Goal: Task Accomplishment & Management: Complete application form

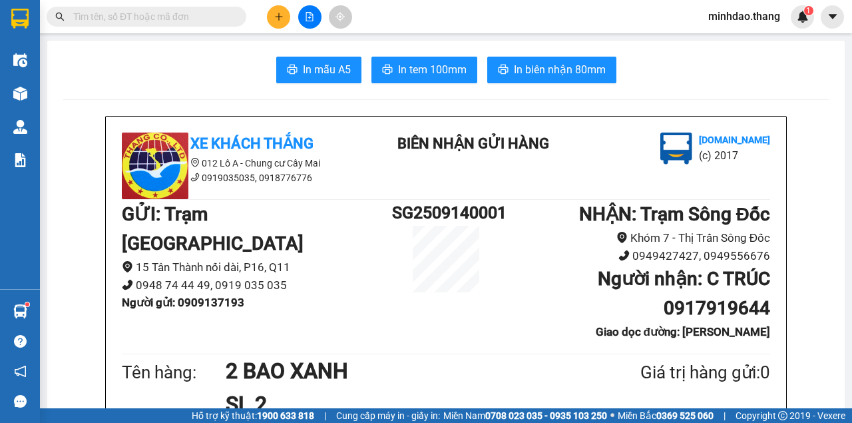
click at [372, 258] on li "15 Tân Thành nối dài, P16, Q11" at bounding box center [257, 267] width 270 height 18
click at [207, 22] on input "text" at bounding box center [151, 16] width 157 height 15
click at [206, 22] on input "text" at bounding box center [151, 16] width 157 height 15
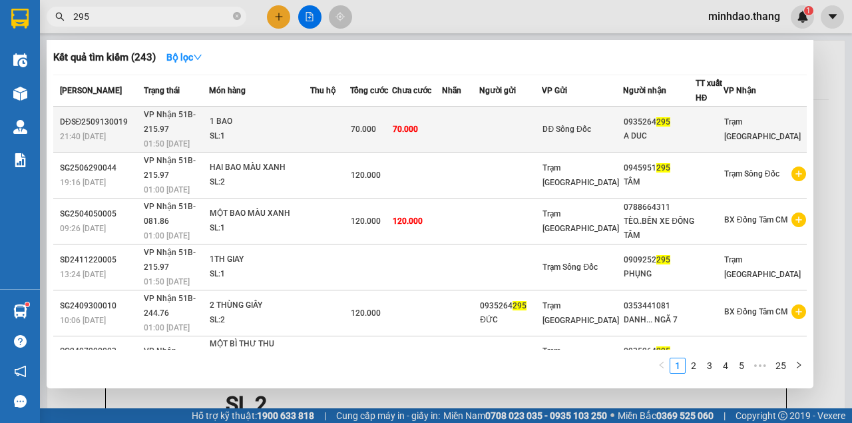
type input "295"
click at [442, 120] on td "70.000" at bounding box center [417, 130] width 50 height 46
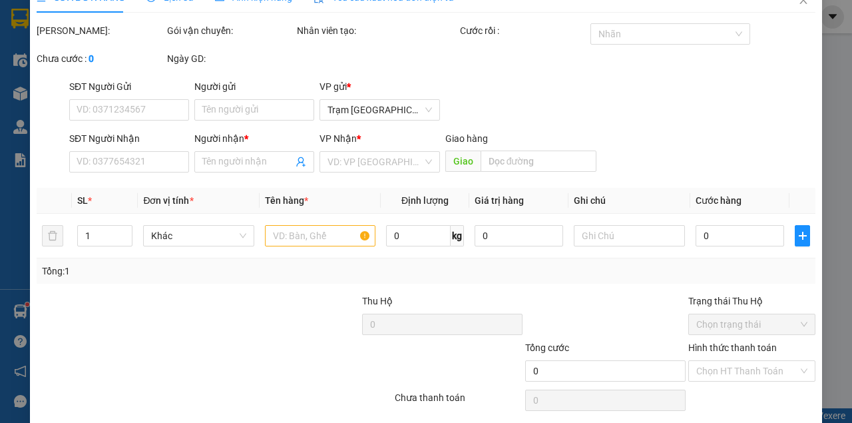
type input "0935264295"
type input "A DUC"
type input "70.000"
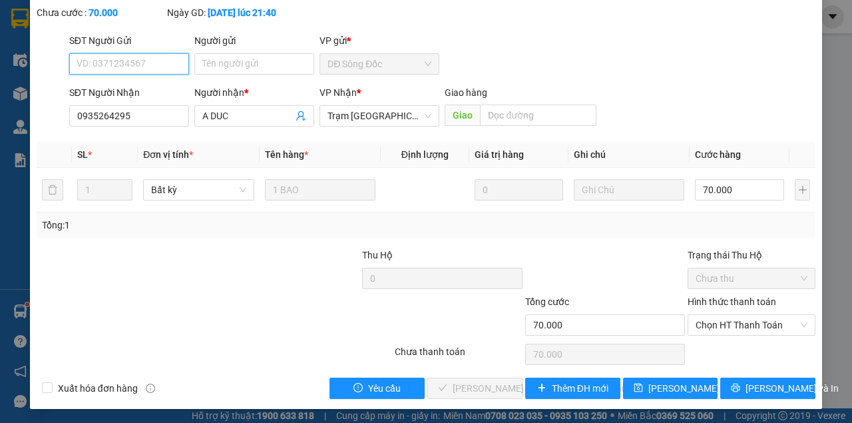
scroll to position [86, 0]
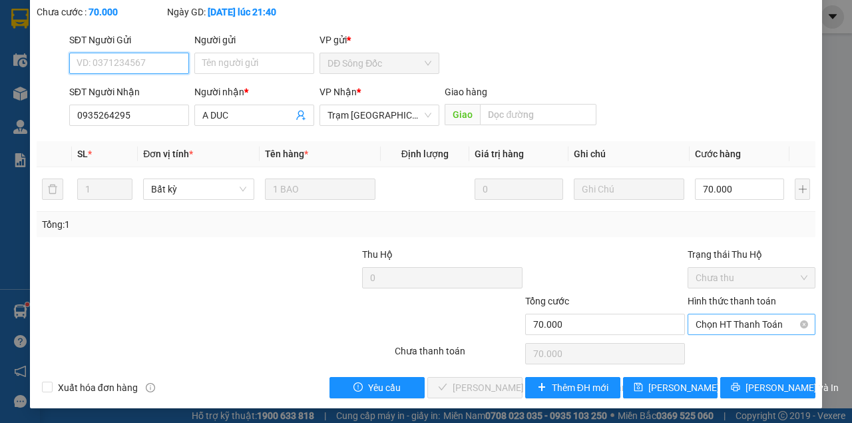
click at [729, 328] on span "Chọn HT Thanh Toán" at bounding box center [752, 324] width 112 height 20
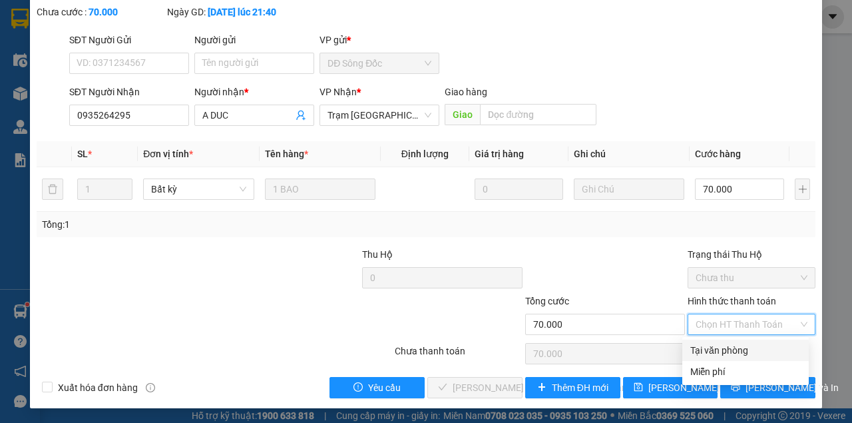
drag, startPoint x: 719, startPoint y: 349, endPoint x: 679, endPoint y: 357, distance: 40.7
click at [714, 350] on div "Tại văn phòng" at bounding box center [745, 350] width 111 height 15
type input "0"
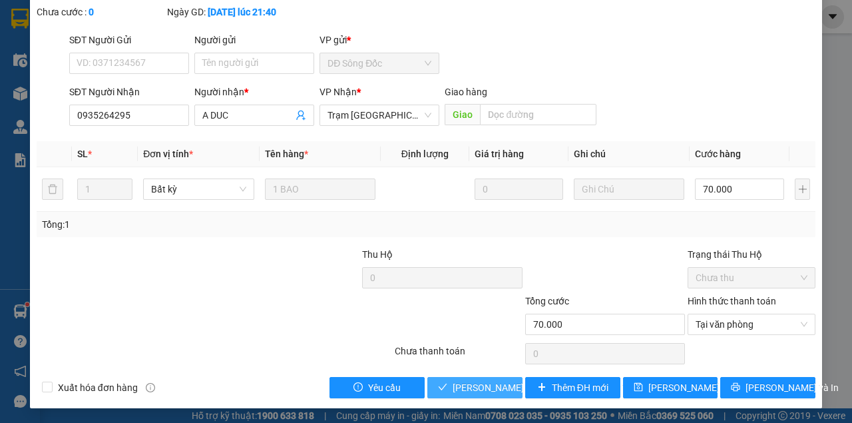
click at [501, 383] on span "Lưu và Giao hàng" at bounding box center [543, 387] width 180 height 15
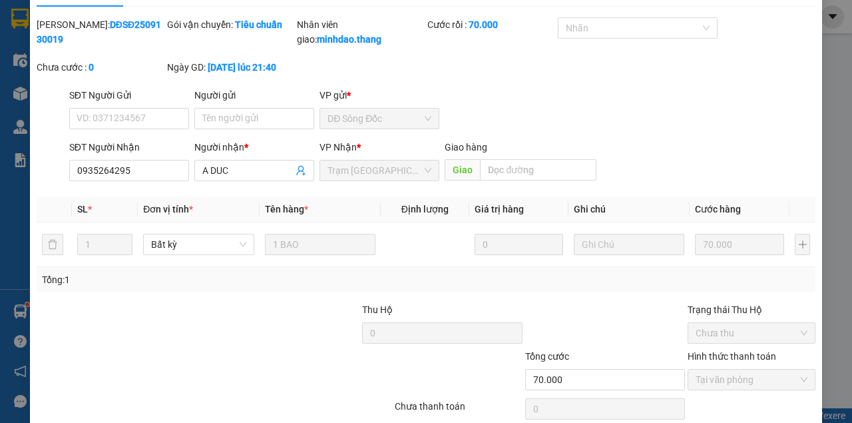
scroll to position [0, 0]
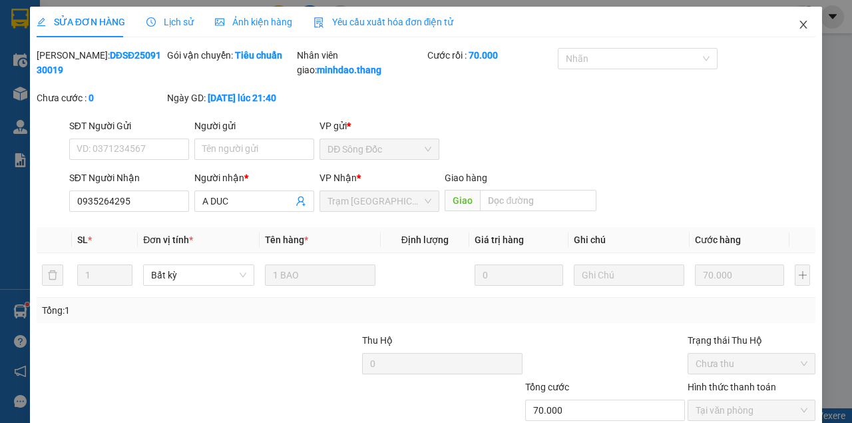
click at [790, 25] on span "Close" at bounding box center [803, 25] width 37 height 37
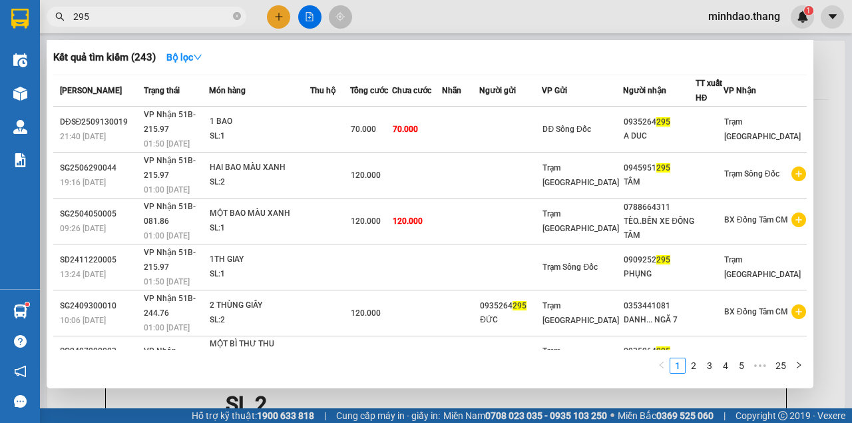
drag, startPoint x: 237, startPoint y: 19, endPoint x: 210, endPoint y: 17, distance: 27.4
click at [236, 19] on icon "close-circle" at bounding box center [237, 16] width 8 height 8
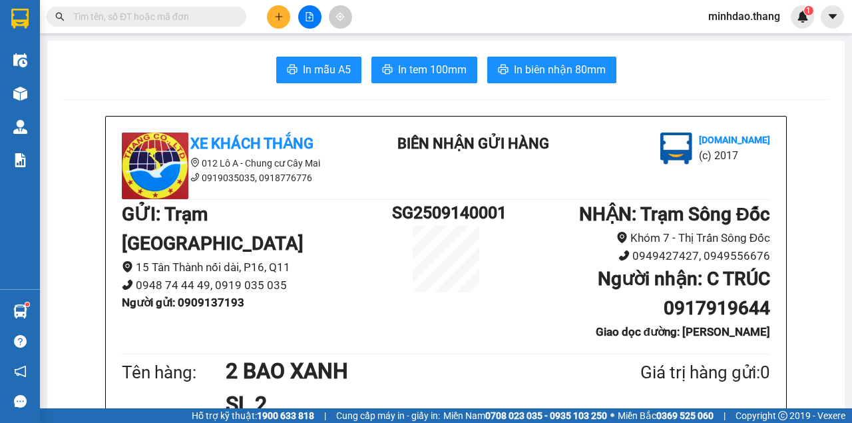
click at [209, 17] on input "text" at bounding box center [151, 16] width 157 height 15
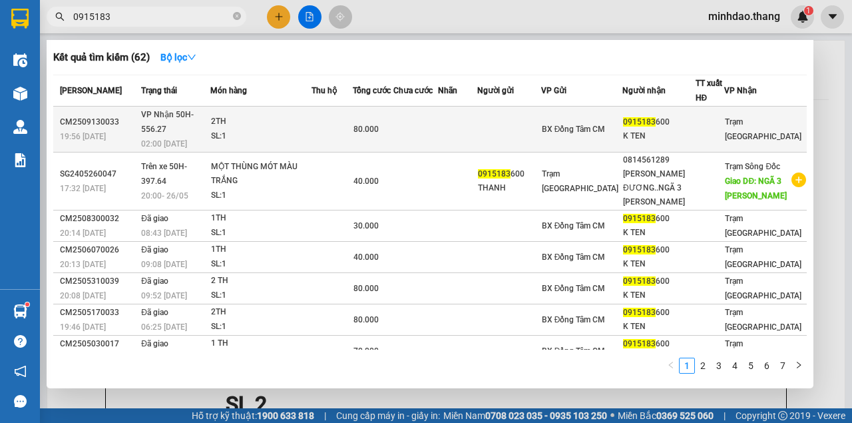
type input "0915183"
click at [438, 129] on td at bounding box center [415, 130] width 45 height 46
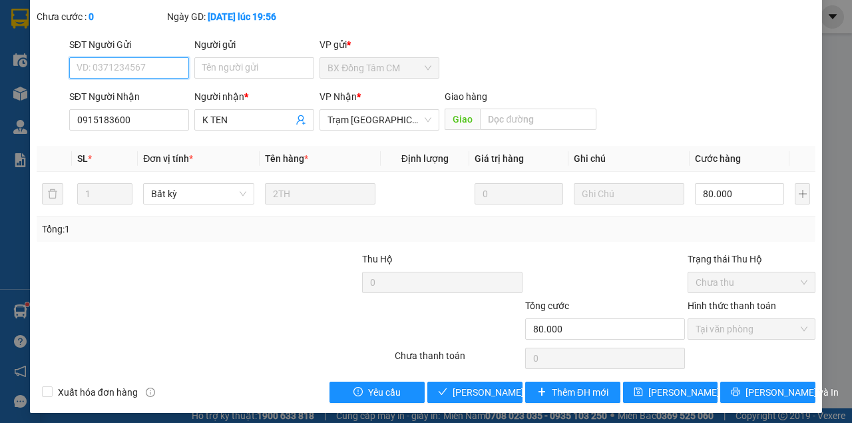
scroll to position [86, 0]
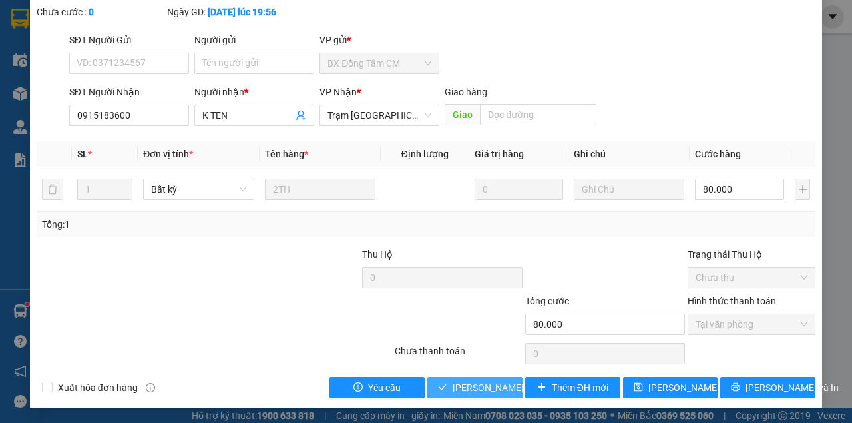
click at [469, 377] on button "[PERSON_NAME] và [PERSON_NAME] hàng" at bounding box center [474, 387] width 95 height 21
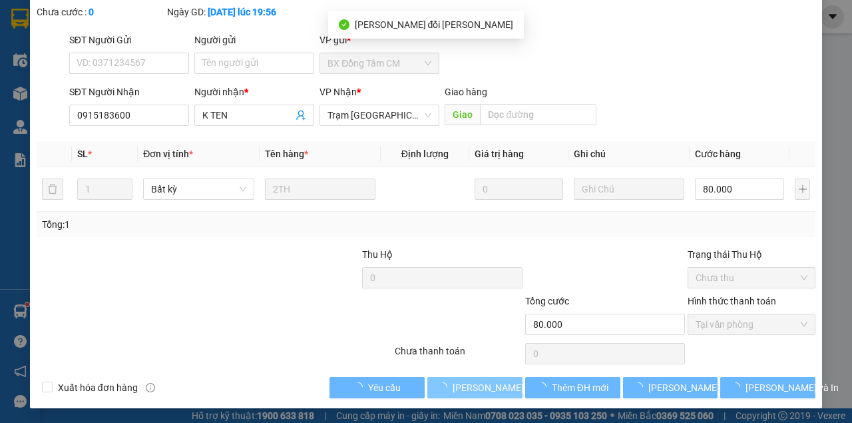
click at [469, 377] on button "[PERSON_NAME] và [PERSON_NAME] hàng" at bounding box center [474, 387] width 95 height 21
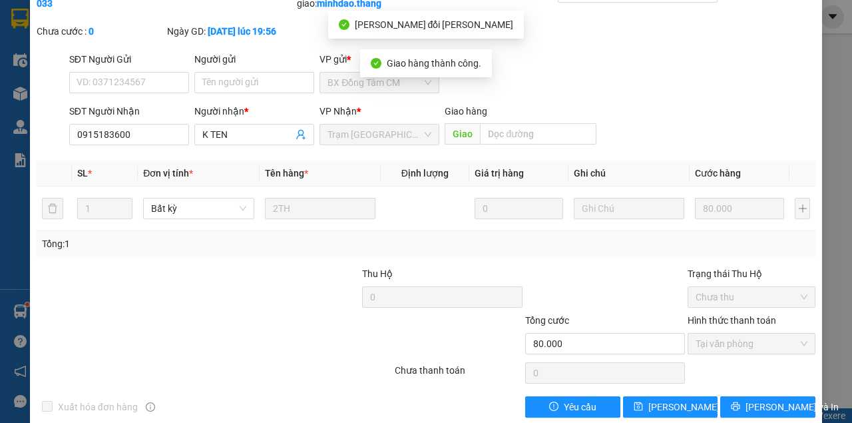
scroll to position [0, 0]
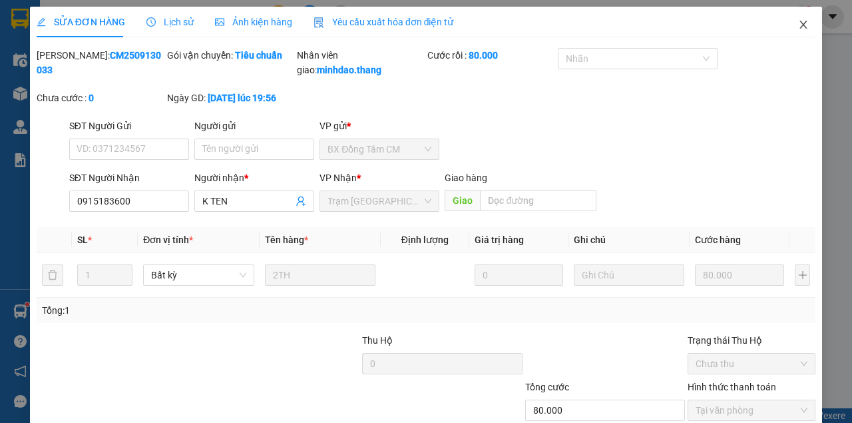
click at [810, 18] on span "Close" at bounding box center [803, 25] width 37 height 37
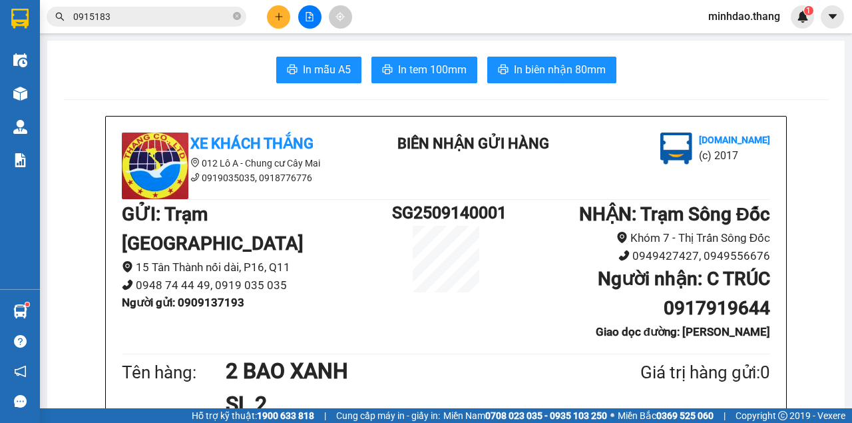
click at [285, 9] on button at bounding box center [278, 16] width 23 height 23
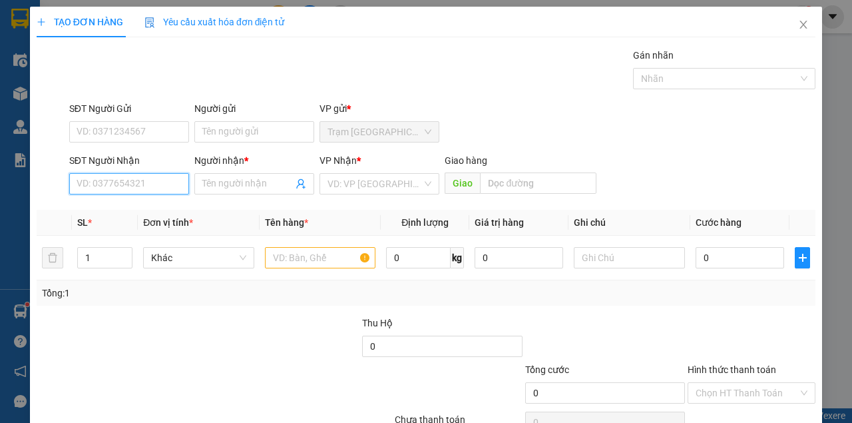
click at [154, 188] on input "SĐT Người Nhận" at bounding box center [129, 183] width 120 height 21
click at [154, 185] on input "SĐT Người Nhận" at bounding box center [129, 183] width 120 height 21
click at [161, 212] on div "0949328470 - THÁI...CẦU RẠCH RUỘNG" at bounding box center [161, 209] width 168 height 15
type input "0949328470"
type input "THÁI...CẦU RẠCH RUỘNG"
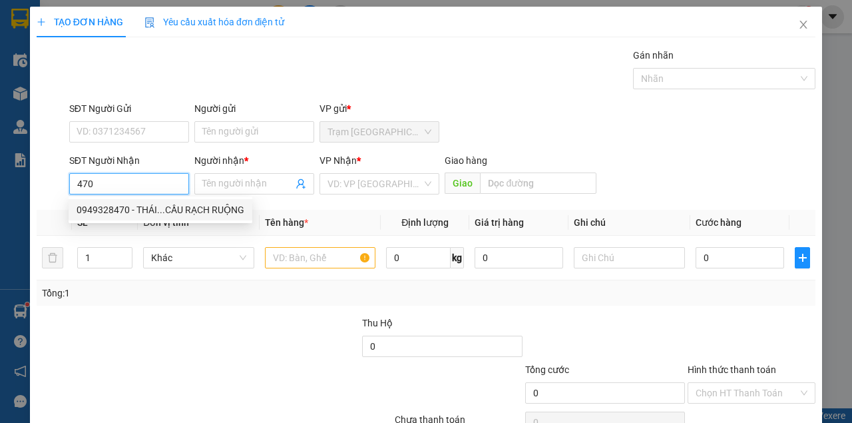
type input "CẦU RẠCH RUỘNG"
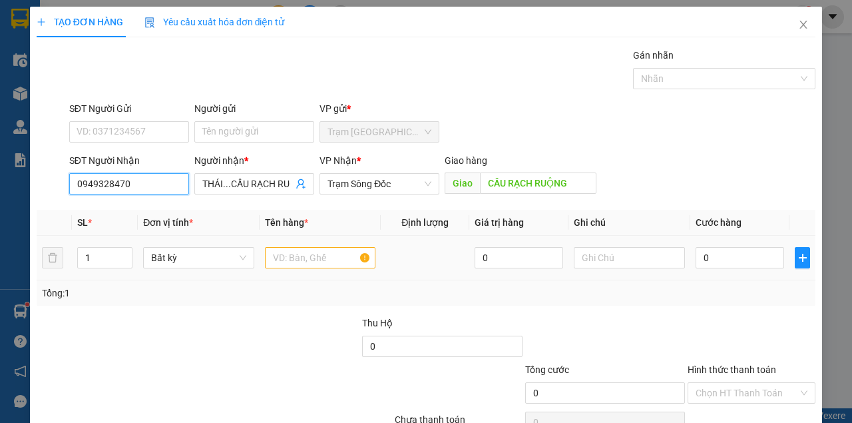
type input "0949328470"
click at [276, 261] on input "text" at bounding box center [320, 257] width 111 height 21
drag, startPoint x: 278, startPoint y: 262, endPoint x: 270, endPoint y: 261, distance: 8.1
click at [276, 262] on input "text" at bounding box center [320, 257] width 111 height 21
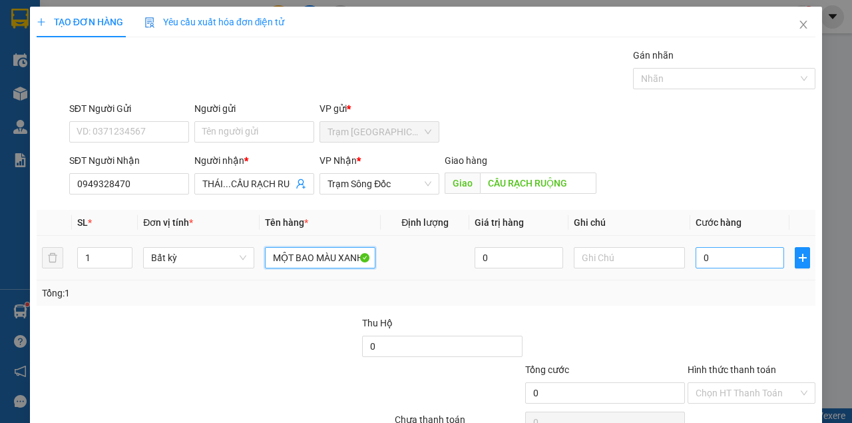
type input "MỘT BAO MÀU XANH"
click at [731, 262] on input "0" at bounding box center [740, 257] width 89 height 21
type input "1"
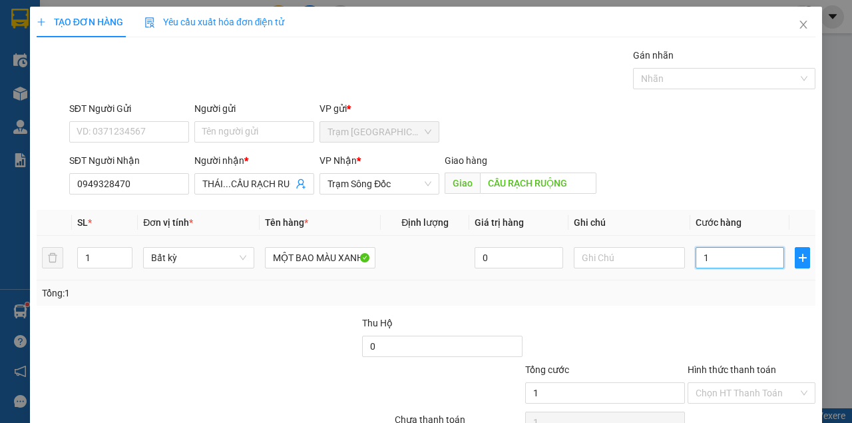
type input "14"
type input "140"
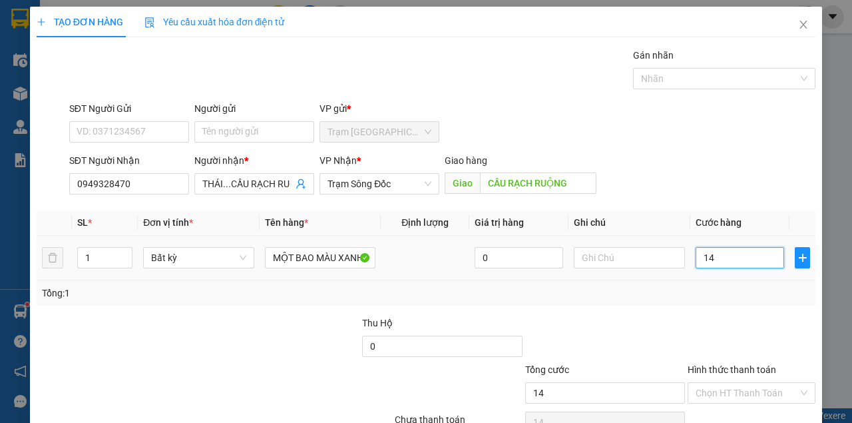
type input "140"
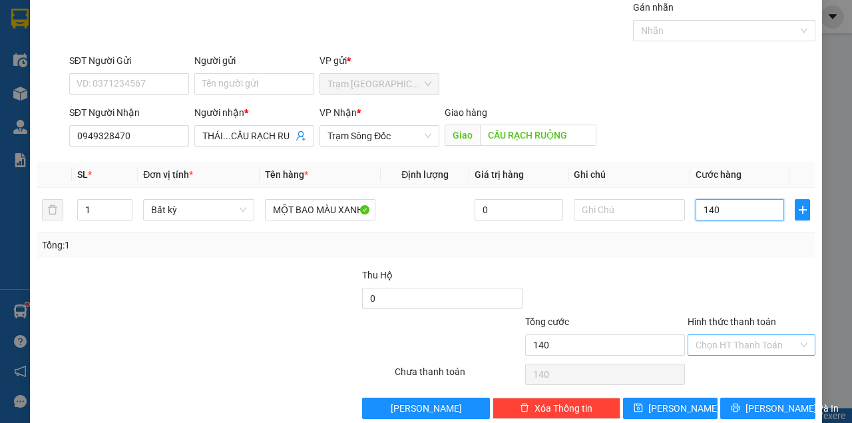
scroll to position [68, 0]
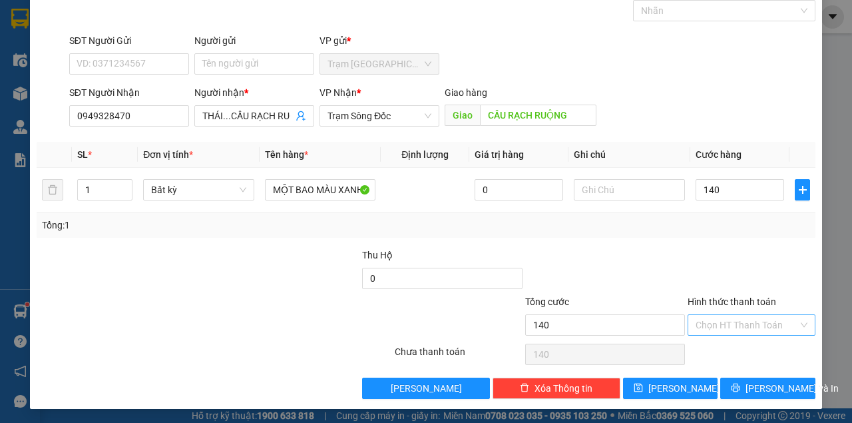
type input "140.000"
click at [714, 330] on input "Hình thức thanh toán" at bounding box center [747, 325] width 103 height 20
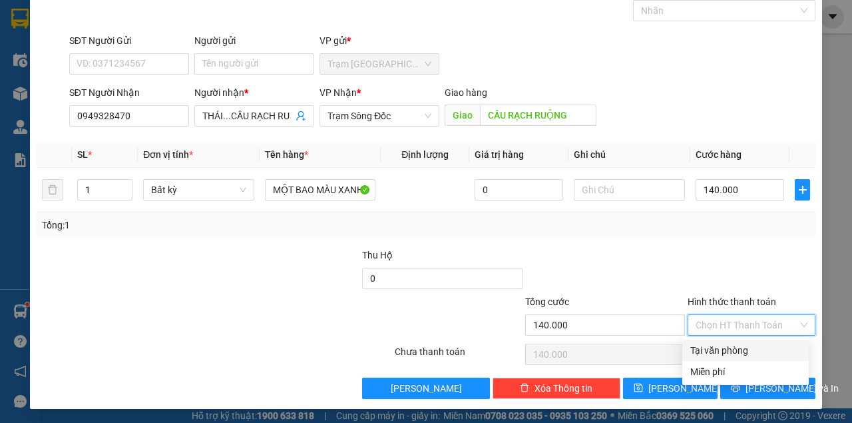
click at [716, 343] on div "Tại văn phòng" at bounding box center [745, 350] width 126 height 21
type input "0"
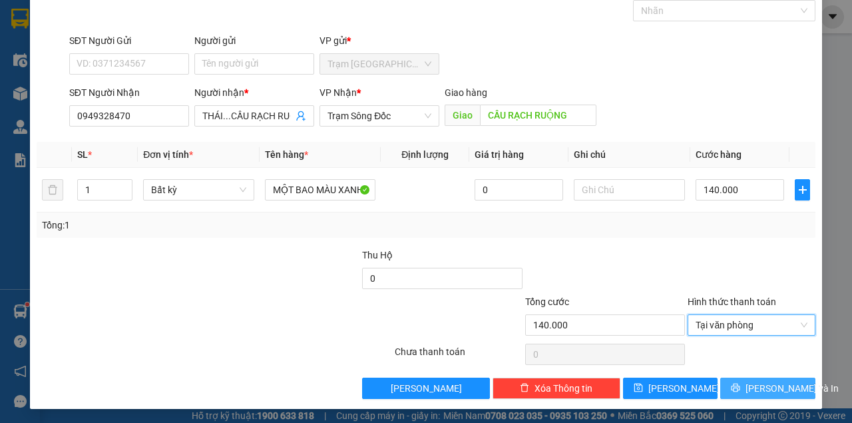
click at [724, 383] on button "[PERSON_NAME] và In" at bounding box center [767, 387] width 95 height 21
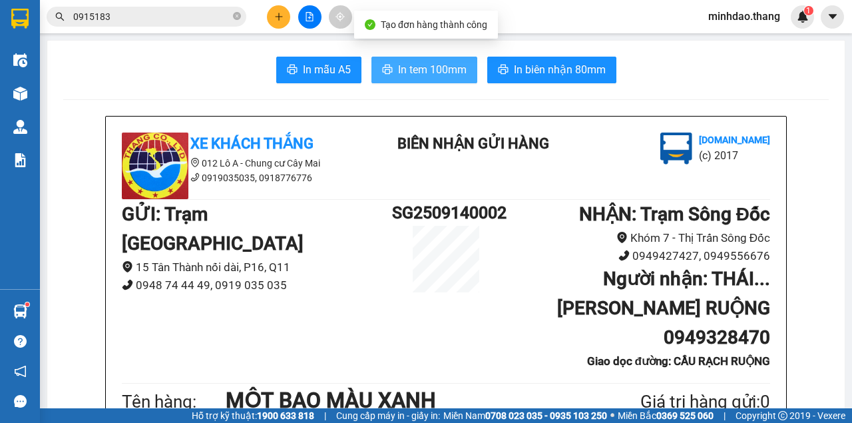
click at [395, 60] on button "In tem 100mm" at bounding box center [425, 70] width 106 height 27
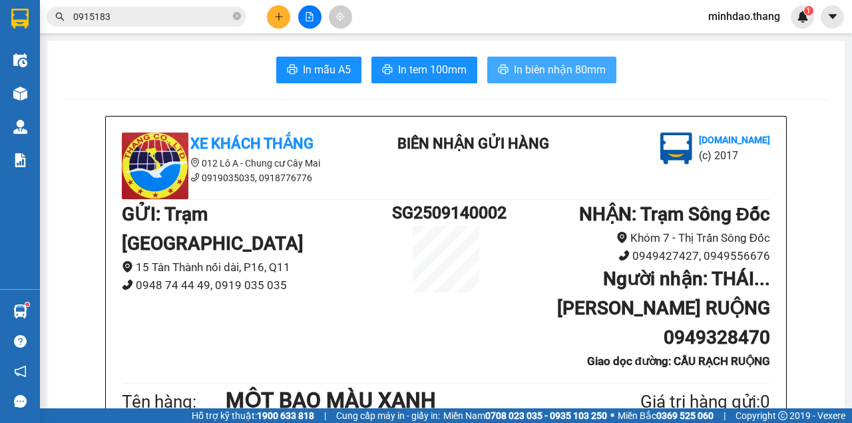
click at [567, 73] on span "In biên nhận 80mm" at bounding box center [560, 69] width 92 height 17
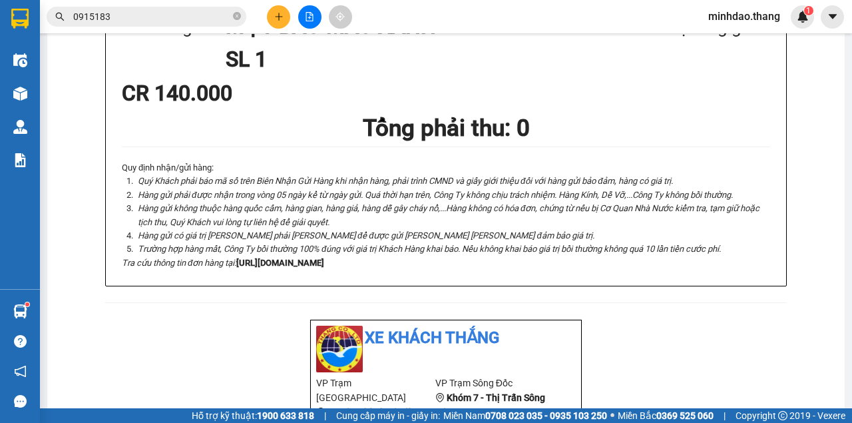
scroll to position [266, 0]
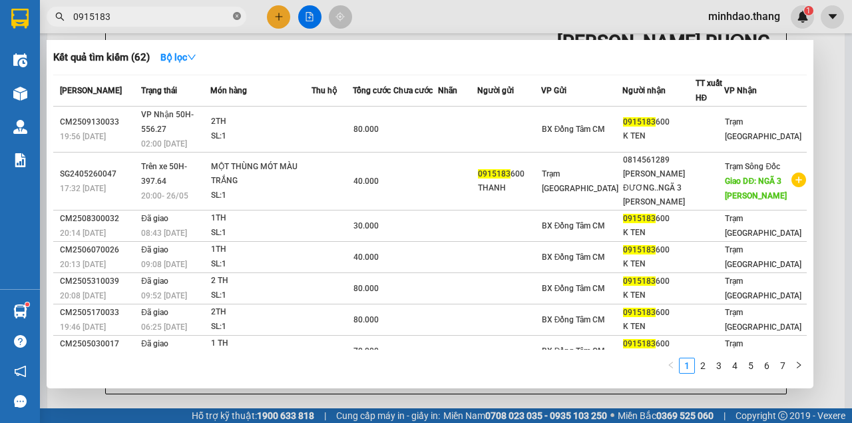
click at [236, 14] on icon "close-circle" at bounding box center [237, 16] width 8 height 8
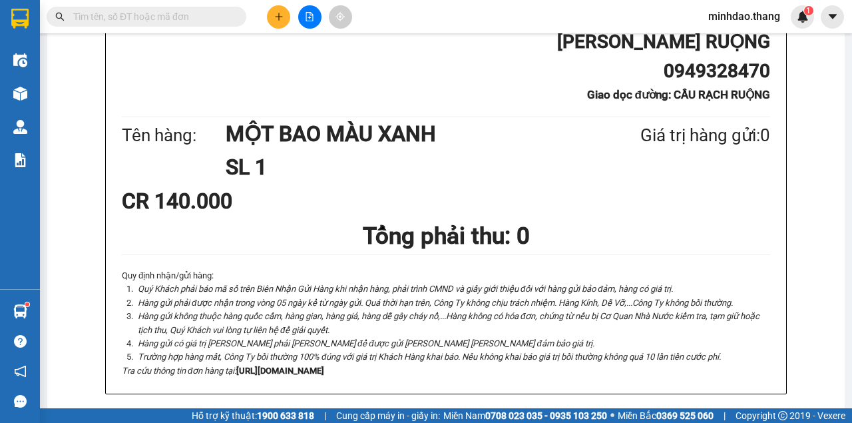
click at [205, 16] on input "text" at bounding box center [151, 16] width 157 height 15
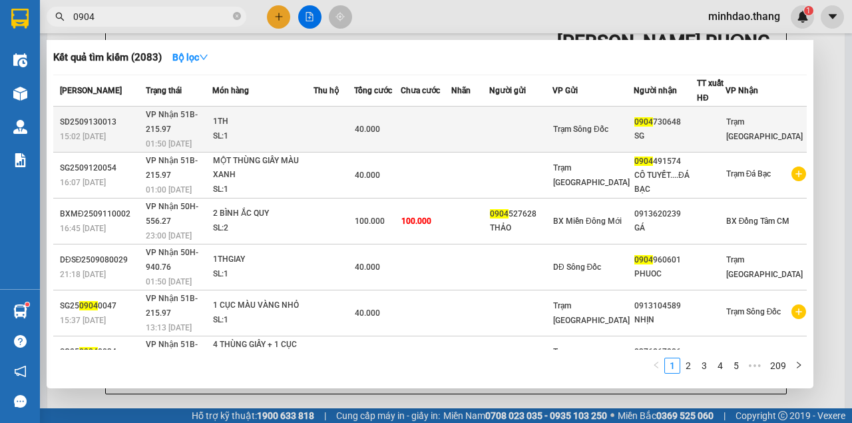
type input "0904"
click at [451, 116] on td at bounding box center [426, 130] width 51 height 46
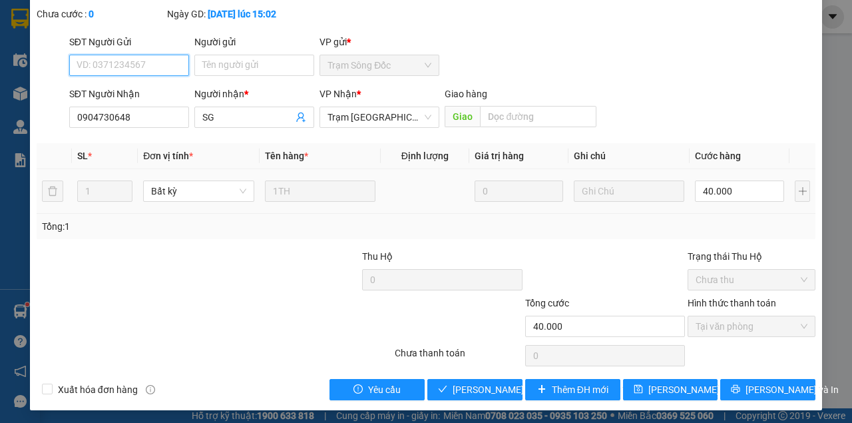
scroll to position [86, 0]
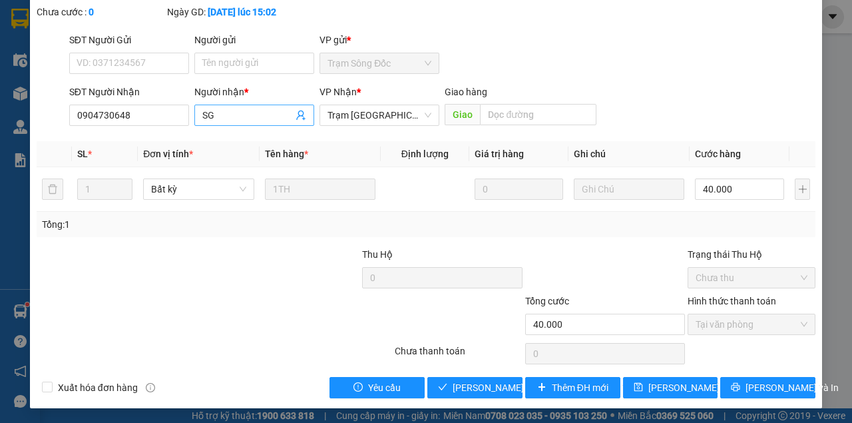
click at [240, 115] on input "SG" at bounding box center [247, 115] width 91 height 15
type input "SG(0904430648)"
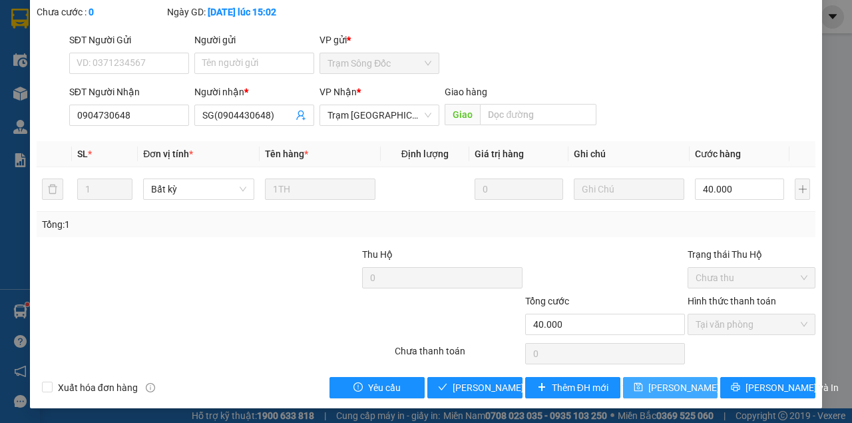
click at [650, 385] on span "[PERSON_NAME] đổi" at bounding box center [691, 387] width 86 height 15
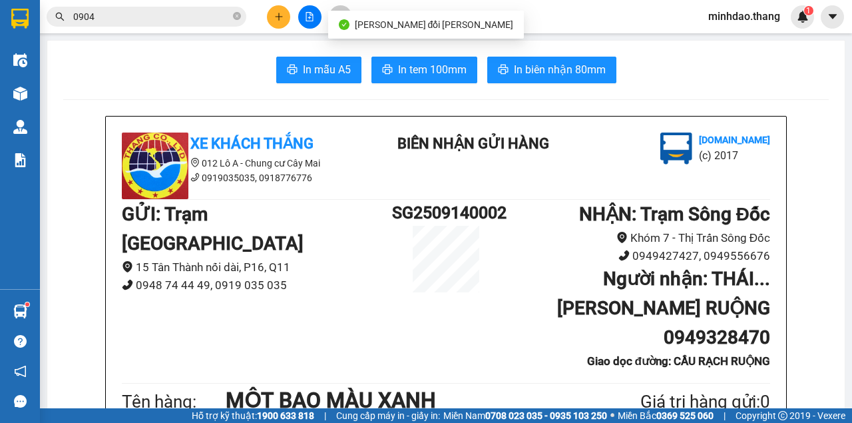
click at [189, 11] on input "0904" at bounding box center [151, 16] width 157 height 15
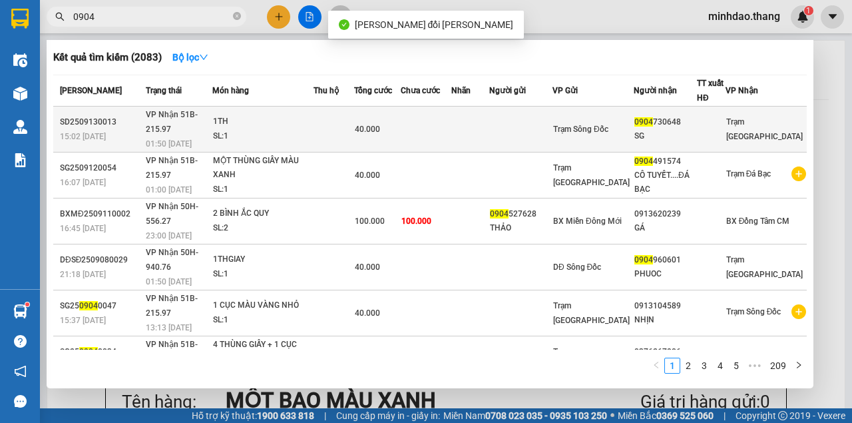
click at [400, 122] on div "40.000" at bounding box center [377, 129] width 45 height 15
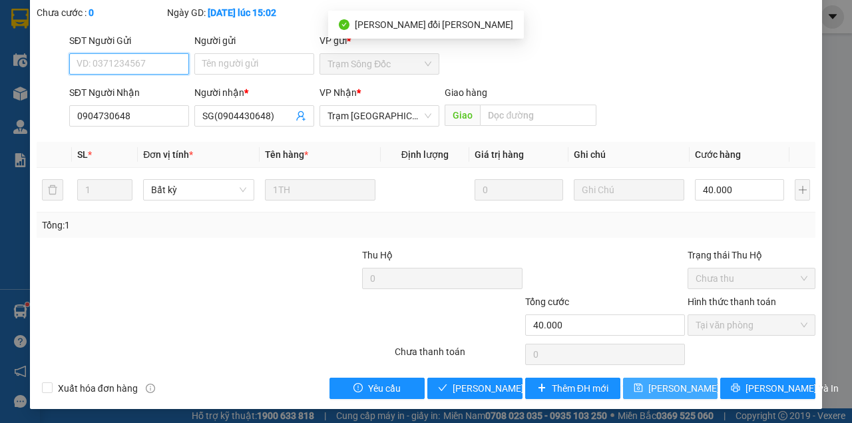
scroll to position [86, 0]
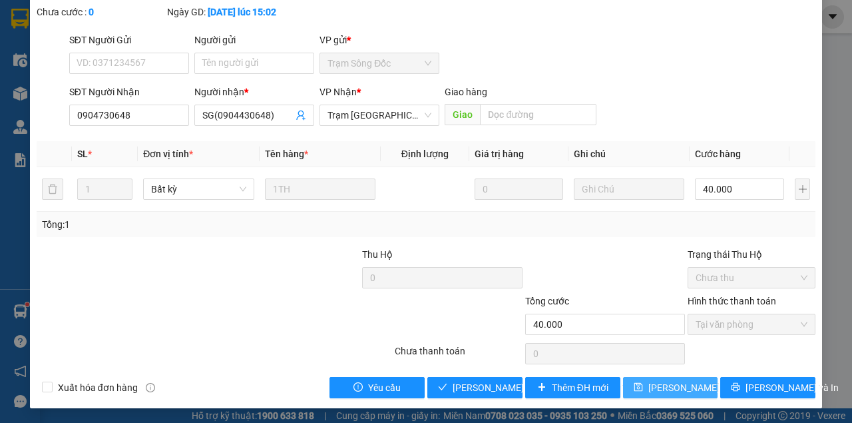
click at [690, 380] on span "[PERSON_NAME] đổi" at bounding box center [691, 387] width 86 height 15
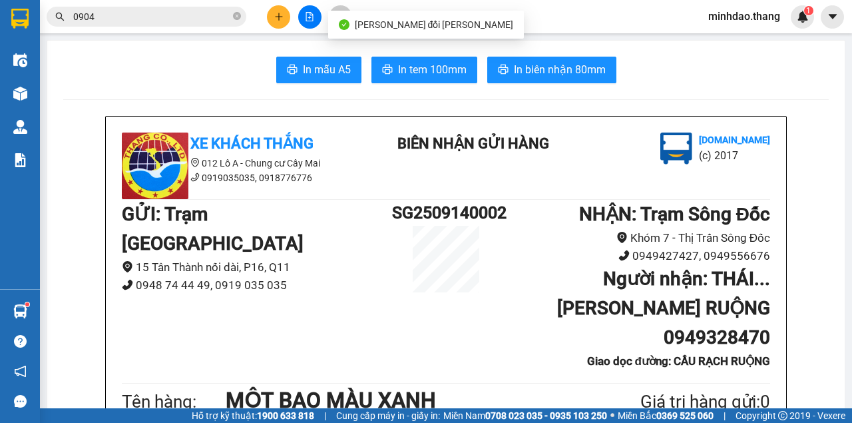
click at [210, 12] on input "0904" at bounding box center [151, 16] width 157 height 15
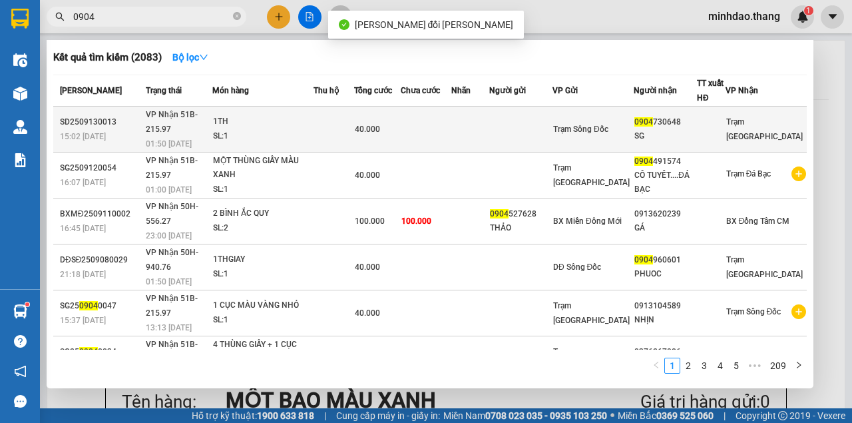
click at [380, 125] on span "40.000" at bounding box center [367, 129] width 25 height 9
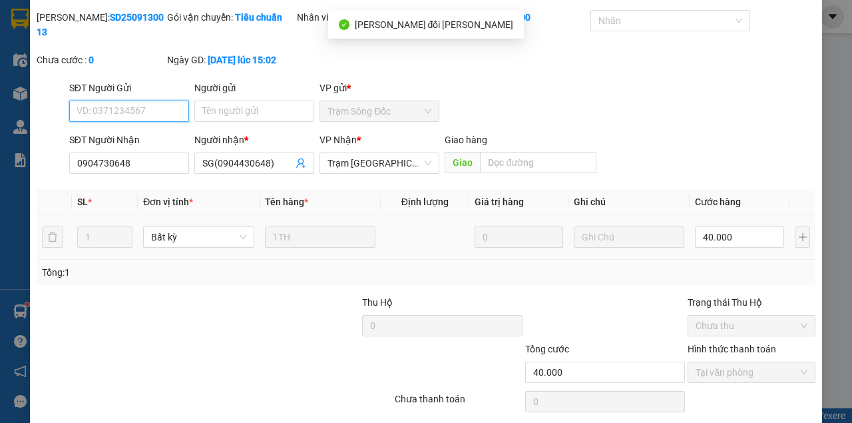
scroll to position [86, 0]
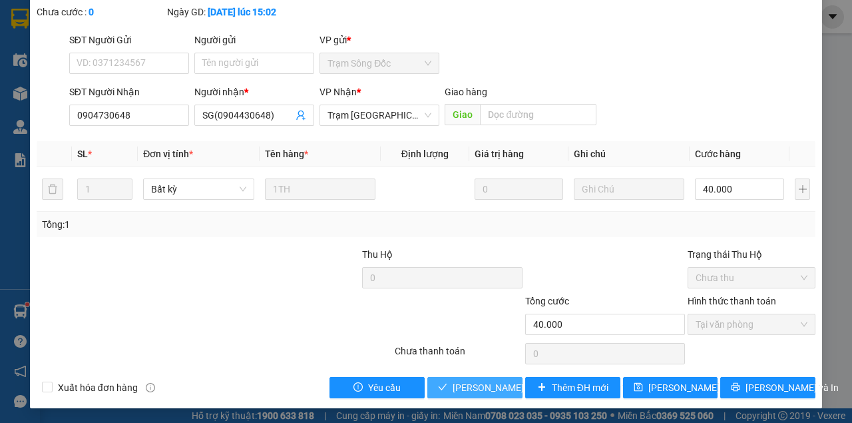
click at [477, 387] on span "[PERSON_NAME] và [PERSON_NAME] hàng" at bounding box center [543, 387] width 180 height 15
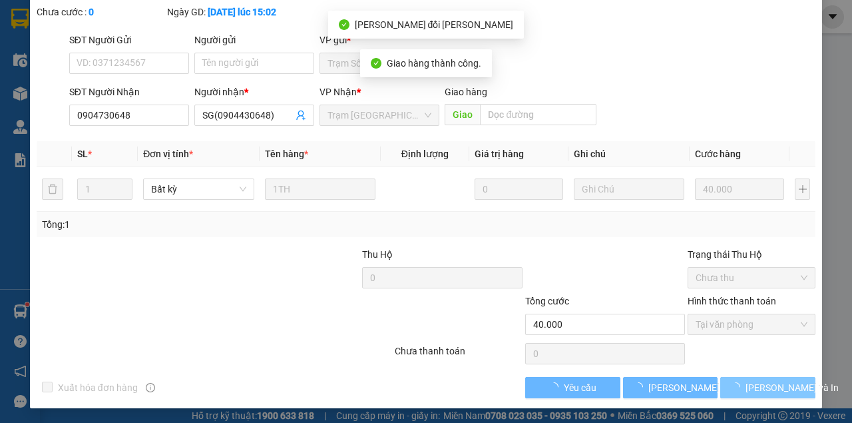
scroll to position [101, 0]
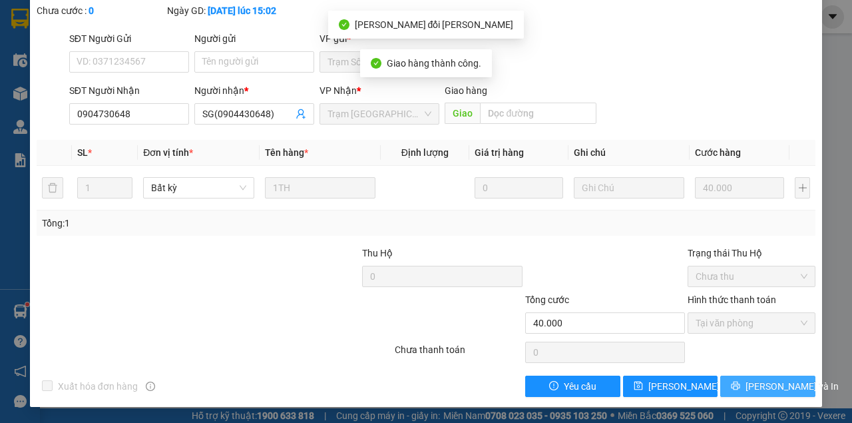
click at [754, 390] on span "[PERSON_NAME] và In" at bounding box center [792, 386] width 93 height 15
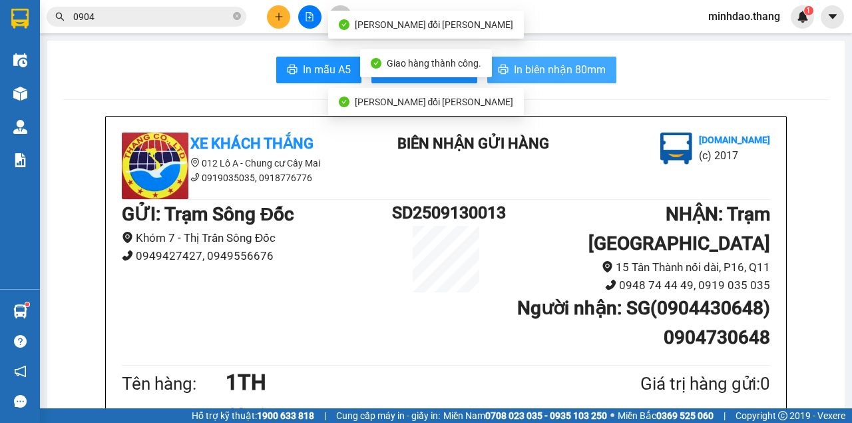
click at [546, 73] on span "In biên nhận 80mm" at bounding box center [560, 69] width 92 height 17
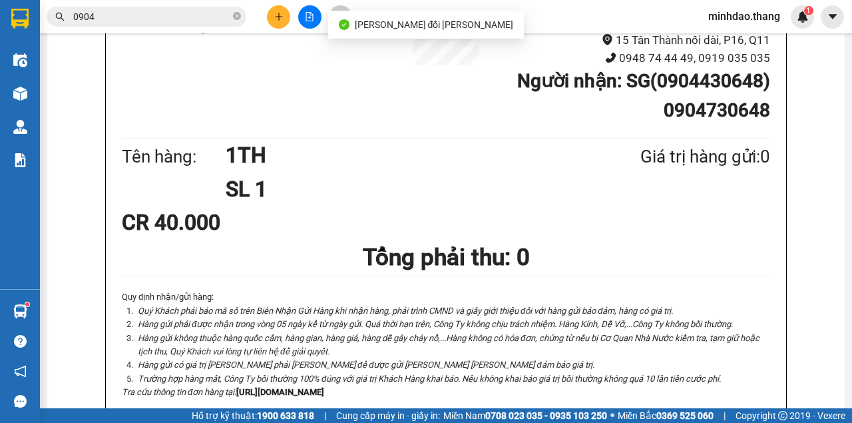
scroll to position [89, 0]
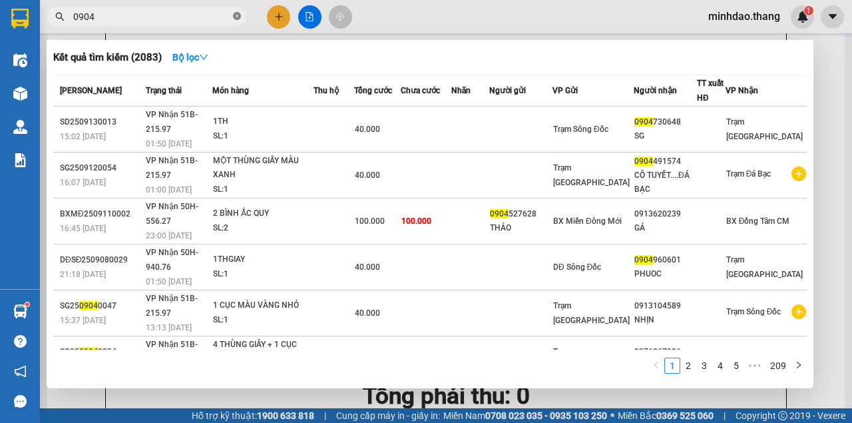
click at [236, 16] on icon "close-circle" at bounding box center [237, 16] width 8 height 8
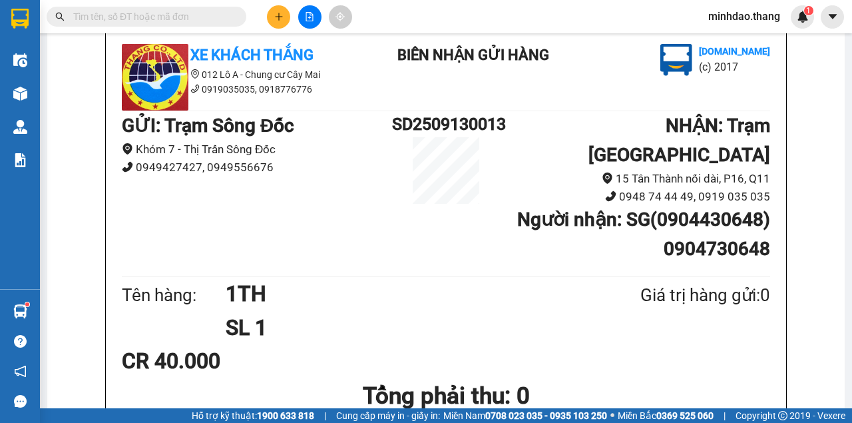
click at [197, 17] on input "text" at bounding box center [151, 16] width 157 height 15
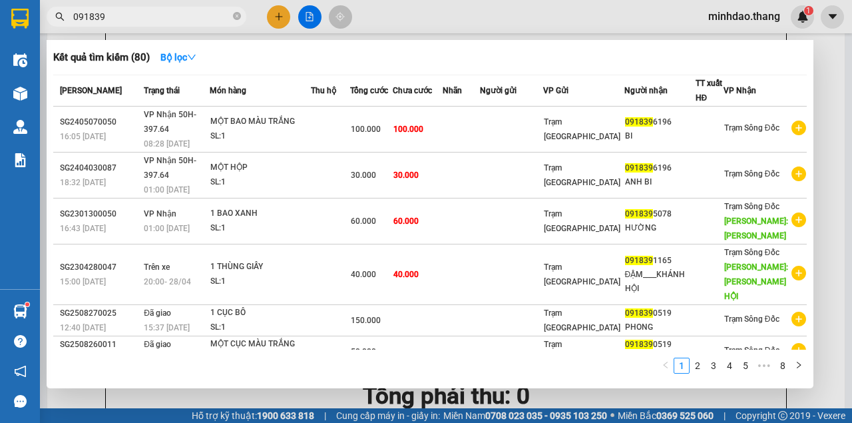
click at [194, 18] on input "091839" at bounding box center [151, 16] width 157 height 15
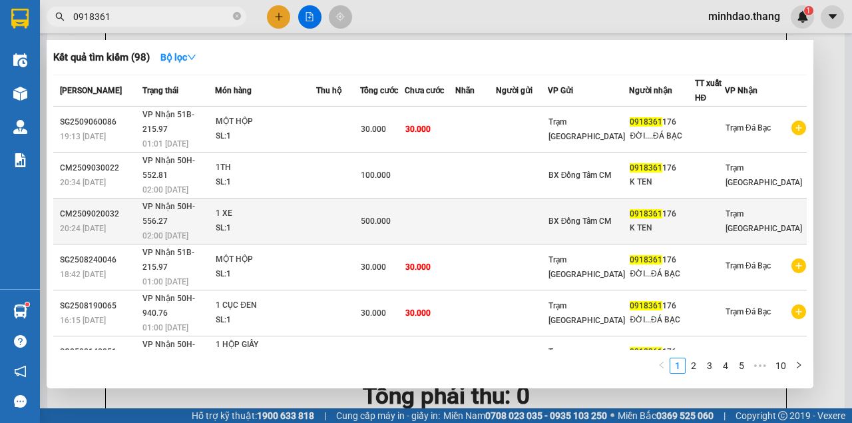
type input "0918361"
click at [342, 198] on td at bounding box center [338, 221] width 44 height 46
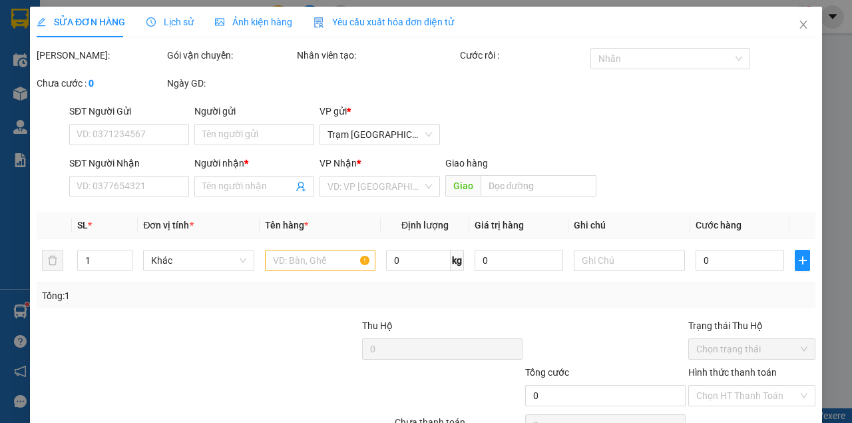
type input "0918361176"
type input "K TEN"
type input "500.000"
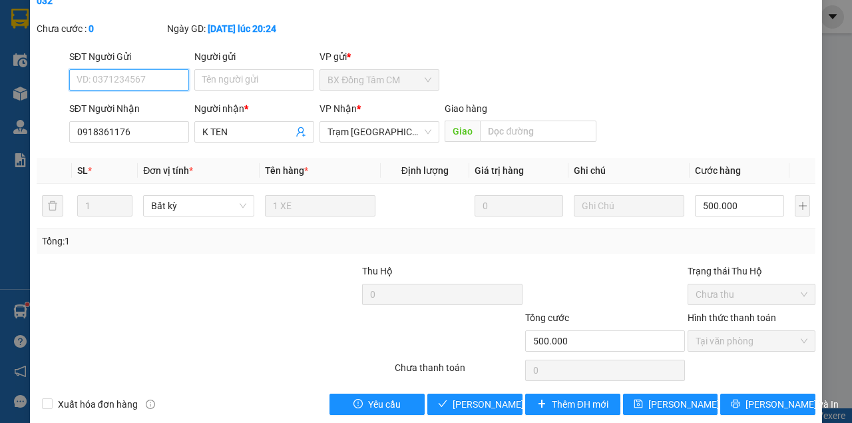
scroll to position [86, 0]
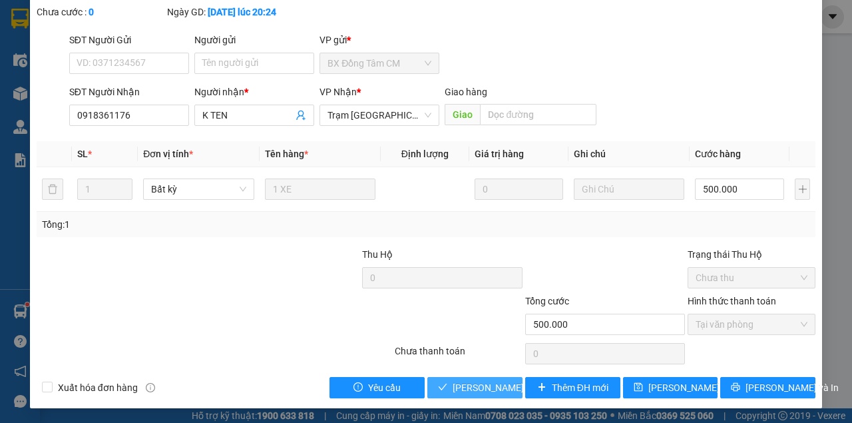
click at [471, 382] on span "[PERSON_NAME] và [PERSON_NAME] hàng" at bounding box center [543, 387] width 180 height 15
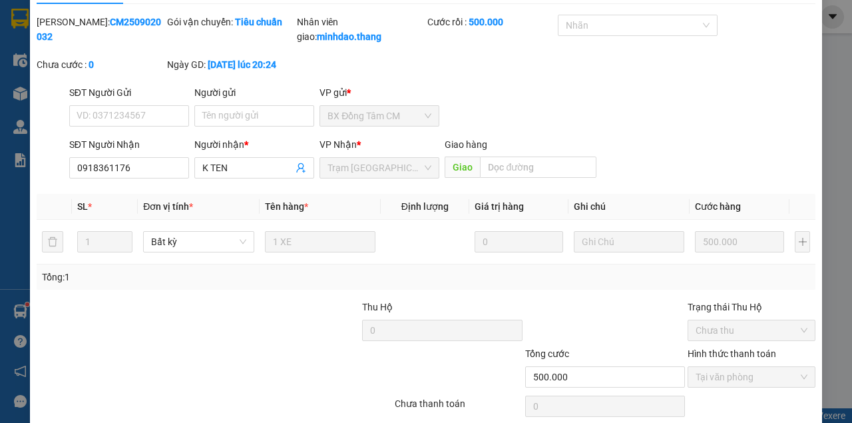
scroll to position [0, 0]
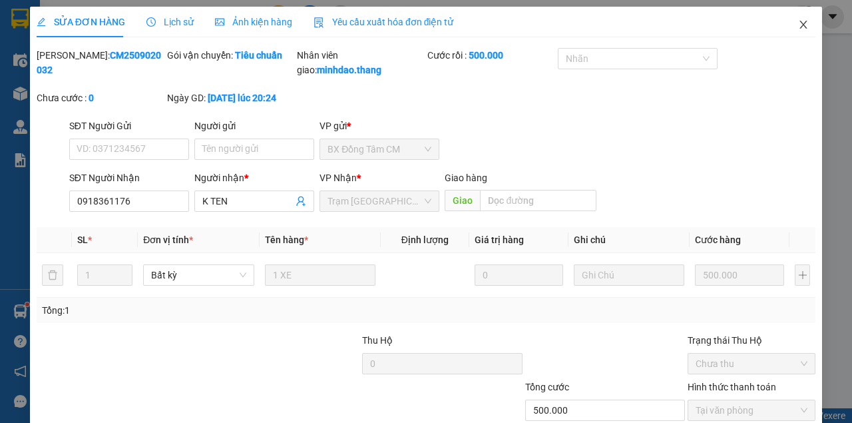
click at [807, 27] on span "Close" at bounding box center [803, 25] width 37 height 37
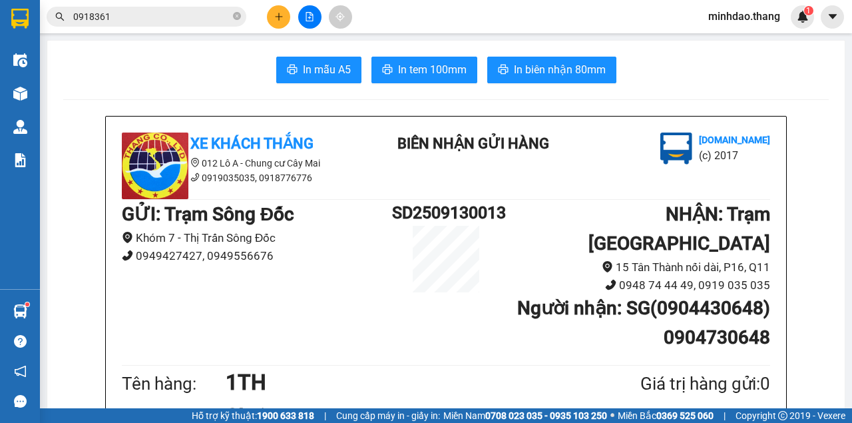
click at [234, 15] on icon "close-circle" at bounding box center [237, 16] width 8 height 8
click at [216, 18] on input "text" at bounding box center [151, 16] width 157 height 15
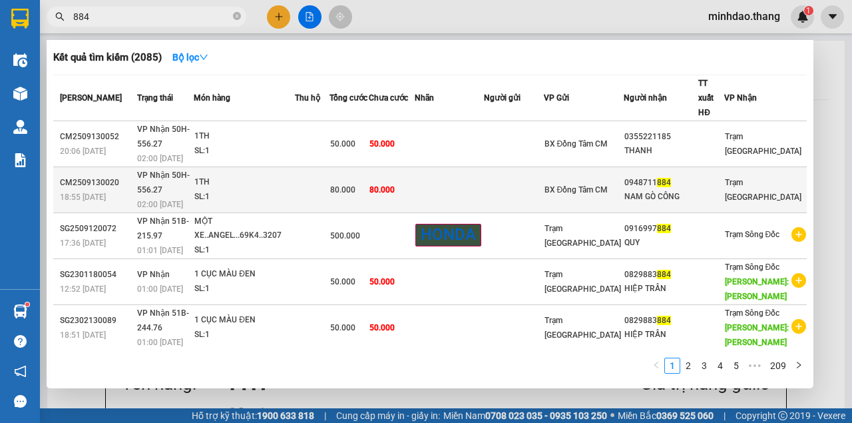
type input "884"
click at [415, 167] on td "80.000" at bounding box center [392, 190] width 46 height 46
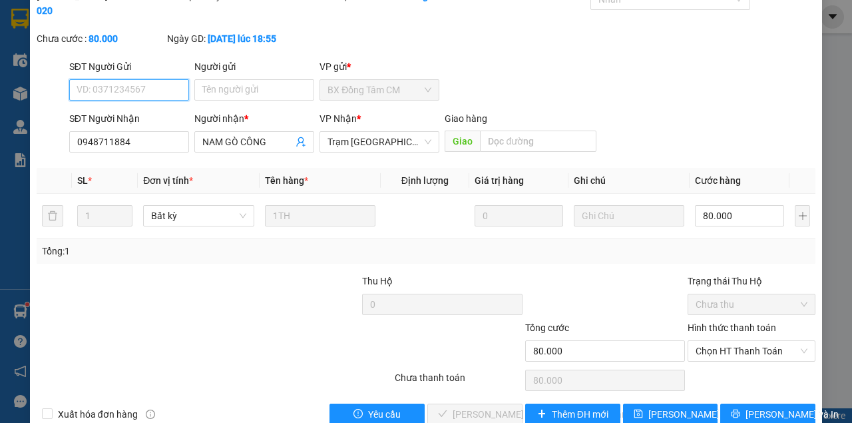
scroll to position [86, 0]
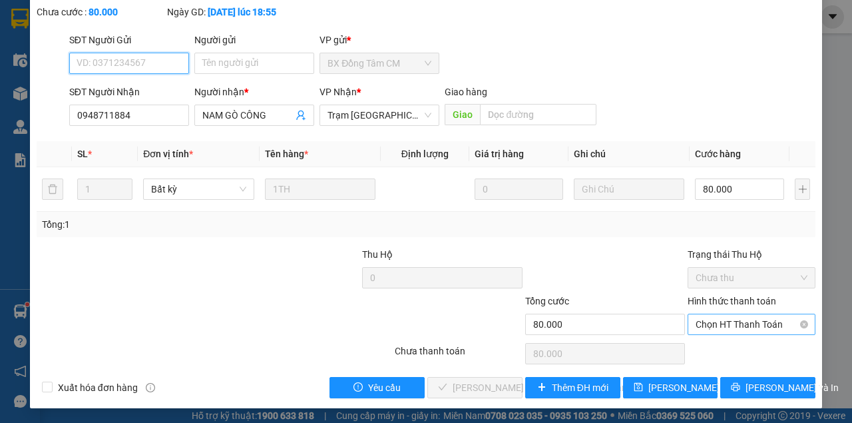
click at [728, 327] on span "Chọn HT Thanh Toán" at bounding box center [752, 324] width 112 height 20
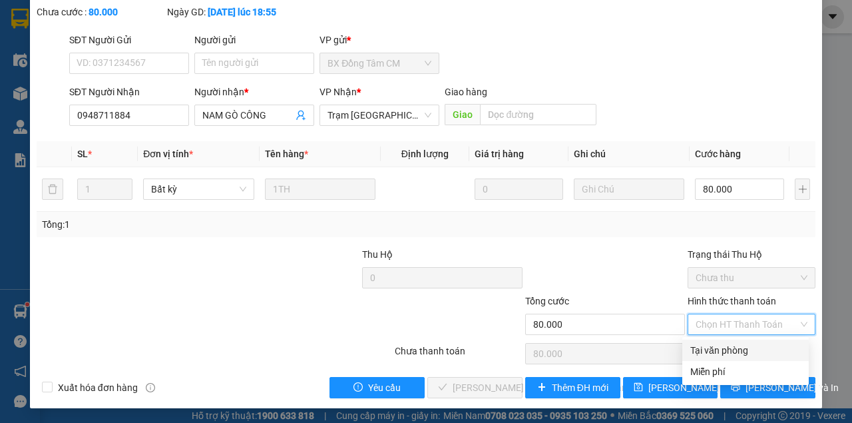
click at [711, 348] on div "Tại văn phòng" at bounding box center [745, 350] width 111 height 15
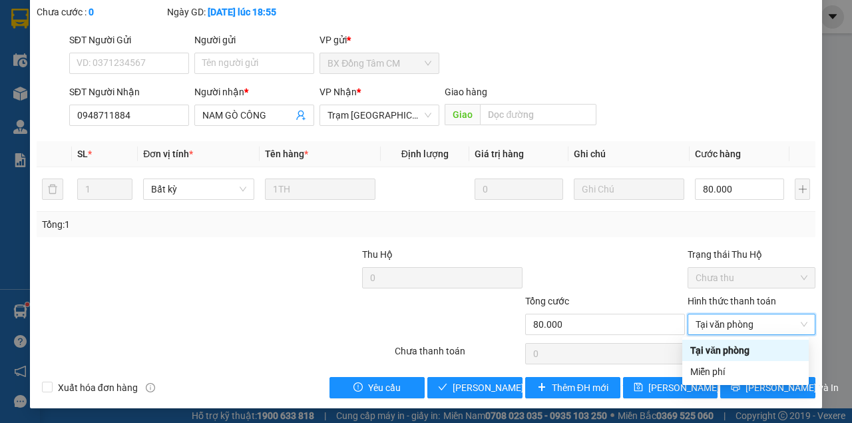
type input "0"
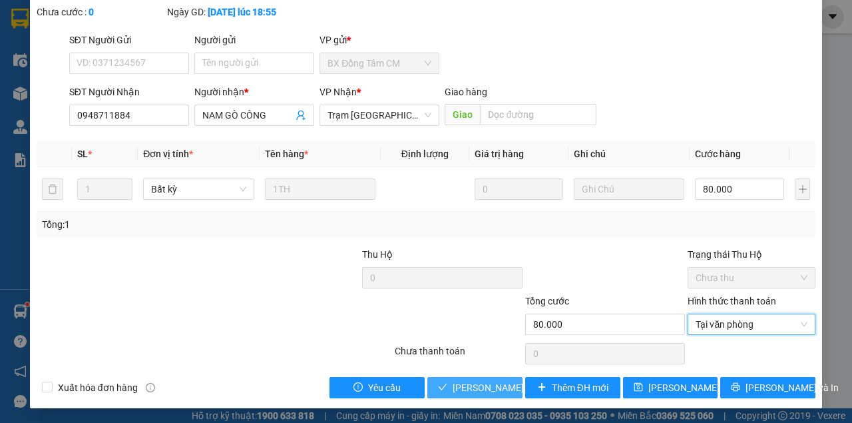
click at [481, 381] on span "[PERSON_NAME] và [PERSON_NAME] hàng" at bounding box center [543, 387] width 180 height 15
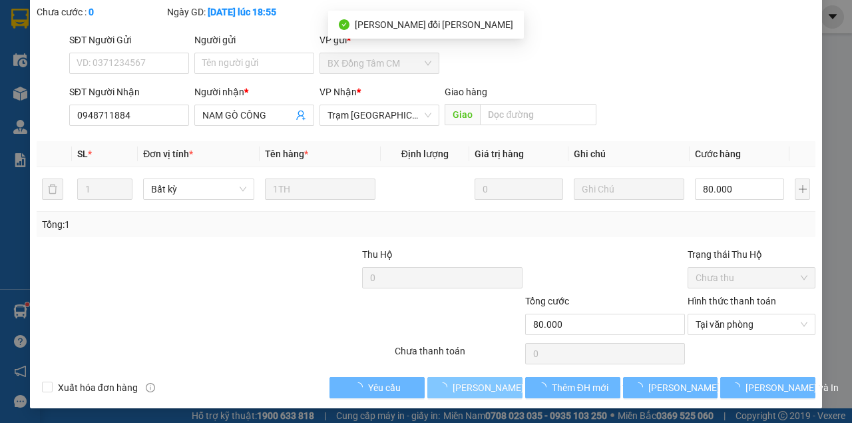
scroll to position [0, 0]
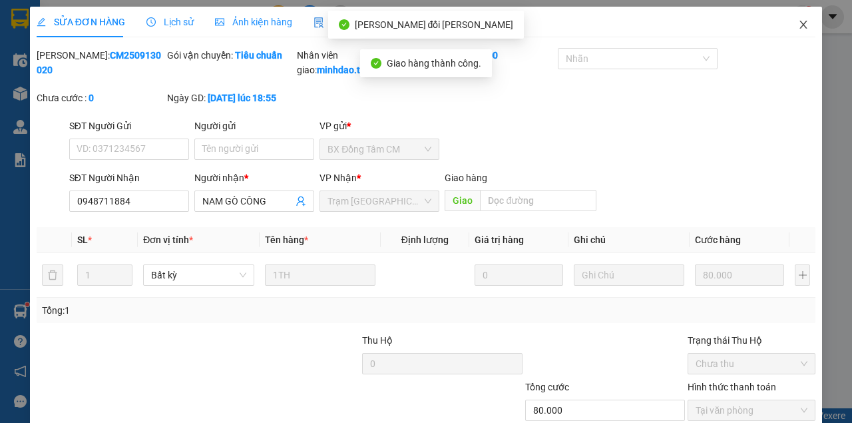
click at [791, 35] on span "Close" at bounding box center [803, 25] width 37 height 37
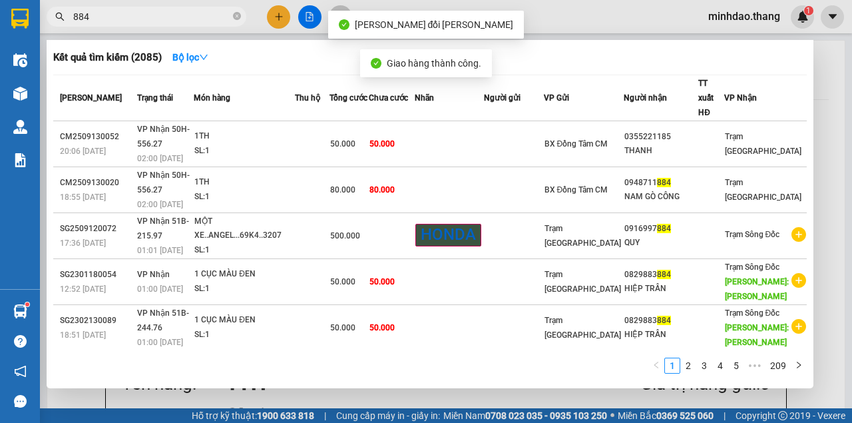
click at [192, 15] on input "884" at bounding box center [151, 16] width 157 height 15
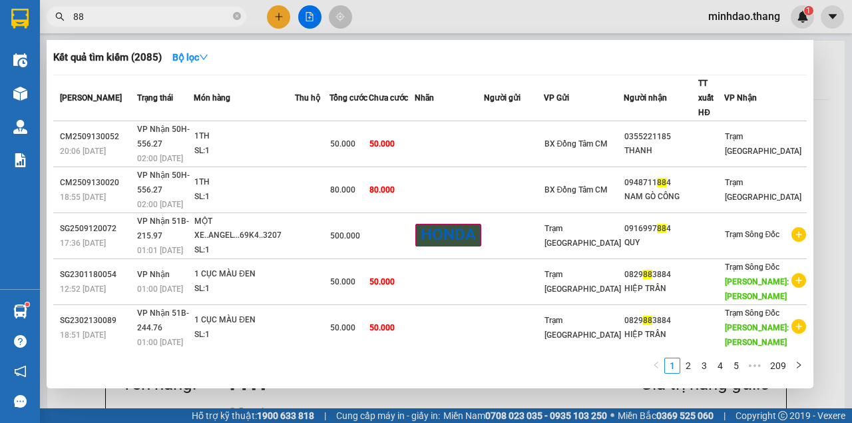
type input "8"
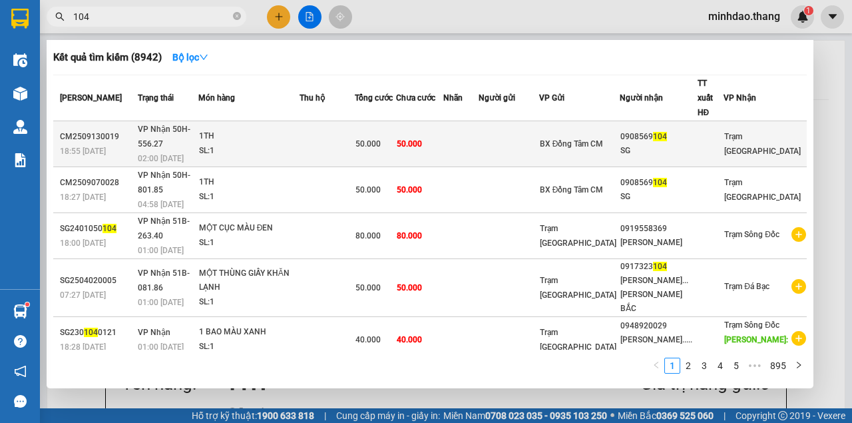
type input "104"
click at [443, 121] on td "50.000" at bounding box center [419, 144] width 47 height 46
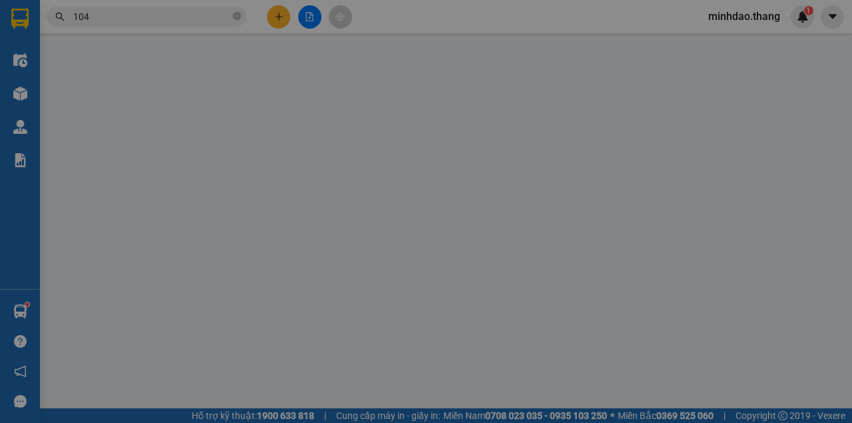
type input "0908569104"
type input "SG"
type input "50.000"
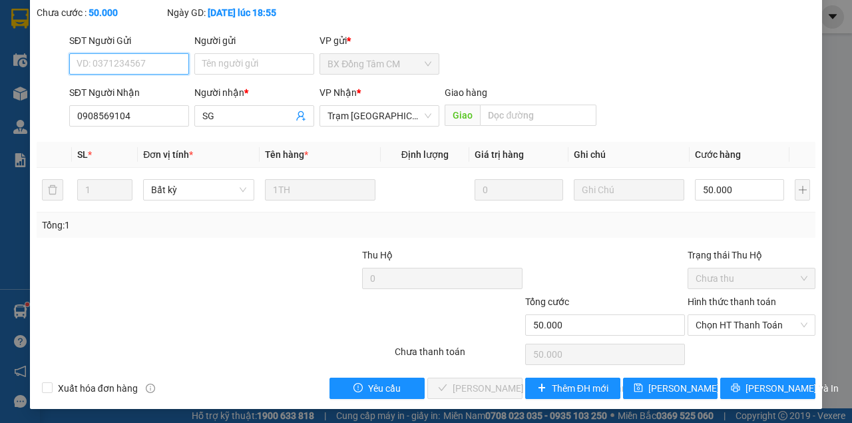
scroll to position [86, 0]
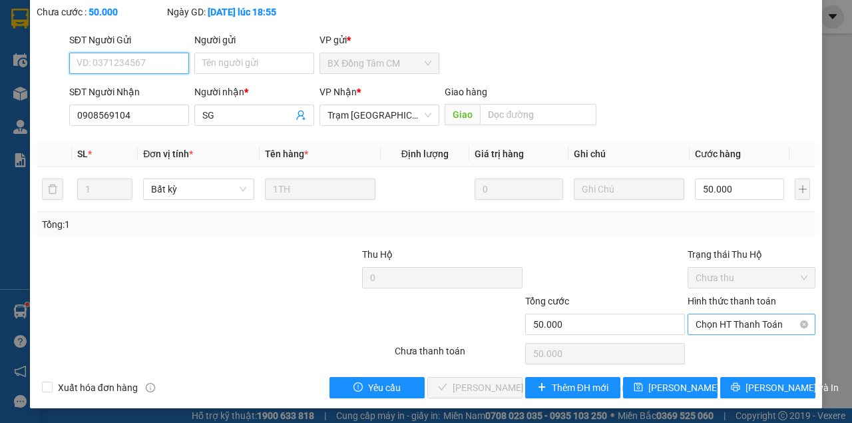
click at [706, 324] on span "Chọn HT Thanh Toán" at bounding box center [752, 324] width 112 height 20
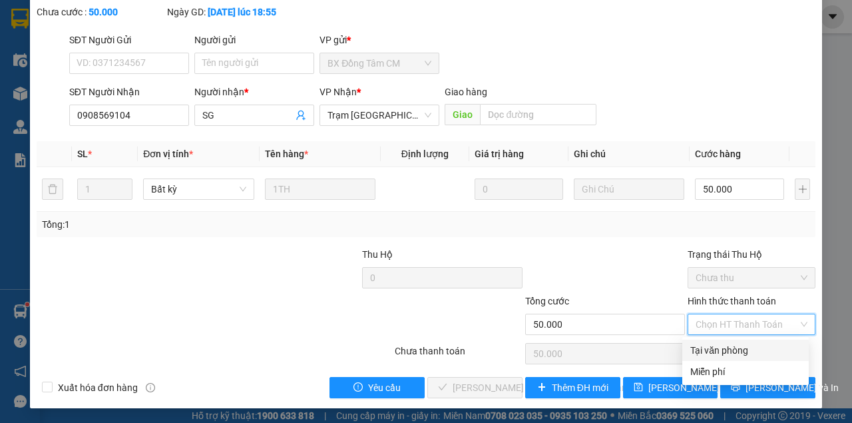
drag, startPoint x: 693, startPoint y: 345, endPoint x: 686, endPoint y: 349, distance: 8.3
click at [690, 346] on div "Tại văn phòng" at bounding box center [745, 350] width 111 height 15
type input "0"
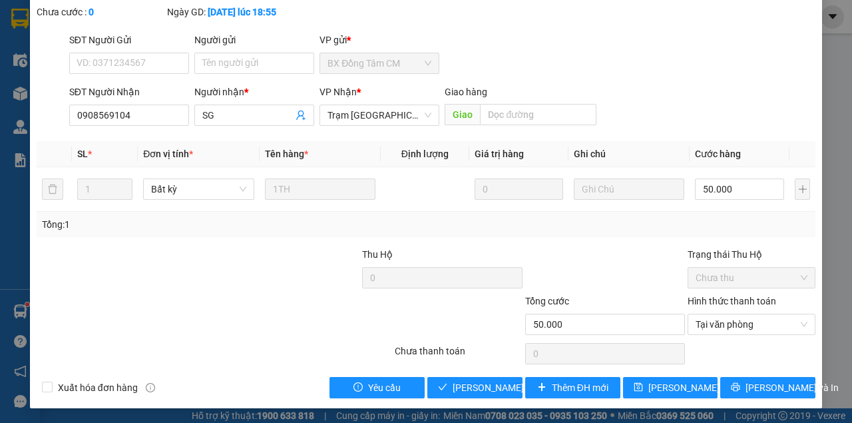
click at [475, 373] on div "Total Paid Fee 0 Total UnPaid Fee 50.000 Cash Collection Total Fee Mã ĐH: CM250…" at bounding box center [426, 180] width 779 height 436
click at [473, 375] on div "Total Paid Fee 0 Total UnPaid Fee 50.000 Cash Collection Total Fee Mã ĐH: CM250…" at bounding box center [426, 180] width 779 height 436
click at [473, 377] on button "[PERSON_NAME] và [PERSON_NAME] hàng" at bounding box center [474, 387] width 95 height 21
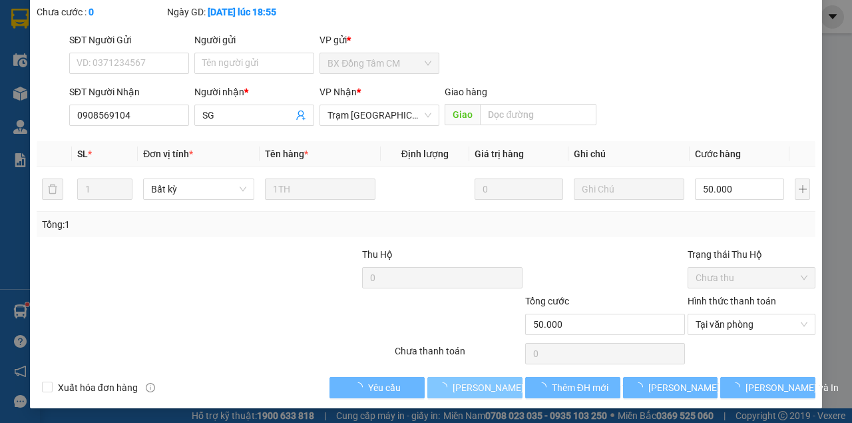
click at [473, 380] on span "[PERSON_NAME] và [PERSON_NAME] hàng" at bounding box center [543, 387] width 180 height 15
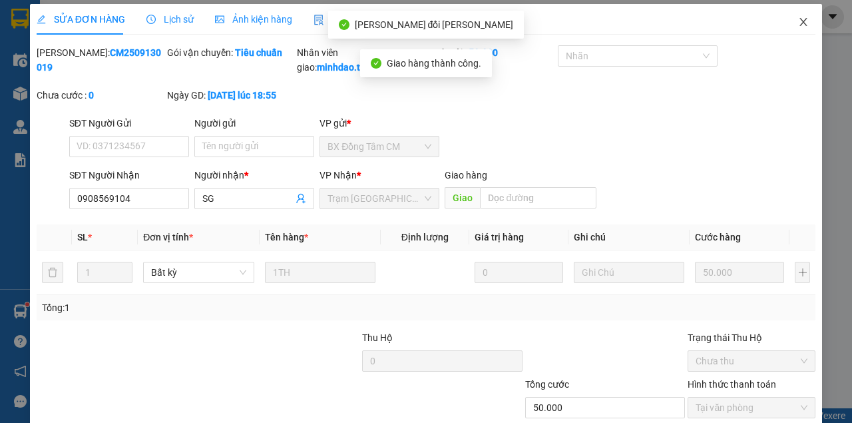
scroll to position [0, 0]
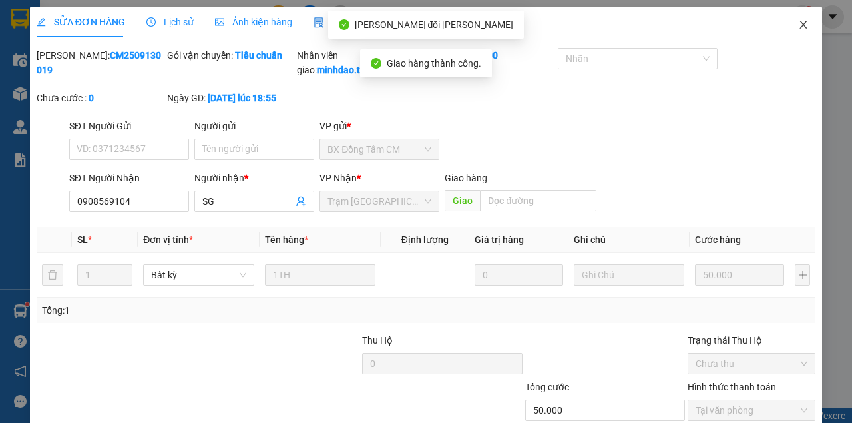
click at [788, 25] on span "Close" at bounding box center [803, 25] width 37 height 37
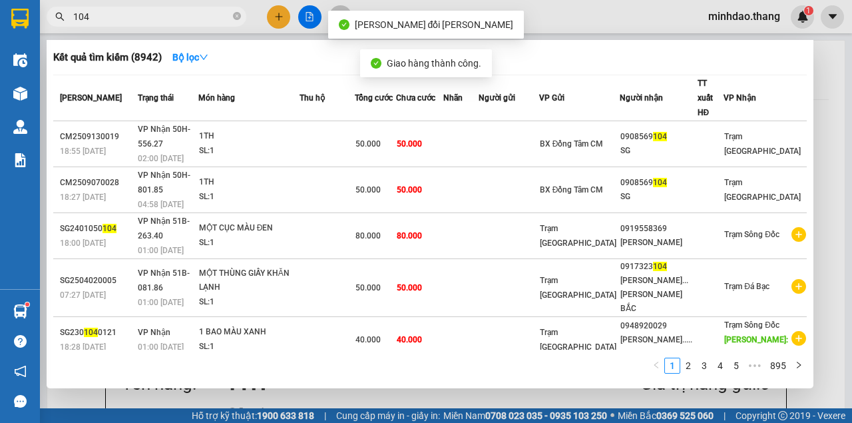
drag, startPoint x: 233, startPoint y: 15, endPoint x: 222, endPoint y: 17, distance: 11.5
click at [233, 16] on icon "close-circle" at bounding box center [237, 16] width 8 height 8
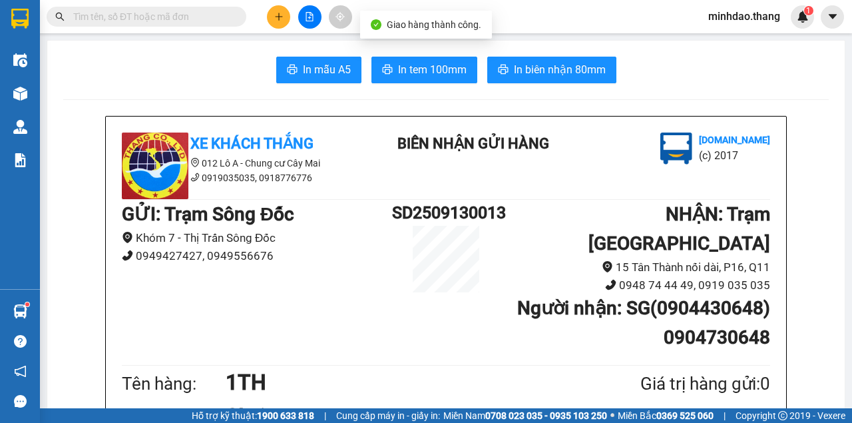
drag, startPoint x: 208, startPoint y: 17, endPoint x: 201, endPoint y: 12, distance: 8.5
click at [205, 15] on input "text" at bounding box center [151, 16] width 157 height 15
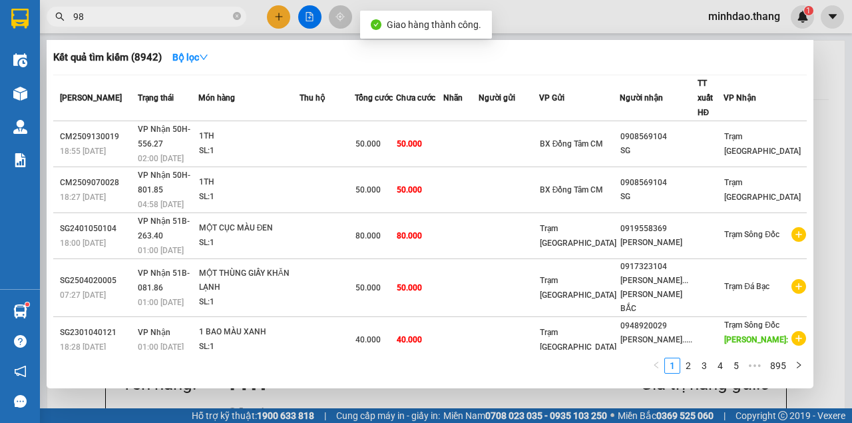
type input "983"
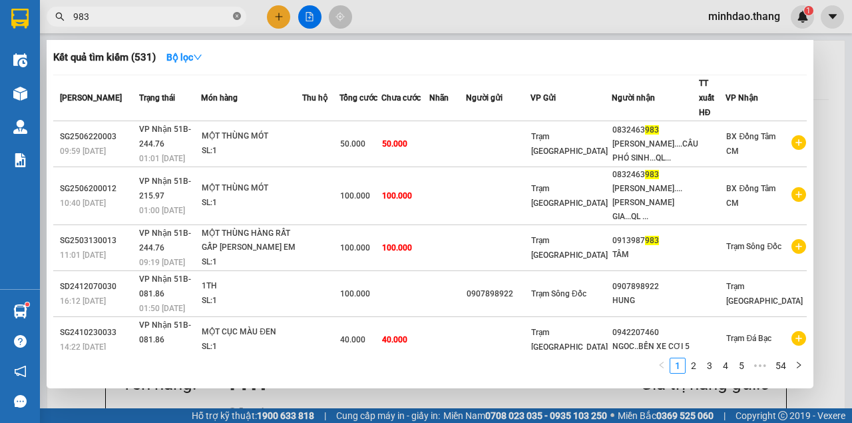
click at [235, 19] on icon "close-circle" at bounding box center [237, 16] width 8 height 8
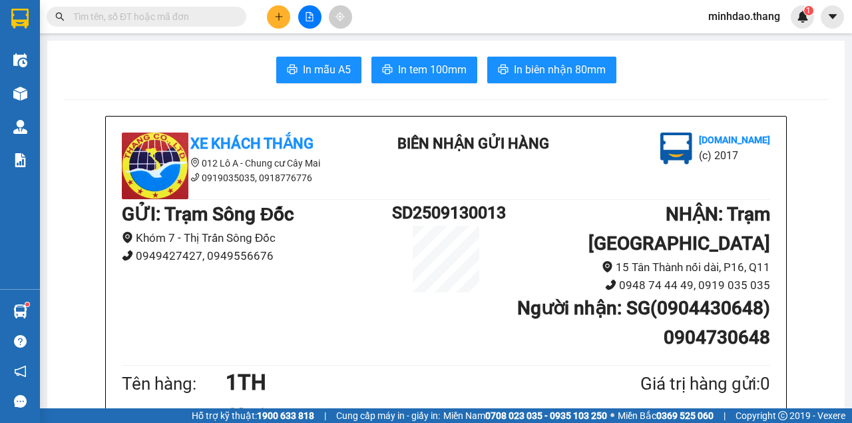
click at [222, 19] on input "text" at bounding box center [151, 16] width 157 height 15
click at [194, 19] on input "text" at bounding box center [151, 16] width 157 height 15
paste input "0963098338"
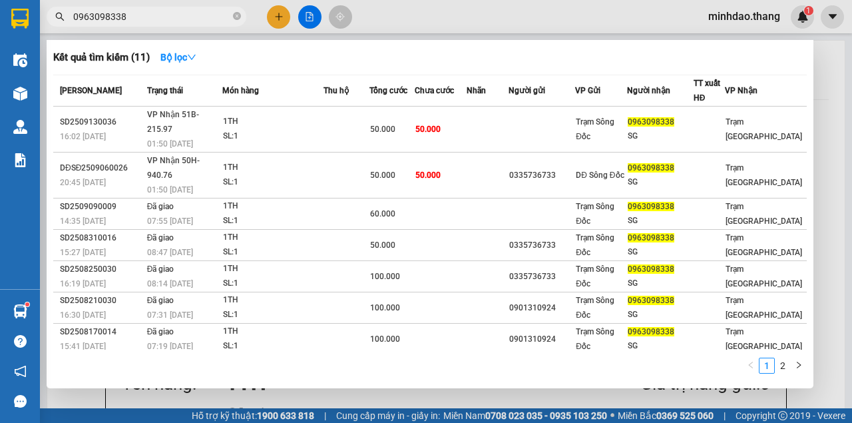
type input "0963098338"
click at [240, 15] on span "0963098338" at bounding box center [147, 17] width 200 height 20
click at [233, 17] on icon "close-circle" at bounding box center [237, 16] width 8 height 8
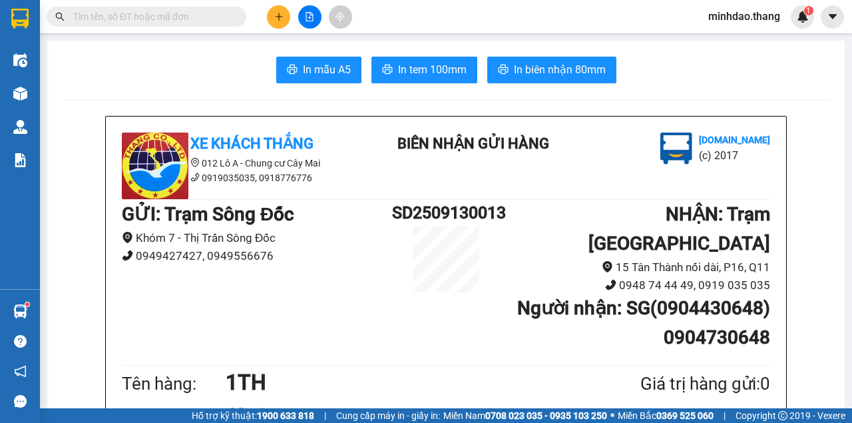
click at [129, 15] on input "text" at bounding box center [151, 16] width 157 height 15
type input "8"
click at [236, 16] on icon "close-circle" at bounding box center [237, 16] width 8 height 8
click at [209, 16] on input "text" at bounding box center [151, 16] width 157 height 15
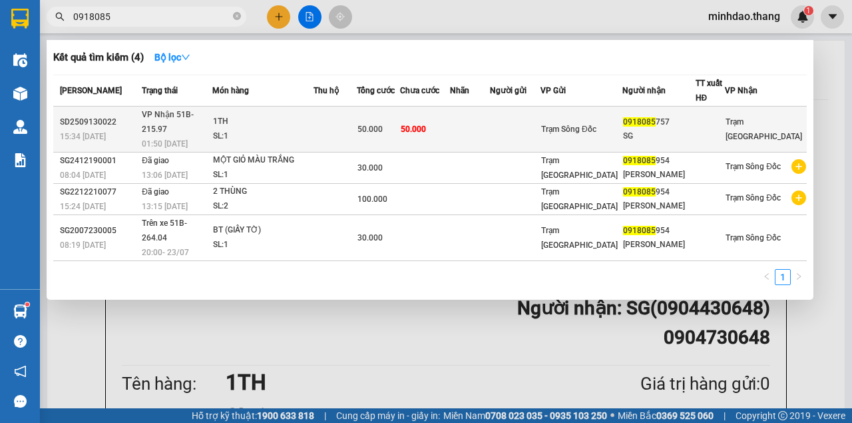
type input "0918085"
click at [356, 123] on td at bounding box center [335, 130] width 43 height 46
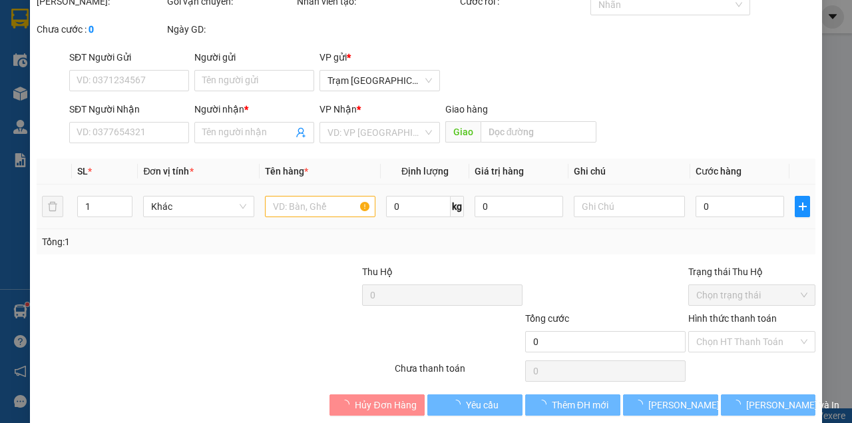
scroll to position [65, 0]
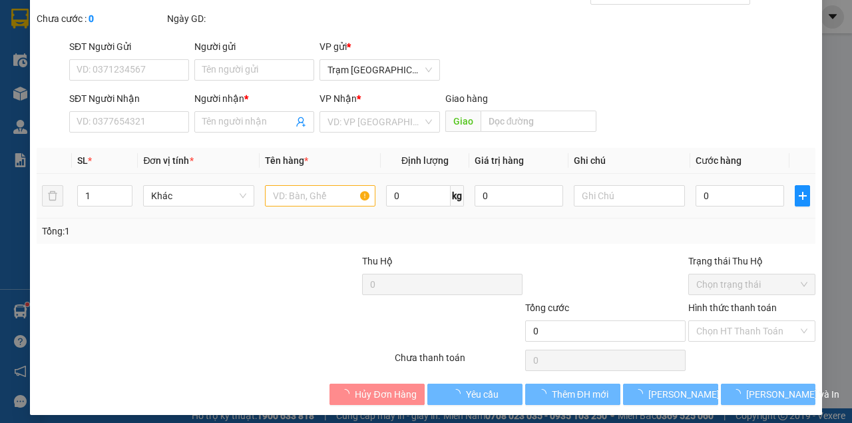
type input "0918085757"
type input "SG"
type input "50.000"
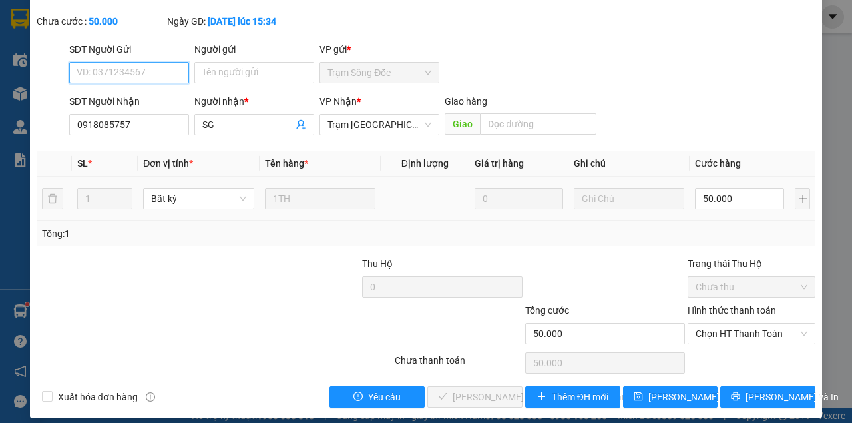
scroll to position [86, 0]
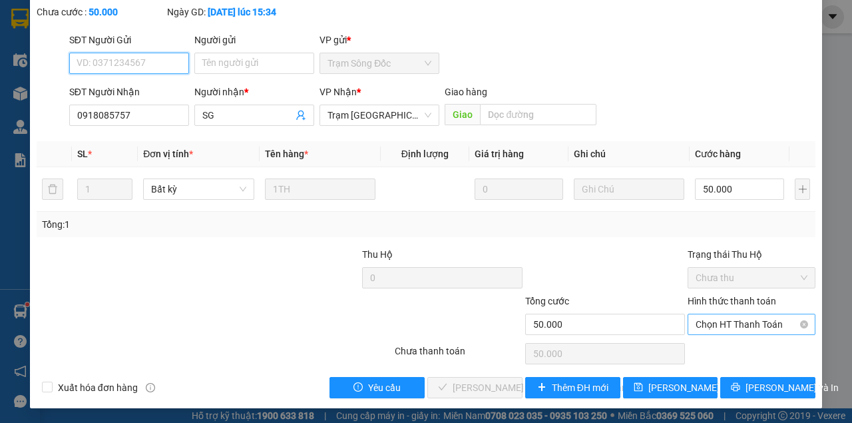
click at [724, 324] on span "Chọn HT Thanh Toán" at bounding box center [752, 324] width 112 height 20
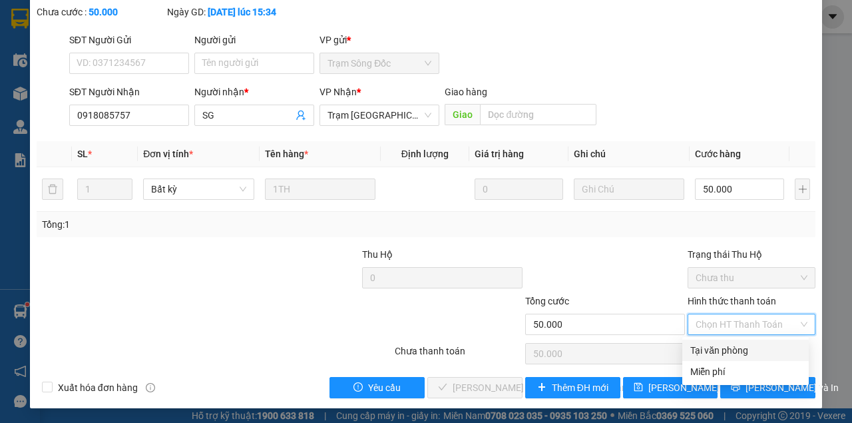
drag, startPoint x: 715, startPoint y: 342, endPoint x: 701, endPoint y: 359, distance: 21.7
click at [712, 346] on div "Tại văn phòng" at bounding box center [745, 350] width 126 height 21
type input "0"
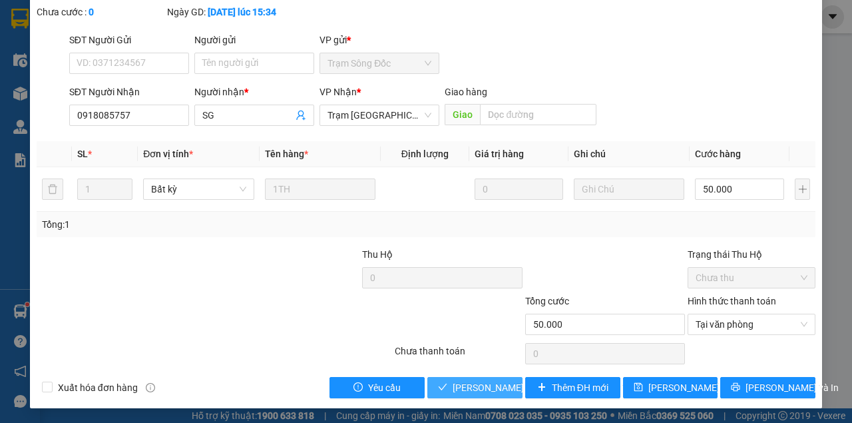
click at [469, 385] on span "[PERSON_NAME] và [PERSON_NAME] hàng" at bounding box center [543, 387] width 180 height 15
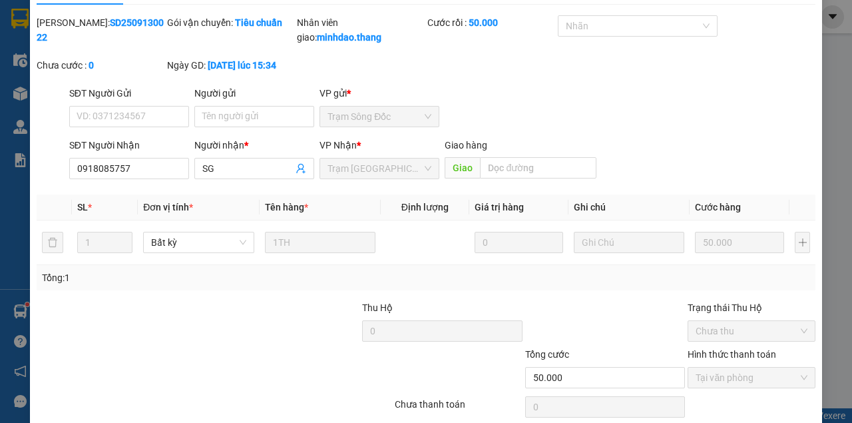
scroll to position [0, 0]
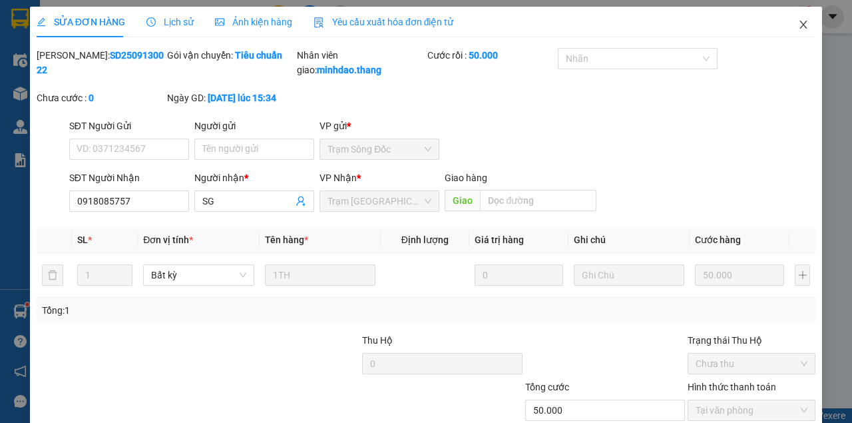
drag, startPoint x: 798, startPoint y: 23, endPoint x: 214, endPoint y: 22, distance: 583.2
click at [798, 25] on icon "close" at bounding box center [803, 24] width 11 height 11
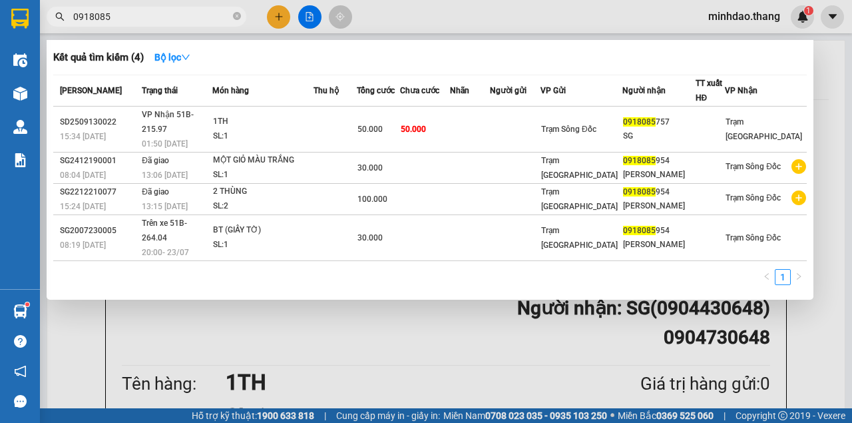
click at [237, 17] on icon "close-circle" at bounding box center [237, 16] width 8 height 8
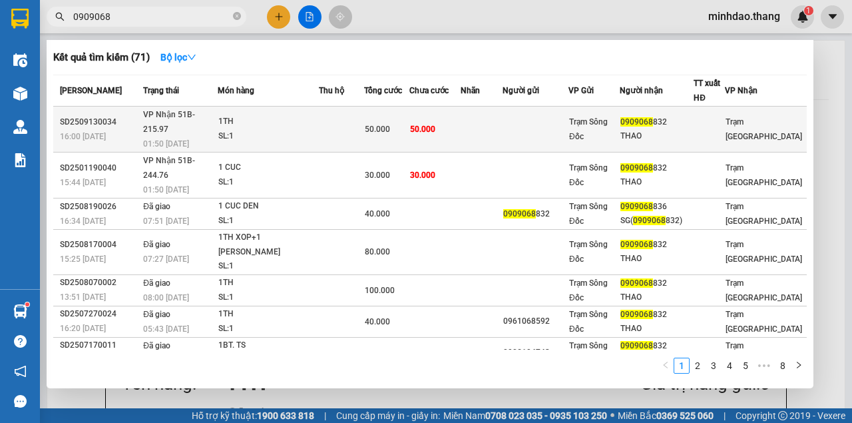
type input "0909068"
click at [408, 126] on div "50.000" at bounding box center [386, 129] width 43 height 15
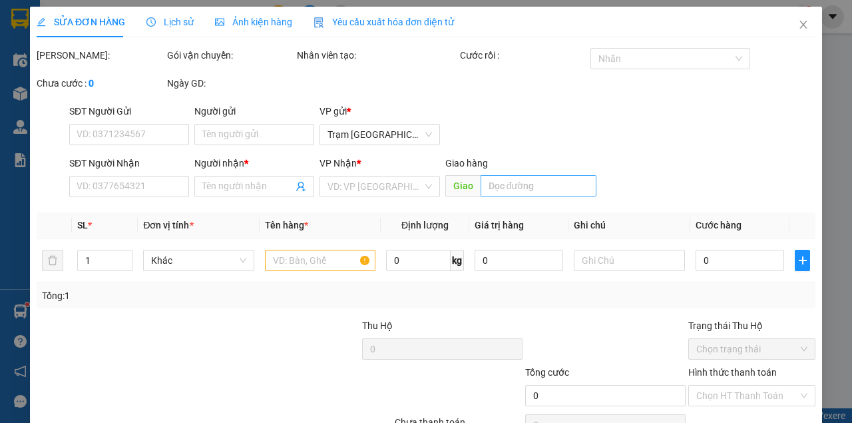
type input "0909068832"
type input "THAO"
type input "50.000"
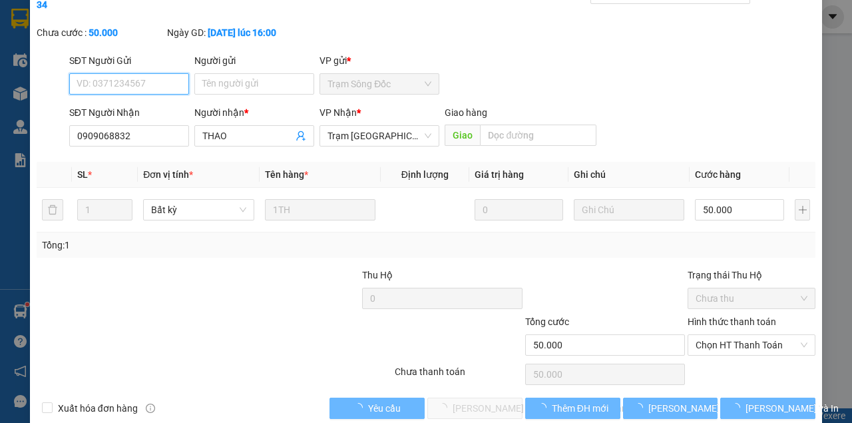
scroll to position [86, 0]
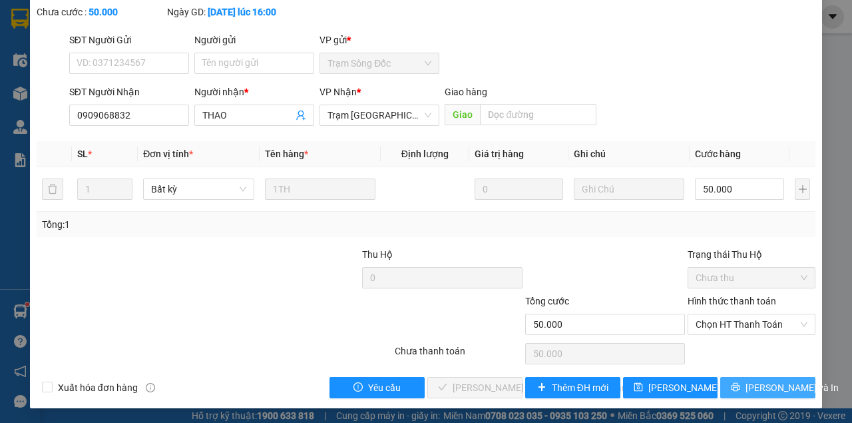
click at [750, 383] on button "[PERSON_NAME] và In" at bounding box center [767, 387] width 95 height 21
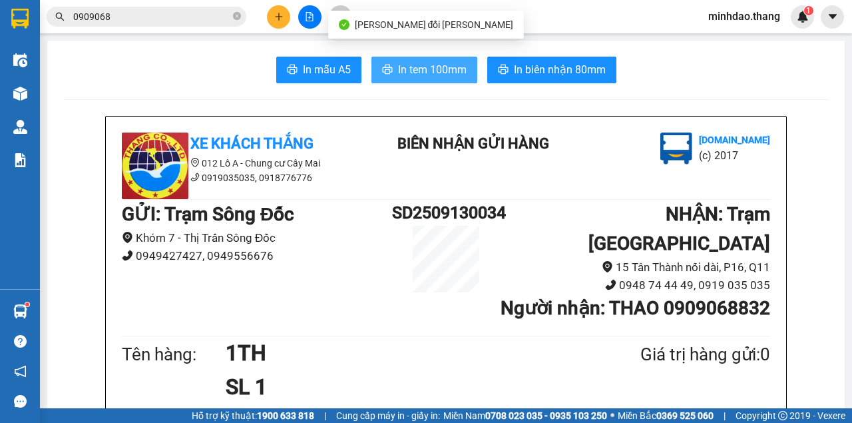
click at [431, 72] on span "In tem 100mm" at bounding box center [432, 69] width 69 height 17
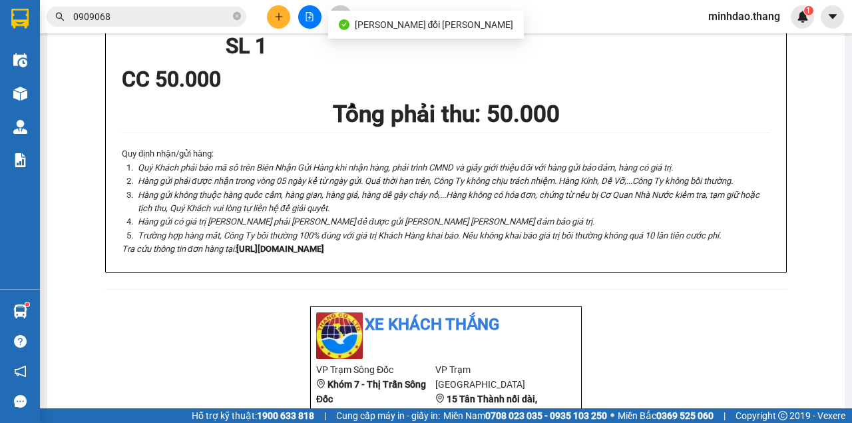
scroll to position [488, 0]
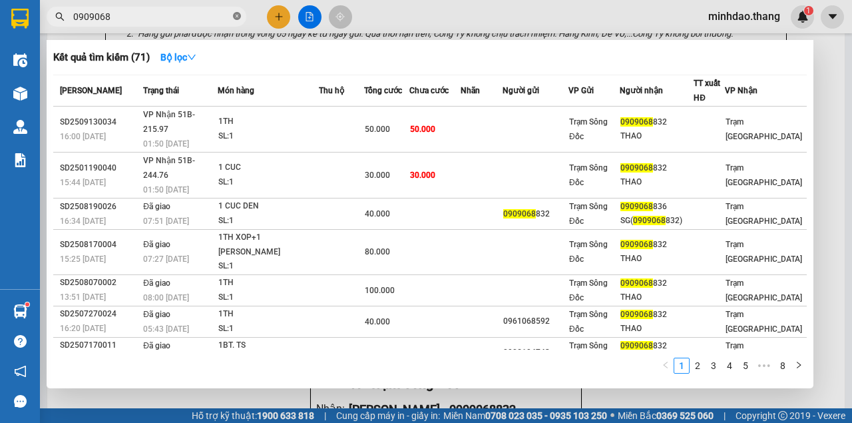
drag, startPoint x: 238, startPoint y: 13, endPoint x: 220, endPoint y: 13, distance: 18.7
click at [238, 13] on icon "close-circle" at bounding box center [237, 16] width 8 height 8
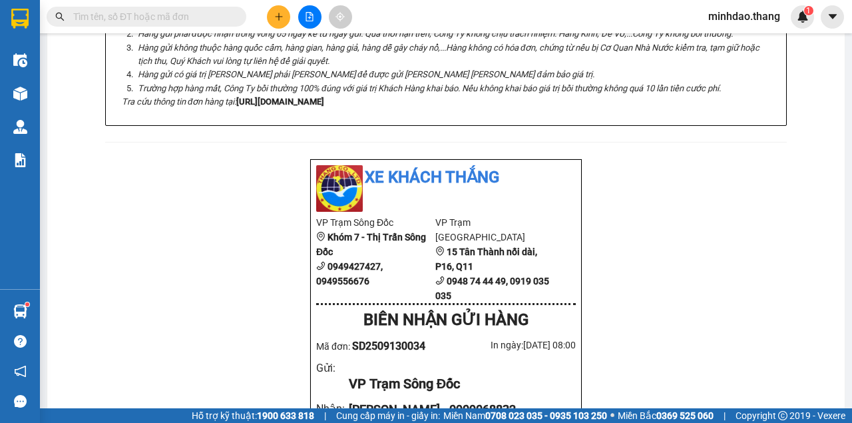
click at [216, 13] on input "text" at bounding box center [151, 16] width 157 height 15
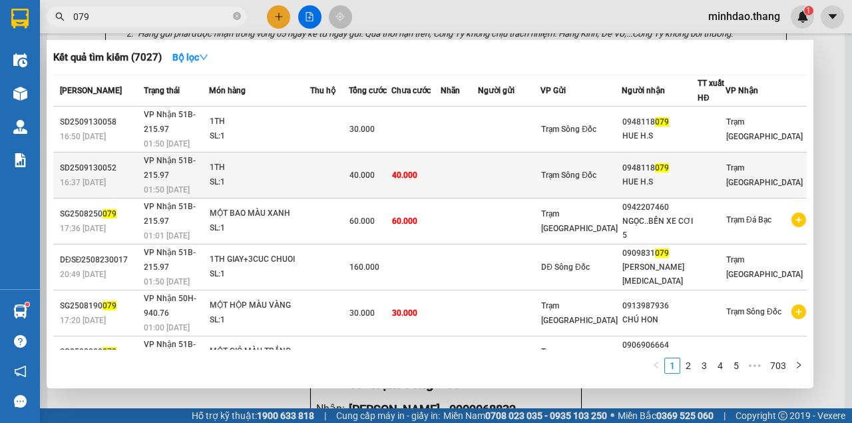
type input "079"
click at [441, 154] on td "40.000" at bounding box center [415, 175] width 49 height 46
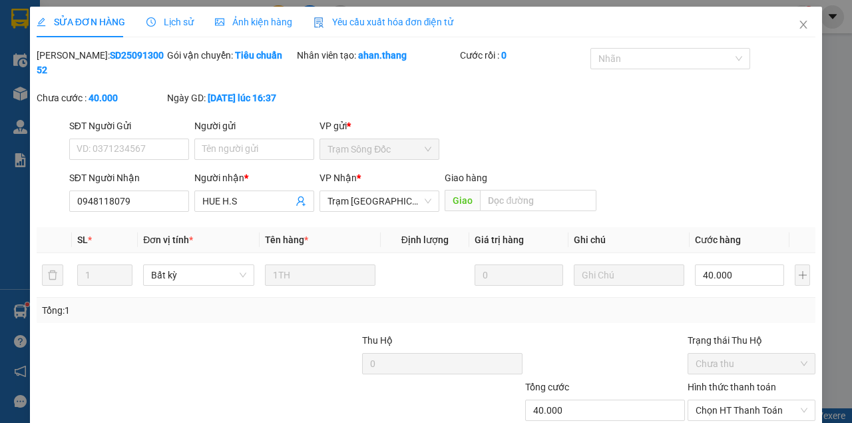
scroll to position [86, 0]
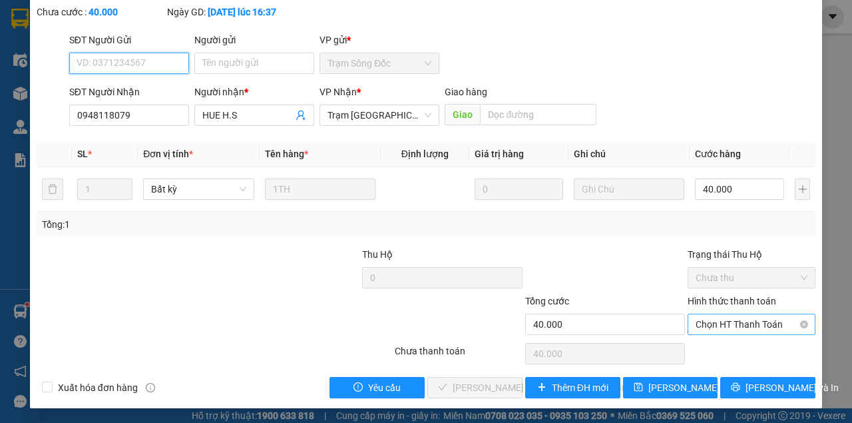
drag, startPoint x: 765, startPoint y: 320, endPoint x: 748, endPoint y: 330, distance: 19.4
click at [762, 321] on span "Chọn HT Thanh Toán" at bounding box center [752, 324] width 112 height 20
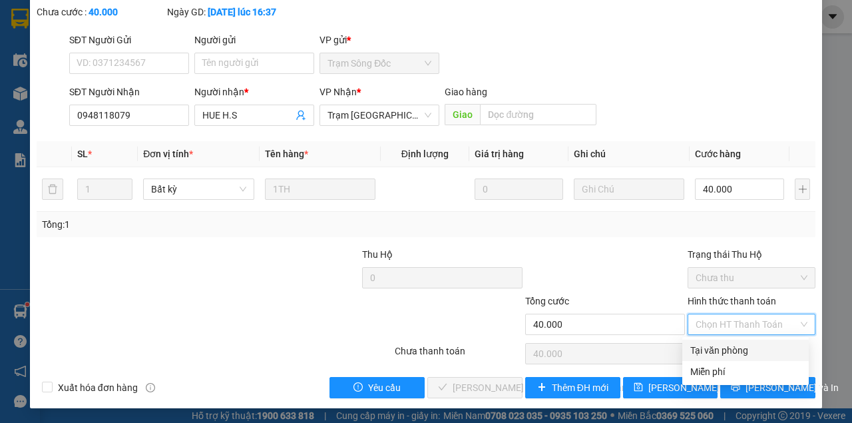
drag, startPoint x: 724, startPoint y: 344, endPoint x: 678, endPoint y: 353, distance: 46.9
click at [698, 349] on div "Tại văn phòng" at bounding box center [745, 350] width 111 height 15
type input "0"
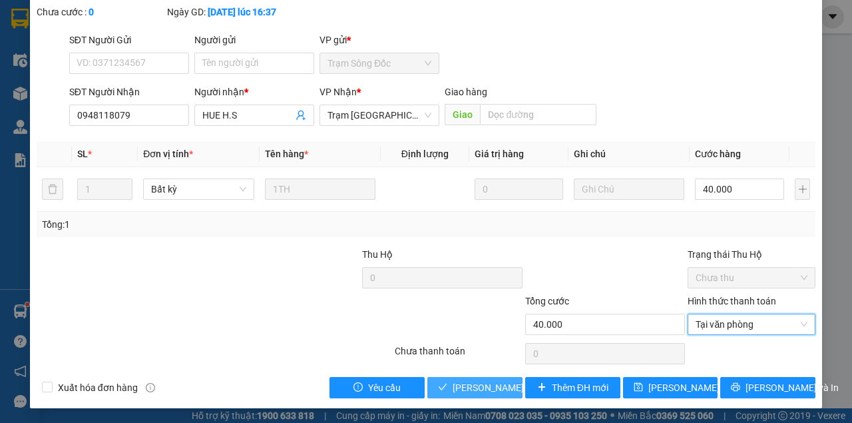
click at [513, 379] on button "[PERSON_NAME] và [PERSON_NAME] hàng" at bounding box center [474, 387] width 95 height 21
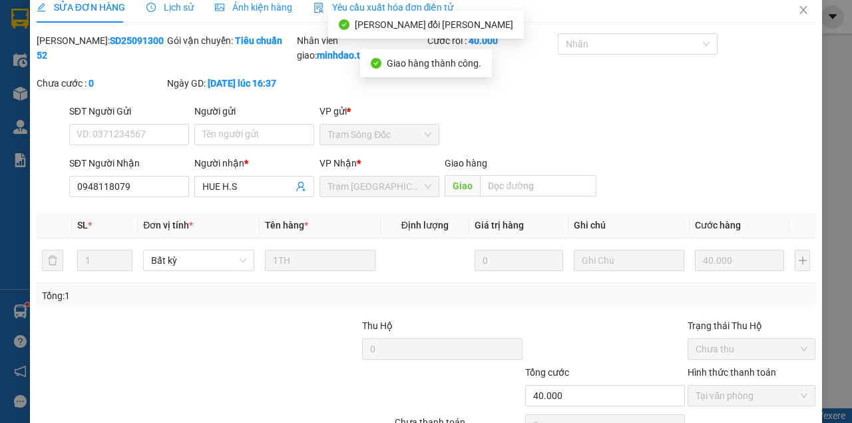
scroll to position [0, 0]
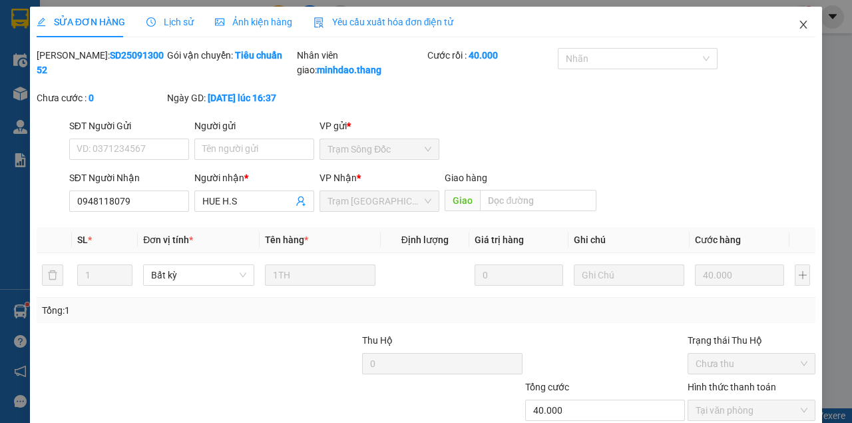
drag, startPoint x: 795, startPoint y: 27, endPoint x: 779, endPoint y: 37, distance: 19.2
click at [798, 27] on icon "close" at bounding box center [803, 24] width 11 height 11
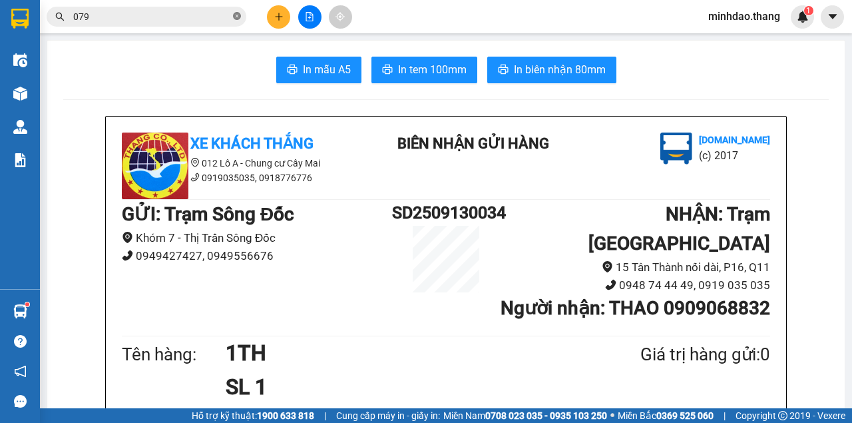
drag, startPoint x: 237, startPoint y: 16, endPoint x: 224, endPoint y: 16, distance: 13.3
click at [237, 16] on icon "close-circle" at bounding box center [237, 16] width 8 height 8
drag, startPoint x: 224, startPoint y: 16, endPoint x: 216, endPoint y: 14, distance: 7.6
click at [223, 16] on input "text" at bounding box center [151, 16] width 157 height 15
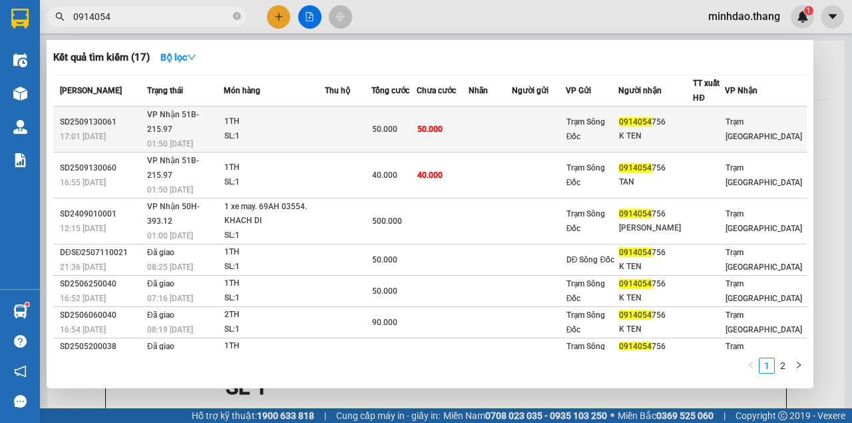
click at [493, 119] on td at bounding box center [490, 130] width 43 height 46
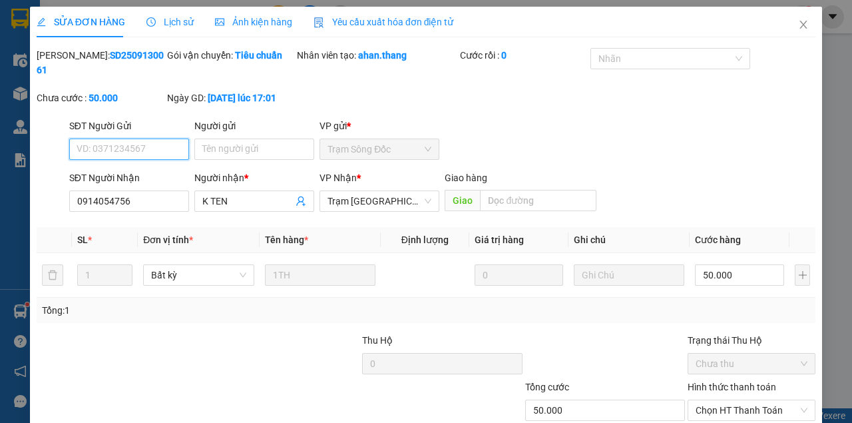
scroll to position [86, 0]
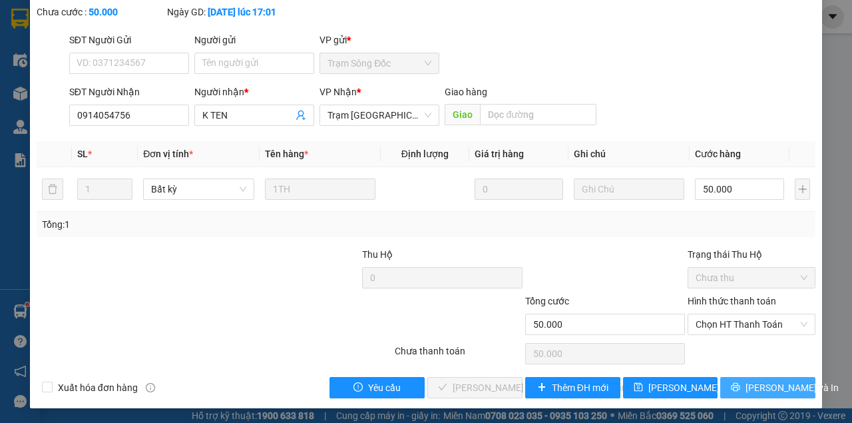
click at [764, 385] on span "[PERSON_NAME] và In" at bounding box center [792, 387] width 93 height 15
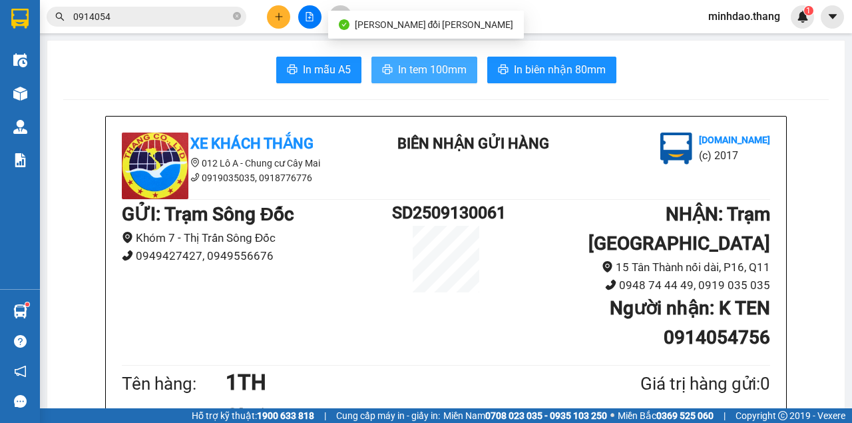
click at [445, 74] on span "In tem 100mm" at bounding box center [432, 69] width 69 height 17
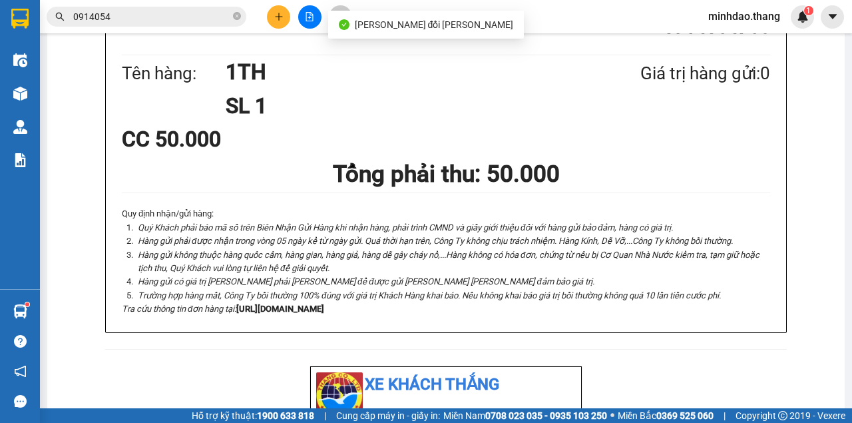
scroll to position [621, 0]
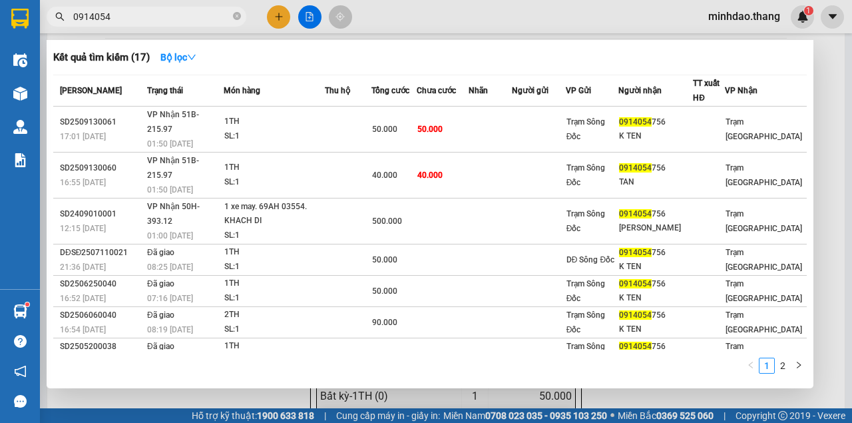
click at [215, 19] on input "0914054" at bounding box center [151, 16] width 157 height 15
click at [241, 19] on span "0914054" at bounding box center [147, 17] width 200 height 20
click at [177, 15] on input "0914054" at bounding box center [151, 16] width 157 height 15
click at [177, 14] on input "0914054" at bounding box center [151, 16] width 157 height 15
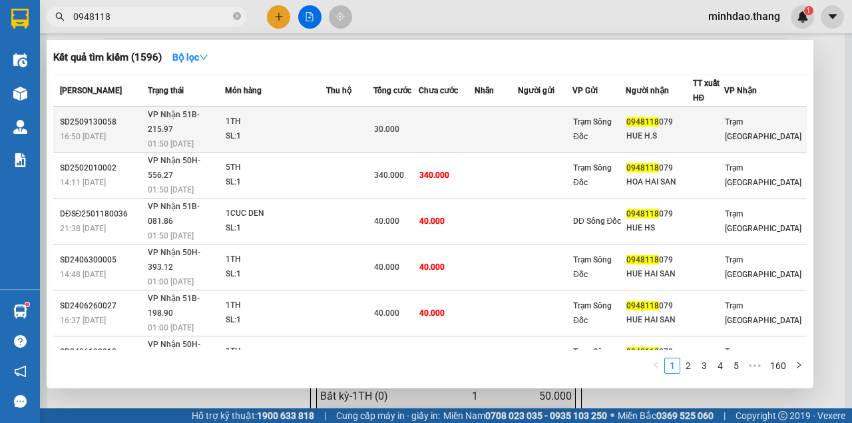
type input "0948118"
click at [454, 129] on td at bounding box center [446, 130] width 55 height 46
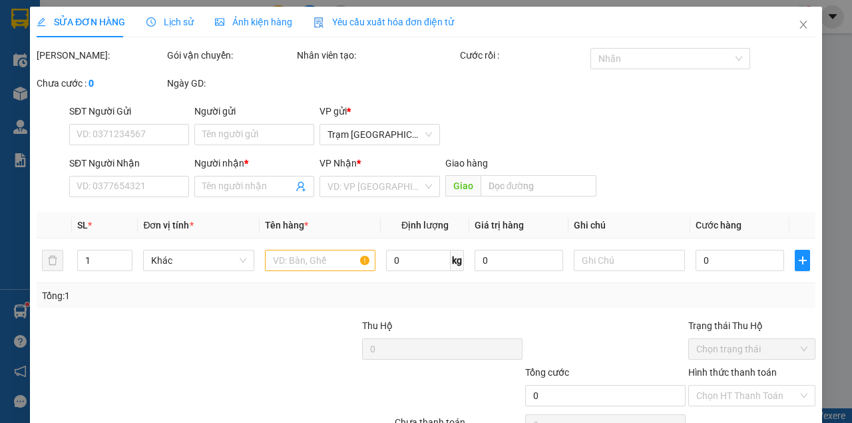
type input "0948118079"
type input "HUE H.S"
type input "30.000"
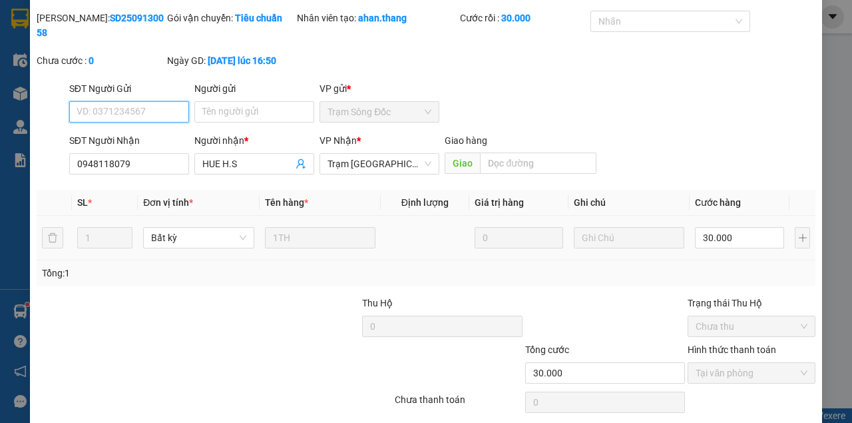
scroll to position [86, 0]
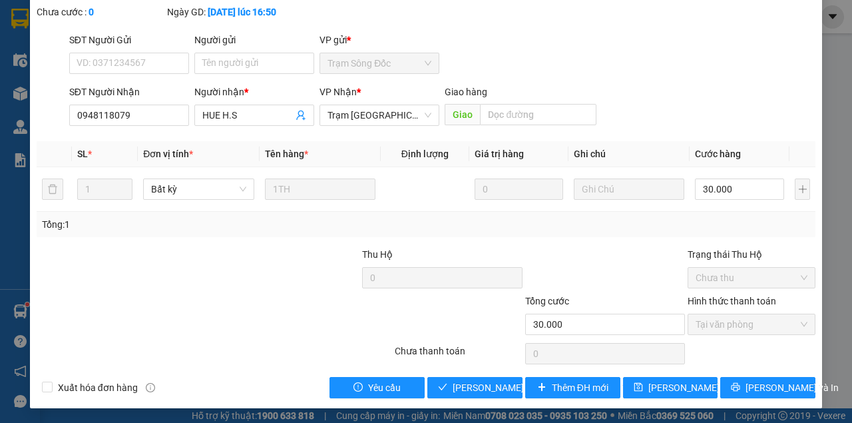
click at [472, 397] on div "SỬA ĐƠN HÀNG Lịch sử Ảnh kiện hàng Yêu cầu xuất hóa đơn điện tử Total Paid Fee …" at bounding box center [426, 164] width 792 height 487
drag, startPoint x: 464, startPoint y: 388, endPoint x: 472, endPoint y: 376, distance: 15.0
click at [465, 388] on span "[PERSON_NAME] và [PERSON_NAME] hàng" at bounding box center [543, 387] width 180 height 15
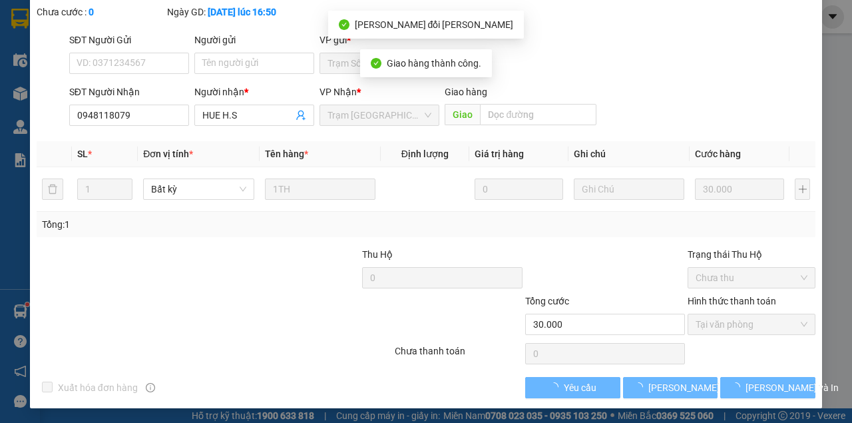
scroll to position [0, 0]
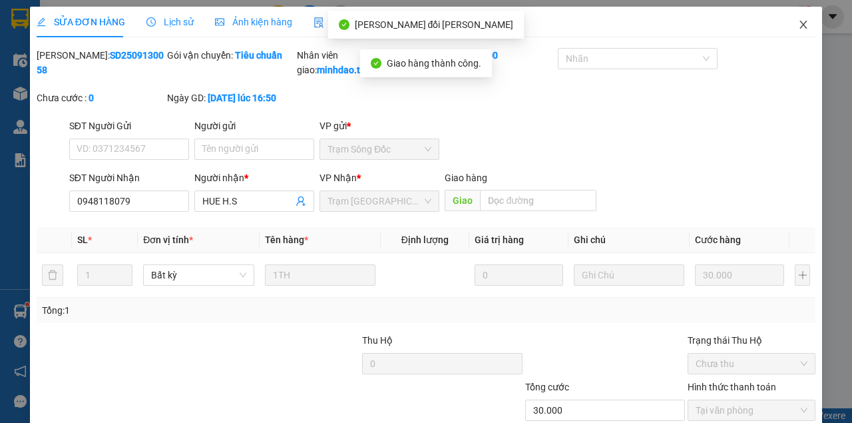
drag, startPoint x: 802, startPoint y: 28, endPoint x: 784, endPoint y: 32, distance: 17.8
click at [800, 27] on icon "close" at bounding box center [803, 24] width 11 height 11
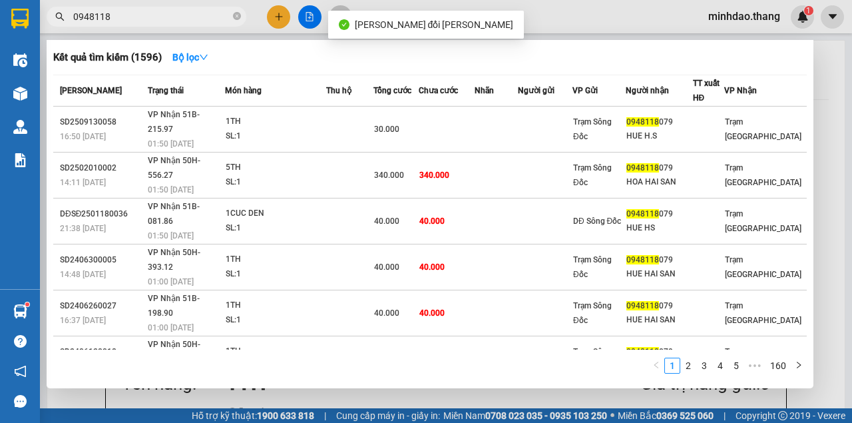
drag, startPoint x: 238, startPoint y: 16, endPoint x: 222, endPoint y: 18, distance: 15.4
click at [236, 17] on icon "close-circle" at bounding box center [237, 16] width 8 height 8
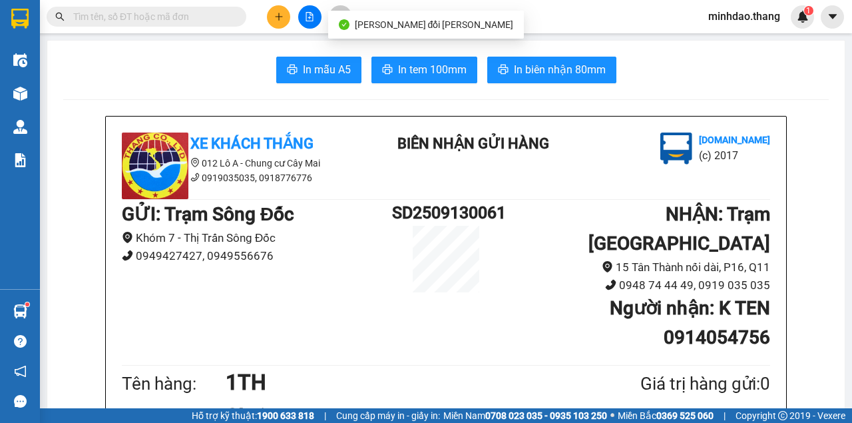
click at [192, 18] on input "text" at bounding box center [151, 16] width 157 height 15
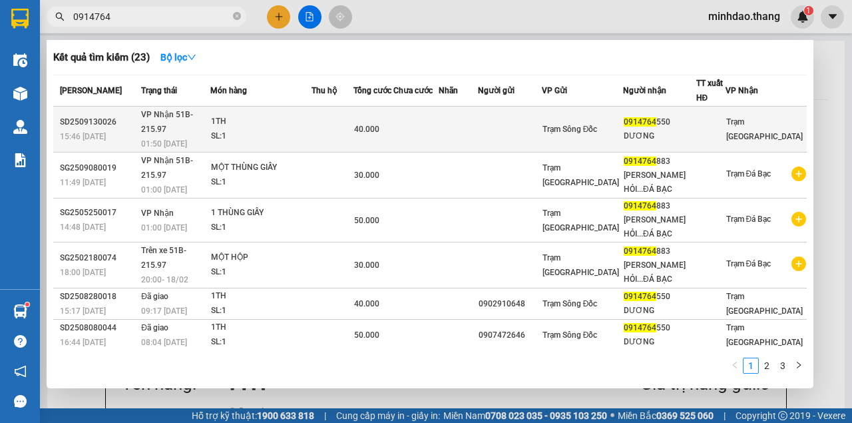
type input "0914764"
click at [474, 123] on td at bounding box center [458, 130] width 39 height 46
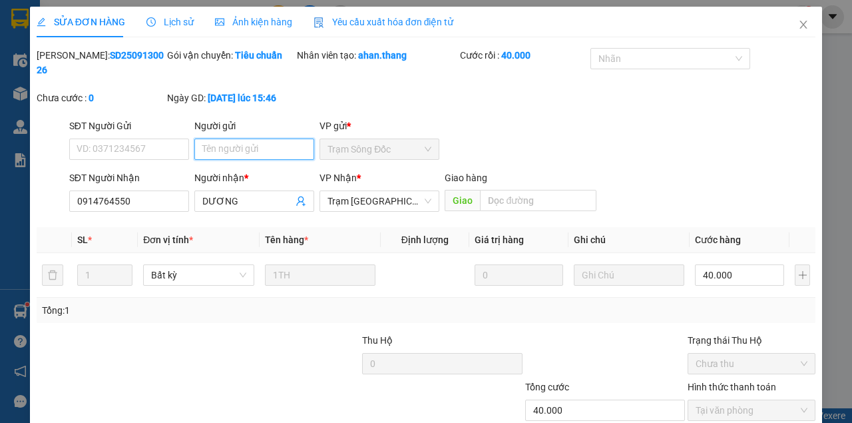
click at [258, 155] on input "Người gửi" at bounding box center [254, 148] width 120 height 21
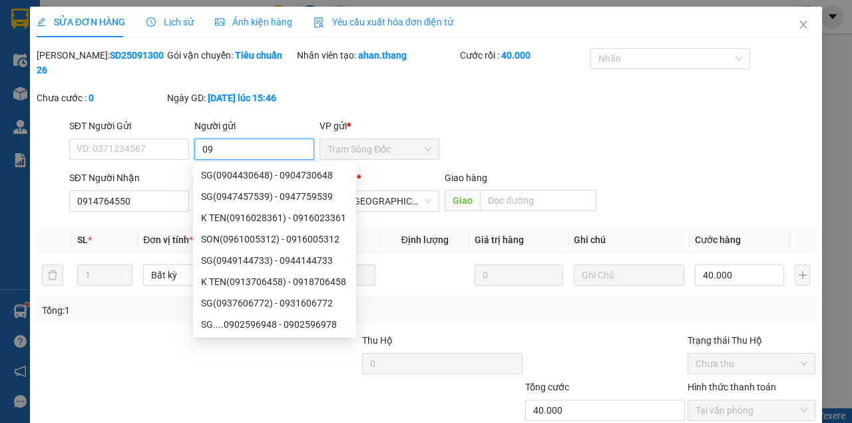
type input "0"
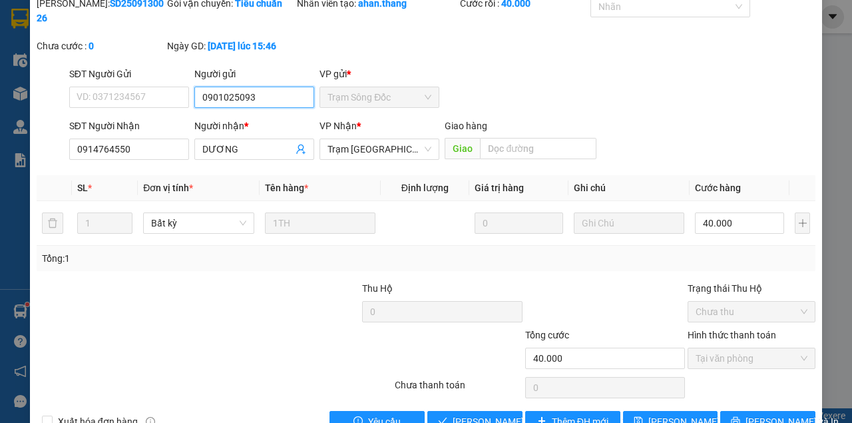
scroll to position [86, 0]
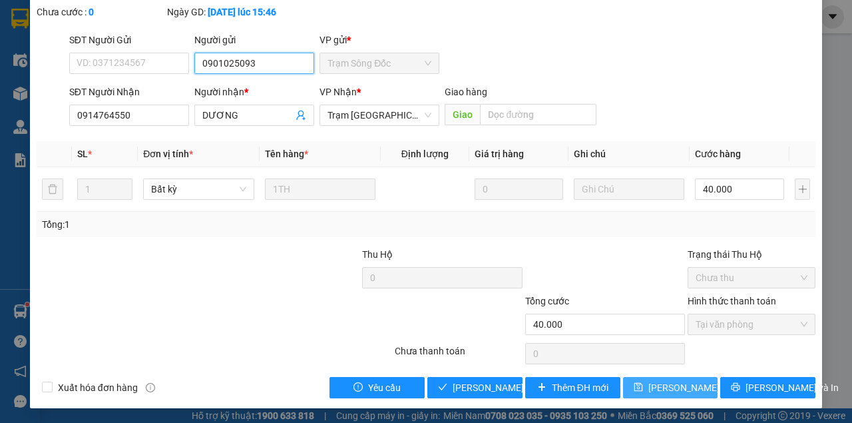
type input "0901025093"
click at [699, 389] on button "[PERSON_NAME] đổi" at bounding box center [670, 387] width 95 height 21
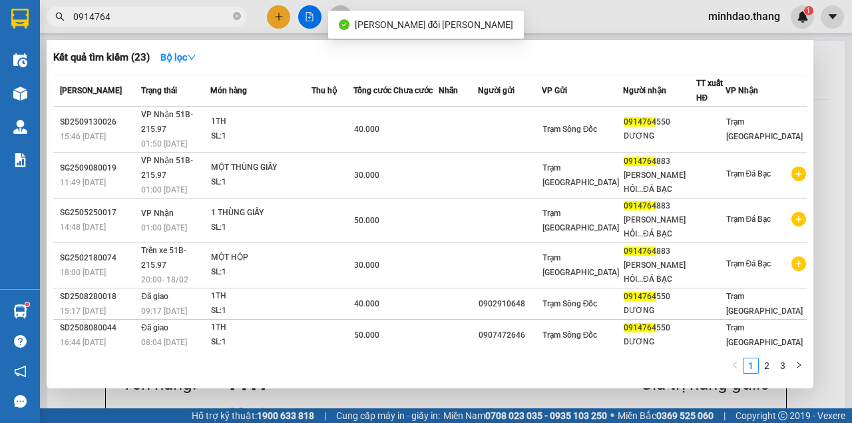
click at [196, 25] on span "0914764" at bounding box center [147, 17] width 200 height 20
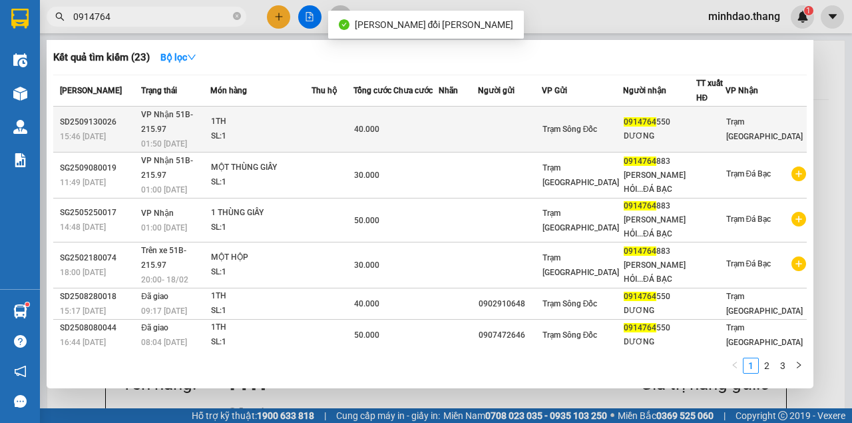
click at [393, 129] on div "40.000" at bounding box center [373, 129] width 39 height 15
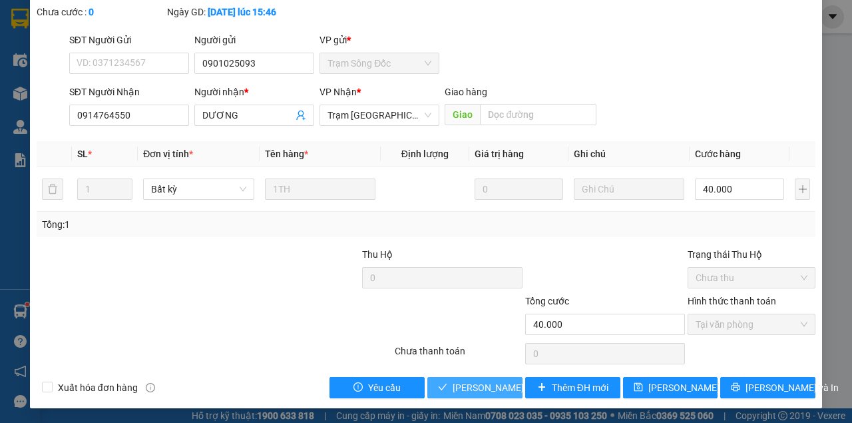
click at [465, 389] on span "[PERSON_NAME] và [PERSON_NAME] hàng" at bounding box center [543, 387] width 180 height 15
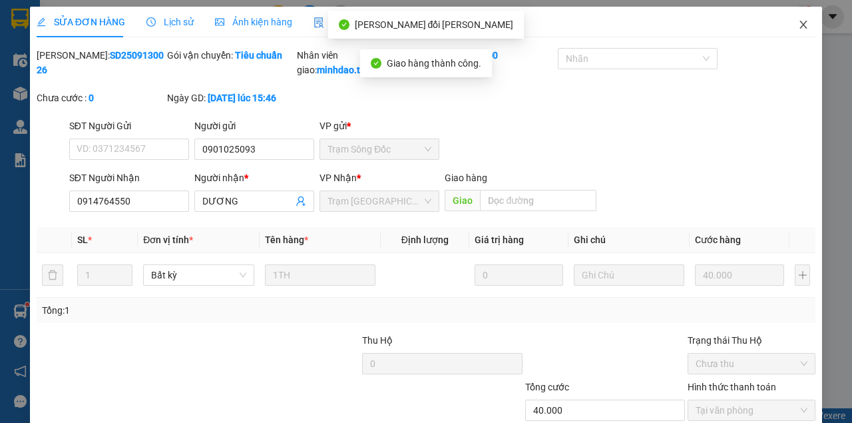
drag, startPoint x: 794, startPoint y: 32, endPoint x: 775, endPoint y: 39, distance: 19.8
click at [792, 32] on span "Close" at bounding box center [803, 25] width 37 height 37
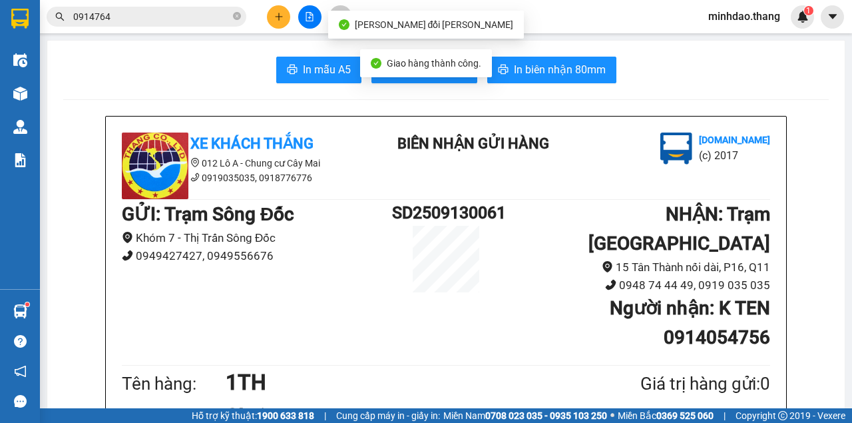
click at [236, 17] on icon "close-circle" at bounding box center [237, 16] width 8 height 8
click at [221, 17] on input "text" at bounding box center [151, 16] width 157 height 15
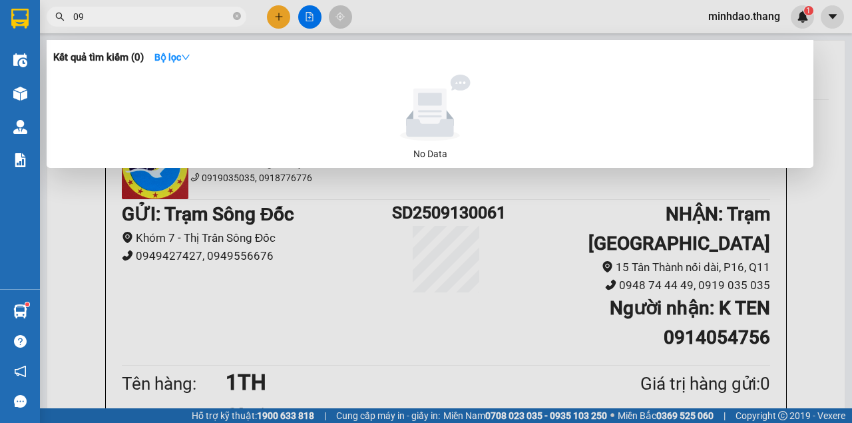
type input "0"
type input "0909784742"
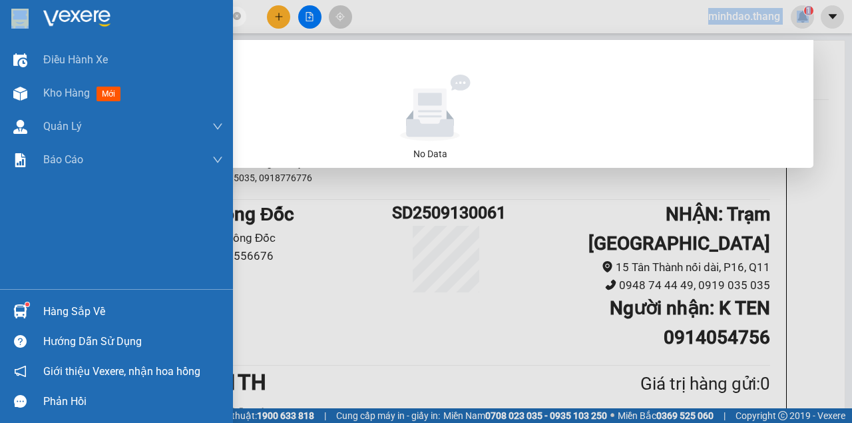
drag, startPoint x: 169, startPoint y: 24, endPoint x: 7, endPoint y: 23, distance: 162.5
click at [0, 25] on section "Kết quả tìm kiếm ( 0 ) Bộ lọc No Data 0909784742 minhdao.thang 1 Điều hành xe K…" at bounding box center [426, 211] width 852 height 423
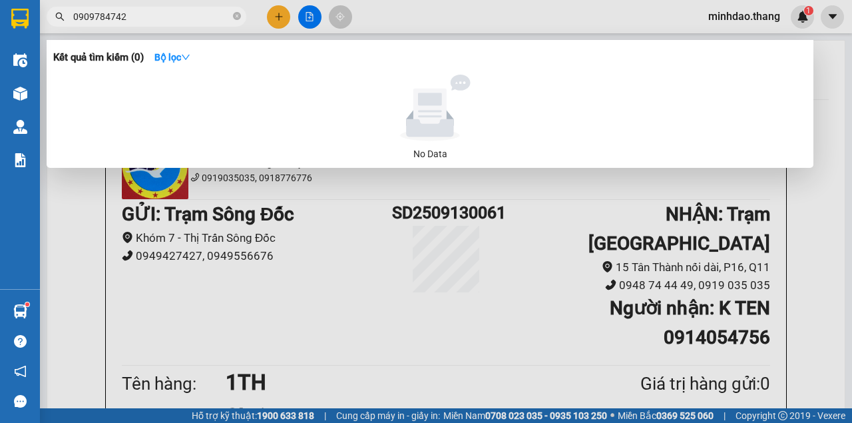
click at [161, 19] on input "0909784742" at bounding box center [151, 16] width 157 height 15
click at [234, 16] on icon "close-circle" at bounding box center [237, 16] width 8 height 8
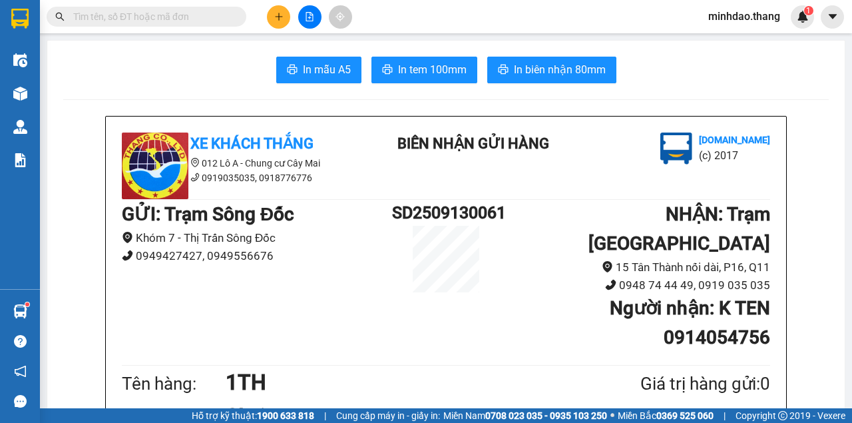
drag, startPoint x: 211, startPoint y: 13, endPoint x: 196, endPoint y: 5, distance: 17.3
click at [208, 11] on input "text" at bounding box center [151, 16] width 157 height 15
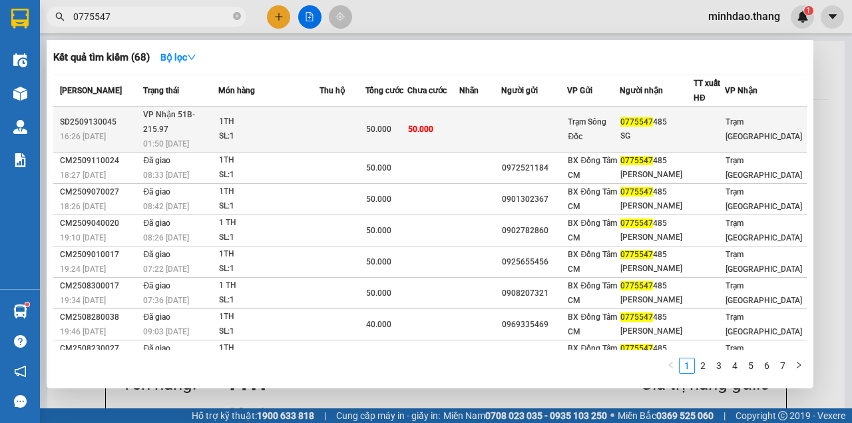
type input "0775547"
click at [407, 122] on div "50.000" at bounding box center [386, 129] width 41 height 15
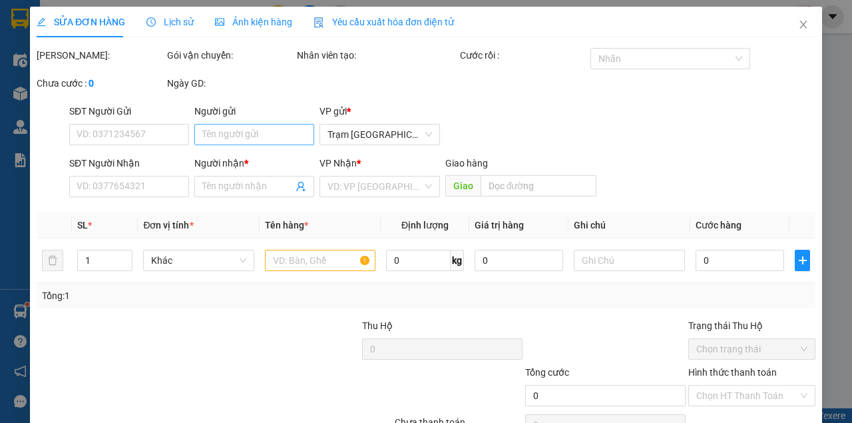
type input "0775547485"
type input "SG"
type input "50.000"
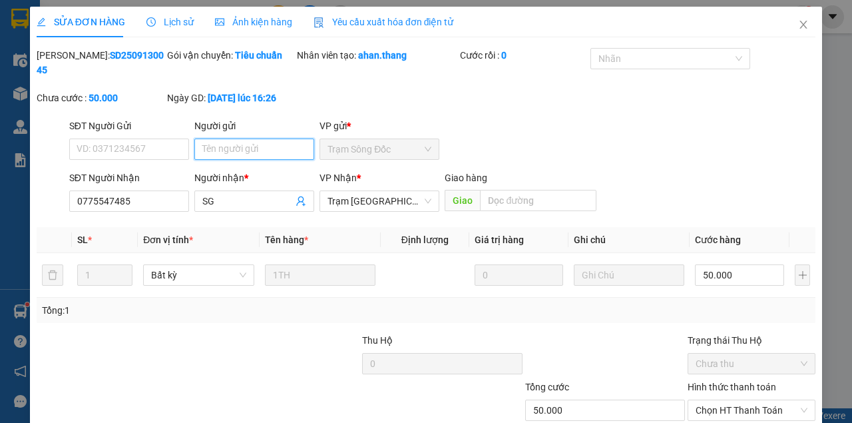
click at [233, 144] on input "Người gửi" at bounding box center [254, 148] width 120 height 21
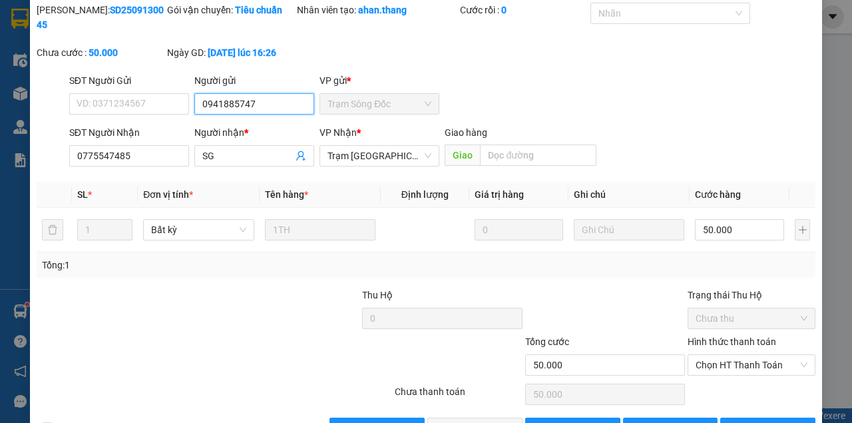
scroll to position [86, 0]
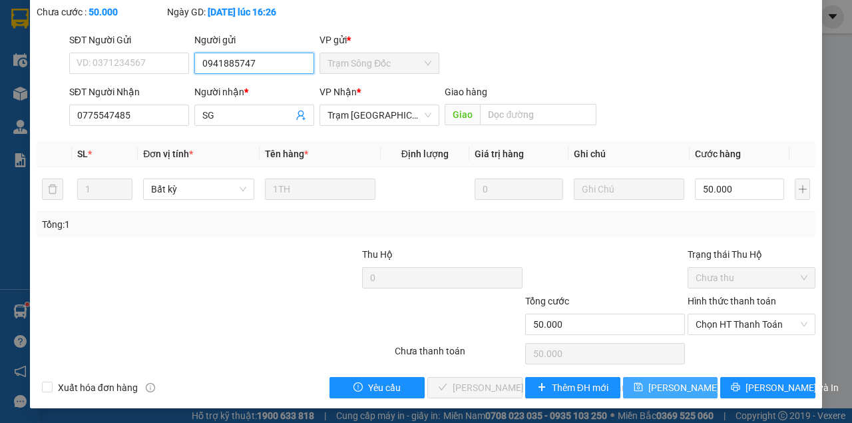
type input "0941885747"
click at [671, 385] on span "[PERSON_NAME] đổi" at bounding box center [691, 387] width 86 height 15
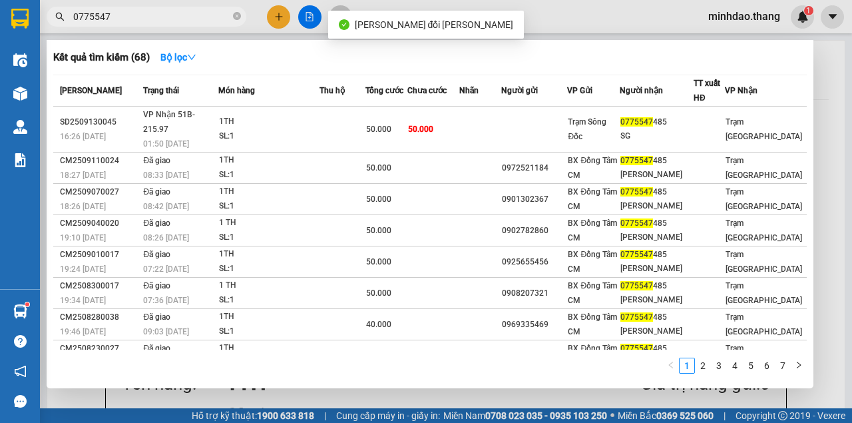
click at [178, 13] on input "0775547" at bounding box center [151, 16] width 157 height 15
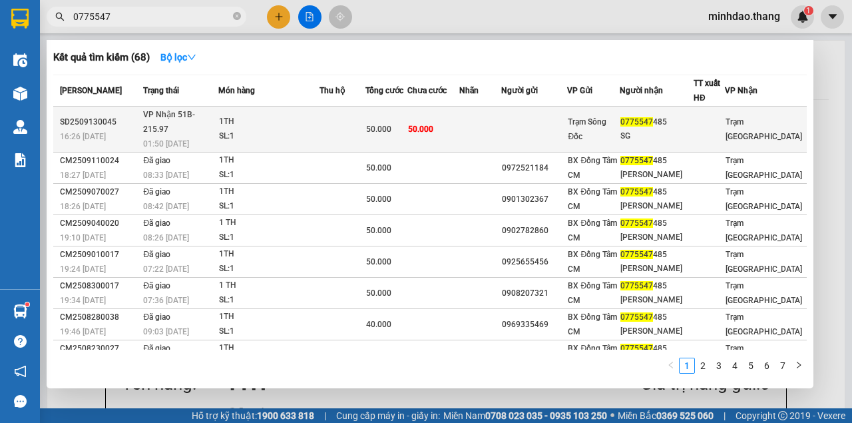
click at [455, 128] on td "50.000" at bounding box center [433, 130] width 52 height 46
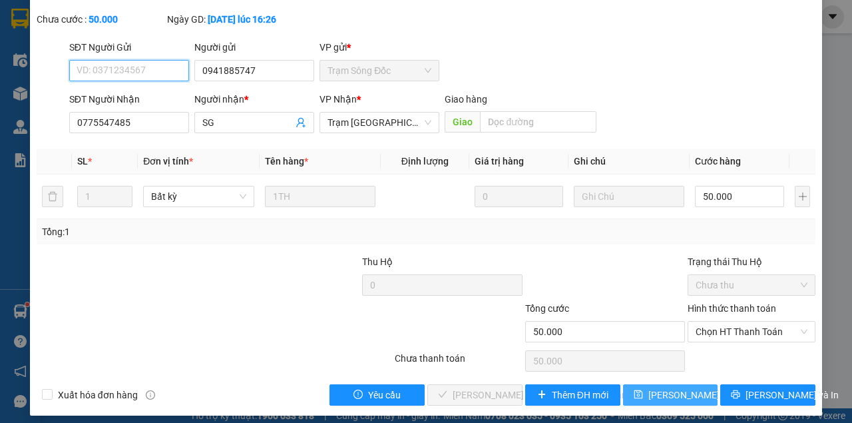
scroll to position [86, 0]
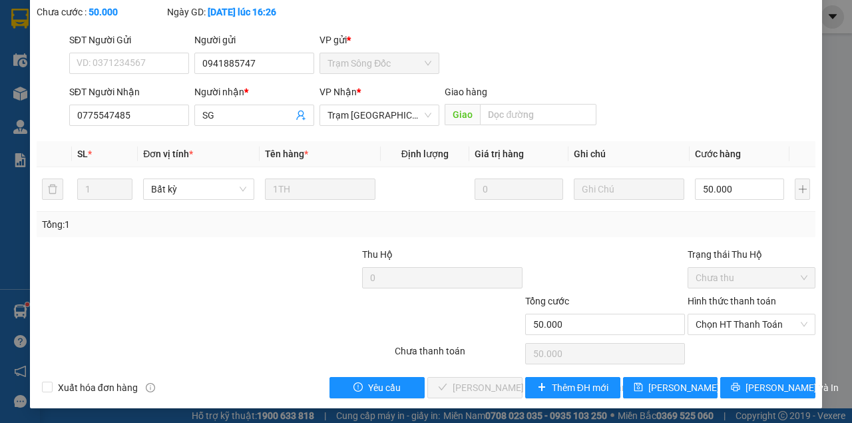
click at [656, 368] on div "Total Paid Fee 0 Total UnPaid Fee 50.000 Cash Collection Total Fee Mã ĐH: SD250…" at bounding box center [426, 180] width 779 height 436
click at [657, 383] on span "[PERSON_NAME] đổi" at bounding box center [691, 387] width 86 height 15
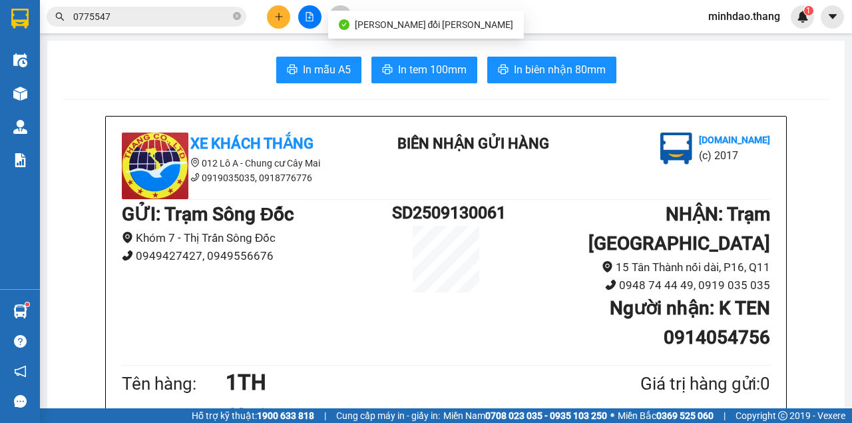
click at [184, 13] on input "0775547" at bounding box center [151, 16] width 157 height 15
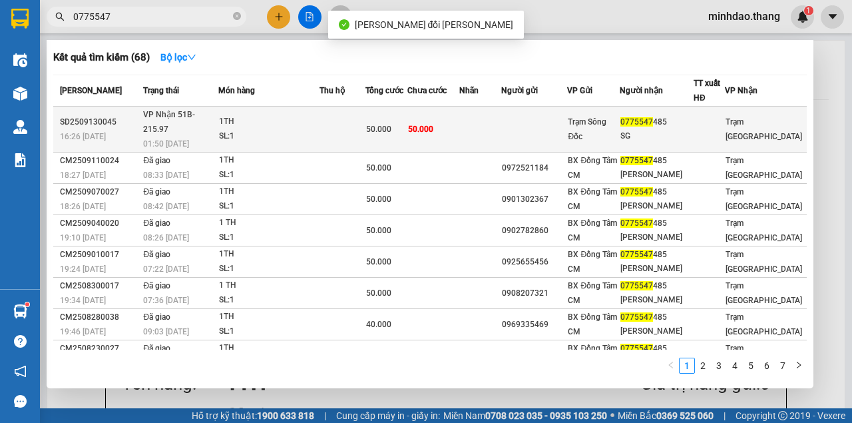
click at [407, 122] on div "50.000" at bounding box center [386, 129] width 41 height 15
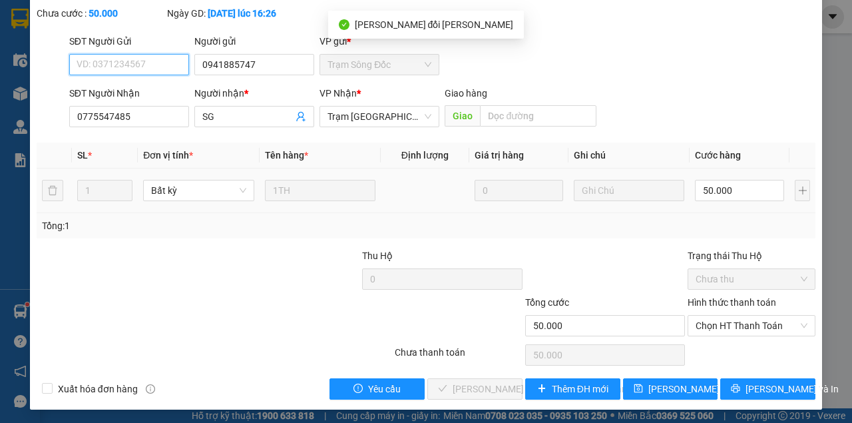
scroll to position [86, 0]
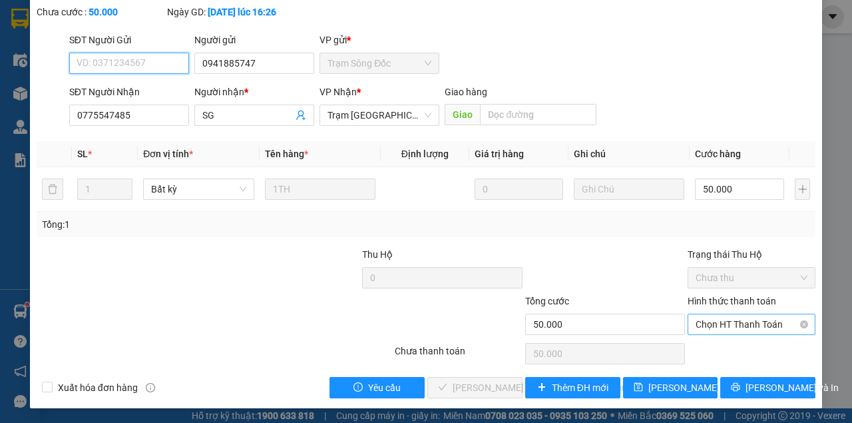
click at [722, 330] on span "Chọn HT Thanh Toán" at bounding box center [752, 324] width 112 height 20
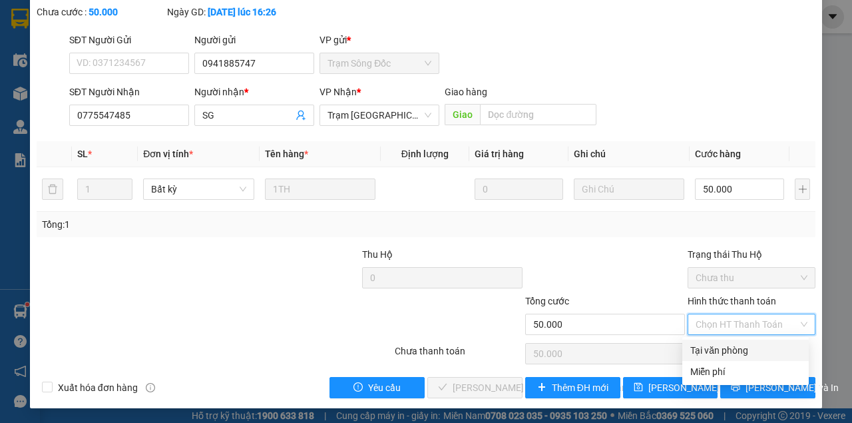
drag, startPoint x: 714, startPoint y: 346, endPoint x: 684, endPoint y: 350, distance: 30.3
click at [712, 346] on div "Tại văn phòng" at bounding box center [745, 350] width 111 height 15
type input "0"
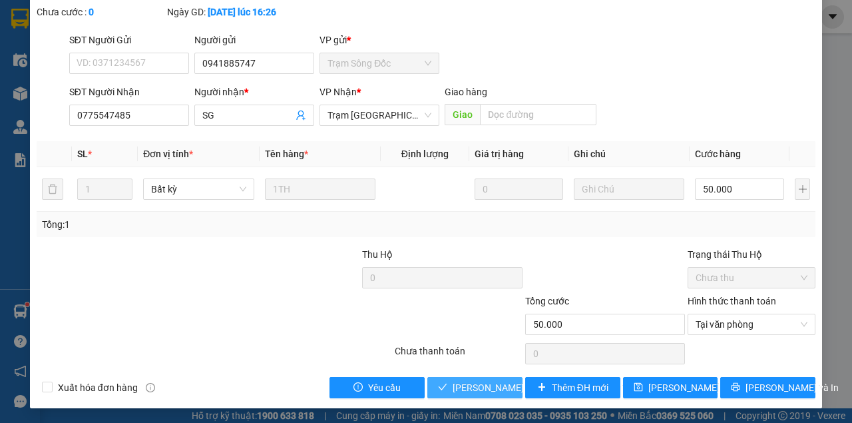
click at [479, 377] on button "[PERSON_NAME] và [PERSON_NAME] hàng" at bounding box center [474, 387] width 95 height 21
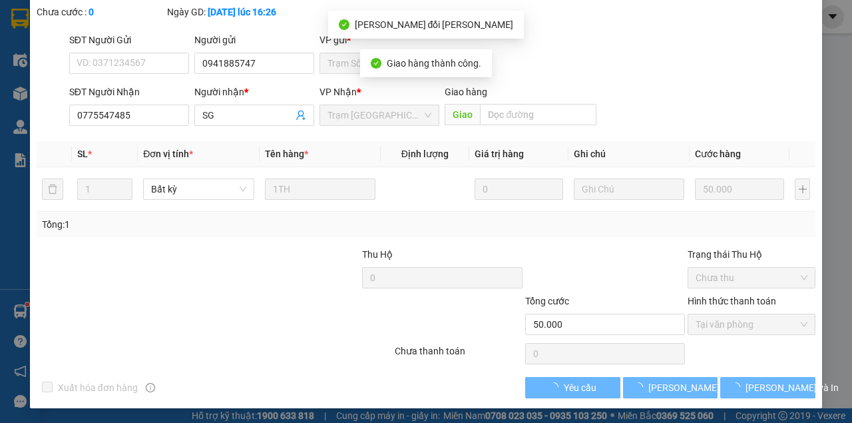
scroll to position [0, 0]
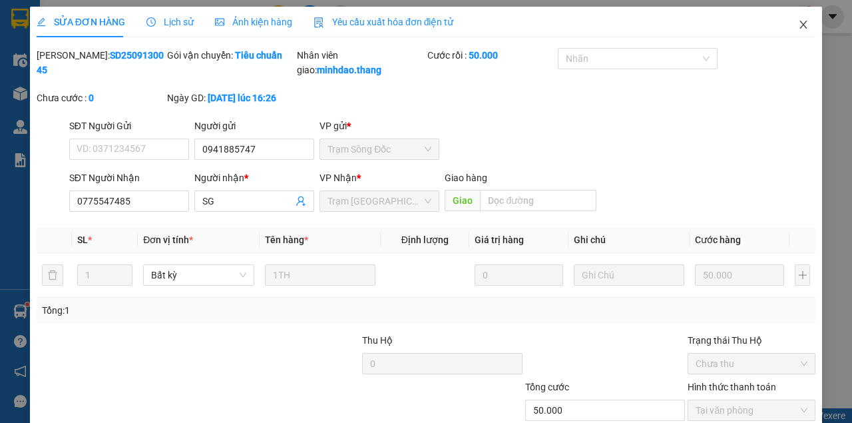
drag, startPoint x: 794, startPoint y: 31, endPoint x: 756, endPoint y: 31, distance: 37.9
click at [792, 31] on span "Close" at bounding box center [803, 25] width 37 height 37
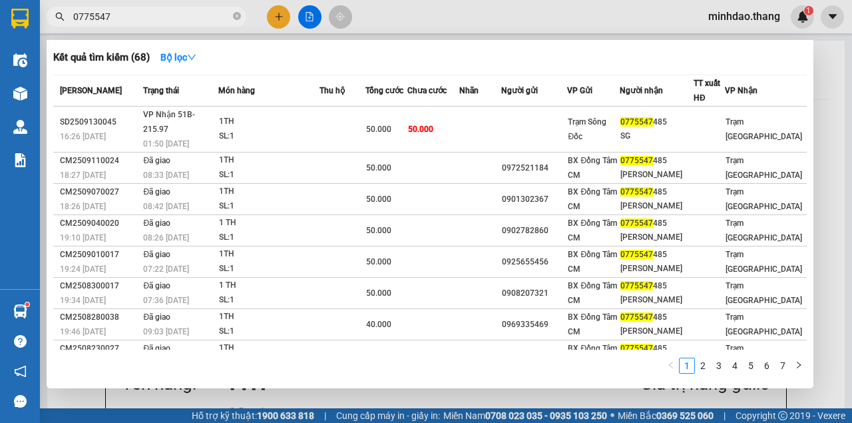
drag, startPoint x: 239, startPoint y: 16, endPoint x: 225, endPoint y: 18, distance: 14.1
click at [239, 16] on icon "close-circle" at bounding box center [237, 16] width 8 height 8
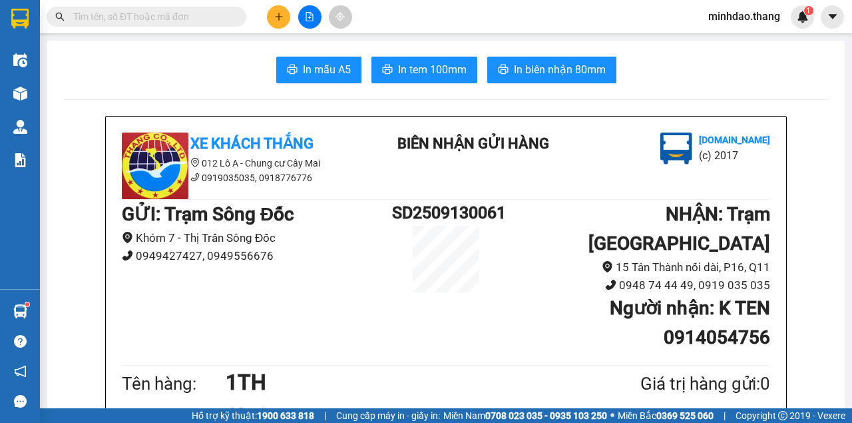
drag, startPoint x: 202, startPoint y: 18, endPoint x: 188, endPoint y: 3, distance: 21.2
click at [192, 5] on div "Kết quả tìm kiếm ( 68 ) Bộ lọc Mã ĐH Trạng thái Món hàng Thu hộ Tổng cước Chưa …" at bounding box center [130, 16] width 260 height 23
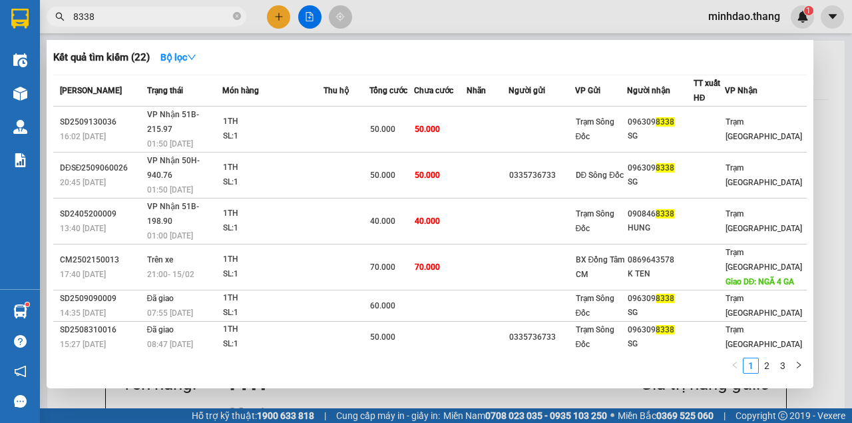
type input "8338"
click at [481, 30] on div at bounding box center [426, 211] width 852 height 423
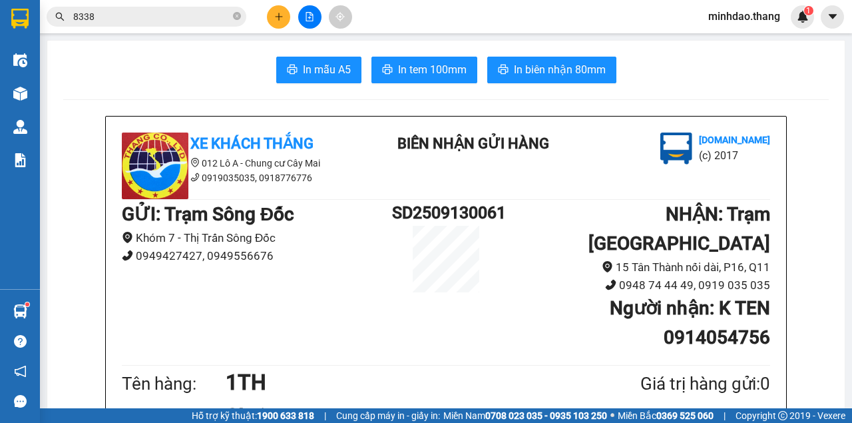
click at [505, 2] on div "Kết quả tìm kiếm ( 22 ) Bộ lọc Mã ĐH Trạng thái Món hàng Thu hộ Tổng cước Chưa …" at bounding box center [426, 16] width 852 height 33
click at [123, 17] on input "8338" at bounding box center [151, 16] width 157 height 15
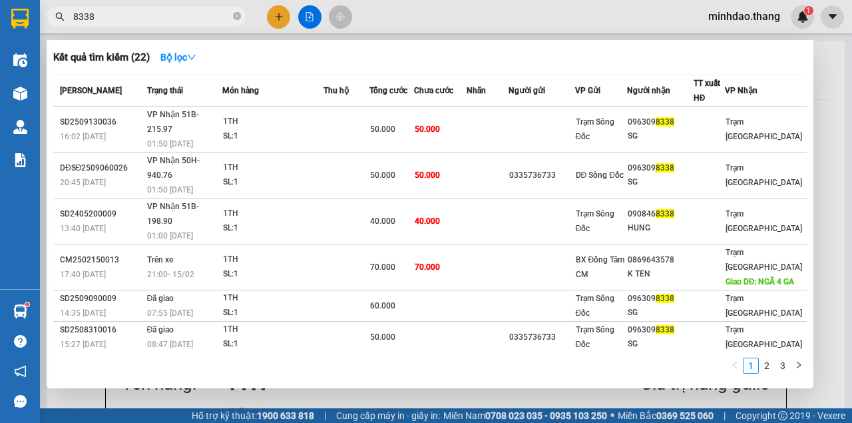
click at [238, 20] on icon "close-circle" at bounding box center [237, 16] width 8 height 8
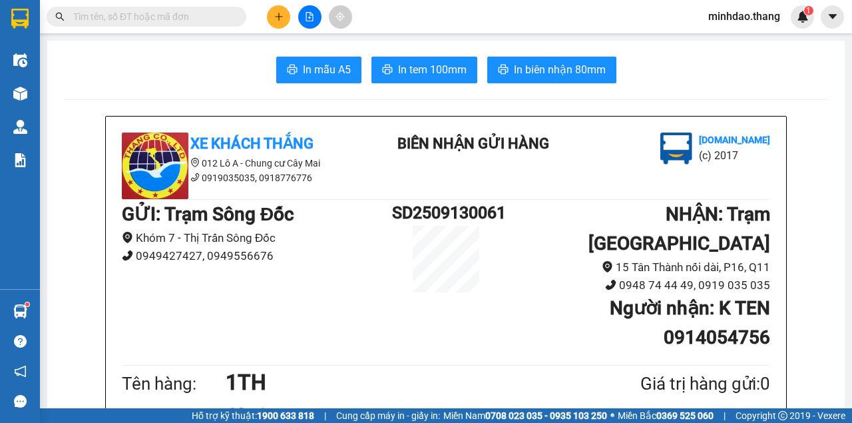
click at [204, 9] on input "text" at bounding box center [151, 16] width 157 height 15
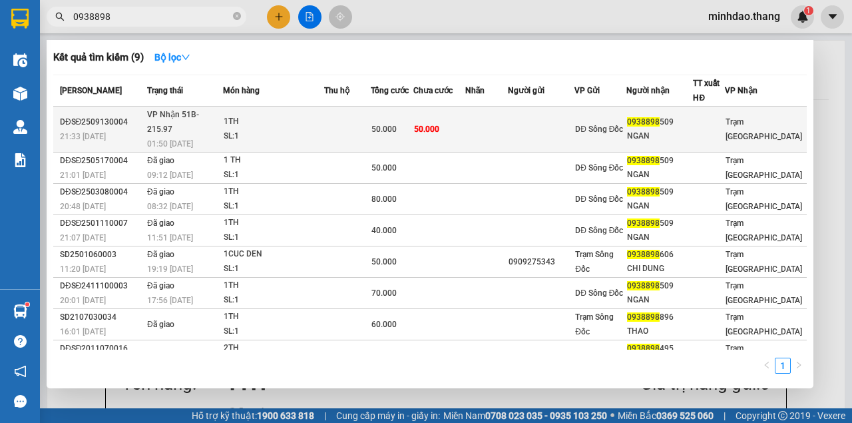
type input "0938898"
click at [466, 124] on td "50.000" at bounding box center [439, 130] width 53 height 46
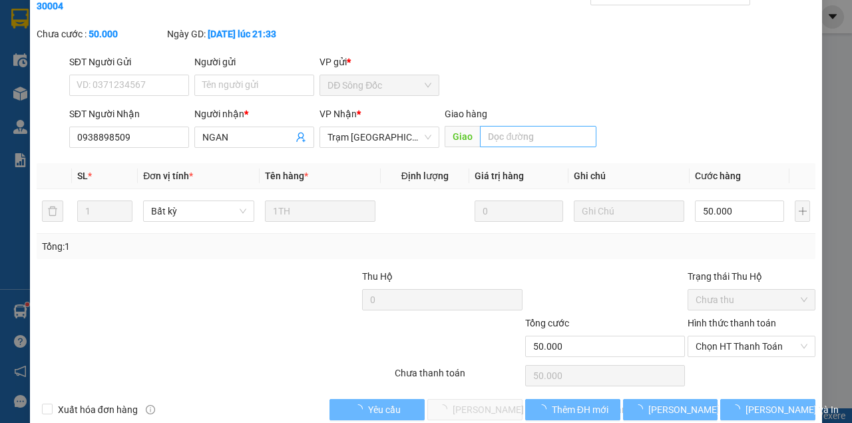
type input "0938898509"
type input "NGAN"
type input "50.000"
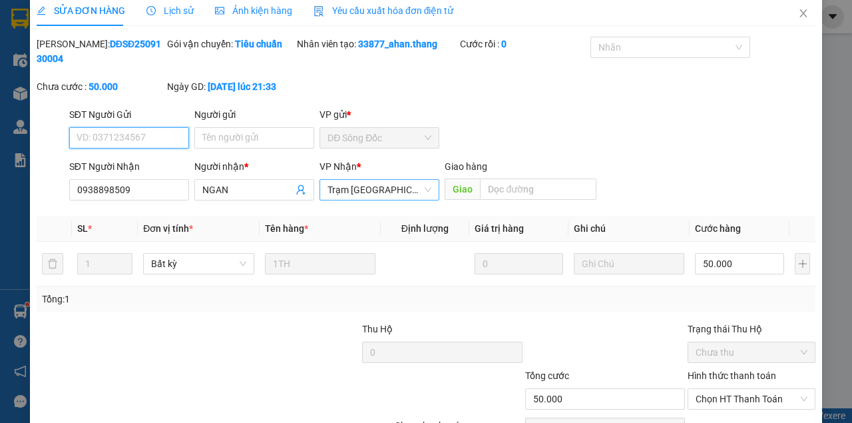
scroll to position [49, 0]
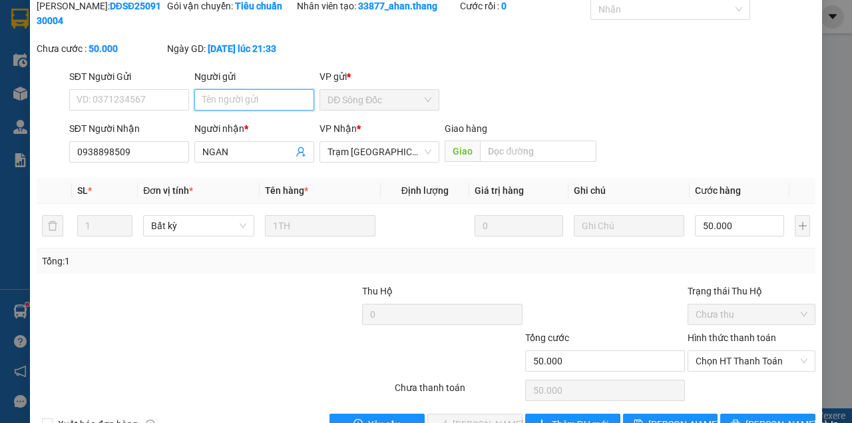
click at [249, 103] on input "Người gửi" at bounding box center [254, 99] width 120 height 21
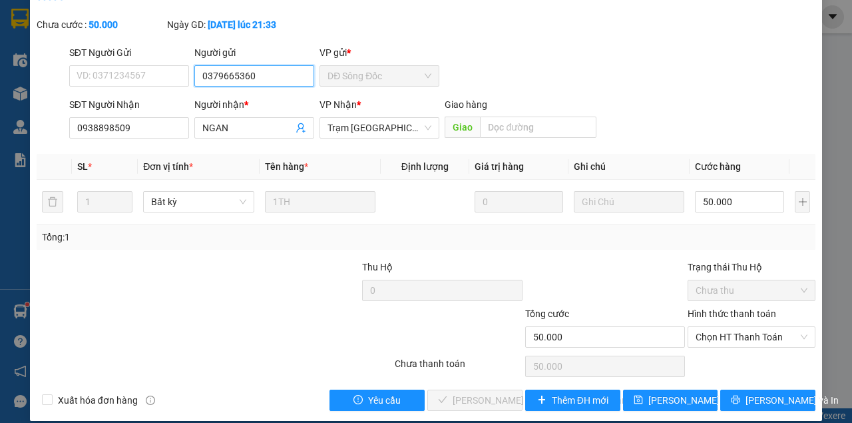
scroll to position [86, 0]
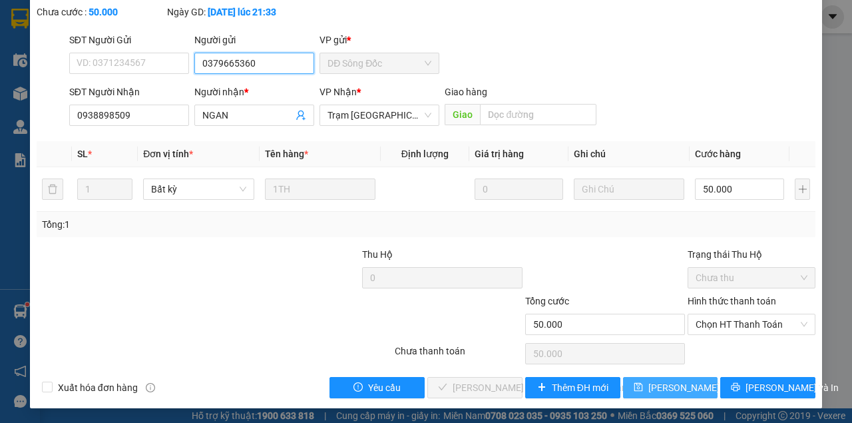
type input "0379665360"
click at [663, 386] on span "[PERSON_NAME] đổi" at bounding box center [691, 387] width 86 height 15
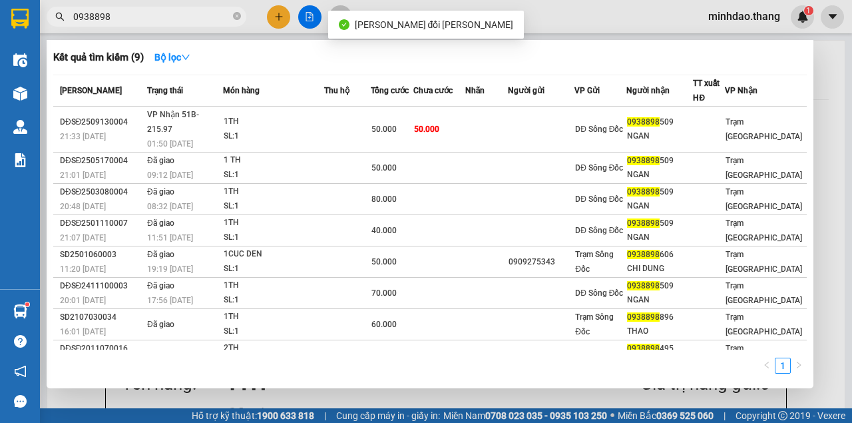
click at [194, 15] on input "0938898" at bounding box center [151, 16] width 157 height 15
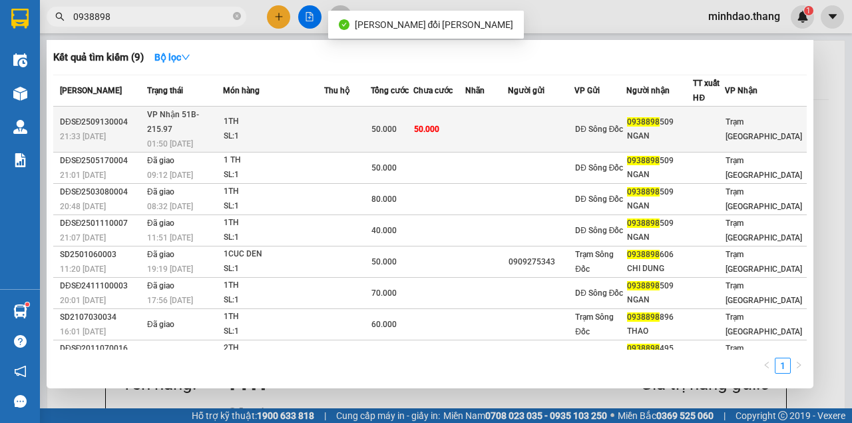
click at [425, 113] on td "50.000" at bounding box center [439, 130] width 53 height 46
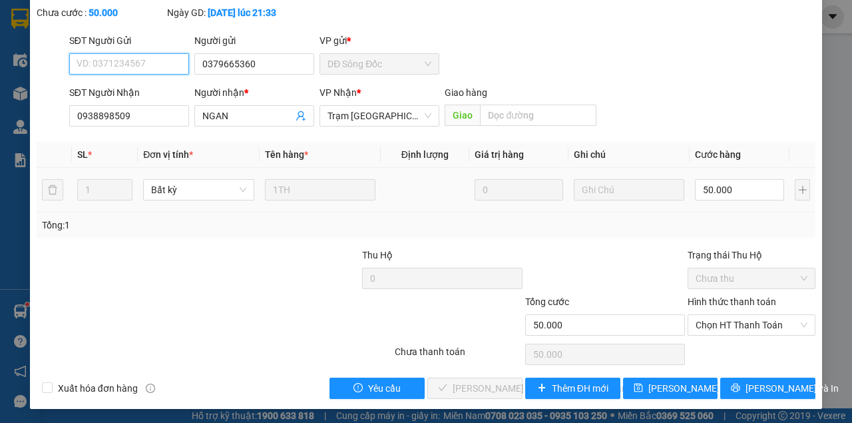
scroll to position [86, 0]
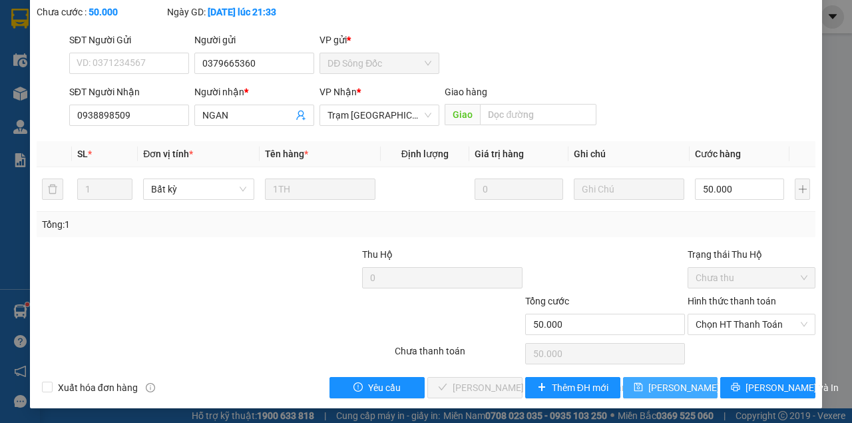
click at [639, 381] on button "[PERSON_NAME] đổi" at bounding box center [670, 387] width 95 height 21
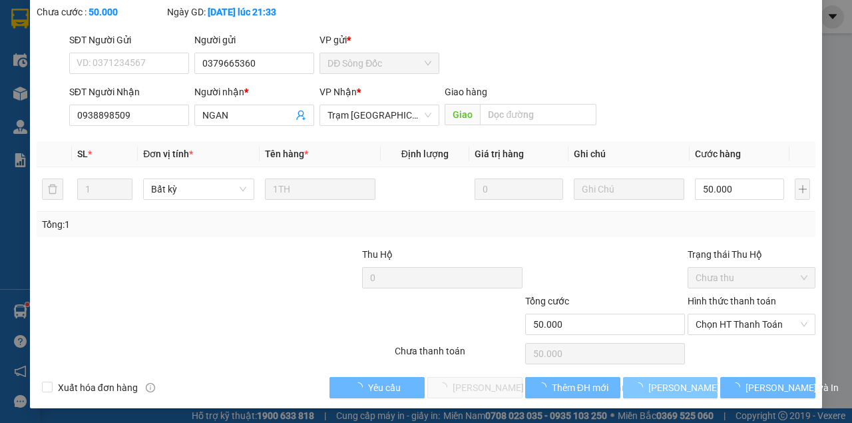
click at [646, 387] on span "loading" at bounding box center [641, 386] width 15 height 9
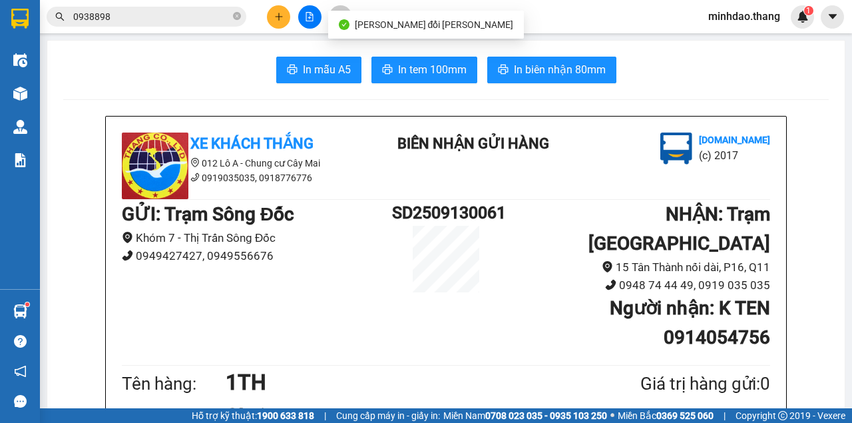
click at [148, 17] on input "0938898" at bounding box center [151, 16] width 157 height 15
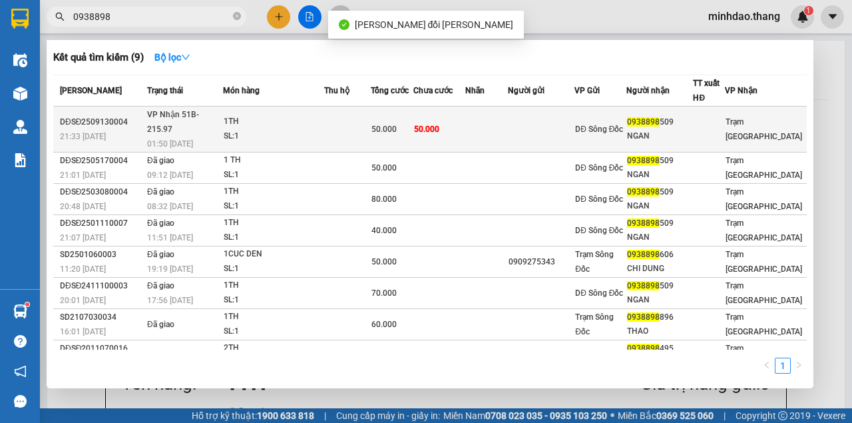
click at [486, 124] on td at bounding box center [486, 130] width 43 height 46
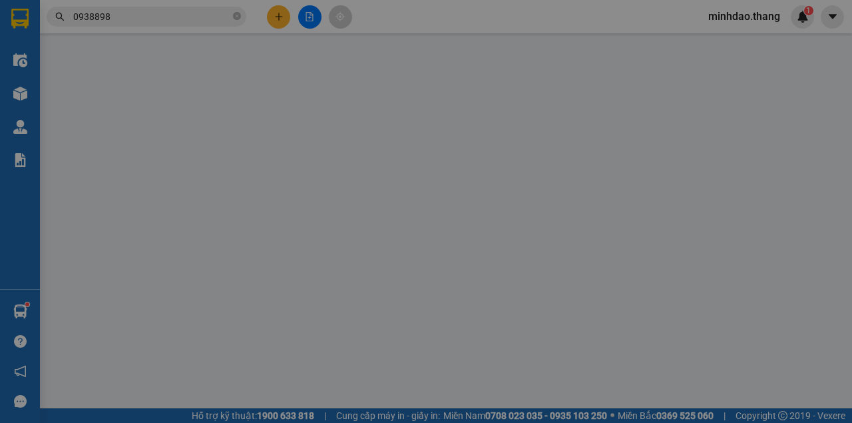
type input "0379665360"
type input "0938898509"
type input "NGAN"
type input "50.000"
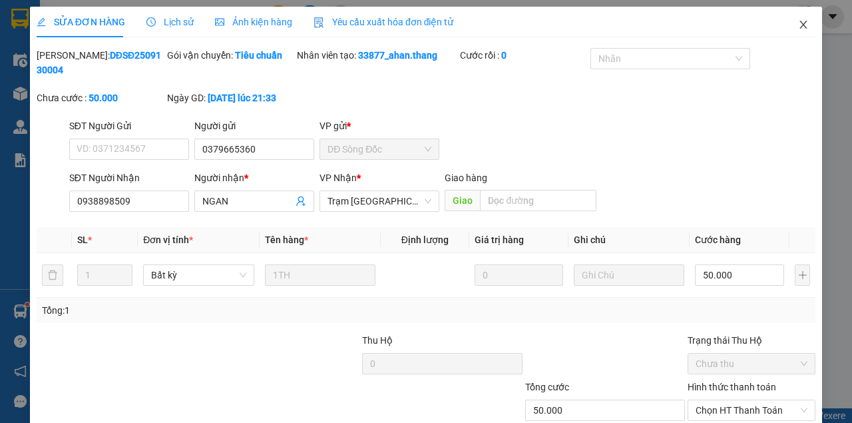
drag, startPoint x: 804, startPoint y: 25, endPoint x: 769, endPoint y: 34, distance: 36.3
click at [804, 25] on span "Close" at bounding box center [803, 25] width 37 height 37
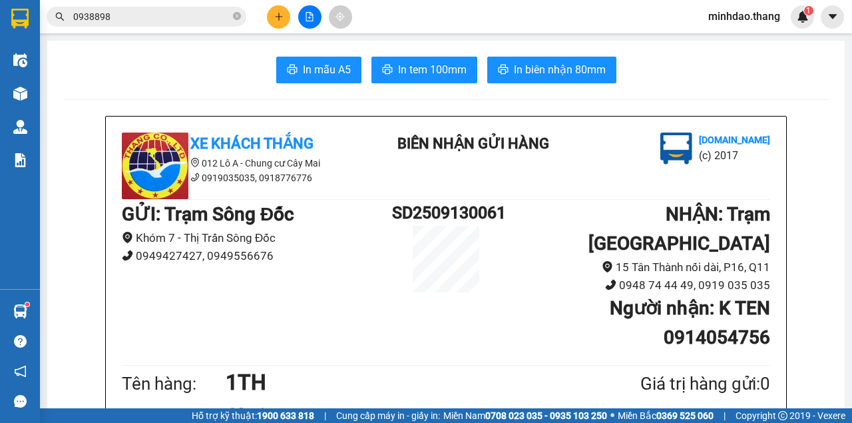
click at [214, 15] on input "0938898" at bounding box center [151, 16] width 157 height 15
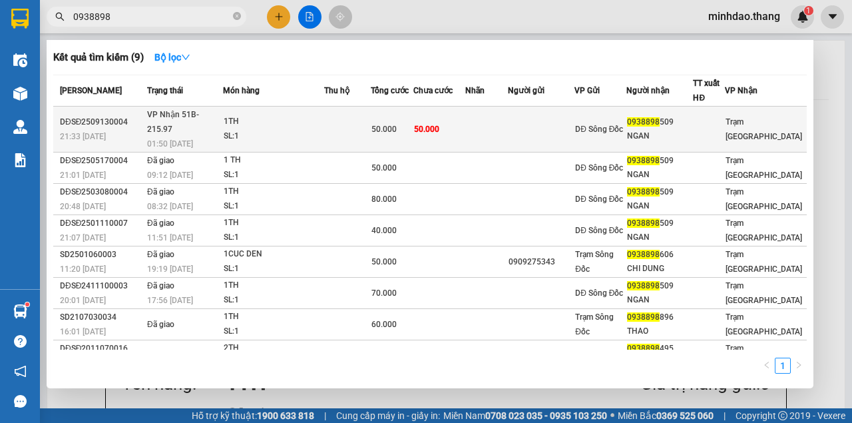
click at [413, 122] on div "50.000" at bounding box center [392, 129] width 41 height 15
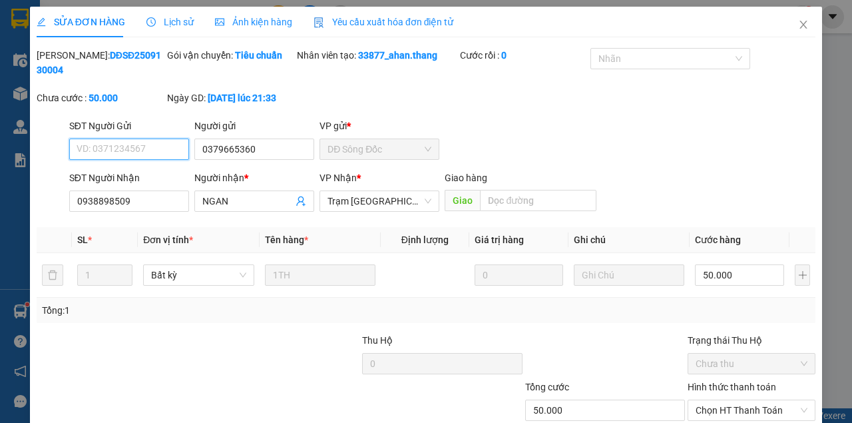
scroll to position [86, 0]
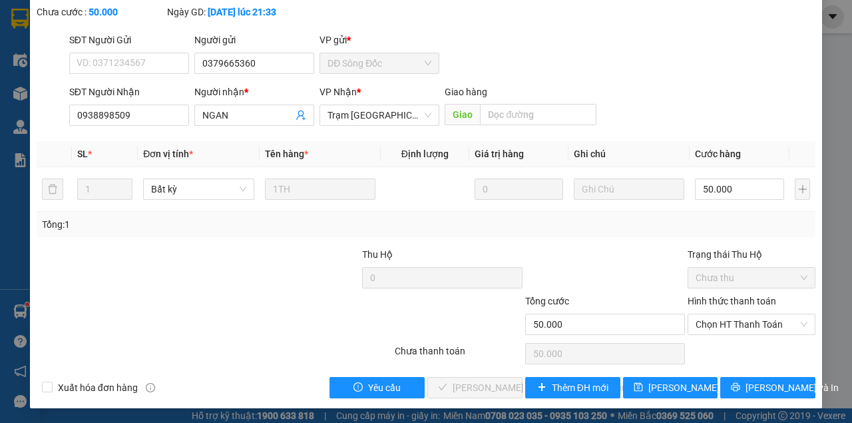
click at [682, 374] on div "Total Paid Fee 0 Total UnPaid Fee 50.000 Cash Collection Total Fee Mã ĐH: DĐSĐ2…" at bounding box center [426, 180] width 779 height 436
click at [677, 391] on span "[PERSON_NAME] đổi" at bounding box center [691, 387] width 86 height 15
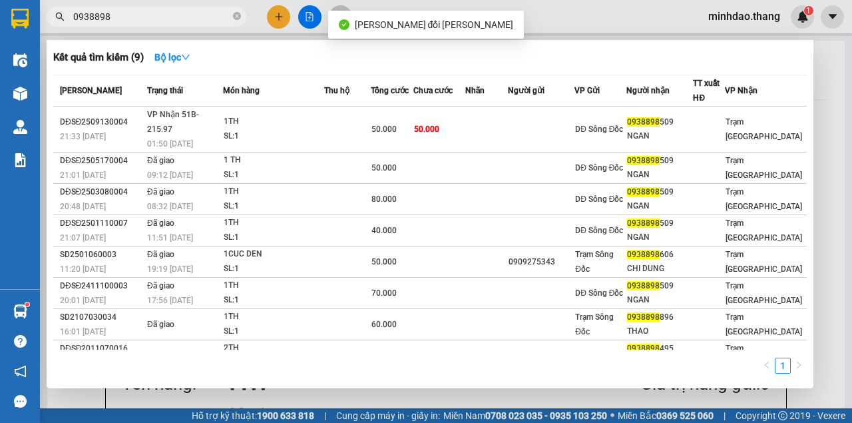
click at [199, 18] on input "0938898" at bounding box center [151, 16] width 157 height 15
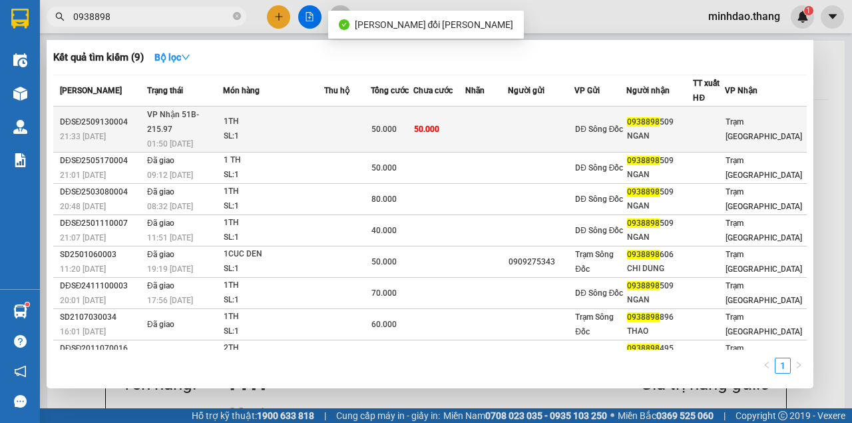
click at [403, 127] on div "50.000" at bounding box center [392, 129] width 41 height 15
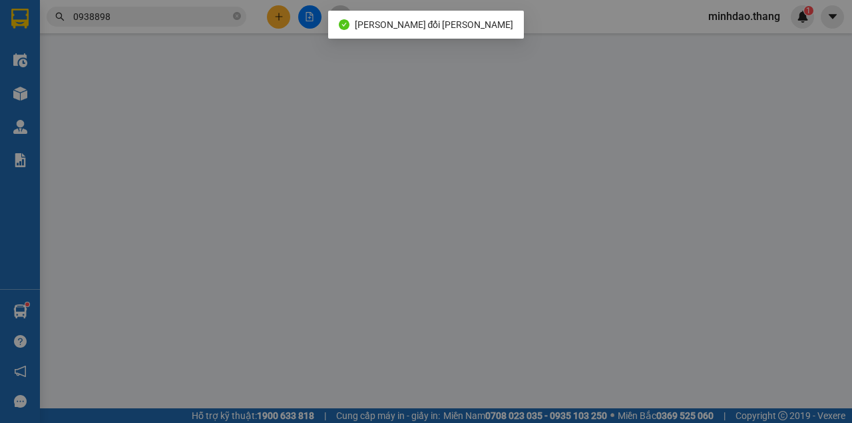
type input "0379665360"
type input "0938898509"
type input "NGAN"
type input "50.000"
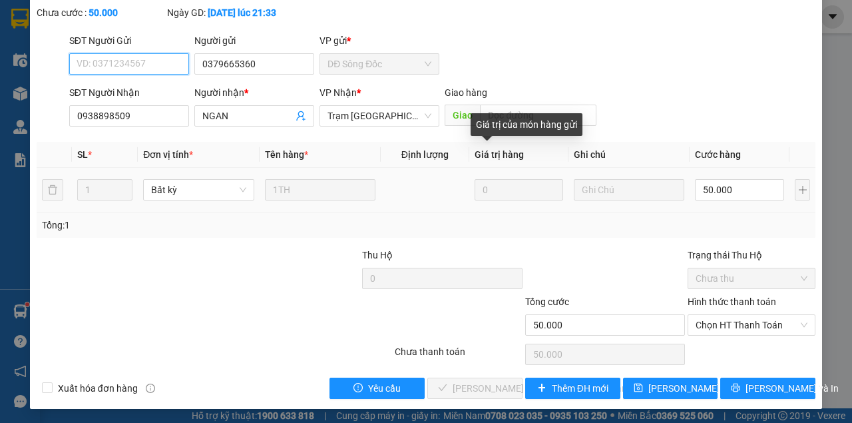
scroll to position [86, 0]
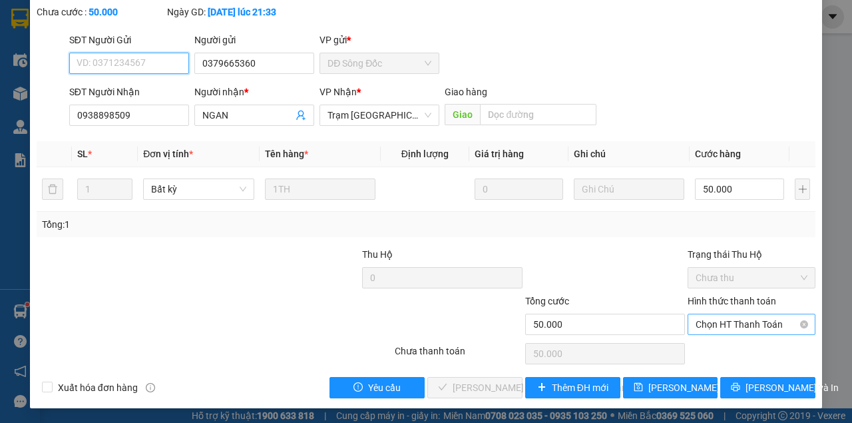
click at [735, 322] on span "Chọn HT Thanh Toán" at bounding box center [752, 324] width 112 height 20
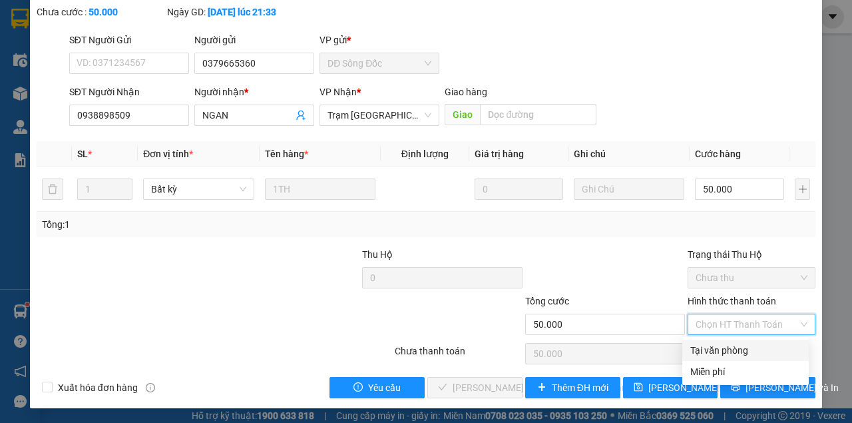
drag, startPoint x: 715, startPoint y: 342, endPoint x: 668, endPoint y: 359, distance: 49.7
click at [710, 344] on div "Tại văn phòng" at bounding box center [745, 350] width 126 height 21
type input "0"
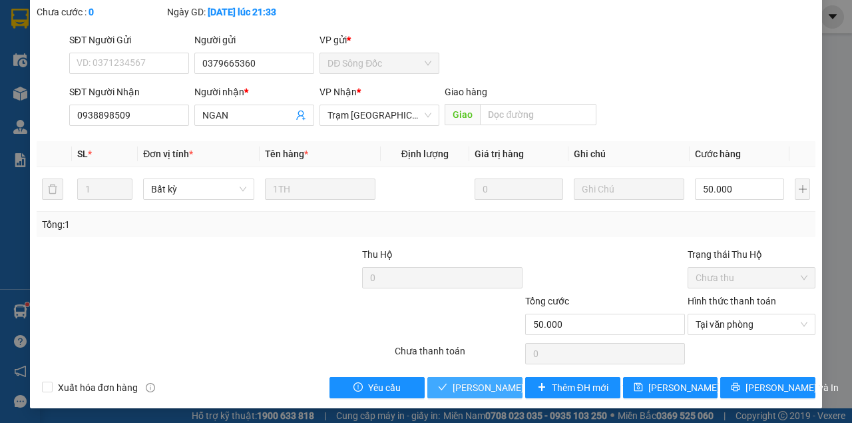
click at [488, 377] on button "[PERSON_NAME] và [PERSON_NAME] hàng" at bounding box center [474, 387] width 95 height 21
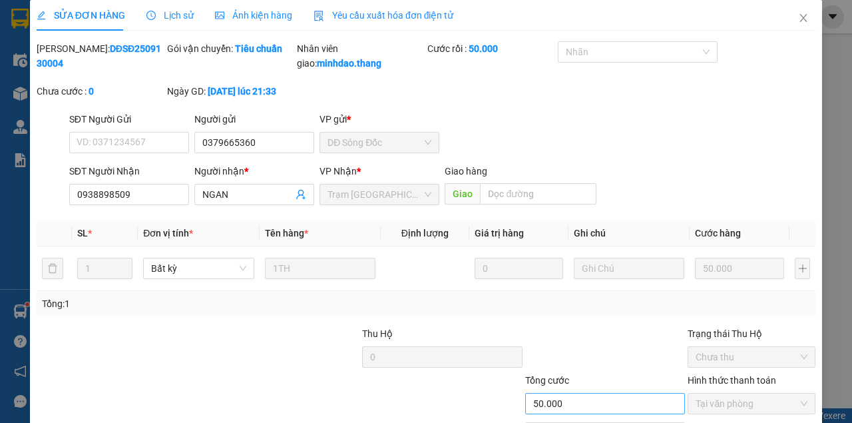
scroll to position [0, 0]
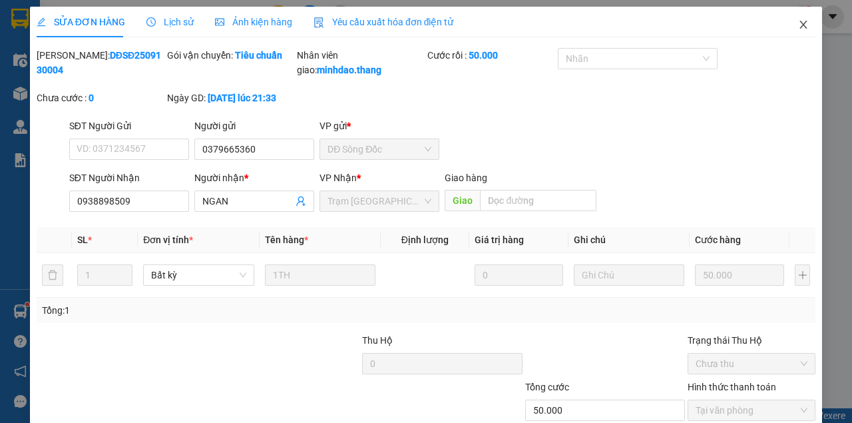
drag, startPoint x: 796, startPoint y: 31, endPoint x: 786, endPoint y: 31, distance: 10.0
click at [796, 31] on span "Close" at bounding box center [803, 25] width 37 height 37
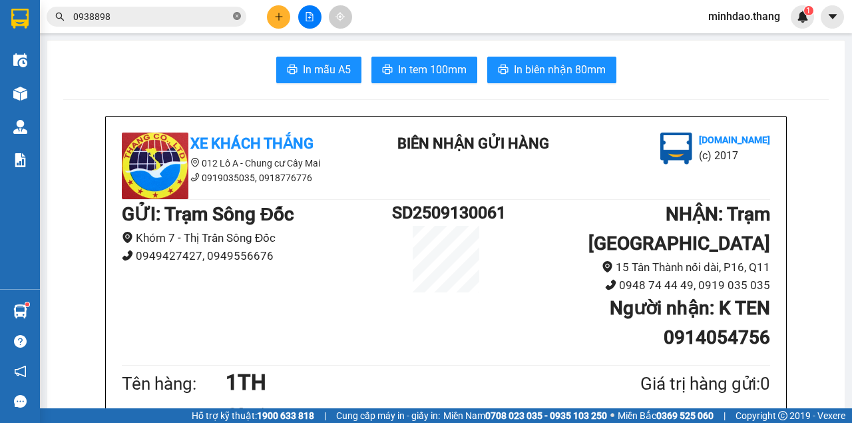
click at [238, 15] on icon "close-circle" at bounding box center [237, 16] width 8 height 8
click at [213, 15] on input "text" at bounding box center [151, 16] width 157 height 15
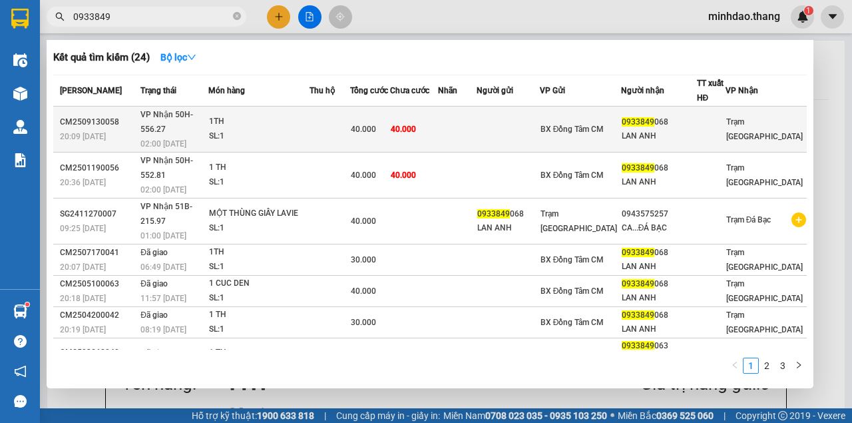
type input "0933849"
click at [389, 122] on div "40.000" at bounding box center [370, 129] width 39 height 15
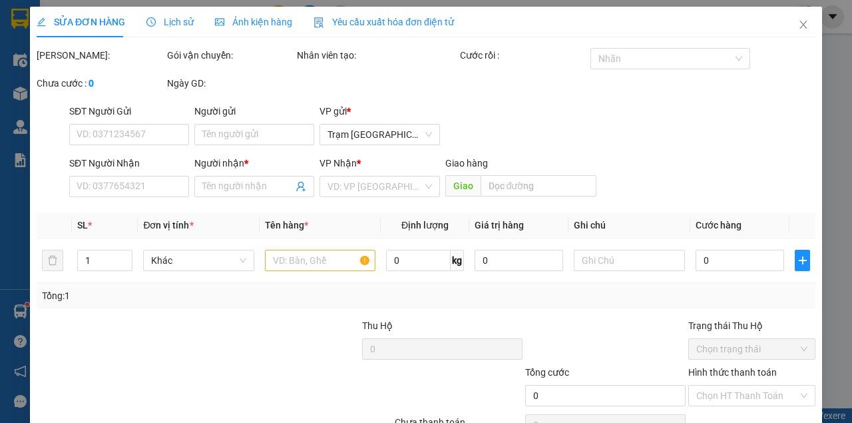
type input "0933849068"
type input "LAN ANH"
type input "40.000"
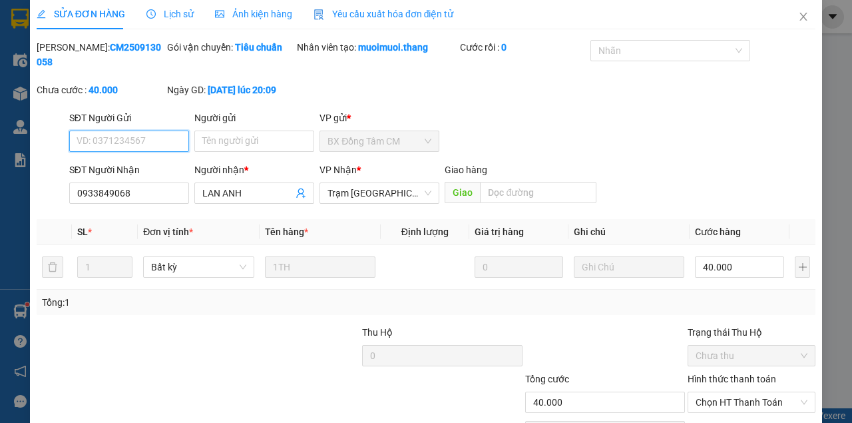
scroll to position [86, 0]
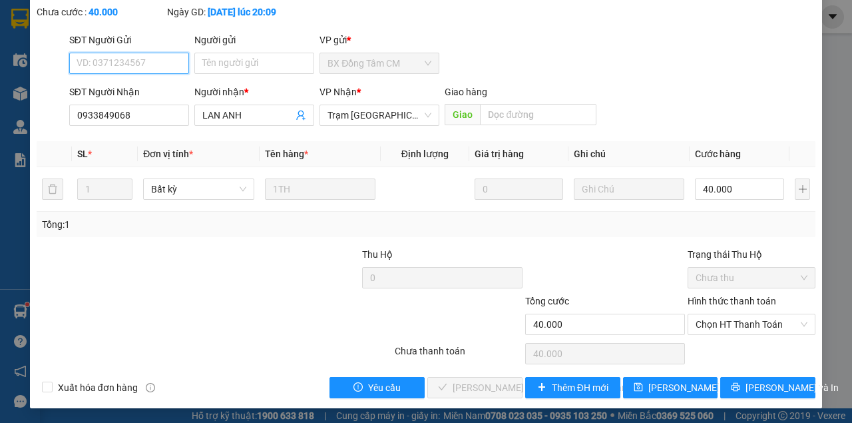
drag, startPoint x: 748, startPoint y: 324, endPoint x: 744, endPoint y: 334, distance: 11.4
click at [748, 324] on span "Chọn HT Thanh Toán" at bounding box center [752, 324] width 112 height 20
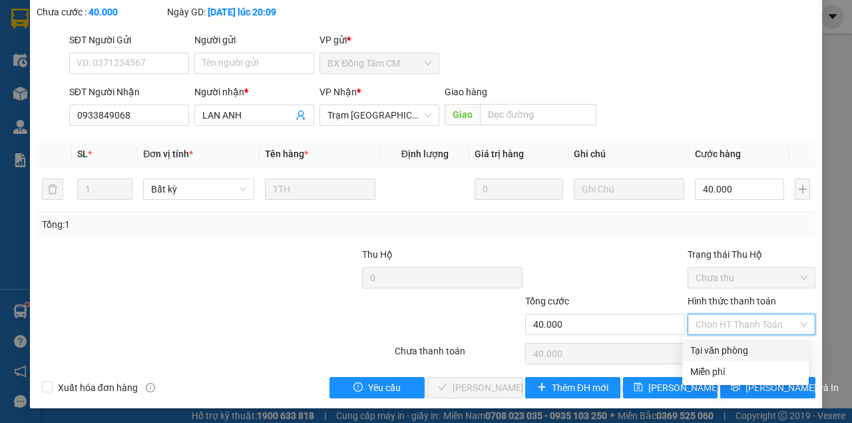
drag, startPoint x: 732, startPoint y: 348, endPoint x: 711, endPoint y: 352, distance: 20.9
click at [726, 349] on div "Tại văn phòng" at bounding box center [745, 350] width 111 height 15
type input "0"
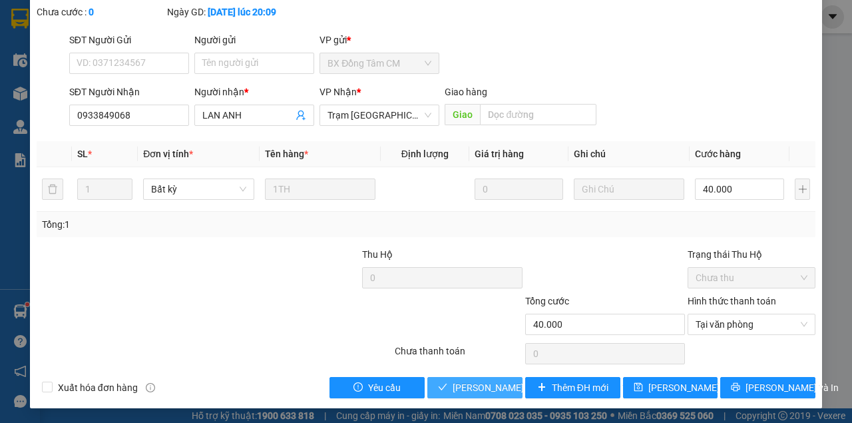
click at [494, 383] on span "[PERSON_NAME] và [PERSON_NAME] hàng" at bounding box center [543, 387] width 180 height 15
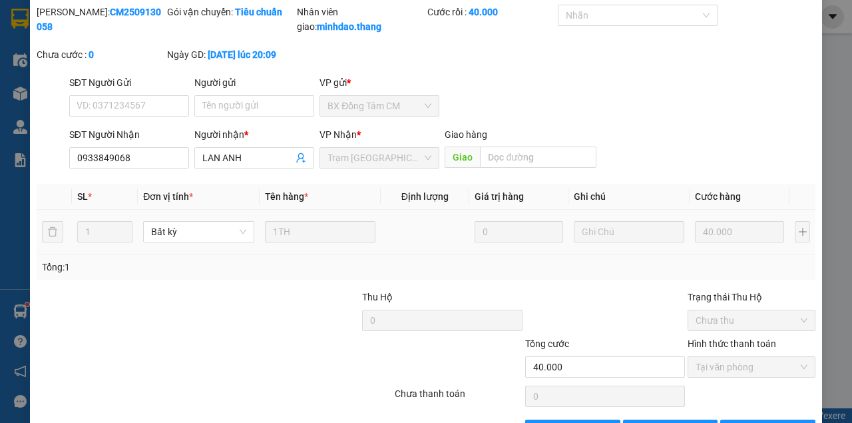
scroll to position [0, 0]
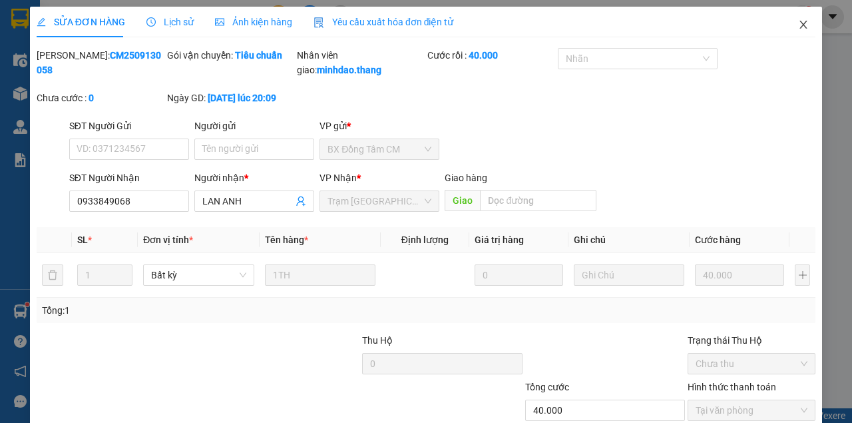
click at [799, 20] on span "Close" at bounding box center [803, 25] width 37 height 37
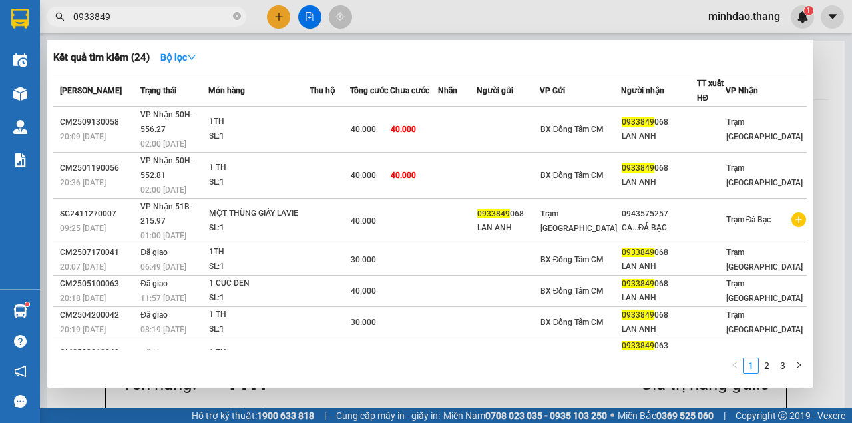
click at [181, 17] on input "0933849" at bounding box center [151, 16] width 157 height 15
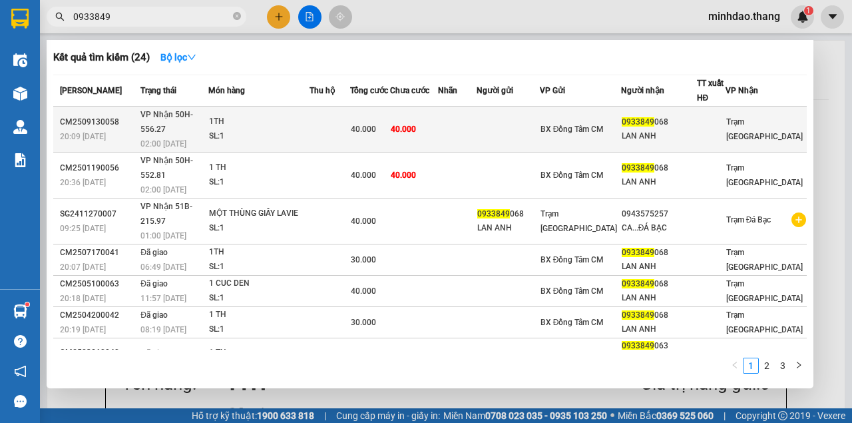
click at [416, 126] on span "40.000" at bounding box center [403, 129] width 25 height 9
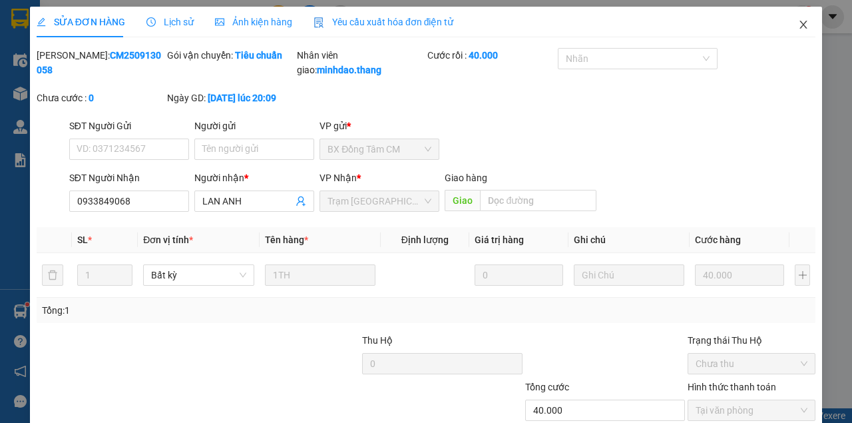
click at [798, 27] on icon "close" at bounding box center [803, 24] width 11 height 11
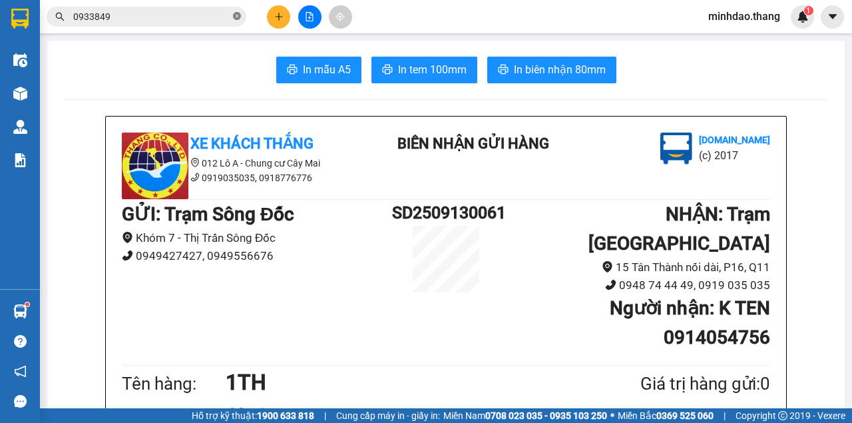
click at [237, 17] on icon "close-circle" at bounding box center [237, 16] width 8 height 8
click at [216, 17] on input "text" at bounding box center [151, 16] width 157 height 15
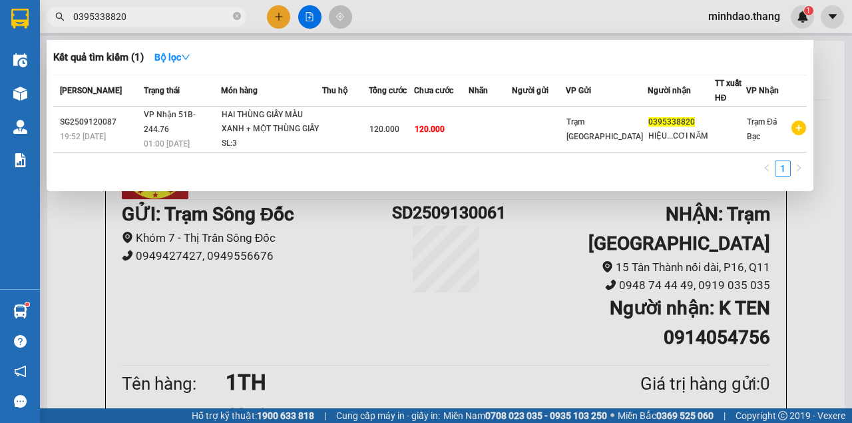
type input "0395338820"
click at [428, 17] on div at bounding box center [426, 211] width 852 height 423
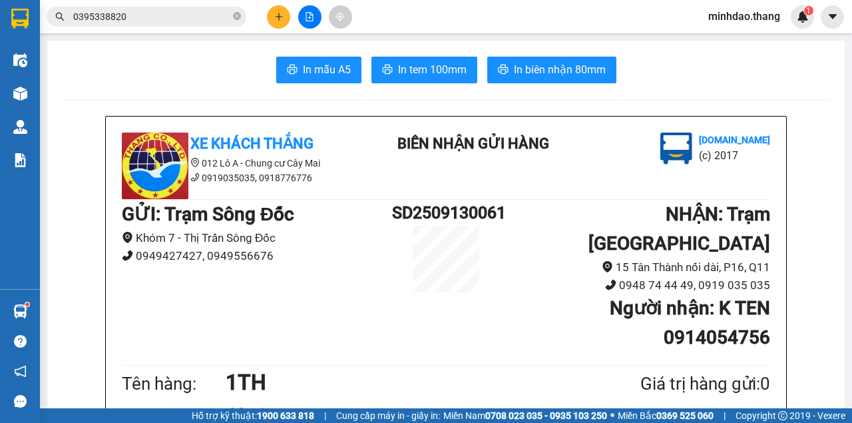
click at [178, 13] on input "0395338820" at bounding box center [151, 16] width 157 height 15
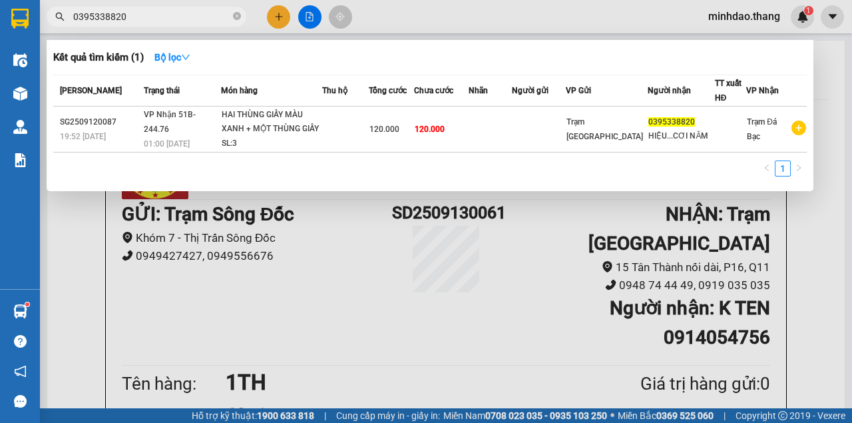
click at [234, 15] on icon "close-circle" at bounding box center [237, 16] width 8 height 8
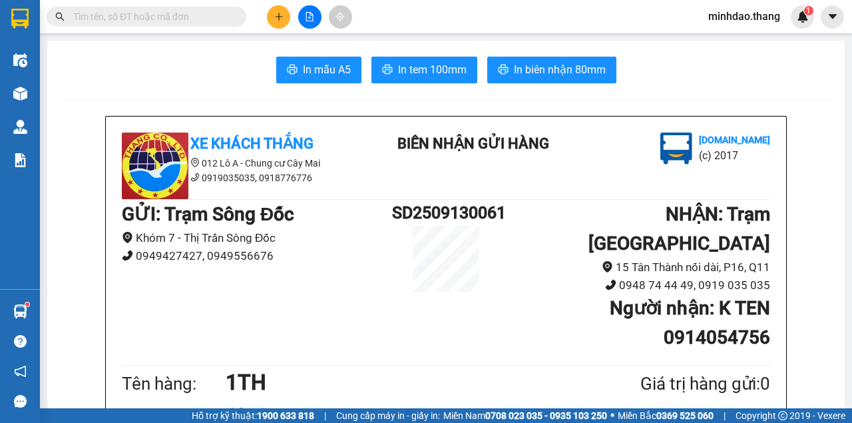
click at [214, 15] on input "text" at bounding box center [151, 16] width 157 height 15
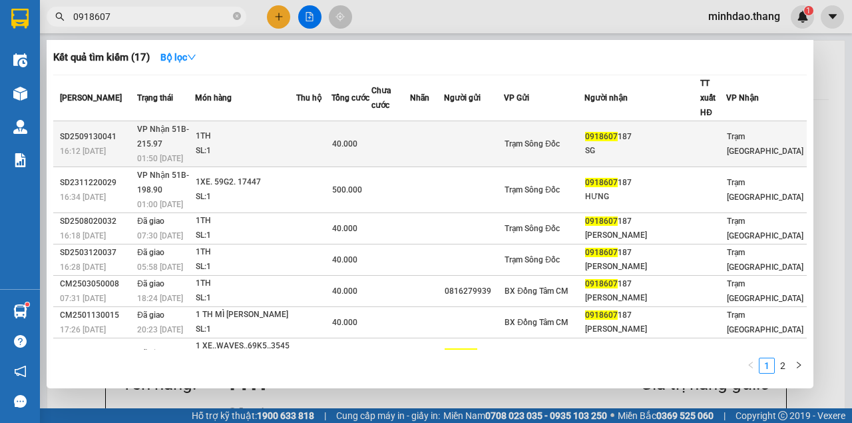
type input "0918607"
click at [445, 121] on td at bounding box center [427, 144] width 35 height 46
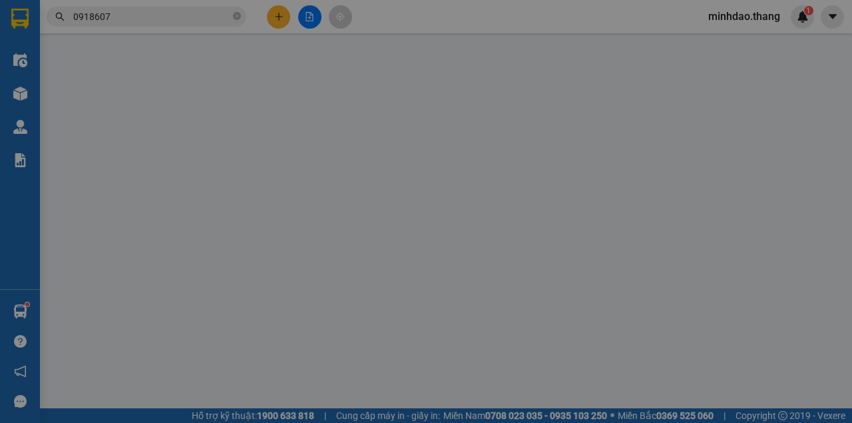
type input "0918607187"
type input "SG"
type input "40.000"
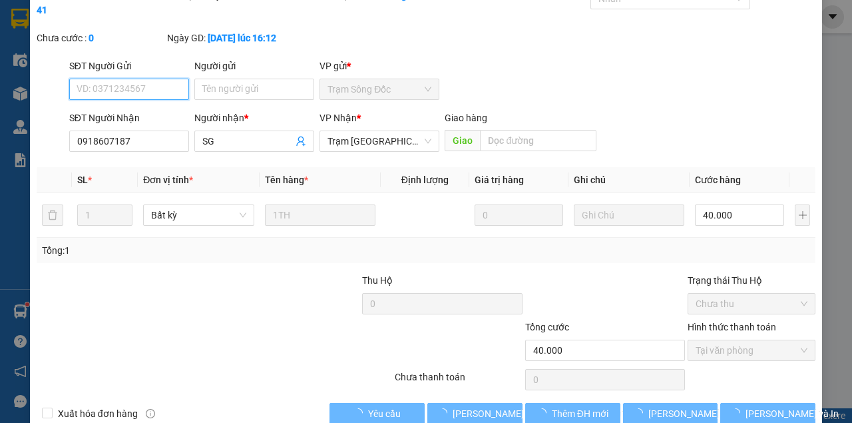
scroll to position [86, 0]
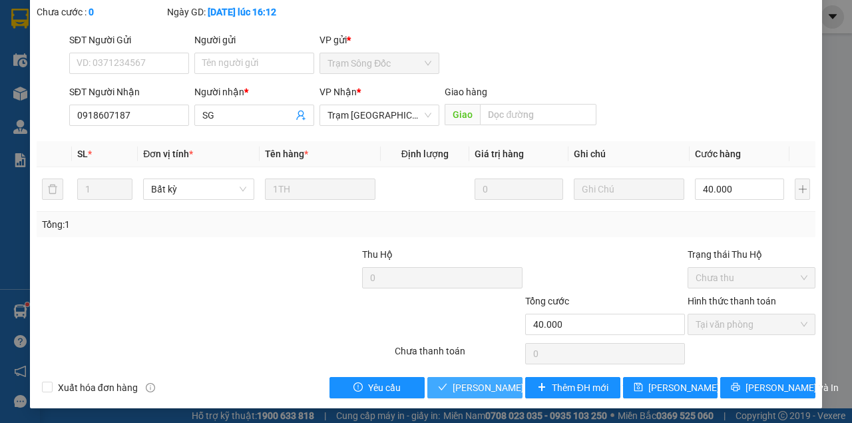
click at [481, 385] on span "[PERSON_NAME] và [PERSON_NAME] hàng" at bounding box center [543, 387] width 180 height 15
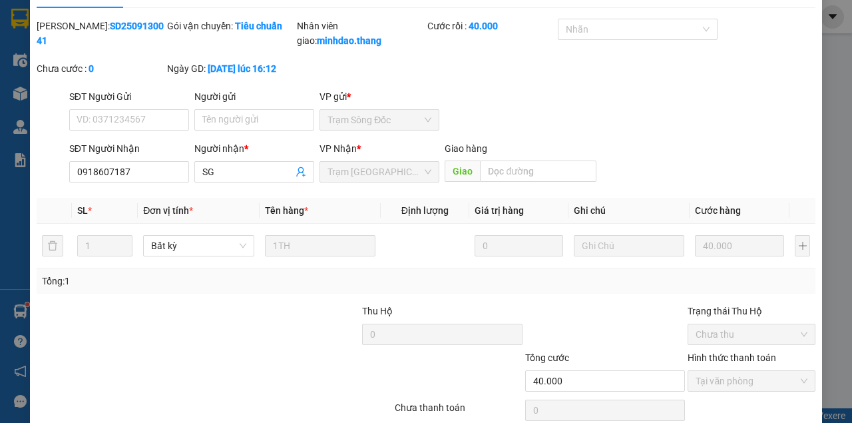
scroll to position [0, 0]
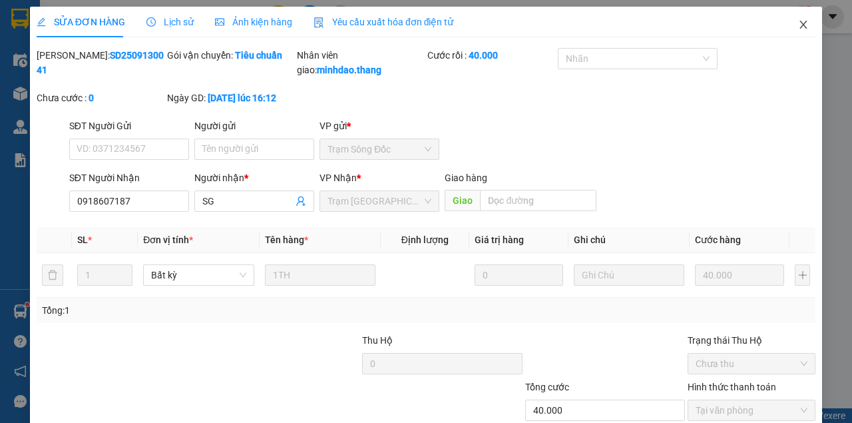
click at [801, 28] on icon "close" at bounding box center [803, 24] width 11 height 11
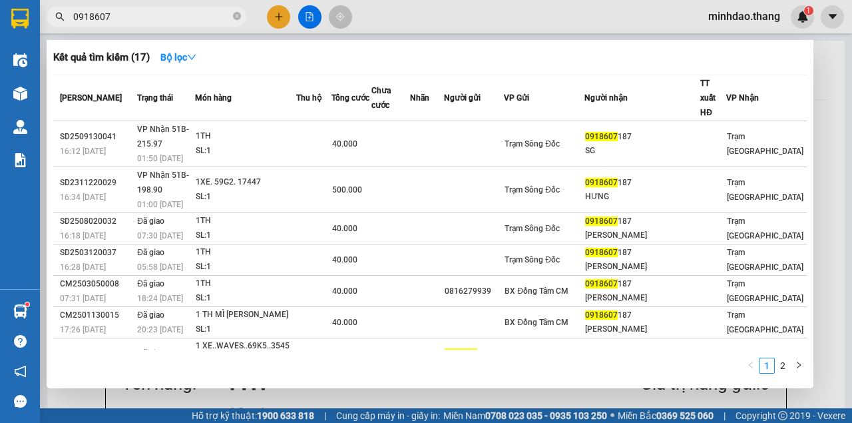
click at [232, 17] on span "0918607" at bounding box center [147, 17] width 200 height 20
click at [249, 17] on div "0918607" at bounding box center [130, 17] width 260 height 20
click at [240, 17] on icon "close-circle" at bounding box center [237, 16] width 8 height 8
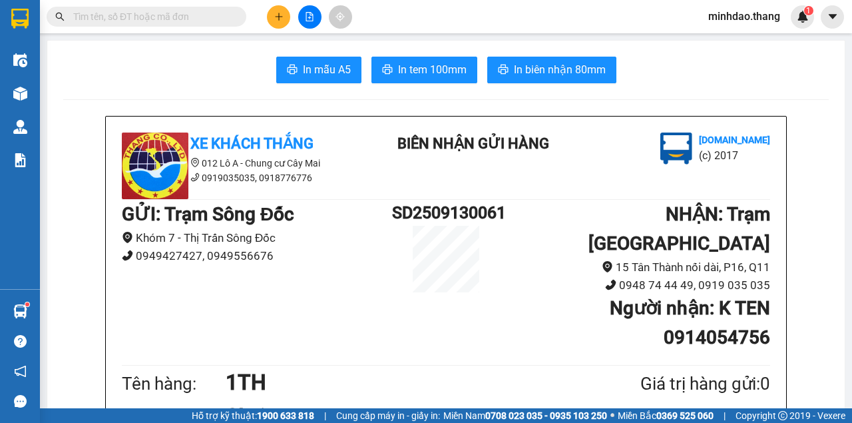
drag, startPoint x: 220, startPoint y: 17, endPoint x: 209, endPoint y: 15, distance: 11.0
click at [216, 15] on input "text" at bounding box center [151, 16] width 157 height 15
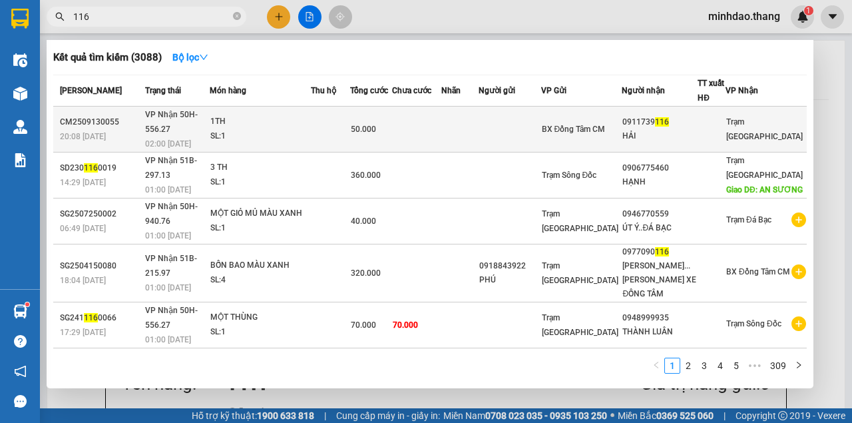
type input "116"
click at [441, 113] on td at bounding box center [416, 130] width 49 height 46
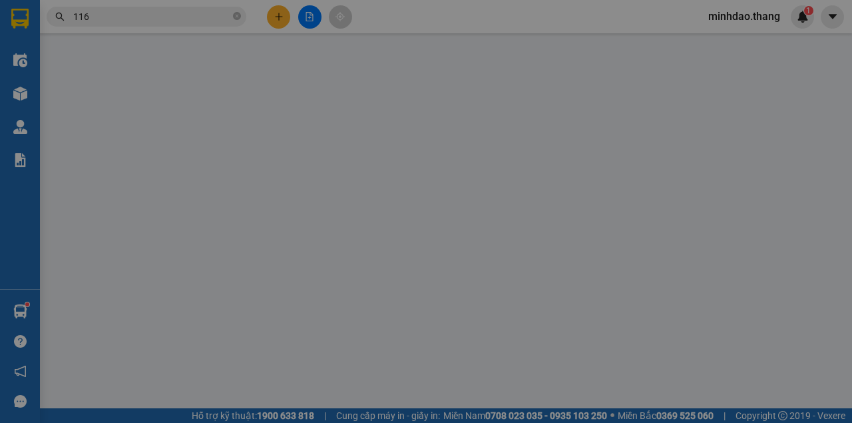
type input "0911739116"
type input "HẢI"
type input "50.000"
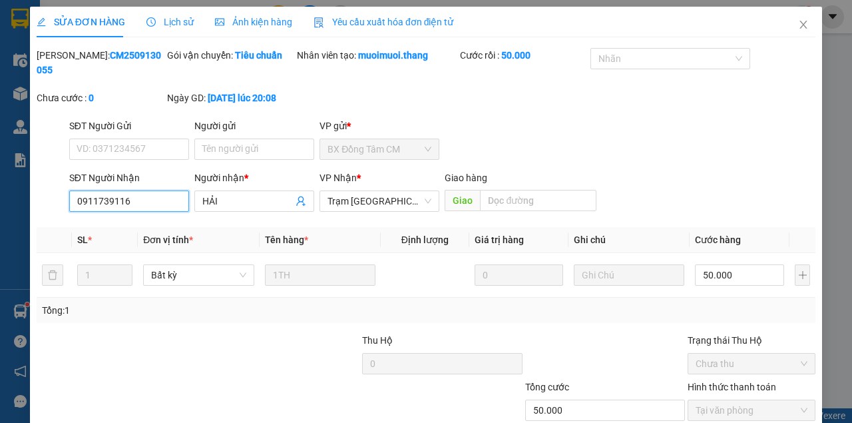
drag, startPoint x: 135, startPoint y: 197, endPoint x: 66, endPoint y: 196, distance: 69.3
click at [67, 196] on div "SĐT Người Nhận 0911739116 0911739116" at bounding box center [129, 193] width 125 height 47
click at [787, 29] on span "Close" at bounding box center [803, 25] width 37 height 37
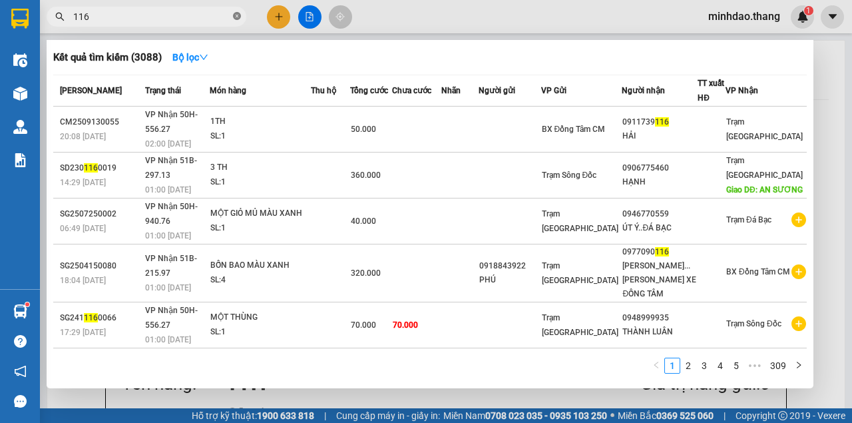
click at [237, 15] on icon "close-circle" at bounding box center [237, 16] width 8 height 8
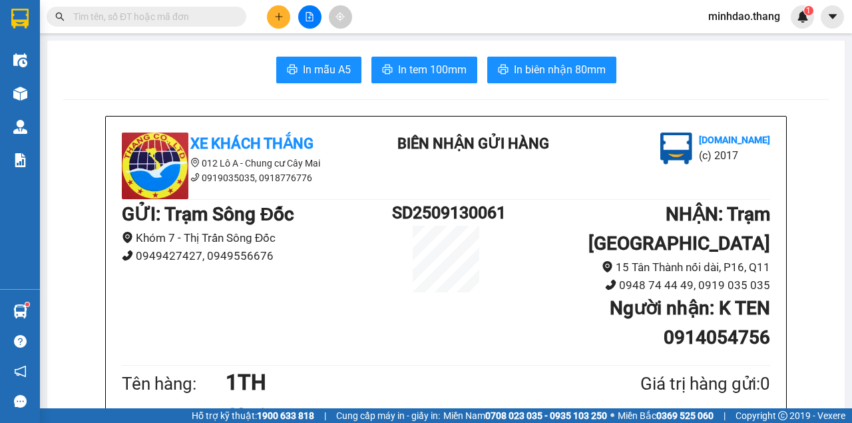
click at [220, 16] on input "text" at bounding box center [151, 16] width 157 height 15
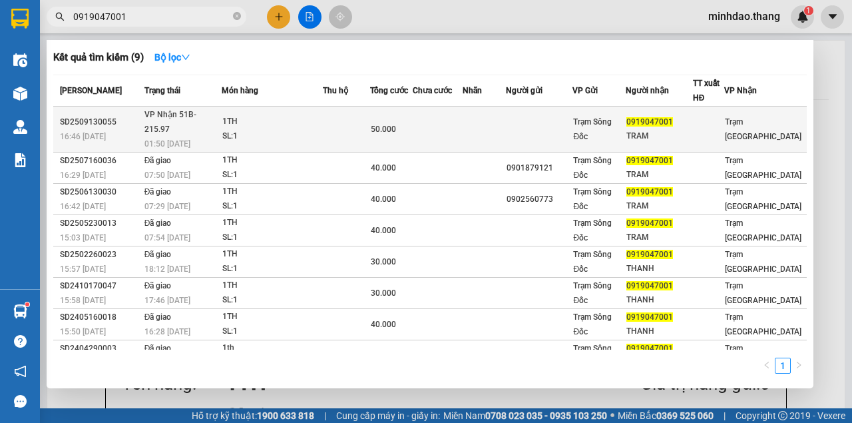
type input "0919047001"
click at [429, 124] on td at bounding box center [438, 130] width 50 height 46
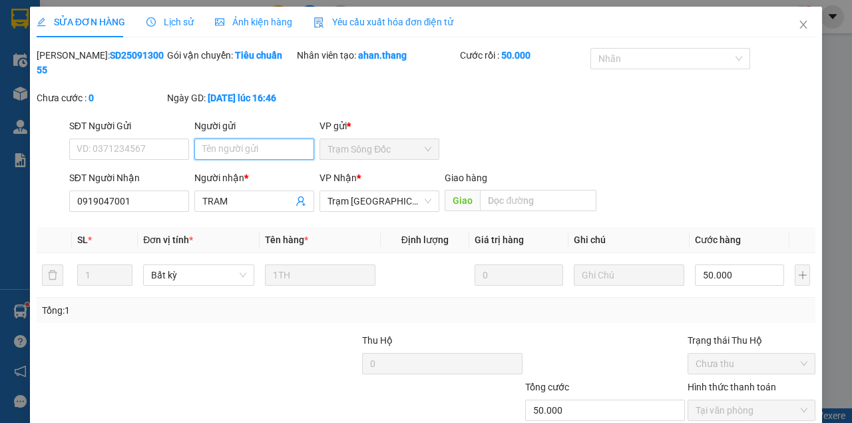
click at [232, 149] on input "Người gửi" at bounding box center [254, 148] width 120 height 21
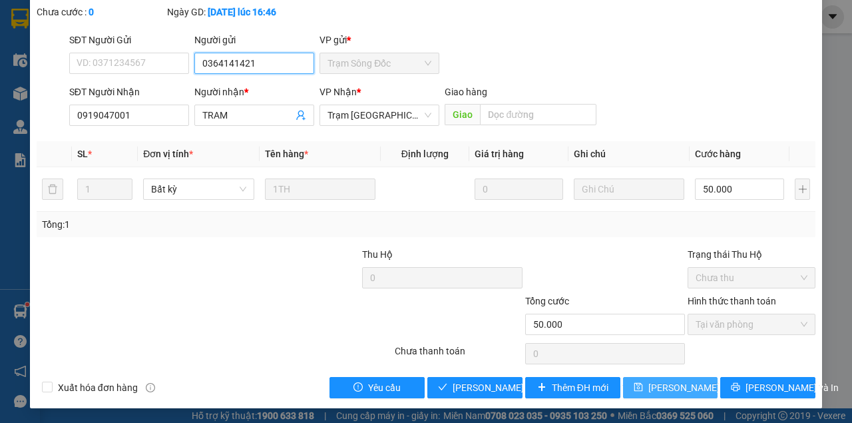
type input "0364141421"
click at [662, 385] on span "[PERSON_NAME] đổi" at bounding box center [691, 387] width 86 height 15
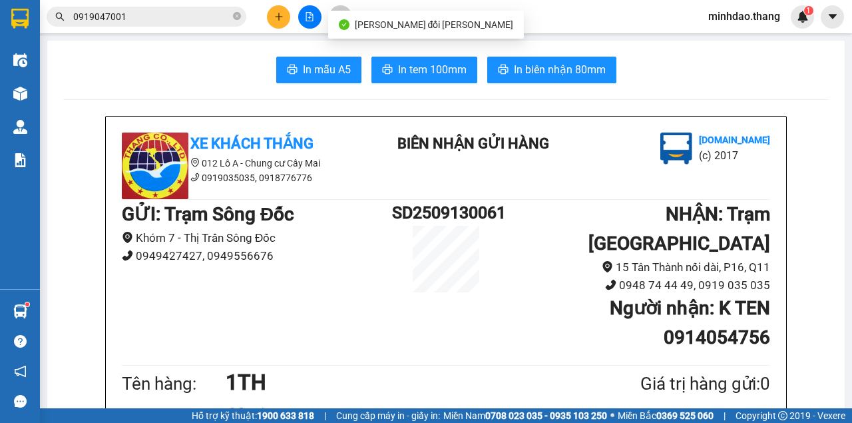
click at [200, 20] on input "0919047001" at bounding box center [151, 16] width 157 height 15
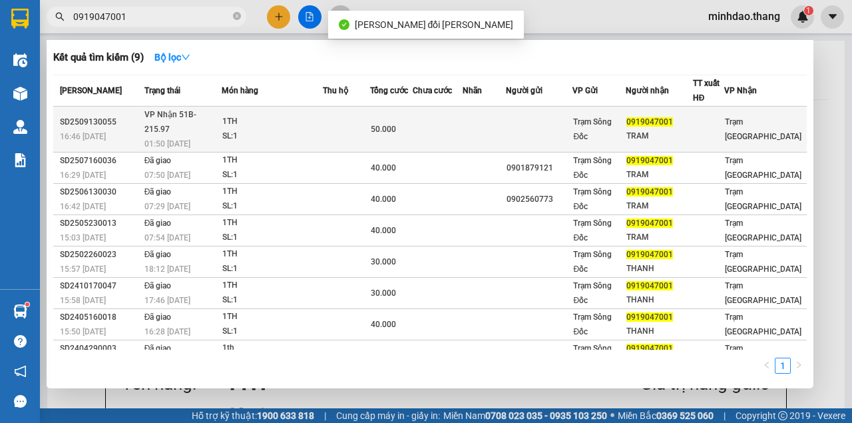
click at [419, 126] on td at bounding box center [438, 130] width 50 height 46
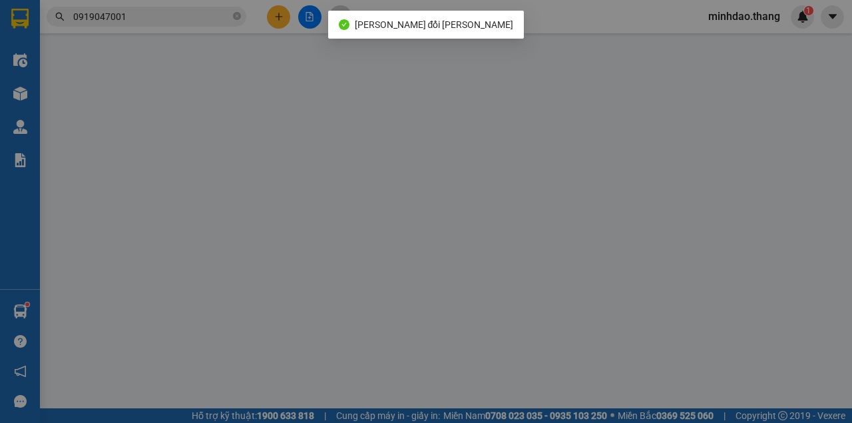
type input "0364141421"
type input "0919047001"
type input "TRAM"
type input "50.000"
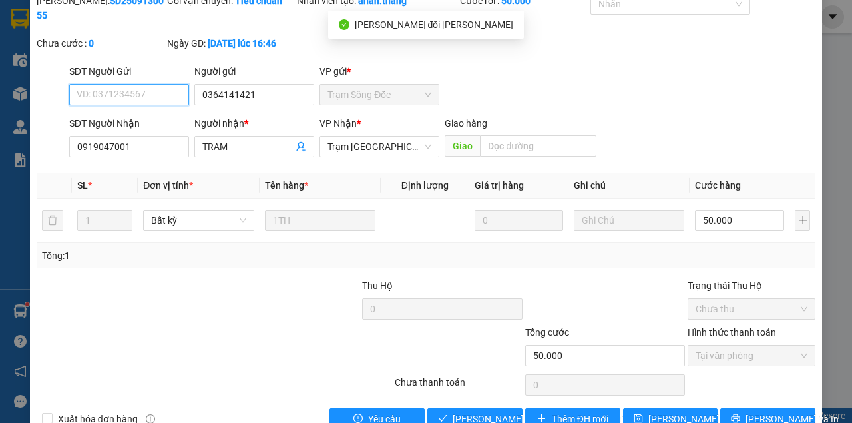
scroll to position [86, 0]
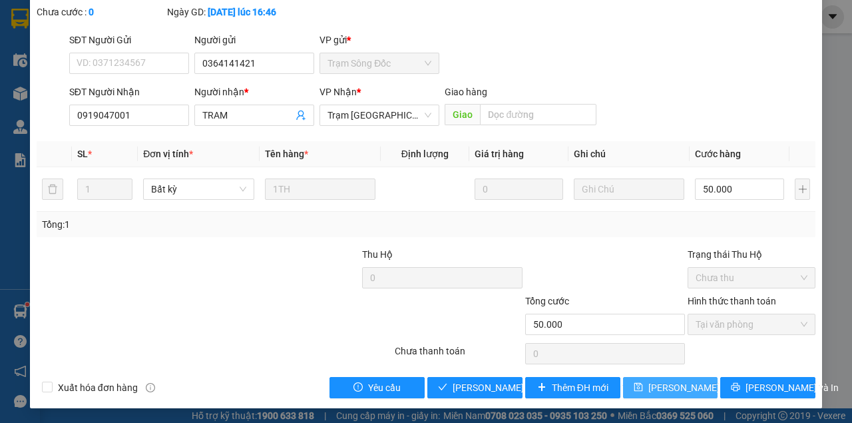
click at [682, 385] on span "[PERSON_NAME] đổi" at bounding box center [691, 387] width 86 height 15
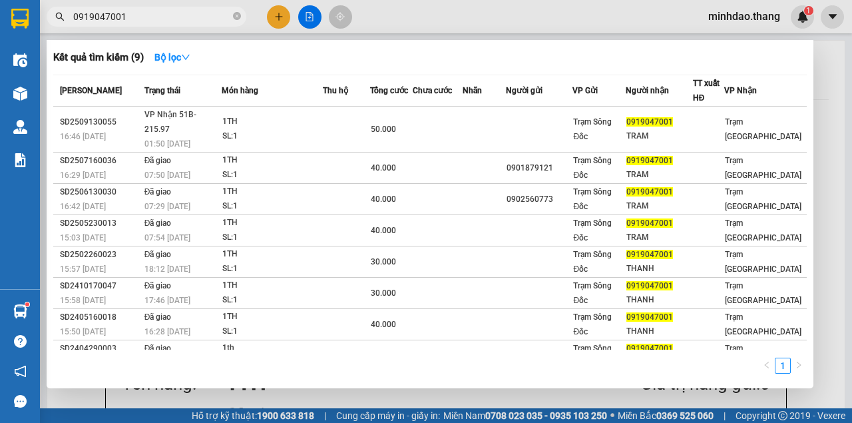
click at [156, 16] on input "0919047001" at bounding box center [151, 16] width 157 height 15
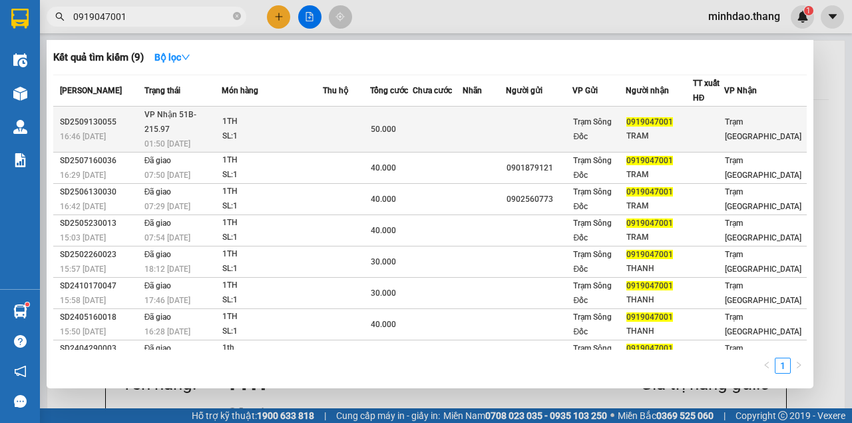
click at [455, 122] on td at bounding box center [438, 130] width 50 height 46
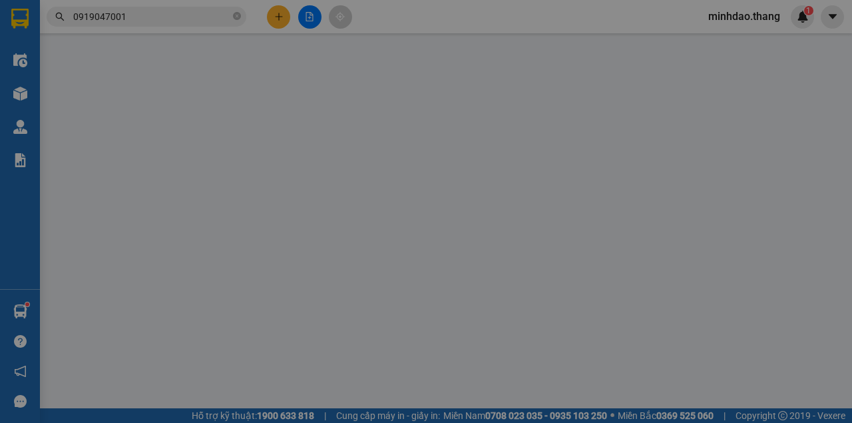
type input "0364141421"
type input "0919047001"
type input "TRAM"
type input "50.000"
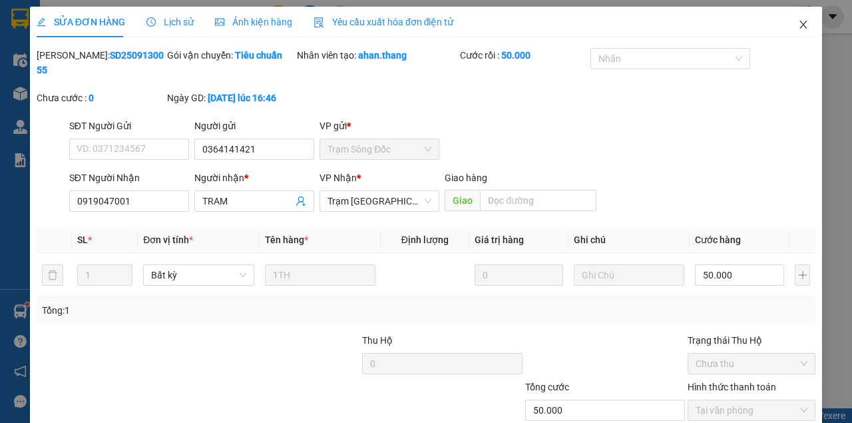
click at [800, 23] on icon "close" at bounding box center [803, 25] width 7 height 8
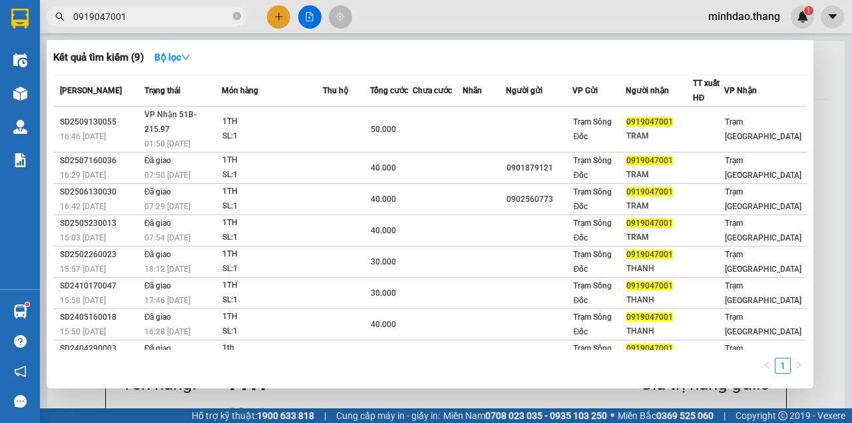
click at [209, 17] on input "0919047001" at bounding box center [151, 16] width 157 height 15
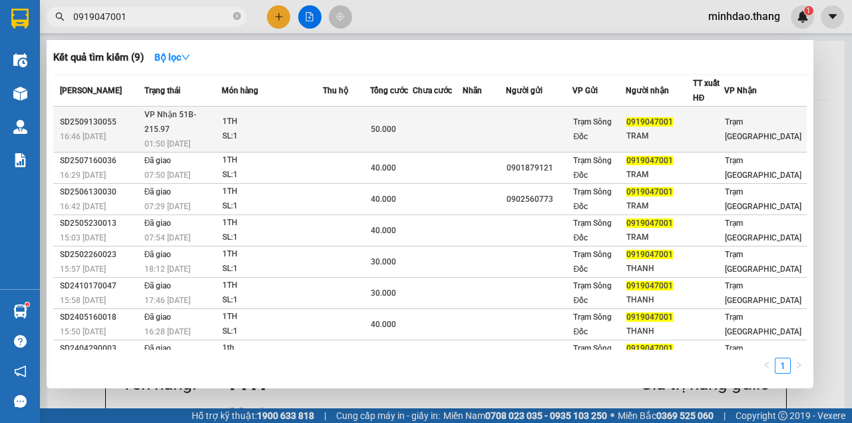
click at [346, 130] on td at bounding box center [346, 130] width 47 height 46
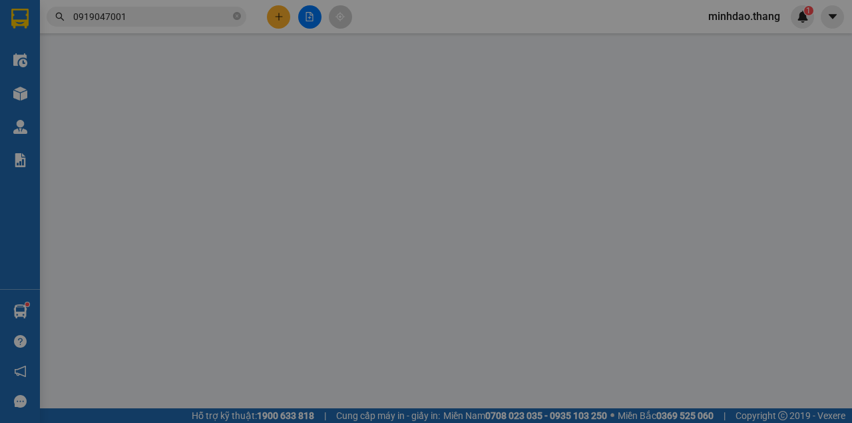
type input "0364141421"
type input "0919047001"
type input "TRAM"
type input "50.000"
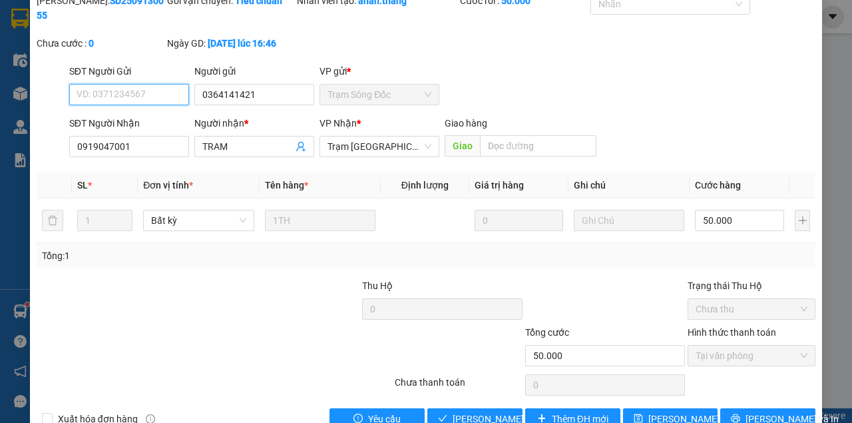
scroll to position [86, 0]
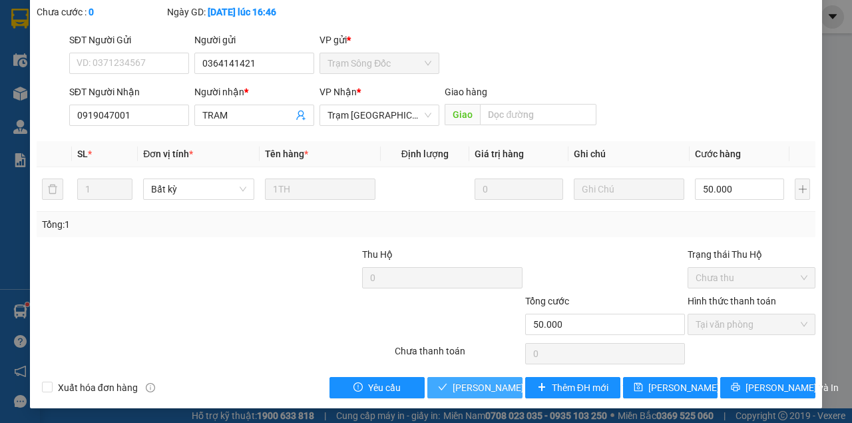
click at [478, 386] on span "[PERSON_NAME] và [PERSON_NAME] hàng" at bounding box center [543, 387] width 180 height 15
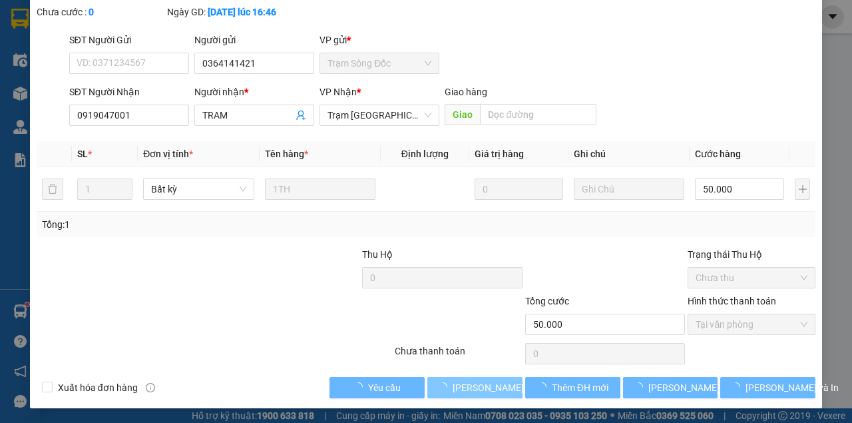
scroll to position [0, 0]
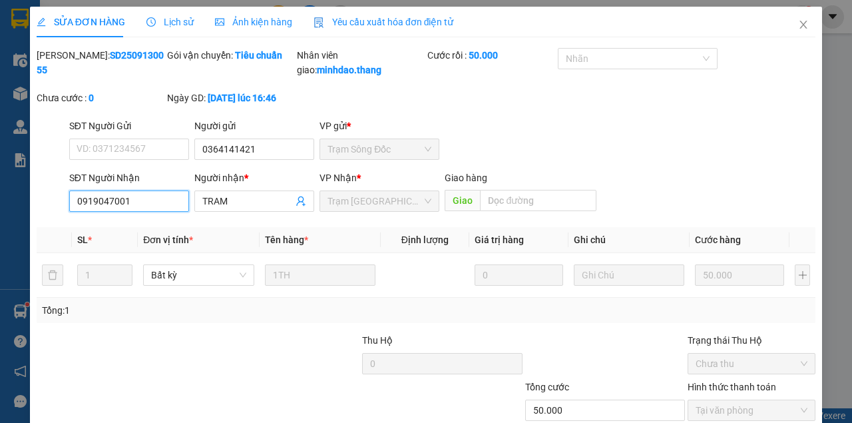
drag, startPoint x: 153, startPoint y: 216, endPoint x: 4, endPoint y: 212, distance: 149.2
click at [0, 214] on div "SỬA ĐƠN HÀNG Lịch sử Ảnh kiện hàng Yêu cầu xuất hóa đơn điện tử Total Paid Fee …" at bounding box center [426, 211] width 852 height 423
click at [799, 20] on icon "close" at bounding box center [803, 24] width 11 height 11
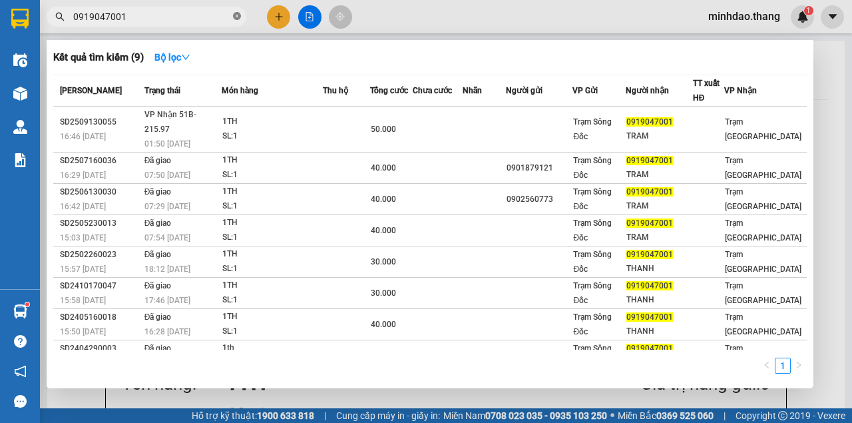
click at [234, 16] on icon "close-circle" at bounding box center [237, 16] width 8 height 8
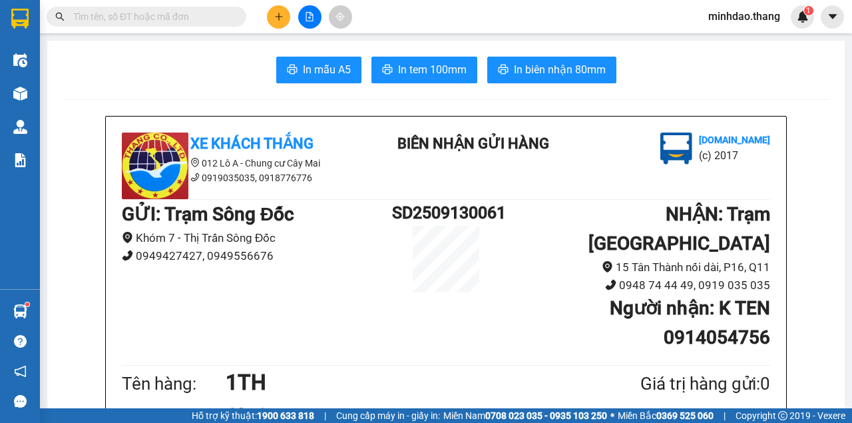
drag, startPoint x: 220, startPoint y: 15, endPoint x: 213, endPoint y: 14, distance: 7.4
click at [219, 15] on input "text" at bounding box center [151, 16] width 157 height 15
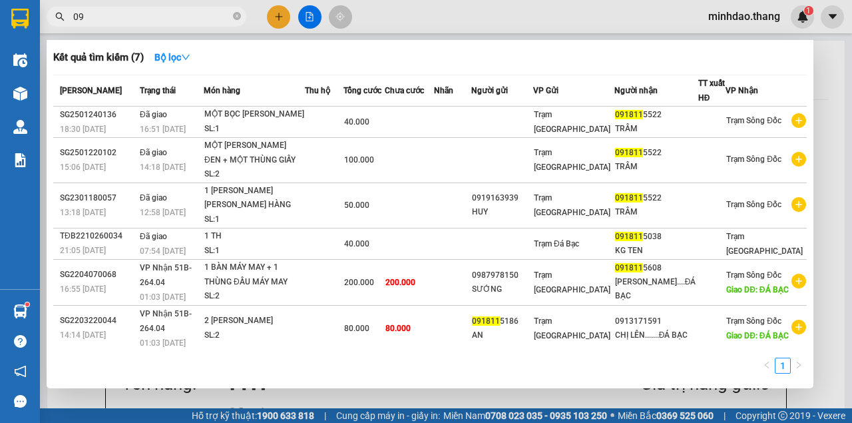
type input "0"
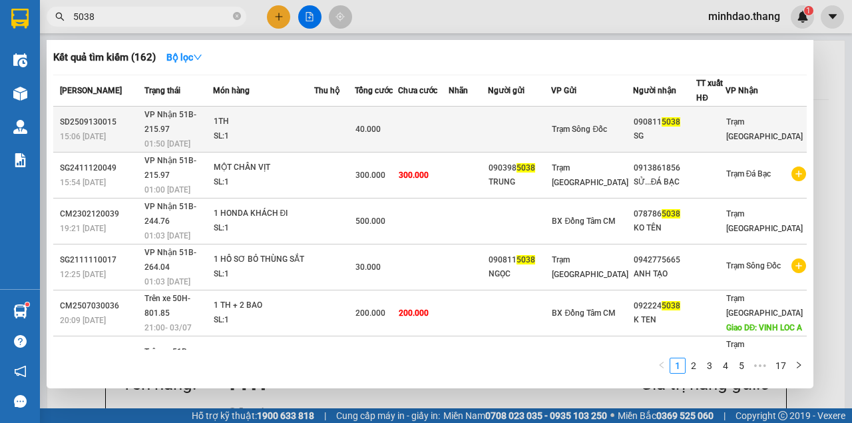
type input "5038"
click at [447, 125] on td at bounding box center [423, 130] width 51 height 46
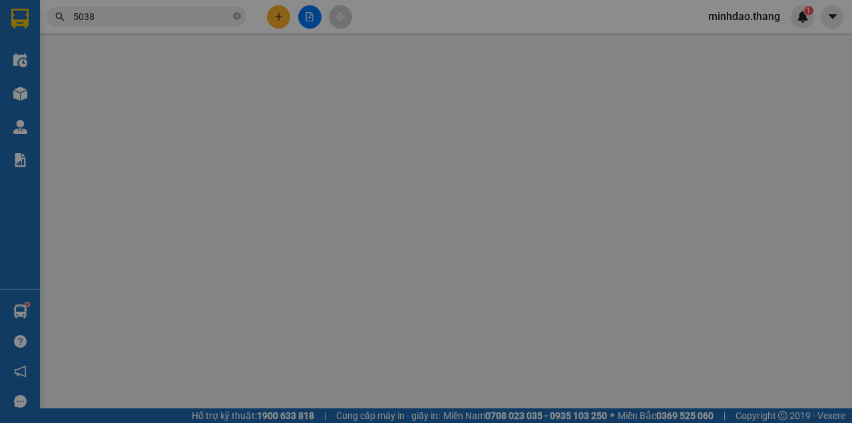
type input "0908115038"
type input "SG"
type input "40.000"
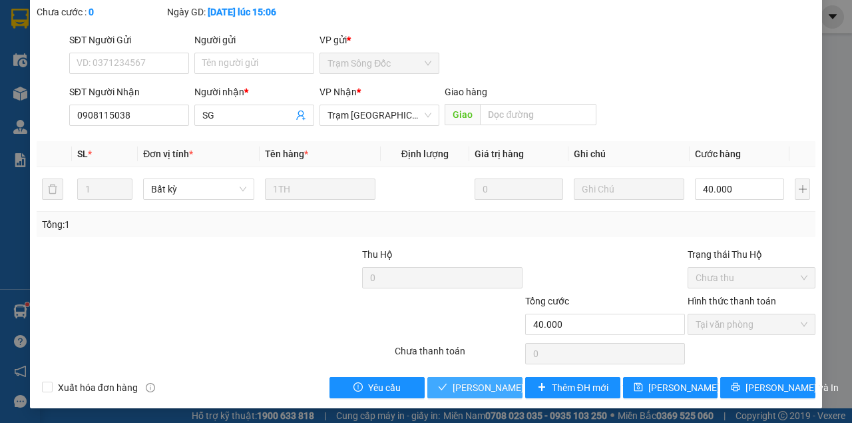
click at [484, 395] on button "[PERSON_NAME] và [PERSON_NAME] hàng" at bounding box center [474, 387] width 95 height 21
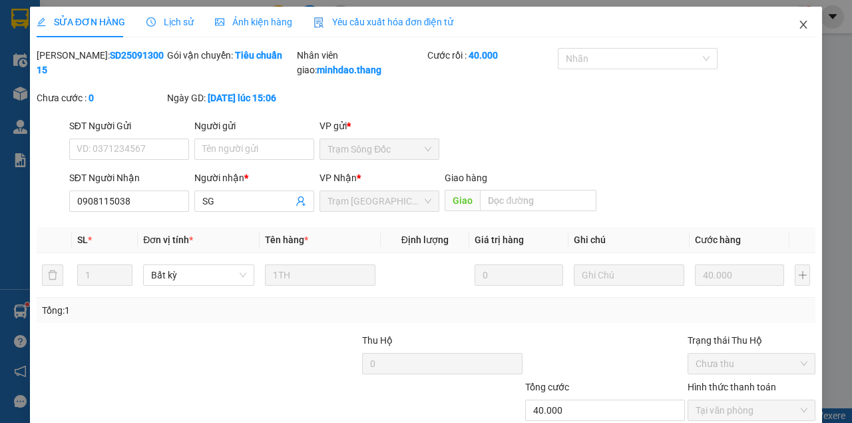
click at [800, 27] on icon "close" at bounding box center [803, 25] width 7 height 8
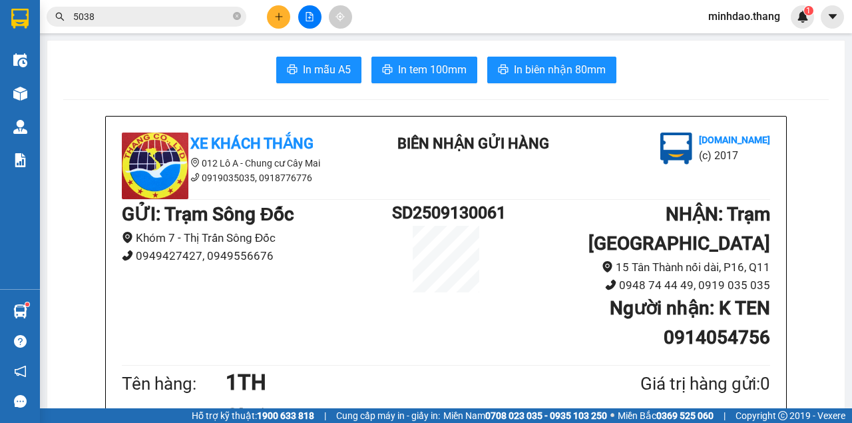
click at [305, 23] on button at bounding box center [309, 16] width 23 height 23
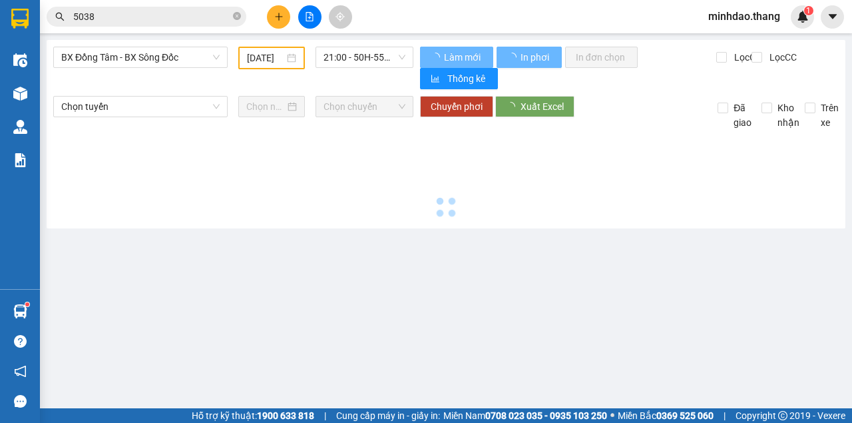
type input "[DATE]"
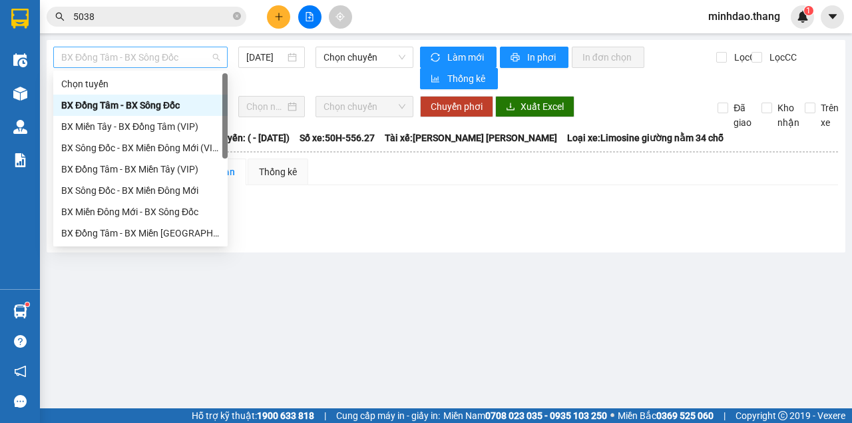
drag, startPoint x: 130, startPoint y: 61, endPoint x: 136, endPoint y: 109, distance: 49.0
click at [129, 64] on span "BX Đồng Tâm - BX Sông Đốc" at bounding box center [140, 57] width 158 height 20
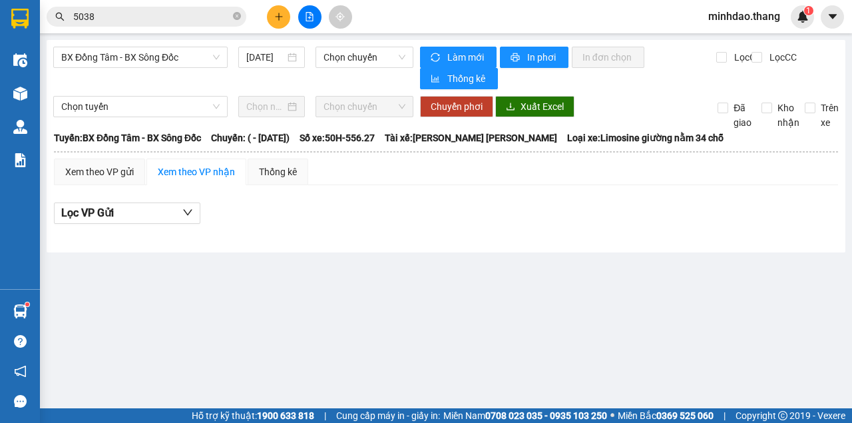
click at [407, 170] on div "Xem theo VP gửi Xem theo VP nhận Thống kê" at bounding box center [446, 171] width 784 height 27
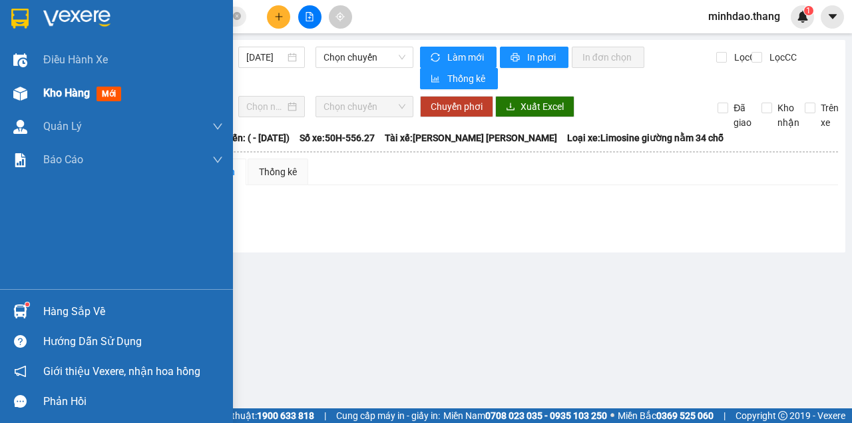
click at [12, 93] on div at bounding box center [20, 93] width 23 height 23
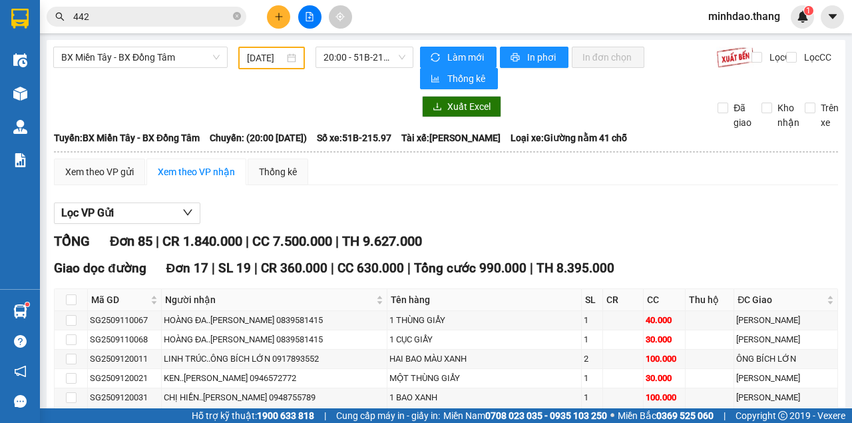
click at [236, 17] on icon "close-circle" at bounding box center [237, 16] width 8 height 8
click at [217, 19] on input "text" at bounding box center [151, 16] width 157 height 15
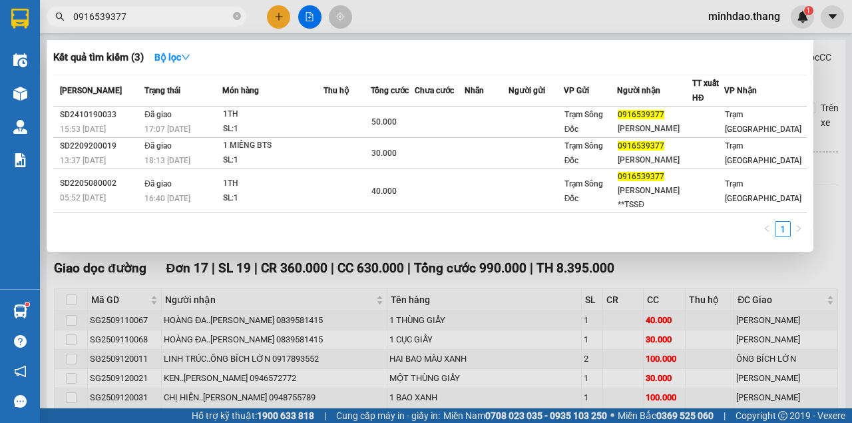
type input "0916539377"
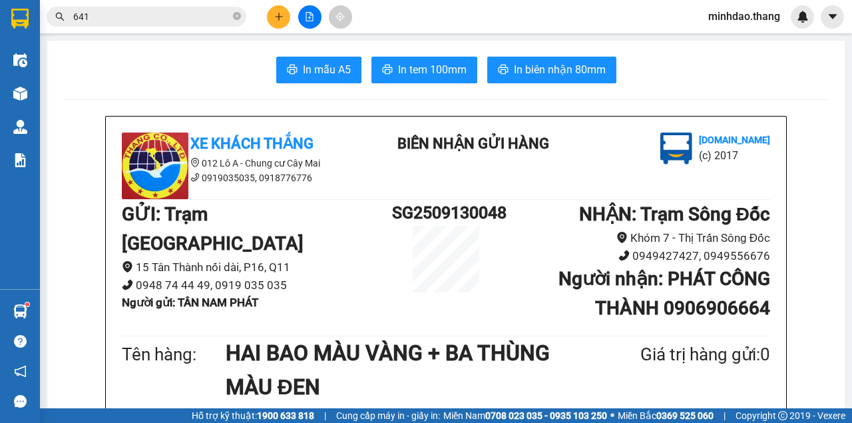
click at [237, 19] on icon "close-circle" at bounding box center [237, 16] width 8 height 8
click at [222, 17] on input "text" at bounding box center [151, 16] width 157 height 15
click at [208, 15] on input "text" at bounding box center [151, 16] width 157 height 15
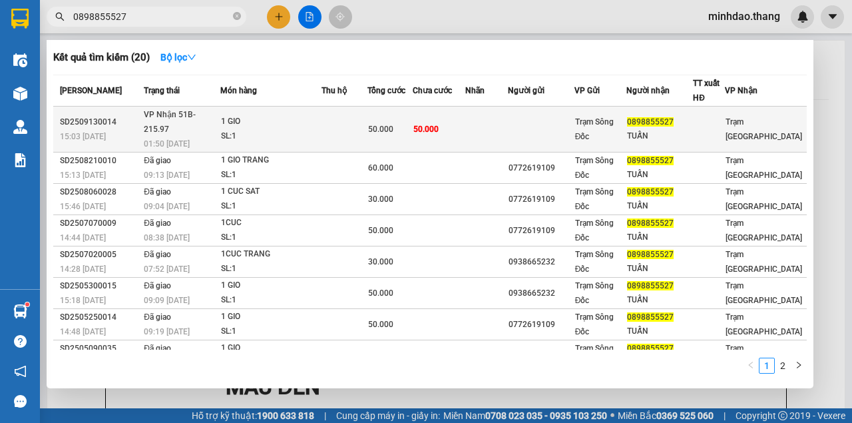
type input "0898855527"
click at [449, 124] on td "50.000" at bounding box center [439, 130] width 53 height 46
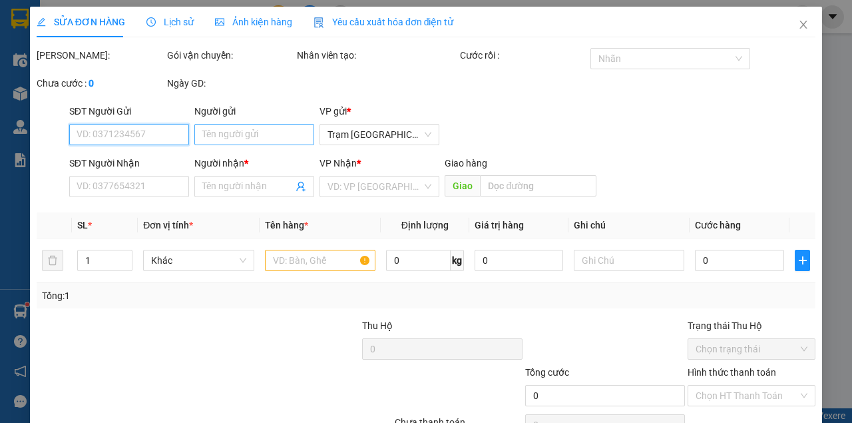
type input "0898855527"
type input "TUẤN"
type input "50.000"
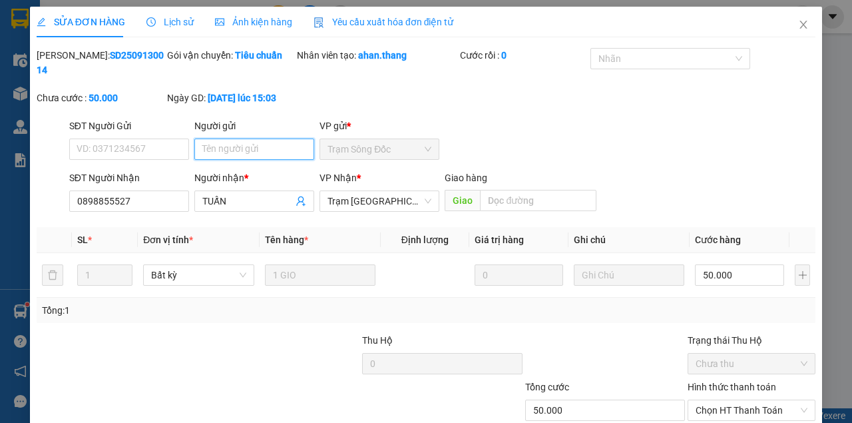
click at [242, 152] on input "Người gửi" at bounding box center [254, 148] width 120 height 21
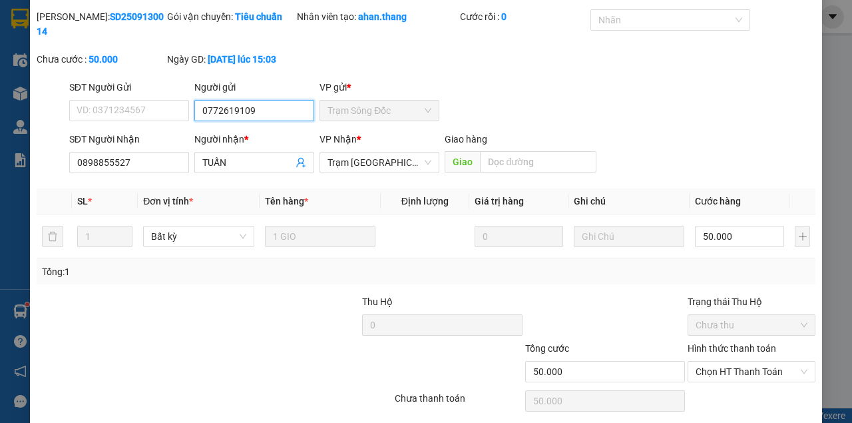
scroll to position [86, 0]
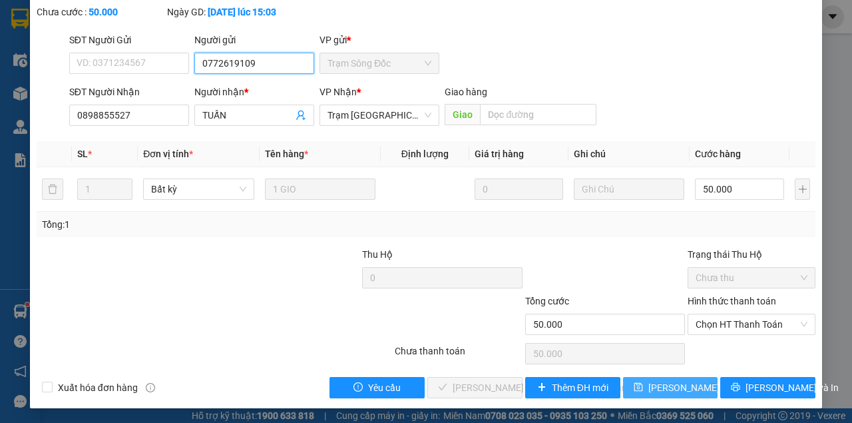
type input "0772619109"
click at [656, 389] on span "[PERSON_NAME] đổi" at bounding box center [691, 387] width 86 height 15
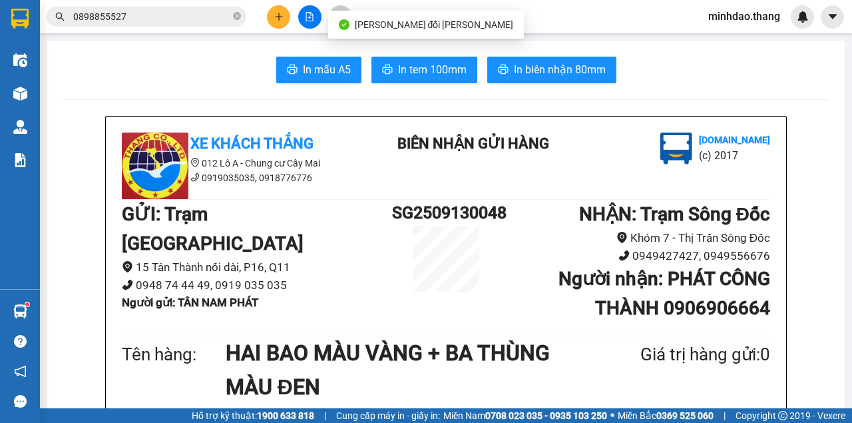
click at [198, 16] on input "0898855527" at bounding box center [151, 16] width 157 height 15
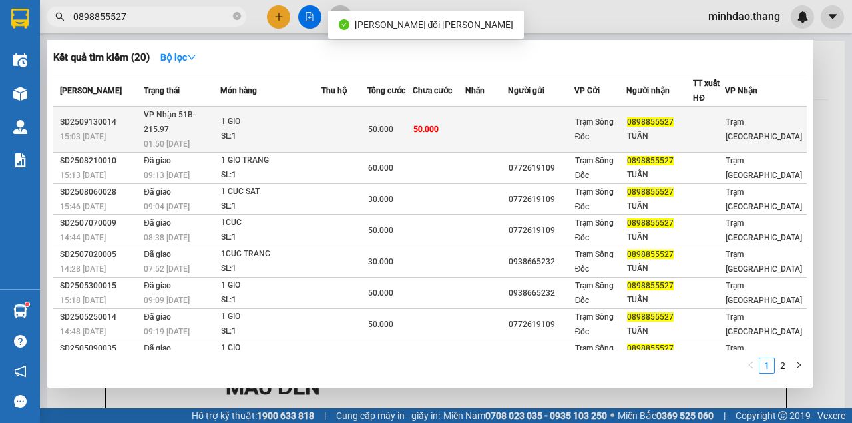
click at [446, 122] on td "50.000" at bounding box center [439, 130] width 53 height 46
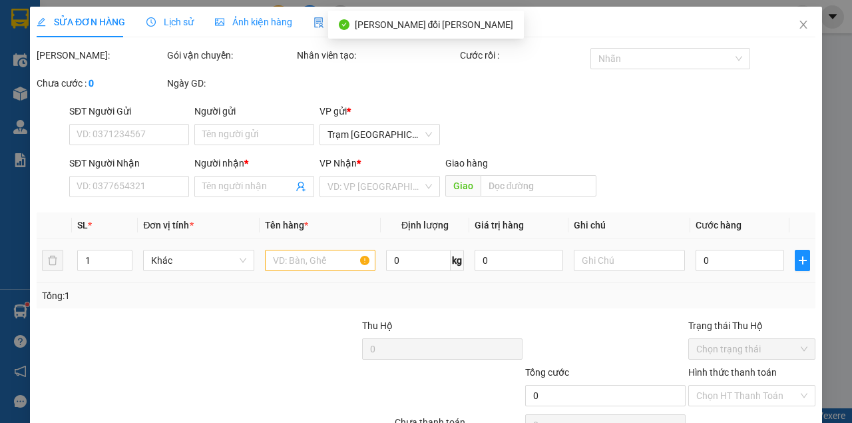
type input "0772619109"
type input "0898855527"
type input "TUẤN"
type input "50.000"
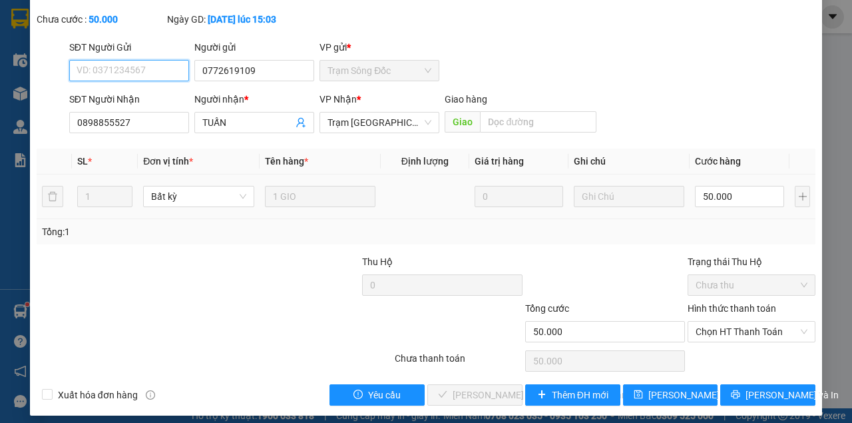
scroll to position [86, 0]
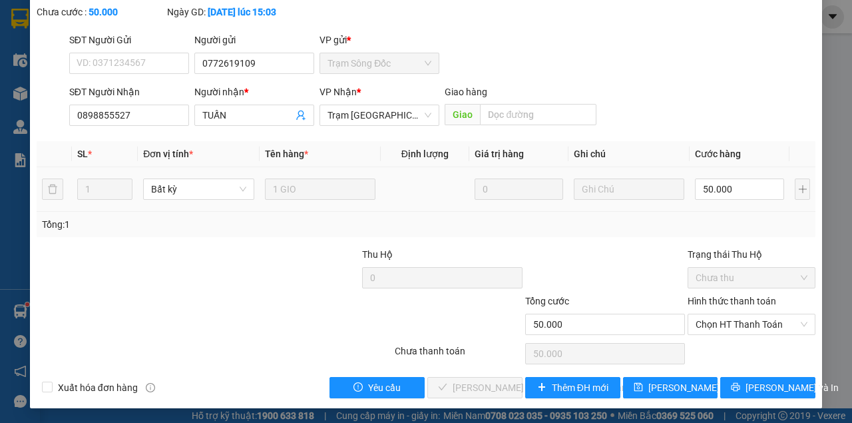
click at [732, 334] on div "Hình thức thanh toán Chọn HT Thanh Toán" at bounding box center [752, 317] width 128 height 47
click at [743, 332] on span "Chọn HT Thanh Toán" at bounding box center [752, 324] width 112 height 20
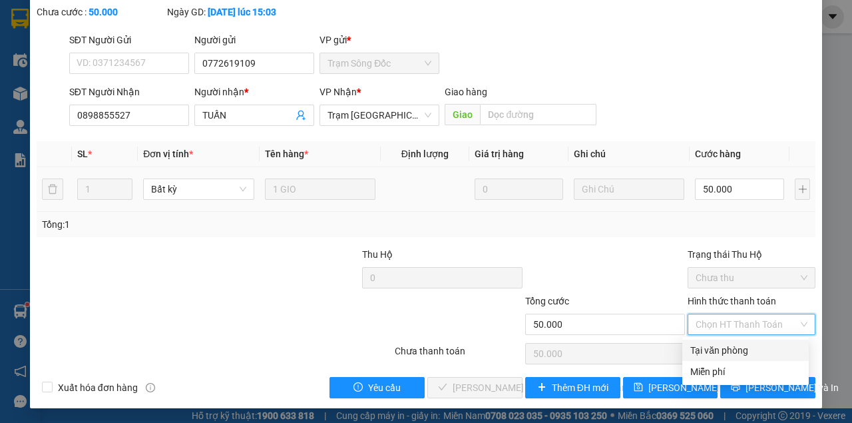
drag, startPoint x: 726, startPoint y: 353, endPoint x: 672, endPoint y: 364, distance: 55.6
click at [726, 353] on div "Tại văn phòng" at bounding box center [745, 350] width 111 height 15
type input "0"
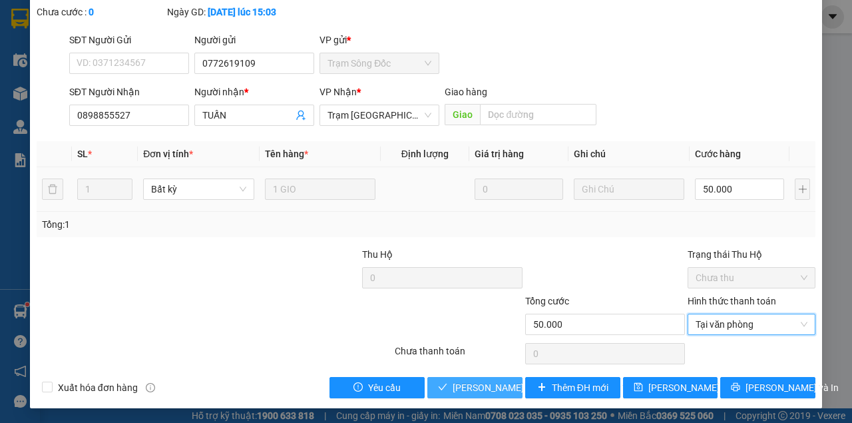
click at [492, 389] on span "Lưu và Giao hàng" at bounding box center [543, 387] width 180 height 15
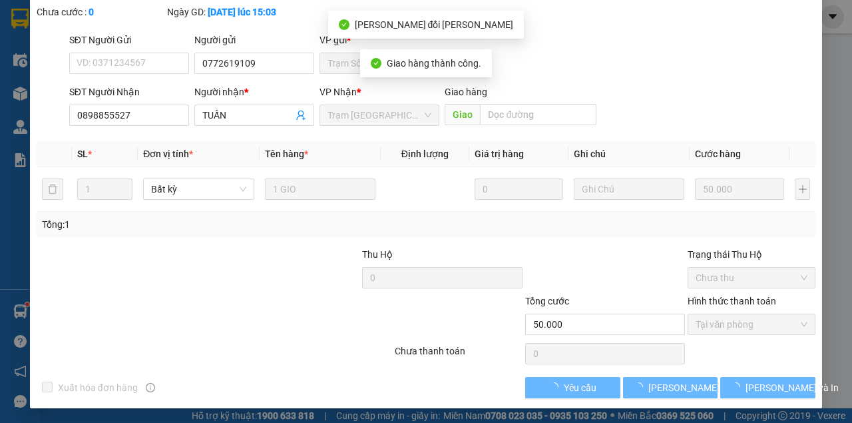
scroll to position [0, 0]
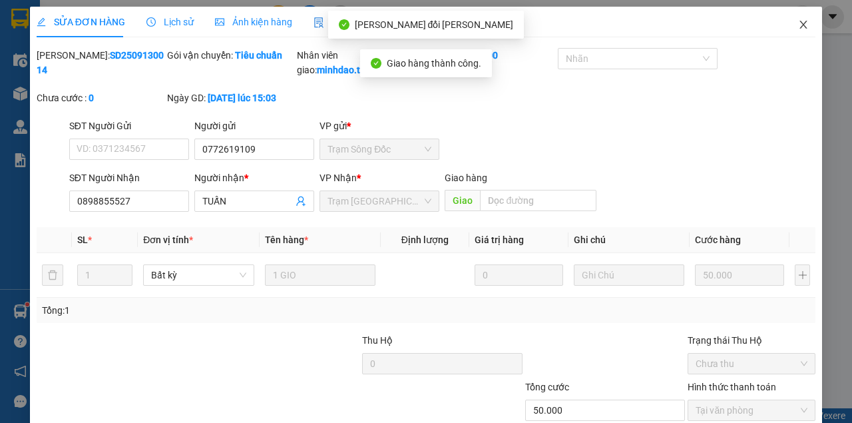
drag, startPoint x: 789, startPoint y: 29, endPoint x: 500, endPoint y: 53, distance: 289.9
click at [778, 37] on div "SỬA ĐƠN HÀNG Lịch sử Ảnh kiện hàng Yêu cầu xuất hóa đơn điện tử Total Paid Fee …" at bounding box center [426, 250] width 792 height 487
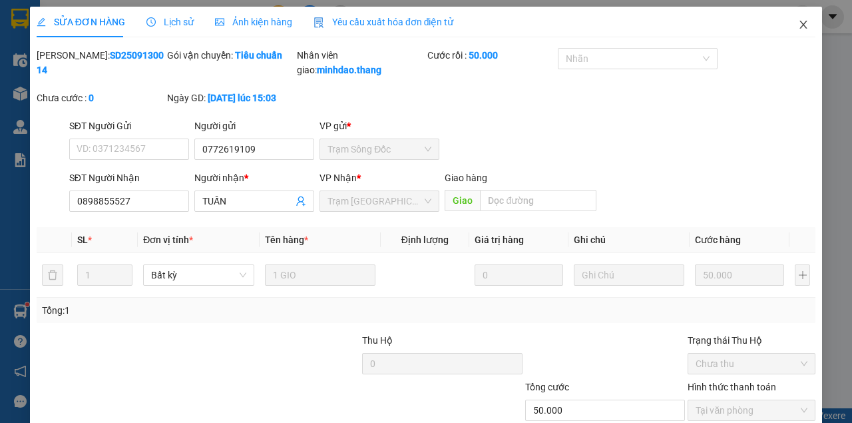
drag, startPoint x: 798, startPoint y: 17, endPoint x: 788, endPoint y: 23, distance: 11.1
click at [788, 23] on span "Close" at bounding box center [803, 25] width 37 height 37
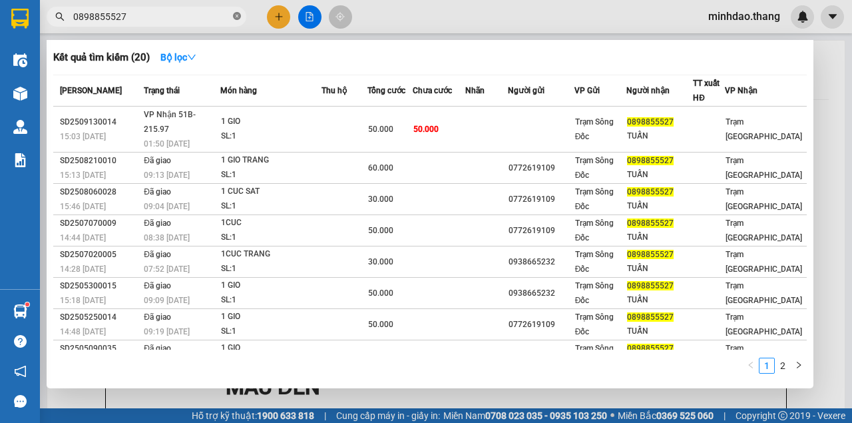
click at [234, 16] on icon "close-circle" at bounding box center [237, 16] width 8 height 8
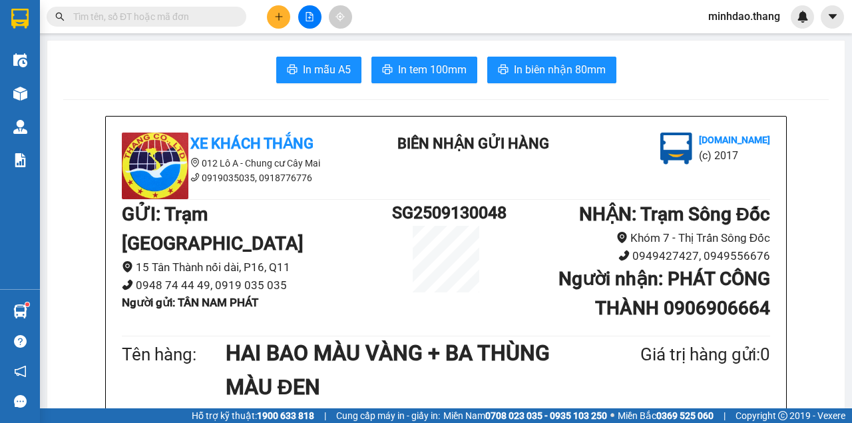
click at [218, 14] on input "text" at bounding box center [151, 16] width 157 height 15
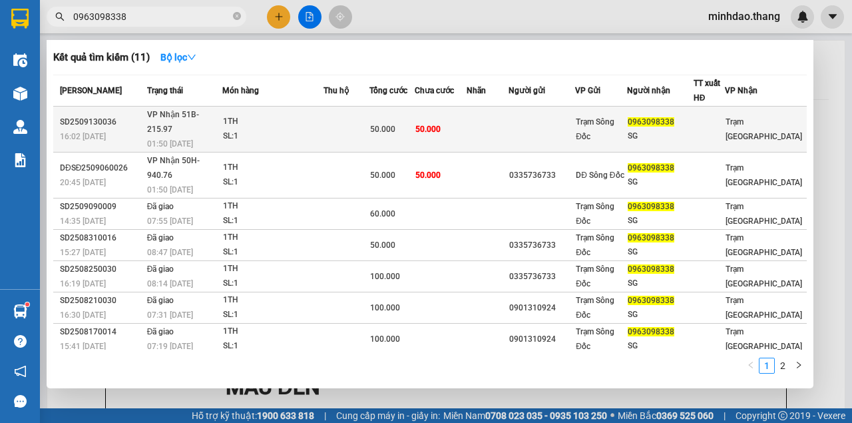
type input "0963098338"
click at [333, 108] on td at bounding box center [347, 130] width 46 height 46
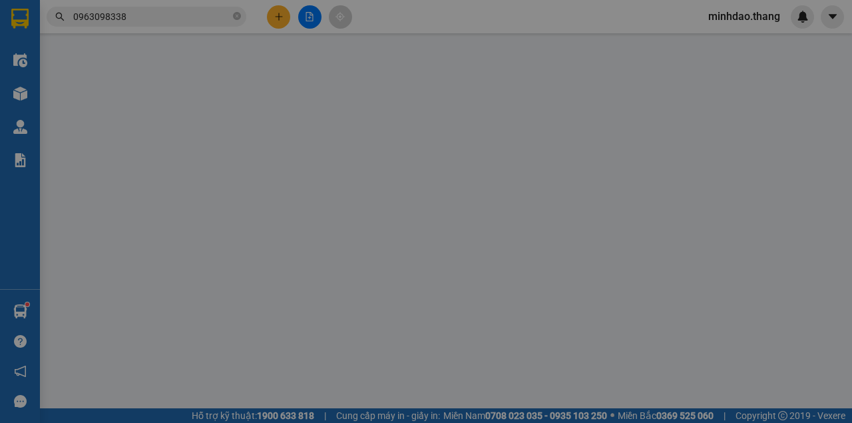
type input "0963098338"
type input "SG"
type input "50.000"
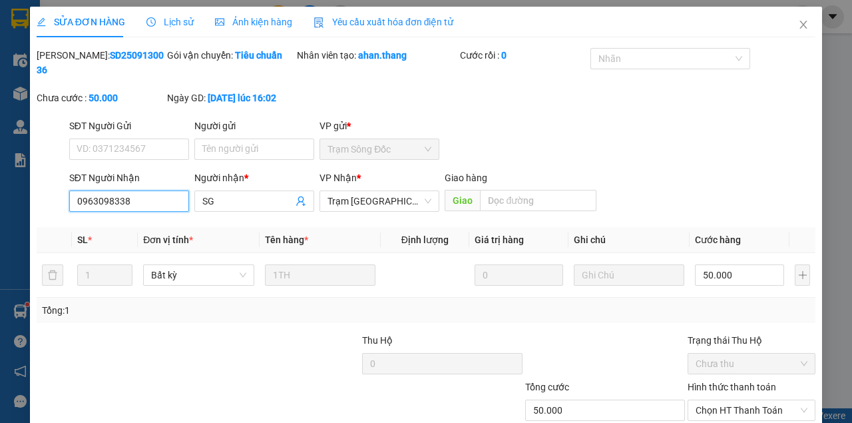
drag, startPoint x: 55, startPoint y: 198, endPoint x: 26, endPoint y: 193, distance: 29.1
click at [26, 193] on div "SỬA ĐƠN HÀNG Lịch sử Ảnh kiện hàng Yêu cầu xuất hóa đơn điện tử Total Paid Fee …" at bounding box center [426, 211] width 852 height 423
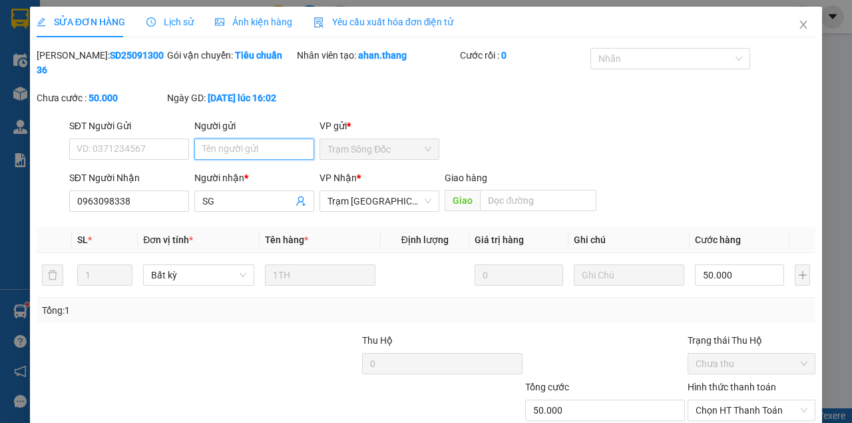
click at [224, 150] on input "Người gửi" at bounding box center [254, 148] width 120 height 21
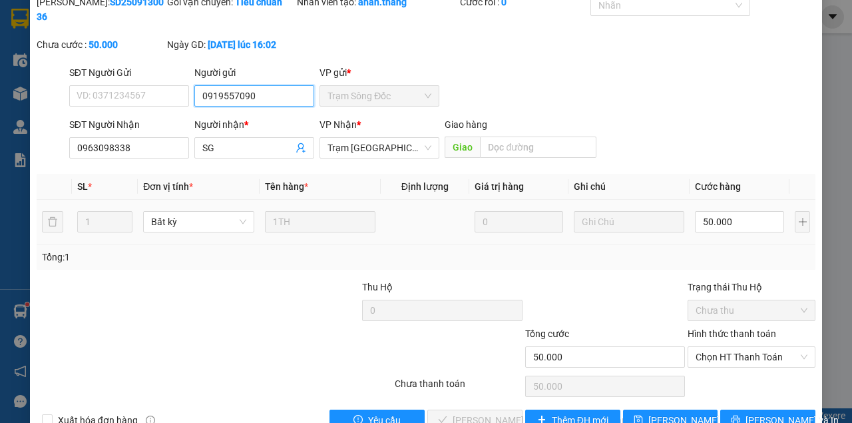
scroll to position [86, 0]
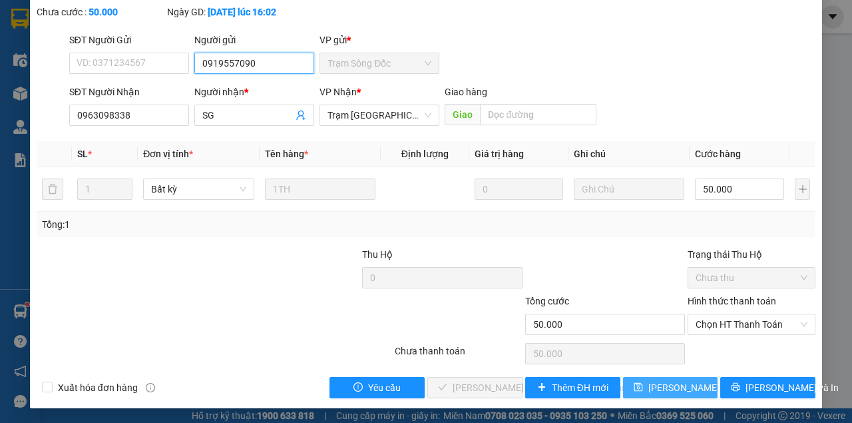
type input "0919557090"
click at [684, 394] on button "[PERSON_NAME] đổi" at bounding box center [670, 387] width 95 height 21
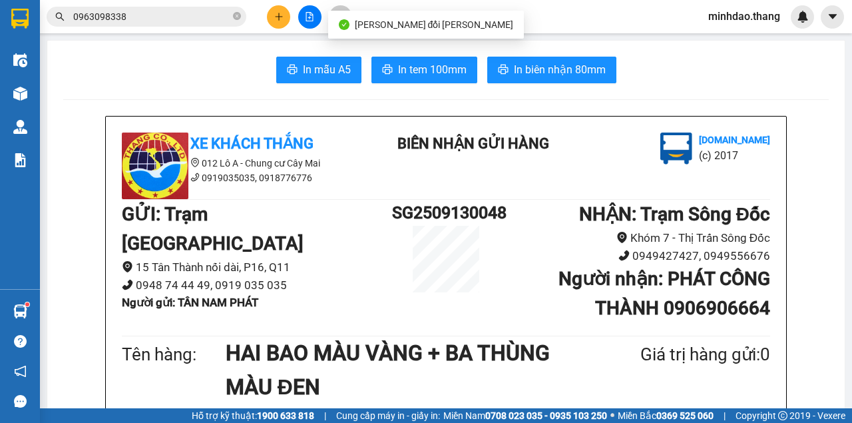
click at [180, 18] on input "0963098338" at bounding box center [151, 16] width 157 height 15
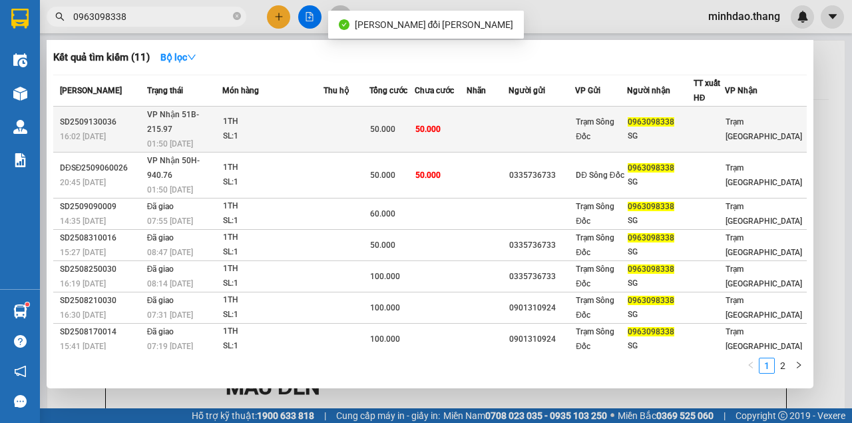
click at [407, 111] on td "50.000" at bounding box center [392, 130] width 45 height 46
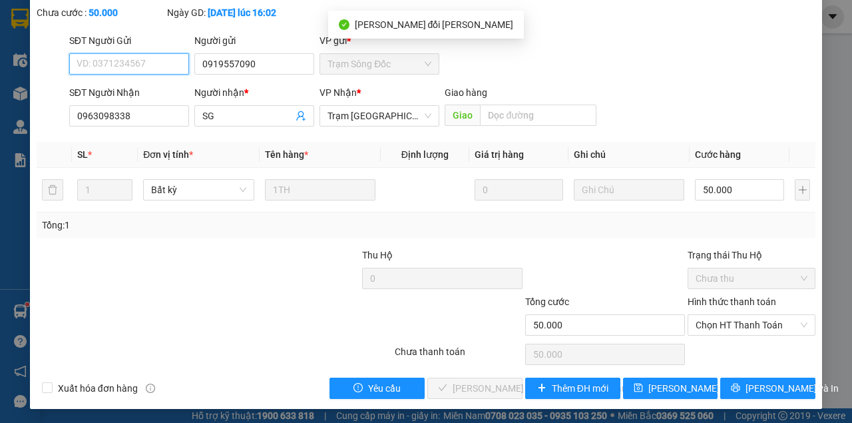
scroll to position [86, 0]
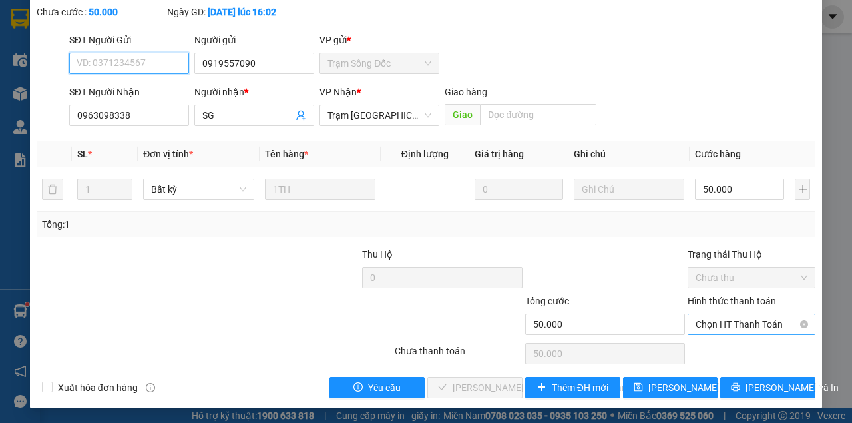
click at [724, 330] on span "Chọn HT Thanh Toán" at bounding box center [752, 324] width 112 height 20
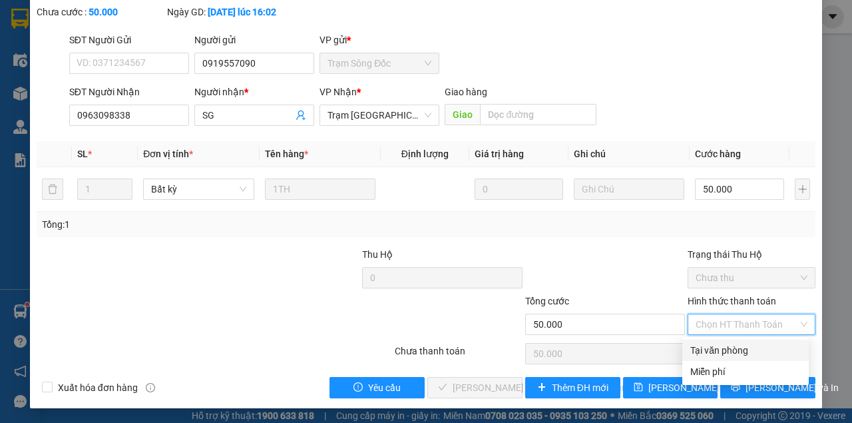
click at [708, 358] on div "Tại văn phòng" at bounding box center [745, 350] width 126 height 21
type input "0"
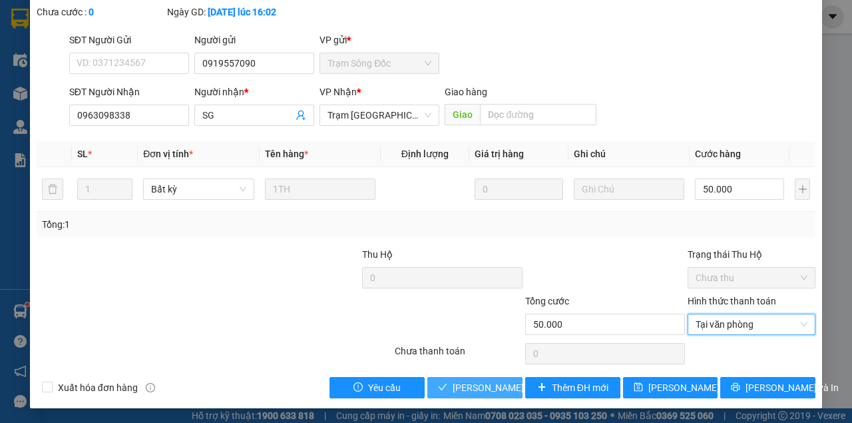
drag, startPoint x: 491, startPoint y: 376, endPoint x: 484, endPoint y: 385, distance: 11.9
click at [487, 381] on button "[PERSON_NAME] và [PERSON_NAME] hàng" at bounding box center [474, 387] width 95 height 21
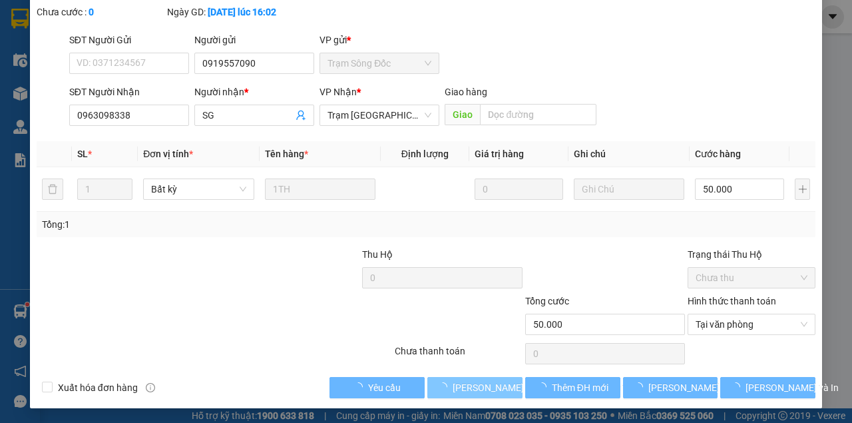
click at [484, 385] on span "[PERSON_NAME] và [PERSON_NAME] hàng" at bounding box center [543, 387] width 180 height 15
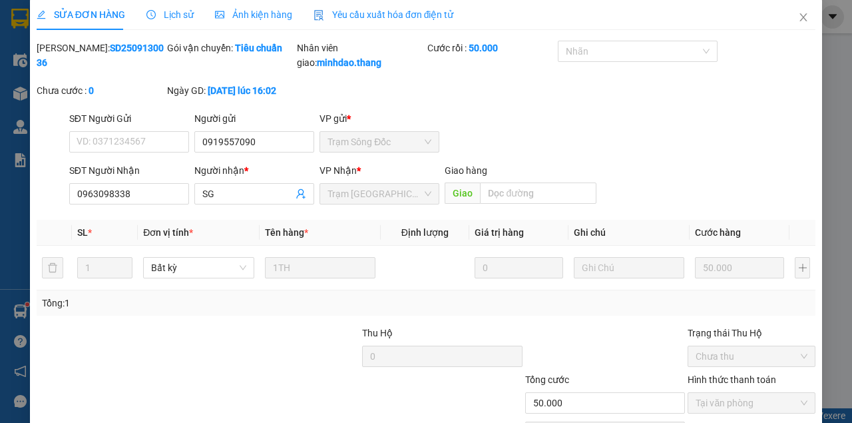
scroll to position [0, 0]
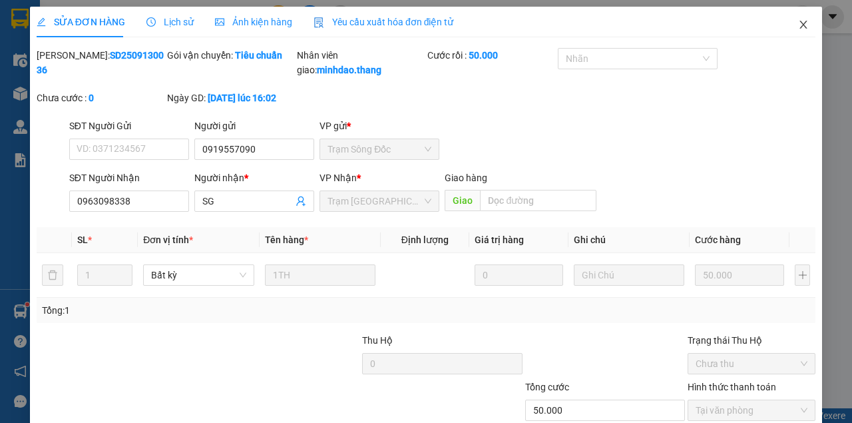
click at [798, 21] on icon "close" at bounding box center [803, 24] width 11 height 11
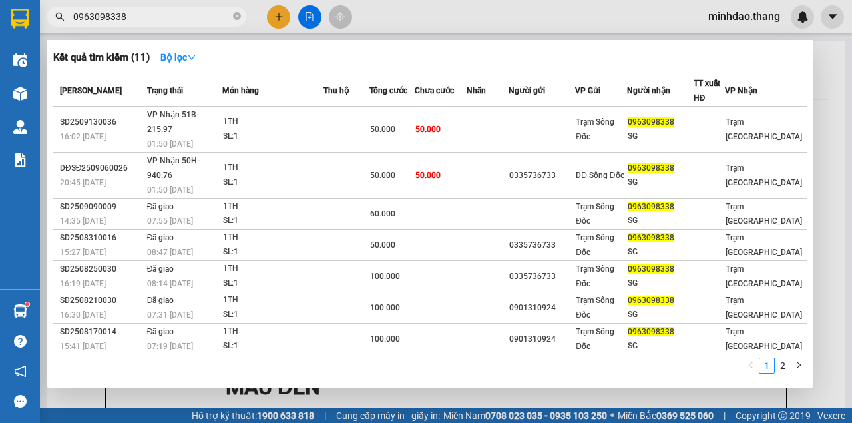
drag, startPoint x: 235, startPoint y: 17, endPoint x: 220, endPoint y: 17, distance: 15.3
click at [234, 17] on icon "close-circle" at bounding box center [237, 16] width 8 height 8
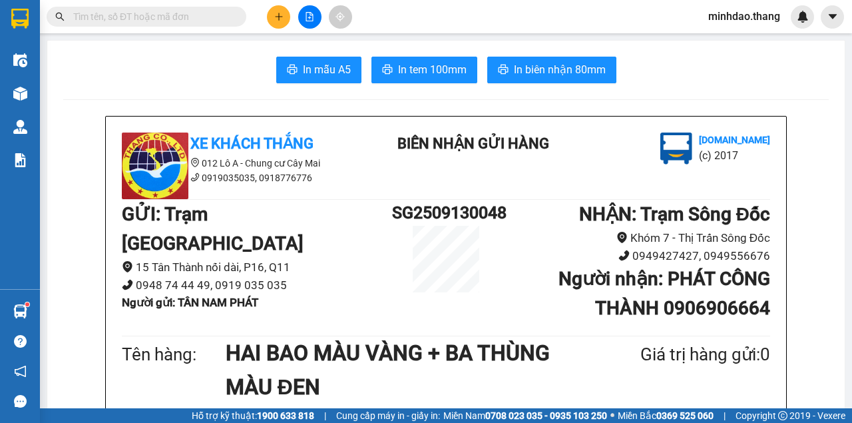
click at [209, 17] on input "text" at bounding box center [151, 16] width 157 height 15
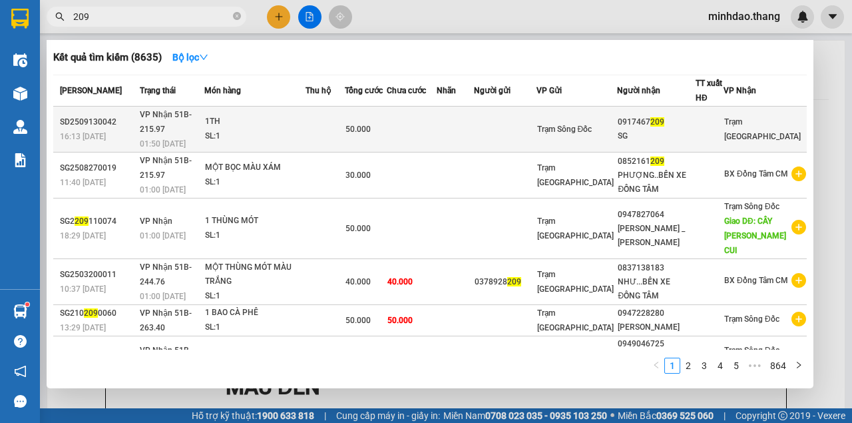
type input "209"
click at [436, 120] on td at bounding box center [411, 130] width 49 height 46
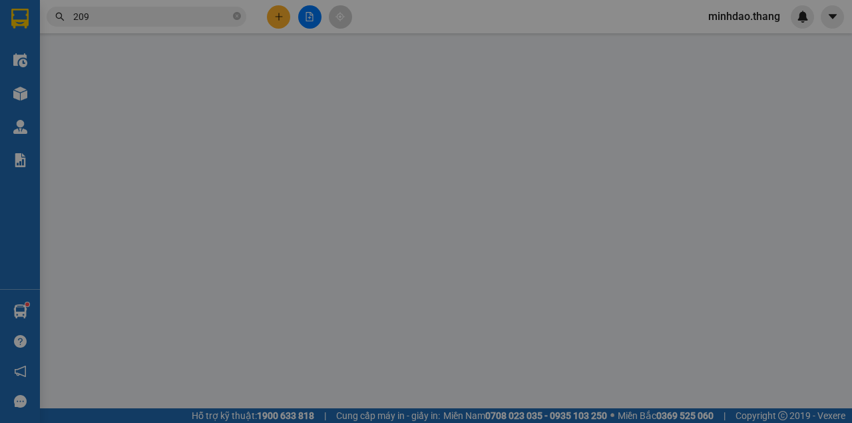
type input "0917467209"
type input "SG"
type input "50.000"
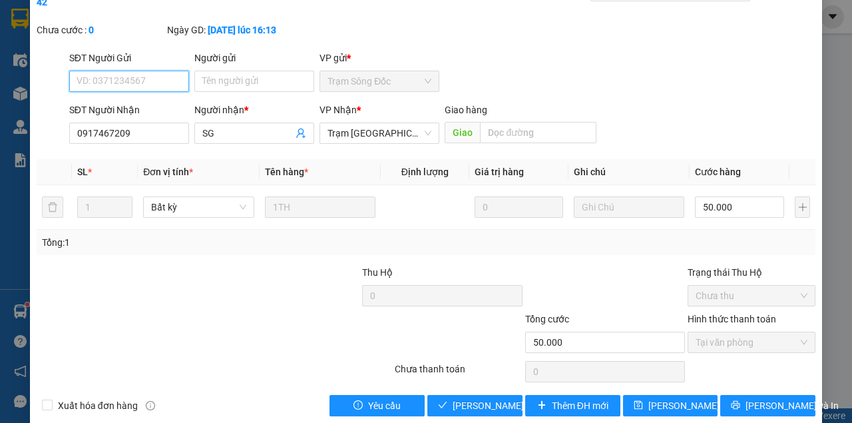
scroll to position [86, 0]
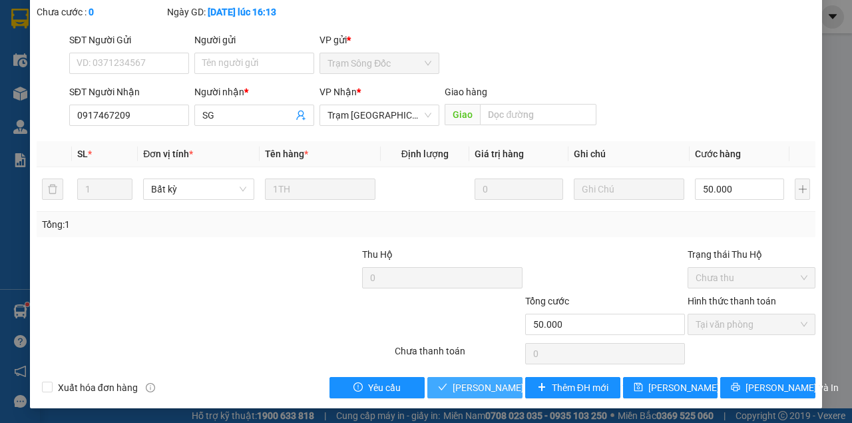
click at [474, 385] on span "[PERSON_NAME] và [PERSON_NAME] hàng" at bounding box center [543, 387] width 180 height 15
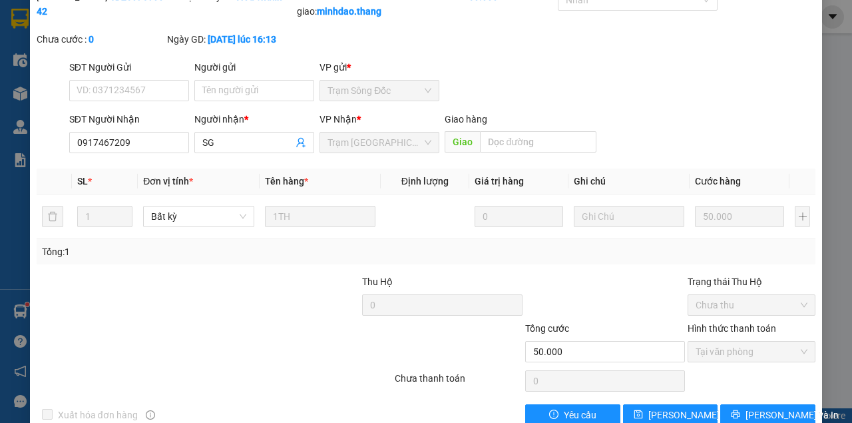
scroll to position [0, 0]
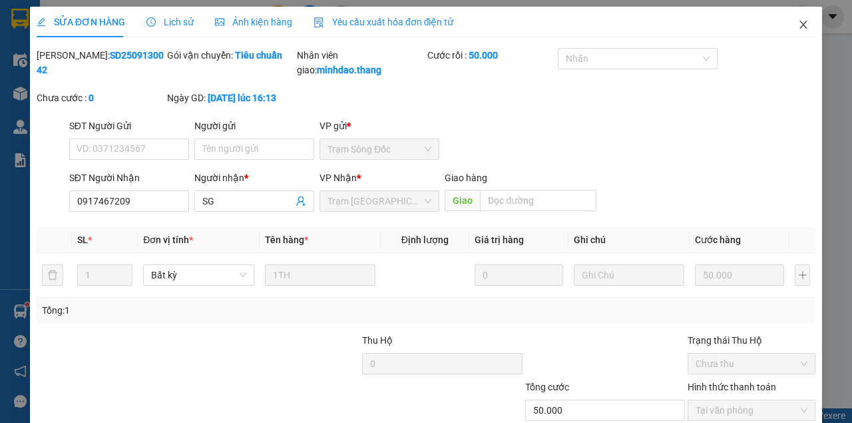
click at [786, 26] on span "Close" at bounding box center [803, 25] width 37 height 37
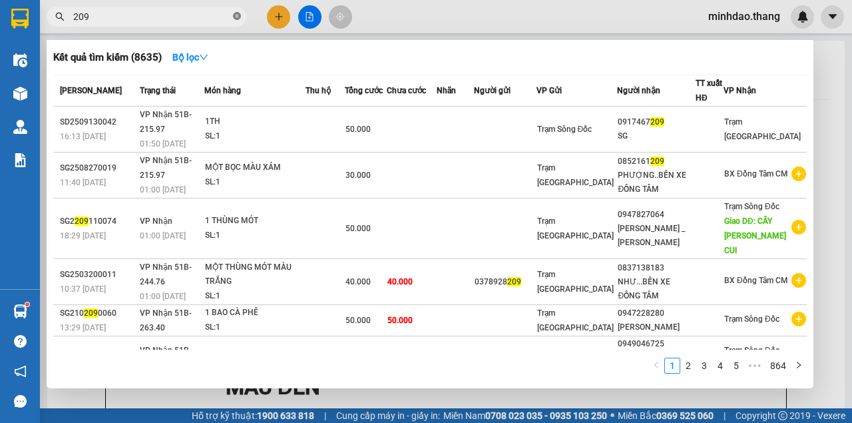
click at [239, 20] on icon "close-circle" at bounding box center [237, 16] width 8 height 8
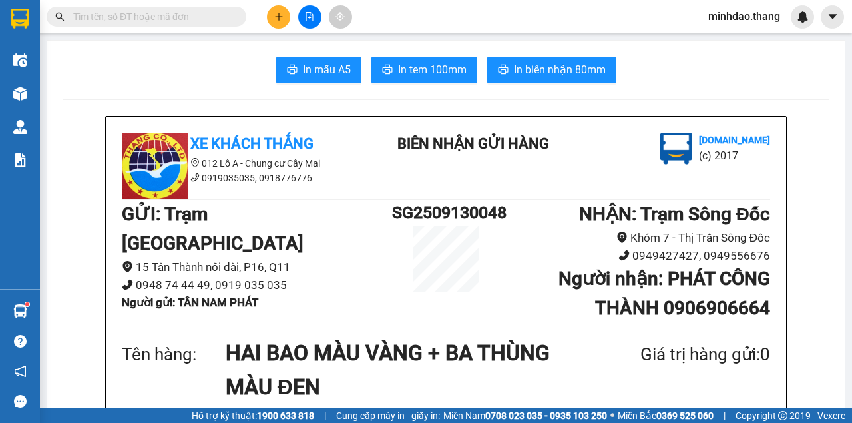
click at [214, 13] on input "text" at bounding box center [151, 16] width 157 height 15
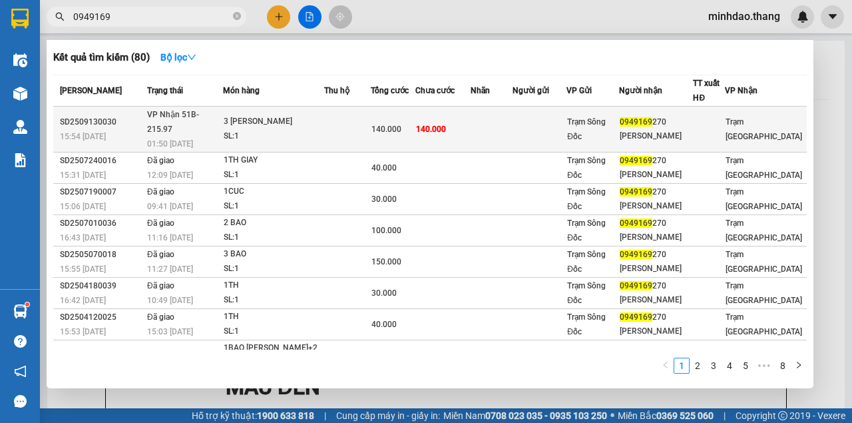
type input "0949169"
click at [461, 125] on td "140.000" at bounding box center [442, 130] width 55 height 46
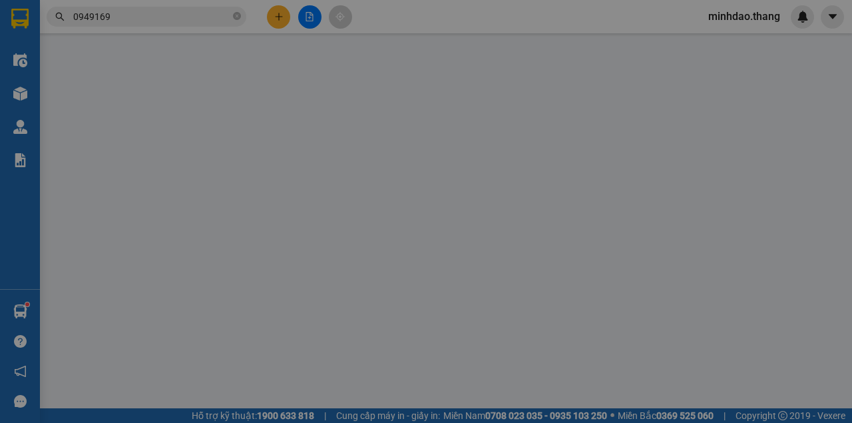
type input "0949169270"
type input "ANH KHÁNH"
type input "140.000"
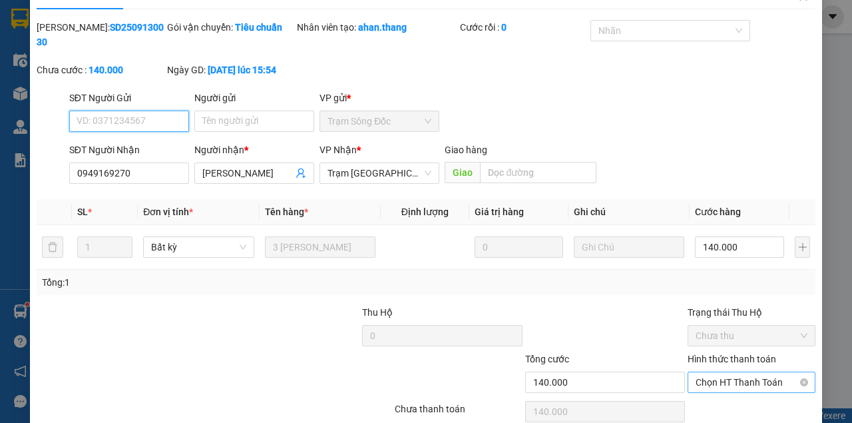
scroll to position [86, 0]
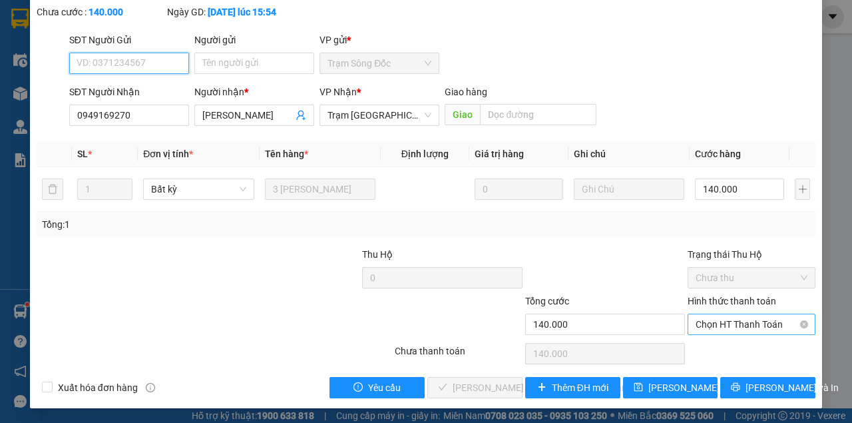
click at [713, 325] on span "Chọn HT Thanh Toán" at bounding box center [752, 324] width 112 height 20
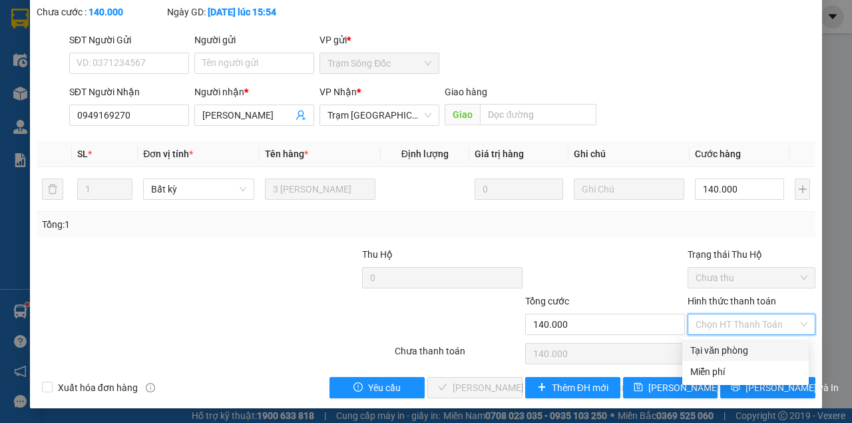
drag, startPoint x: 706, startPoint y: 346, endPoint x: 644, endPoint y: 365, distance: 64.0
click at [704, 348] on div "Tại văn phòng" at bounding box center [745, 350] width 111 height 15
type input "0"
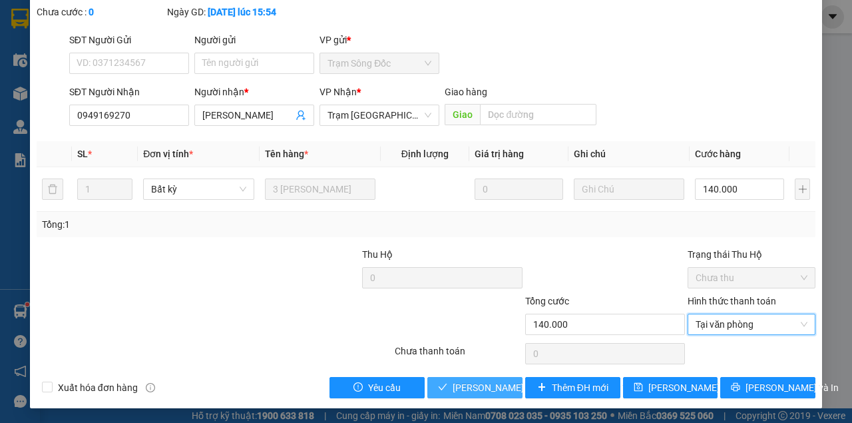
drag, startPoint x: 487, startPoint y: 381, endPoint x: 483, endPoint y: 374, distance: 8.1
click at [487, 381] on span "[PERSON_NAME] và [PERSON_NAME] hàng" at bounding box center [543, 387] width 180 height 15
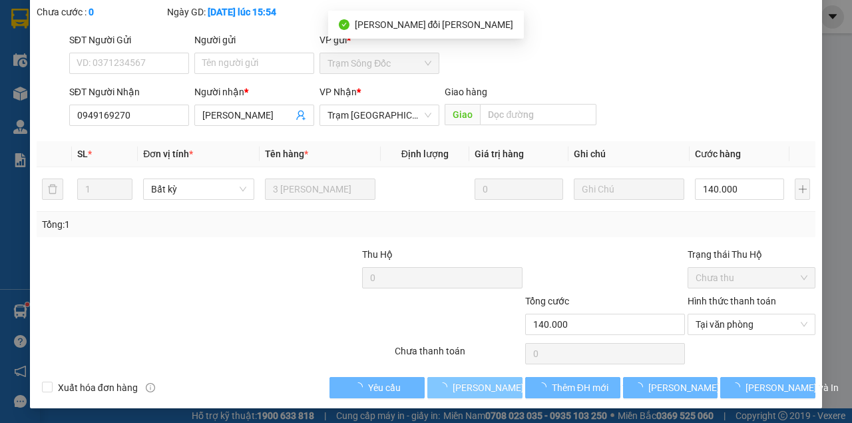
scroll to position [0, 0]
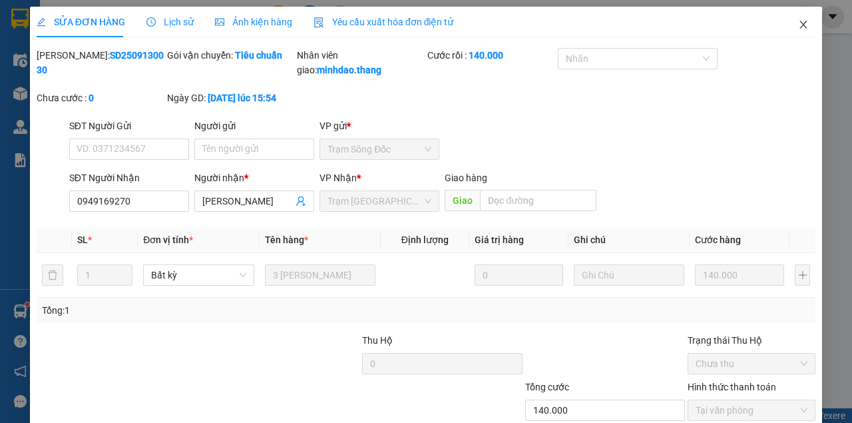
click at [786, 23] on span "Close" at bounding box center [803, 25] width 37 height 37
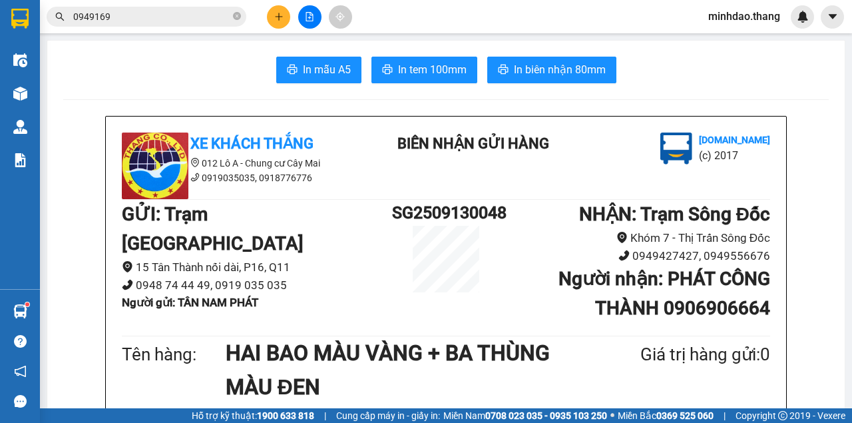
click at [190, 13] on input "0949169" at bounding box center [151, 16] width 157 height 15
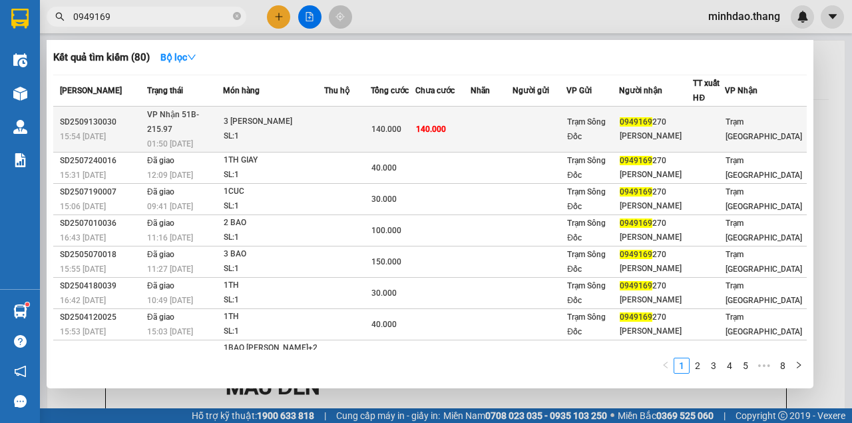
click at [416, 107] on td "140.000" at bounding box center [393, 130] width 45 height 46
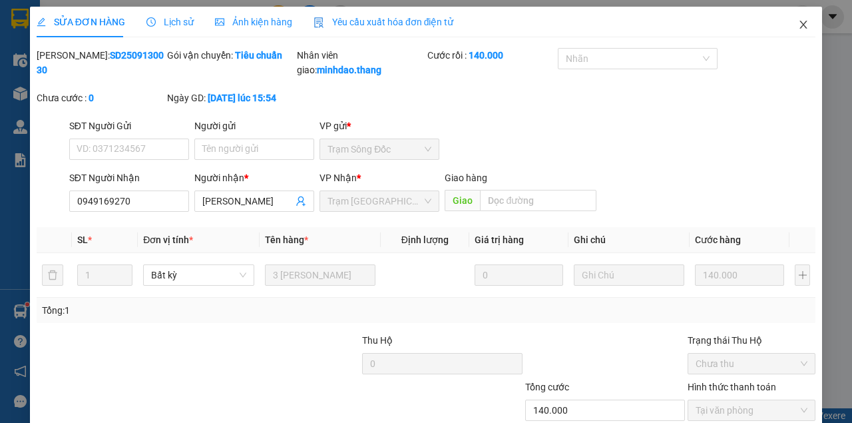
click at [799, 25] on icon "close" at bounding box center [803, 24] width 11 height 11
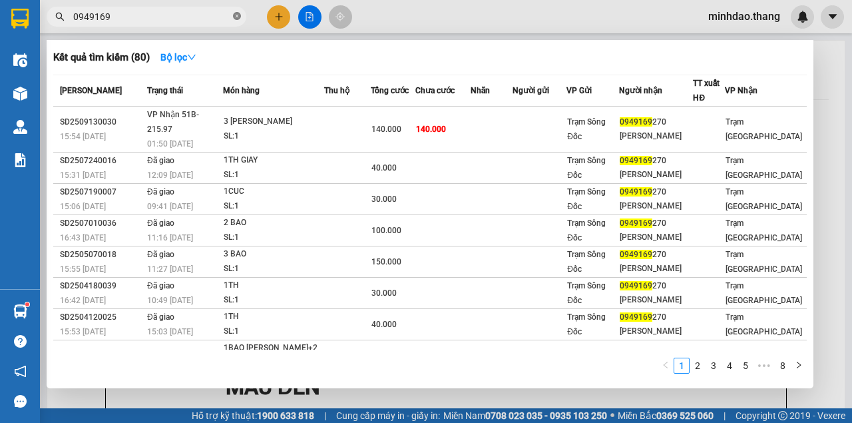
click at [240, 12] on icon "close-circle" at bounding box center [237, 16] width 8 height 8
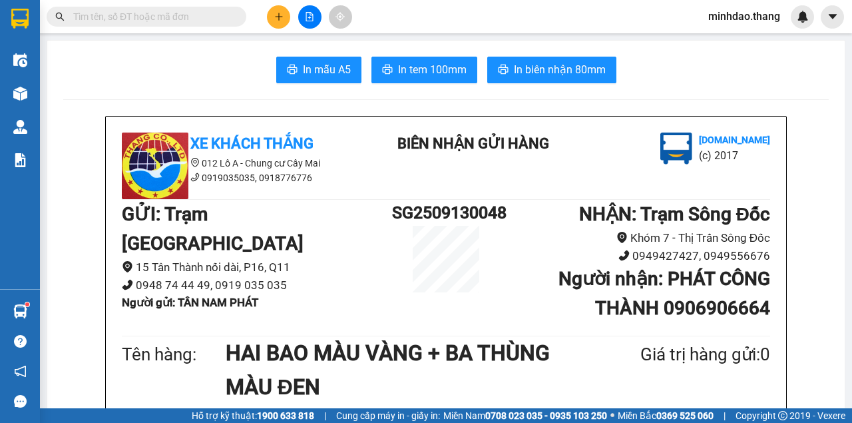
drag, startPoint x: 212, startPoint y: 15, endPoint x: 201, endPoint y: 12, distance: 11.0
click at [204, 12] on input "text" at bounding box center [151, 16] width 157 height 15
type input "242"
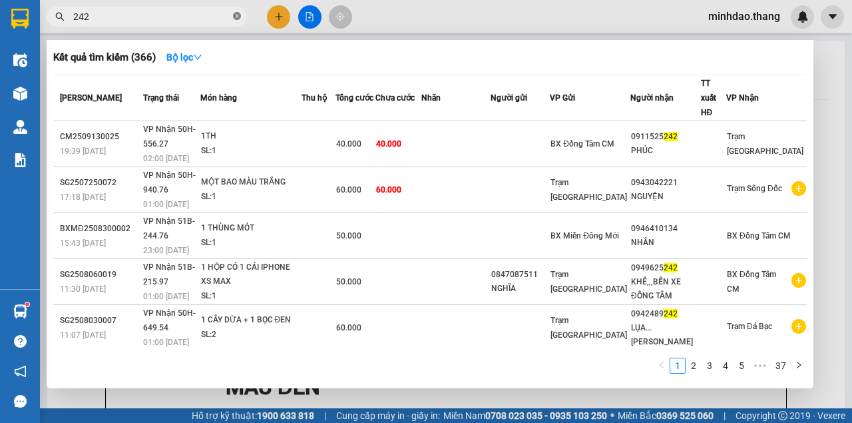
click at [236, 14] on icon "close-circle" at bounding box center [237, 16] width 8 height 8
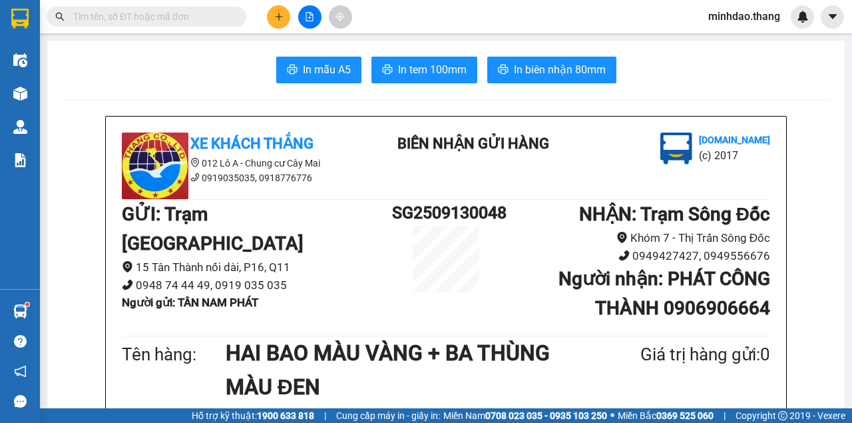
click at [205, 12] on input "text" at bounding box center [151, 16] width 157 height 15
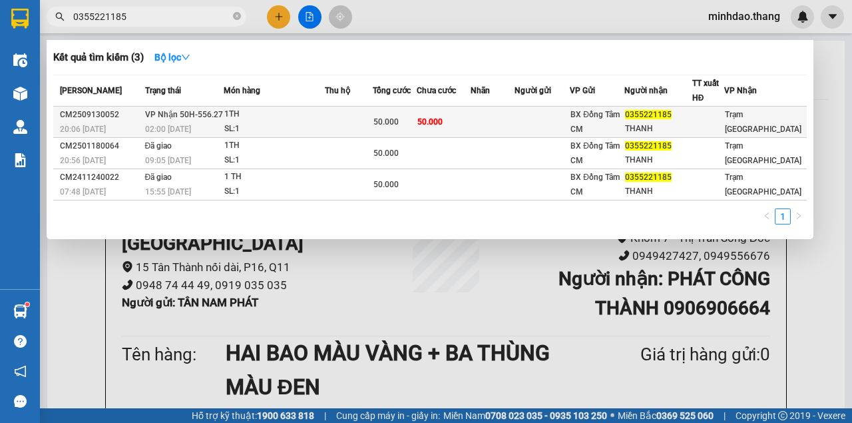
type input "0355221185"
click at [373, 125] on td at bounding box center [349, 122] width 48 height 31
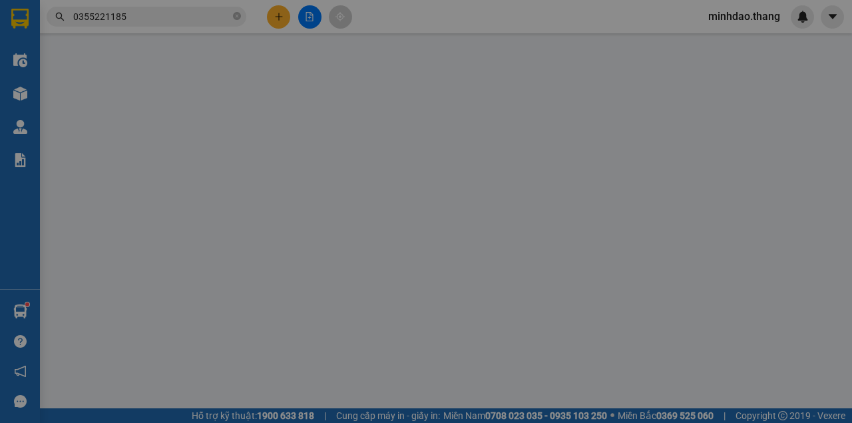
type input "0355221185"
type input "THANH"
type input "50.000"
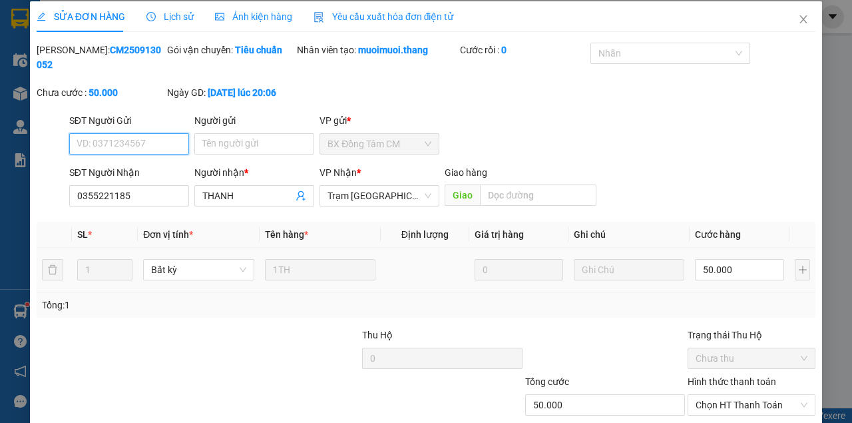
scroll to position [86, 0]
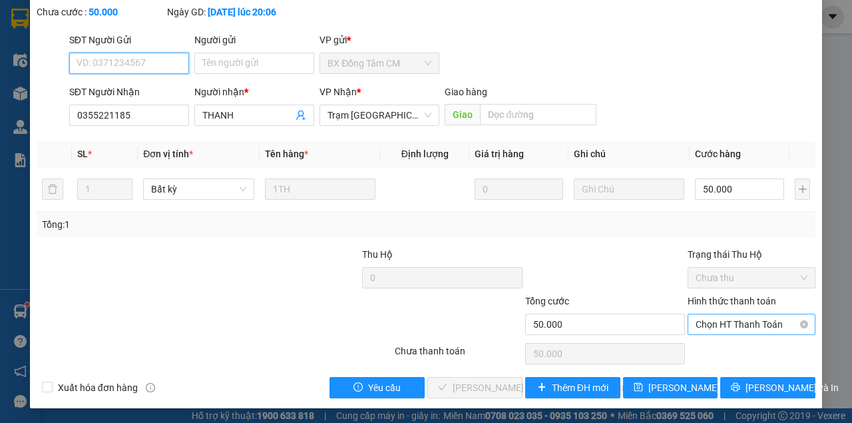
click at [730, 318] on span "Chọn HT Thanh Toán" at bounding box center [752, 324] width 112 height 20
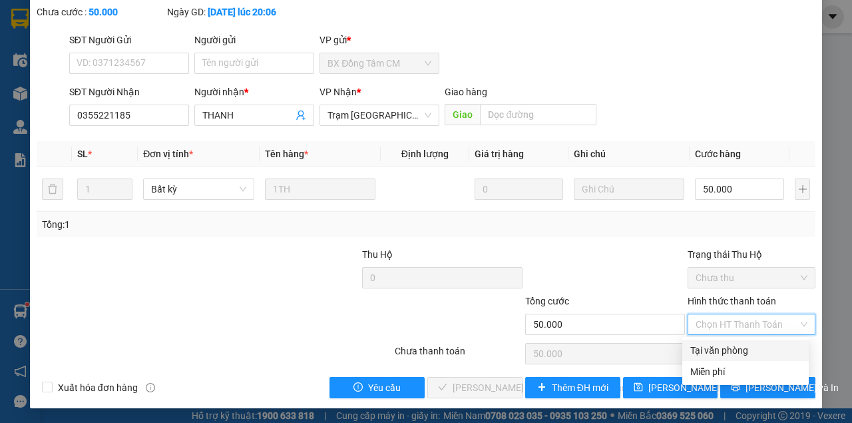
click at [708, 358] on div "Tại văn phòng" at bounding box center [745, 350] width 126 height 21
type input "0"
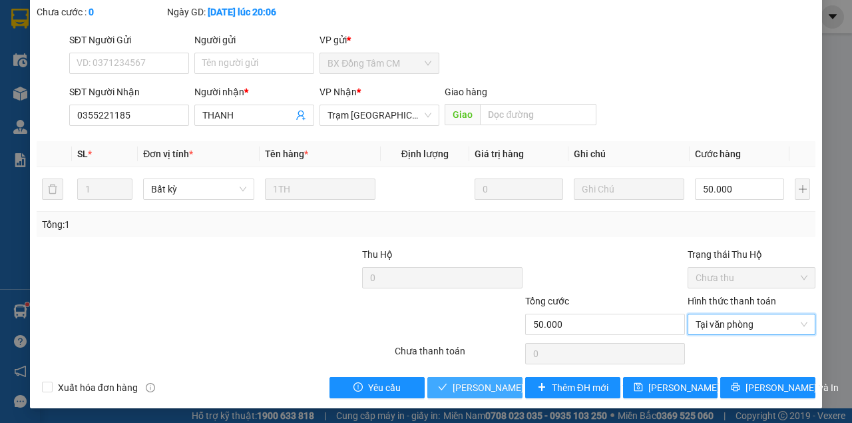
click at [494, 377] on button "[PERSON_NAME] và [PERSON_NAME] hàng" at bounding box center [474, 387] width 95 height 21
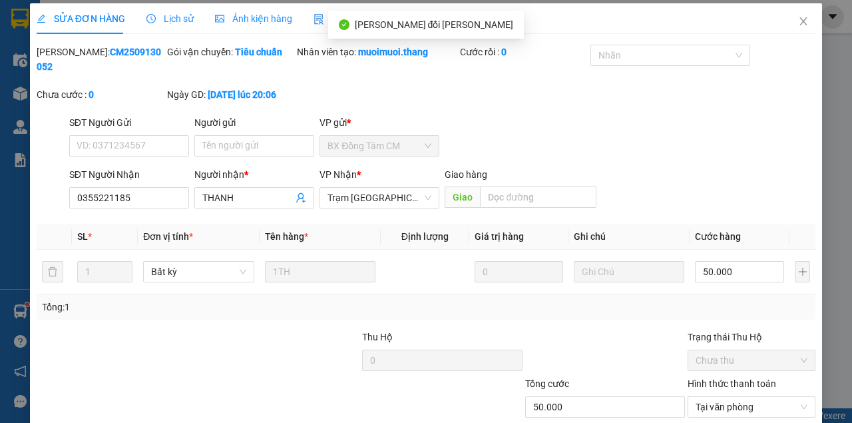
scroll to position [0, 0]
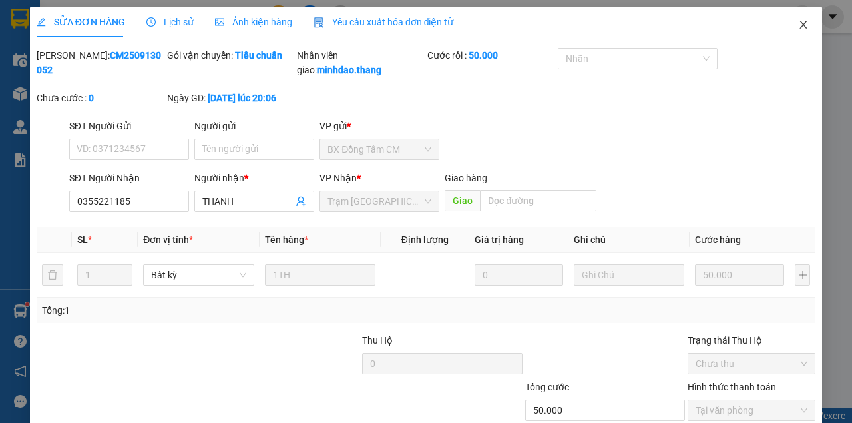
drag, startPoint x: 794, startPoint y: 31, endPoint x: 769, endPoint y: 39, distance: 25.7
click at [794, 31] on span "Close" at bounding box center [803, 25] width 37 height 37
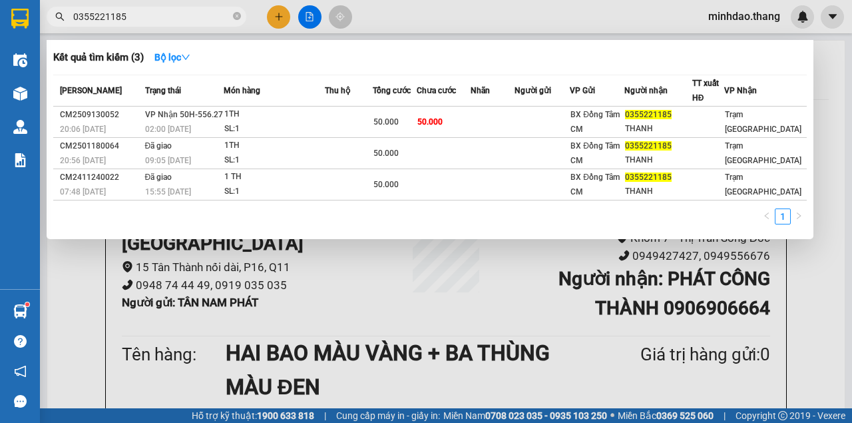
click at [179, 17] on input "0355221185" at bounding box center [151, 16] width 157 height 15
click at [233, 16] on icon "close-circle" at bounding box center [237, 16] width 8 height 8
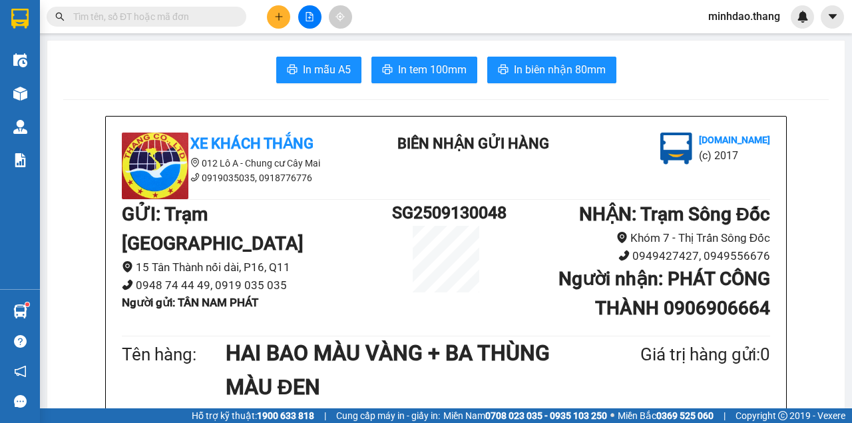
click at [208, 16] on input "text" at bounding box center [151, 16] width 157 height 15
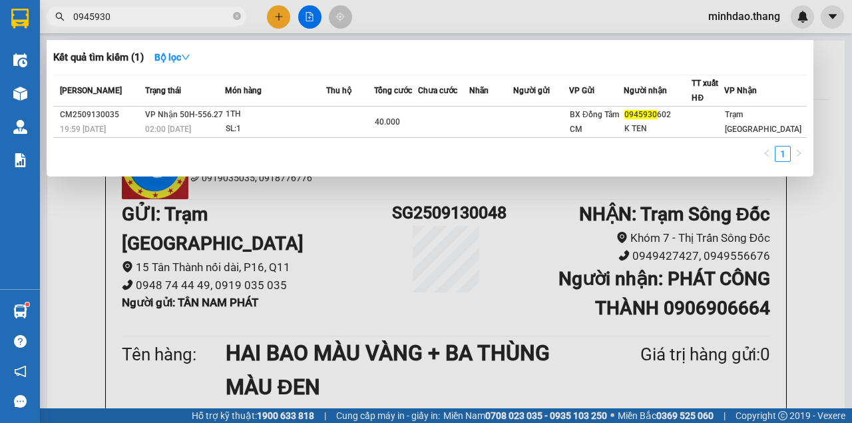
type input "0945930"
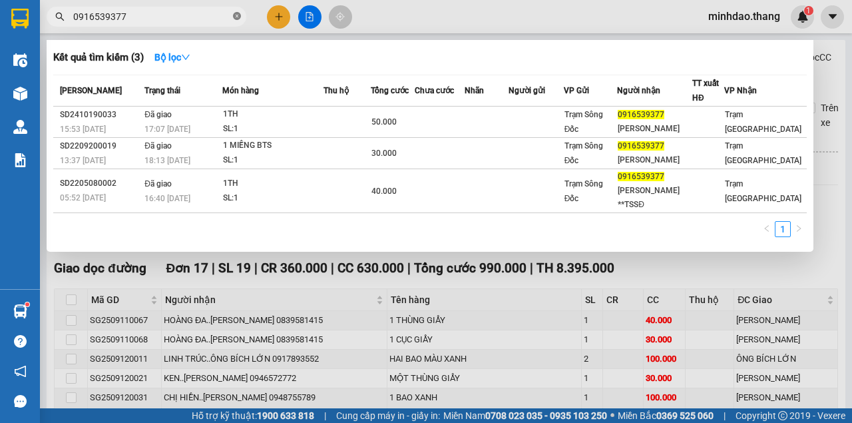
click at [237, 17] on icon "close-circle" at bounding box center [237, 16] width 8 height 8
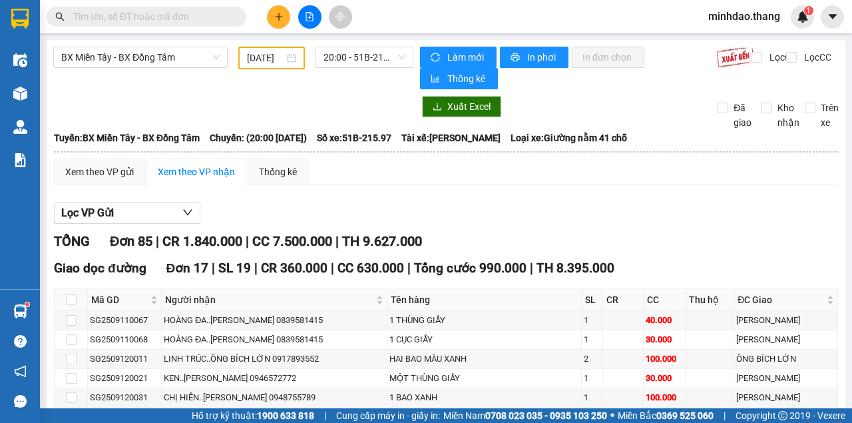
click at [197, 20] on input "text" at bounding box center [151, 16] width 157 height 15
drag, startPoint x: 197, startPoint y: 20, endPoint x: 177, endPoint y: 12, distance: 21.5
click at [192, 18] on input "text" at bounding box center [151, 16] width 157 height 15
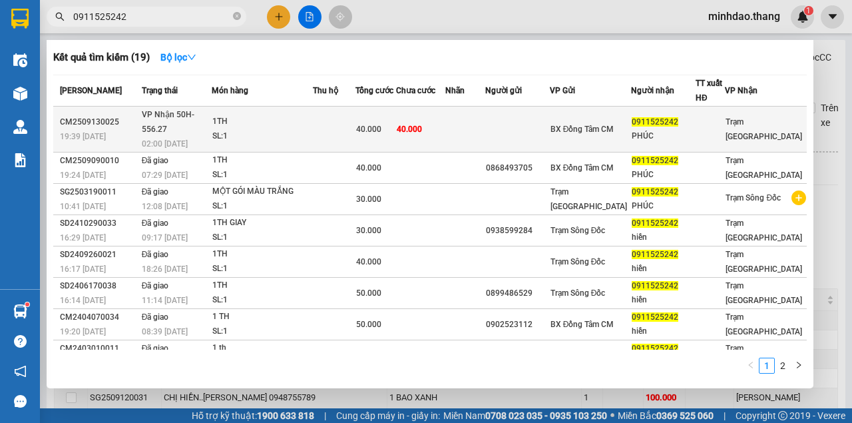
type input "0911525242"
click at [417, 125] on span "40.000" at bounding box center [409, 129] width 25 height 9
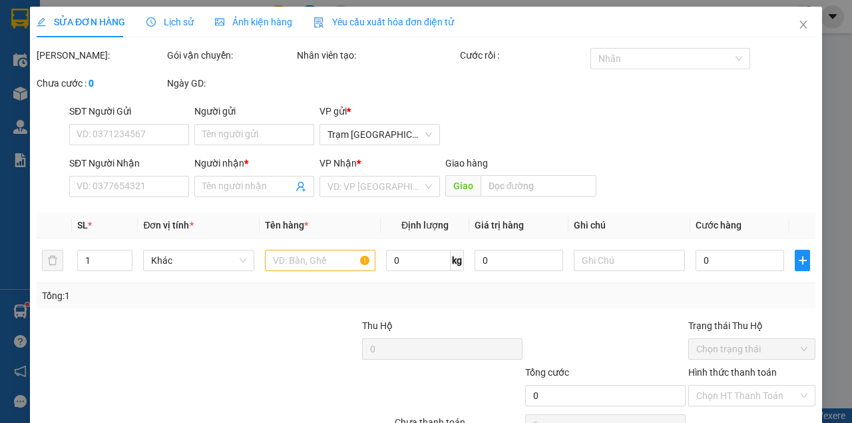
type input "0911525242"
type input "PHÚC"
type input "40.000"
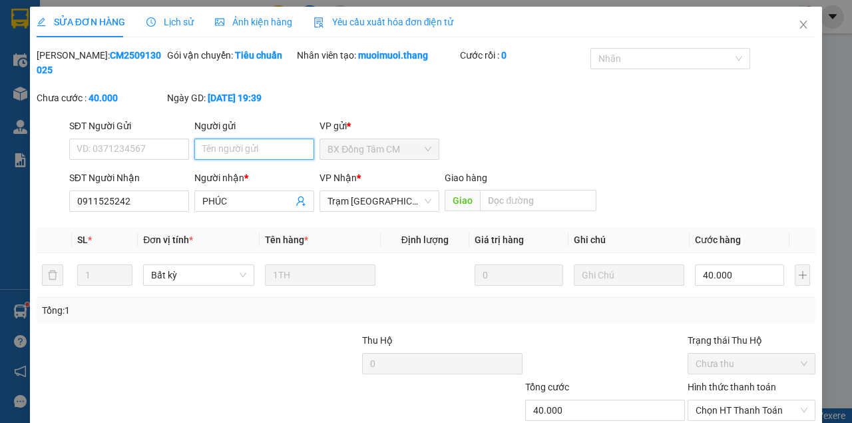
click at [228, 158] on input "Người gửi" at bounding box center [254, 148] width 120 height 21
click at [228, 157] on input "Người gửi" at bounding box center [254, 148] width 120 height 21
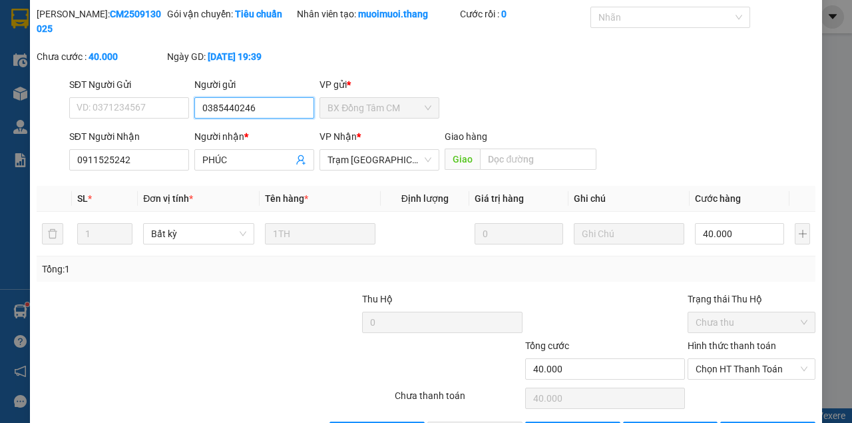
scroll to position [86, 0]
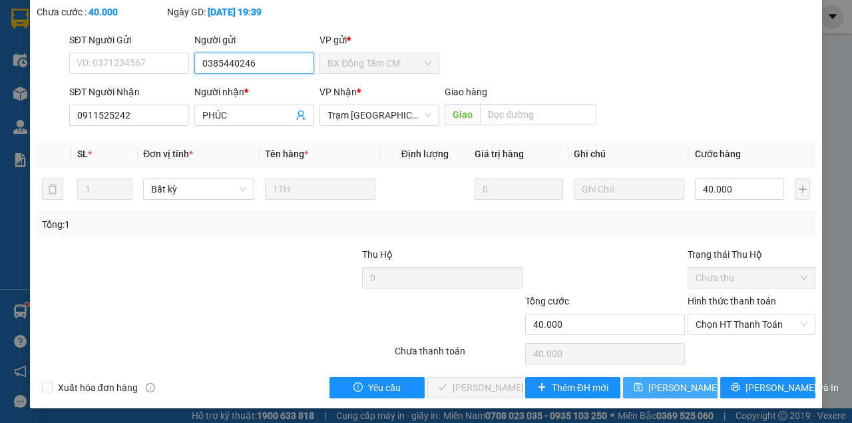
type input "0385440246"
click at [688, 390] on span "[PERSON_NAME] đổi" at bounding box center [701, 387] width 107 height 15
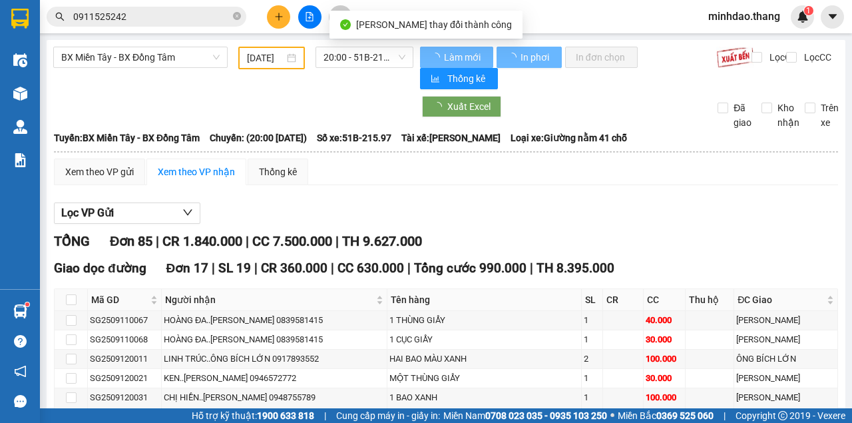
click at [202, 13] on input "0911525242" at bounding box center [151, 16] width 157 height 15
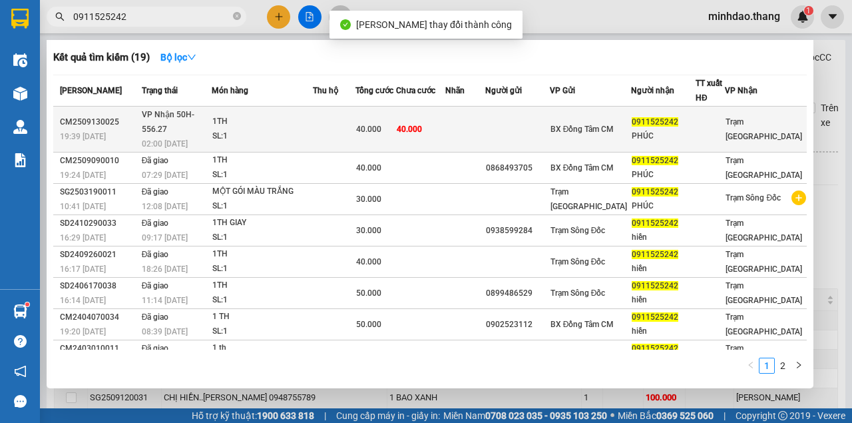
click at [381, 125] on span "40.000" at bounding box center [368, 129] width 25 height 9
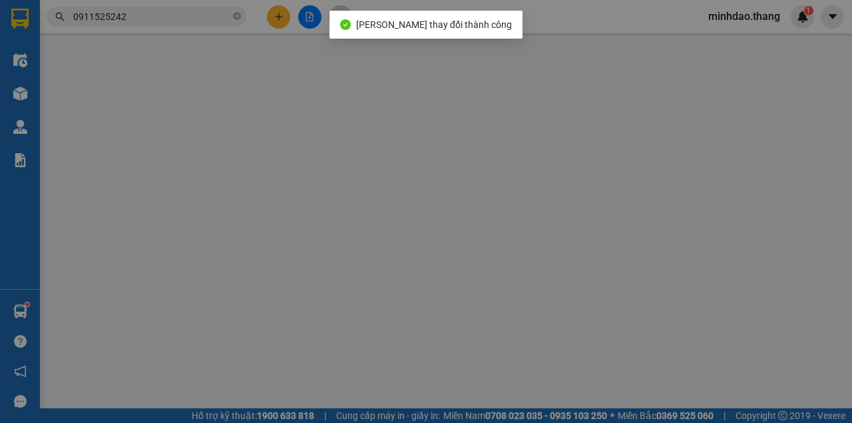
type input "0385440246"
type input "0911525242"
type input "PHÚC"
type input "40.000"
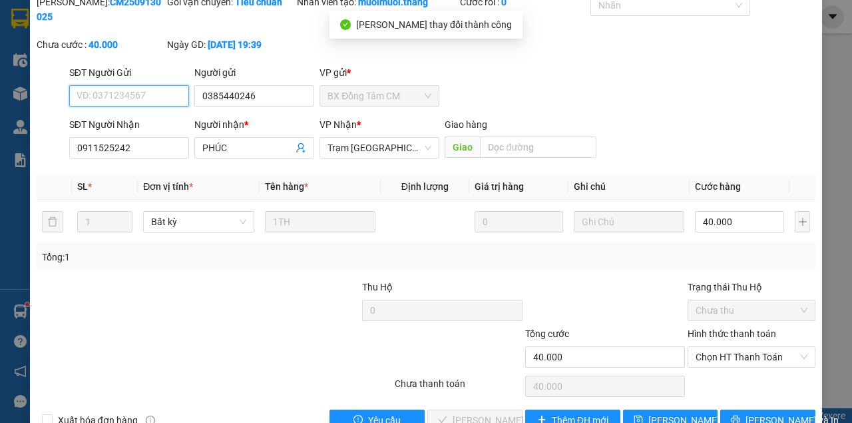
scroll to position [86, 0]
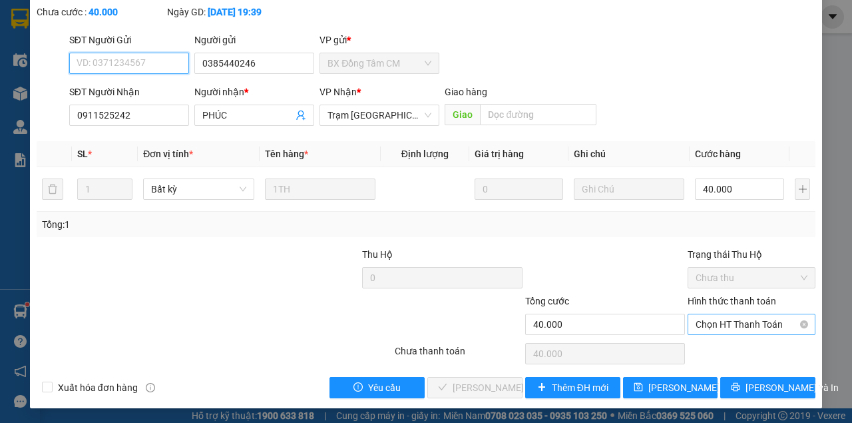
click at [747, 328] on span "Chọn HT Thanh Toán" at bounding box center [752, 324] width 112 height 20
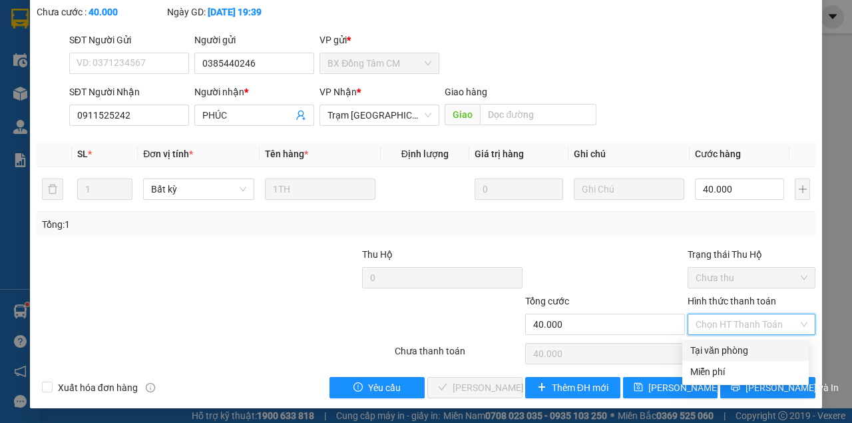
drag, startPoint x: 714, startPoint y: 352, endPoint x: 702, endPoint y: 353, distance: 12.1
click at [711, 352] on div "Tại văn phòng" at bounding box center [745, 350] width 111 height 15
type input "0"
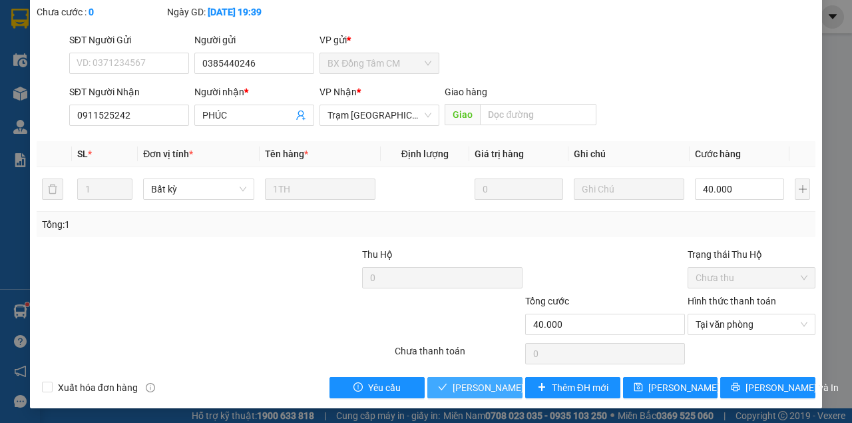
click at [455, 385] on span "[PERSON_NAME] và [PERSON_NAME] hàng" at bounding box center [517, 387] width 128 height 15
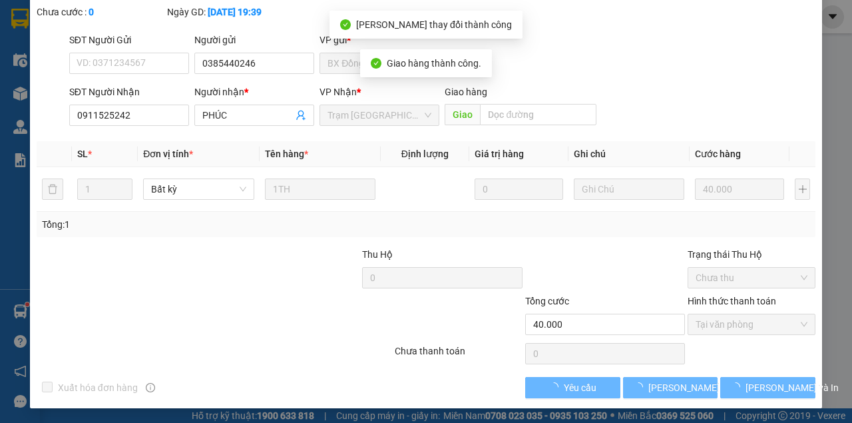
scroll to position [101, 0]
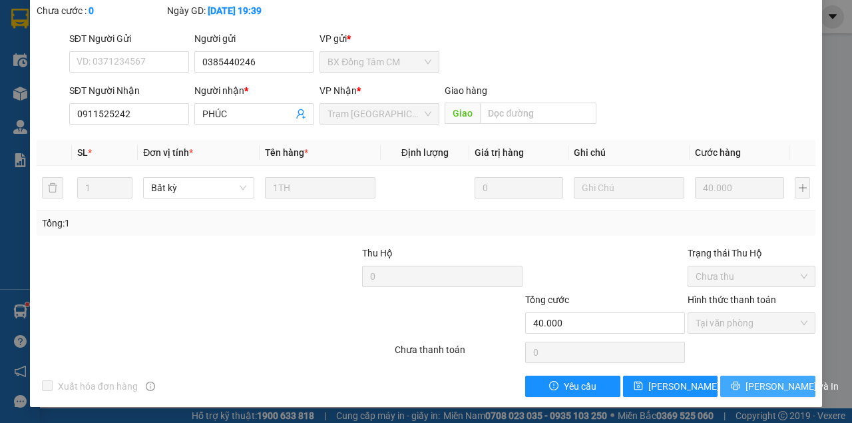
drag, startPoint x: 769, startPoint y: 385, endPoint x: 756, endPoint y: 385, distance: 13.3
click at [766, 385] on span "[PERSON_NAME] và In" at bounding box center [792, 386] width 93 height 15
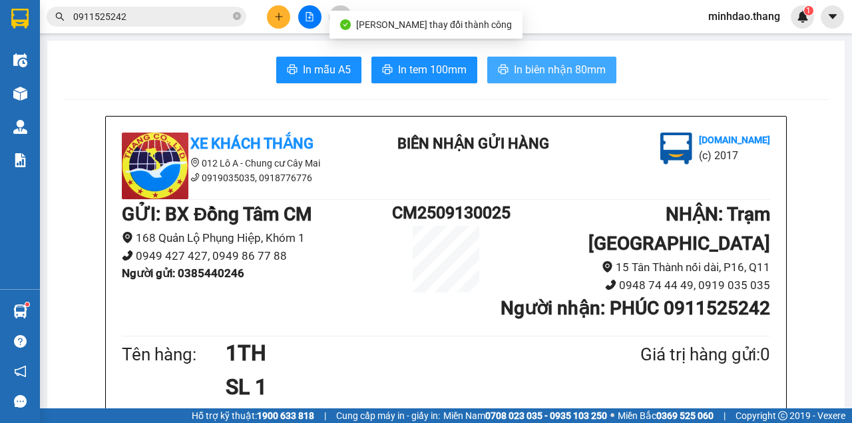
click at [529, 69] on span "In biên nhận 80mm" at bounding box center [560, 69] width 92 height 17
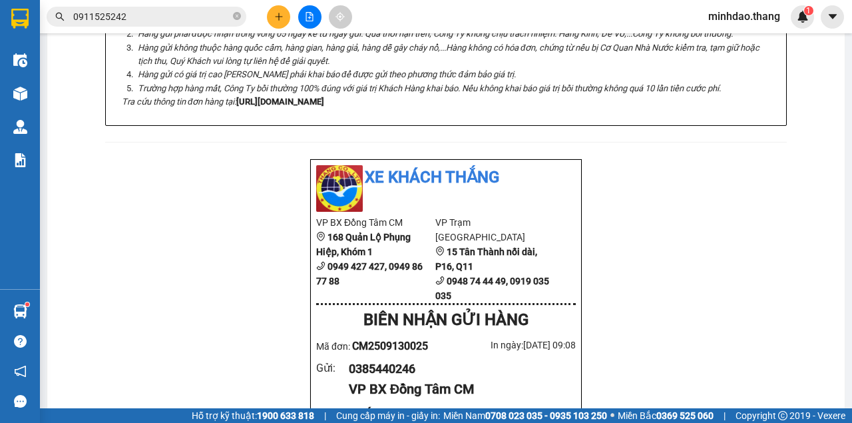
click at [656, 359] on div "Xe Khách THẮNG 012 Lô A - Chung cư Cây Mai 0919035035, 0918776776 BIÊN NHẬN GỬI…" at bounding box center [446, 413] width 766 height 1571
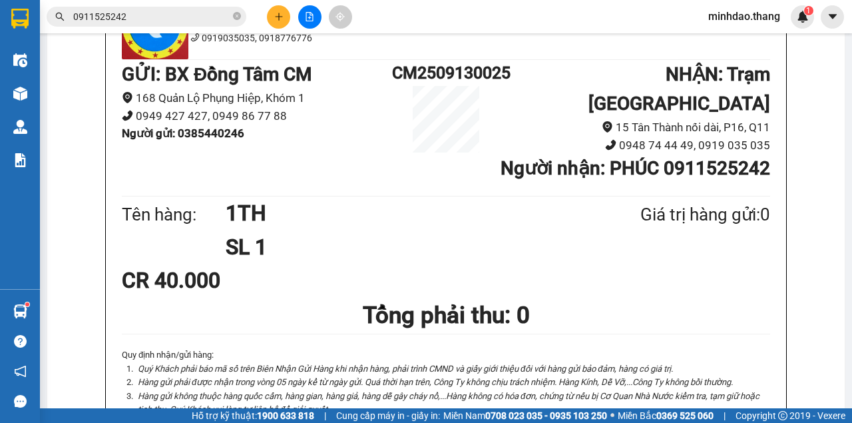
scroll to position [89, 0]
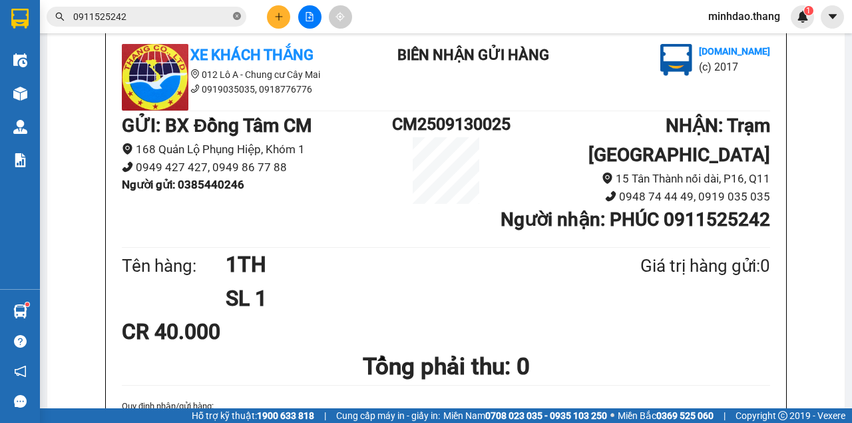
click at [240, 18] on icon "close-circle" at bounding box center [237, 16] width 8 height 8
click at [216, 17] on input "text" at bounding box center [151, 16] width 157 height 15
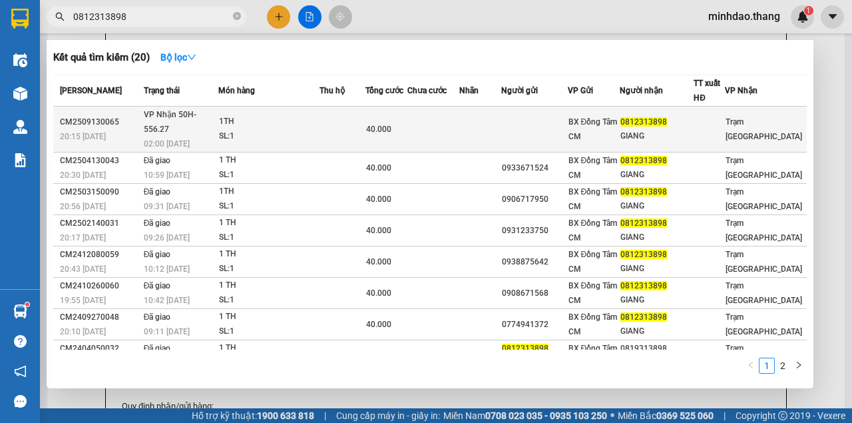
type input "0812313898"
click at [455, 124] on td at bounding box center [433, 130] width 52 height 46
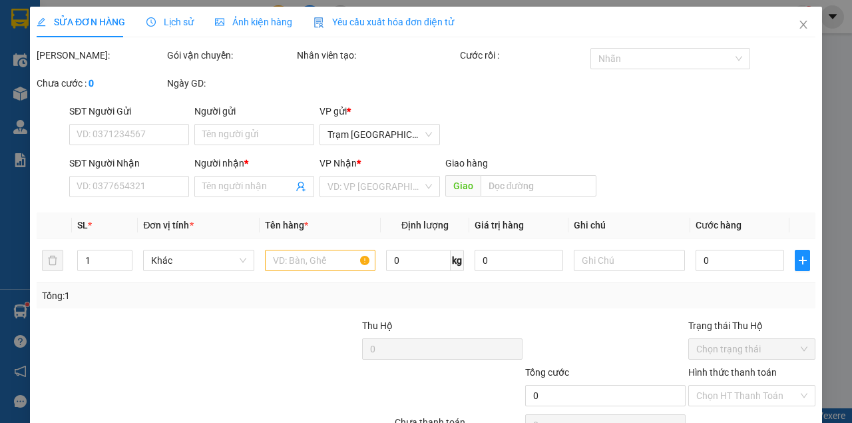
type input "0812313898"
type input "GIANG"
type input "40.000"
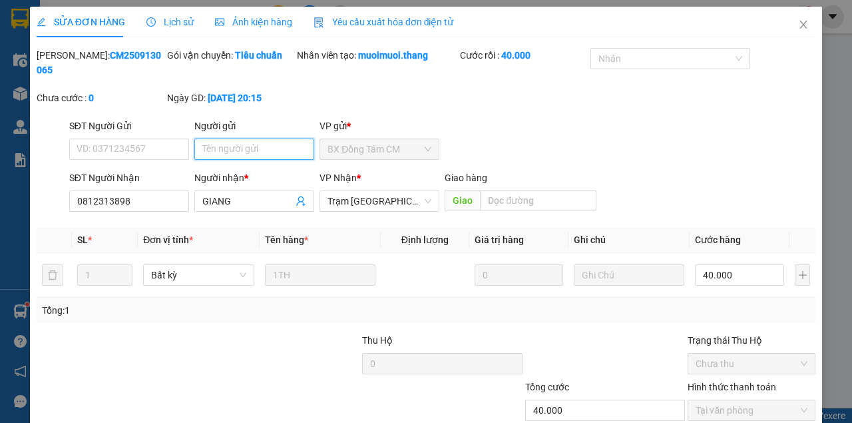
click at [264, 158] on input "Người gửi" at bounding box center [254, 148] width 120 height 21
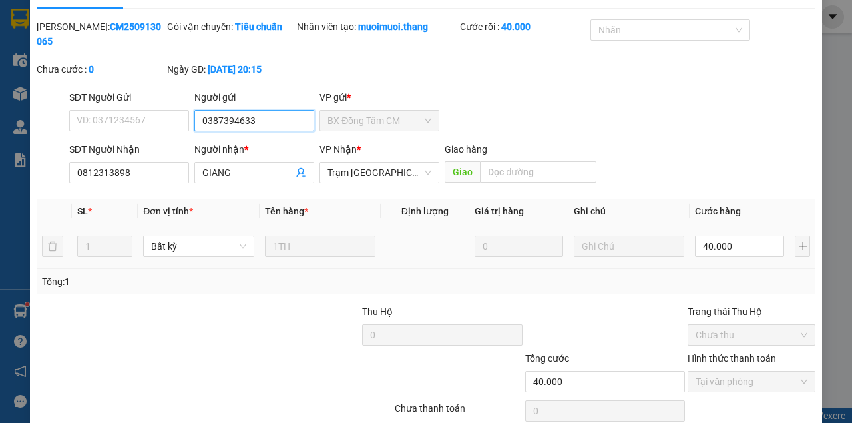
scroll to position [86, 0]
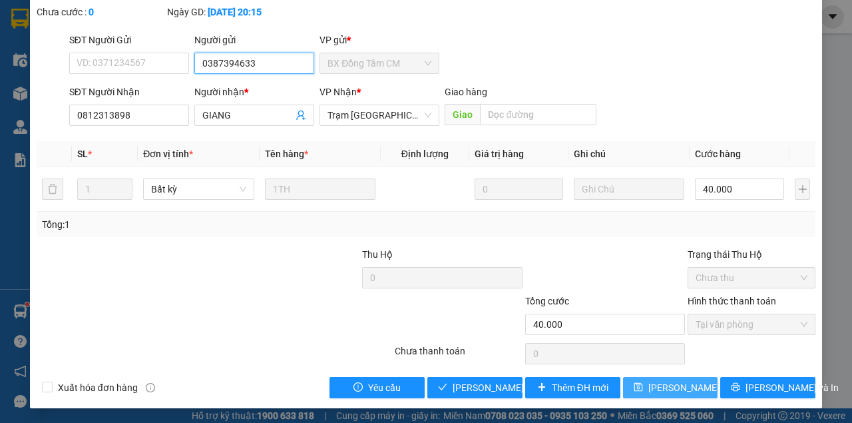
type input "0387394633"
click at [644, 397] on button "[PERSON_NAME] đổi" at bounding box center [670, 387] width 95 height 21
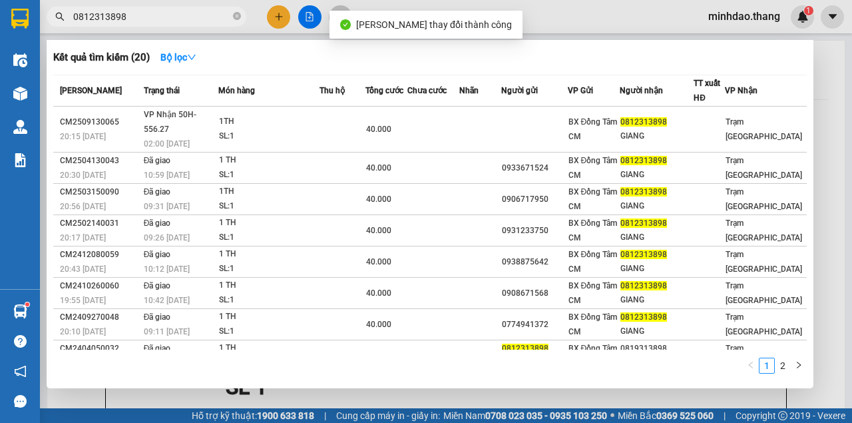
click at [186, 13] on input "0812313898" at bounding box center [151, 16] width 157 height 15
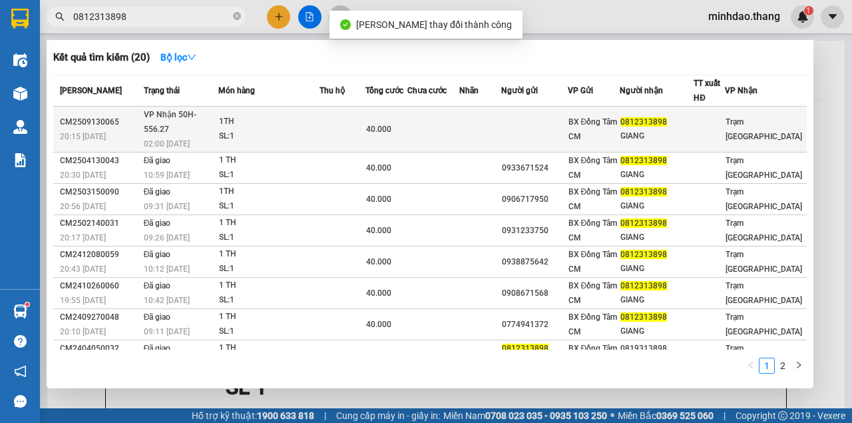
click at [365, 108] on td at bounding box center [342, 130] width 45 height 46
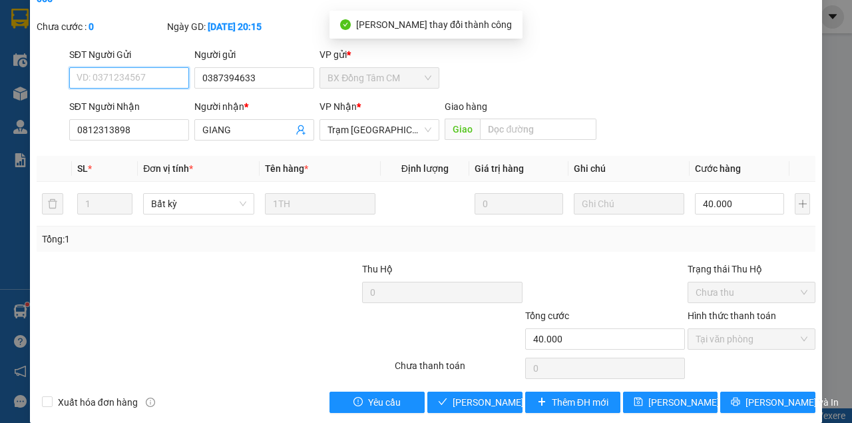
scroll to position [86, 0]
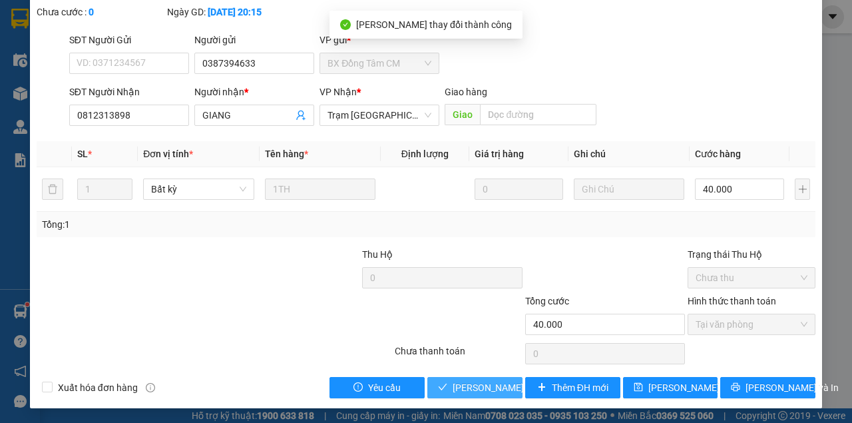
click at [475, 381] on button "[PERSON_NAME] và [PERSON_NAME] hàng" at bounding box center [474, 387] width 95 height 21
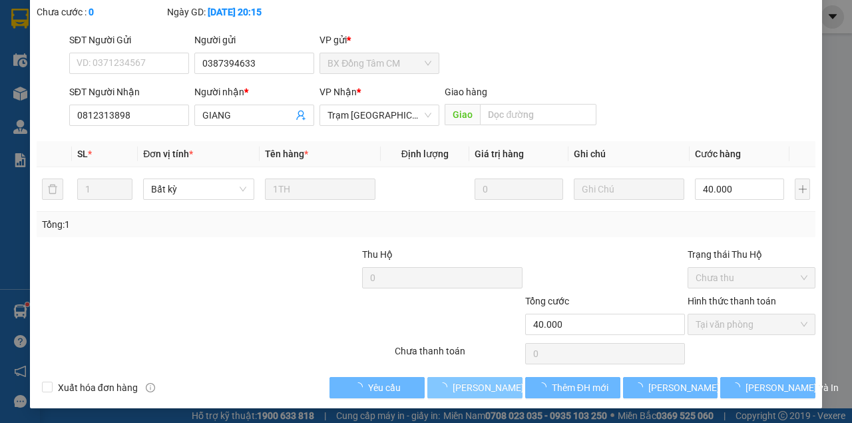
click at [477, 383] on span "[PERSON_NAME] và [PERSON_NAME] hàng" at bounding box center [517, 387] width 128 height 15
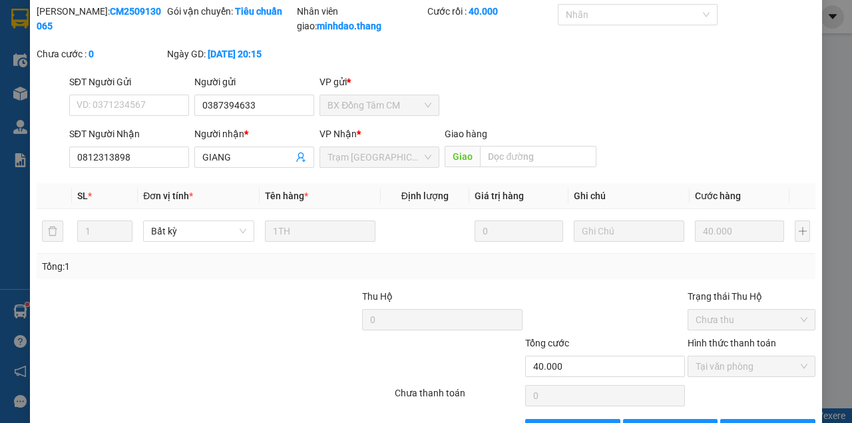
scroll to position [0, 0]
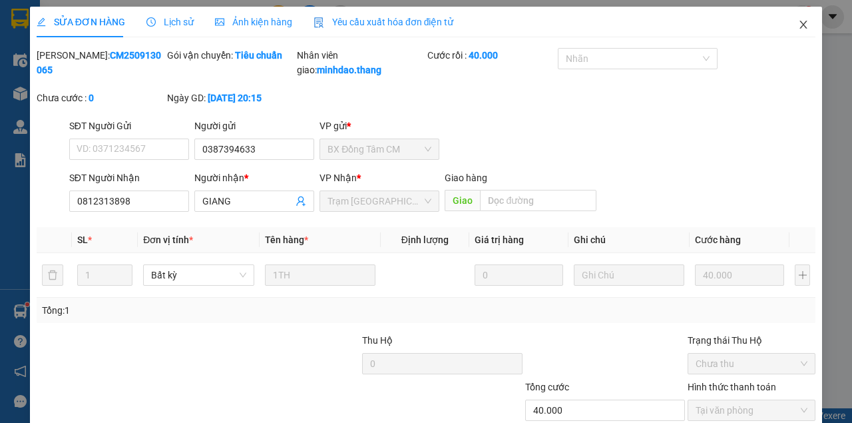
drag, startPoint x: 794, startPoint y: 21, endPoint x: 756, endPoint y: 36, distance: 40.9
click at [798, 21] on icon "close" at bounding box center [803, 24] width 11 height 11
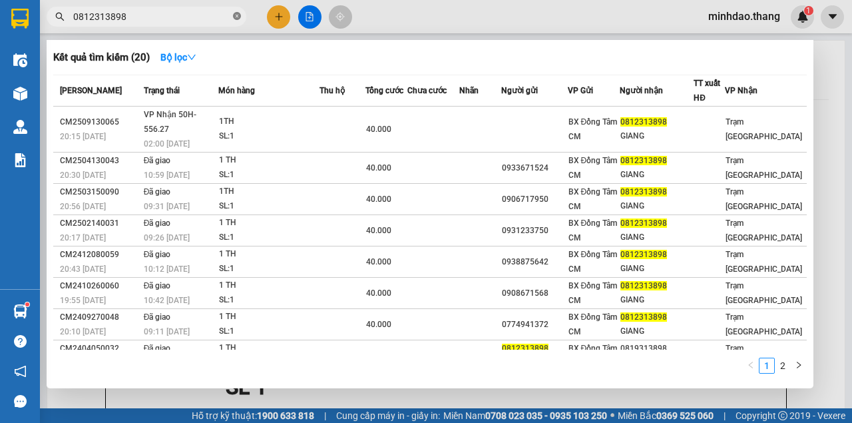
click at [236, 14] on icon "close-circle" at bounding box center [237, 16] width 8 height 8
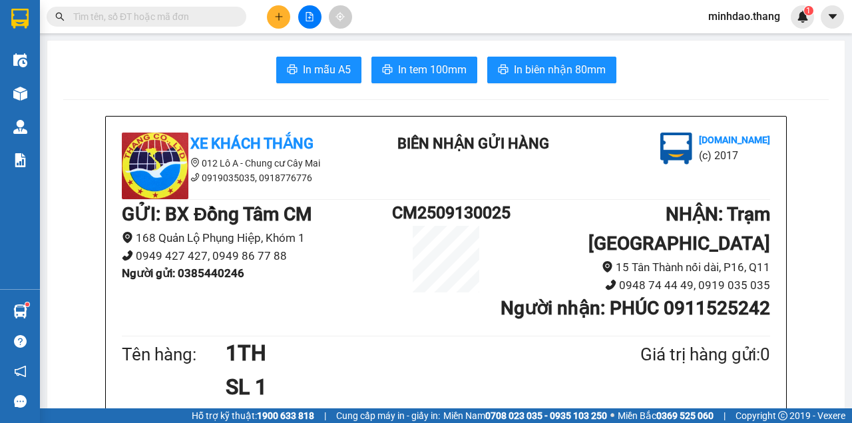
click at [186, 20] on input "text" at bounding box center [151, 16] width 157 height 15
click at [274, 19] on icon "plus" at bounding box center [278, 16] width 9 height 9
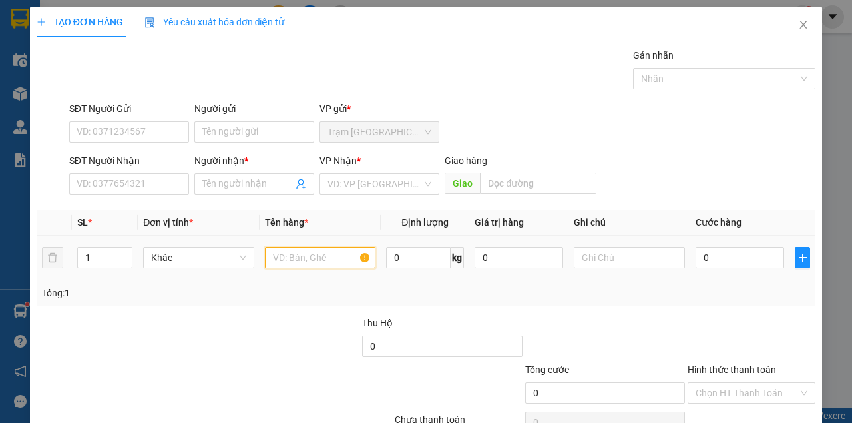
click at [277, 252] on input "text" at bounding box center [320, 257] width 111 height 21
type input "1 CỤC ĐEN"
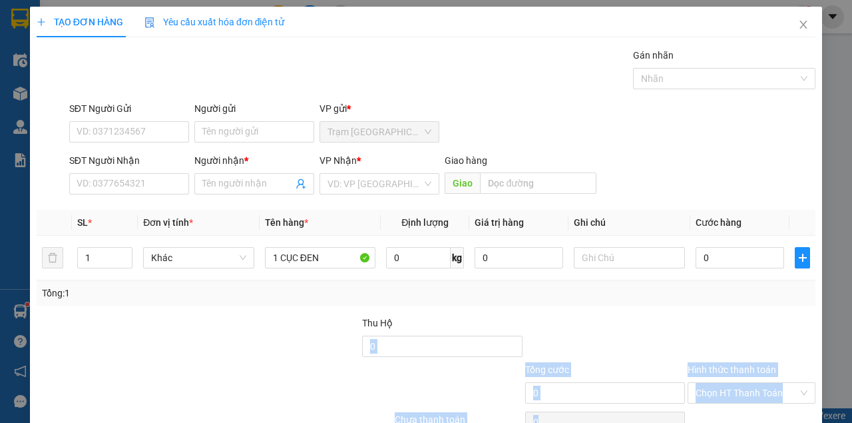
drag, startPoint x: 589, startPoint y: 356, endPoint x: 770, endPoint y: 422, distance: 193.3
click at [778, 422] on html "Kết quả tìm kiếm ( 20 ) Bộ lọc Mã ĐH Trạng thái Món hàng Thu hộ Tổng cước Chưa …" at bounding box center [426, 211] width 852 height 423
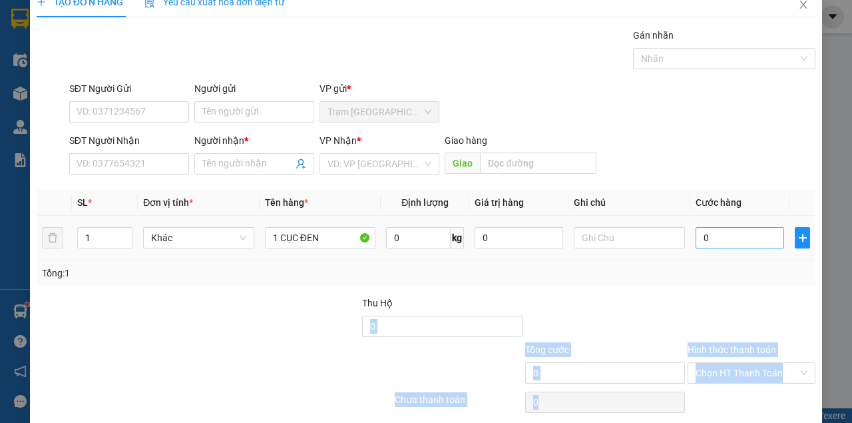
click at [725, 242] on input "0" at bounding box center [740, 237] width 89 height 21
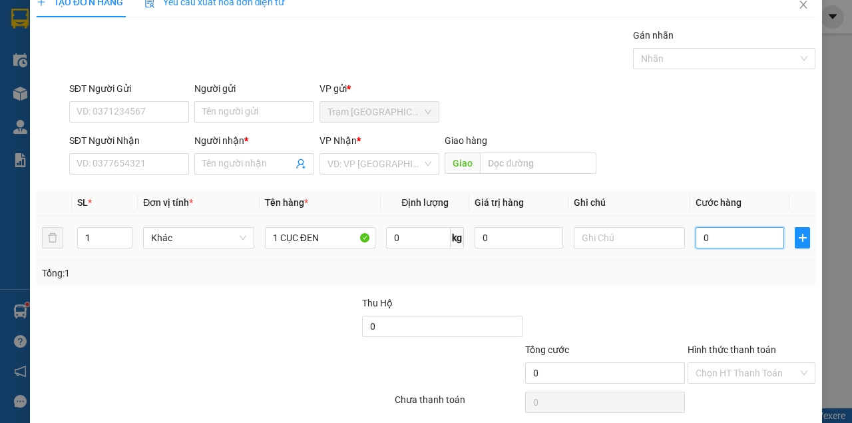
type input "5"
type input "50"
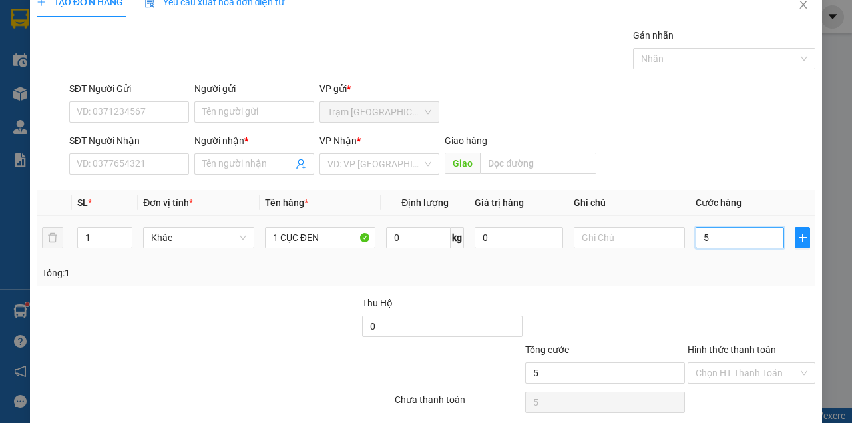
type input "50"
type input "50.000"
click at [714, 267] on div "Tổng: 1" at bounding box center [426, 273] width 768 height 15
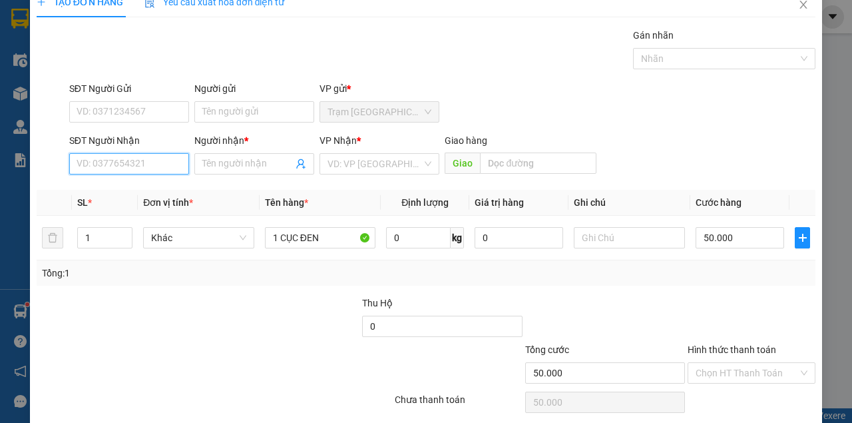
click at [167, 170] on input "SĐT Người Nhận" at bounding box center [129, 163] width 120 height 21
click at [160, 162] on input "SĐT Người Nhận" at bounding box center [129, 163] width 120 height 21
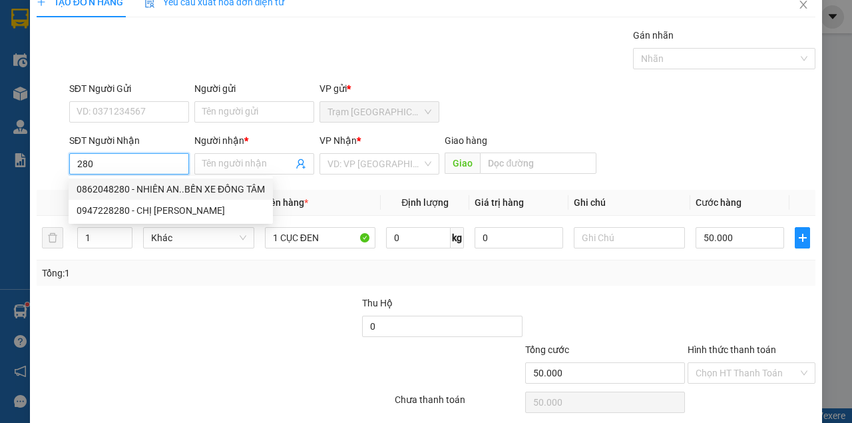
click at [136, 186] on div "0862048280 - NHIÊN AN..BẾN XE ĐỒNG TÂM" at bounding box center [171, 189] width 188 height 15
type input "0862048280"
type input "NHIÊN AN..BẾN XE ĐỒNG TÂM"
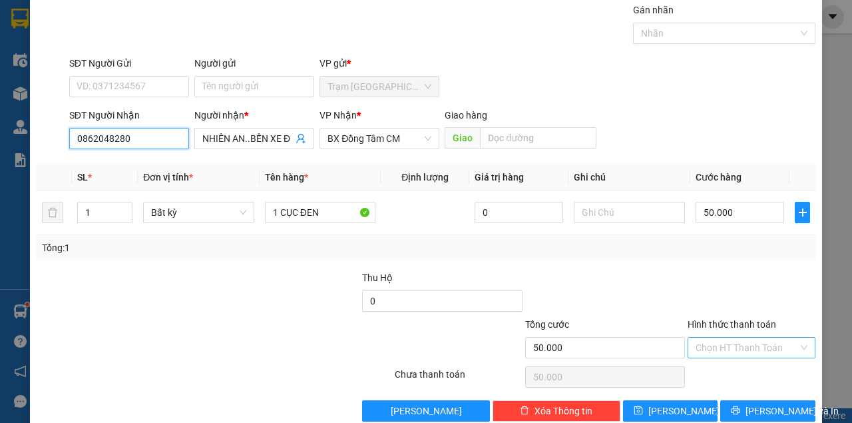
scroll to position [68, 0]
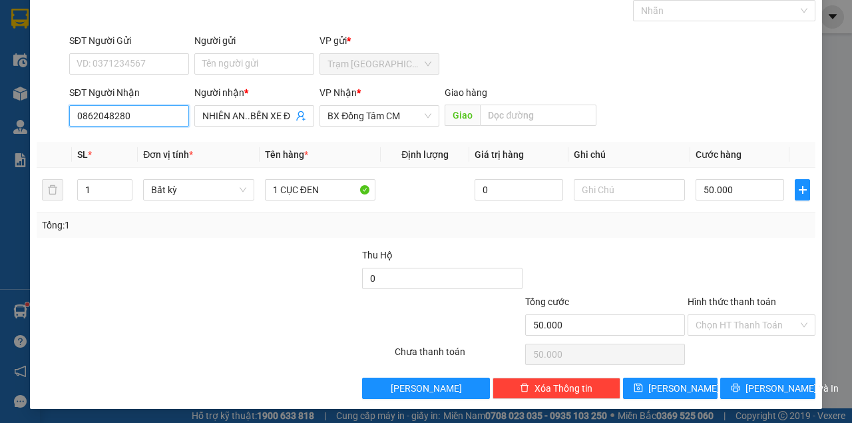
type input "0862048280"
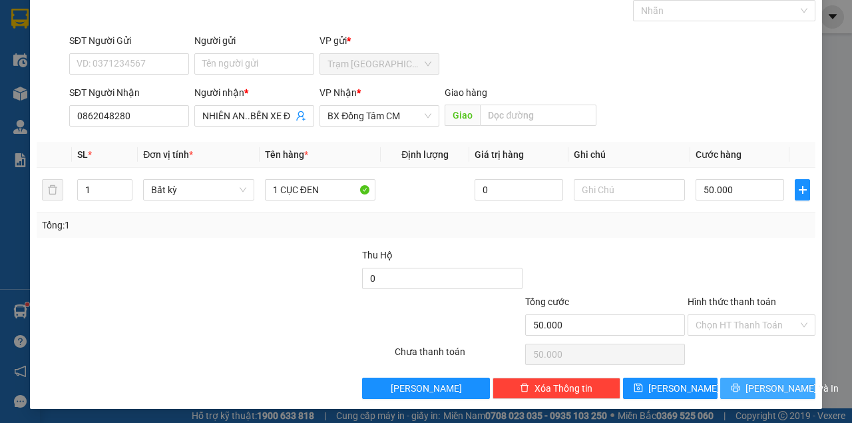
drag, startPoint x: 744, startPoint y: 372, endPoint x: 745, endPoint y: 378, distance: 6.7
click at [745, 378] on div "Transit Pickup Surcharge Ids Transit Deliver Surcharge Ids Transit Deliver Surc…" at bounding box center [426, 189] width 779 height 419
click at [746, 380] on button "[PERSON_NAME] và In" at bounding box center [767, 387] width 95 height 21
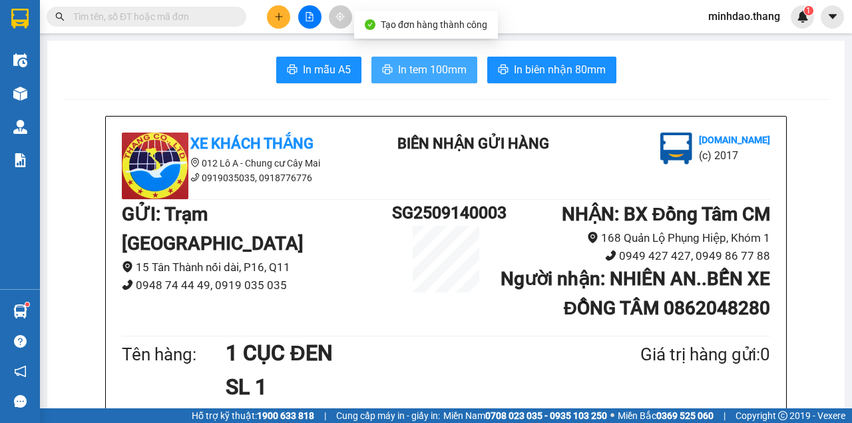
drag, startPoint x: 459, startPoint y: 81, endPoint x: 447, endPoint y: 69, distance: 16.5
click at [458, 81] on button "In tem 100mm" at bounding box center [425, 70] width 106 height 27
click at [454, 79] on button "In tem 100mm" at bounding box center [425, 70] width 106 height 27
click at [451, 72] on span "In tem 100mm" at bounding box center [432, 69] width 69 height 17
click at [447, 68] on span "In tem 100mm" at bounding box center [432, 69] width 69 height 17
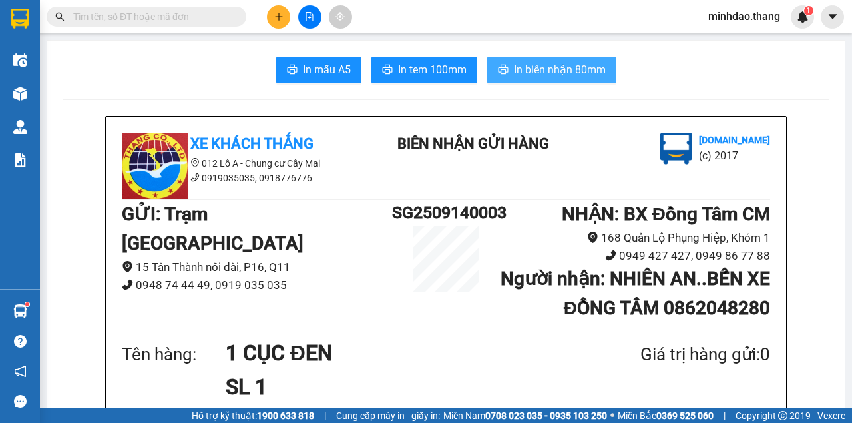
click at [570, 75] on span "In biên nhận 80mm" at bounding box center [560, 69] width 92 height 17
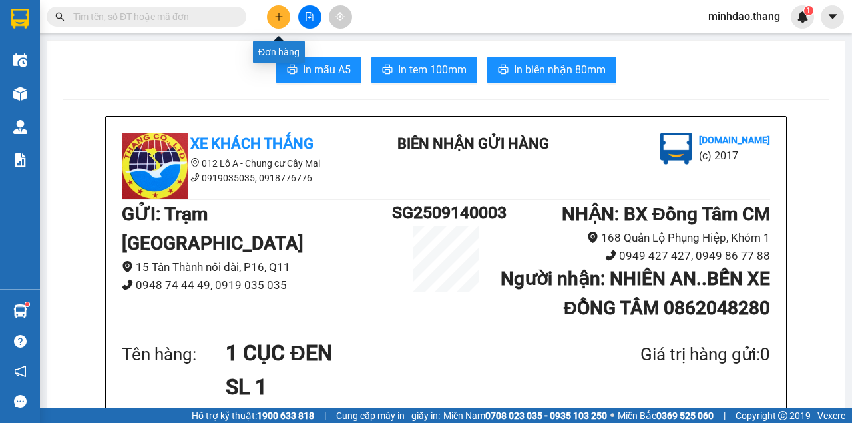
click at [282, 13] on icon "plus" at bounding box center [278, 16] width 9 height 9
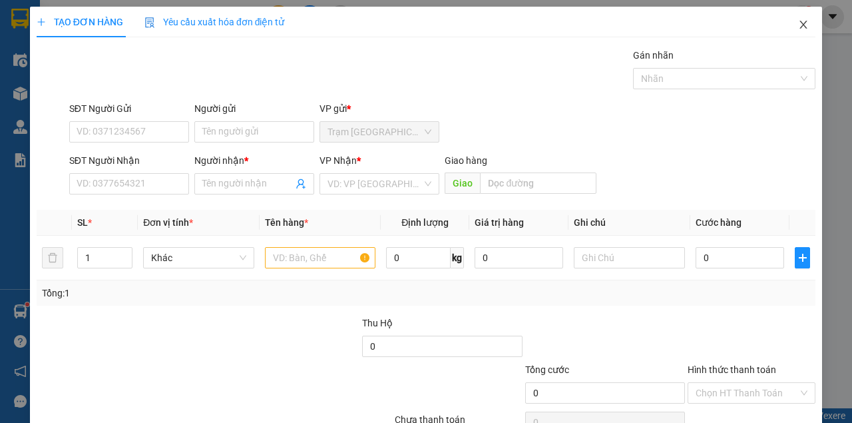
click at [802, 26] on icon "close" at bounding box center [803, 24] width 11 height 11
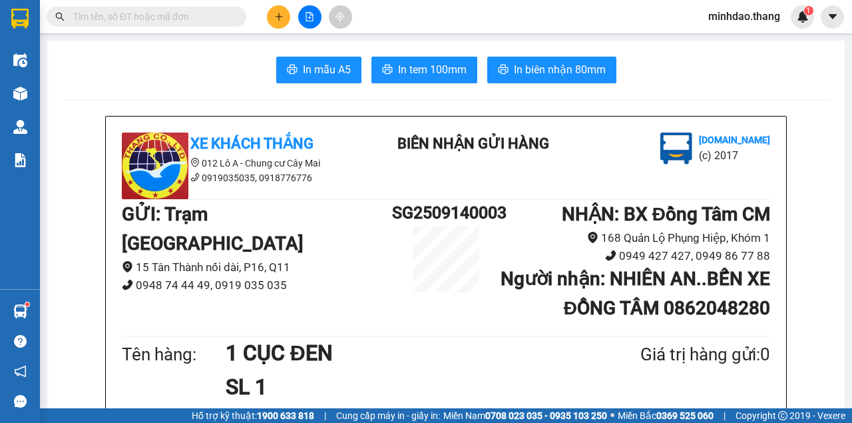
click at [275, 23] on button at bounding box center [278, 16] width 23 height 23
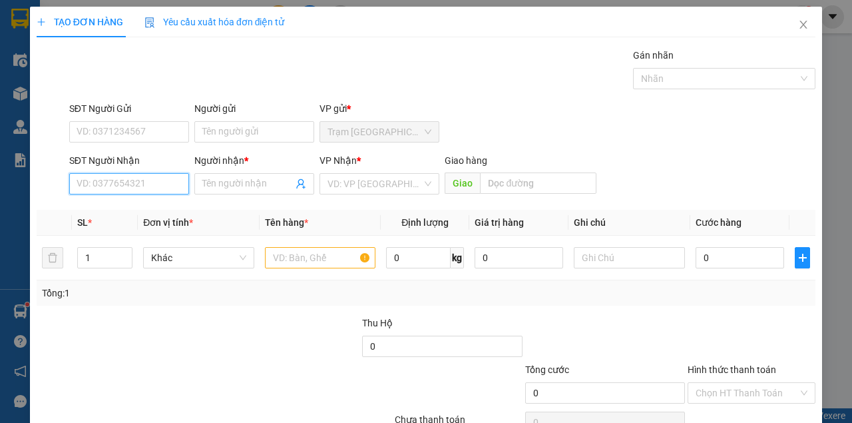
click at [151, 189] on input "SĐT Người Nhận" at bounding box center [129, 183] width 120 height 21
click at [150, 188] on input "SĐT Người Nhận" at bounding box center [129, 183] width 120 height 21
type input "0869883843"
click at [160, 204] on div "0869883843 - THIỆN" at bounding box center [128, 209] width 103 height 15
type input "THIỆN"
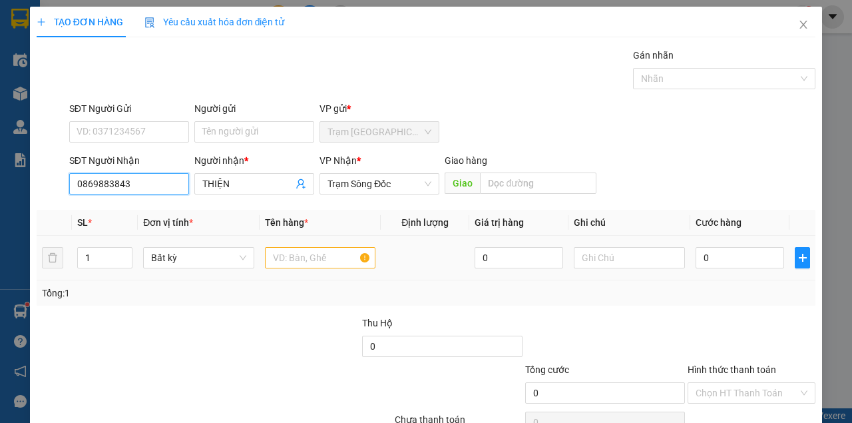
type input "0869883843"
click at [322, 261] on input "text" at bounding box center [320, 257] width 111 height 21
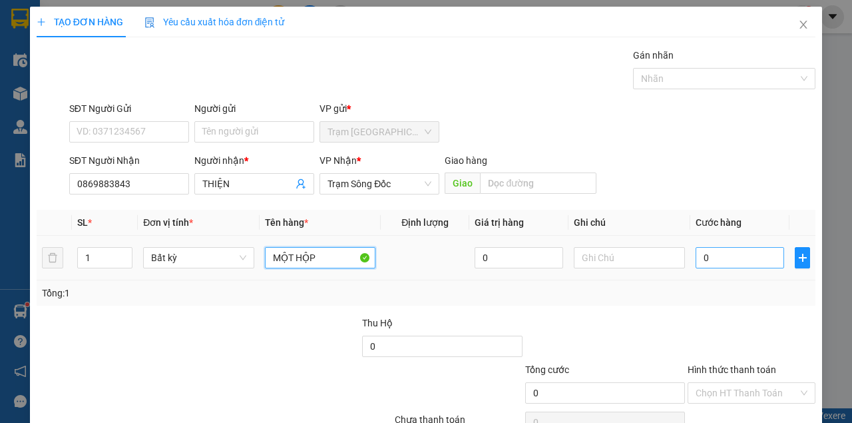
type input "MỘT HỘP"
type input "3"
type input "30"
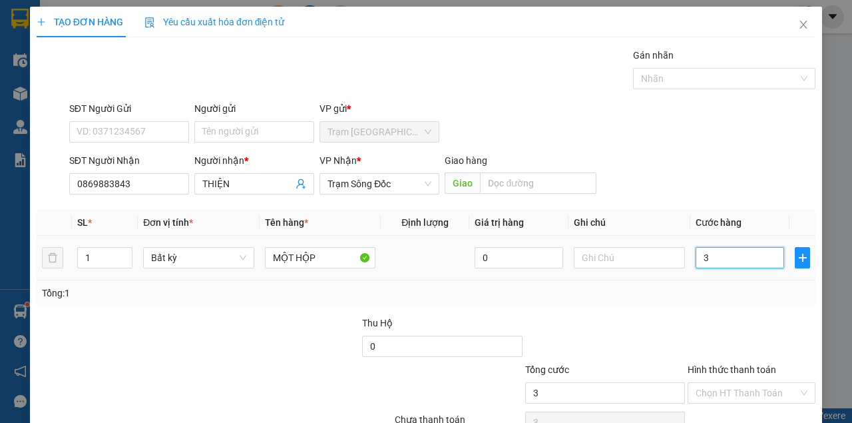
type input "30"
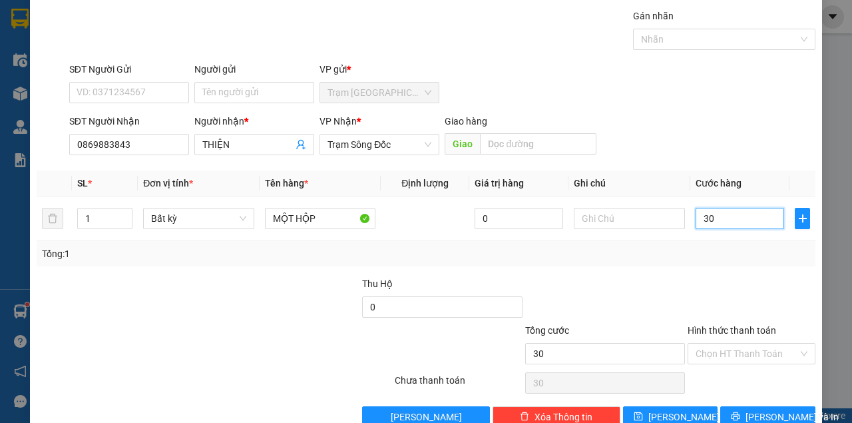
scroll to position [68, 0]
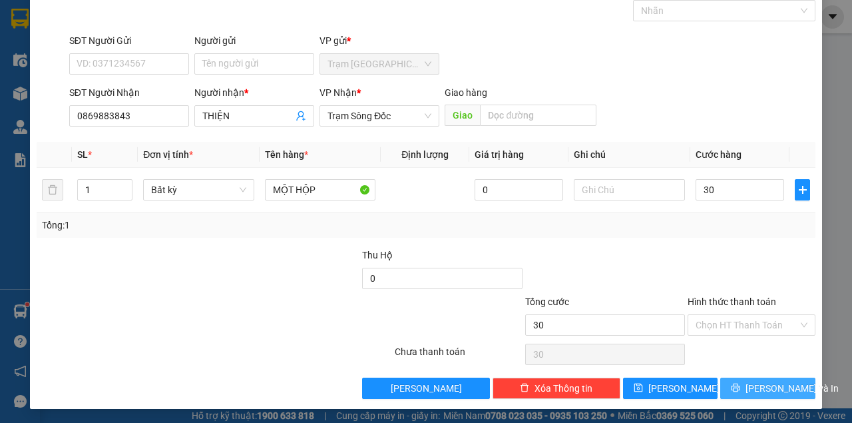
type input "30.000"
click at [734, 382] on button "[PERSON_NAME] và In" at bounding box center [767, 387] width 95 height 21
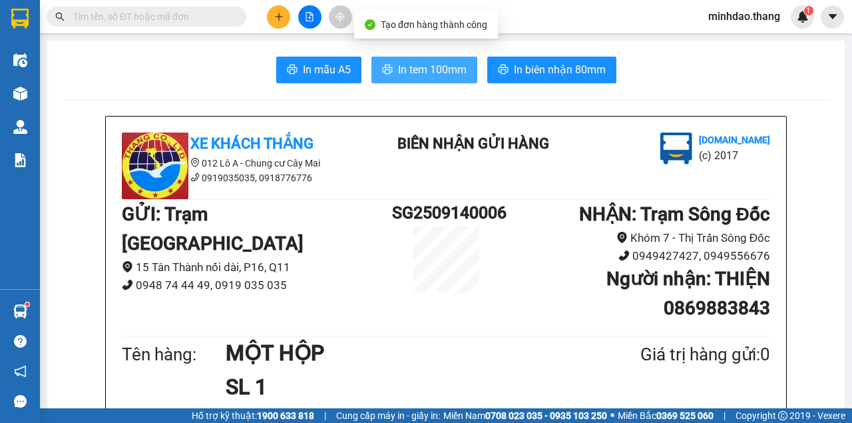
drag, startPoint x: 431, startPoint y: 68, endPoint x: 194, endPoint y: 123, distance: 242.7
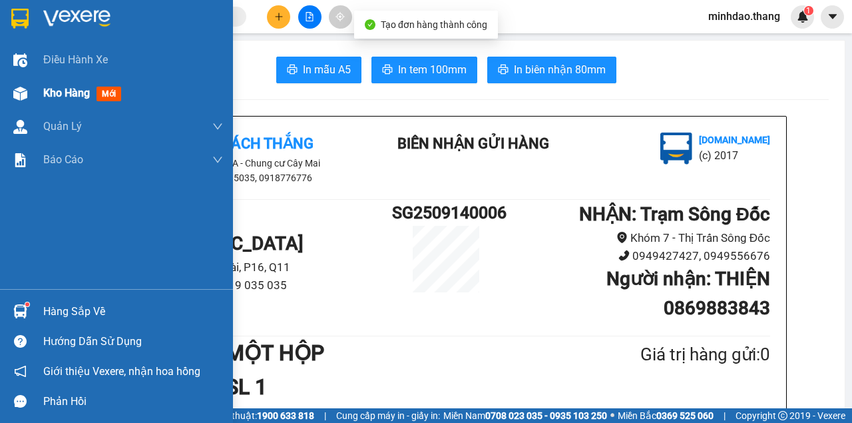
click at [29, 98] on div at bounding box center [20, 93] width 23 height 23
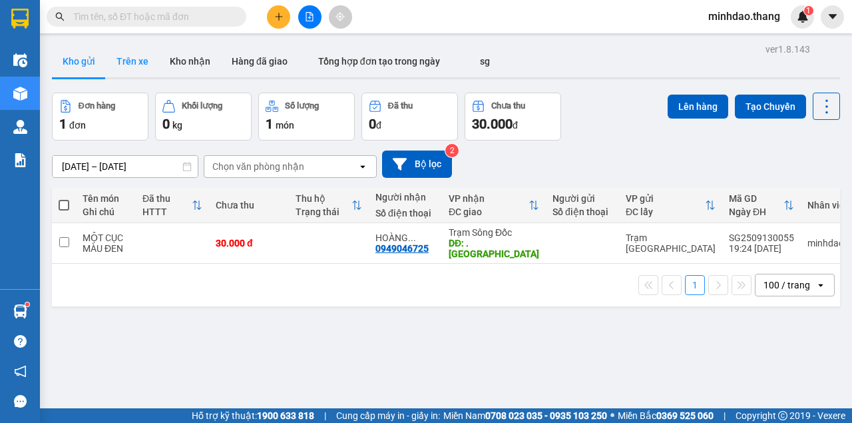
click at [137, 69] on button "Trên xe" at bounding box center [132, 61] width 53 height 32
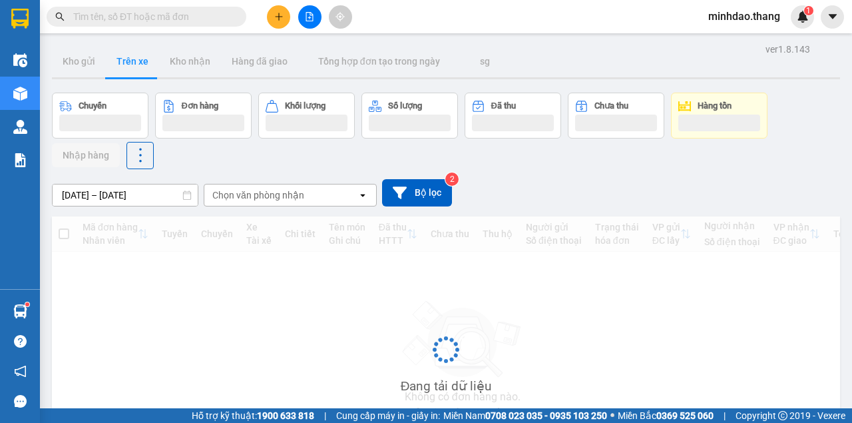
click at [137, 68] on button "Trên xe" at bounding box center [132, 61] width 53 height 32
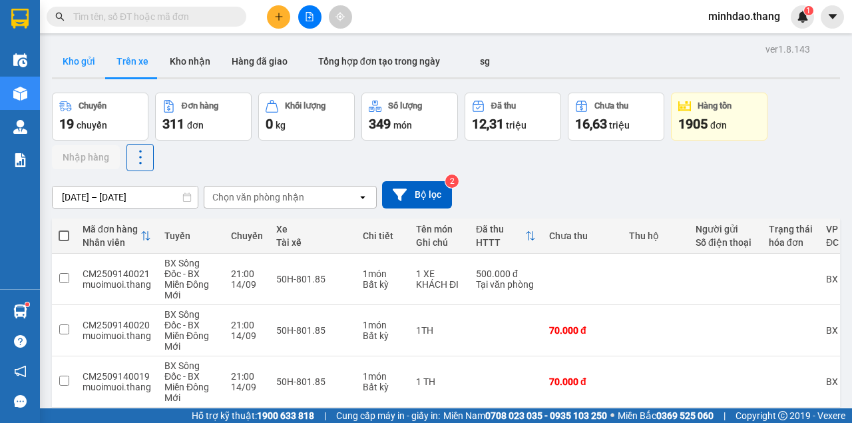
click at [88, 67] on button "Kho gửi" at bounding box center [79, 61] width 54 height 32
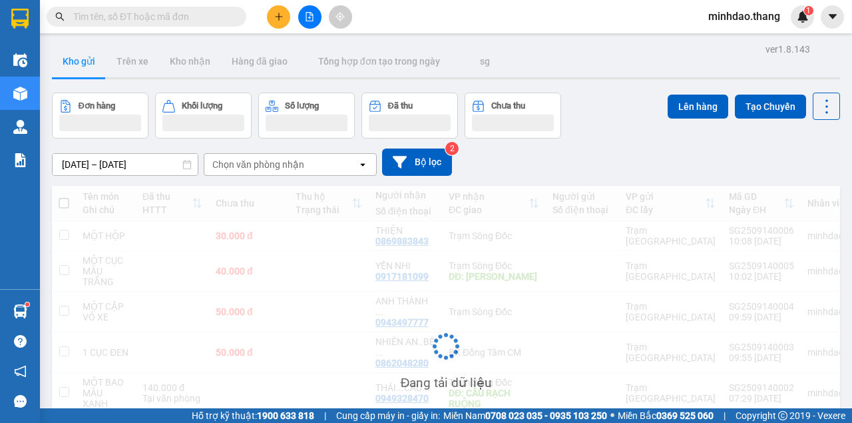
click at [88, 67] on button "Kho gửi" at bounding box center [79, 61] width 54 height 32
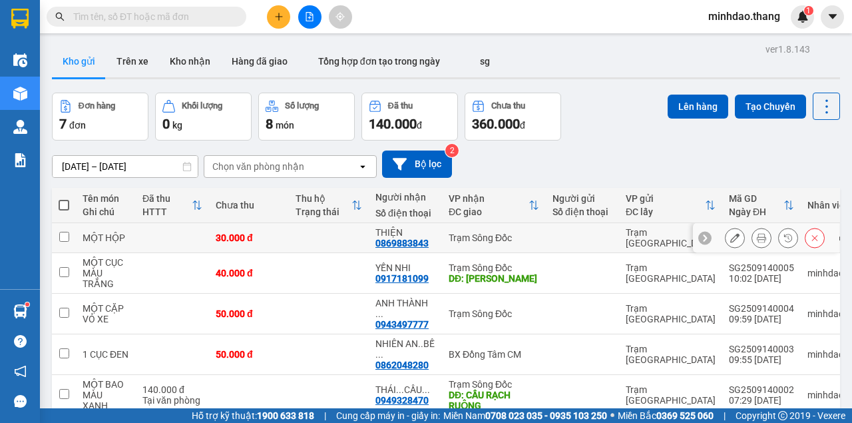
click at [730, 235] on icon at bounding box center [734, 237] width 9 height 9
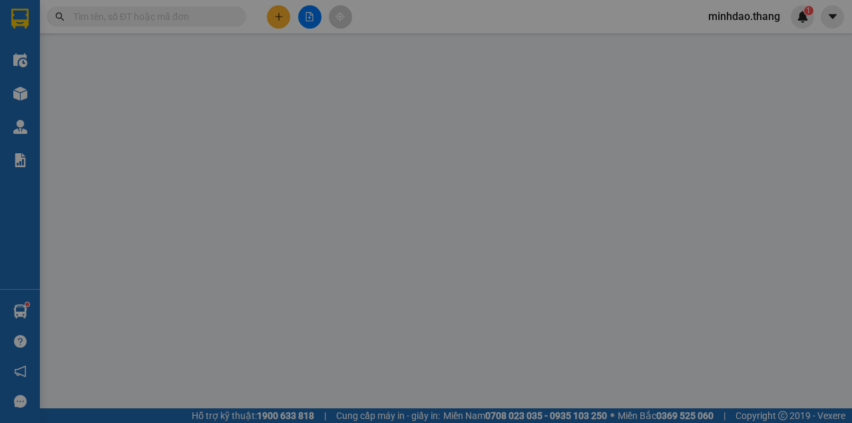
type input "0869883843"
type input "THIỆN"
type input "30.000"
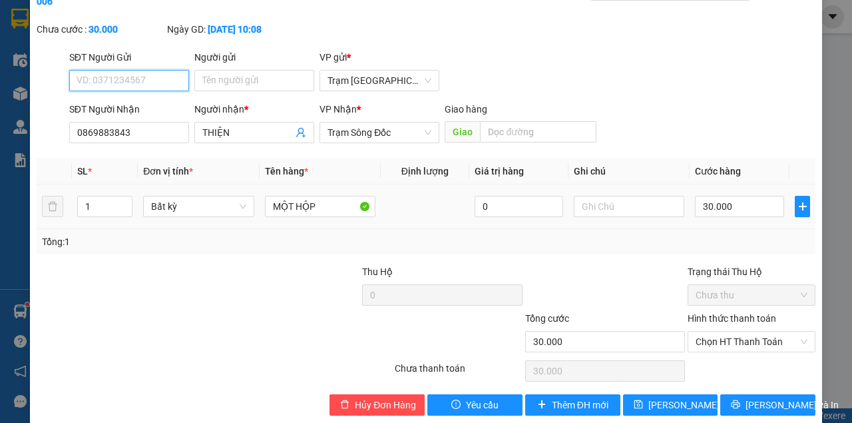
scroll to position [86, 0]
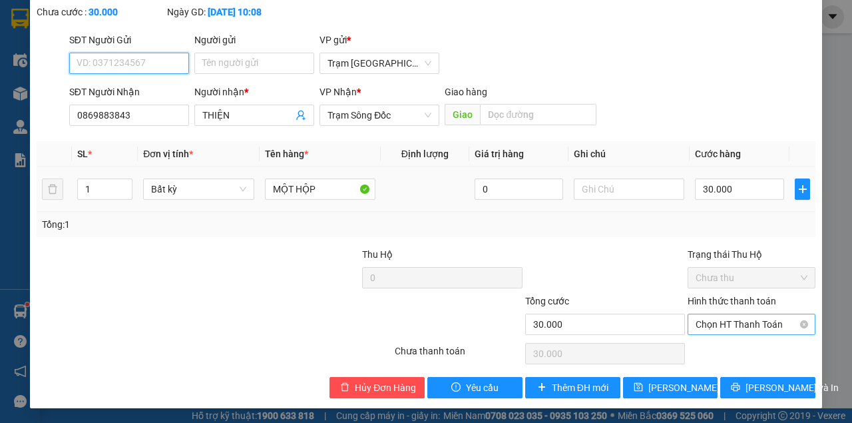
click at [753, 326] on span "Chọn HT Thanh Toán" at bounding box center [752, 324] width 112 height 20
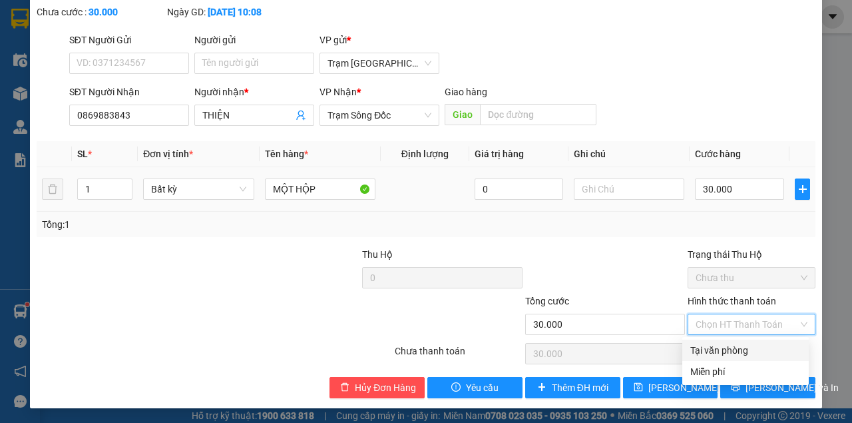
drag, startPoint x: 736, startPoint y: 346, endPoint x: 702, endPoint y: 370, distance: 42.1
click at [736, 346] on div "Tại văn phòng" at bounding box center [745, 350] width 111 height 15
type input "0"
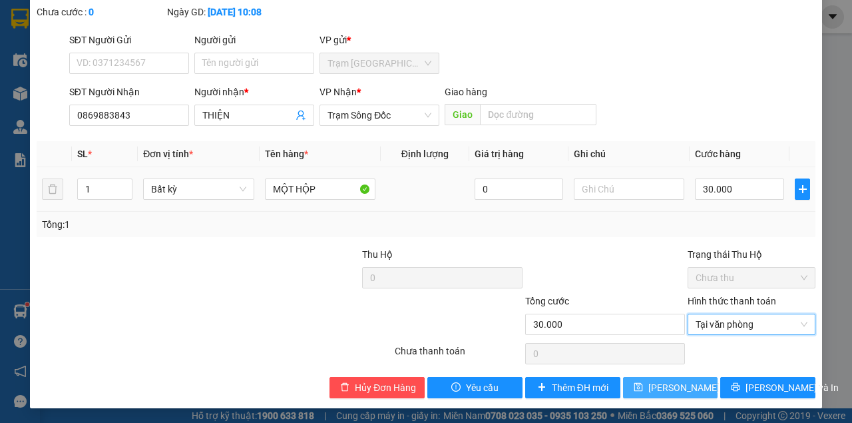
click at [658, 391] on span "[PERSON_NAME] đổi" at bounding box center [701, 387] width 107 height 15
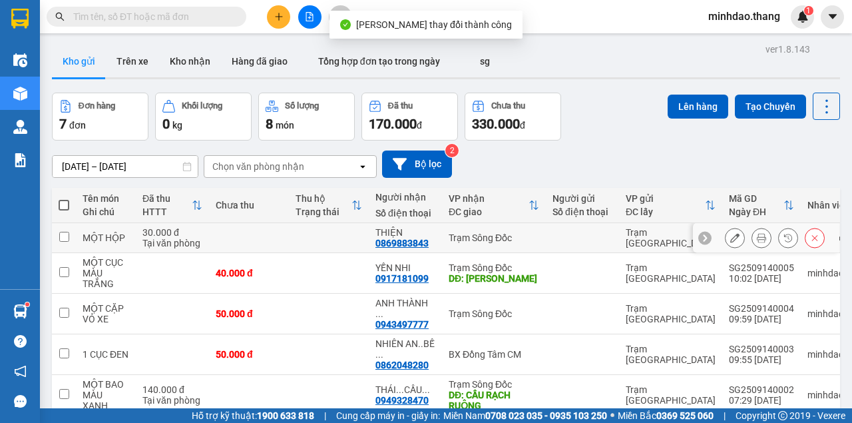
click at [757, 238] on icon at bounding box center [761, 237] width 9 height 9
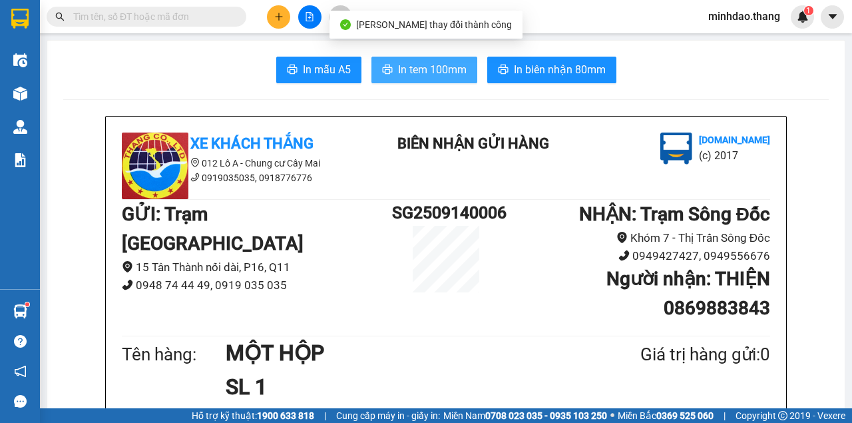
click at [429, 72] on span "In tem 100mm" at bounding box center [432, 69] width 69 height 17
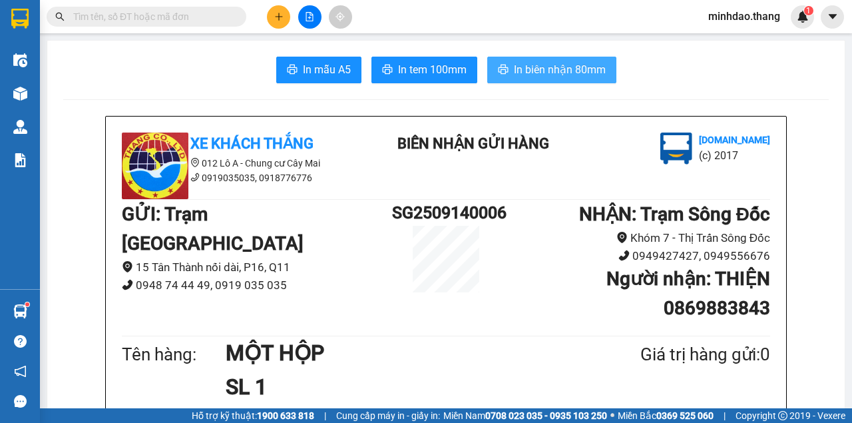
click at [539, 81] on button "In biên nhận 80mm" at bounding box center [551, 70] width 129 height 27
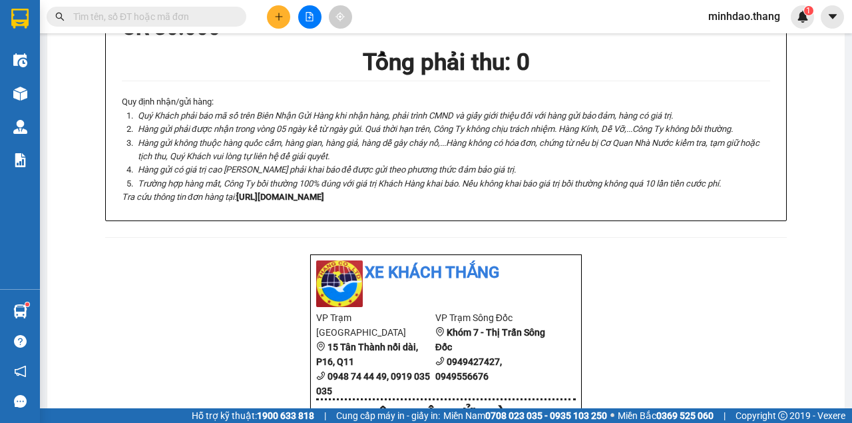
scroll to position [266, 0]
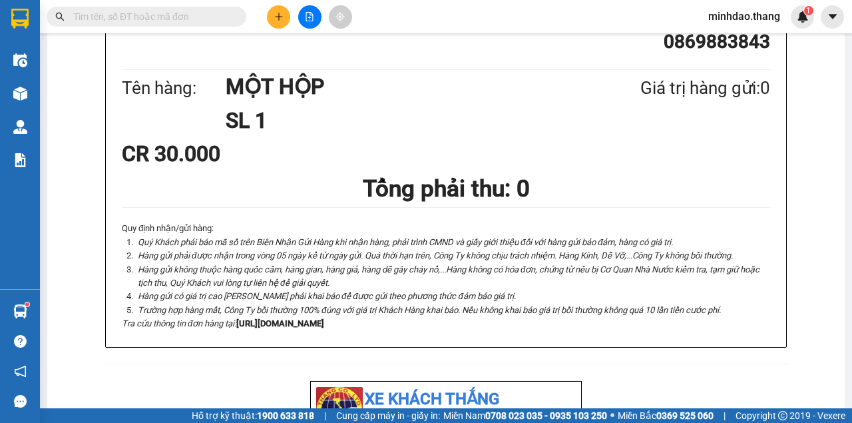
click at [278, 23] on button at bounding box center [278, 16] width 23 height 23
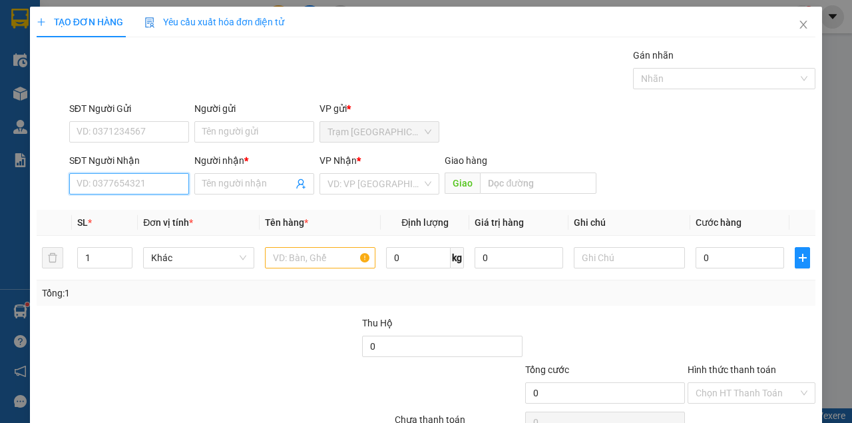
click at [113, 191] on input "SĐT Người Nhận" at bounding box center [129, 183] width 120 height 21
type input "0386183424"
click at [240, 168] on div "Người nhận *" at bounding box center [254, 163] width 120 height 20
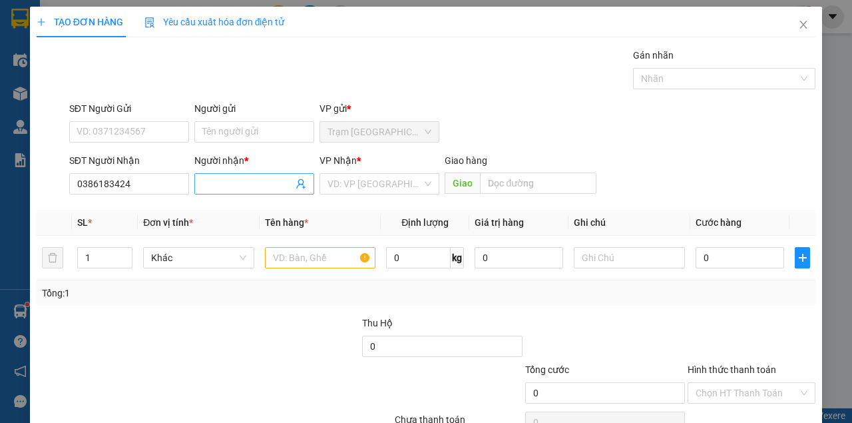
click at [241, 174] on div "Người nhận * Tên người nhận" at bounding box center [254, 176] width 120 height 47
click at [242, 177] on input "Người nhận *" at bounding box center [247, 183] width 91 height 15
type input "BẢO TRÂM....QUẢNG LỘ PHỤNG HIỆP"
click at [378, 174] on input "search" at bounding box center [375, 184] width 95 height 20
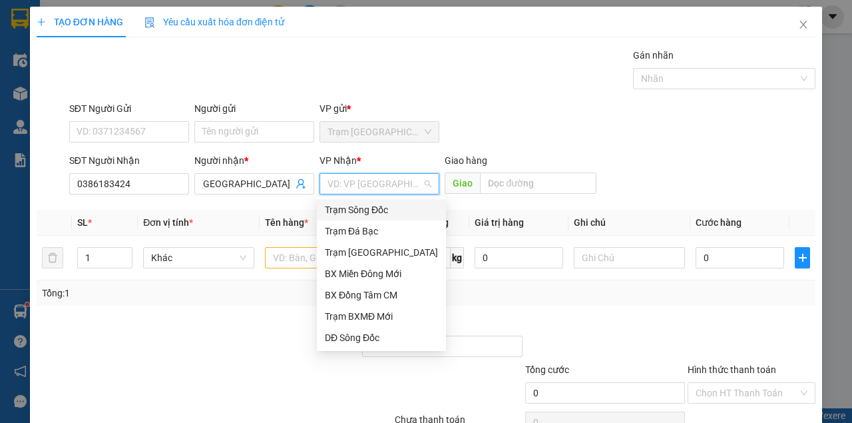
scroll to position [0, 0]
click at [370, 298] on div "BX Đồng Tâm CM" at bounding box center [381, 295] width 113 height 15
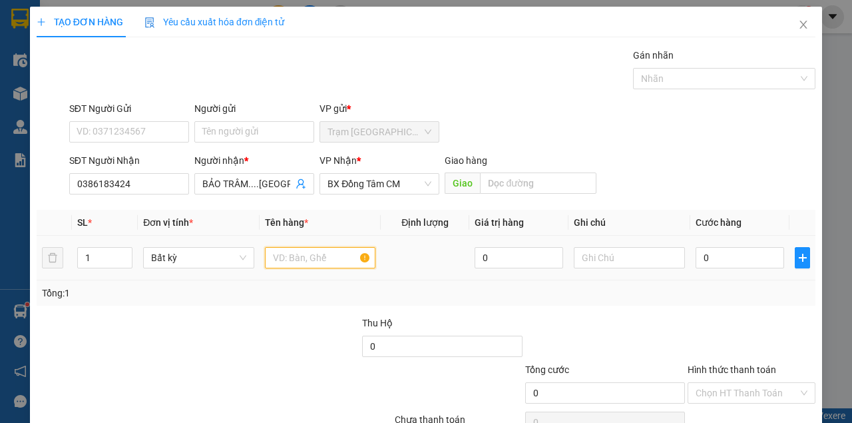
click at [313, 250] on input "text" at bounding box center [320, 257] width 111 height 21
click at [94, 250] on input "1" at bounding box center [105, 258] width 55 height 20
click at [95, 251] on input "1" at bounding box center [105, 258] width 55 height 20
type input "2"
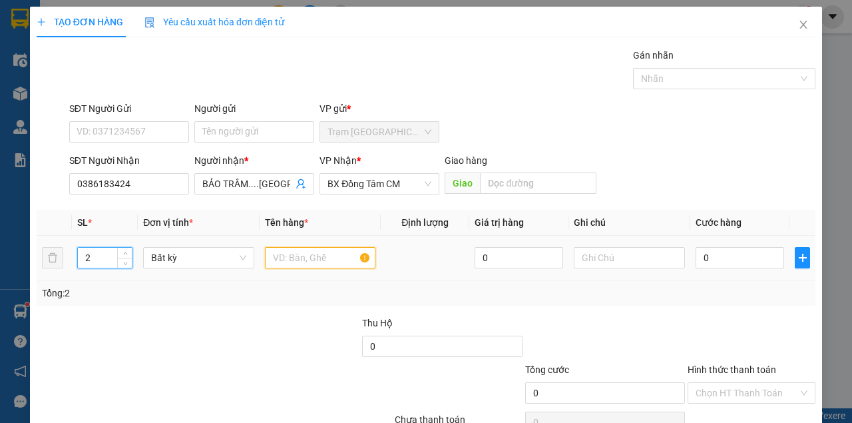
click at [273, 260] on input "text" at bounding box center [320, 257] width 111 height 21
click at [276, 260] on input "text" at bounding box center [320, 257] width 111 height 21
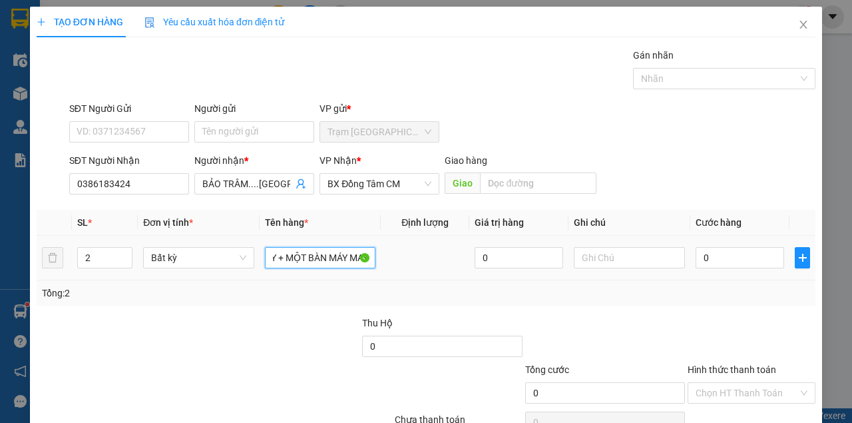
scroll to position [0, 64]
click at [313, 292] on div "Tổng: 2" at bounding box center [186, 293] width 288 height 15
click at [320, 262] on input "MỘT ĐẦU MÁY + MỘT BÀN MÁY MAY" at bounding box center [320, 257] width 111 height 21
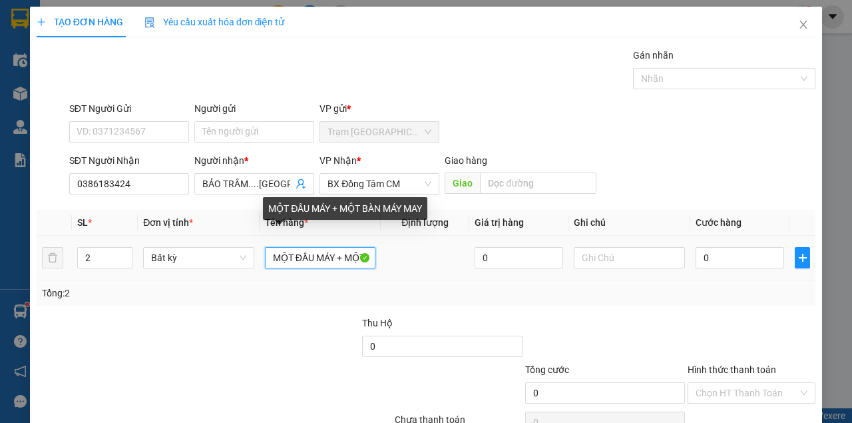
click at [334, 260] on input "MỘT ĐẦU MÁY + MỘT BÀN MÁY MAY" at bounding box center [320, 257] width 111 height 21
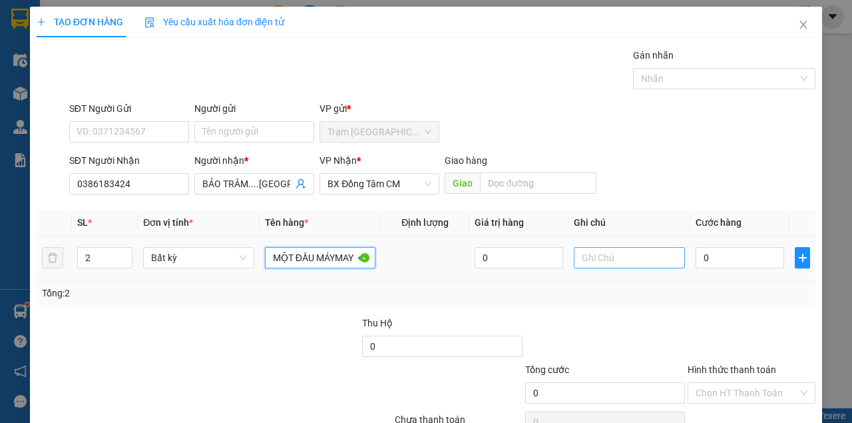
type input "MỘT ĐẦU MÁYMAY + MỘT BÀN MÁY MAY"
drag, startPoint x: 632, startPoint y: 249, endPoint x: 650, endPoint y: 253, distance: 18.4
click at [632, 249] on input "text" at bounding box center [629, 257] width 111 height 21
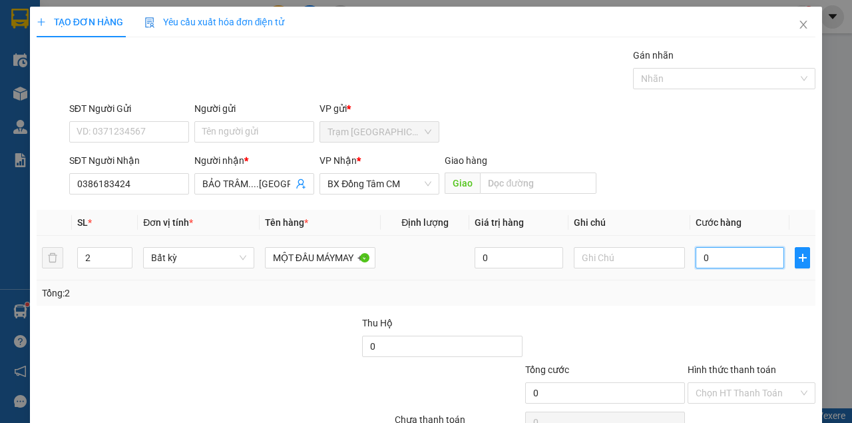
click at [732, 258] on input "0" at bounding box center [740, 257] width 89 height 21
type input "1"
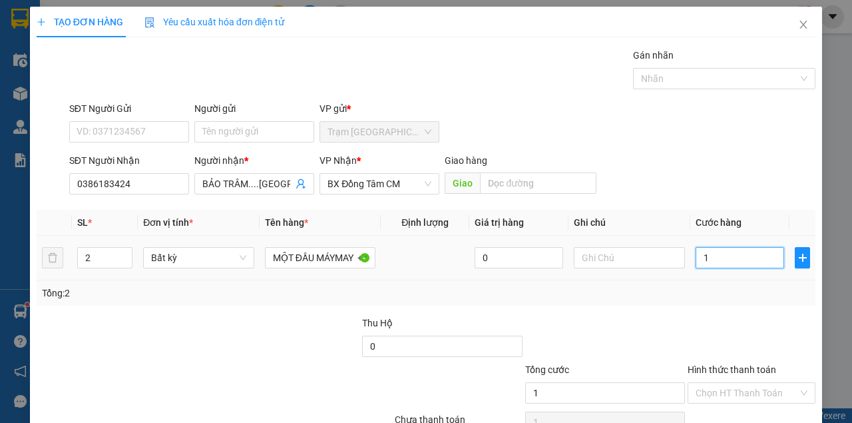
type input "15"
type input "150"
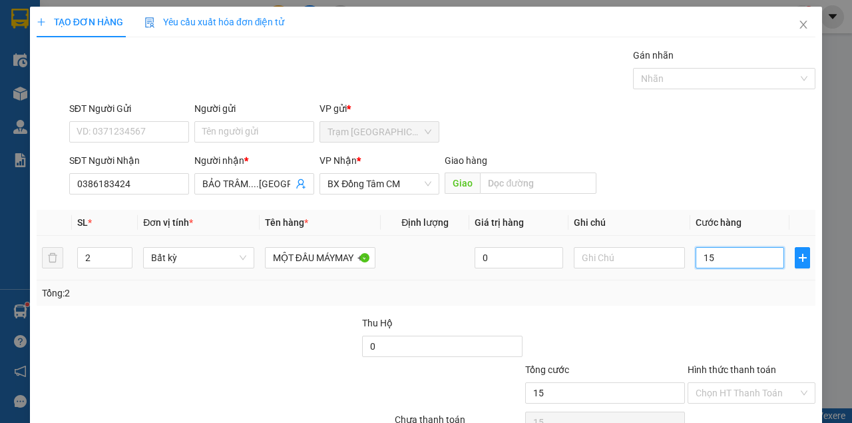
type input "150"
type input "150.000"
click at [674, 177] on div "SĐT Người Nhận 0386183424 Người nhận * BẢO TRÂM....QUẢNG LỘ PHỤNG HIỆP VP Nhận …" at bounding box center [443, 176] width 752 height 47
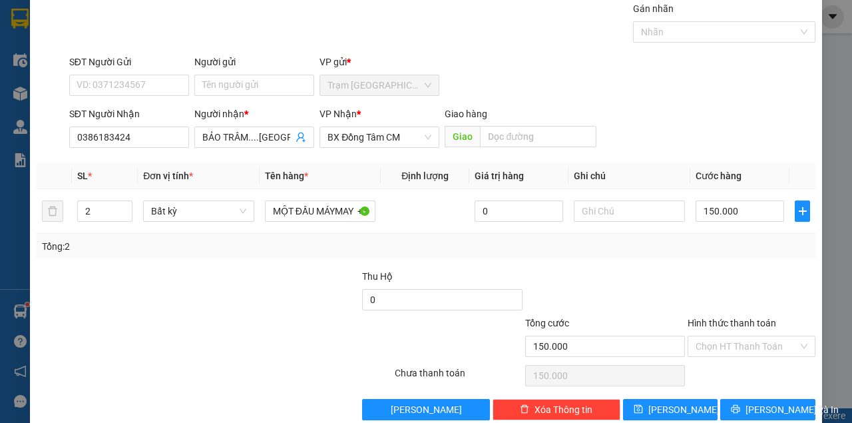
scroll to position [68, 0]
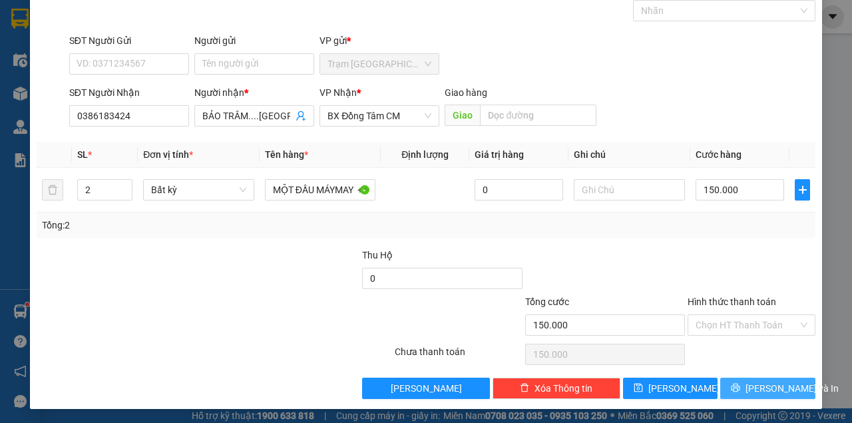
click at [737, 385] on icon "printer" at bounding box center [735, 387] width 9 height 9
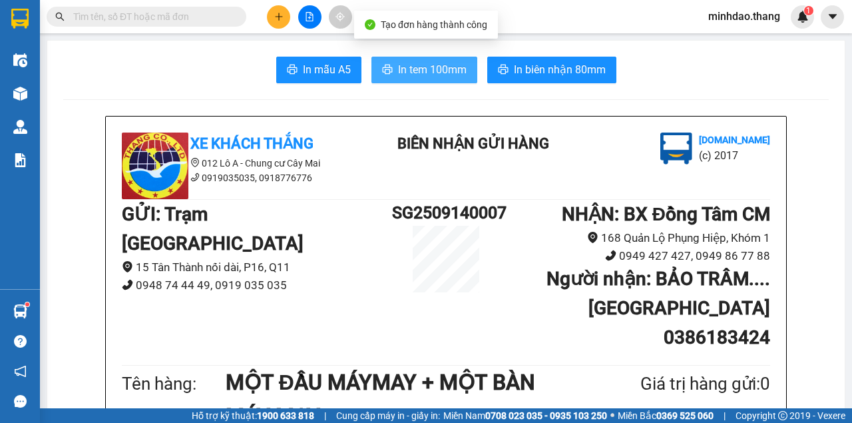
drag, startPoint x: 450, startPoint y: 73, endPoint x: 409, endPoint y: 173, distance: 108.7
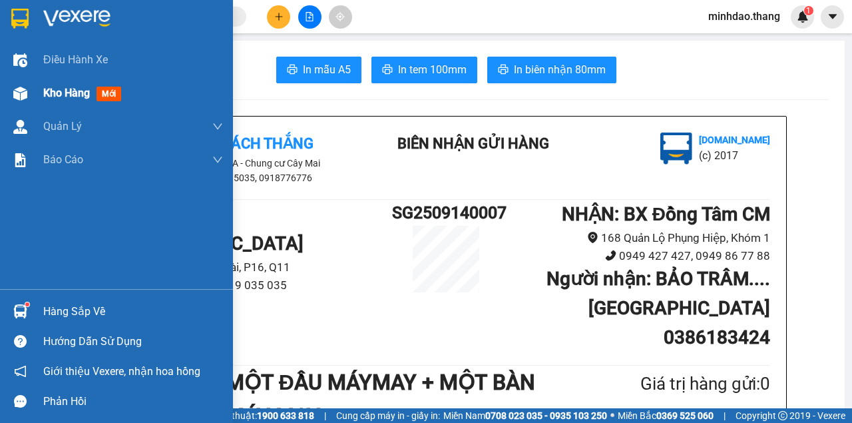
click at [77, 100] on div "Kho hàng mới" at bounding box center [84, 93] width 83 height 17
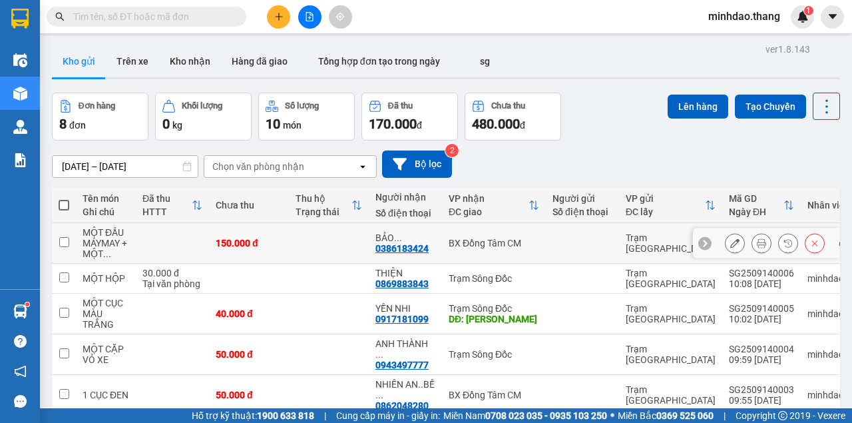
click at [732, 246] on icon at bounding box center [734, 242] width 9 height 9
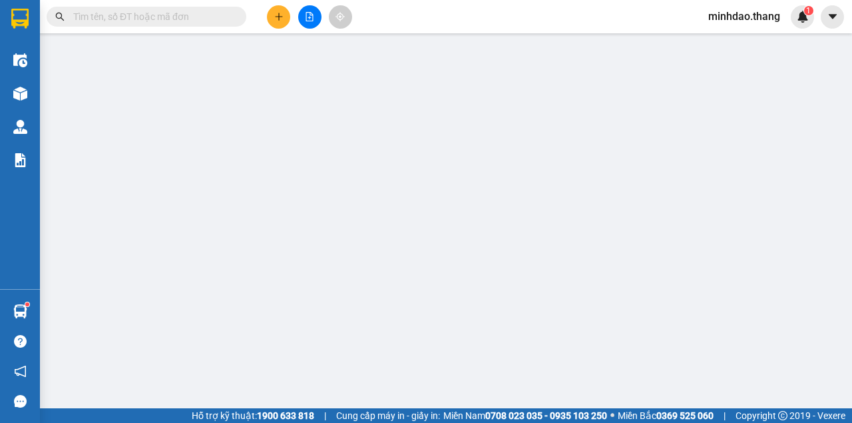
type input "0386183424"
type input "BẢO TRÂM....QUẢNG LỘ PHỤNG HIỆP"
type input "150.000"
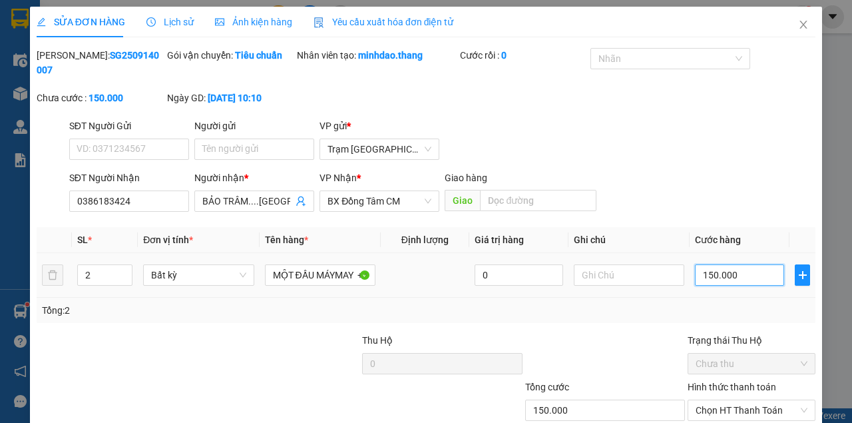
click at [726, 277] on input "150.000" at bounding box center [739, 274] width 89 height 21
click at [726, 276] on input "150.000" at bounding box center [739, 274] width 89 height 21
type input "0"
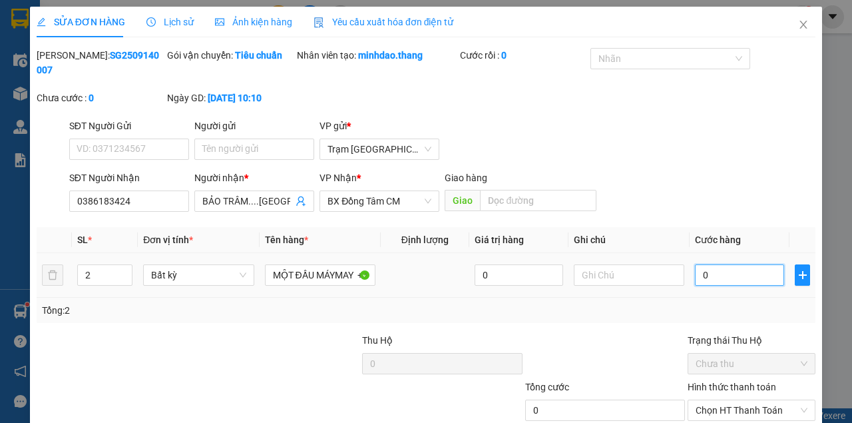
type input "20"
type input "200"
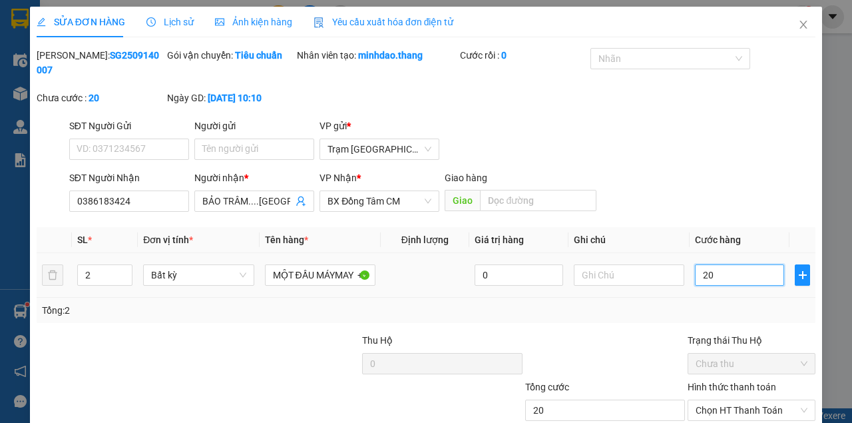
type input "200"
type input "2.000"
type input "20.000"
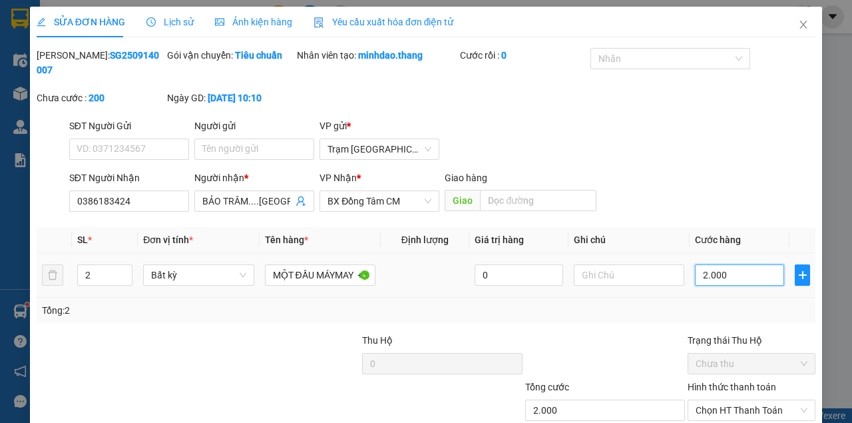
type input "20.000"
type input "200.000"
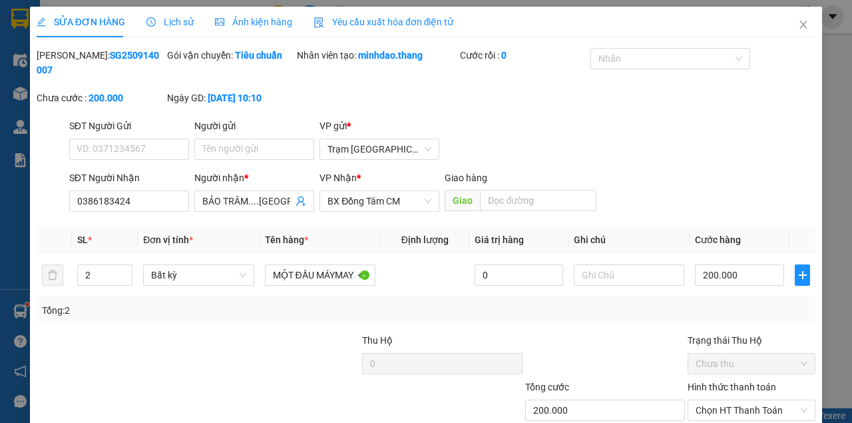
click at [700, 229] on th "Cước hàng" at bounding box center [740, 240] width 100 height 26
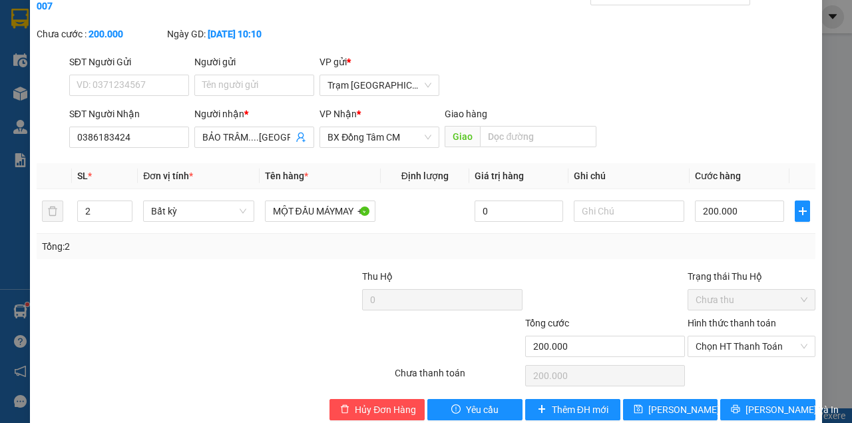
scroll to position [86, 0]
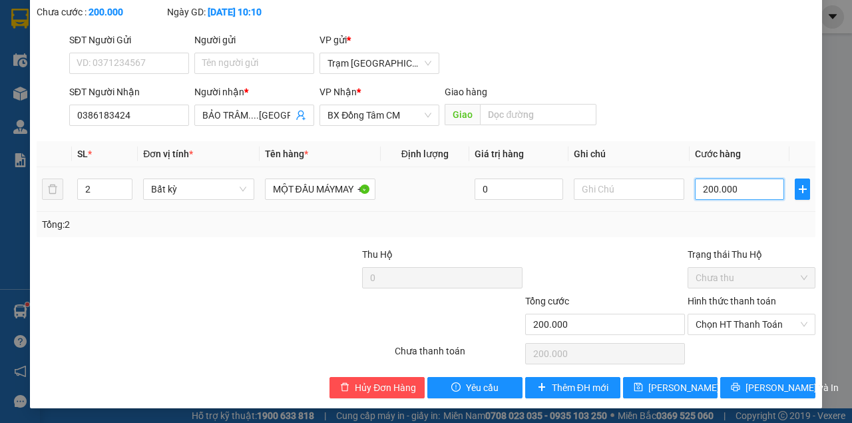
click at [732, 188] on input "200.000" at bounding box center [739, 188] width 89 height 21
type input "0"
type input "1"
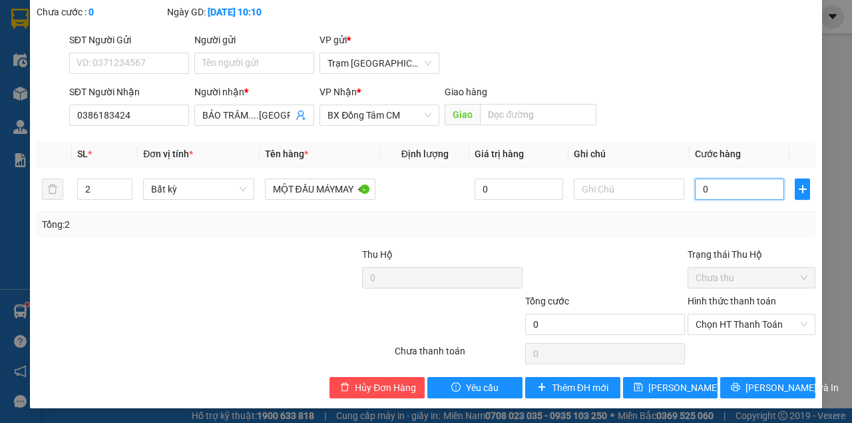
type input "1"
type input "01"
type input "15"
type input "015"
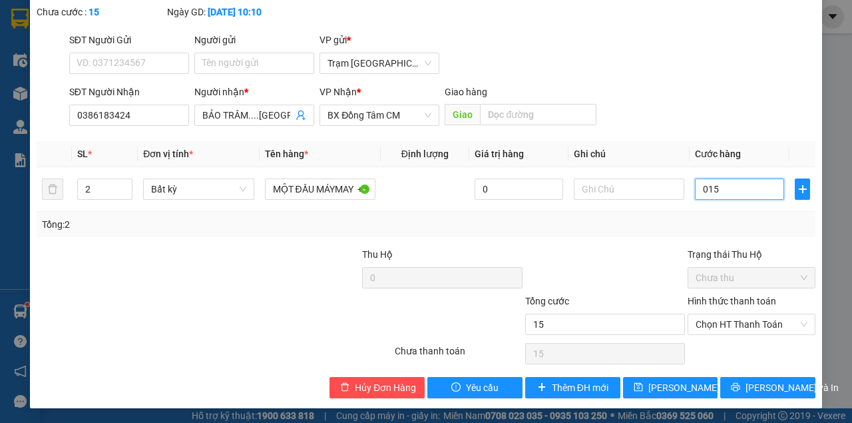
type input "150"
type input "0.150"
type input "150.000"
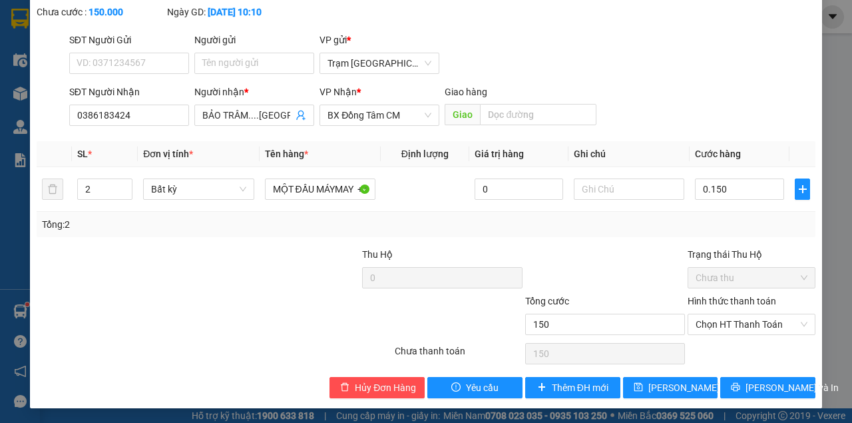
type input "150.000"
click at [710, 224] on div "Tổng: 2" at bounding box center [426, 224] width 768 height 15
click at [678, 390] on span "[PERSON_NAME] đổi" at bounding box center [701, 387] width 107 height 15
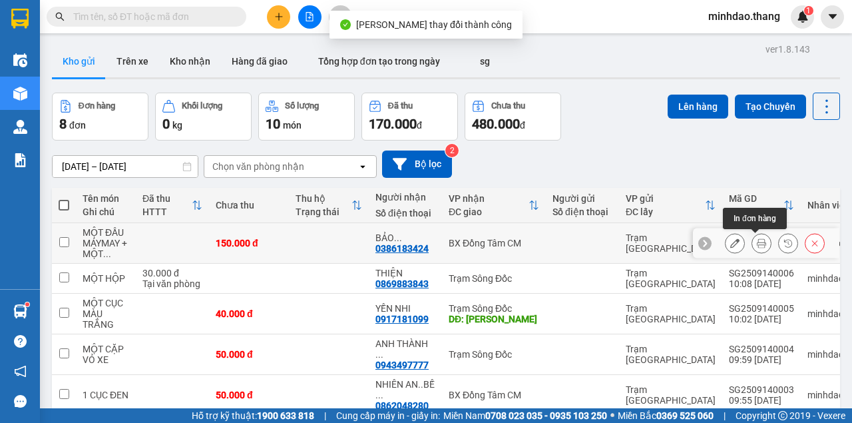
click at [758, 247] on icon at bounding box center [761, 242] width 9 height 9
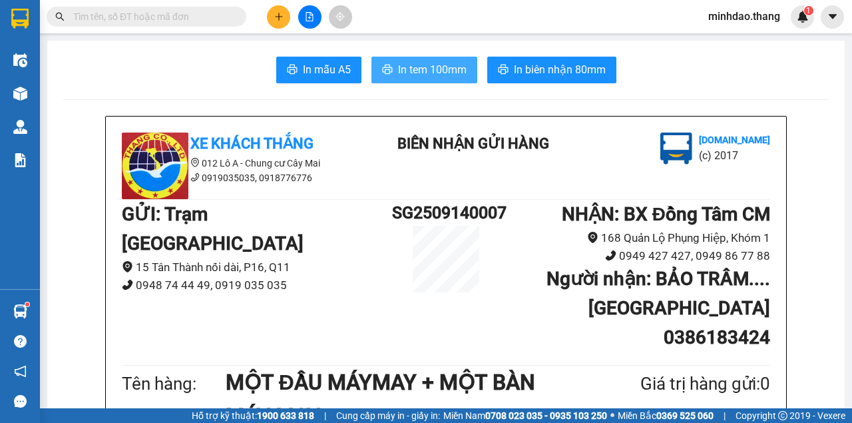
click at [434, 70] on span "In tem 100mm" at bounding box center [432, 69] width 69 height 17
click at [216, 19] on input "text" at bounding box center [151, 16] width 157 height 15
drag, startPoint x: 216, startPoint y: 19, endPoint x: 202, endPoint y: 21, distance: 14.7
click at [202, 21] on input "text" at bounding box center [151, 16] width 157 height 15
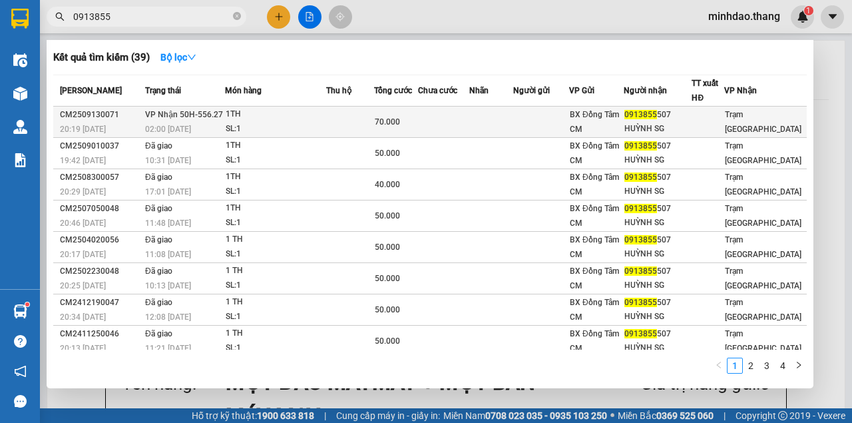
type input "0913855"
click at [407, 118] on div "70.000" at bounding box center [396, 122] width 43 height 15
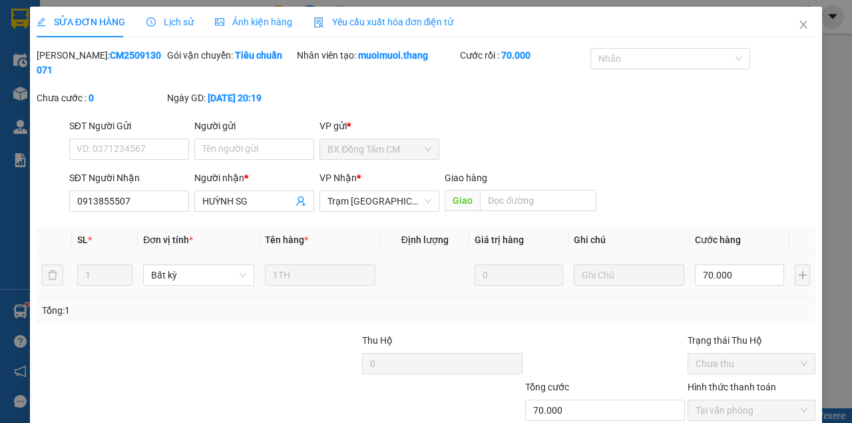
type input "0913855507"
type input "HUỲNH SG"
type input "70.000"
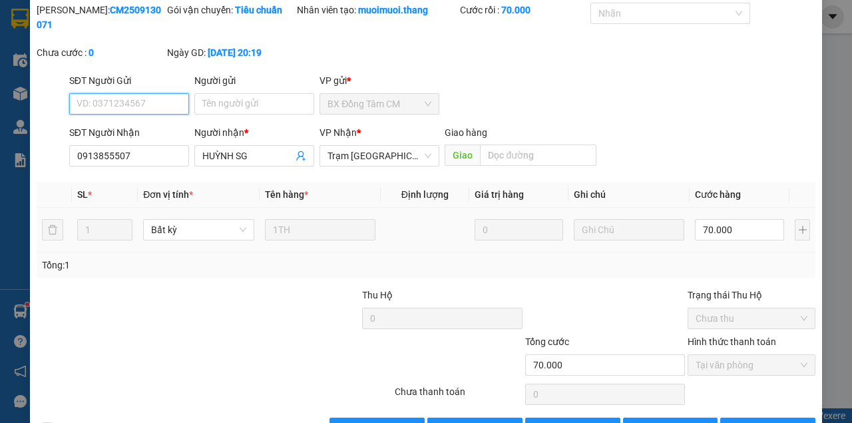
scroll to position [86, 0]
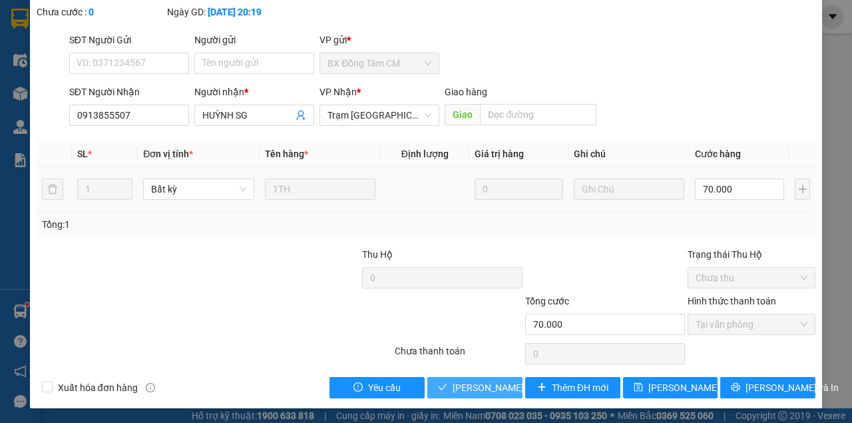
drag, startPoint x: 481, startPoint y: 397, endPoint x: 478, endPoint y: 385, distance: 12.3
click at [478, 387] on div "SỬA ĐƠN HÀNG Lịch sử Ảnh kiện hàng Yêu cầu xuất hóa đơn điện tử Total Paid Fee …" at bounding box center [426, 164] width 792 height 487
click at [478, 385] on span "[PERSON_NAME] và [PERSON_NAME] hàng" at bounding box center [517, 387] width 128 height 15
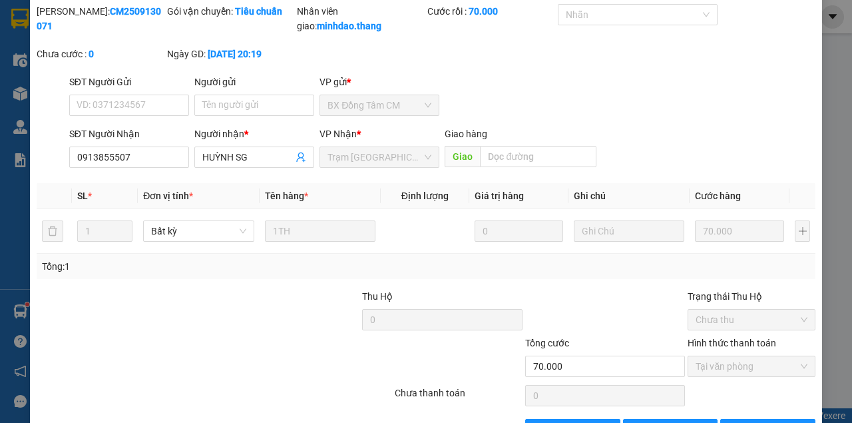
scroll to position [0, 0]
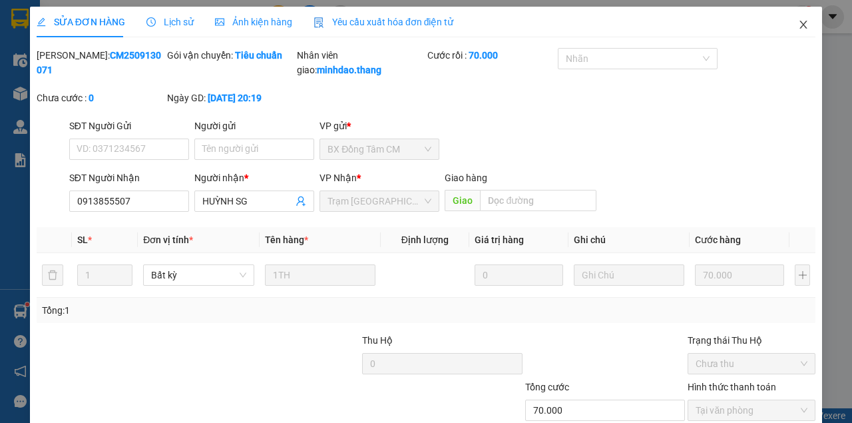
drag, startPoint x: 800, startPoint y: 26, endPoint x: 736, endPoint y: 34, distance: 64.4
click at [799, 26] on icon "close" at bounding box center [803, 24] width 11 height 11
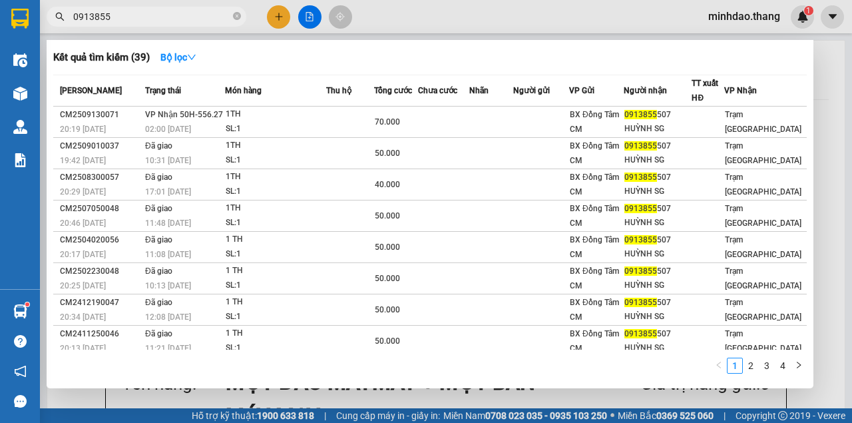
drag, startPoint x: 240, startPoint y: 15, endPoint x: 266, endPoint y: 15, distance: 26.0
click at [241, 15] on span "0913855" at bounding box center [147, 17] width 200 height 20
click at [274, 19] on div at bounding box center [426, 211] width 852 height 423
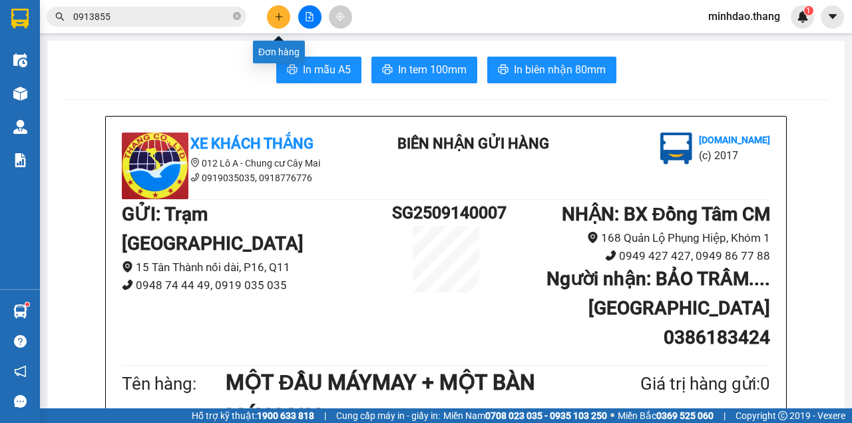
click at [274, 19] on icon "plus" at bounding box center [278, 16] width 9 height 9
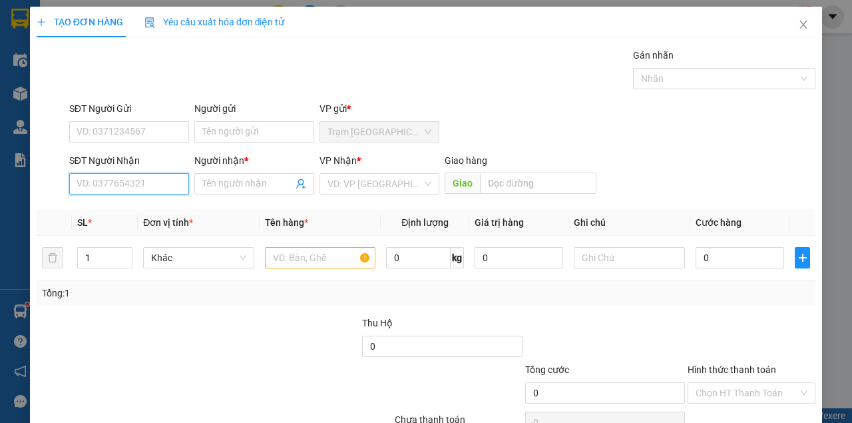
click at [133, 182] on input "SĐT Người Nhận" at bounding box center [129, 183] width 120 height 21
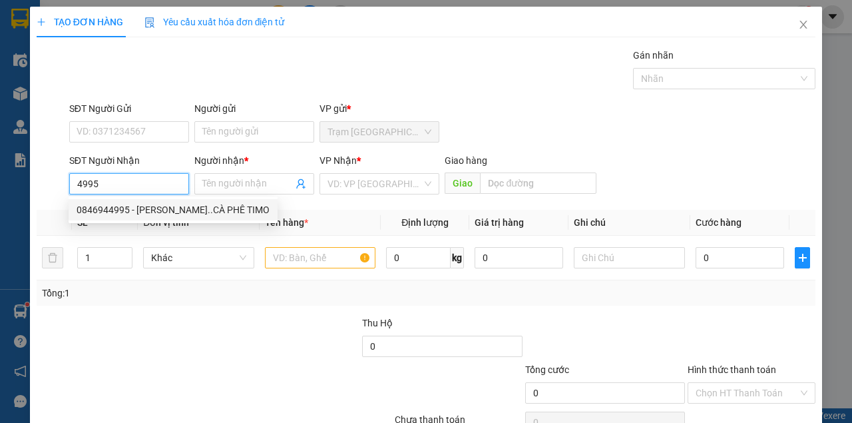
click at [138, 213] on div "0846944995 - LÊ PHI NHUNG..CÀ PHÊ TIMO" at bounding box center [173, 209] width 193 height 15
type input "0846944995"
type input "LÊ PHI NHUNG..CÀ PHÊ TIMO"
type input "[PERSON_NAME]"
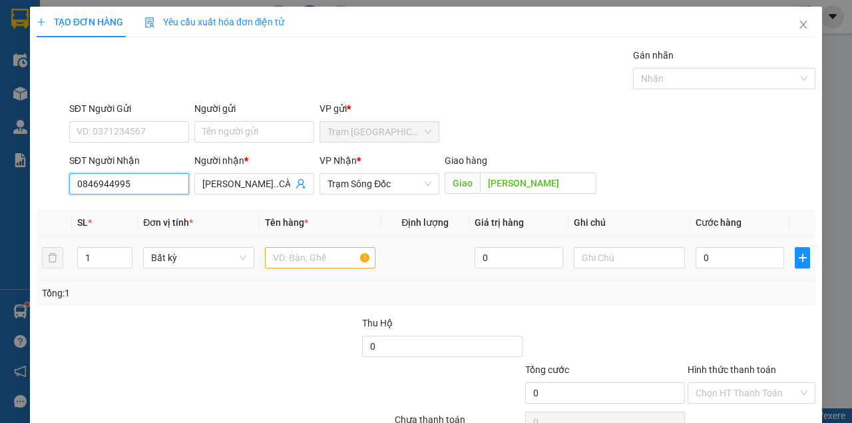
type input "0846944995"
click at [330, 262] on input "text" at bounding box center [320, 257] width 111 height 21
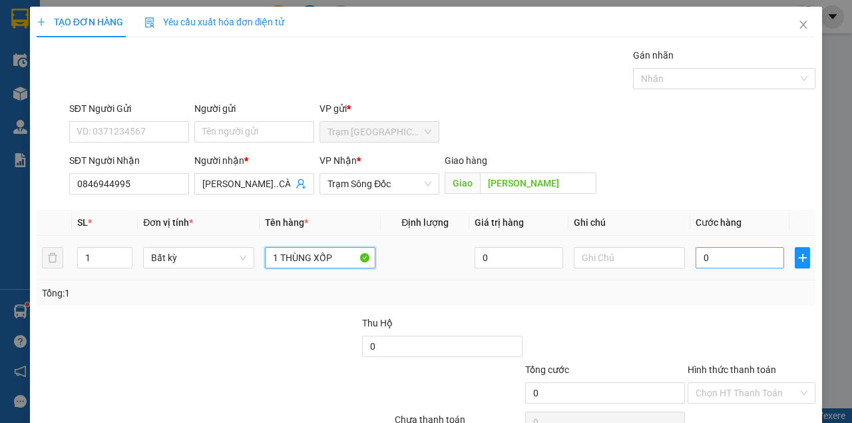
type input "1 THÙNG XỐP"
click at [742, 256] on input "0" at bounding box center [740, 257] width 89 height 21
type input "8"
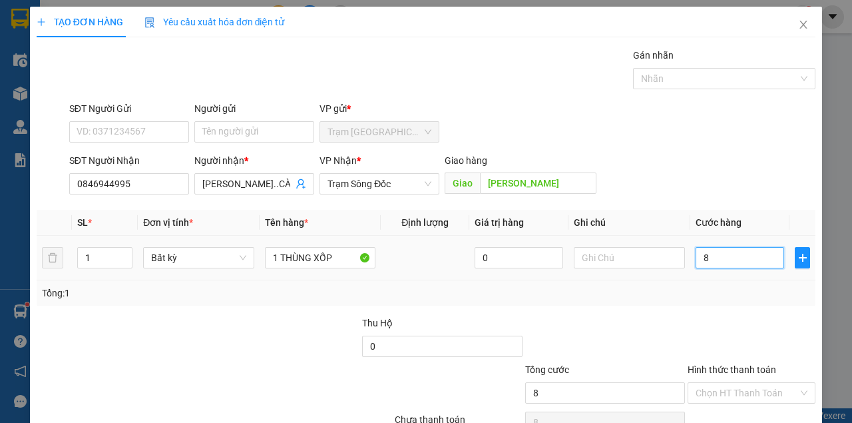
type input "80"
type input "80.000"
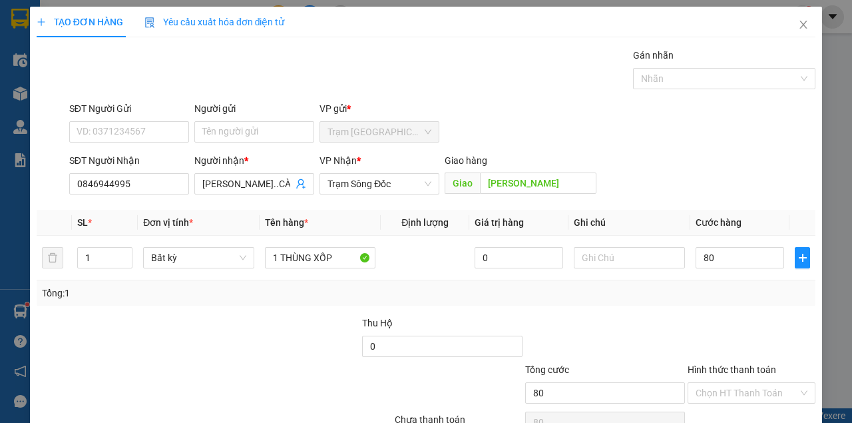
type input "80.000"
click at [729, 296] on div "Tổng: 1" at bounding box center [426, 293] width 768 height 15
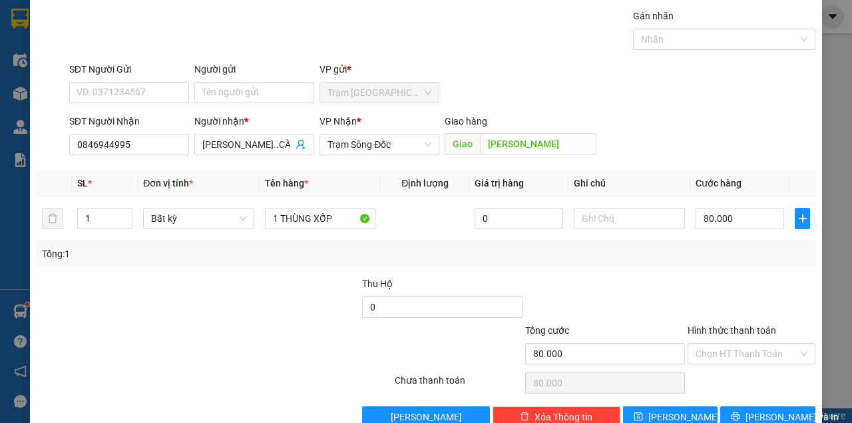
scroll to position [68, 0]
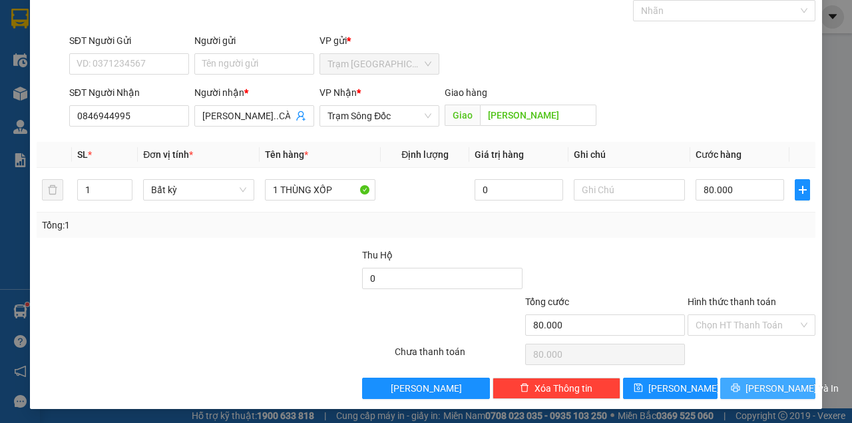
drag, startPoint x: 754, startPoint y: 383, endPoint x: 757, endPoint y: 376, distance: 8.0
click at [755, 381] on span "[PERSON_NAME] và In" at bounding box center [792, 388] width 93 height 15
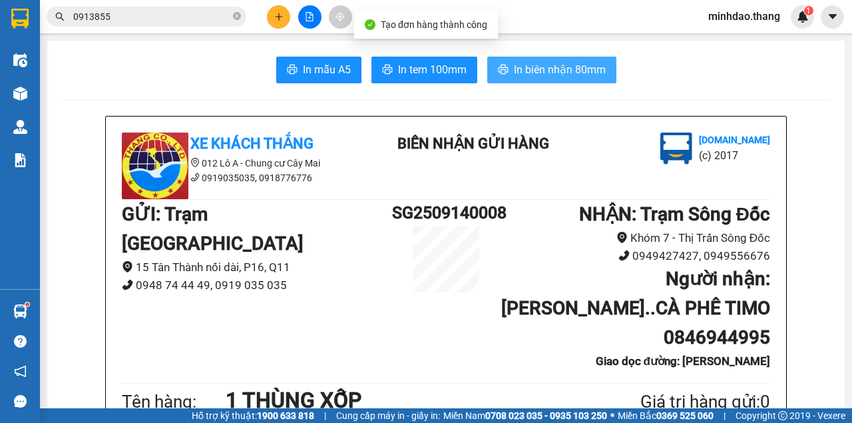
drag, startPoint x: 537, startPoint y: 65, endPoint x: 545, endPoint y: 59, distance: 10.0
click at [537, 65] on span "In biên nhận 80mm" at bounding box center [560, 69] width 92 height 17
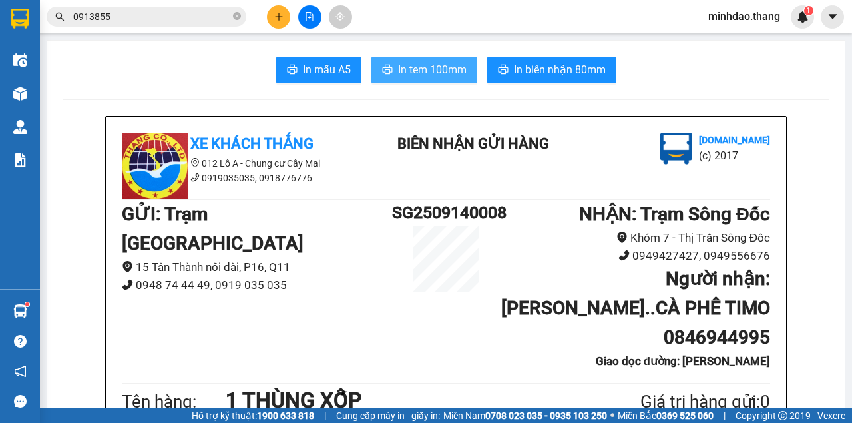
click at [398, 65] on span "In tem 100mm" at bounding box center [432, 69] width 69 height 17
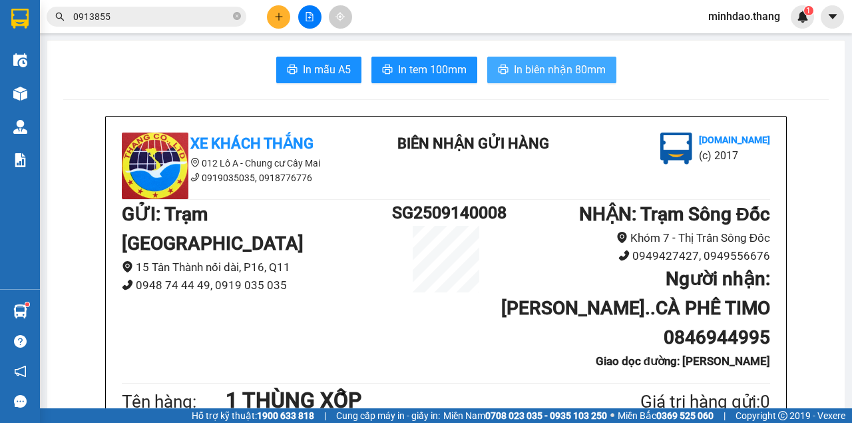
click at [570, 69] on span "In biên nhận 80mm" at bounding box center [560, 69] width 92 height 17
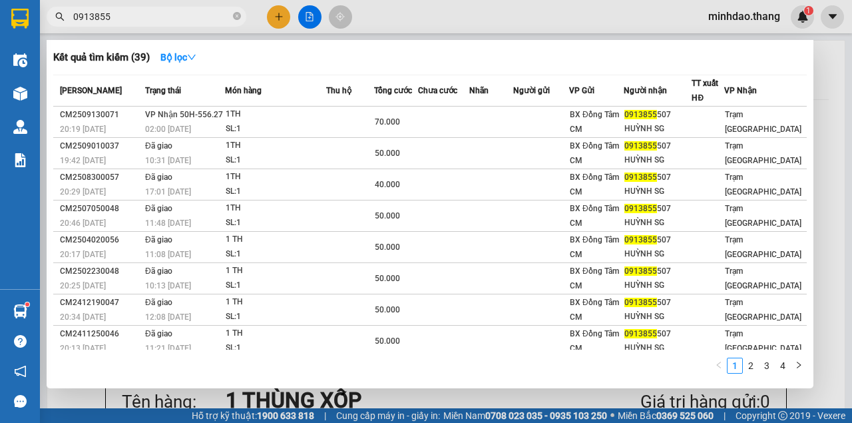
click at [234, 17] on icon "close-circle" at bounding box center [237, 16] width 8 height 8
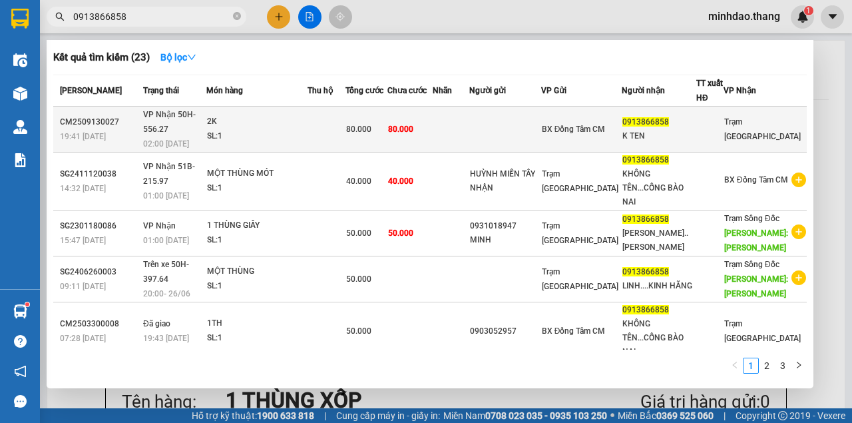
type input "0913866858"
click at [342, 117] on td at bounding box center [327, 130] width 38 height 46
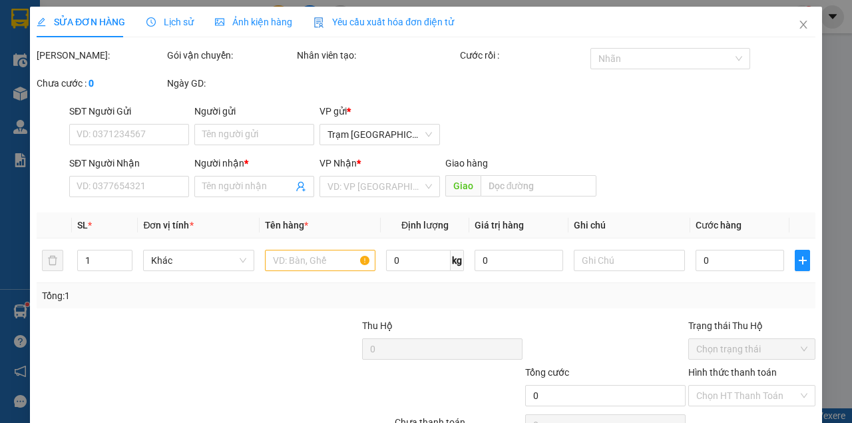
type input "0913866858"
type input "K TEN"
type input "80.000"
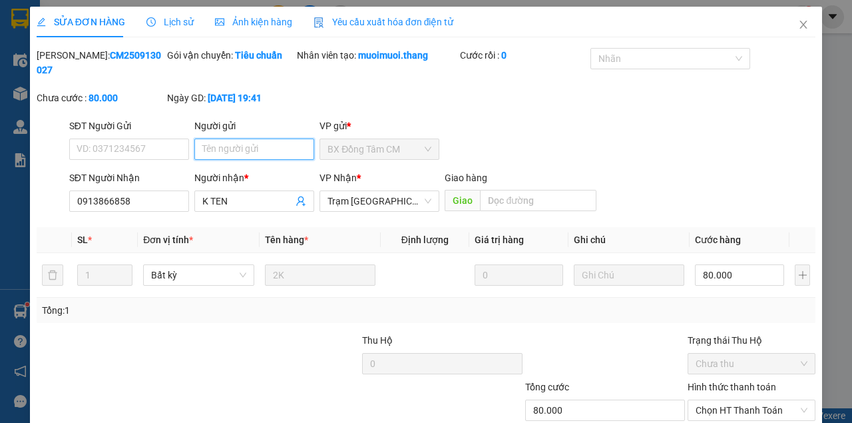
click at [258, 146] on input "Người gửi" at bounding box center [254, 148] width 120 height 21
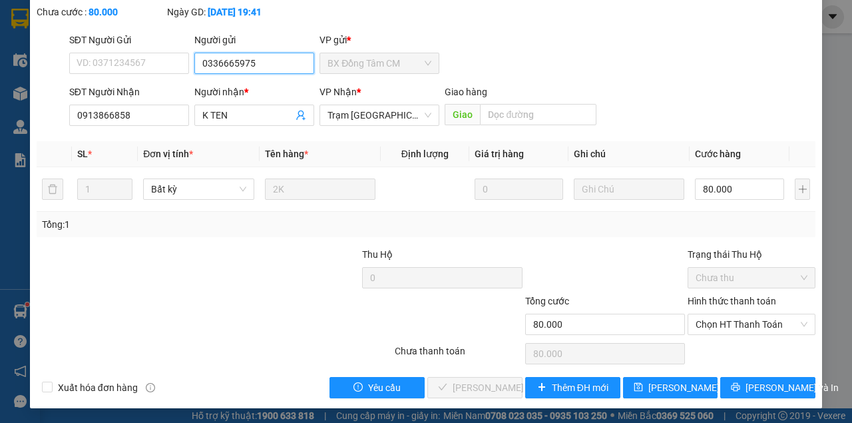
type input "0336665975"
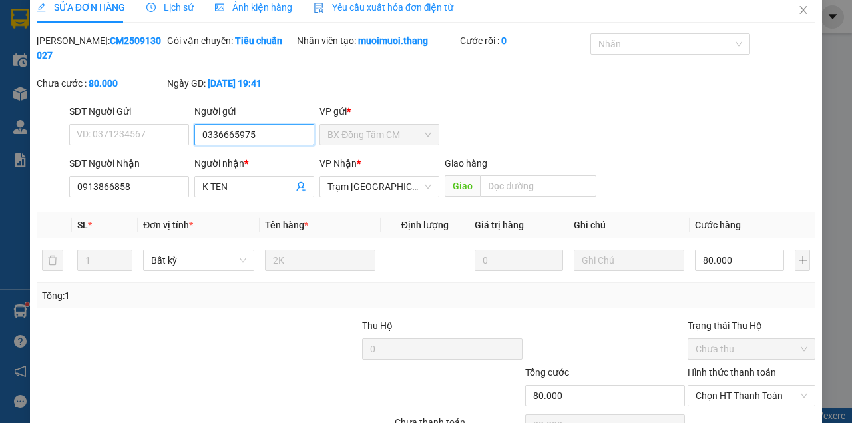
scroll to position [0, 0]
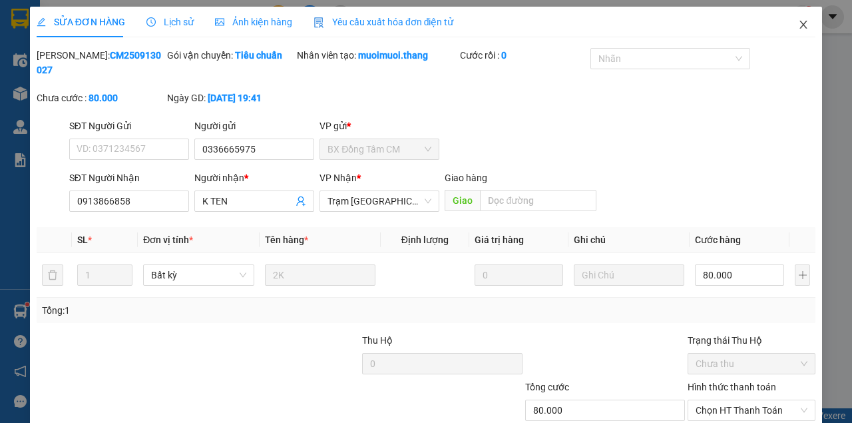
click at [789, 28] on span "Close" at bounding box center [803, 25] width 37 height 37
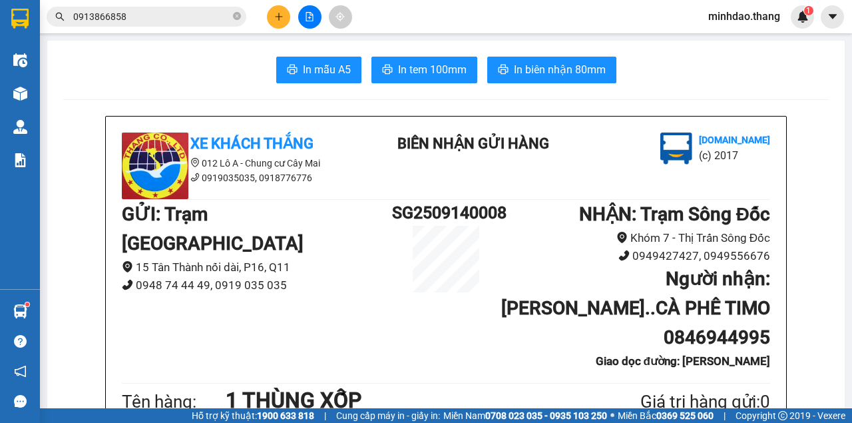
drag, startPoint x: 238, startPoint y: 17, endPoint x: 222, endPoint y: 17, distance: 16.6
click at [237, 17] on icon "close-circle" at bounding box center [237, 16] width 8 height 8
click at [216, 17] on input "text" at bounding box center [151, 16] width 157 height 15
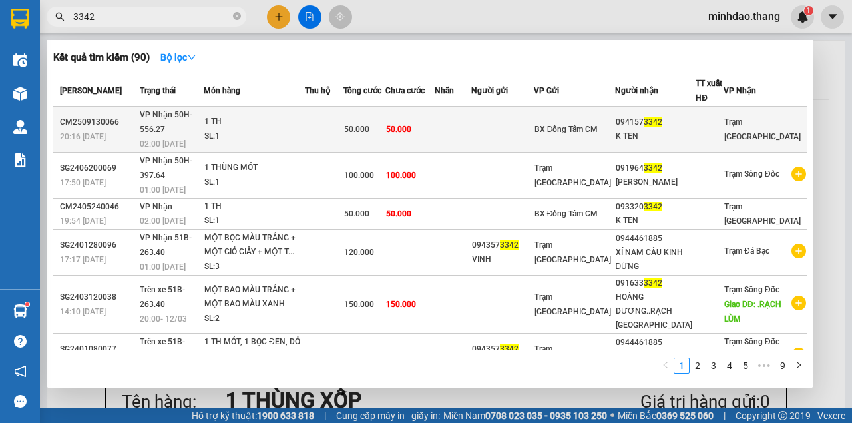
type input "3342"
click at [385, 122] on div "50.000" at bounding box center [364, 129] width 41 height 15
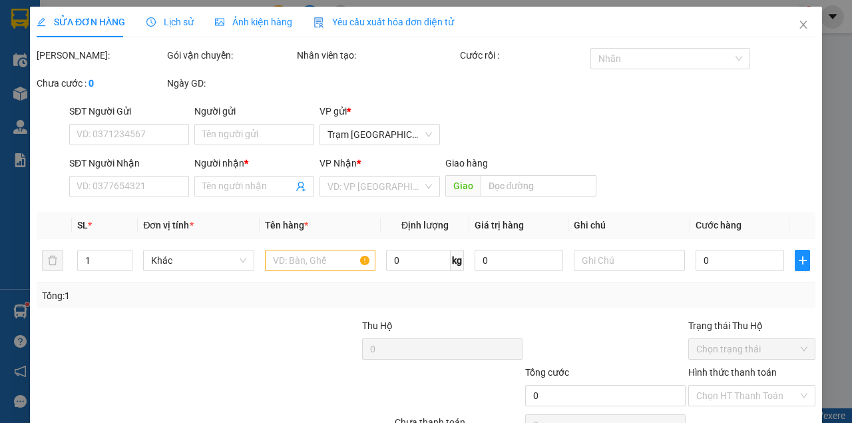
type input "0941573342"
type input "K TEN"
type input "50.000"
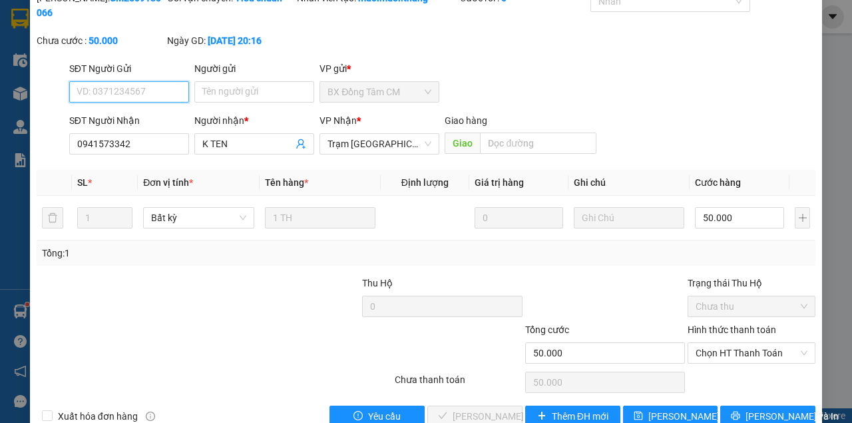
scroll to position [86, 0]
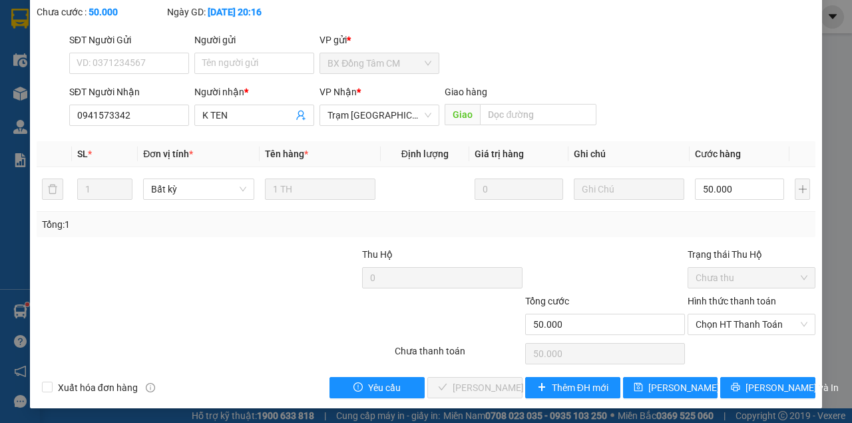
click at [752, 310] on div "Hình thức thanh toán" at bounding box center [752, 304] width 128 height 20
click at [746, 333] on span "Chọn HT Thanh Toán" at bounding box center [752, 324] width 112 height 20
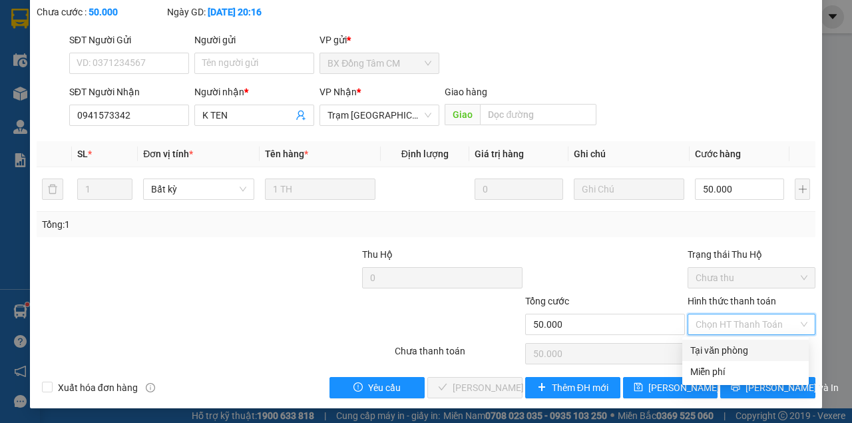
drag, startPoint x: 736, startPoint y: 349, endPoint x: 713, endPoint y: 357, distance: 24.6
click at [734, 350] on div "Tại văn phòng" at bounding box center [745, 350] width 111 height 15
type input "0"
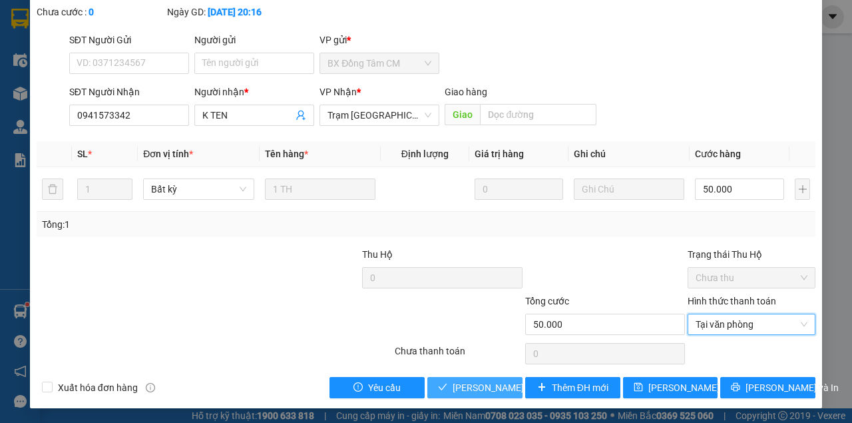
click at [477, 388] on span "[PERSON_NAME] và [PERSON_NAME] hàng" at bounding box center [517, 387] width 128 height 15
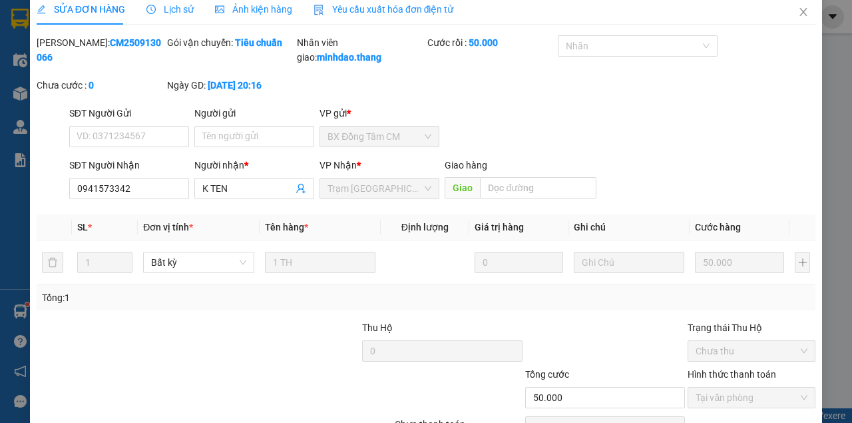
scroll to position [12, 0]
drag, startPoint x: 794, startPoint y: 21, endPoint x: 764, endPoint y: 39, distance: 34.0
click at [794, 21] on span "Close" at bounding box center [803, 13] width 37 height 37
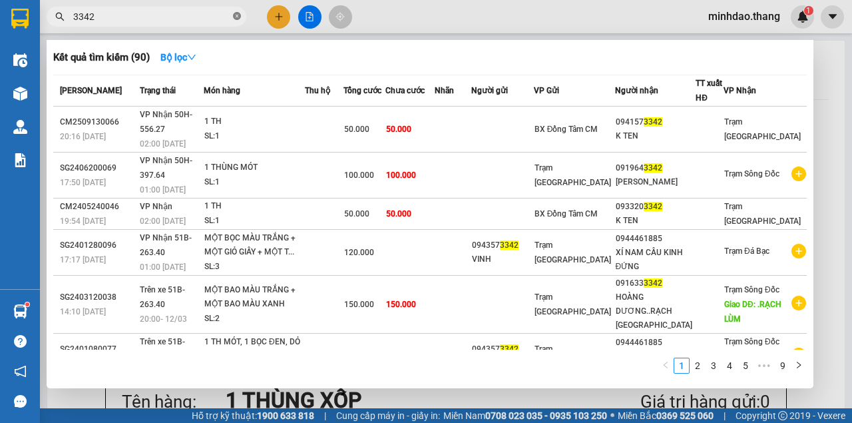
click at [238, 15] on icon "close-circle" at bounding box center [237, 16] width 8 height 8
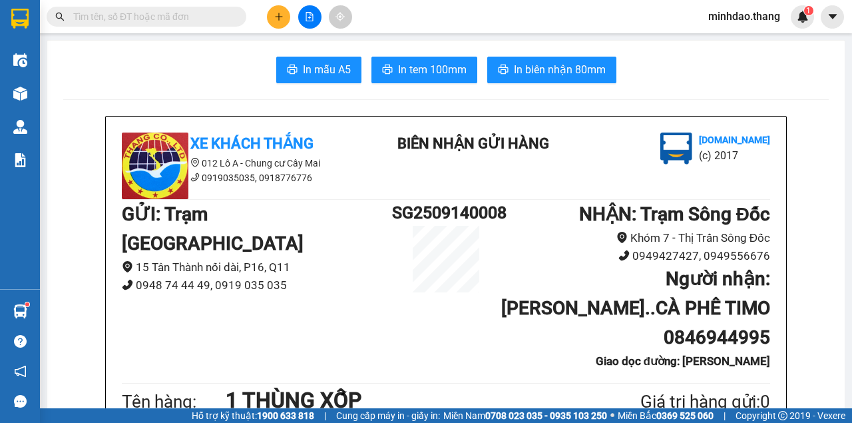
click at [186, 13] on input "text" at bounding box center [151, 16] width 157 height 15
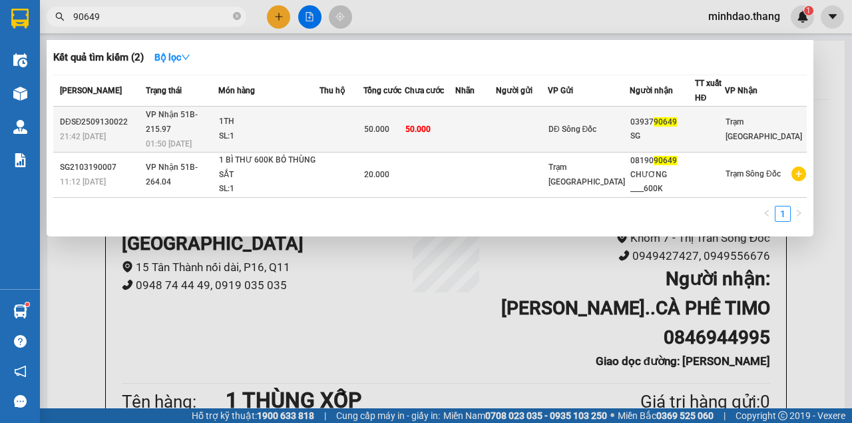
type input "90649"
click at [455, 113] on td "50.000" at bounding box center [430, 130] width 51 height 46
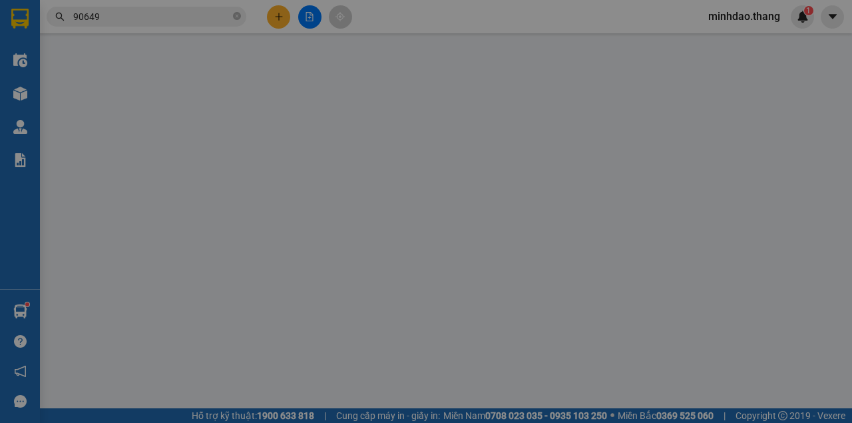
type input "0393790649"
type input "SG"
type input "50.000"
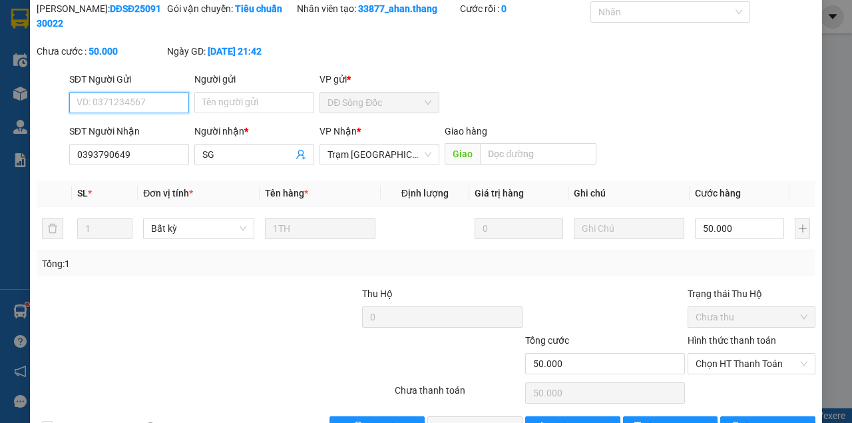
scroll to position [86, 0]
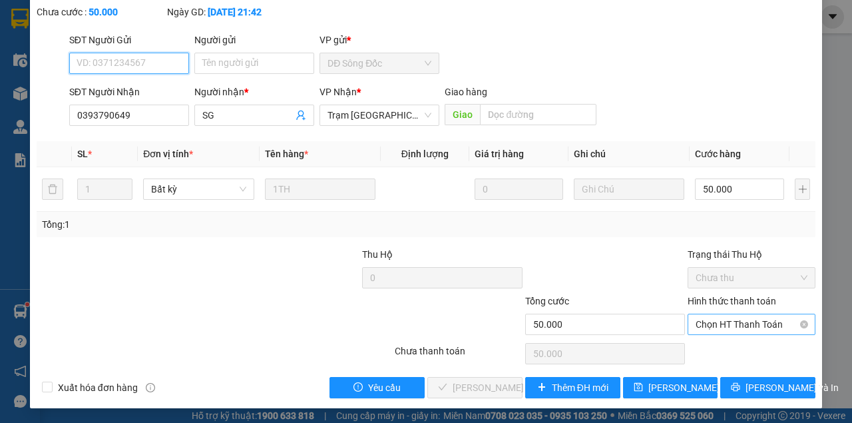
drag, startPoint x: 714, startPoint y: 314, endPoint x: 719, endPoint y: 326, distance: 13.1
click at [716, 317] on span "Chọn HT Thanh Toán" at bounding box center [752, 324] width 112 height 20
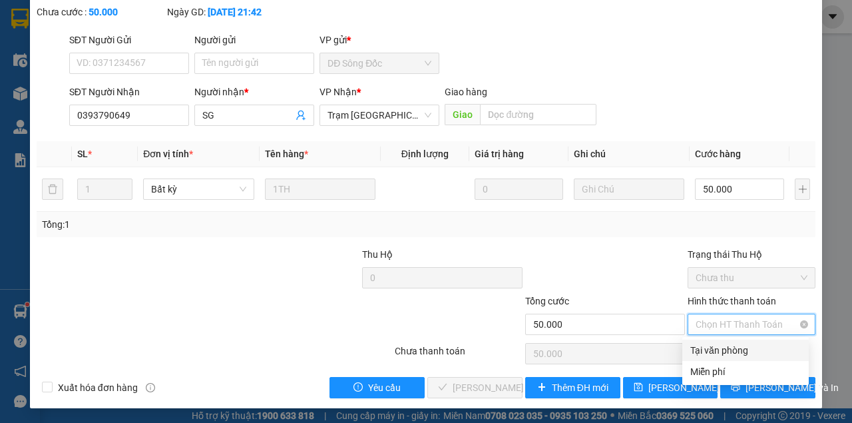
click at [719, 326] on span "Chọn HT Thanh Toán" at bounding box center [752, 324] width 112 height 20
drag, startPoint x: 703, startPoint y: 348, endPoint x: 579, endPoint y: 361, distance: 124.5
click at [696, 350] on div "Tại văn phòng" at bounding box center [745, 350] width 111 height 15
type input "0"
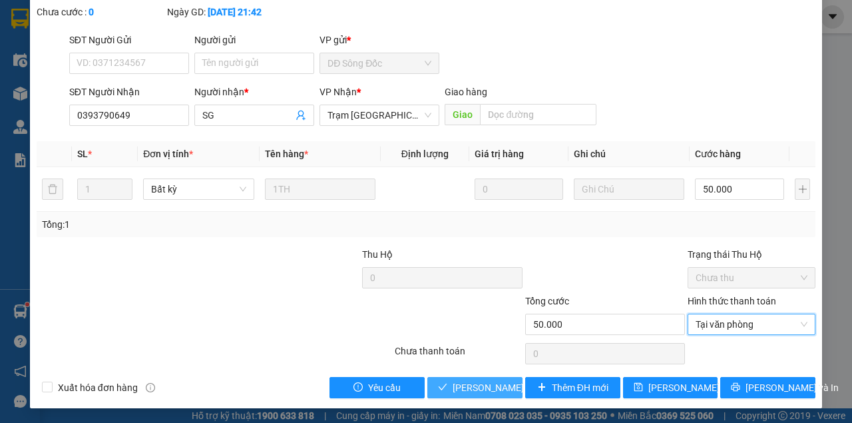
click at [459, 393] on span "[PERSON_NAME] và [PERSON_NAME] hàng" at bounding box center [517, 387] width 128 height 15
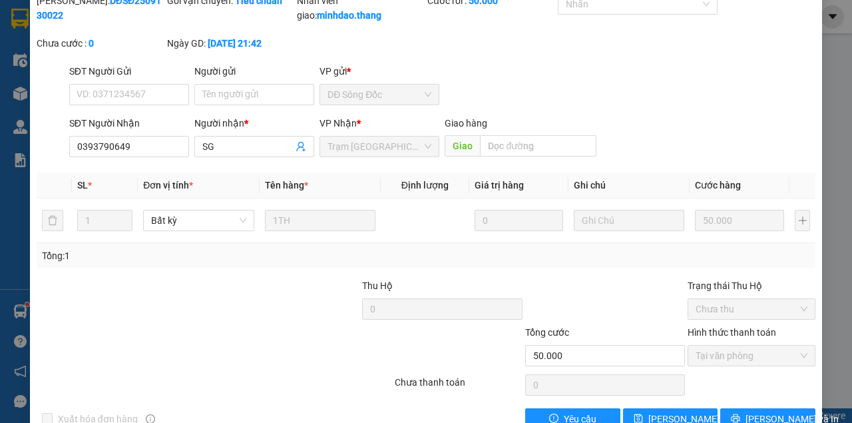
scroll to position [12, 0]
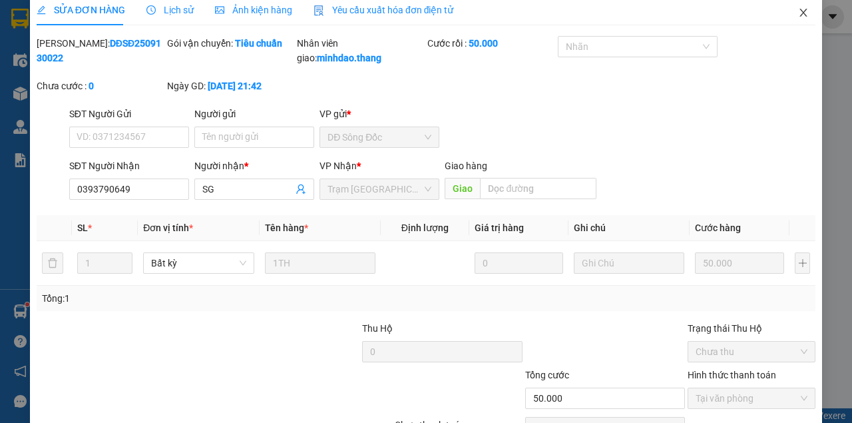
click at [794, 7] on span "Close" at bounding box center [803, 13] width 37 height 37
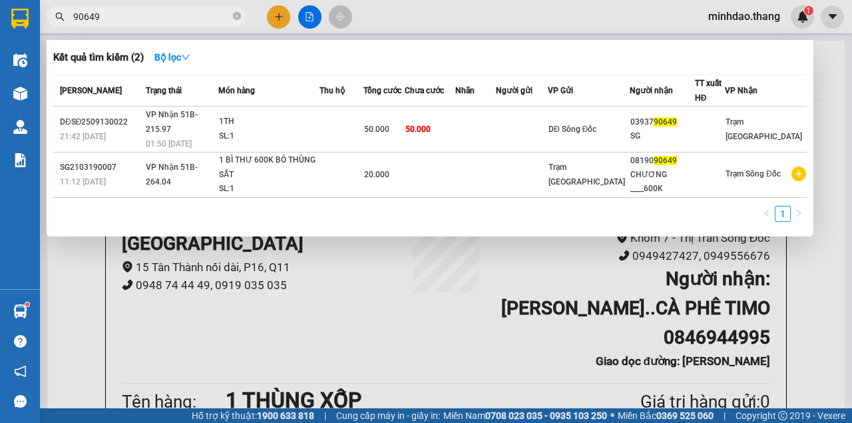
drag, startPoint x: 236, startPoint y: 13, endPoint x: 226, endPoint y: 15, distance: 10.1
click at [234, 13] on icon "close-circle" at bounding box center [237, 16] width 8 height 8
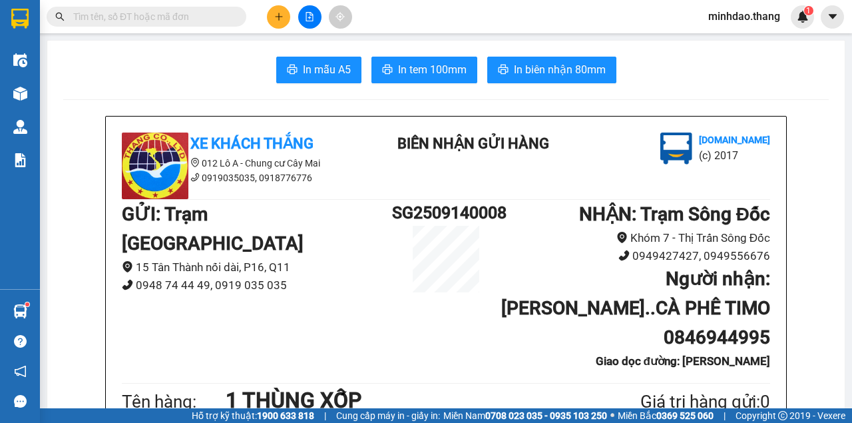
click at [195, 15] on input "text" at bounding box center [151, 16] width 157 height 15
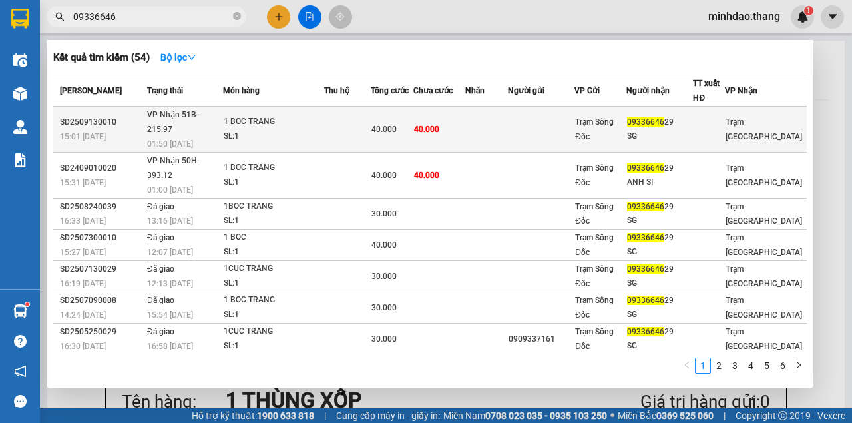
type input "09336646"
click at [390, 125] on span "40.000" at bounding box center [384, 129] width 25 height 9
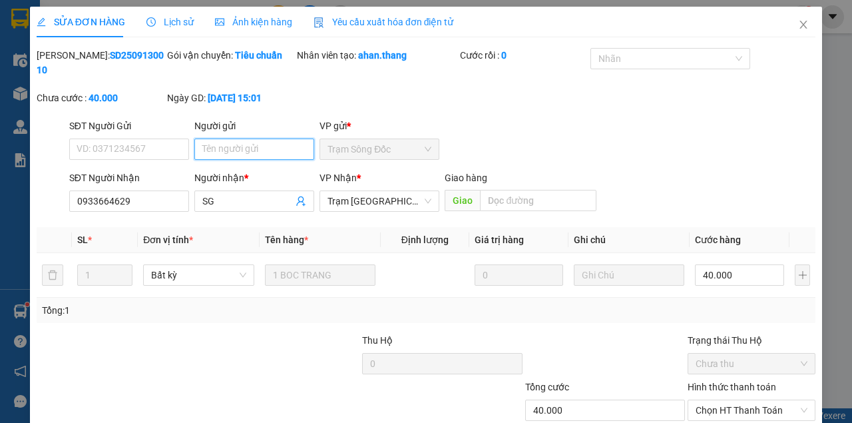
click at [279, 155] on input "Người gửi" at bounding box center [254, 148] width 120 height 21
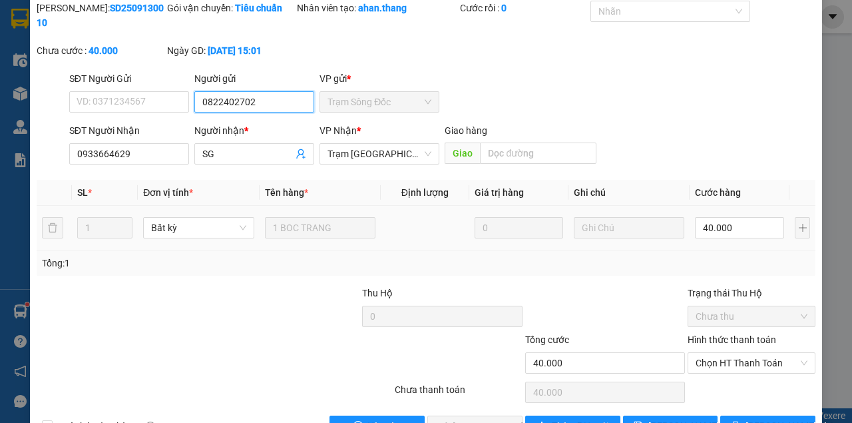
scroll to position [86, 0]
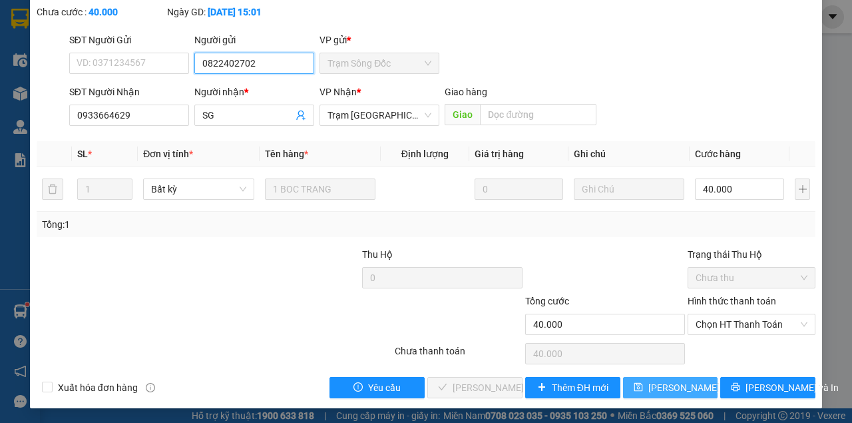
type input "0822402702"
click at [664, 383] on span "[PERSON_NAME] đổi" at bounding box center [701, 387] width 107 height 15
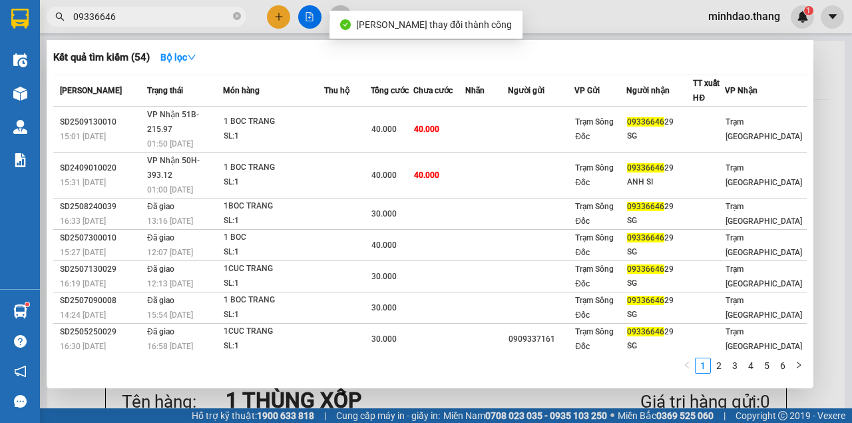
click at [208, 15] on input "09336646" at bounding box center [151, 16] width 157 height 15
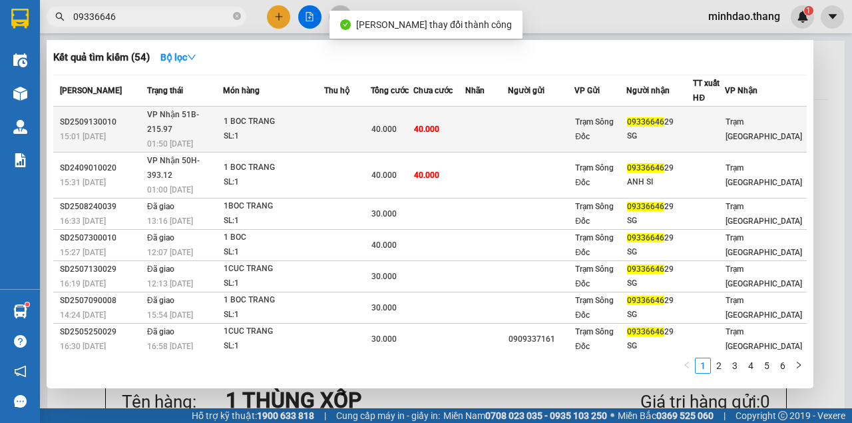
click at [426, 125] on span "40.000" at bounding box center [426, 129] width 25 height 9
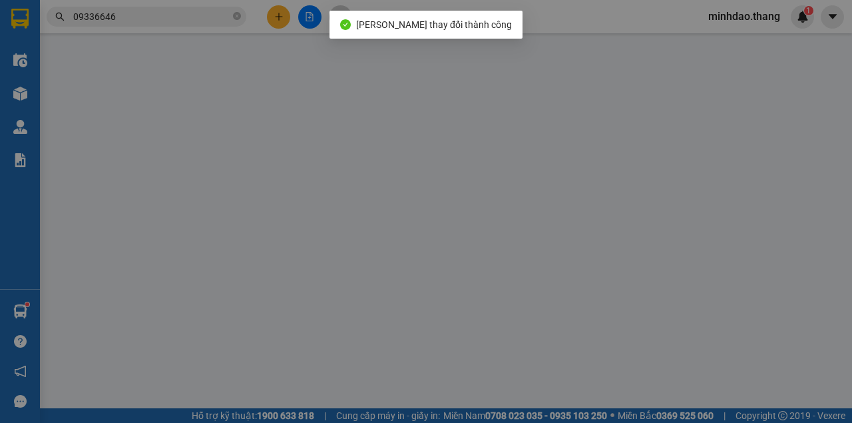
type input "0822402702"
type input "0933664629"
type input "SG"
type input "40.000"
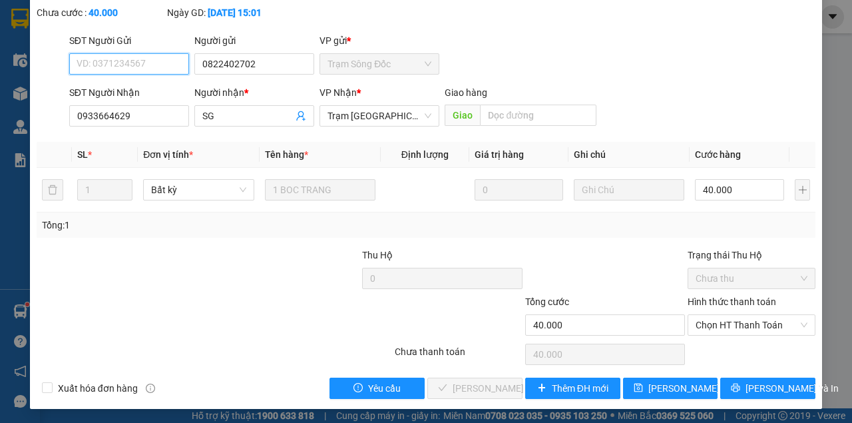
scroll to position [86, 0]
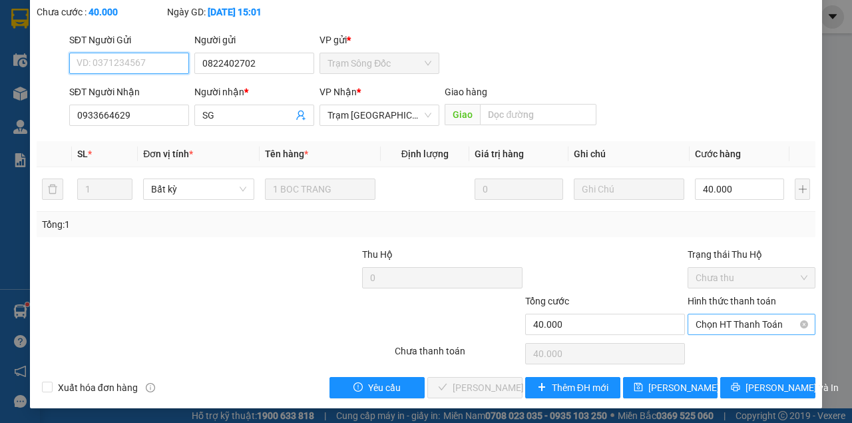
click at [756, 324] on span "Chọn HT Thanh Toán" at bounding box center [752, 324] width 112 height 20
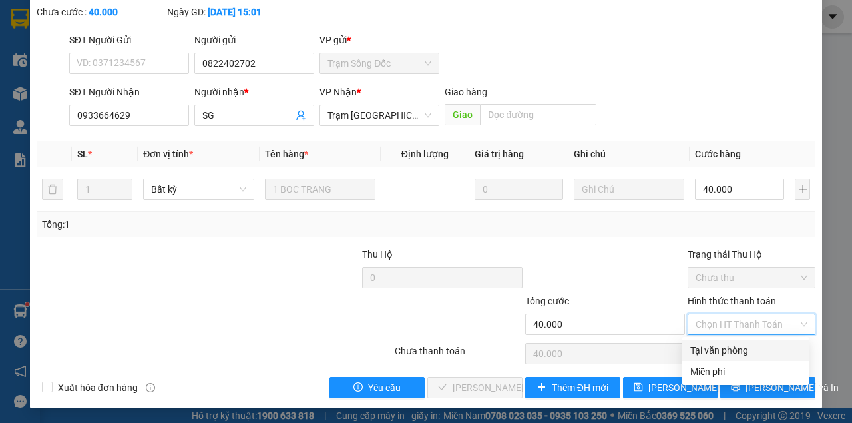
drag, startPoint x: 723, startPoint y: 342, endPoint x: 662, endPoint y: 364, distance: 64.9
click at [719, 345] on div "Tại văn phòng" at bounding box center [745, 350] width 111 height 15
type input "0"
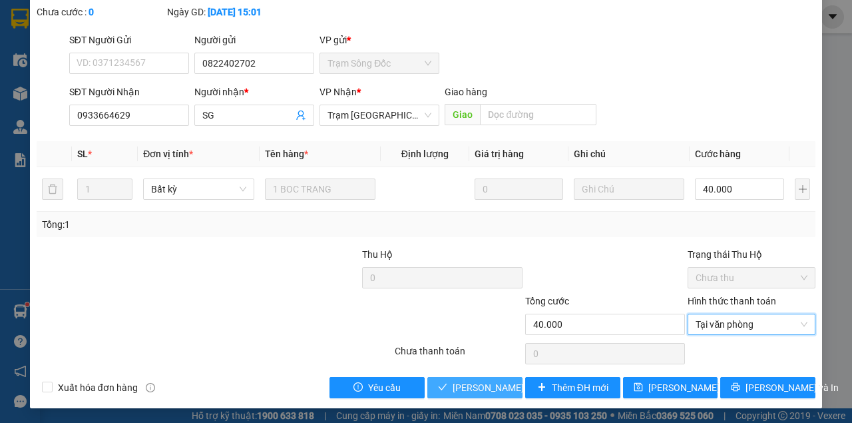
click at [466, 388] on span "[PERSON_NAME] và [PERSON_NAME] hàng" at bounding box center [517, 387] width 128 height 15
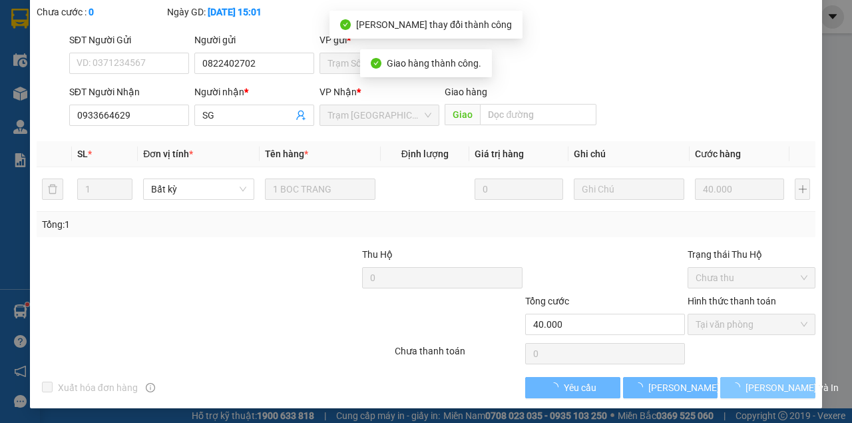
scroll to position [101, 0]
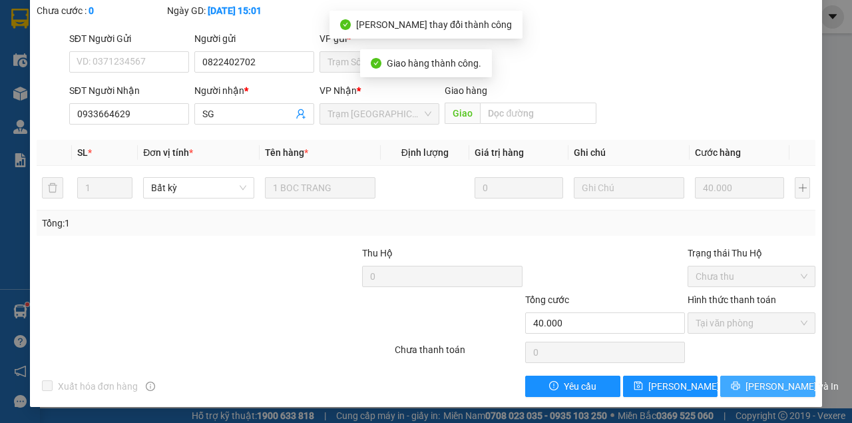
click at [756, 391] on span "[PERSON_NAME] và In" at bounding box center [792, 386] width 93 height 15
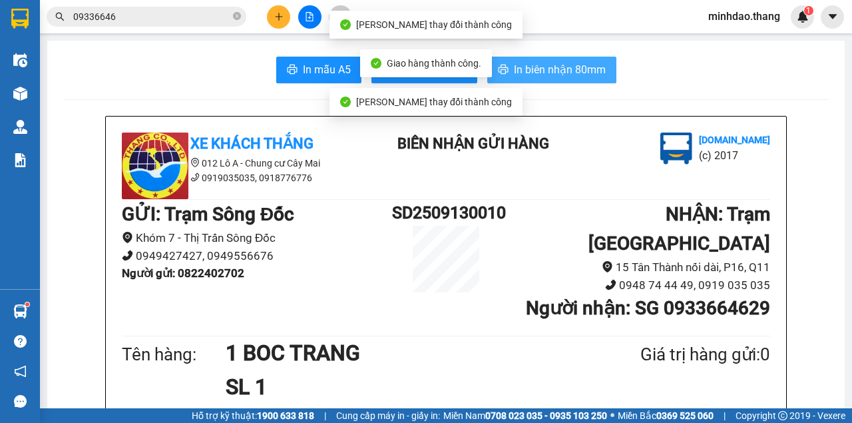
drag, startPoint x: 565, startPoint y: 71, endPoint x: 579, endPoint y: 75, distance: 13.7
click at [566, 71] on span "In biên nhận 80mm" at bounding box center [560, 69] width 92 height 17
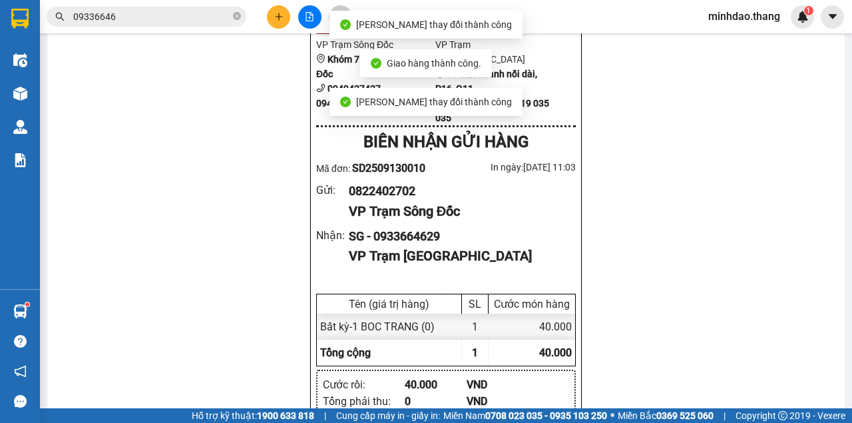
click at [571, 72] on div "VP Trạm Sông Đốc Khóm 7 - Thị Trấn Sông Đốc 0949427427, 0949556676 VP Trạm Sài …" at bounding box center [446, 82] width 260 height 90
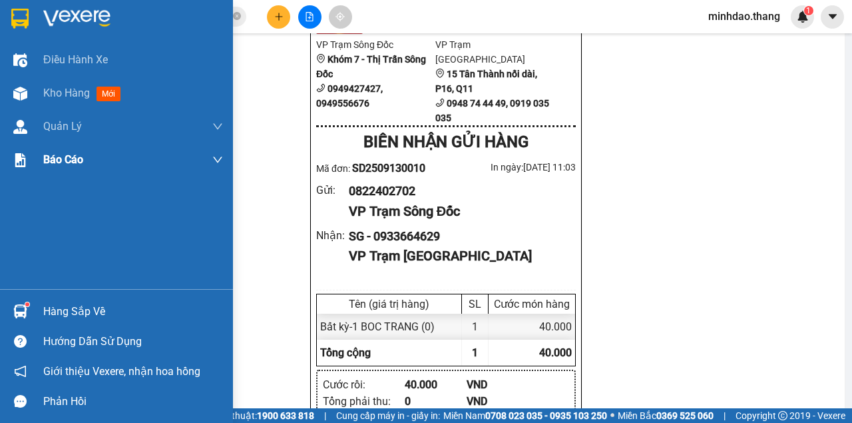
click at [57, 96] on span "Kho hàng" at bounding box center [66, 93] width 47 height 13
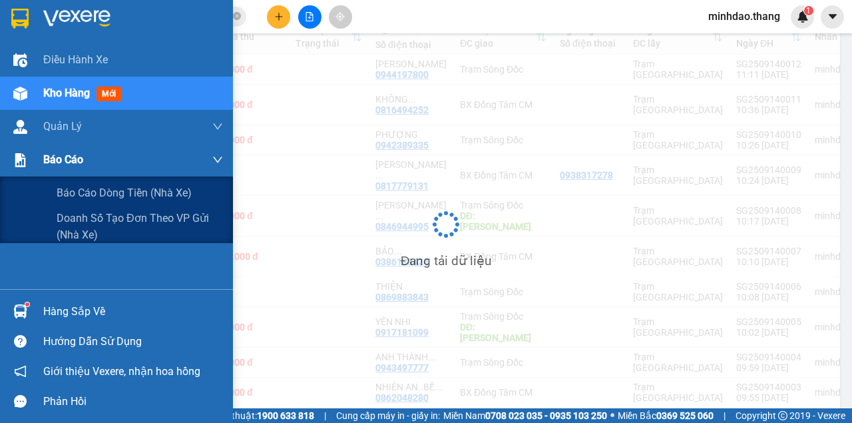
scroll to position [222, 0]
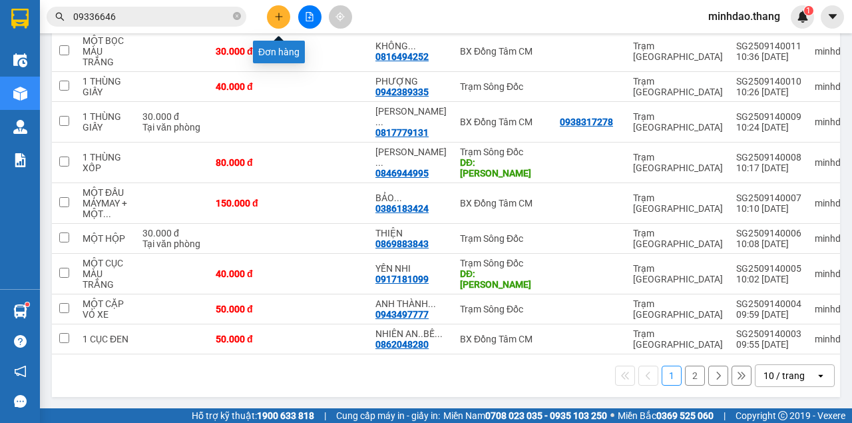
click at [279, 16] on icon "plus" at bounding box center [278, 16] width 7 height 1
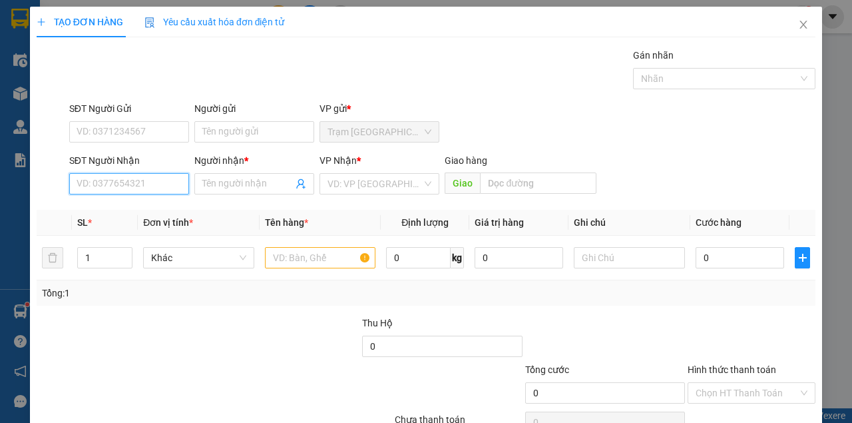
click at [146, 184] on input "SĐT Người Nhận" at bounding box center [129, 183] width 120 height 21
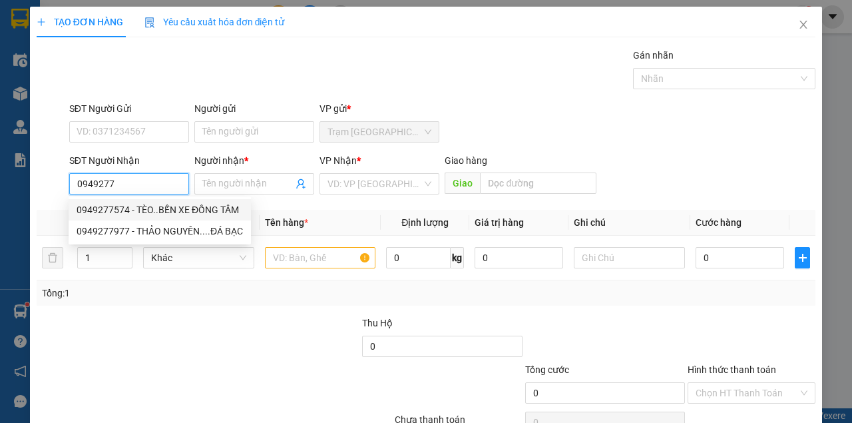
click at [181, 209] on div "0949277574 - TÈO..BẾN XE ĐỒNG TÂM" at bounding box center [160, 209] width 166 height 15
type input "0949277574"
type input "TÈO..BẾN XE ĐỒNG TÂM"
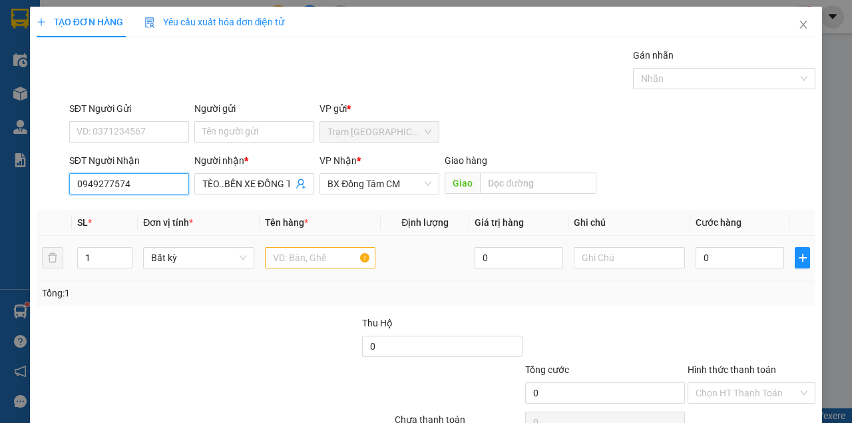
type input "0949277574"
click at [296, 266] on input "text" at bounding box center [320, 257] width 111 height 21
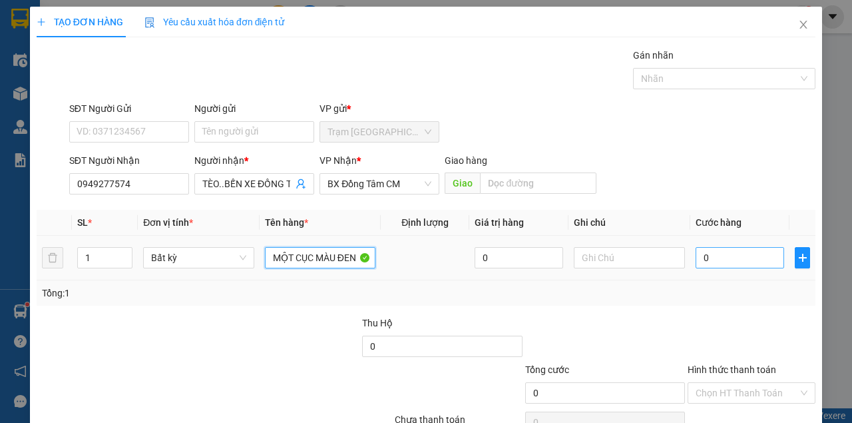
type input "MỘT CỤC MÀU ĐEN"
click at [736, 266] on input "0" at bounding box center [740, 257] width 89 height 21
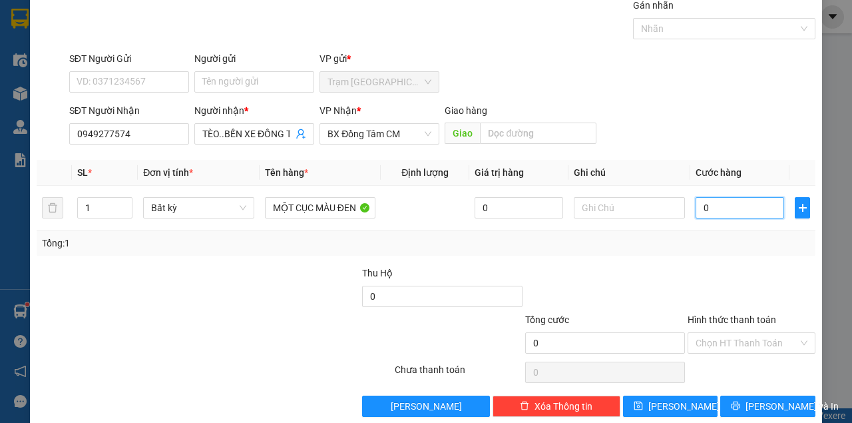
scroll to position [68, 0]
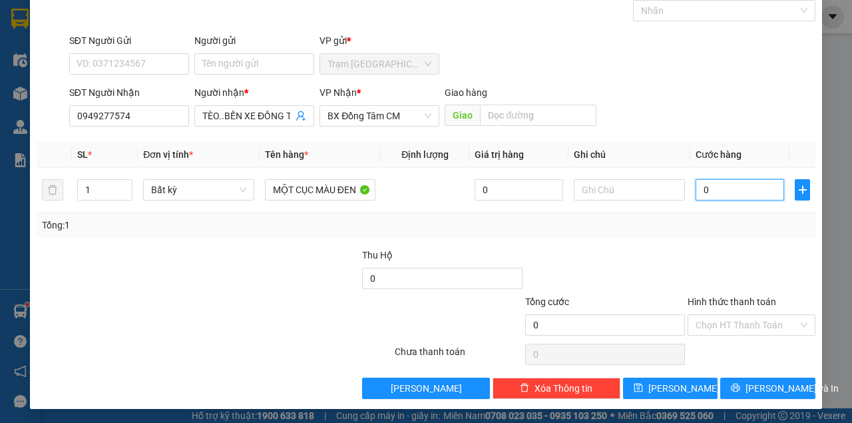
type input "3"
type input "30"
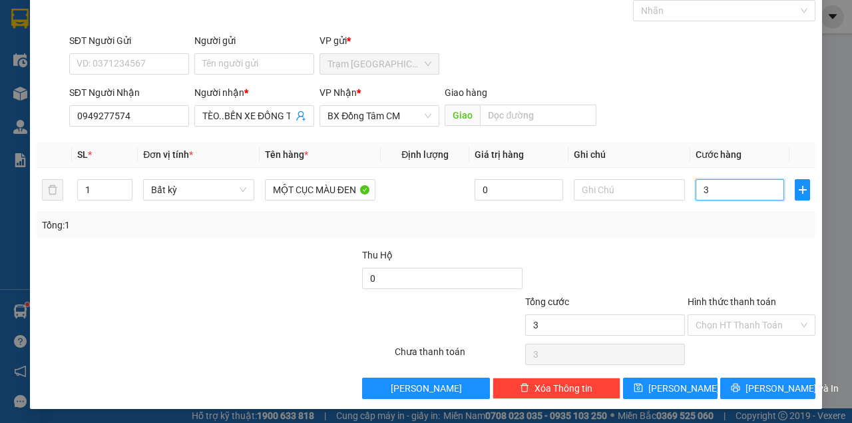
type input "30"
type input "30.000"
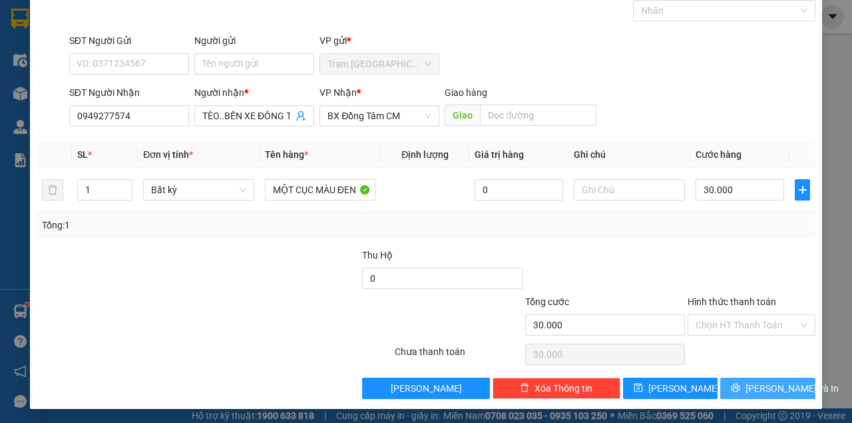
click at [738, 389] on icon "printer" at bounding box center [736, 387] width 9 height 9
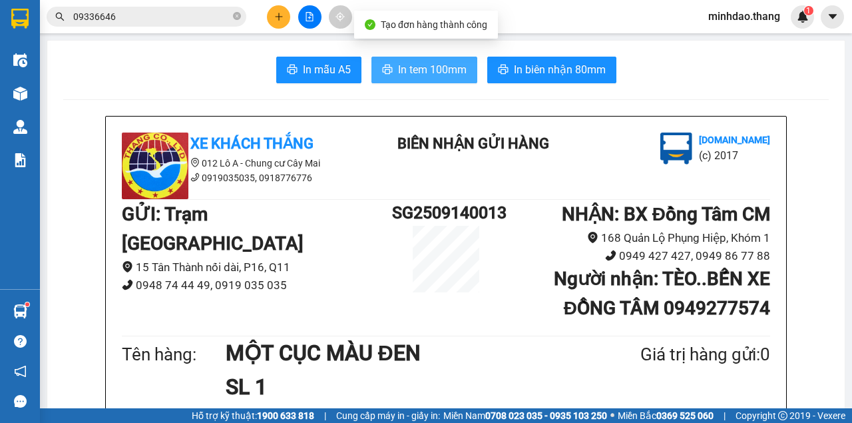
drag, startPoint x: 450, startPoint y: 75, endPoint x: 439, endPoint y: 73, distance: 11.4
click at [450, 71] on span "In tem 100mm" at bounding box center [432, 69] width 69 height 17
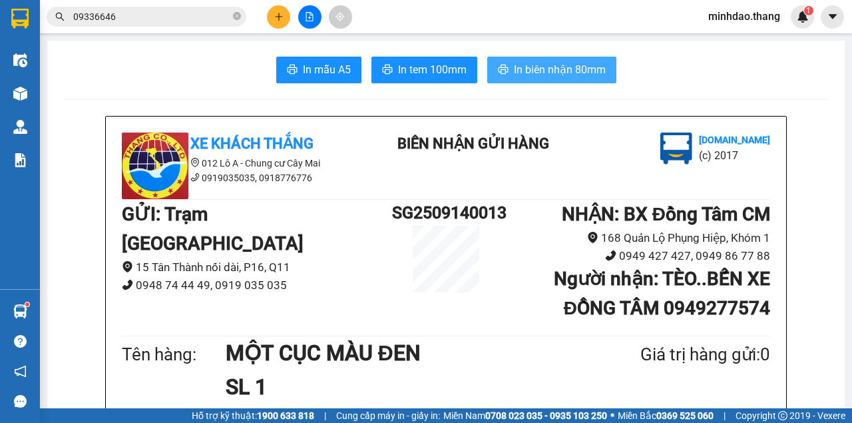
click at [487, 57] on button "In biên nhận 80mm" at bounding box center [551, 70] width 129 height 27
click at [531, 73] on span "In biên nhận 80mm" at bounding box center [560, 69] width 92 height 17
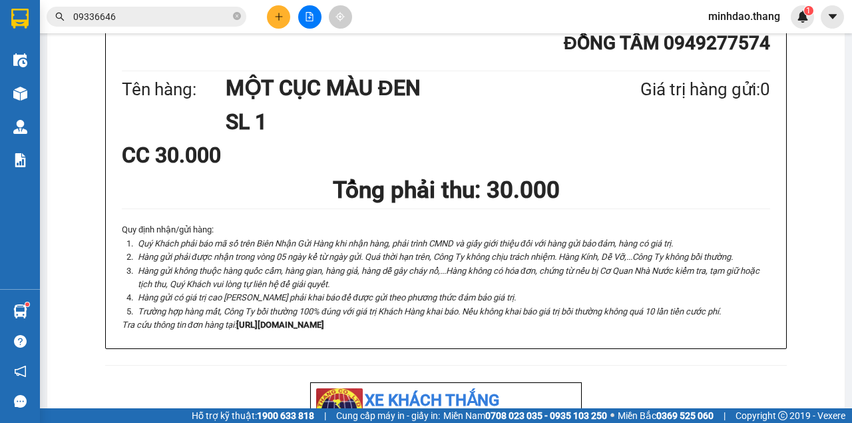
scroll to position [266, 0]
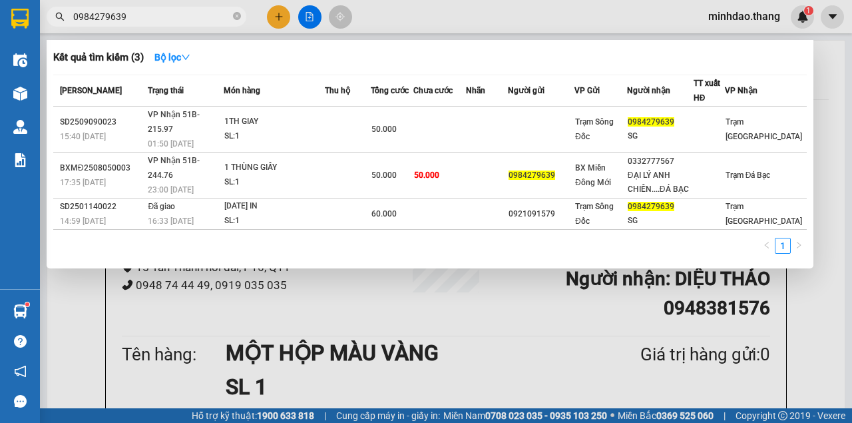
scroll to position [177, 0]
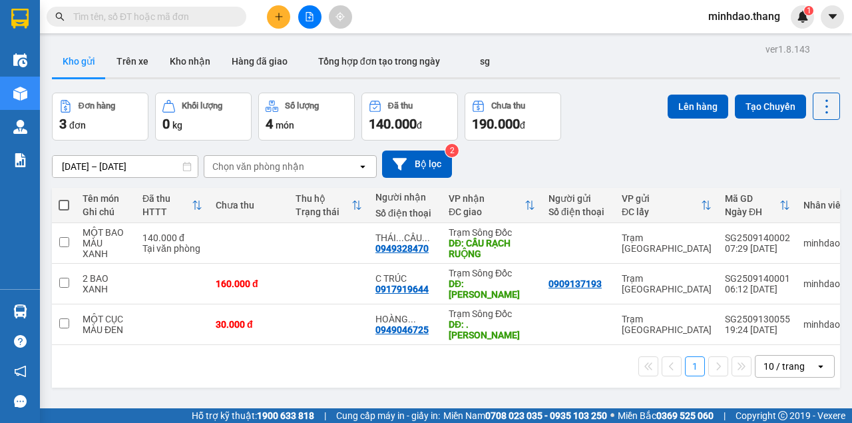
click at [204, 15] on input "text" at bounding box center [151, 16] width 157 height 15
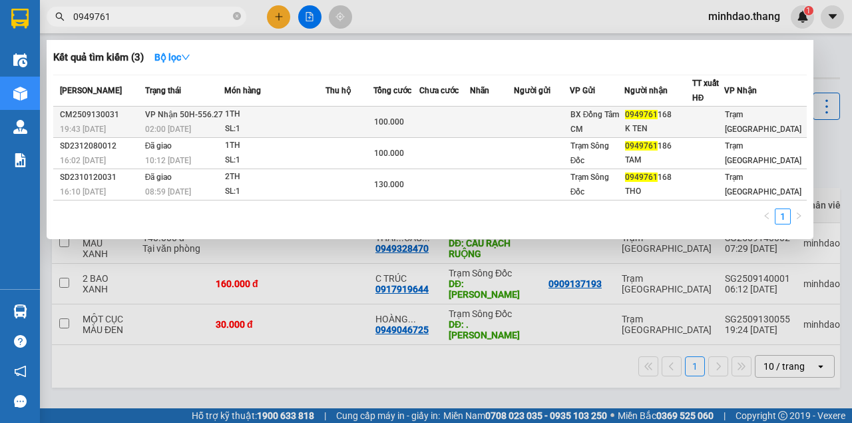
type input "0949761"
click at [447, 121] on td at bounding box center [444, 122] width 51 height 31
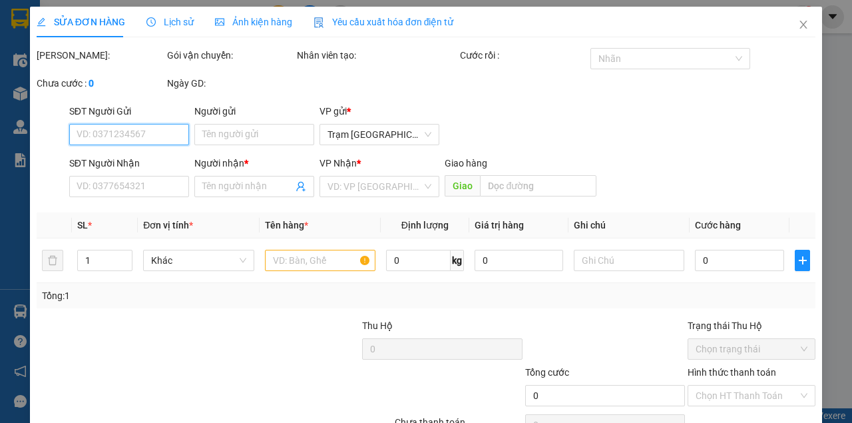
type input "0949761168"
type input "K TEN"
type input "100.000"
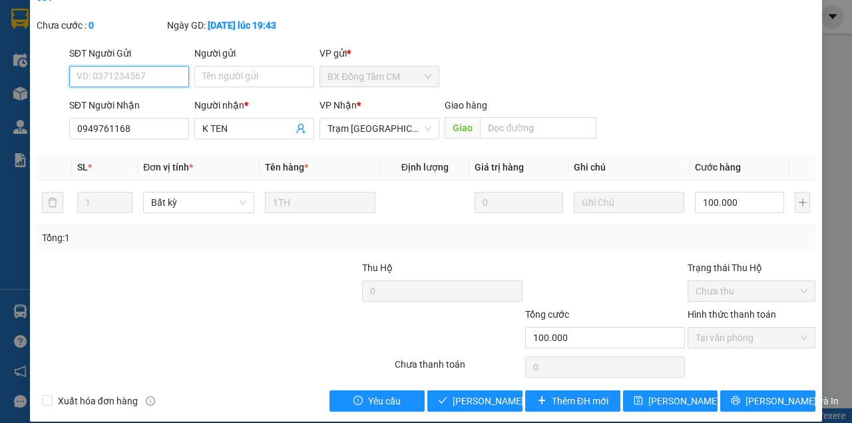
scroll to position [86, 0]
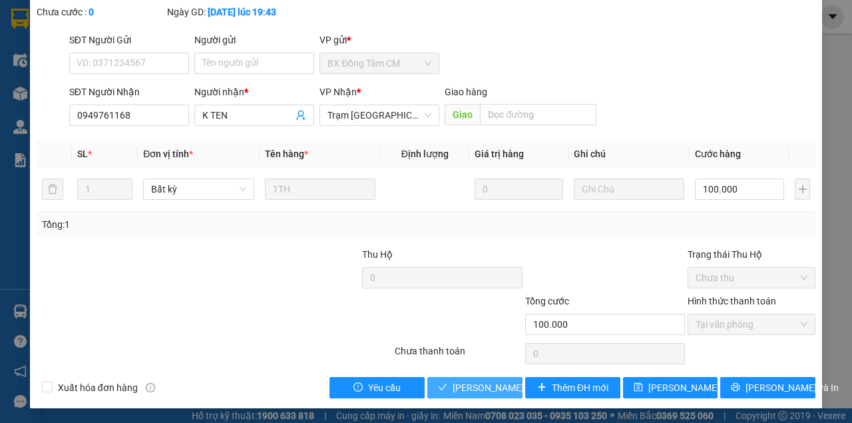
click at [495, 383] on span "[PERSON_NAME] và [PERSON_NAME] hàng" at bounding box center [543, 387] width 180 height 15
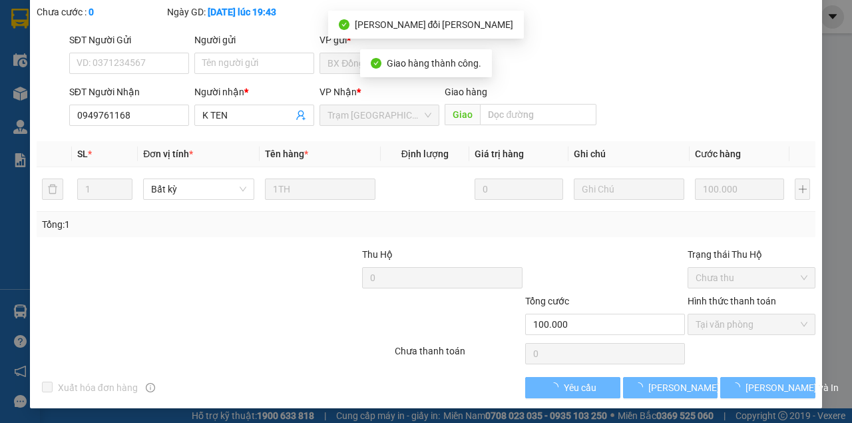
scroll to position [101, 0]
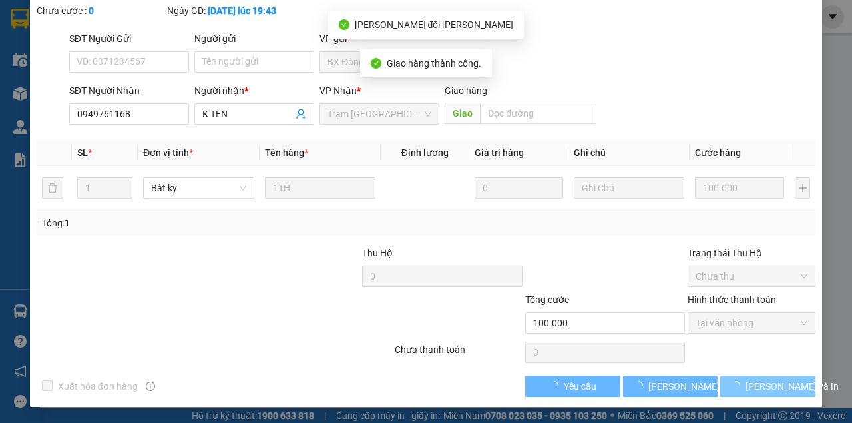
click at [758, 389] on span "[PERSON_NAME] và In" at bounding box center [792, 386] width 93 height 15
drag, startPoint x: 758, startPoint y: 389, endPoint x: 585, endPoint y: 178, distance: 272.0
click at [754, 385] on span "[PERSON_NAME] và In" at bounding box center [792, 386] width 93 height 15
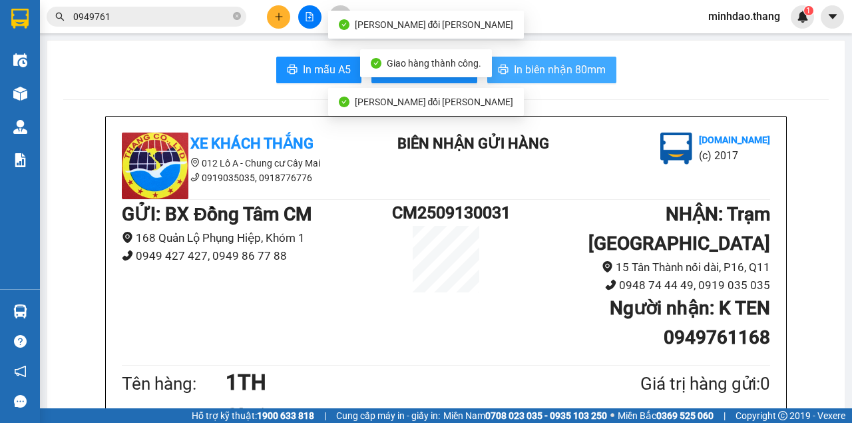
click at [569, 67] on span "In biên nhận 80mm" at bounding box center [560, 69] width 92 height 17
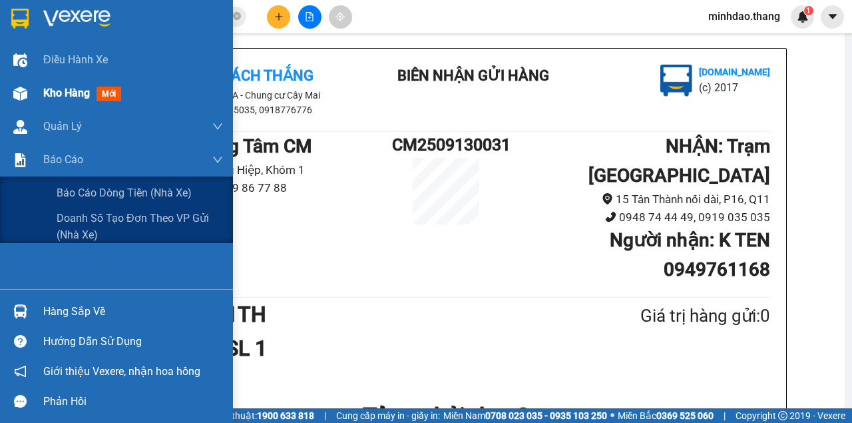
scroll to position [44, 0]
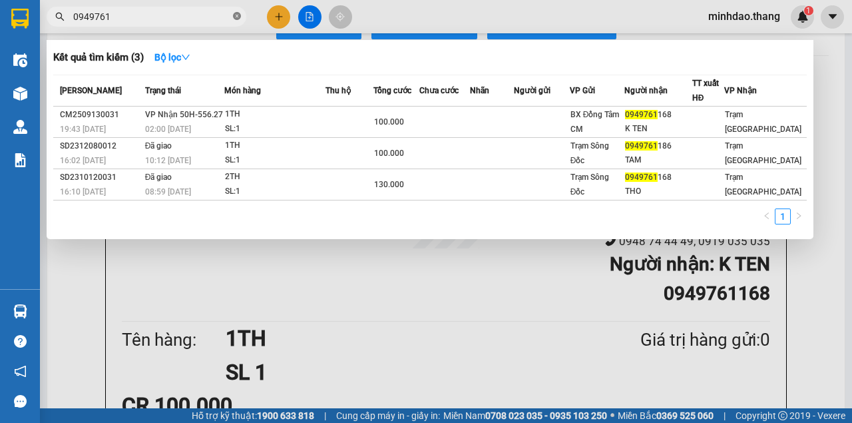
click at [236, 17] on icon "close-circle" at bounding box center [237, 16] width 8 height 8
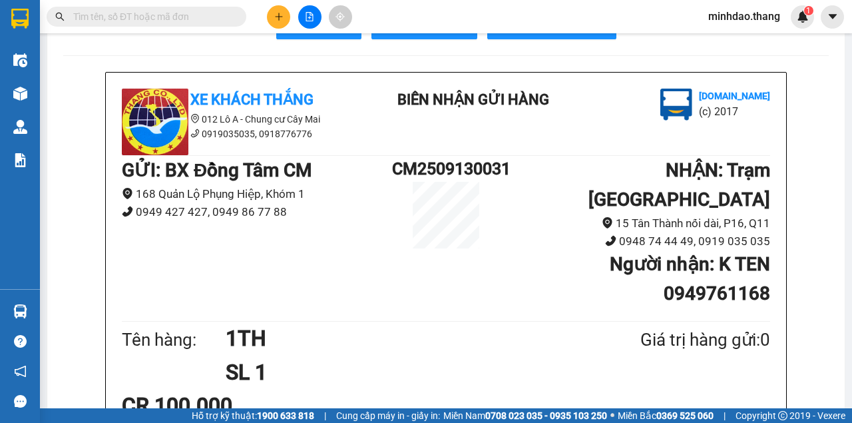
click at [202, 16] on input "text" at bounding box center [151, 16] width 157 height 15
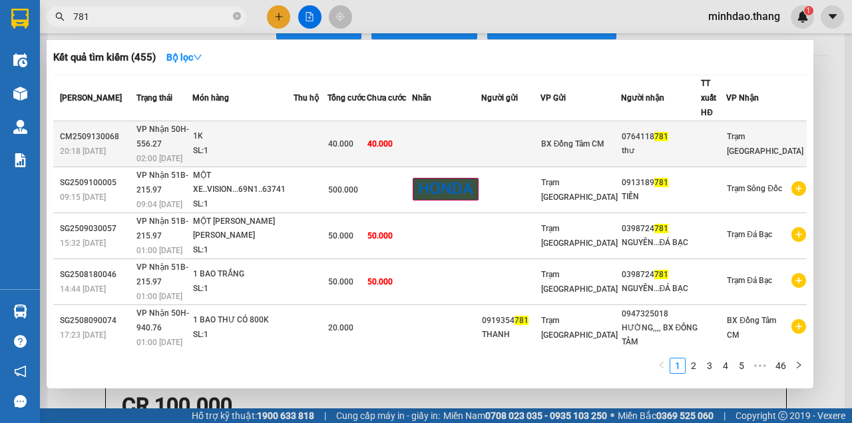
type input "781"
click at [412, 126] on td "40.000" at bounding box center [389, 144] width 45 height 46
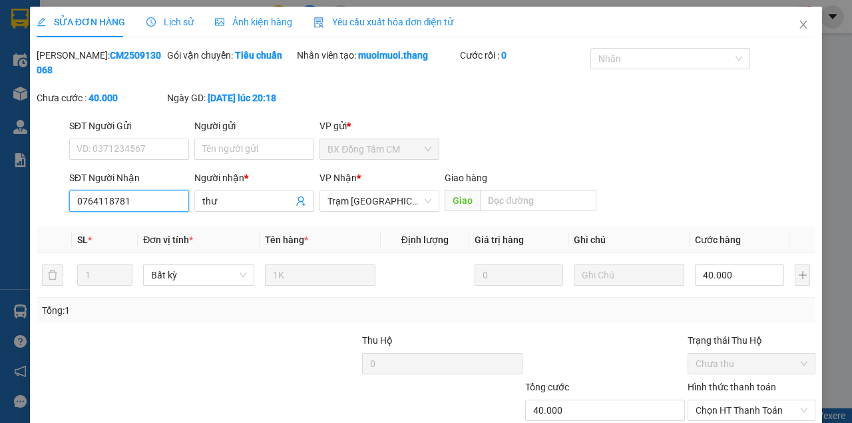
drag, startPoint x: 53, startPoint y: 202, endPoint x: 0, endPoint y: 198, distance: 53.4
click at [0, 199] on div "SỬA ĐƠN HÀNG Lịch sử [PERSON_NAME] hàng Yêu cầu xuất [PERSON_NAME] điện tử Tota…" at bounding box center [426, 211] width 852 height 423
drag, startPoint x: 794, startPoint y: 23, endPoint x: 780, endPoint y: 37, distance: 20.2
click at [798, 23] on icon "close" at bounding box center [803, 24] width 11 height 11
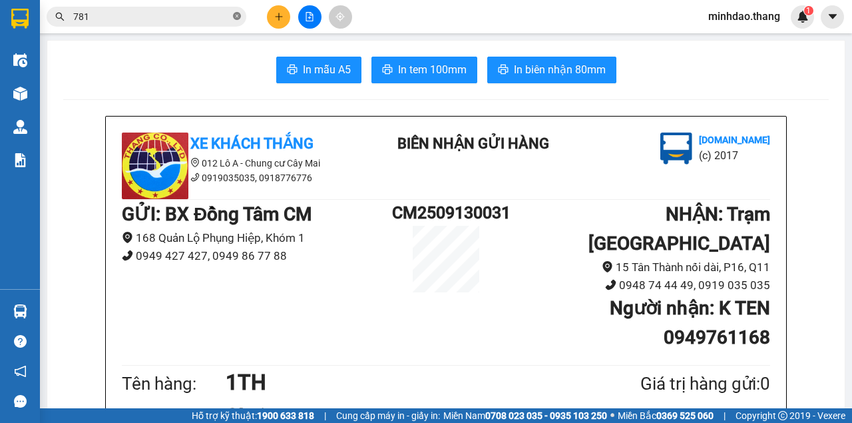
click at [234, 17] on icon "close-circle" at bounding box center [237, 16] width 8 height 8
click at [212, 17] on input "text" at bounding box center [151, 16] width 157 height 15
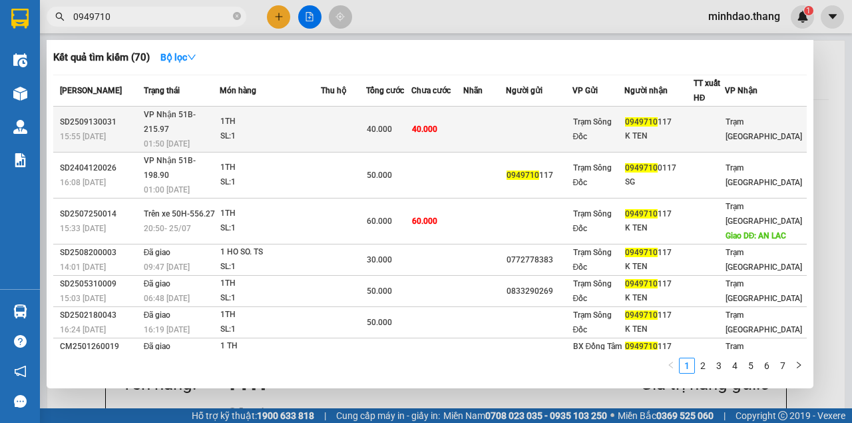
type input "0949710"
click at [447, 124] on td "40.000" at bounding box center [437, 130] width 52 height 46
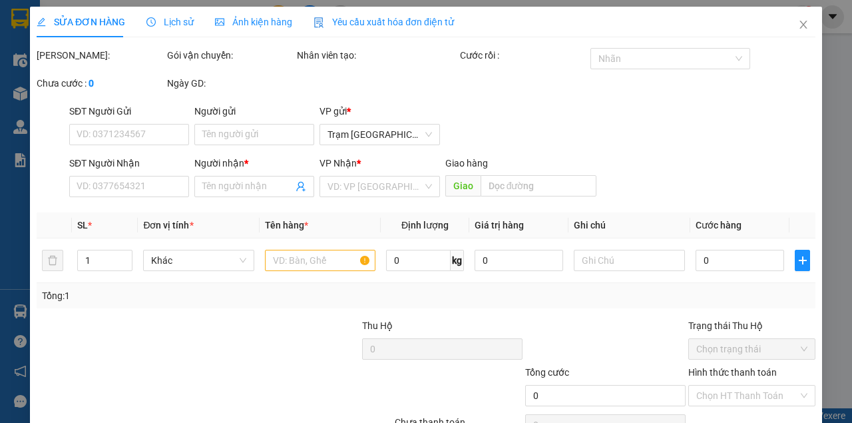
type input "0949710117"
type input "K TEN"
type input "40.000"
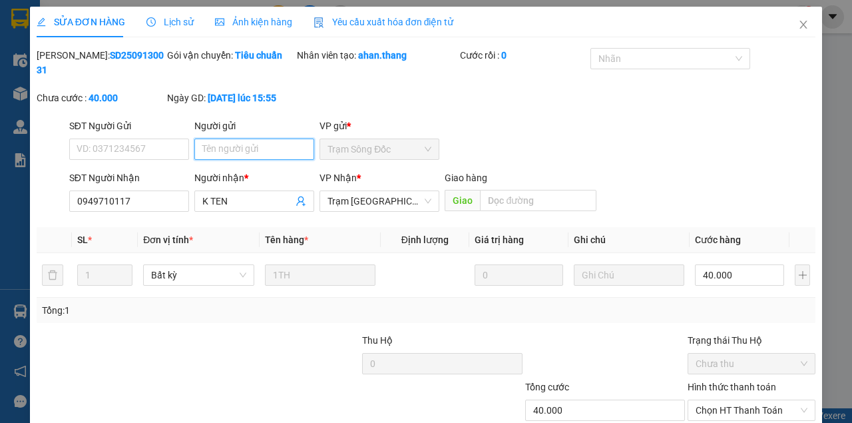
click at [226, 154] on input "Người gửi" at bounding box center [254, 148] width 120 height 21
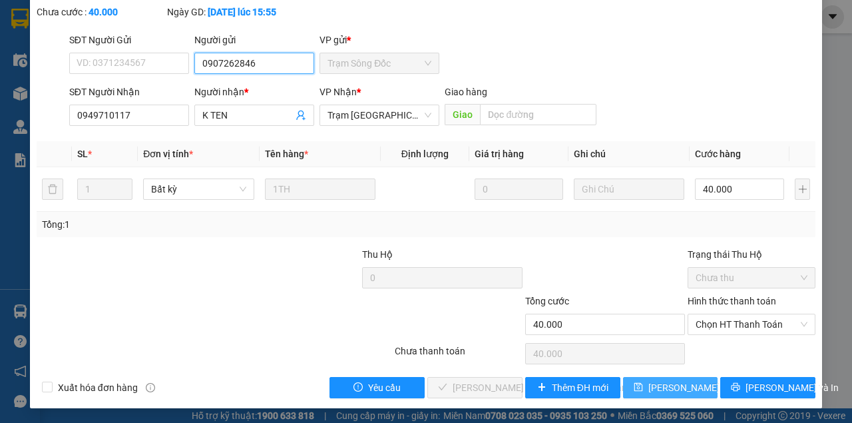
type input "0907262846"
click at [648, 383] on span "[PERSON_NAME] đổi" at bounding box center [691, 387] width 86 height 15
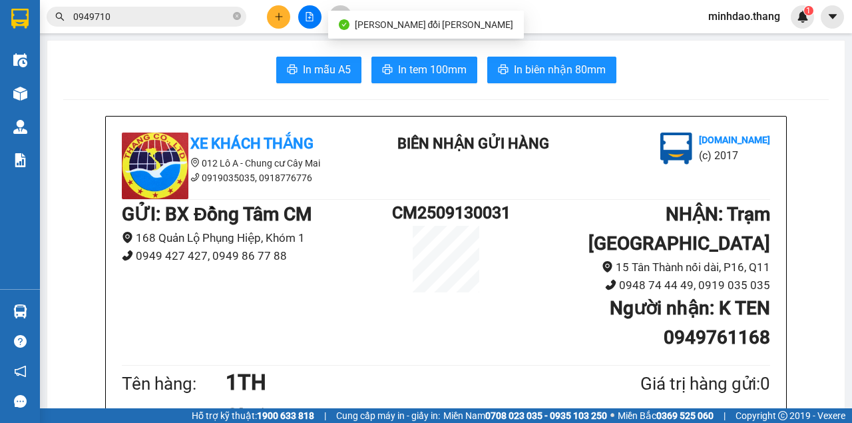
click at [164, 17] on input "0949710" at bounding box center [151, 16] width 157 height 15
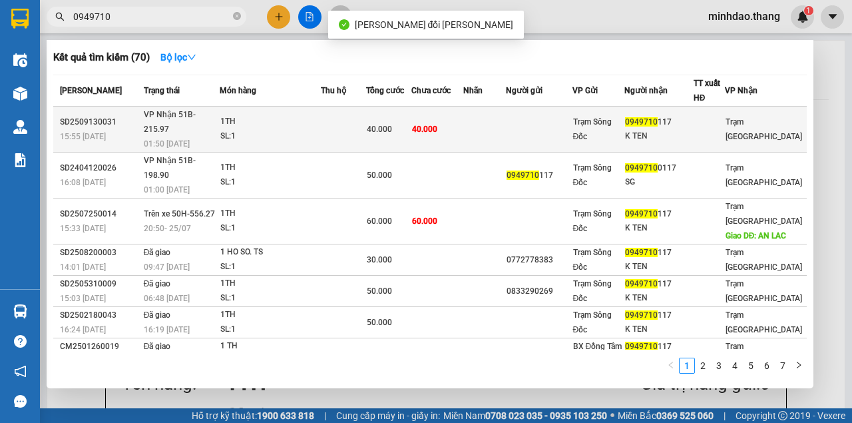
click at [435, 125] on span "40.000" at bounding box center [424, 129] width 25 height 9
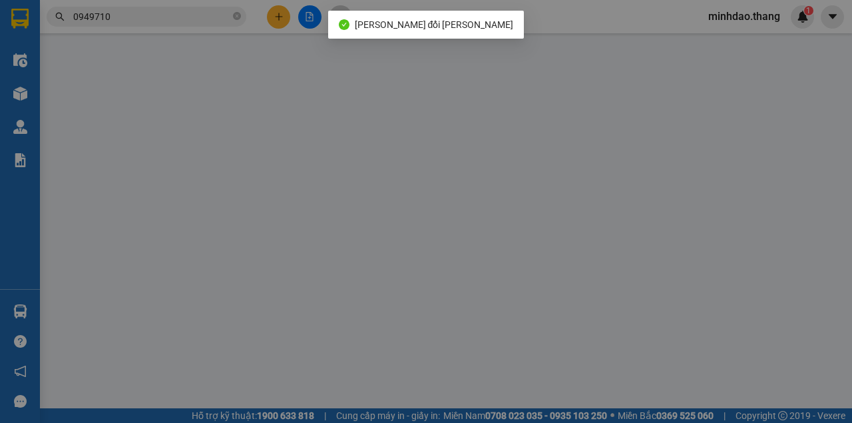
type input "0907262846"
type input "0949710117"
type input "K TEN"
type input "40.000"
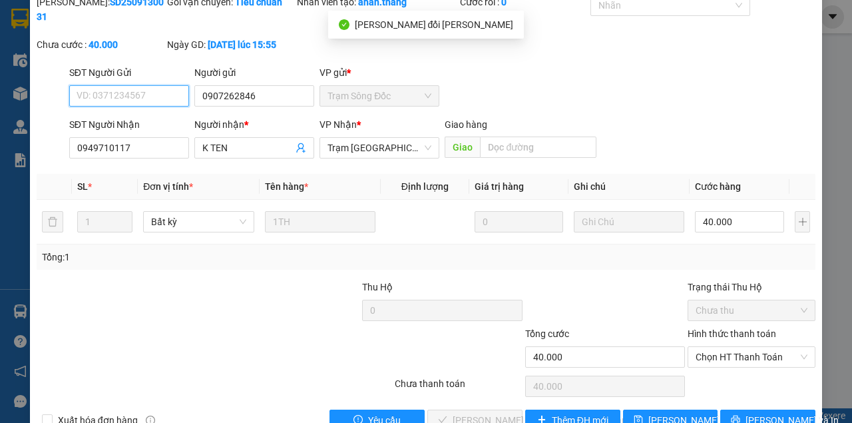
scroll to position [86, 0]
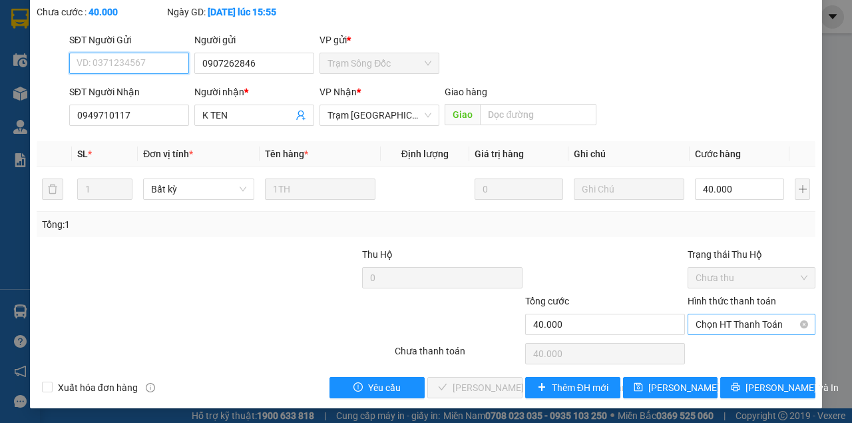
click at [714, 324] on span "Chọn HT Thanh Toán" at bounding box center [752, 324] width 112 height 20
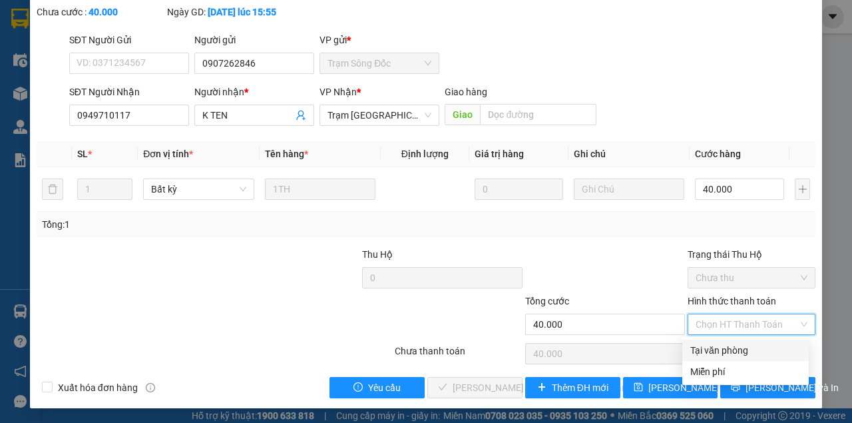
drag, startPoint x: 710, startPoint y: 352, endPoint x: 702, endPoint y: 354, distance: 8.4
click at [706, 352] on div "Tại văn phòng" at bounding box center [745, 350] width 111 height 15
type input "0"
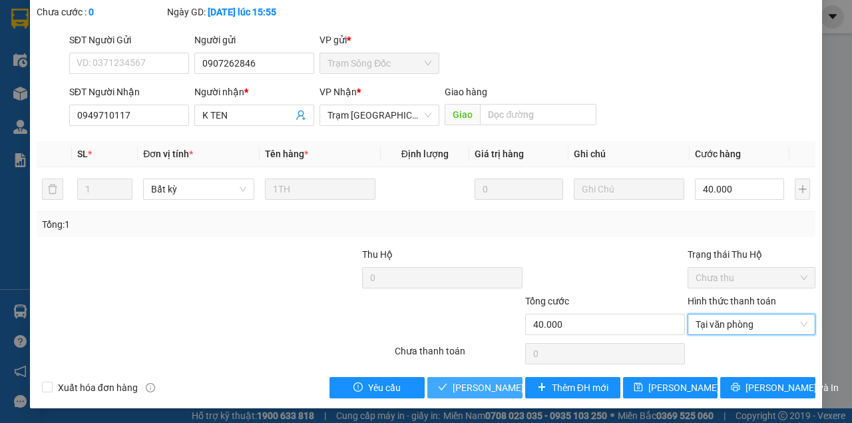
click at [490, 389] on span "[PERSON_NAME] và [PERSON_NAME] hàng" at bounding box center [543, 387] width 180 height 15
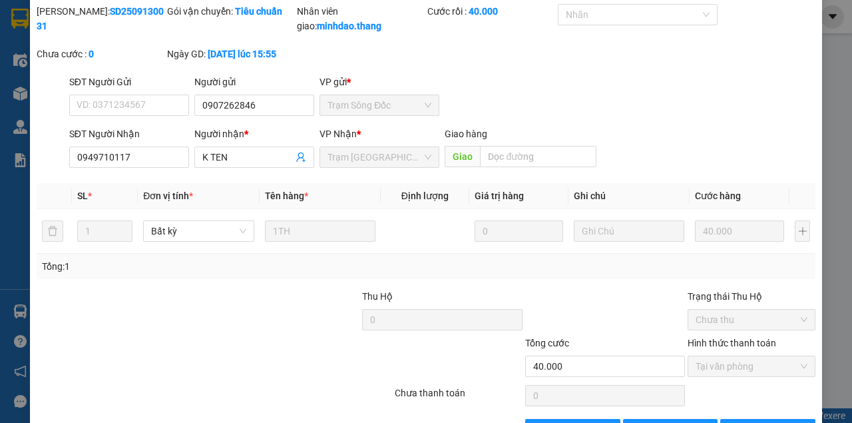
scroll to position [0, 0]
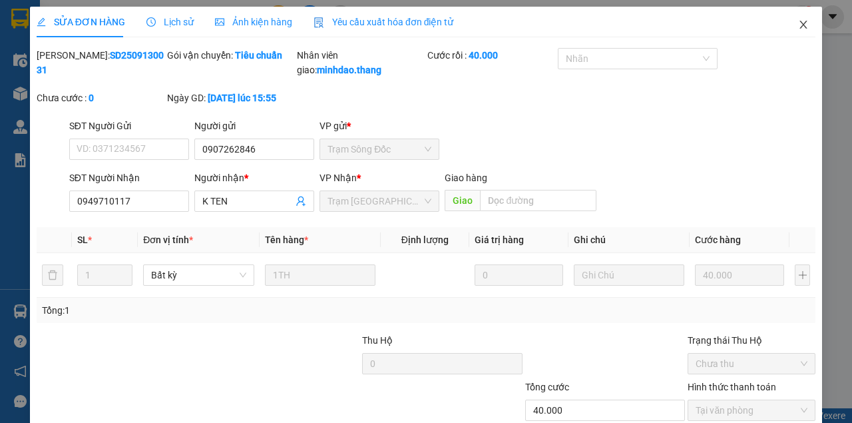
click at [806, 29] on span "Close" at bounding box center [803, 25] width 37 height 37
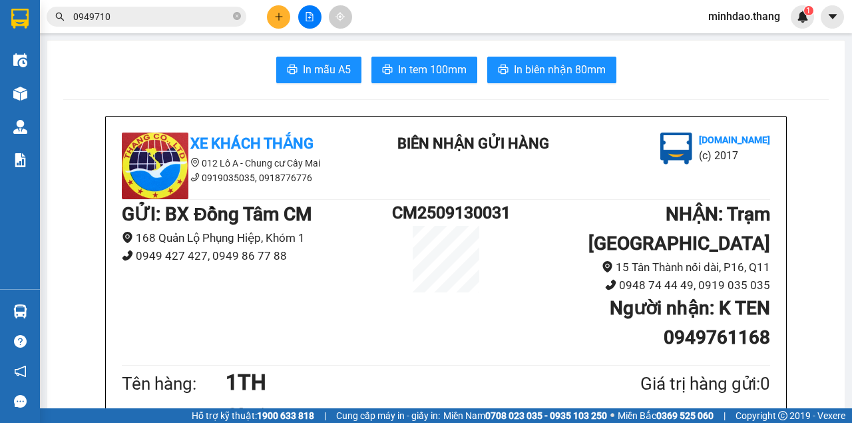
drag, startPoint x: 239, startPoint y: 17, endPoint x: 232, endPoint y: 17, distance: 7.3
click at [238, 17] on icon "close-circle" at bounding box center [237, 16] width 8 height 8
click at [185, 15] on input "text" at bounding box center [151, 16] width 157 height 15
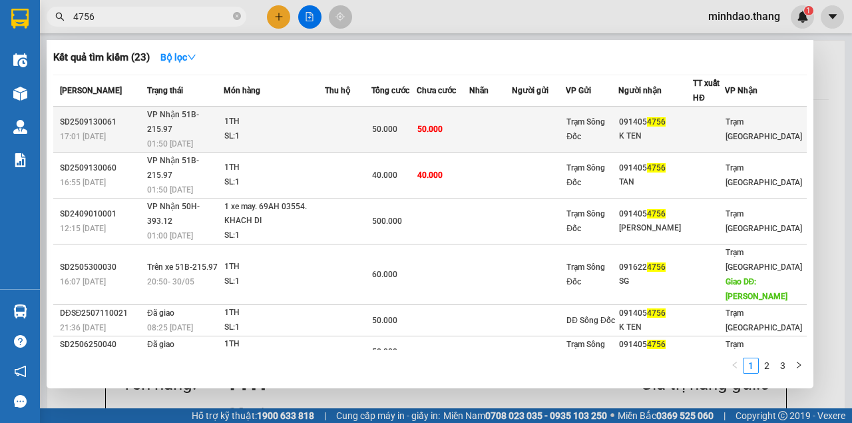
type input "4756"
click at [443, 125] on span "50.000" at bounding box center [429, 129] width 25 height 9
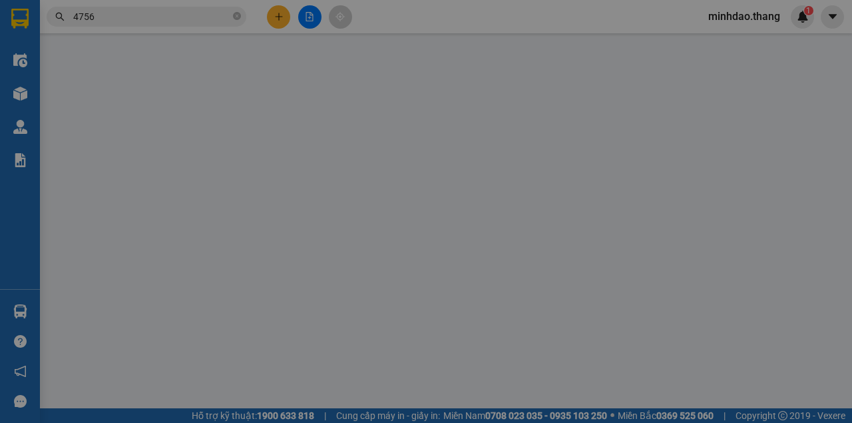
type input "0914054756"
type input "K TEN"
type input "50.000"
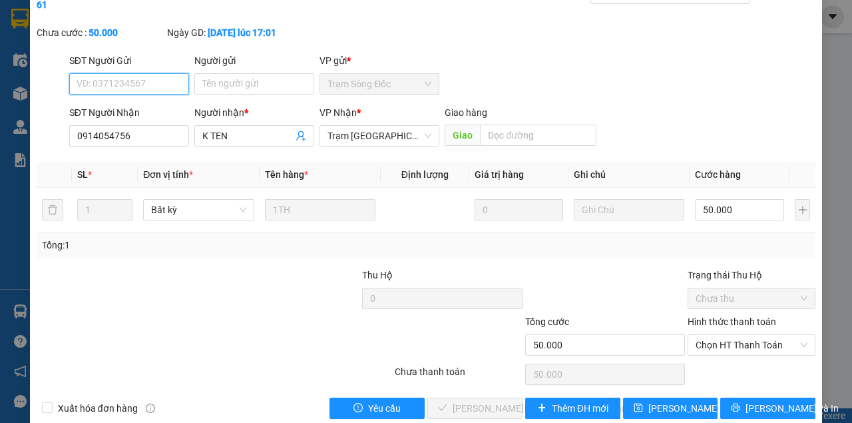
scroll to position [86, 0]
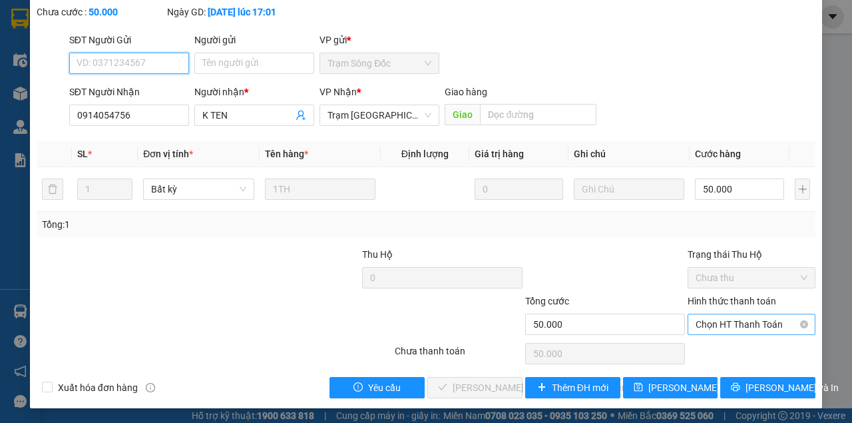
drag, startPoint x: 727, startPoint y: 322, endPoint x: 728, endPoint y: 330, distance: 7.4
click at [727, 323] on span "Chọn HT Thanh Toán" at bounding box center [752, 324] width 112 height 20
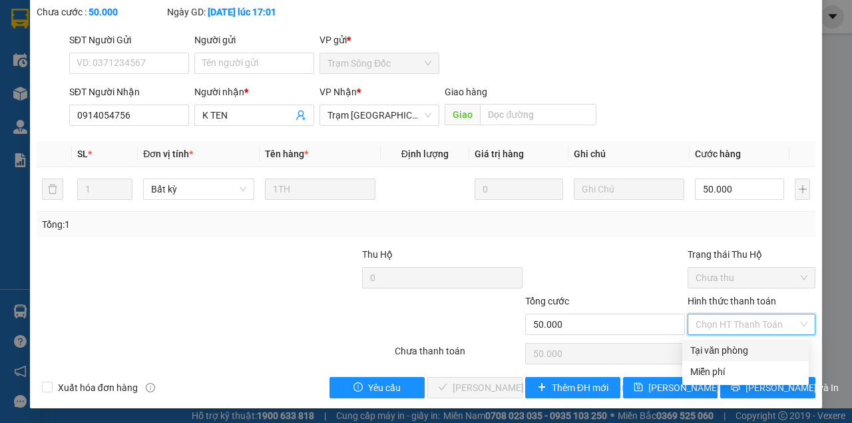
drag, startPoint x: 718, startPoint y: 343, endPoint x: 690, endPoint y: 358, distance: 31.0
click at [710, 346] on div "Tại văn phòng" at bounding box center [745, 350] width 111 height 15
type input "0"
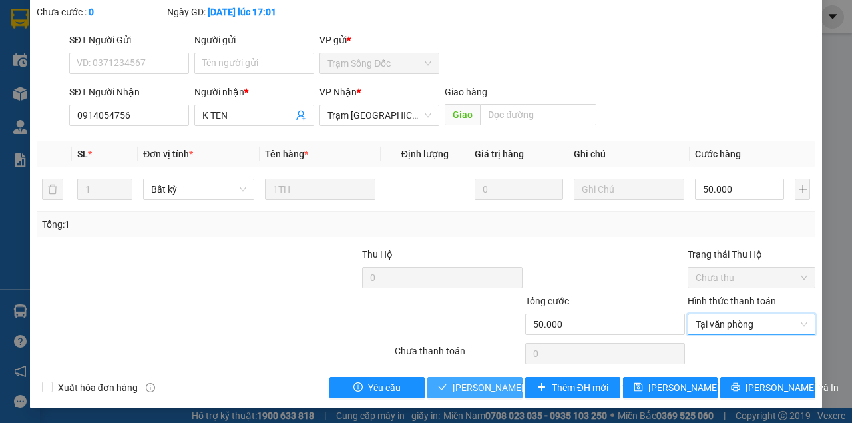
click at [507, 392] on span "[PERSON_NAME] và [PERSON_NAME] hàng" at bounding box center [543, 387] width 180 height 15
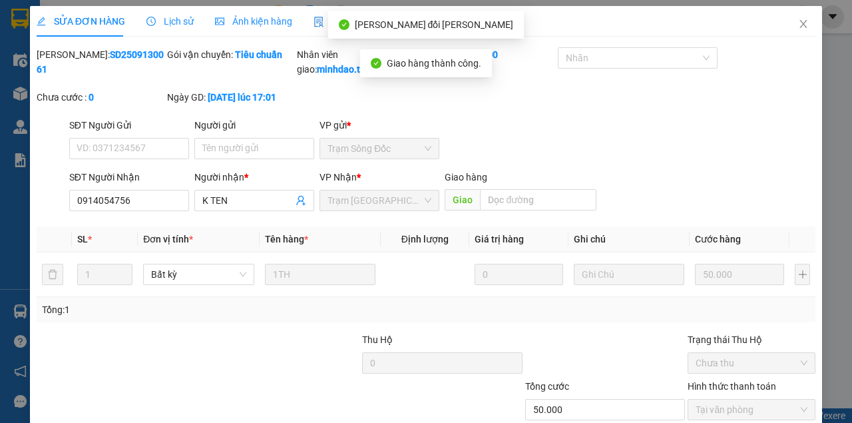
scroll to position [0, 0]
click at [798, 19] on span "Close" at bounding box center [803, 25] width 37 height 37
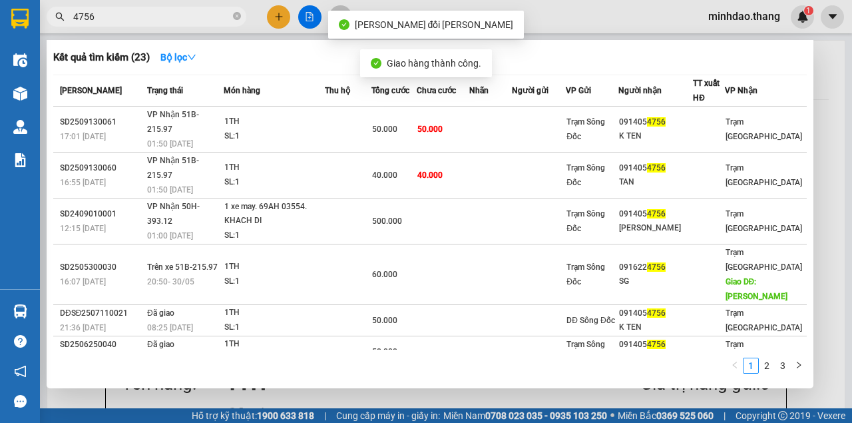
click at [186, 11] on input "4756" at bounding box center [151, 16] width 157 height 15
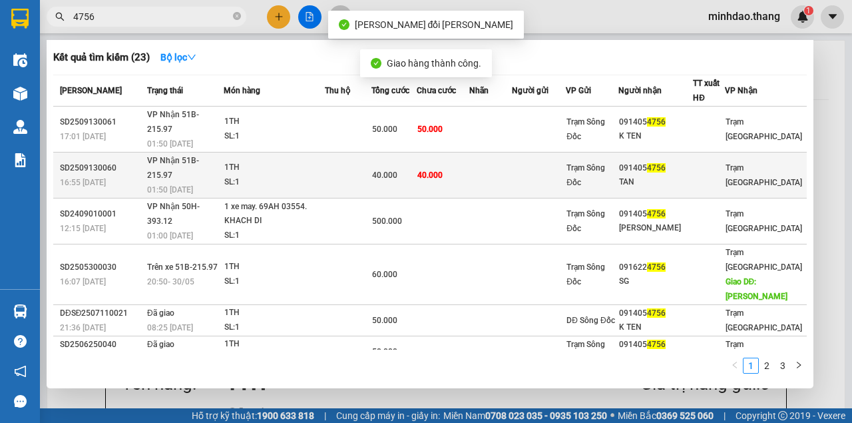
click at [338, 157] on td at bounding box center [348, 175] width 47 height 46
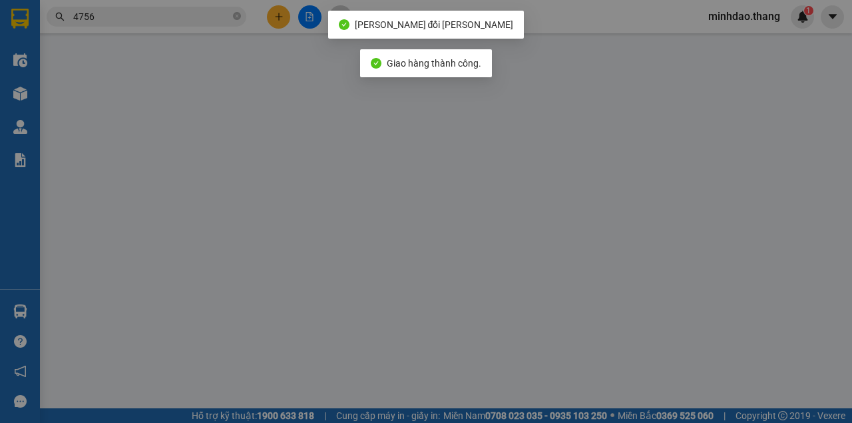
type input "0914054756"
type input "TAN"
type input "40.000"
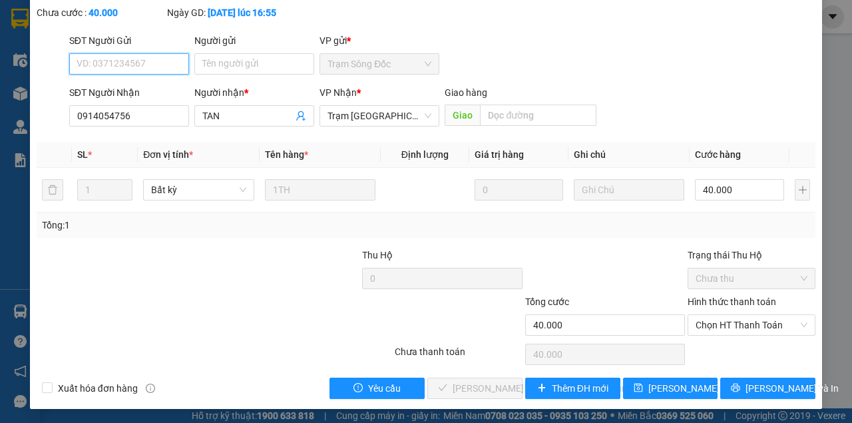
scroll to position [86, 0]
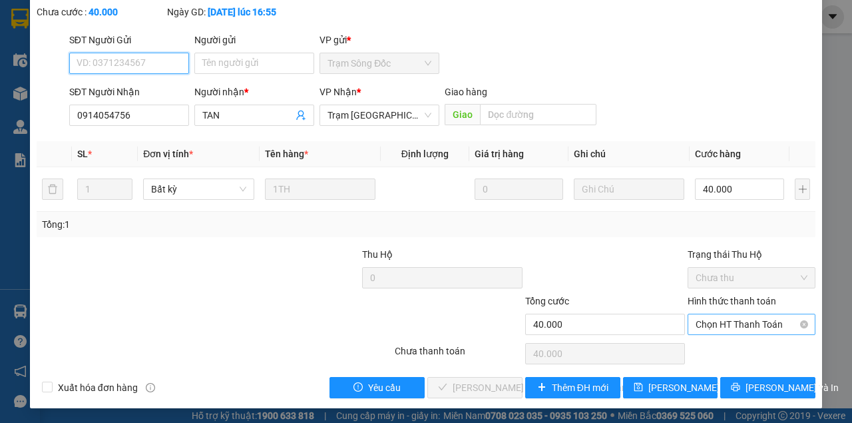
click at [746, 322] on span "Chọn HT Thanh Toán" at bounding box center [752, 324] width 112 height 20
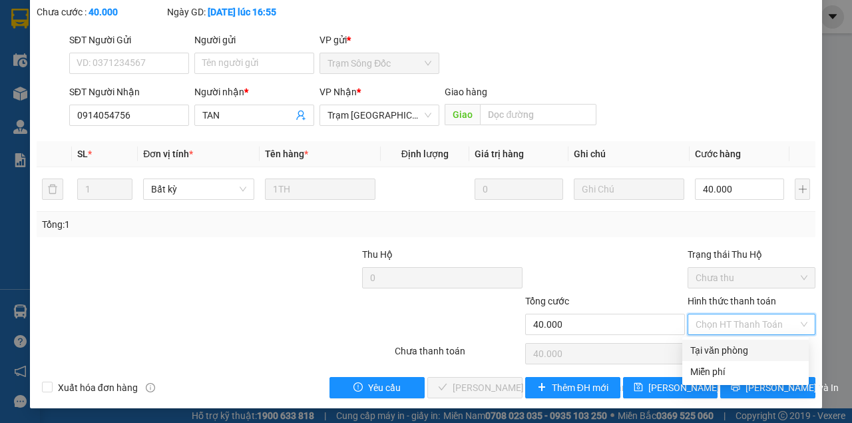
drag, startPoint x: 731, startPoint y: 336, endPoint x: 699, endPoint y: 353, distance: 36.3
click at [713, 348] on div "Tại văn phòng" at bounding box center [745, 350] width 111 height 15
type input "0"
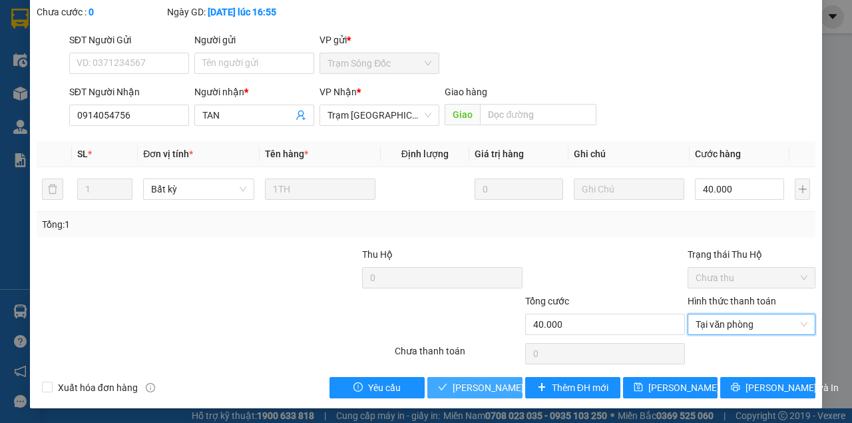
click at [489, 382] on span "[PERSON_NAME] và [PERSON_NAME] hàng" at bounding box center [543, 387] width 180 height 15
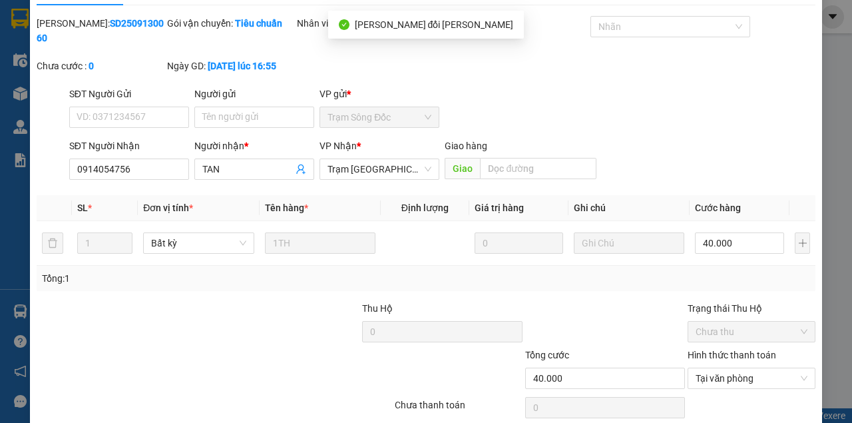
scroll to position [0, 0]
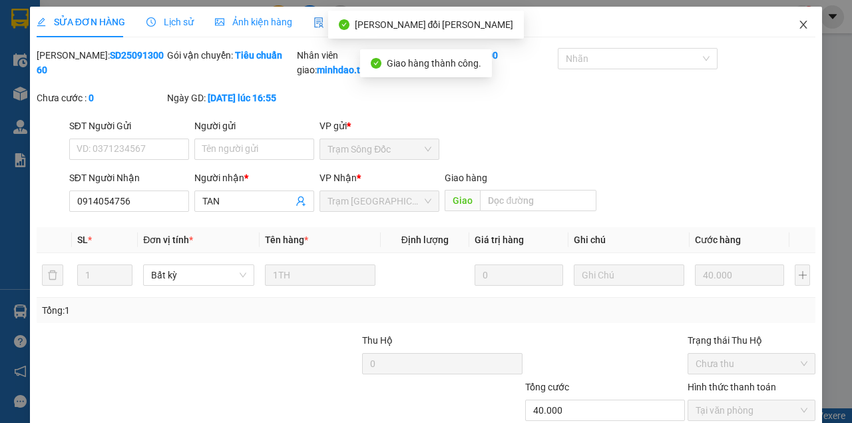
click at [798, 26] on icon "close" at bounding box center [803, 24] width 11 height 11
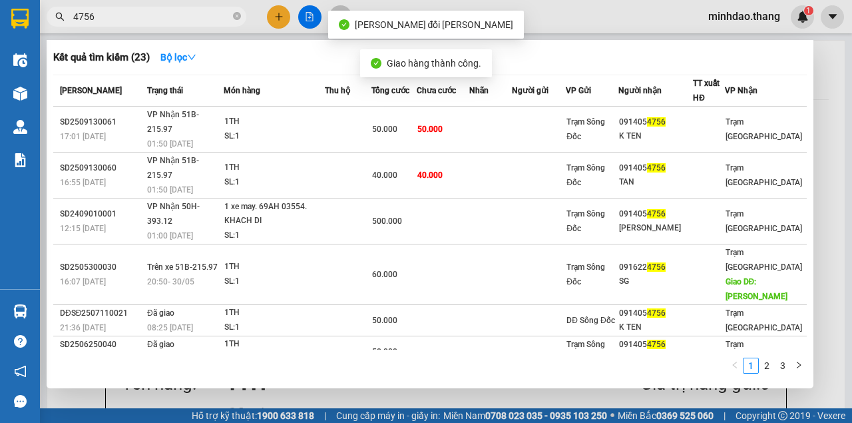
click at [232, 19] on span "4756" at bounding box center [147, 17] width 200 height 20
click at [234, 17] on icon "close-circle" at bounding box center [237, 16] width 8 height 8
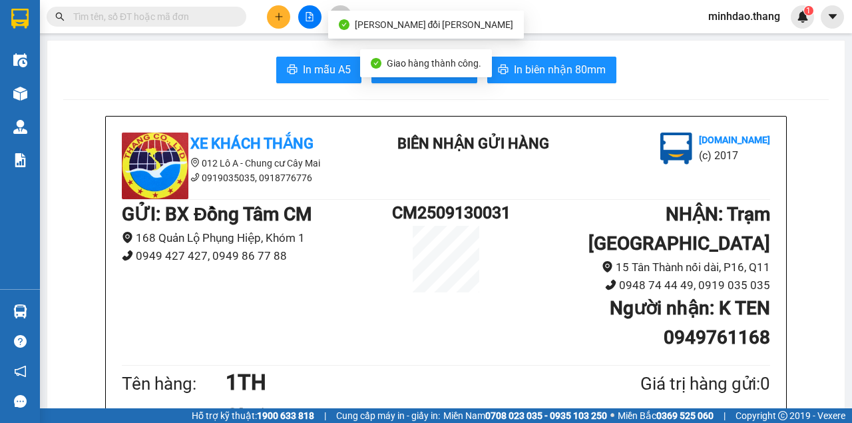
drag, startPoint x: 220, startPoint y: 17, endPoint x: 212, endPoint y: 21, distance: 8.9
click at [218, 18] on input "text" at bounding box center [151, 16] width 157 height 15
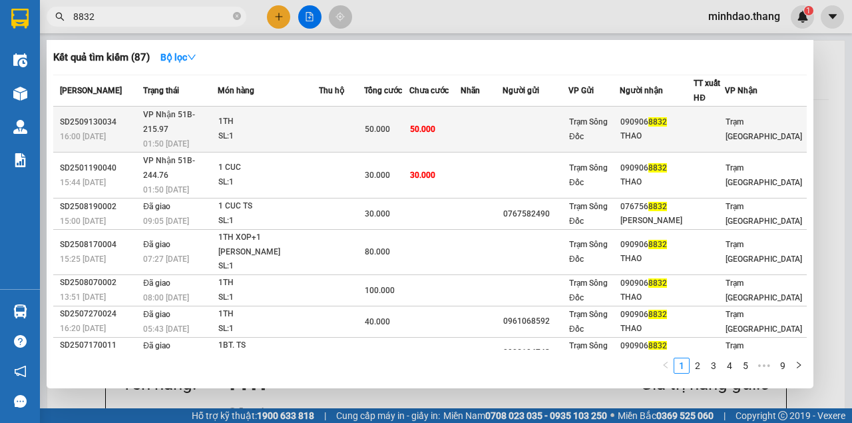
type input "8832"
click at [375, 125] on span "50.000" at bounding box center [377, 129] width 25 height 9
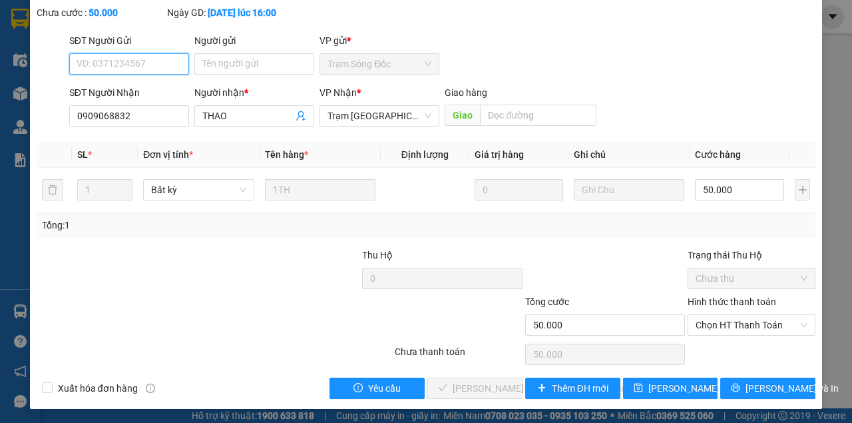
scroll to position [86, 0]
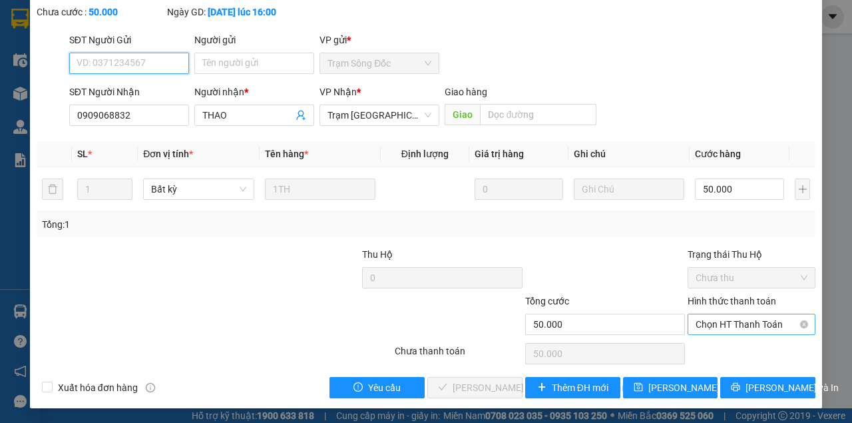
click at [770, 327] on span "Chọn HT Thanh Toán" at bounding box center [752, 324] width 112 height 20
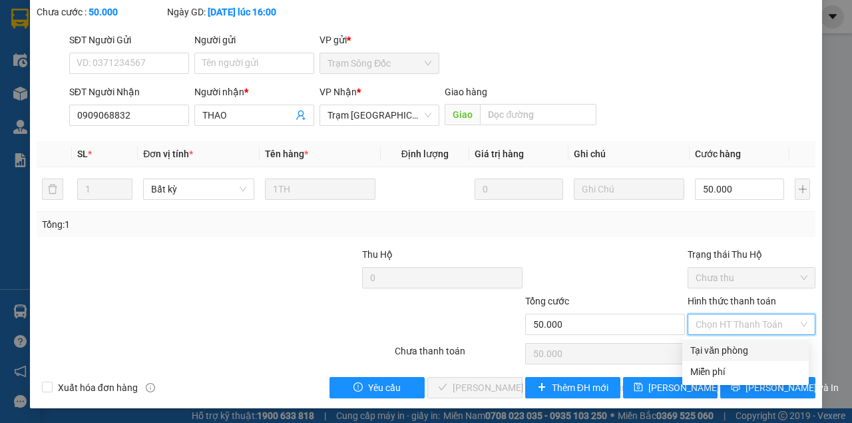
drag, startPoint x: 736, startPoint y: 348, endPoint x: 632, endPoint y: 375, distance: 107.4
click at [733, 349] on div "Tại văn phòng" at bounding box center [745, 350] width 111 height 15
type input "0"
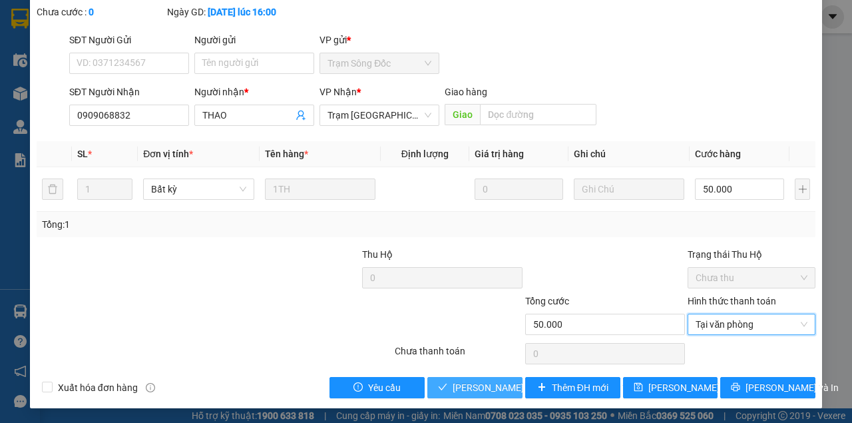
click at [479, 394] on button "[PERSON_NAME] và [PERSON_NAME] hàng" at bounding box center [474, 387] width 95 height 21
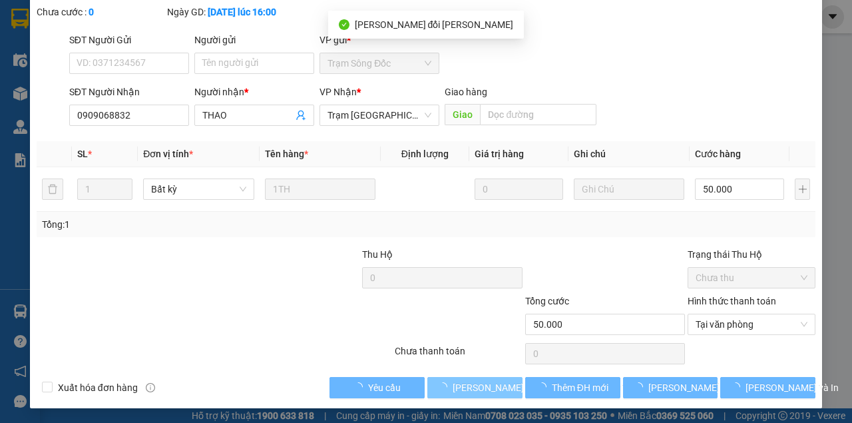
scroll to position [0, 0]
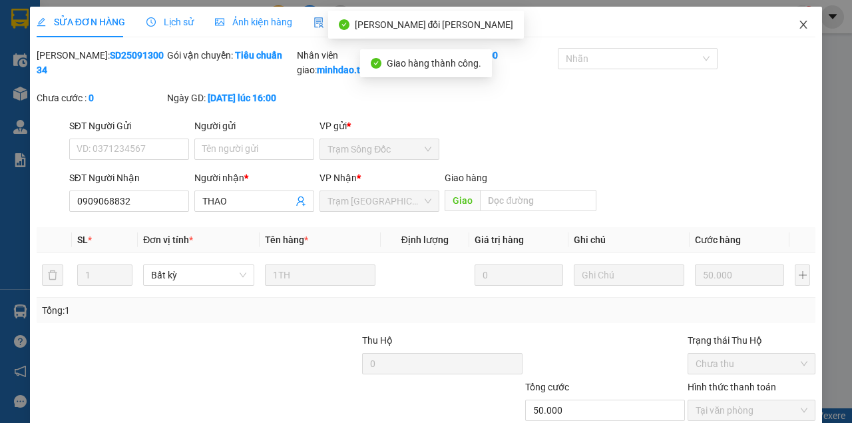
drag, startPoint x: 794, startPoint y: 8, endPoint x: 792, endPoint y: 15, distance: 7.4
click at [794, 8] on span "Close" at bounding box center [803, 25] width 37 height 37
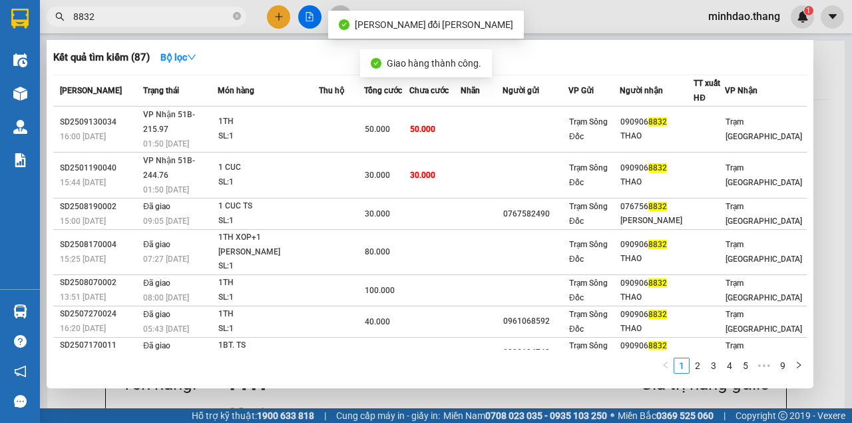
click at [176, 14] on input "8832" at bounding box center [151, 16] width 157 height 15
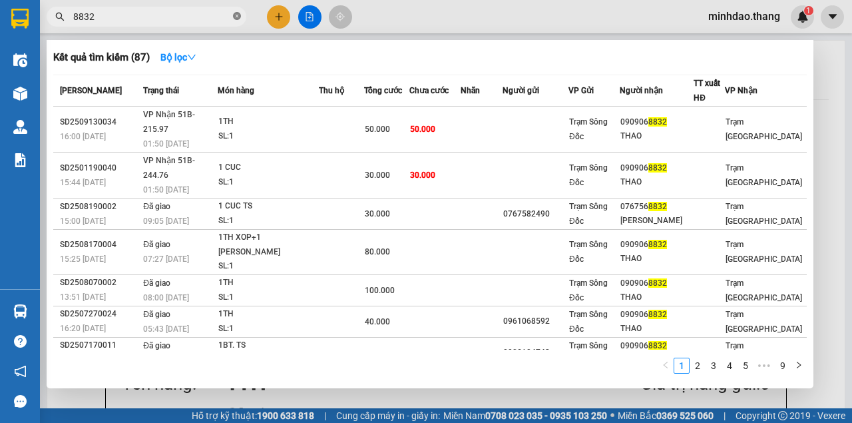
click at [239, 15] on icon "close-circle" at bounding box center [237, 16] width 8 height 8
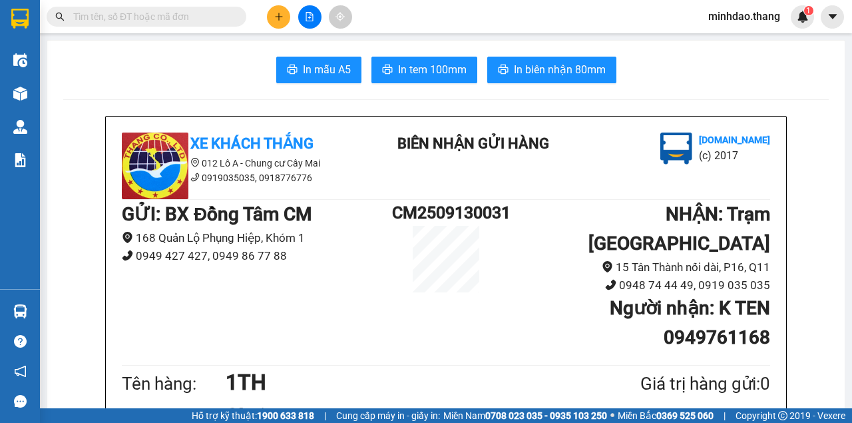
click at [205, 19] on input "text" at bounding box center [151, 16] width 157 height 15
click at [198, 20] on input "text" at bounding box center [151, 16] width 157 height 15
click at [197, 20] on input "text" at bounding box center [151, 16] width 157 height 15
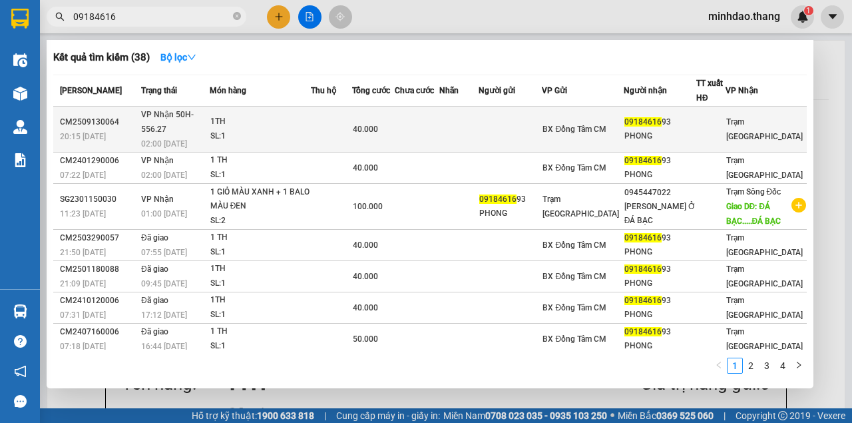
type input "09184616"
click at [352, 116] on td at bounding box center [331, 130] width 41 height 46
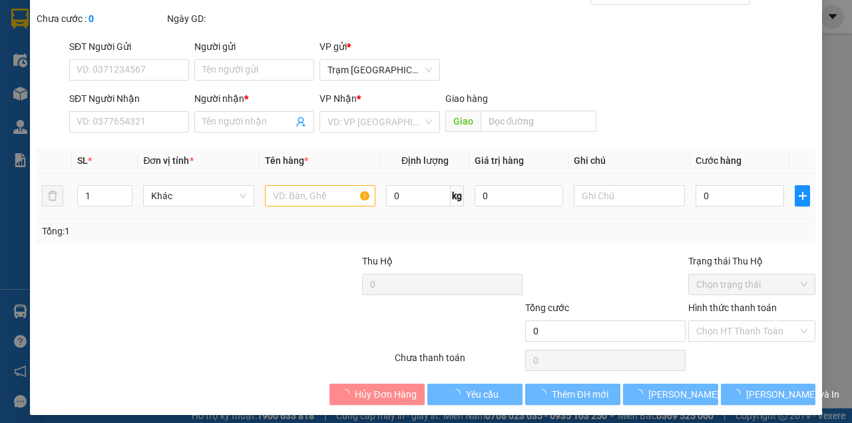
type input "0918461693"
type input "PHONG"
type input "40.000"
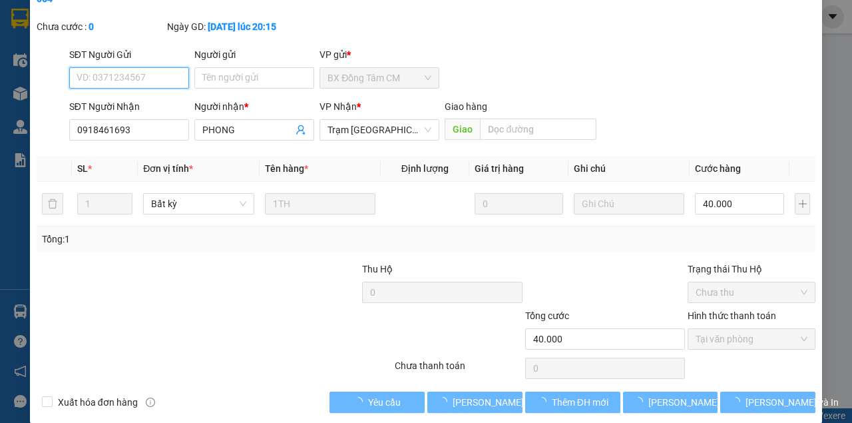
scroll to position [86, 0]
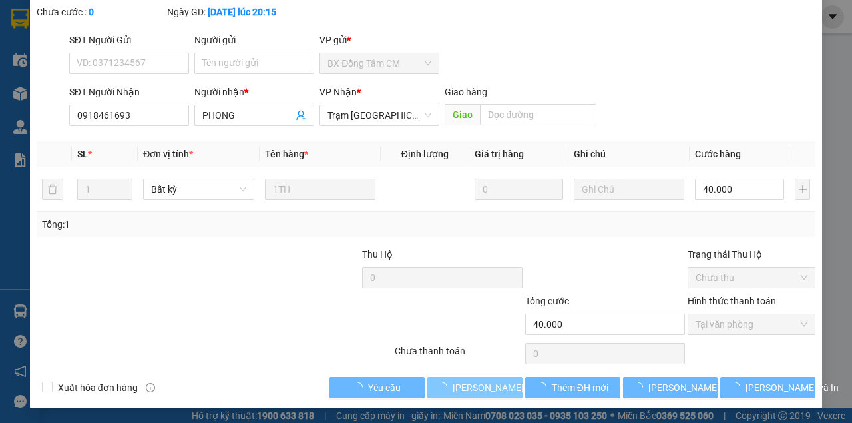
click at [471, 378] on button "[PERSON_NAME] và [PERSON_NAME] hàng" at bounding box center [474, 387] width 95 height 21
click at [473, 383] on span "[PERSON_NAME] và [PERSON_NAME] hàng" at bounding box center [543, 387] width 180 height 15
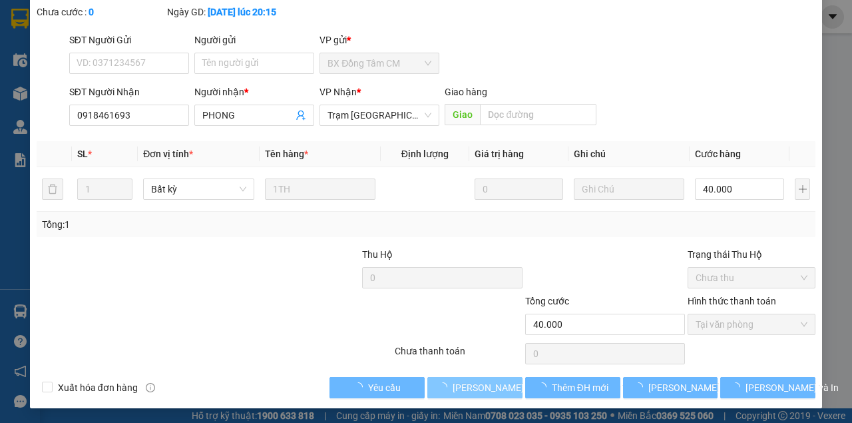
click at [473, 383] on span "[PERSON_NAME] và [PERSON_NAME] hàng" at bounding box center [543, 387] width 180 height 15
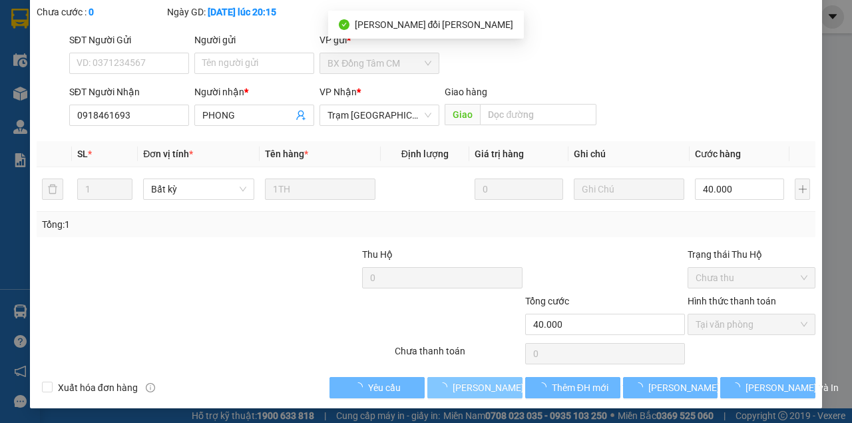
click at [473, 384] on span "[PERSON_NAME] và [PERSON_NAME] hàng" at bounding box center [543, 387] width 180 height 15
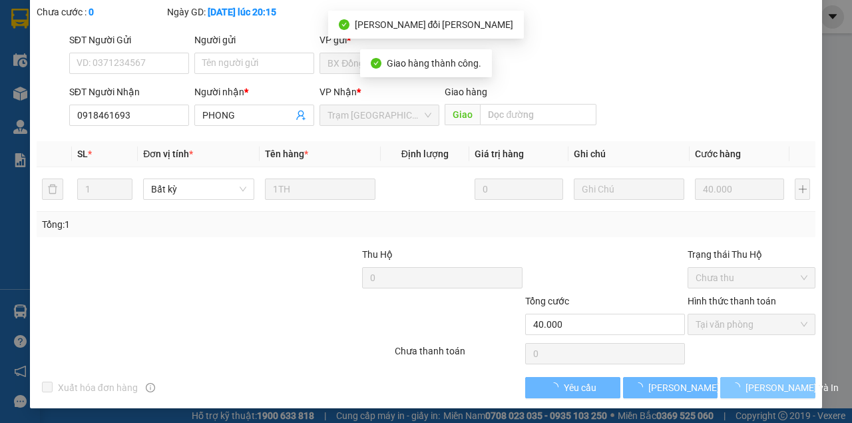
scroll to position [101, 0]
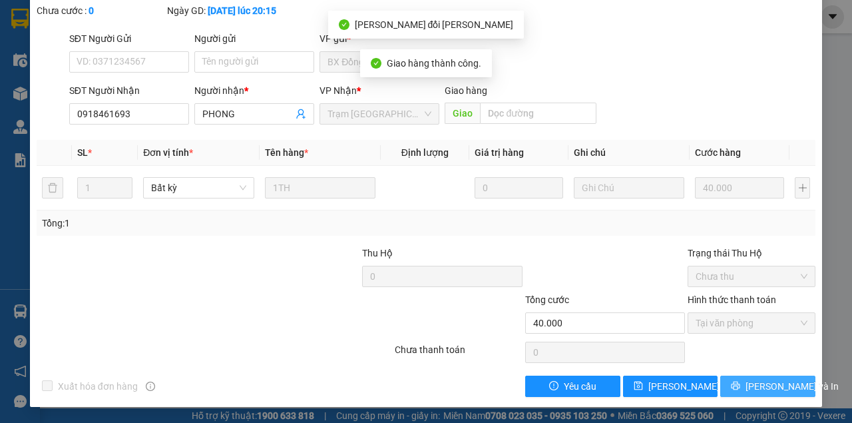
click at [753, 377] on button "[PERSON_NAME] và In" at bounding box center [767, 386] width 95 height 21
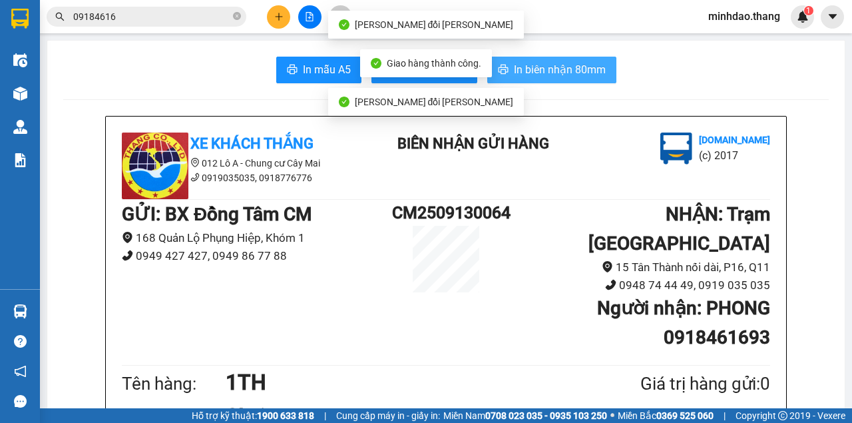
click at [571, 74] on span "In biên nhận 80mm" at bounding box center [560, 69] width 92 height 17
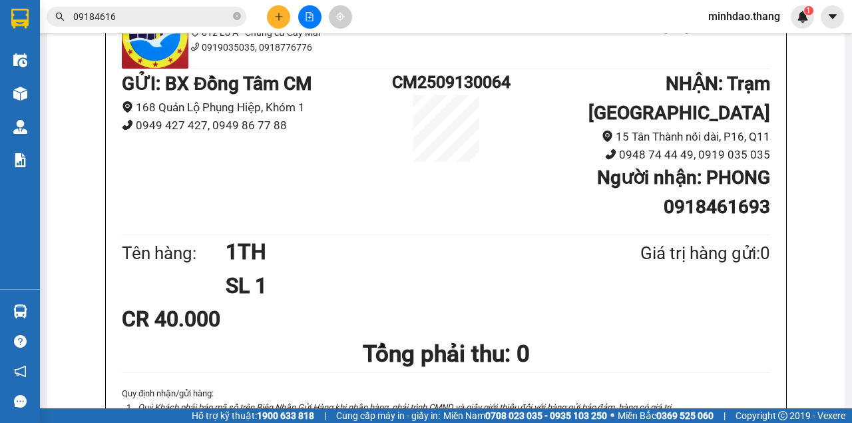
scroll to position [44, 0]
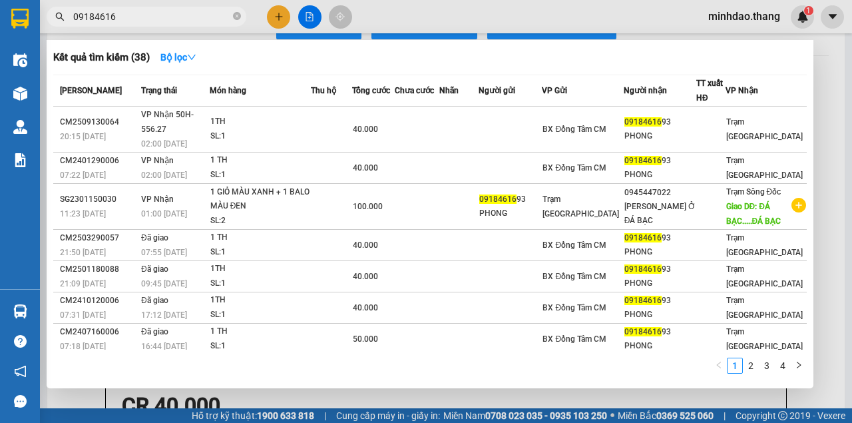
drag, startPoint x: 237, startPoint y: 19, endPoint x: 217, endPoint y: 19, distance: 20.0
click at [237, 19] on icon "close-circle" at bounding box center [237, 16] width 8 height 8
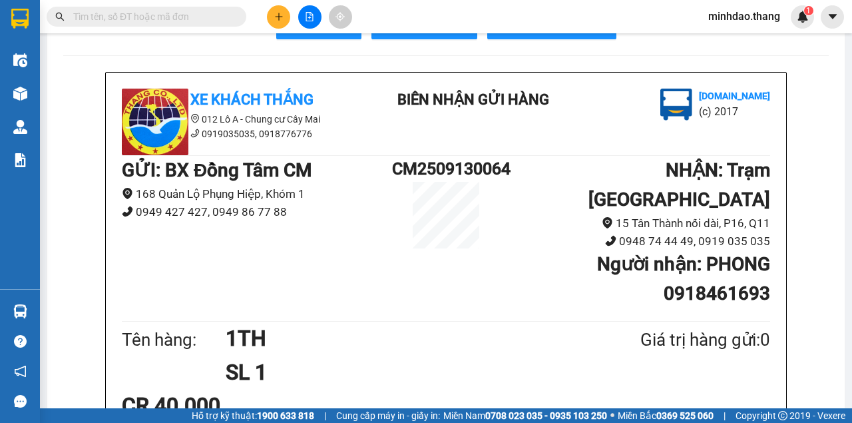
click at [200, 19] on input "text" at bounding box center [151, 16] width 157 height 15
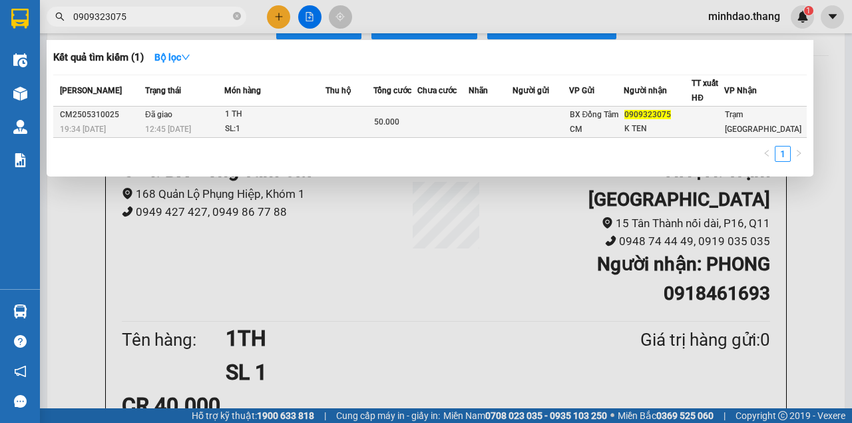
type input "0909323075"
click at [359, 119] on td at bounding box center [350, 122] width 49 height 31
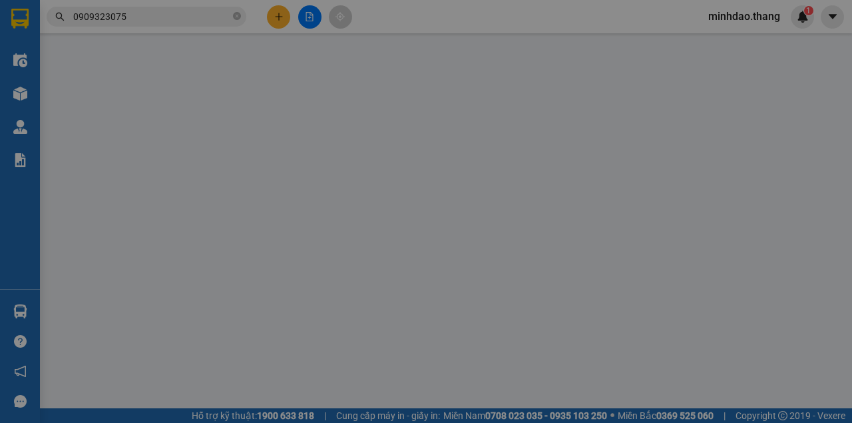
type input "0909323075"
type input "K TEN"
type input "50.000"
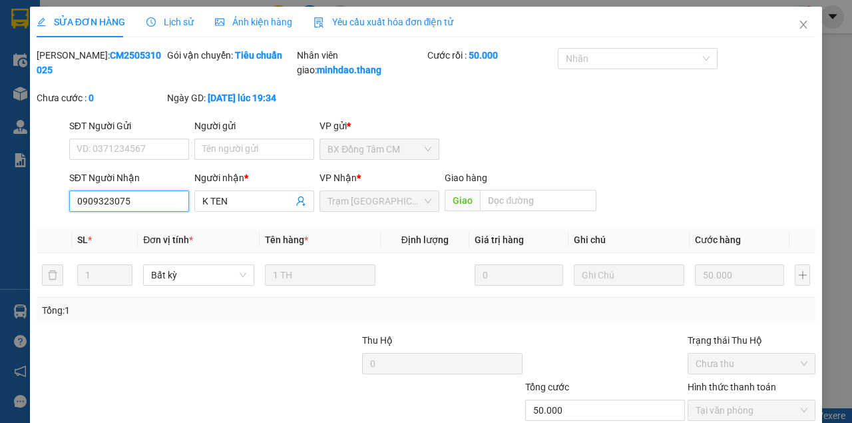
drag, startPoint x: 123, startPoint y: 220, endPoint x: 0, endPoint y: 220, distance: 123.2
click at [0, 226] on div "SỬA ĐƠN HÀNG Lịch sử [PERSON_NAME] hàng Yêu cầu xuất [PERSON_NAME] điện tử Tota…" at bounding box center [426, 211] width 852 height 423
drag, startPoint x: 794, startPoint y: 27, endPoint x: 762, endPoint y: 35, distance: 32.9
click at [798, 27] on icon "close" at bounding box center [803, 24] width 11 height 11
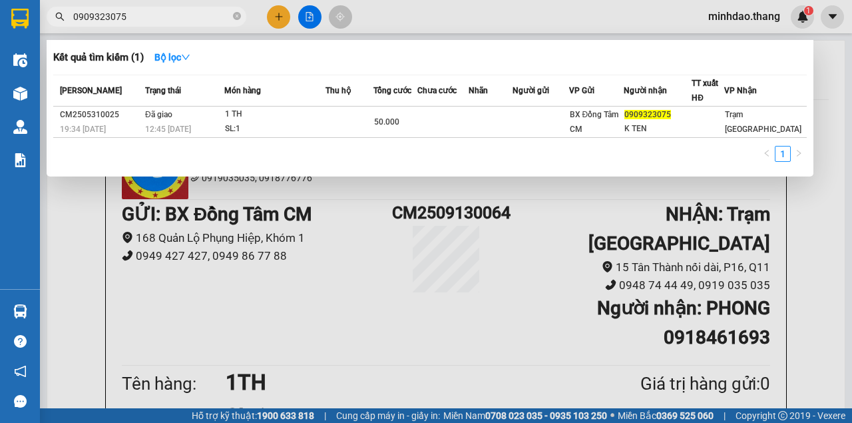
click at [202, 17] on input "0909323075" at bounding box center [151, 16] width 157 height 15
click at [104, 16] on input "0909323075" at bounding box center [151, 16] width 157 height 15
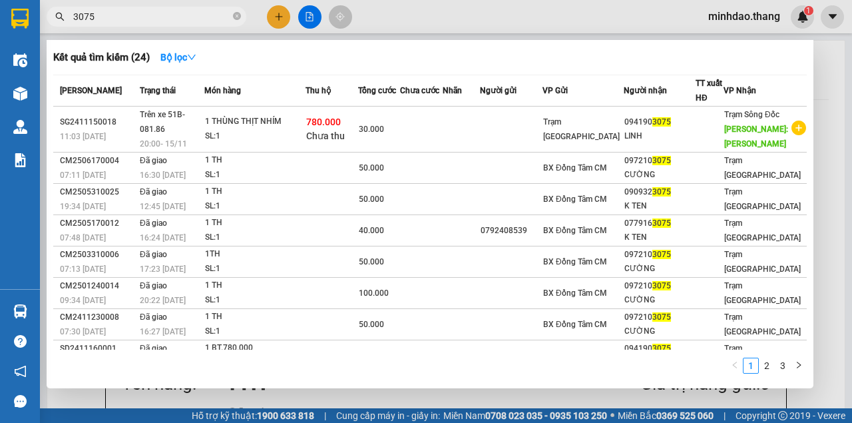
click at [123, 19] on input "3075" at bounding box center [151, 16] width 157 height 15
type input "3"
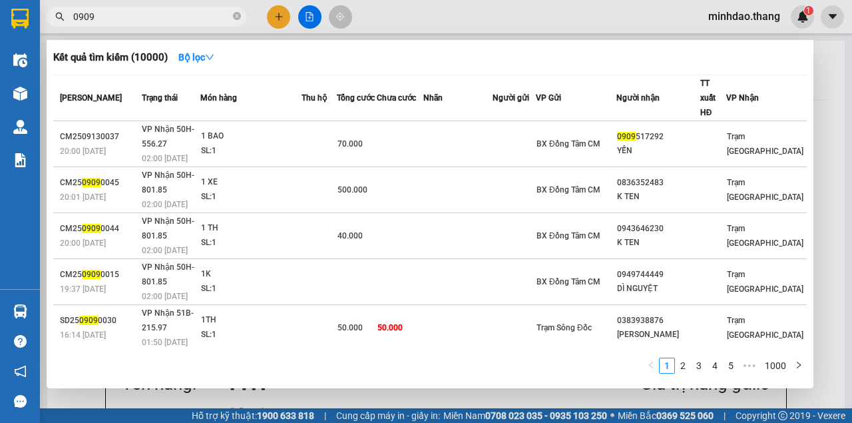
type input "0909"
click at [270, 14] on div at bounding box center [426, 211] width 852 height 423
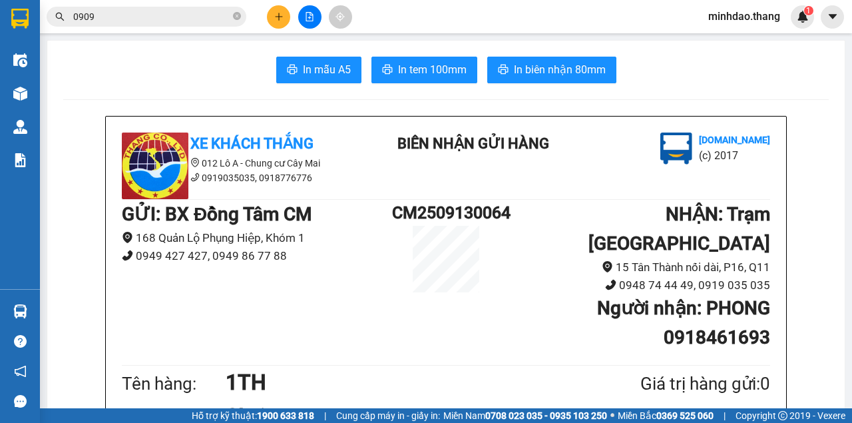
click at [272, 15] on button at bounding box center [278, 16] width 23 height 23
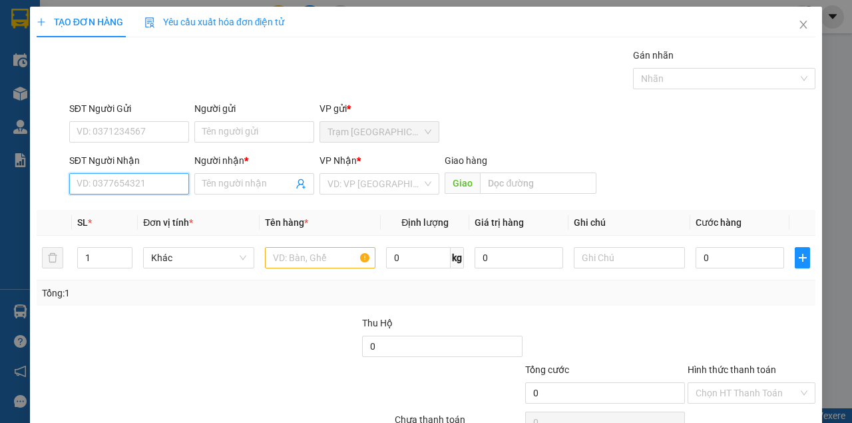
click at [140, 185] on input "SĐT Người Nhận" at bounding box center [129, 183] width 120 height 21
click at [138, 185] on input "SĐT Người Nhận" at bounding box center [129, 183] width 120 height 21
click at [301, 261] on input "text" at bounding box center [320, 257] width 111 height 21
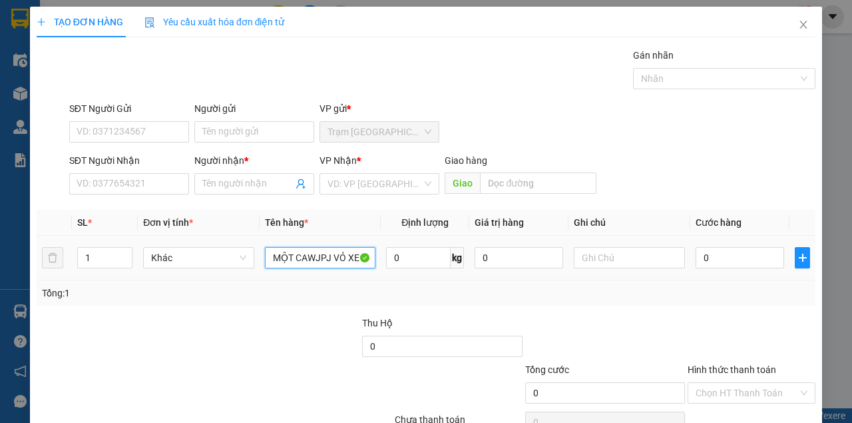
click at [324, 257] on input "MỘT CAWJPJ VỎ XE" at bounding box center [320, 257] width 111 height 21
type input "MỘT CẶP VỎ XE"
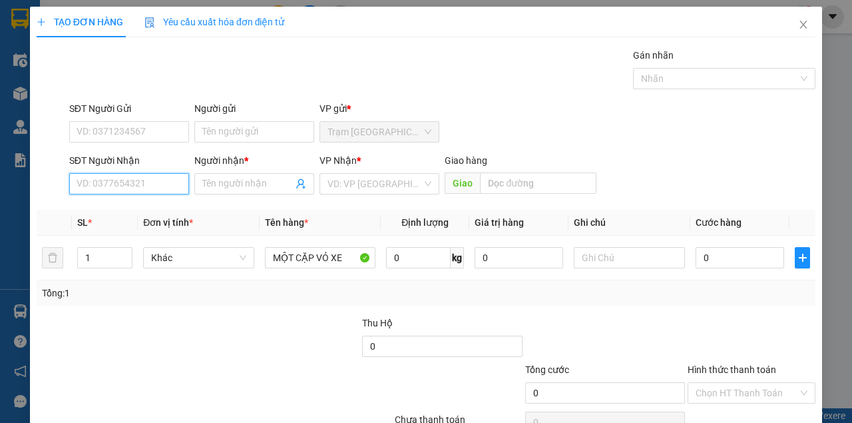
click at [134, 185] on input "SĐT Người Nhận" at bounding box center [129, 183] width 120 height 21
click at [136, 207] on div "0943497777 - ANH THÀNH ĐƯỢC" at bounding box center [149, 209] width 144 height 15
type input "0943497777"
type input "ANH THÀNH ĐƯỢC"
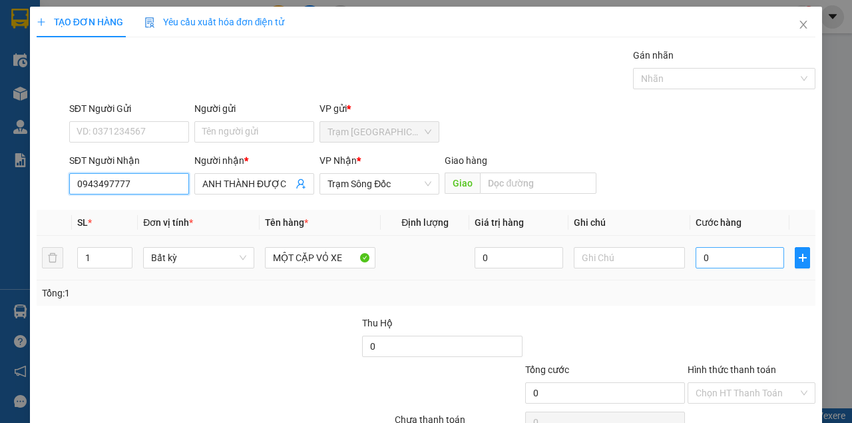
type input "0943497777"
click at [696, 258] on input "0" at bounding box center [740, 257] width 89 height 21
type input "50"
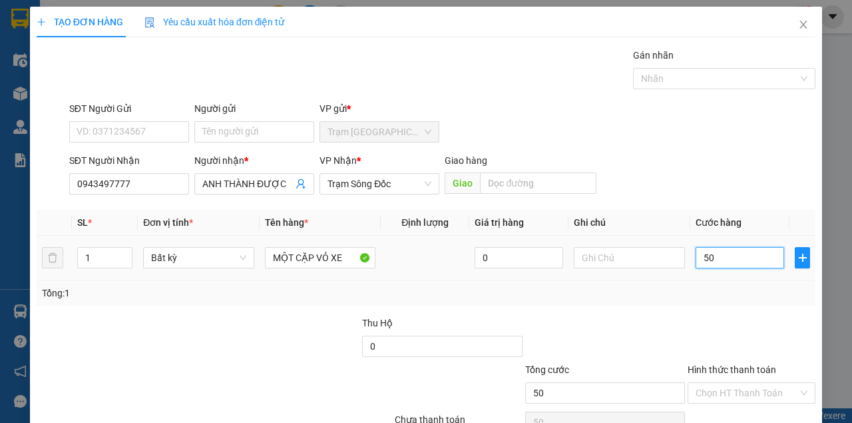
type input "500"
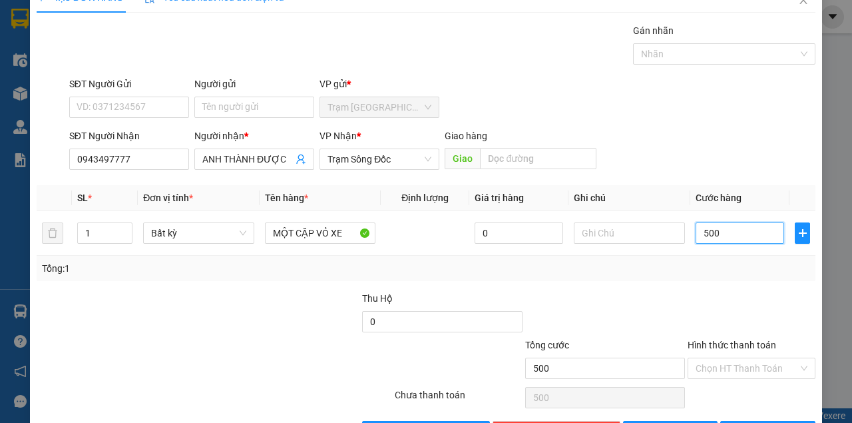
scroll to position [68, 0]
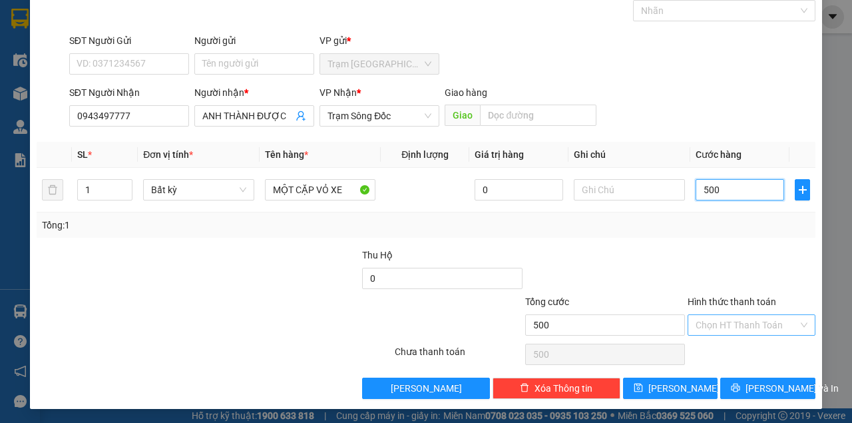
type input "50"
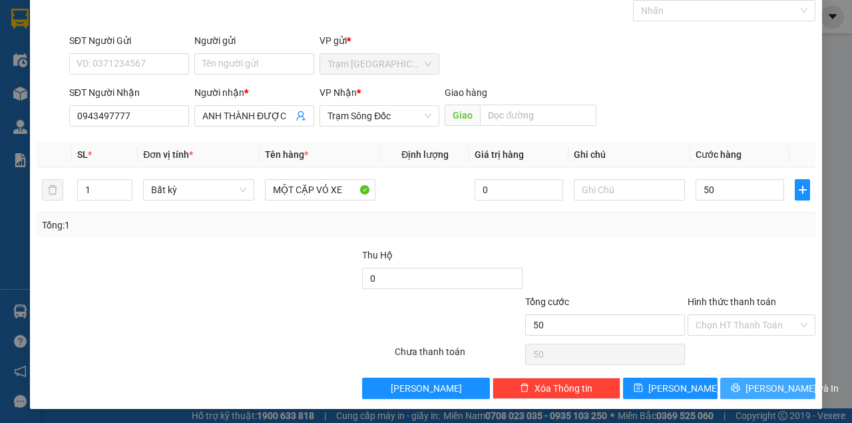
type input "50.000"
click at [726, 392] on button "[PERSON_NAME] và In" at bounding box center [767, 387] width 95 height 21
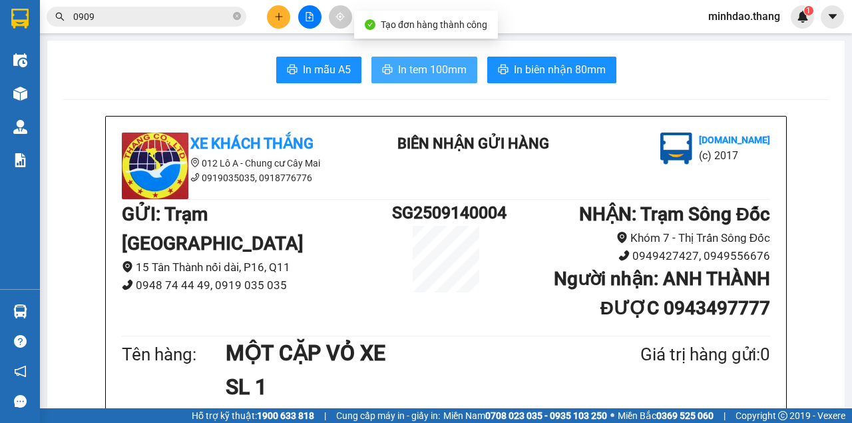
click at [414, 65] on span "In tem 100mm" at bounding box center [432, 69] width 69 height 17
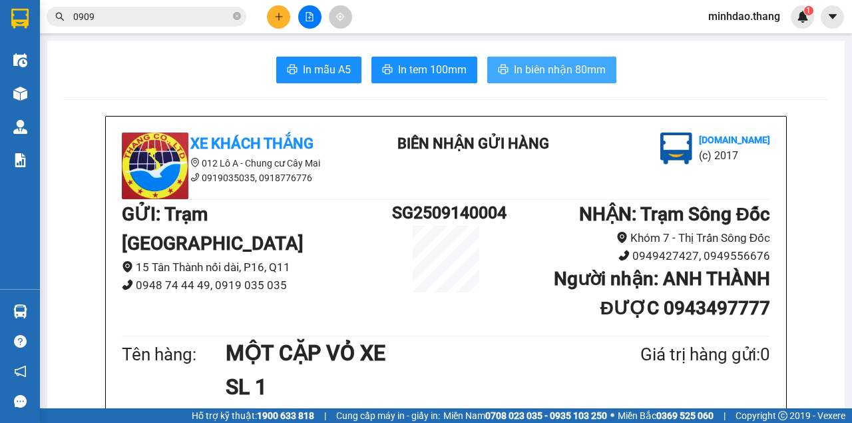
click at [536, 76] on span "In biên nhận 80mm" at bounding box center [560, 69] width 92 height 17
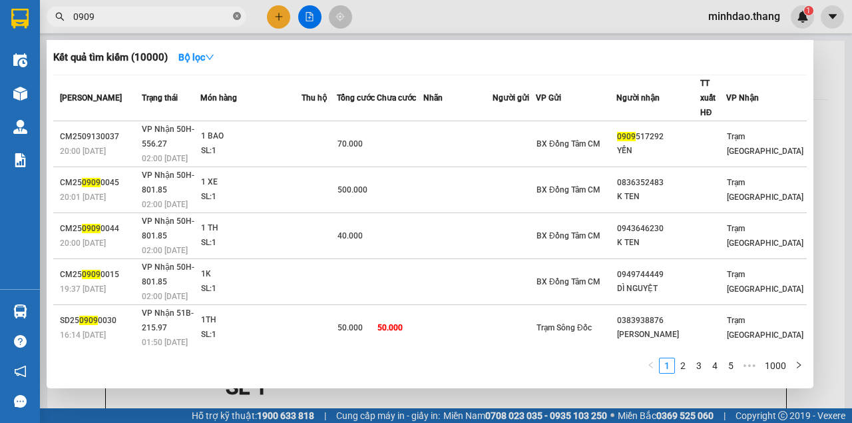
click at [236, 20] on icon "close-circle" at bounding box center [237, 16] width 8 height 8
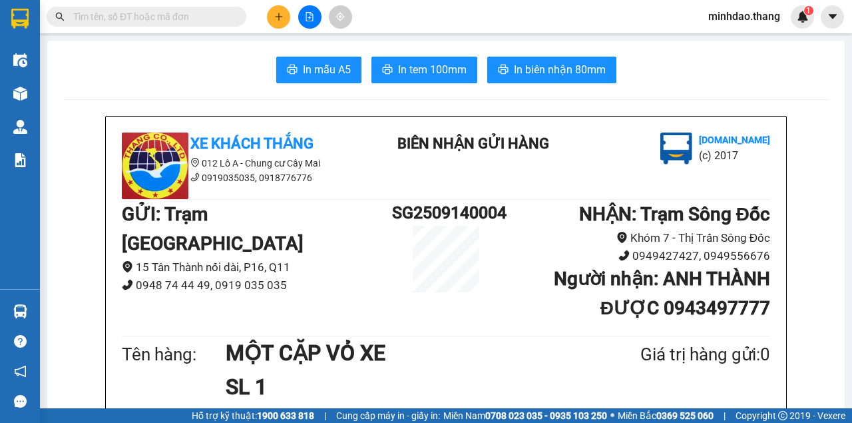
click at [206, 20] on input "text" at bounding box center [151, 16] width 157 height 15
click at [207, 16] on input "text" at bounding box center [151, 16] width 157 height 15
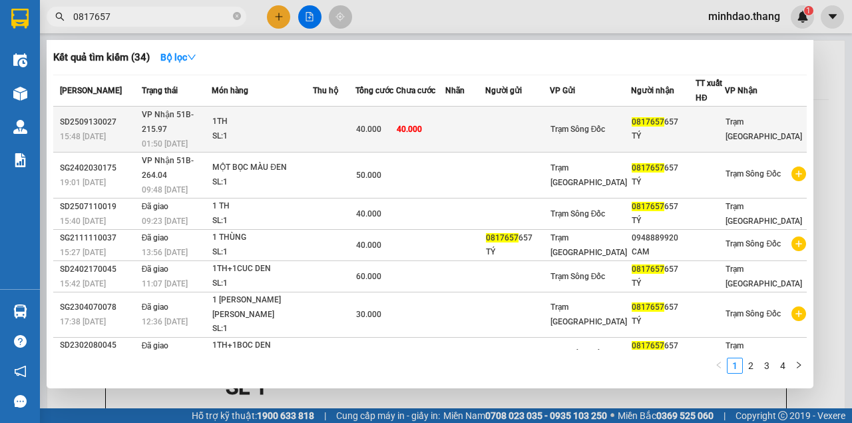
type input "0817657"
click at [481, 121] on td at bounding box center [465, 130] width 40 height 46
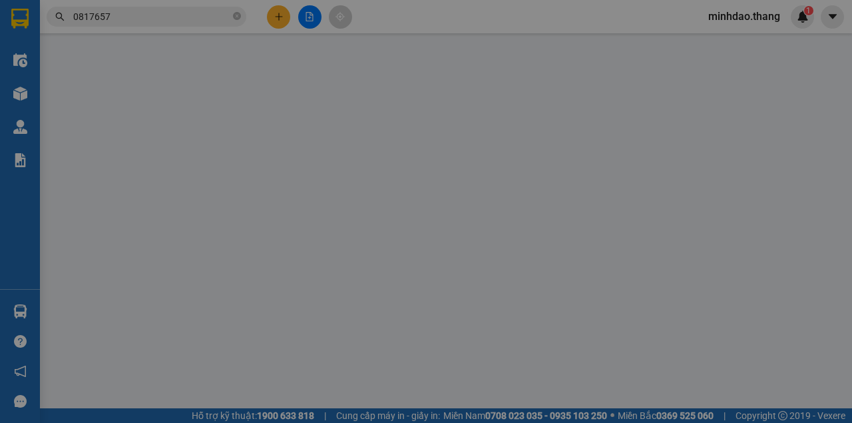
type input "0817657657"
type input "TÝ"
type input "40.000"
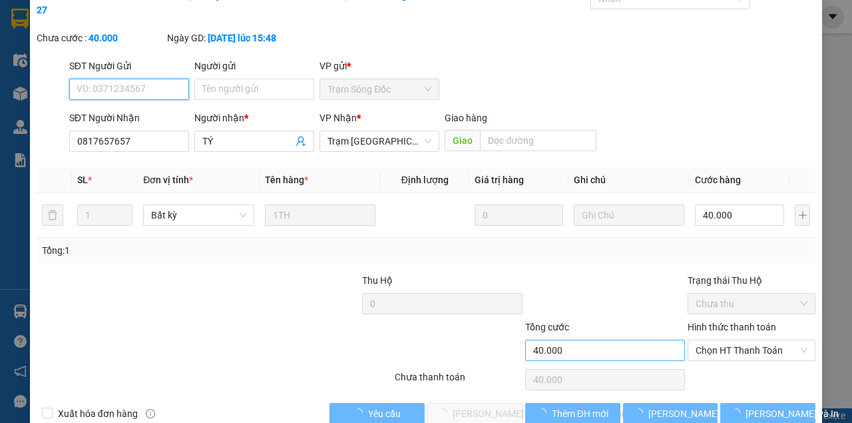
scroll to position [86, 0]
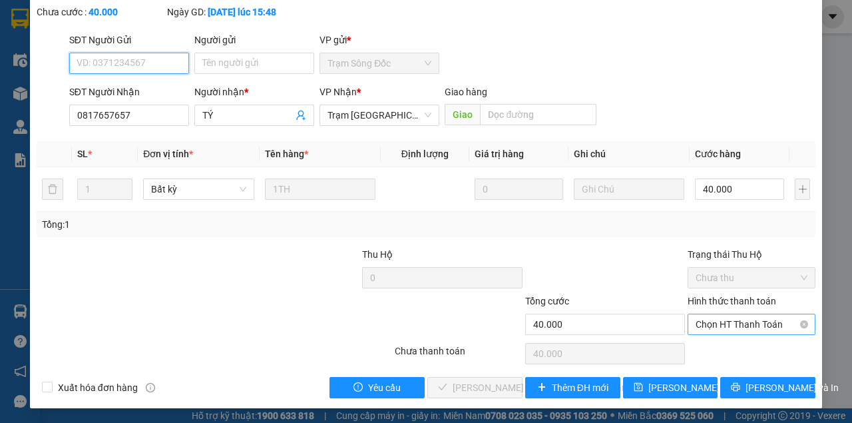
click at [706, 328] on span "Chọn HT Thanh Toán" at bounding box center [752, 324] width 112 height 20
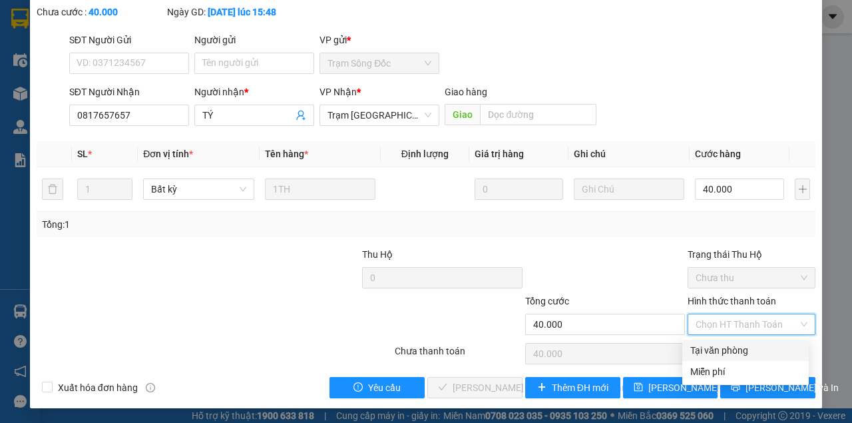
click at [700, 346] on div "Tại văn phòng" at bounding box center [745, 350] width 111 height 15
type input "0"
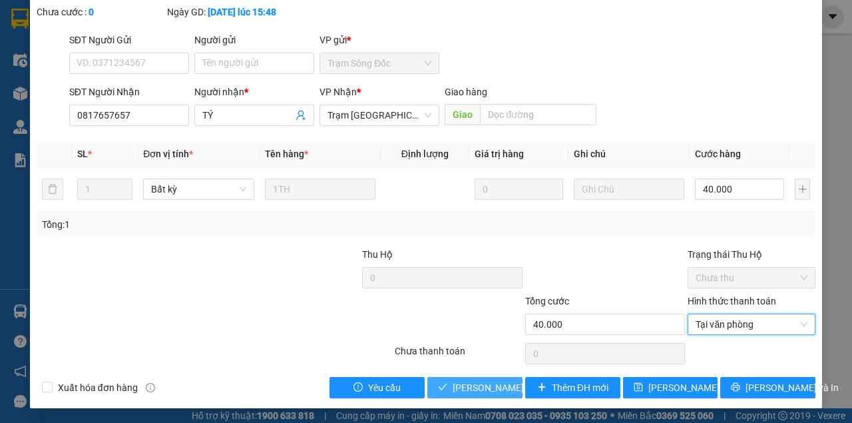
click at [495, 386] on span "[PERSON_NAME] và [PERSON_NAME] hàng" at bounding box center [543, 387] width 180 height 15
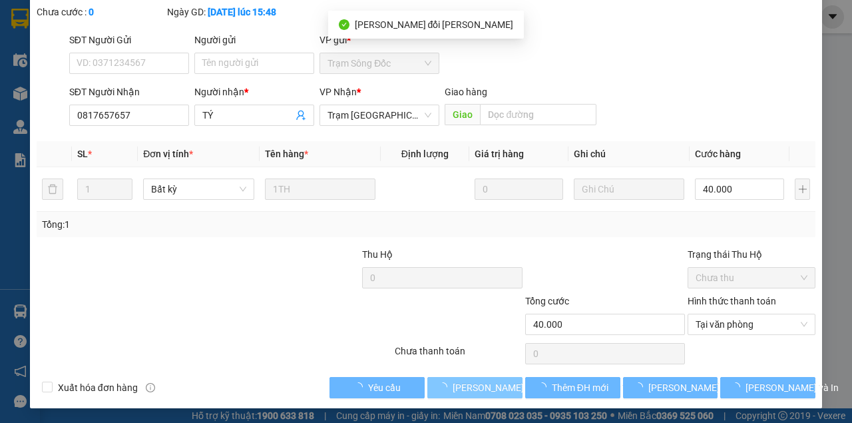
scroll to position [0, 0]
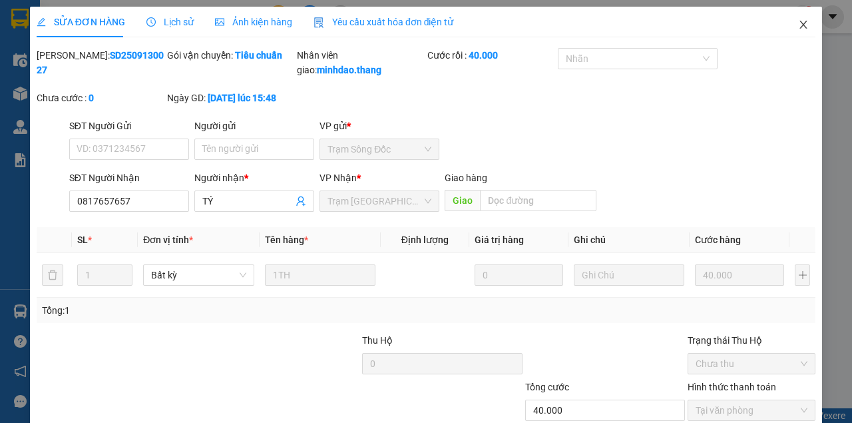
click at [804, 35] on span "Close" at bounding box center [803, 25] width 37 height 37
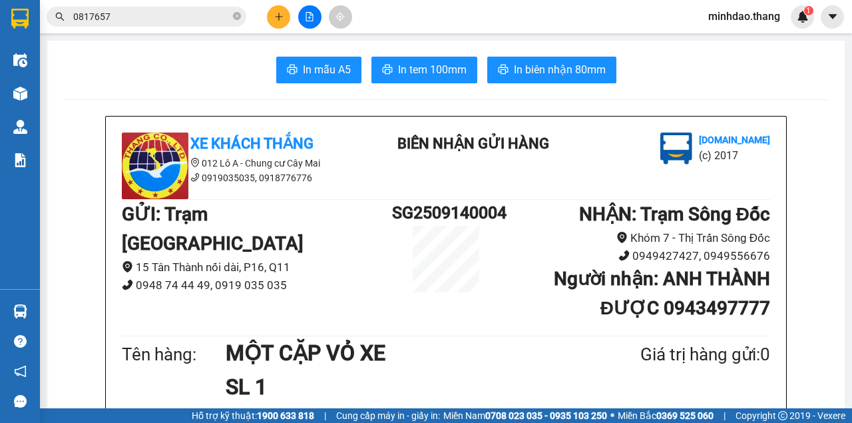
click at [234, 15] on icon "close-circle" at bounding box center [237, 16] width 8 height 8
click at [216, 11] on input "text" at bounding box center [151, 16] width 157 height 15
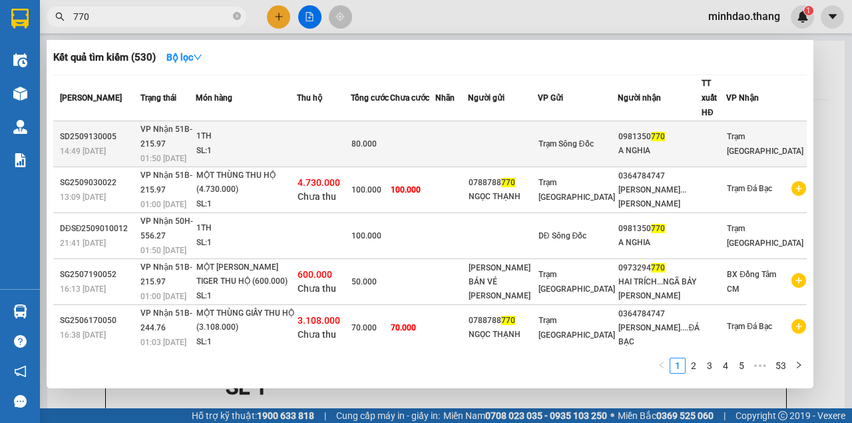
type input "770"
click at [435, 121] on td at bounding box center [412, 144] width 45 height 46
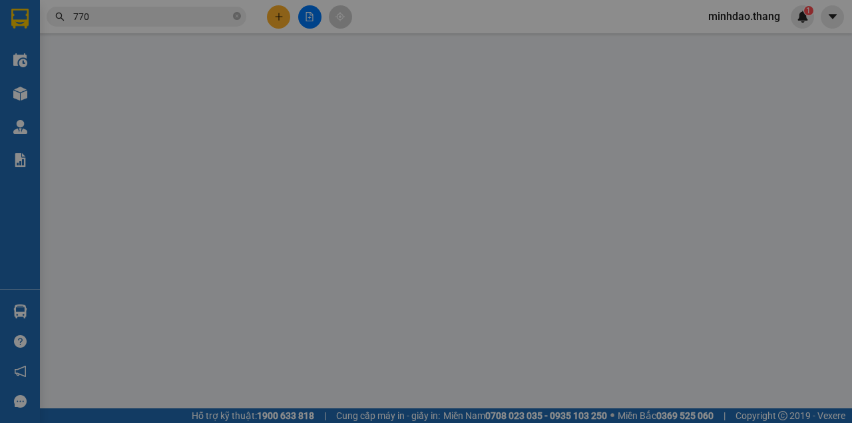
type input "0981350770"
type input "A NGHIA"
type input "80.000"
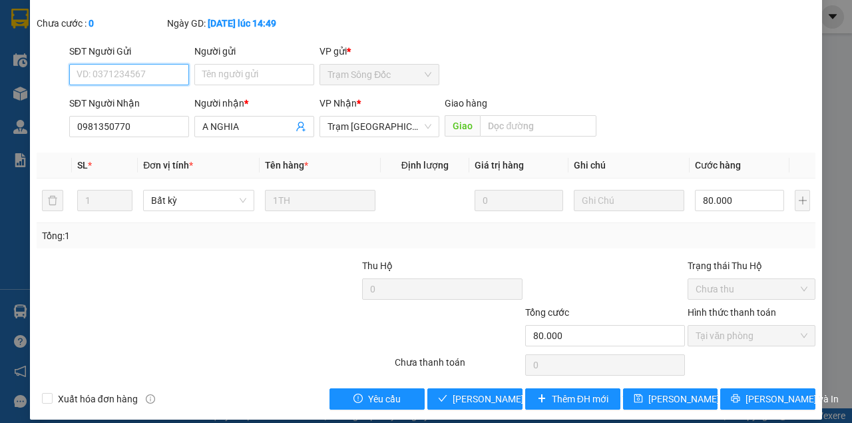
scroll to position [86, 0]
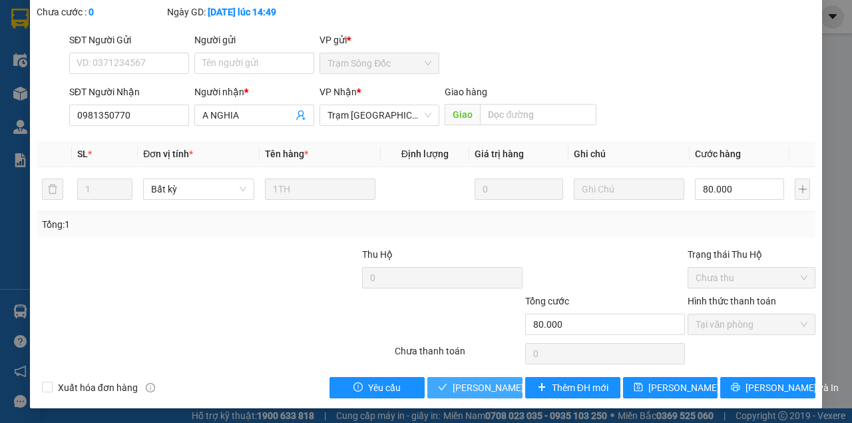
click at [491, 383] on span "[PERSON_NAME] và [PERSON_NAME] hàng" at bounding box center [543, 387] width 180 height 15
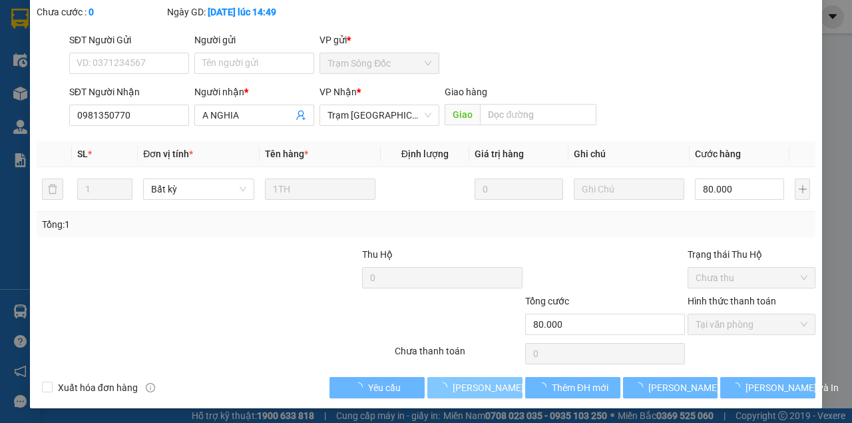
scroll to position [0, 0]
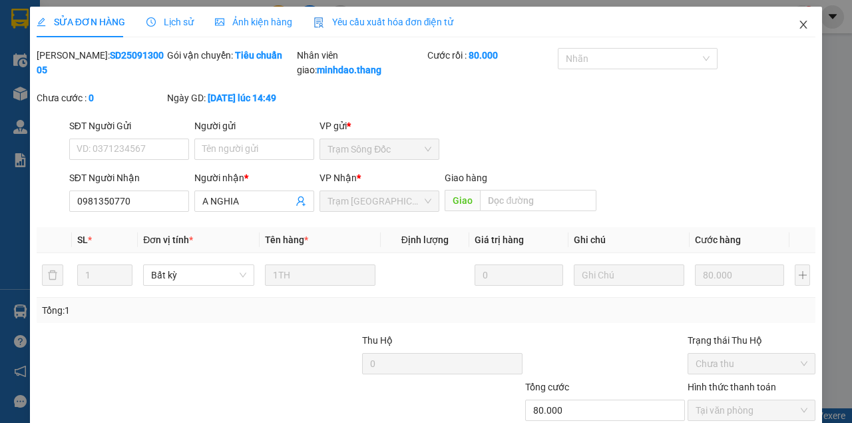
drag, startPoint x: 798, startPoint y: 20, endPoint x: 786, endPoint y: 37, distance: 21.1
click at [797, 21] on span "Close" at bounding box center [803, 25] width 37 height 37
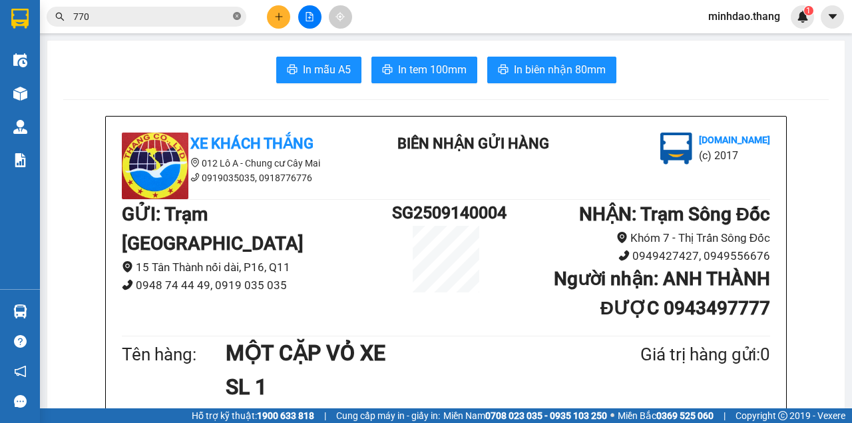
click at [233, 15] on icon "close-circle" at bounding box center [237, 16] width 8 height 8
click at [205, 17] on input "text" at bounding box center [151, 16] width 157 height 15
click at [180, 21] on input "text" at bounding box center [151, 16] width 157 height 15
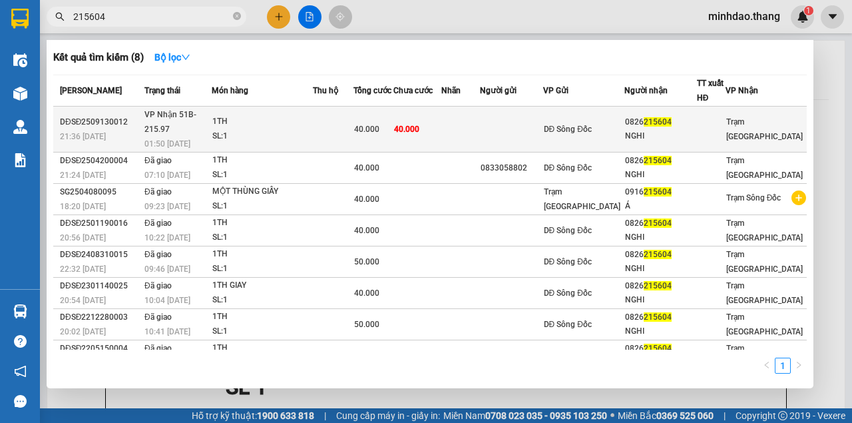
type input "215604"
click at [393, 123] on div "40.000" at bounding box center [373, 129] width 39 height 15
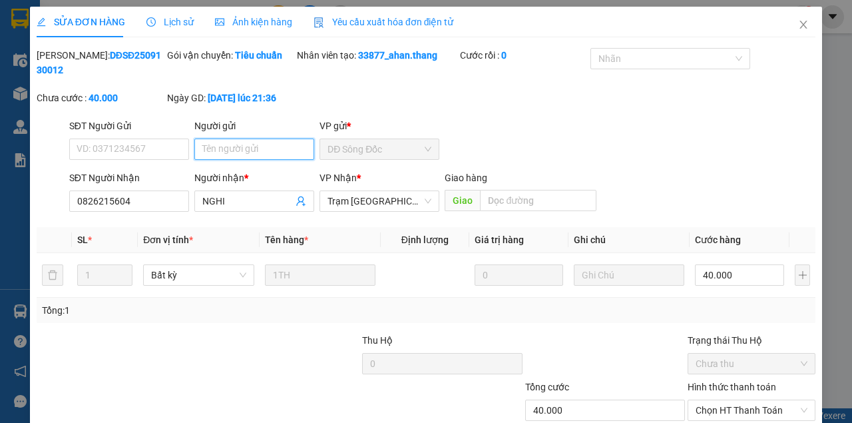
click at [225, 144] on input "Người gửi" at bounding box center [254, 148] width 120 height 21
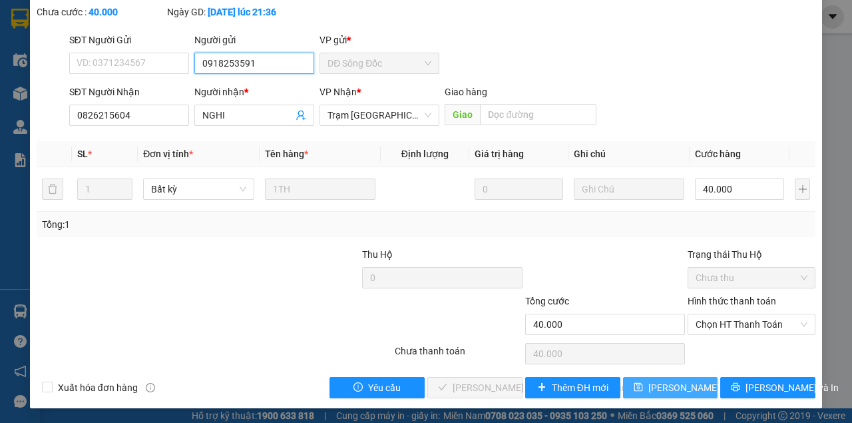
type input "0918253591"
click at [668, 385] on span "[PERSON_NAME] đổi" at bounding box center [691, 387] width 86 height 15
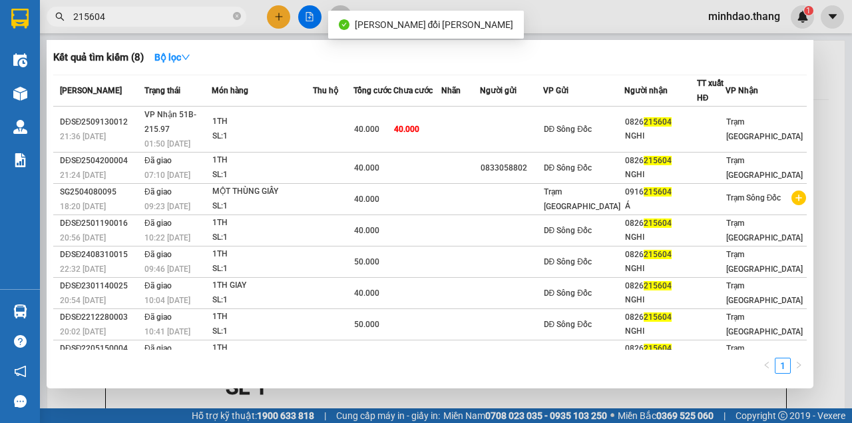
click at [197, 21] on input "215604" at bounding box center [151, 16] width 157 height 15
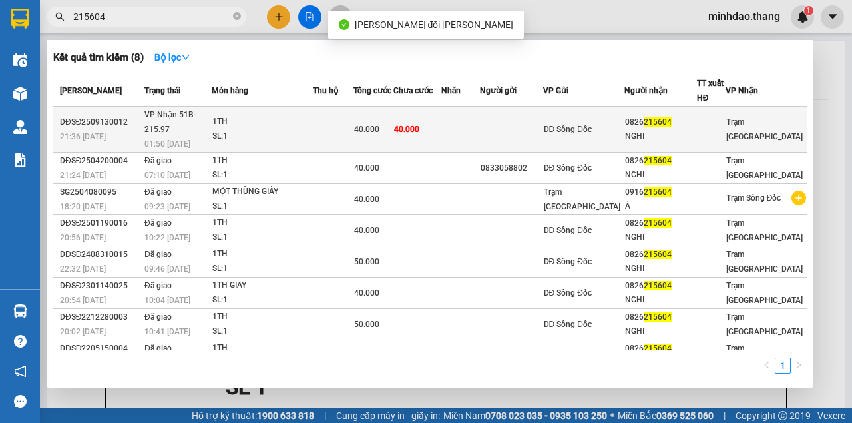
click at [419, 125] on span "40.000" at bounding box center [406, 129] width 25 height 9
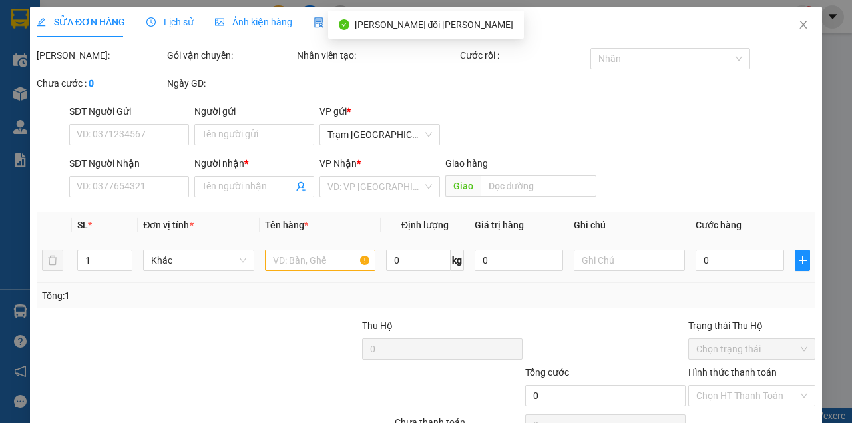
type input "0918253591"
type input "0826215604"
type input "NGHI"
type input "40.000"
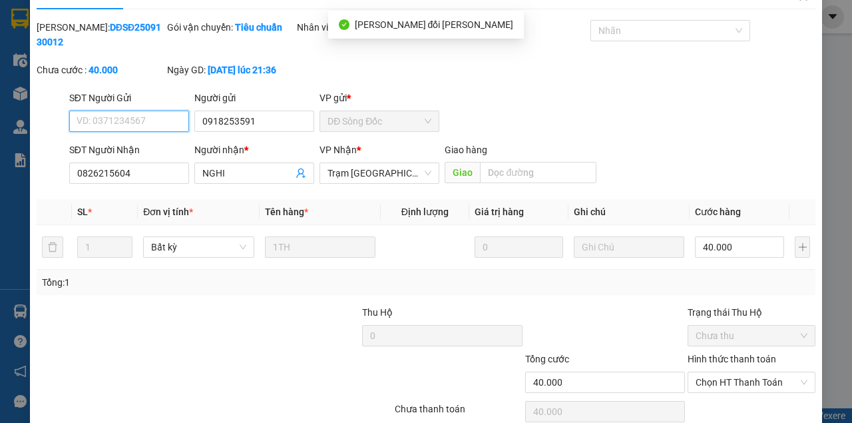
scroll to position [86, 0]
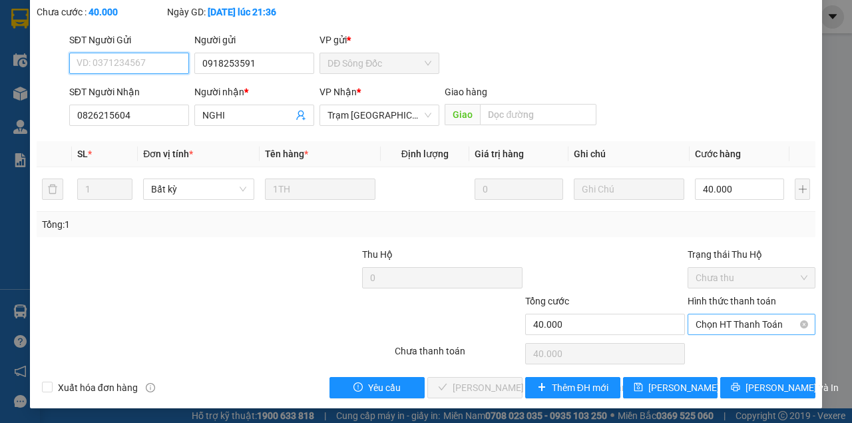
click at [750, 322] on span "Chọn HT Thanh Toán" at bounding box center [752, 324] width 112 height 20
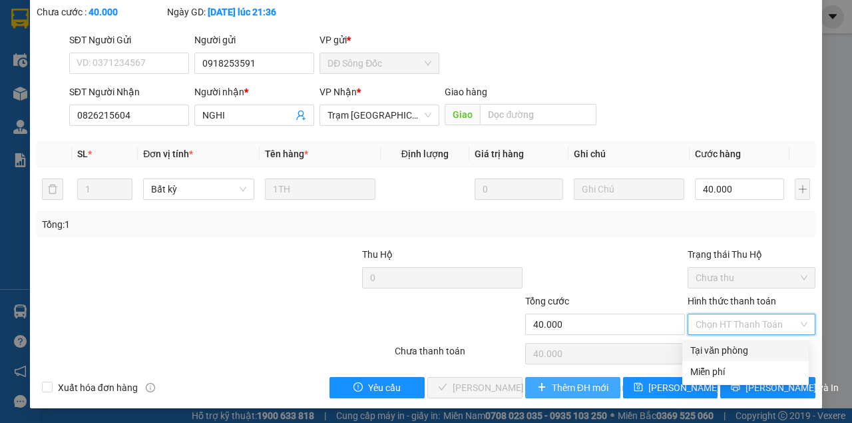
drag, startPoint x: 722, startPoint y: 348, endPoint x: 575, endPoint y: 378, distance: 149.6
click at [720, 349] on div "Tại văn phòng" at bounding box center [745, 350] width 111 height 15
type input "0"
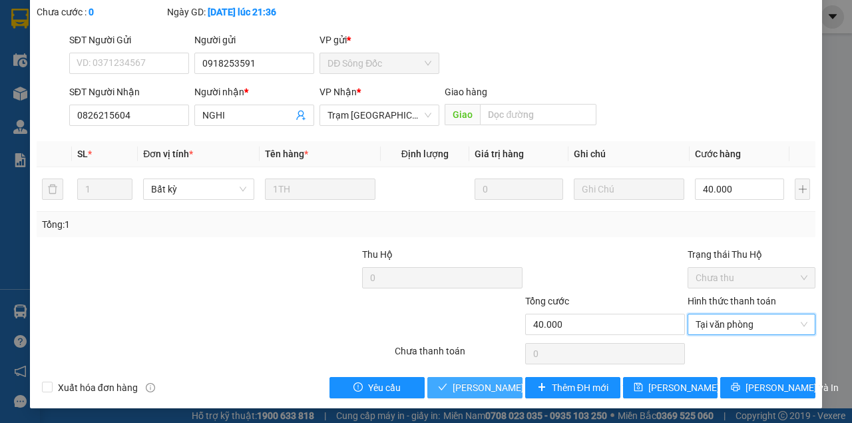
drag, startPoint x: 479, startPoint y: 388, endPoint x: 485, endPoint y: 373, distance: 16.4
click at [479, 386] on span "[PERSON_NAME] và [PERSON_NAME] hàng" at bounding box center [543, 387] width 180 height 15
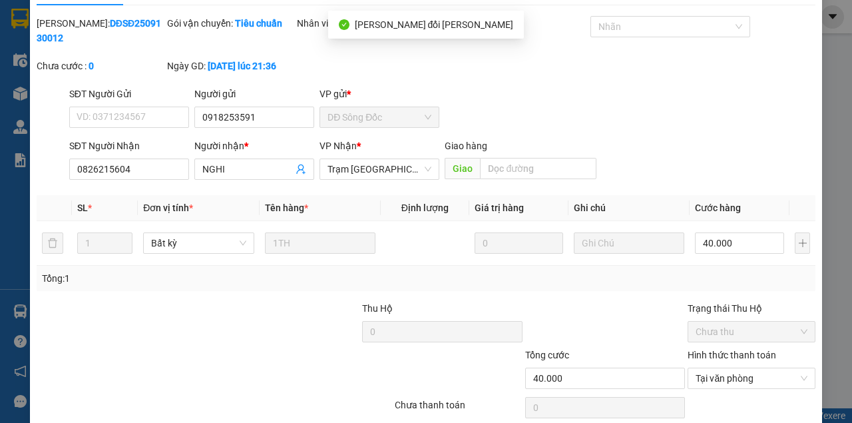
scroll to position [0, 0]
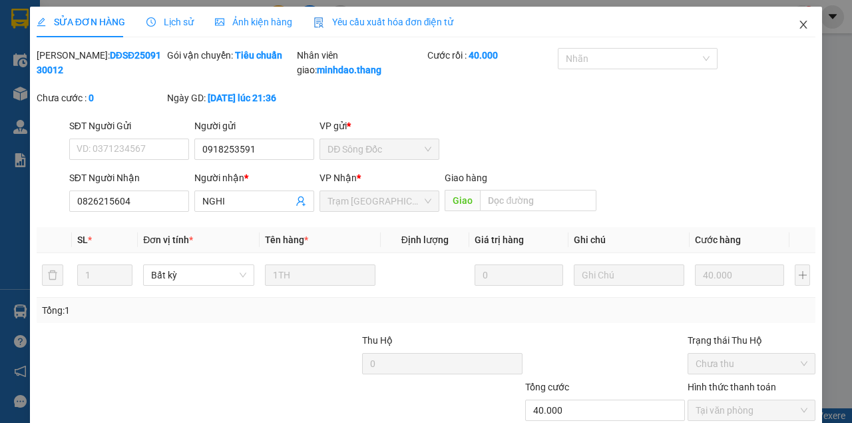
drag, startPoint x: 800, startPoint y: 24, endPoint x: 787, endPoint y: 31, distance: 14.6
click at [787, 31] on span "Close" at bounding box center [803, 25] width 37 height 37
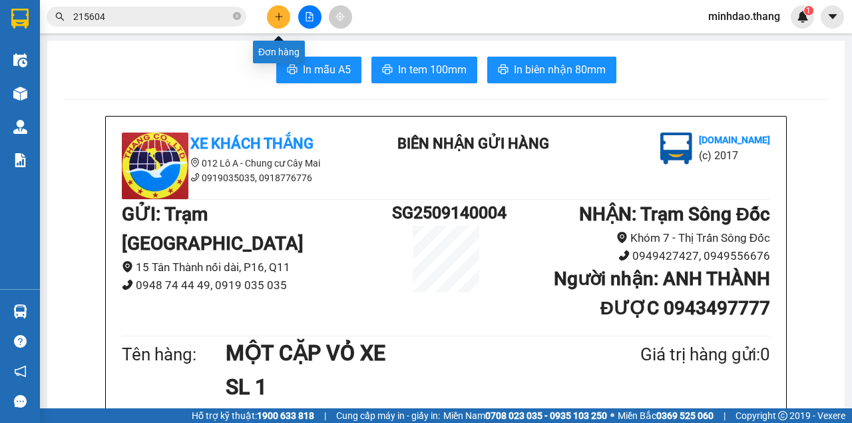
click at [284, 19] on button at bounding box center [278, 16] width 23 height 23
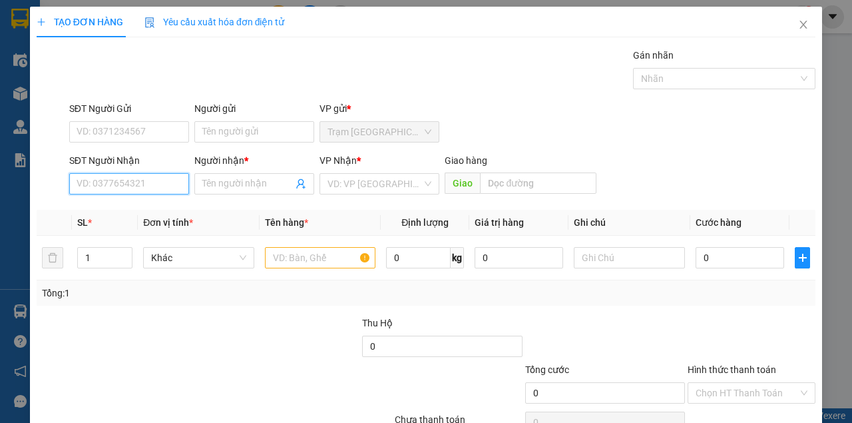
click at [117, 188] on input "SĐT Người Nhận" at bounding box center [129, 183] width 120 height 21
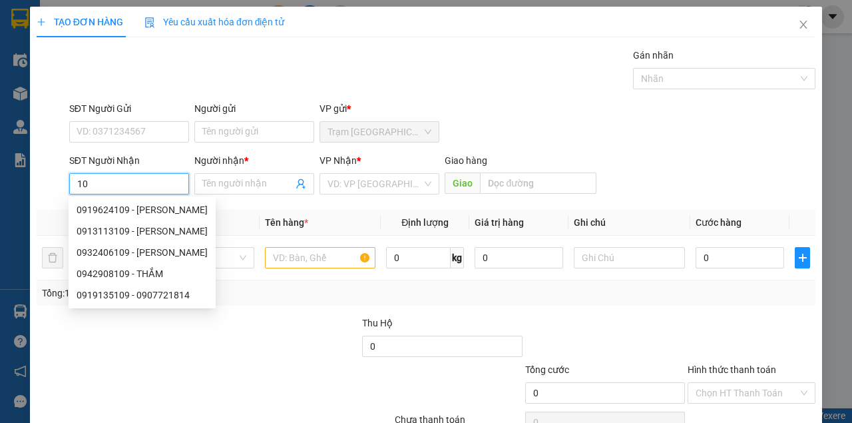
type input "1"
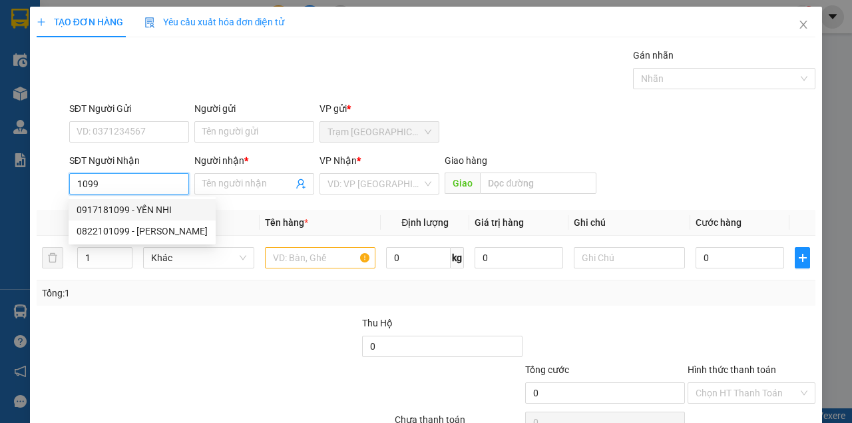
click at [124, 208] on div "0917181099 - YẾN NHI" at bounding box center [142, 209] width 131 height 15
type input "0917181099"
type input "YẾN NHI"
type input "[PERSON_NAME]"
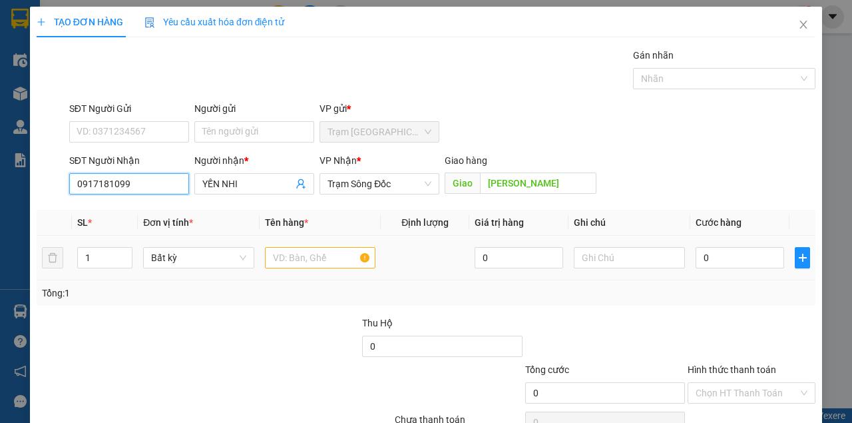
type input "0917181099"
click at [318, 262] on input "text" at bounding box center [320, 257] width 111 height 21
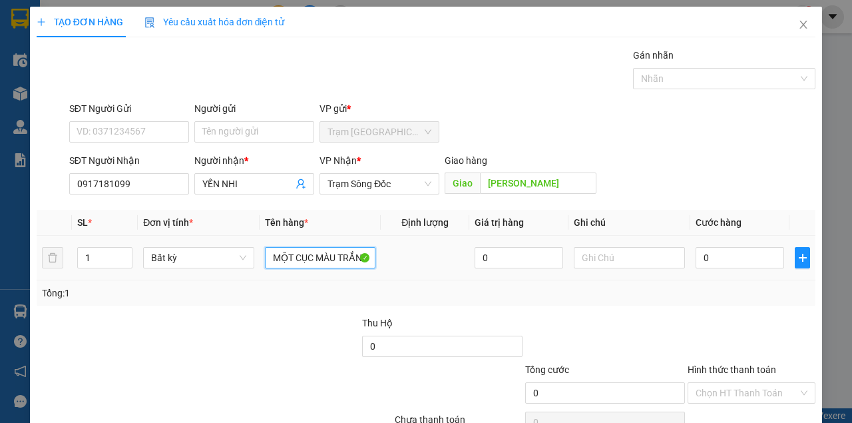
scroll to position [0, 4]
type input "MỘT CỤC MÀU TRẮNG"
click at [718, 264] on input "0" at bounding box center [740, 257] width 89 height 21
click at [718, 263] on input "0" at bounding box center [740, 257] width 89 height 21
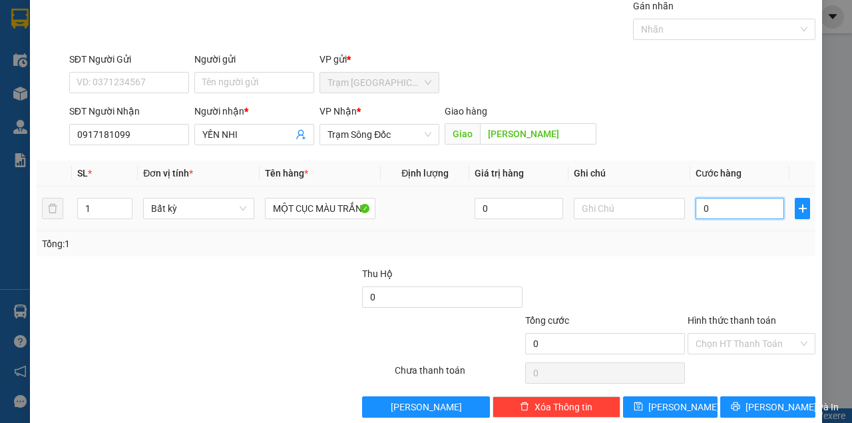
type input "04"
type input "4"
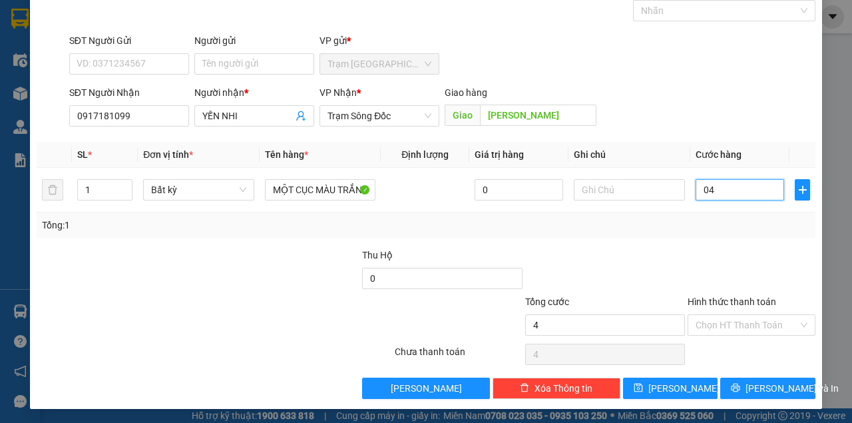
type input "040"
type input "40"
type input "40.000"
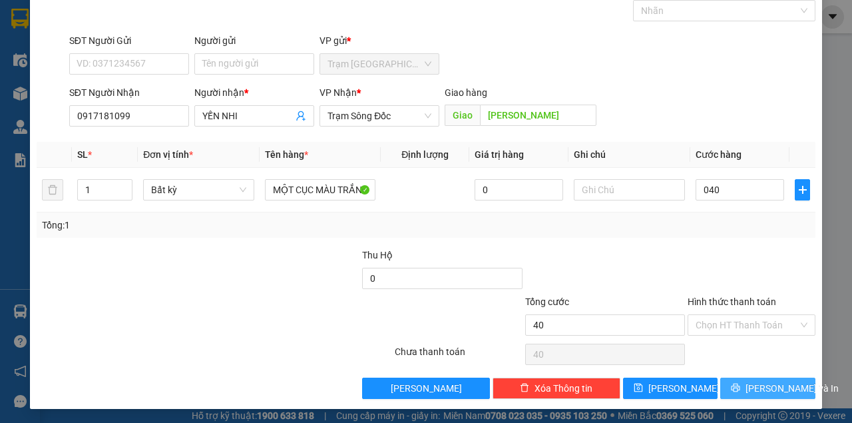
type input "40.000"
click at [740, 389] on icon "printer" at bounding box center [735, 387] width 9 height 9
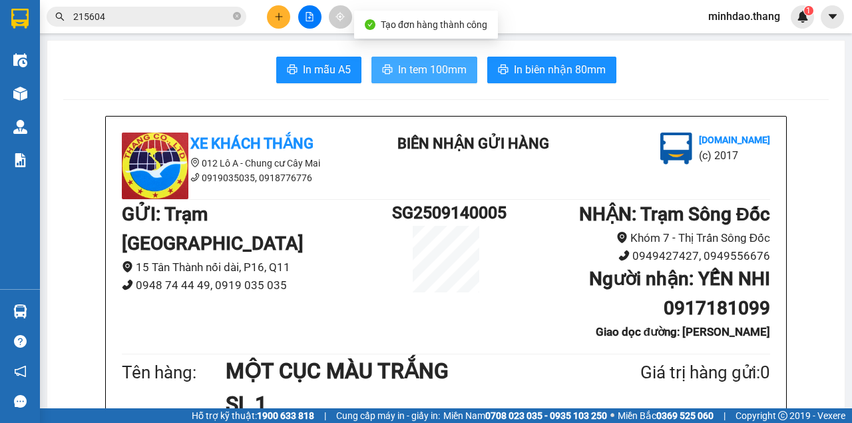
click at [434, 77] on span "In tem 100mm" at bounding box center [432, 69] width 69 height 17
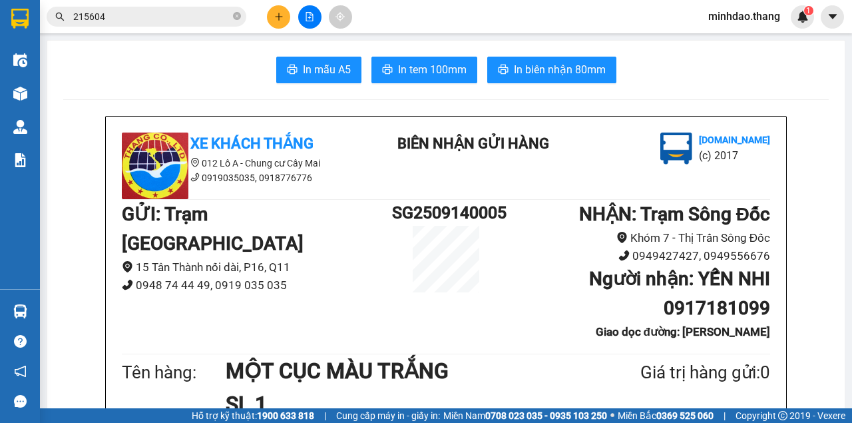
click at [190, 19] on input "215604" at bounding box center [151, 16] width 157 height 15
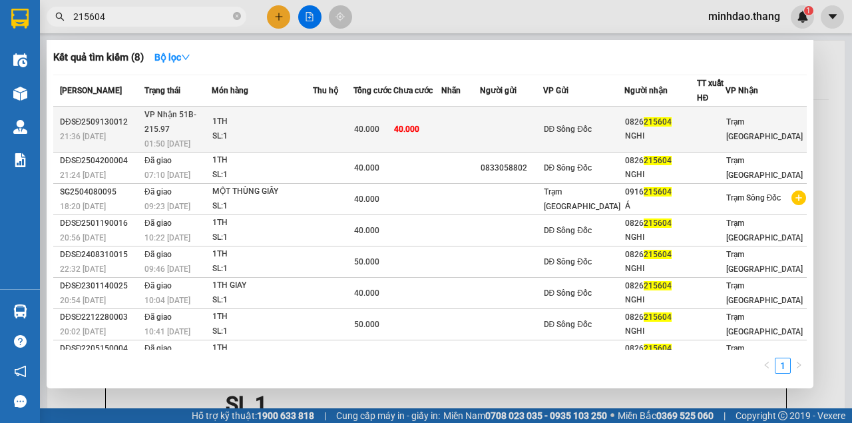
click at [419, 125] on span "40.000" at bounding box center [406, 129] width 25 height 9
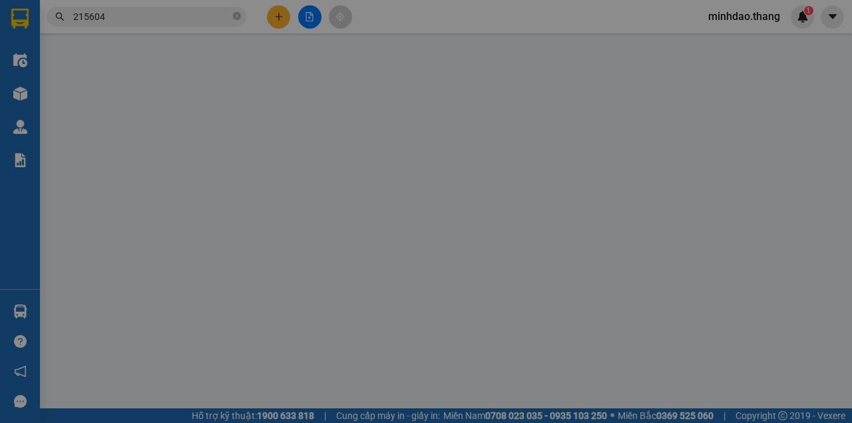
type input "0918253591"
type input "0826215604"
type input "NGHI"
type input "40.000"
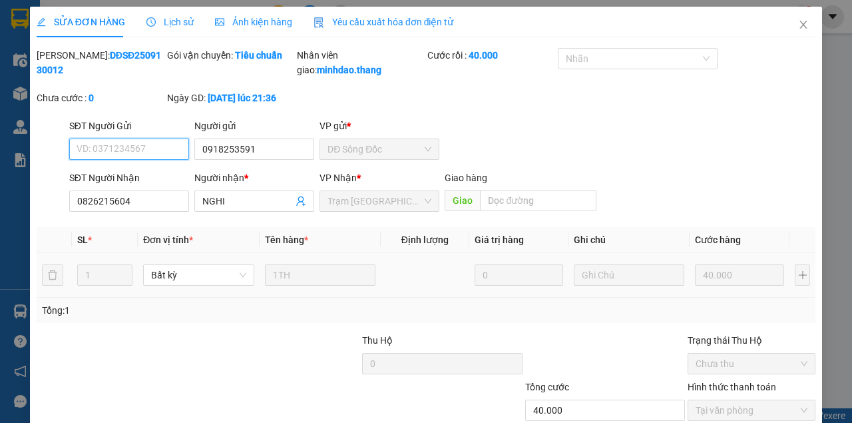
scroll to position [101, 0]
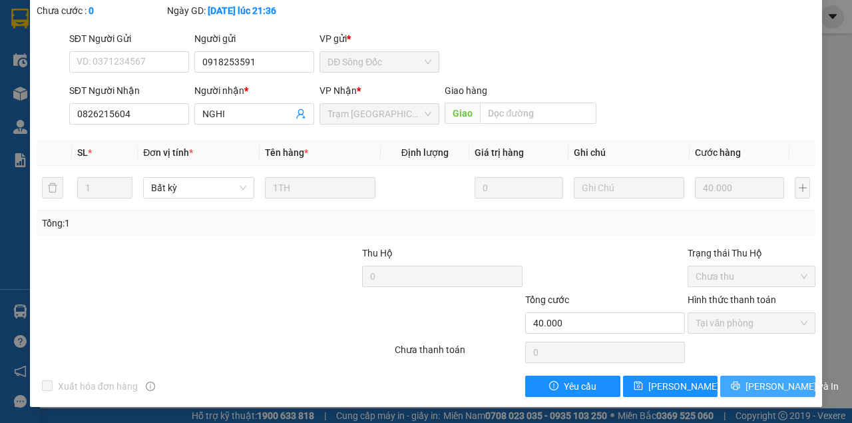
click at [754, 390] on span "[PERSON_NAME] và In" at bounding box center [792, 386] width 93 height 15
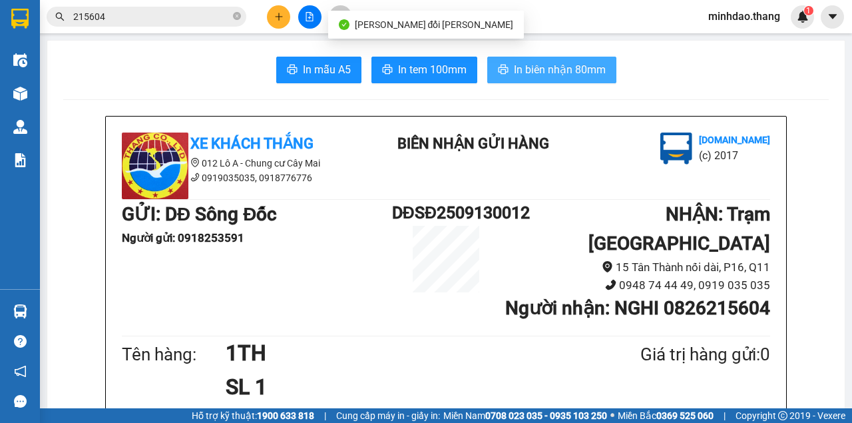
click at [555, 70] on span "In biên nhận 80mm" at bounding box center [560, 69] width 92 height 17
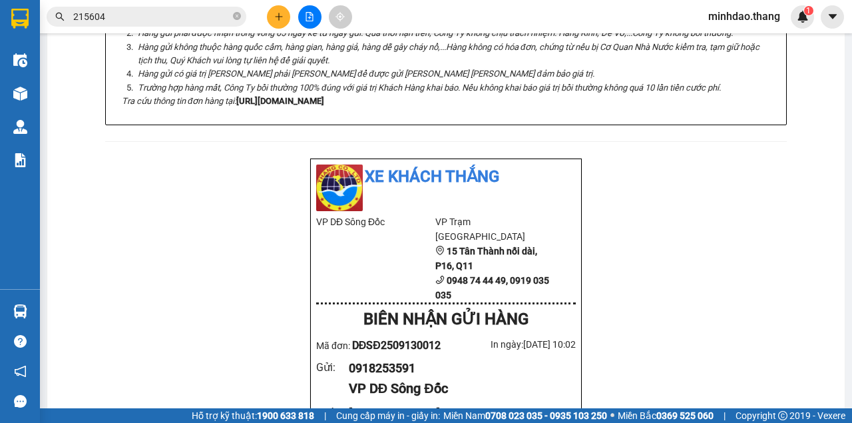
scroll to position [355, 0]
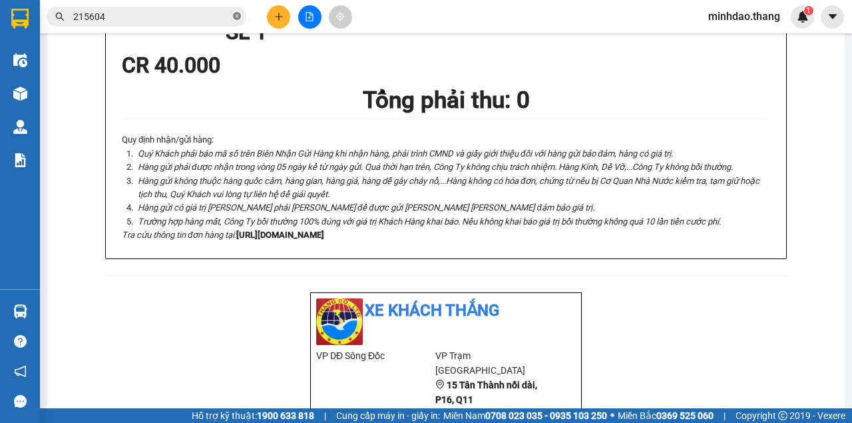
click at [239, 19] on icon "close-circle" at bounding box center [237, 16] width 8 height 8
click at [214, 19] on input "text" at bounding box center [151, 16] width 157 height 15
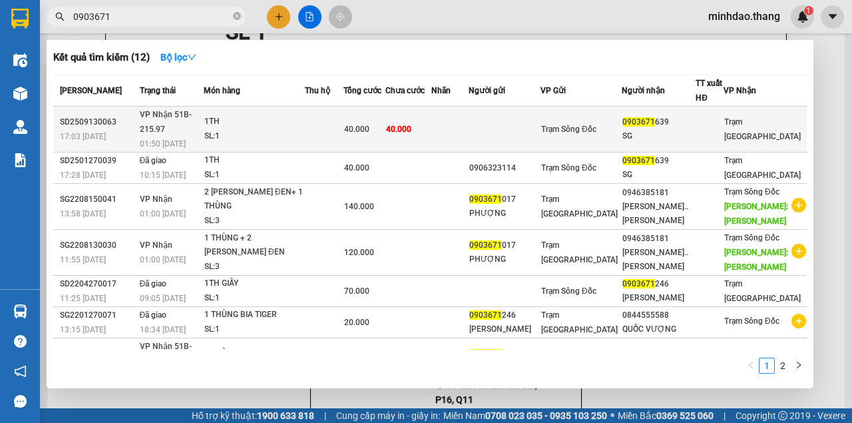
type input "0903671"
click at [426, 115] on td "40.000" at bounding box center [408, 130] width 46 height 46
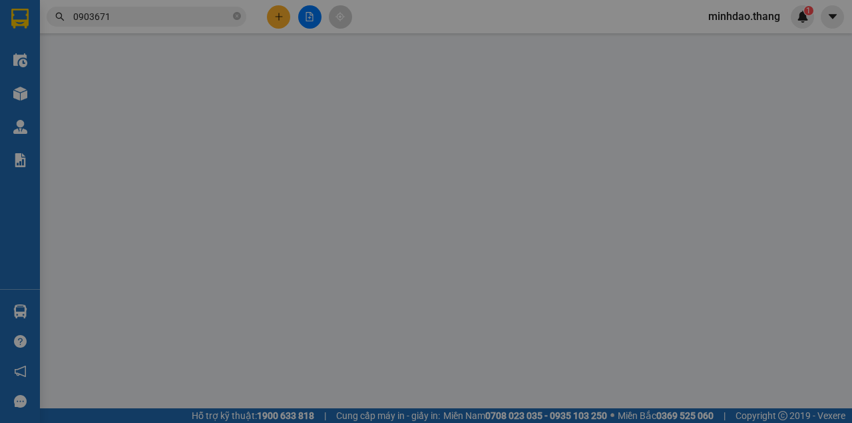
type input "0903671639"
type input "SG"
type input "40.000"
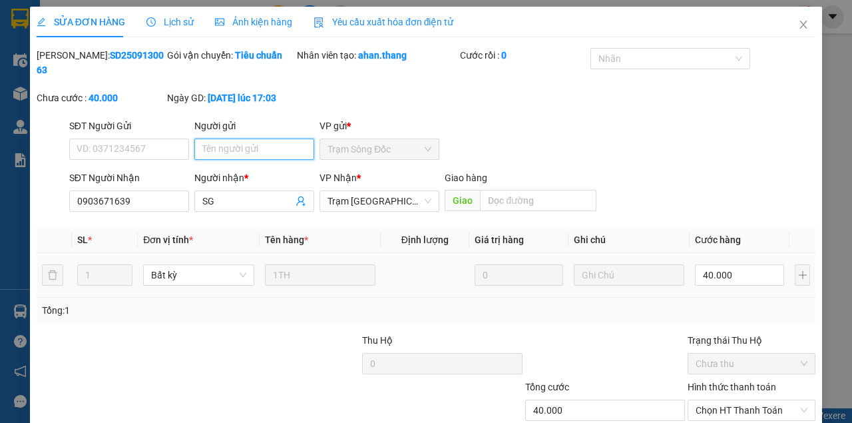
click at [234, 148] on input "Người gửi" at bounding box center [254, 148] width 120 height 21
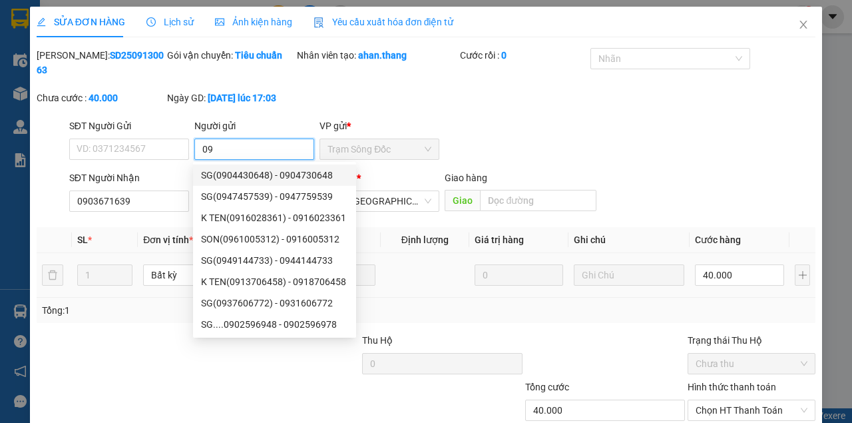
click at [248, 149] on input "09" at bounding box center [254, 148] width 120 height 21
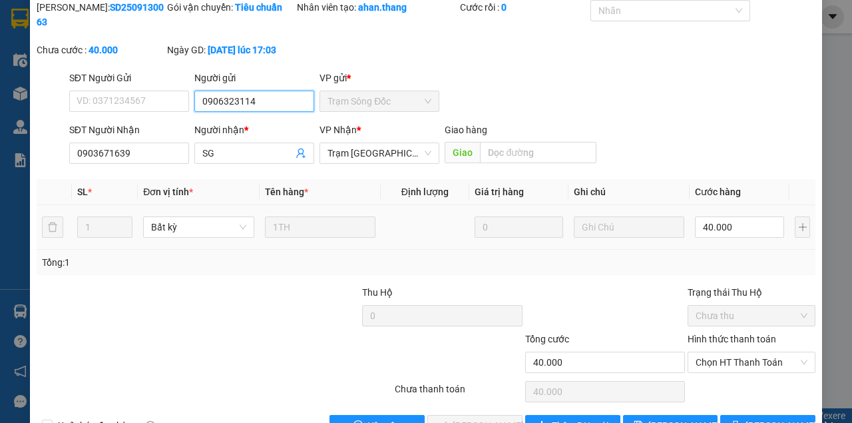
scroll to position [86, 0]
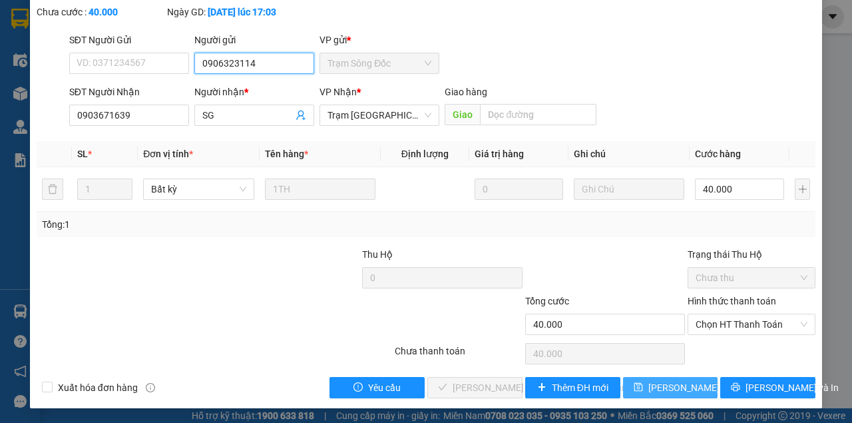
type input "0906323114"
click at [682, 385] on span "[PERSON_NAME] đổi" at bounding box center [691, 387] width 86 height 15
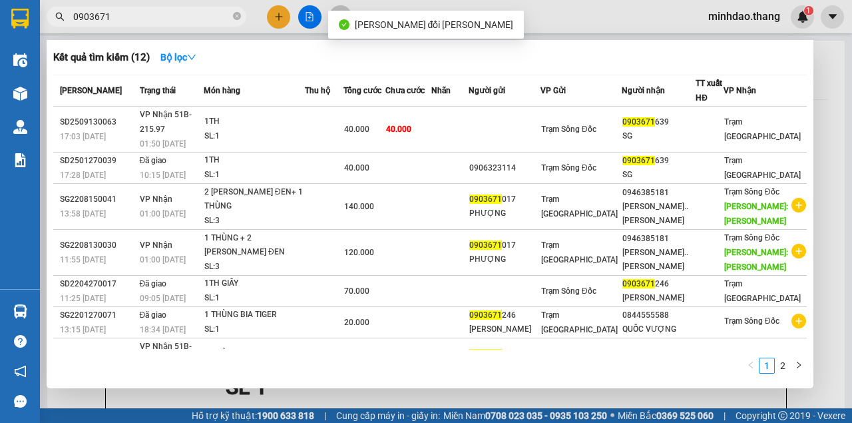
click at [186, 19] on input "0903671" at bounding box center [151, 16] width 157 height 15
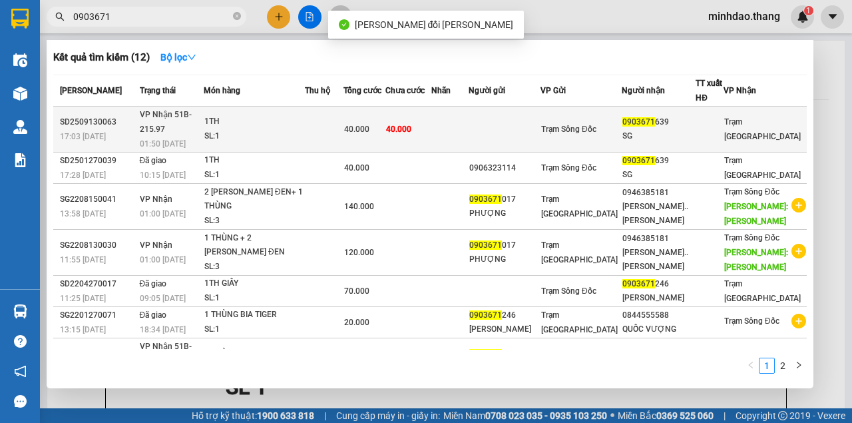
click at [431, 121] on td "40.000" at bounding box center [408, 130] width 46 height 46
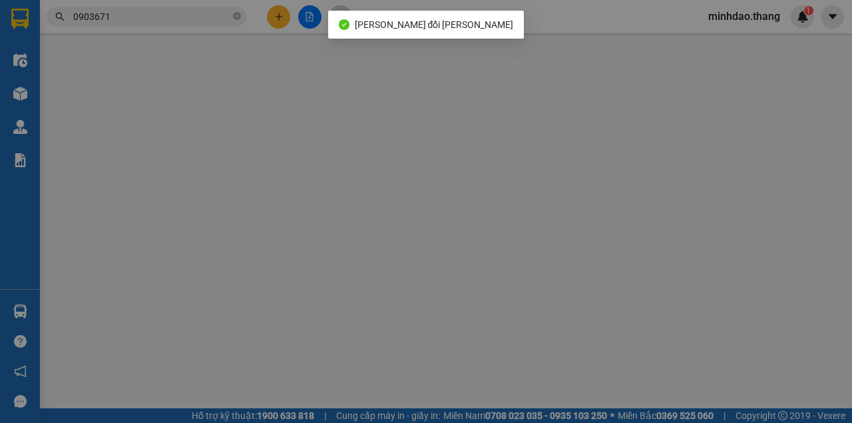
type input "0906323114"
type input "0903671639"
type input "SG"
type input "40.000"
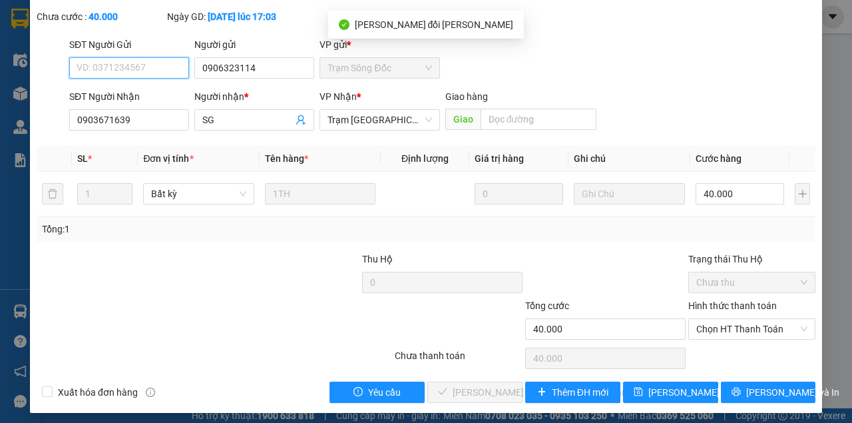
scroll to position [86, 0]
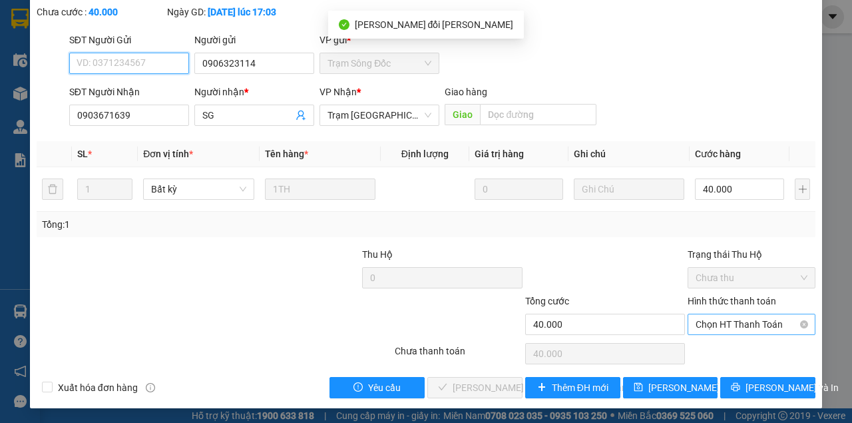
click at [729, 323] on span "Chọn HT Thanh Toán" at bounding box center [752, 324] width 112 height 20
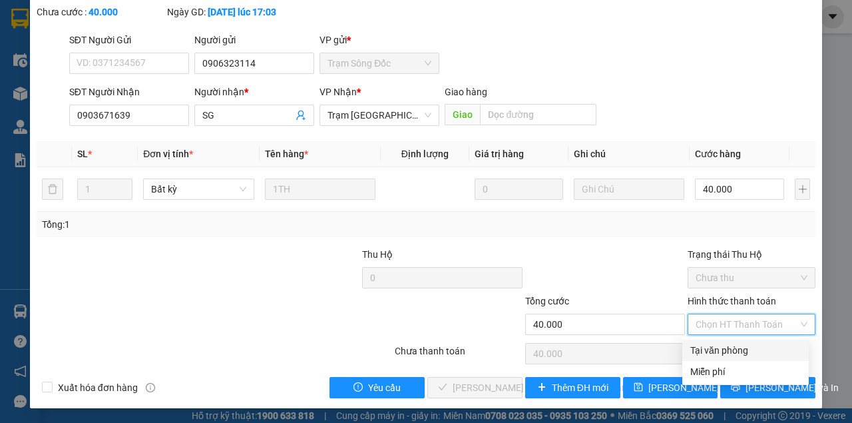
click at [711, 353] on div "Tại văn phòng" at bounding box center [745, 350] width 111 height 15
type input "0"
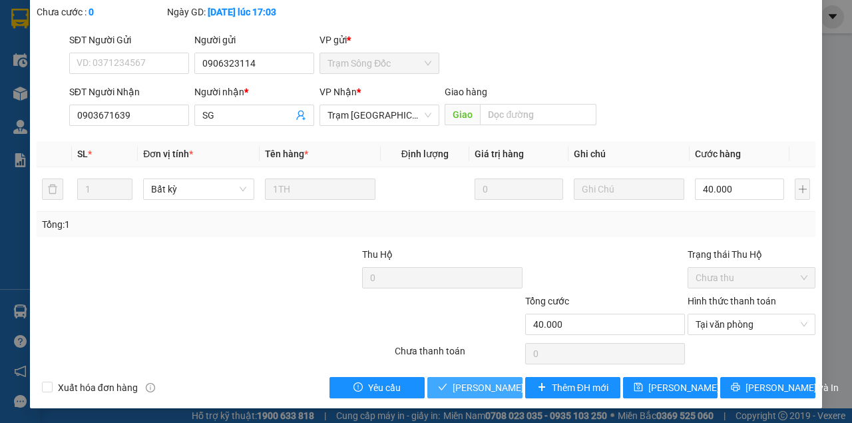
drag, startPoint x: 482, startPoint y: 387, endPoint x: 511, endPoint y: 365, distance: 37.0
click at [481, 387] on span "[PERSON_NAME] và [PERSON_NAME] hàng" at bounding box center [543, 387] width 180 height 15
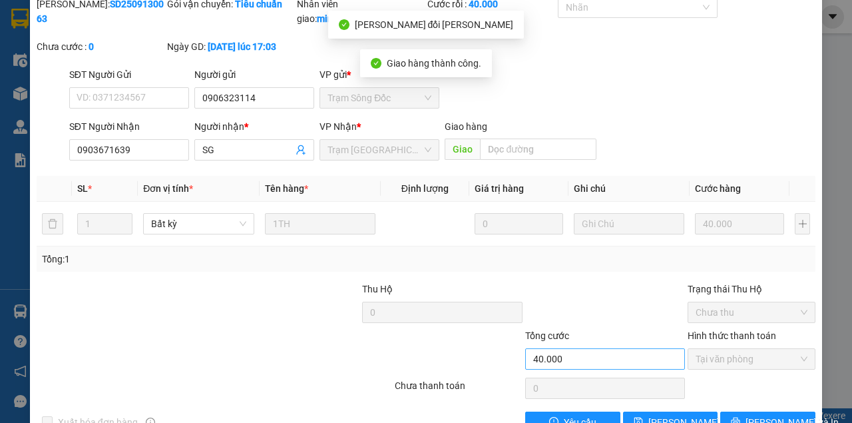
scroll to position [101, 0]
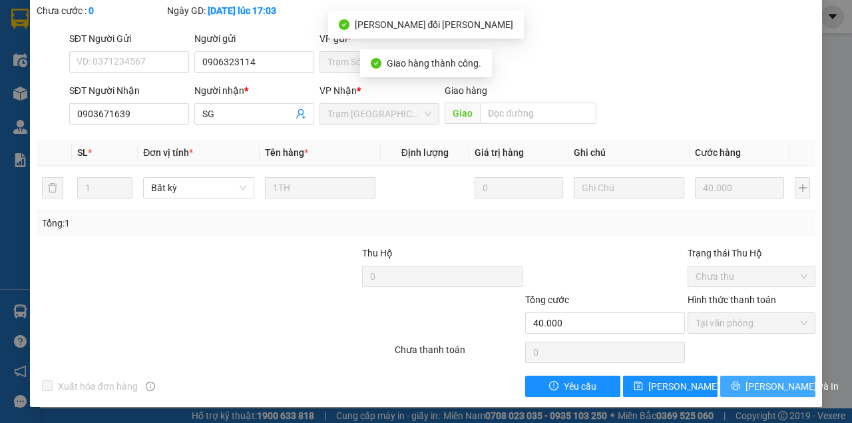
click at [740, 384] on icon "printer" at bounding box center [735, 385] width 9 height 9
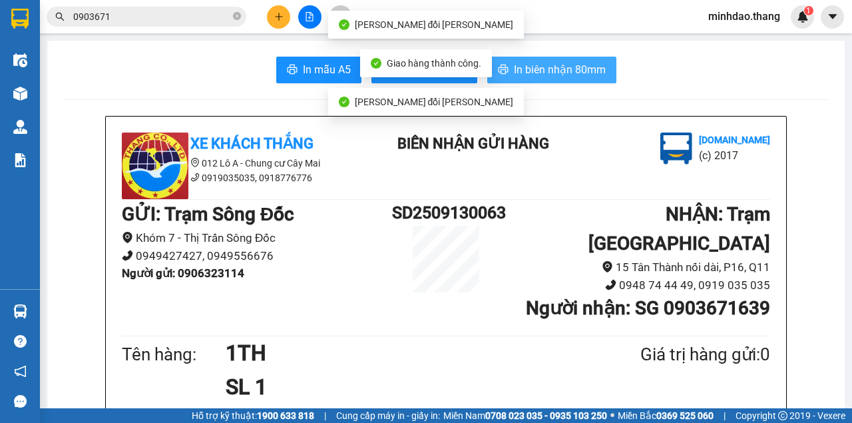
click at [589, 69] on span "In biên nhận 80mm" at bounding box center [560, 69] width 92 height 17
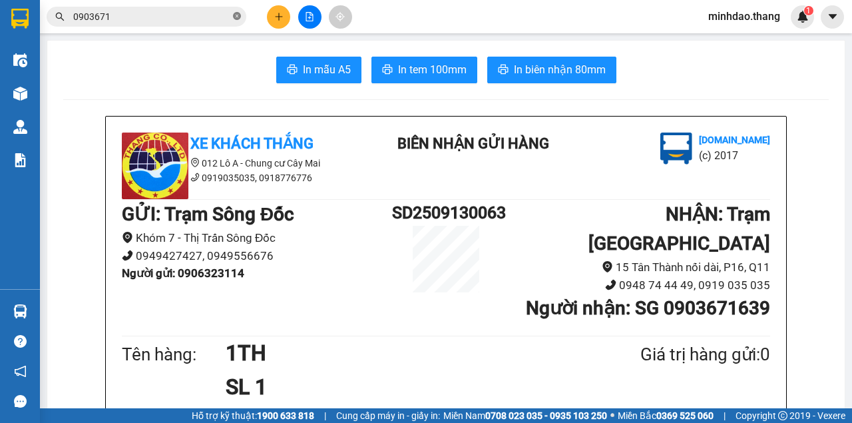
click at [240, 19] on icon "close-circle" at bounding box center [237, 16] width 8 height 8
click at [192, 14] on input "text" at bounding box center [151, 16] width 157 height 15
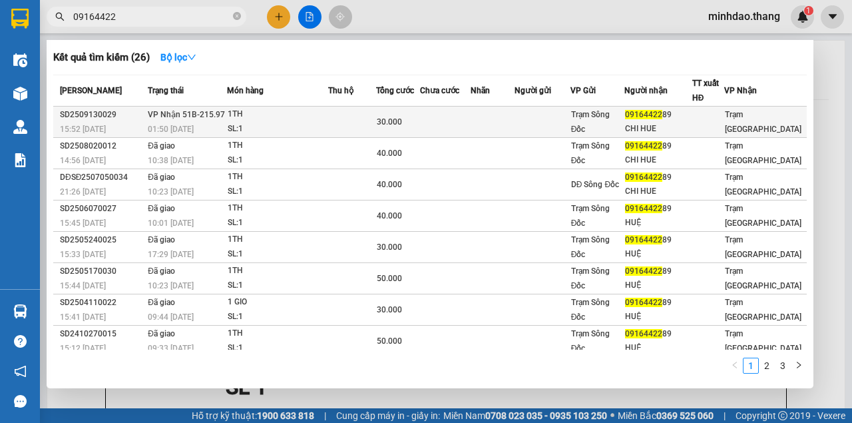
type input "09164422"
click at [364, 119] on td at bounding box center [352, 122] width 48 height 31
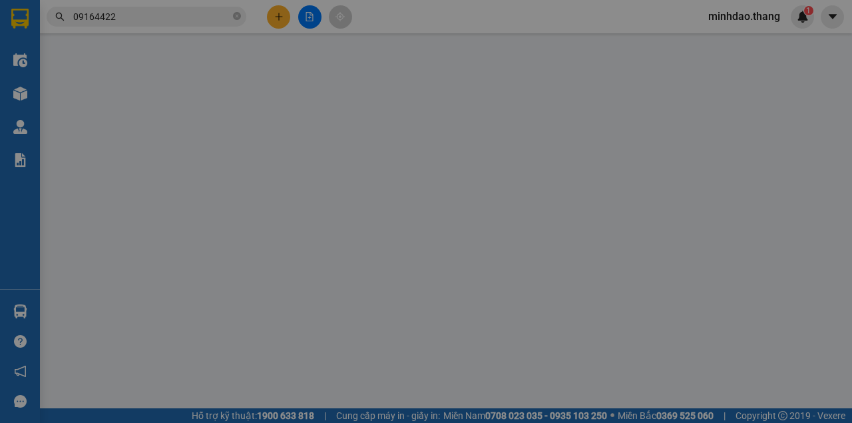
type input "0916442289"
type input "CHI HUE"
type input "30.000"
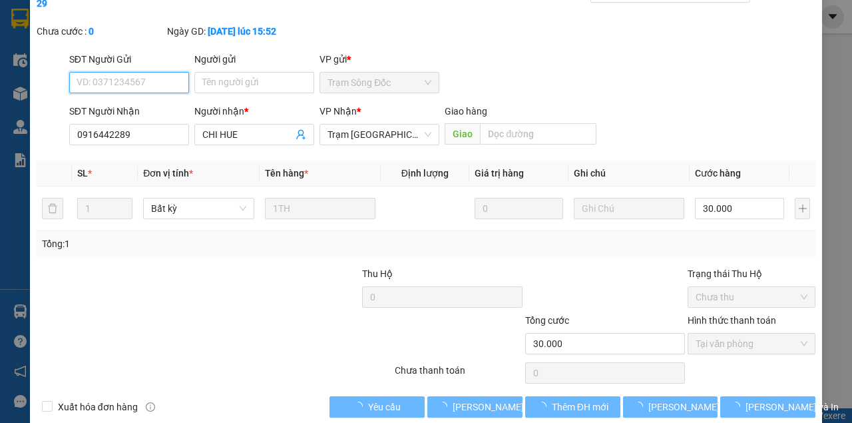
scroll to position [86, 0]
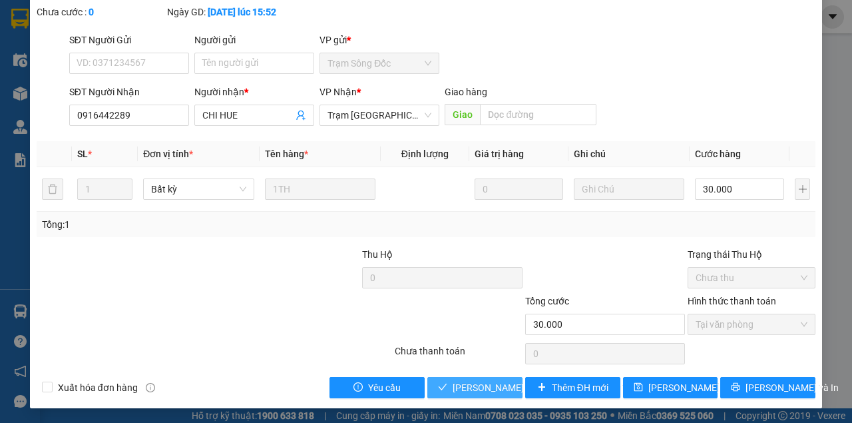
click at [477, 383] on span "[PERSON_NAME] và [PERSON_NAME] hàng" at bounding box center [543, 387] width 180 height 15
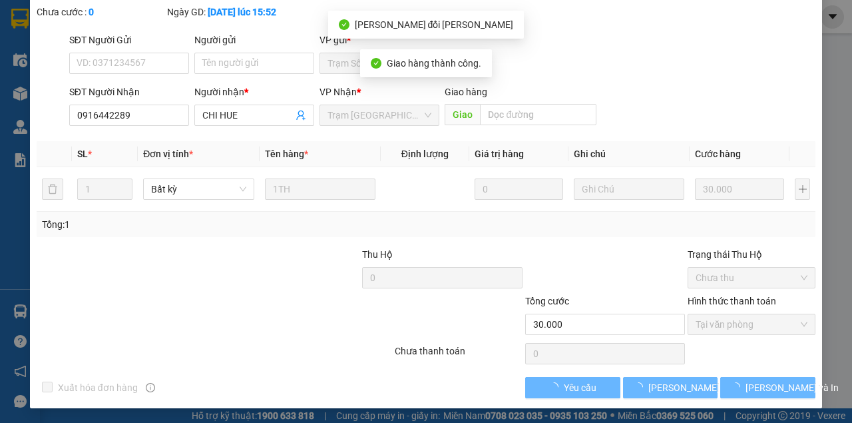
scroll to position [101, 0]
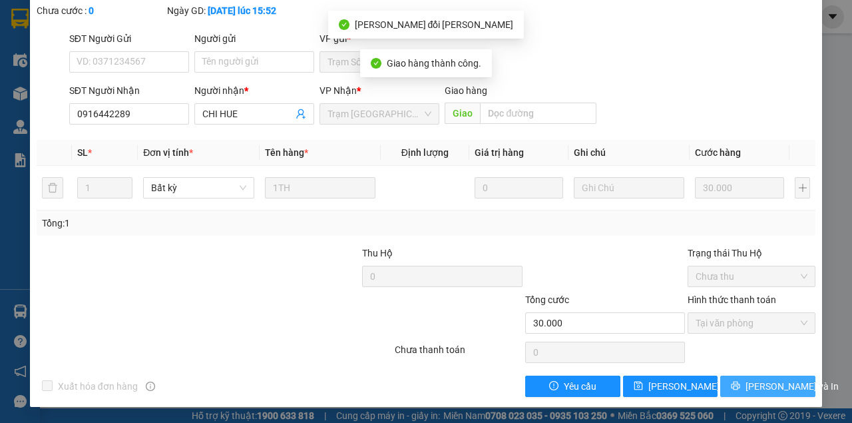
click at [743, 380] on button "[PERSON_NAME] và In" at bounding box center [767, 386] width 95 height 21
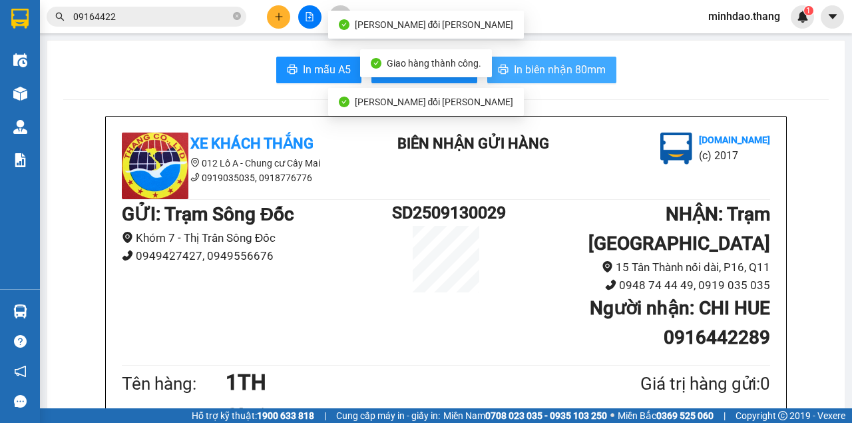
click at [539, 63] on span "In biên nhận 80mm" at bounding box center [560, 69] width 92 height 17
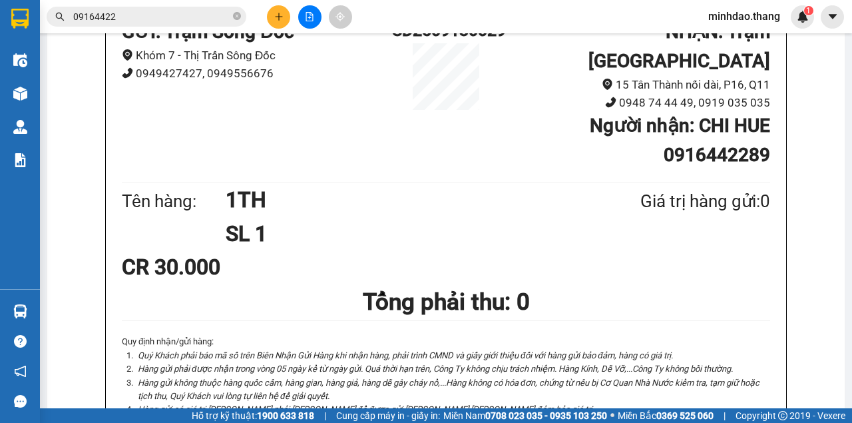
scroll to position [89, 0]
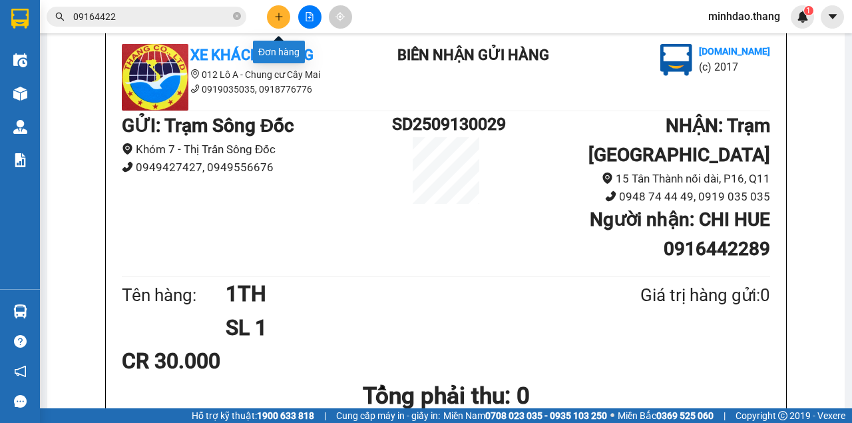
click at [274, 15] on icon "plus" at bounding box center [278, 16] width 9 height 9
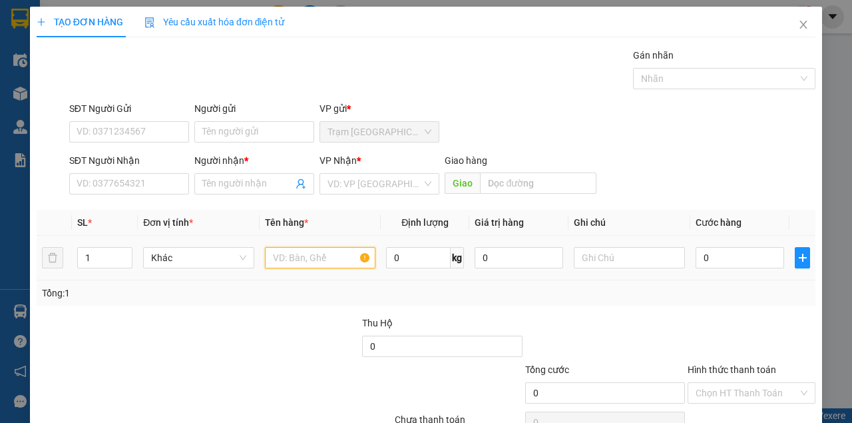
click at [294, 260] on input "text" at bounding box center [320, 257] width 111 height 21
type input "1 THÙNG GIẤY"
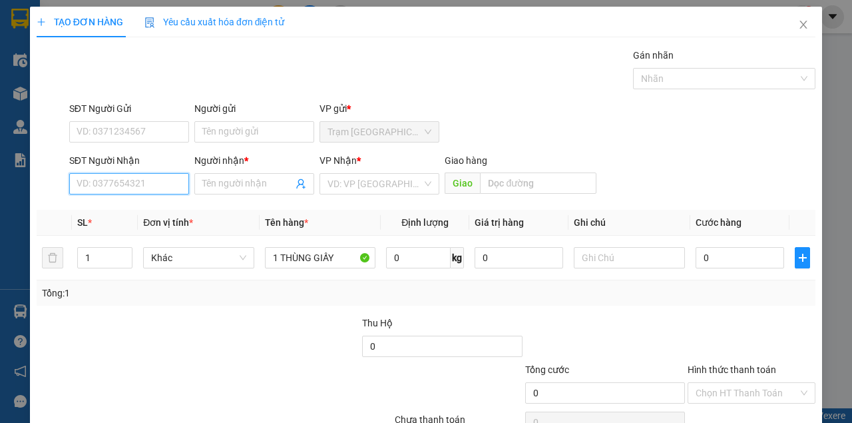
click at [161, 184] on input "SĐT Người Nhận" at bounding box center [129, 183] width 120 height 21
type input "0817779131"
click at [240, 184] on input "Người nhận *" at bounding box center [247, 183] width 91 height 15
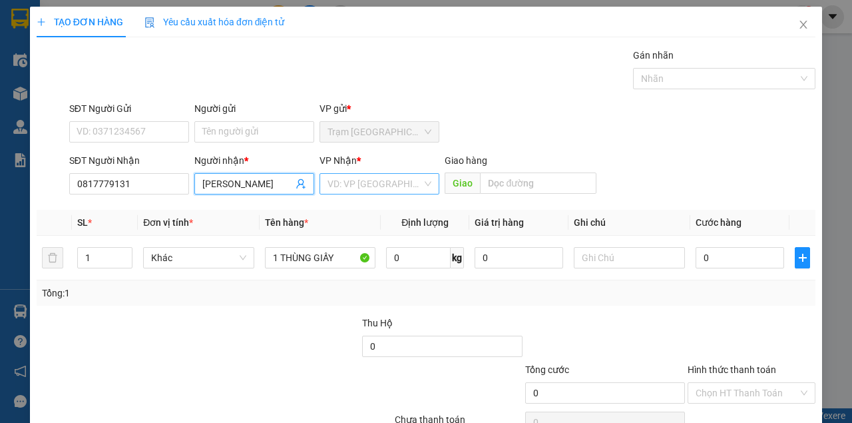
click at [344, 184] on input "search" at bounding box center [375, 184] width 95 height 20
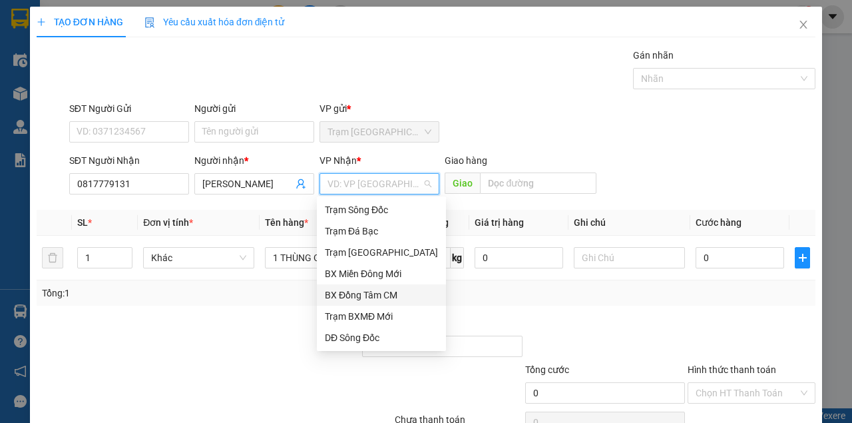
drag, startPoint x: 353, startPoint y: 294, endPoint x: 341, endPoint y: 290, distance: 12.6
click at [353, 294] on div "BX Đồng Tâm CM" at bounding box center [381, 295] width 113 height 15
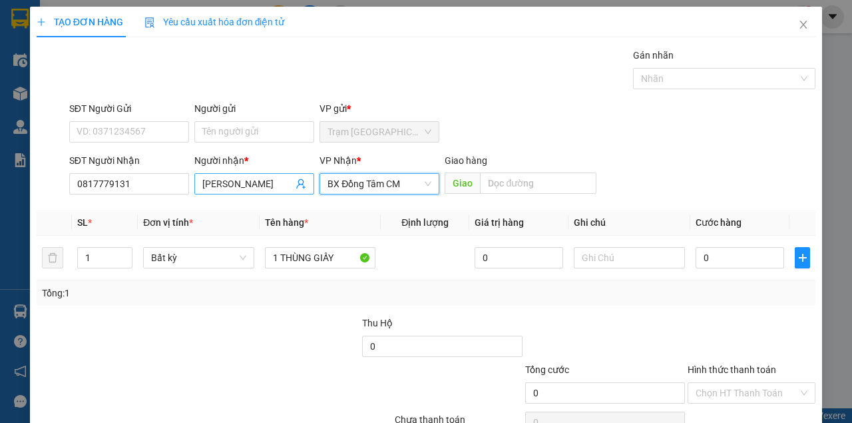
click at [264, 180] on input "[PERSON_NAME]" at bounding box center [247, 183] width 91 height 15
type input "[PERSON_NAME] ,,[PERSON_NAME] XE ĐỒNG TÂM"
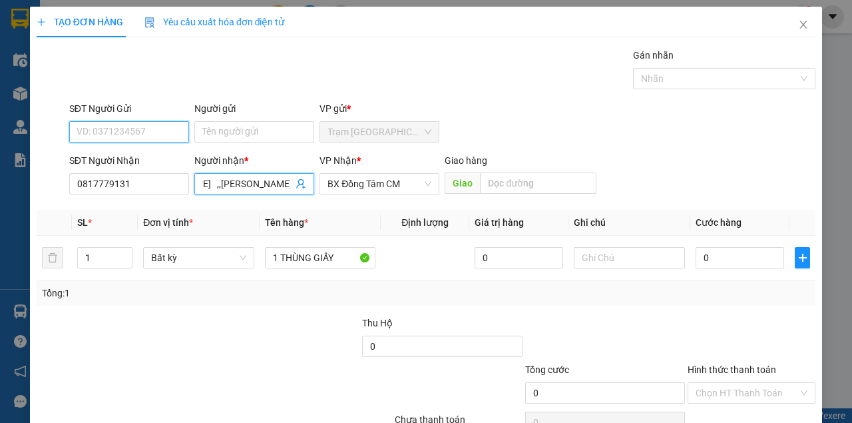
click at [120, 130] on input "SĐT Người Gửi" at bounding box center [129, 131] width 120 height 21
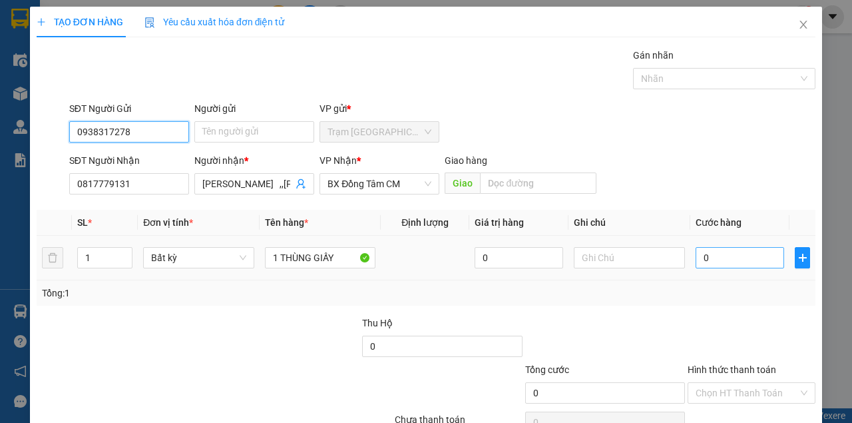
type input "0938317278"
click at [753, 262] on input "0" at bounding box center [740, 257] width 89 height 21
type input "3"
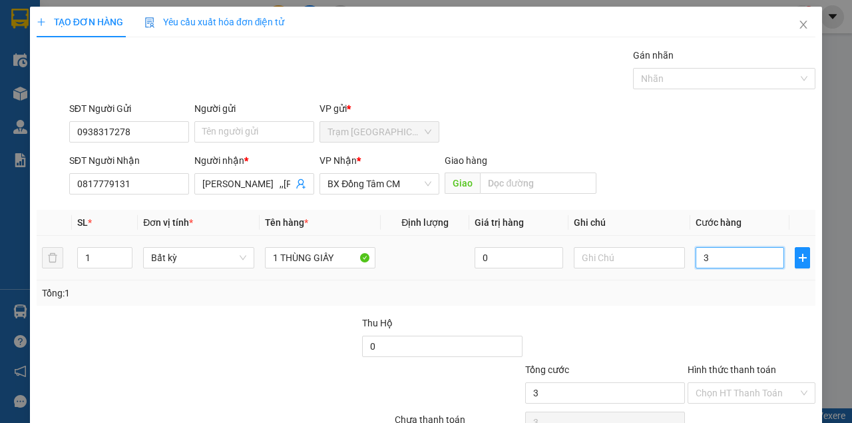
type input "30"
type input "30.000"
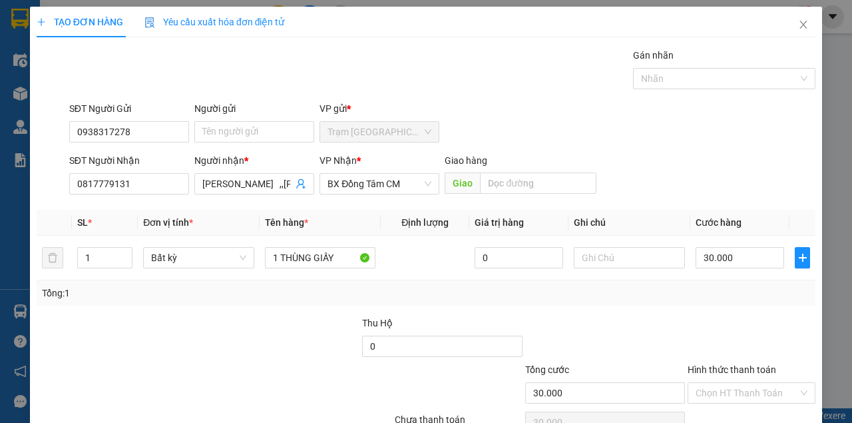
click at [692, 327] on div at bounding box center [751, 339] width 130 height 47
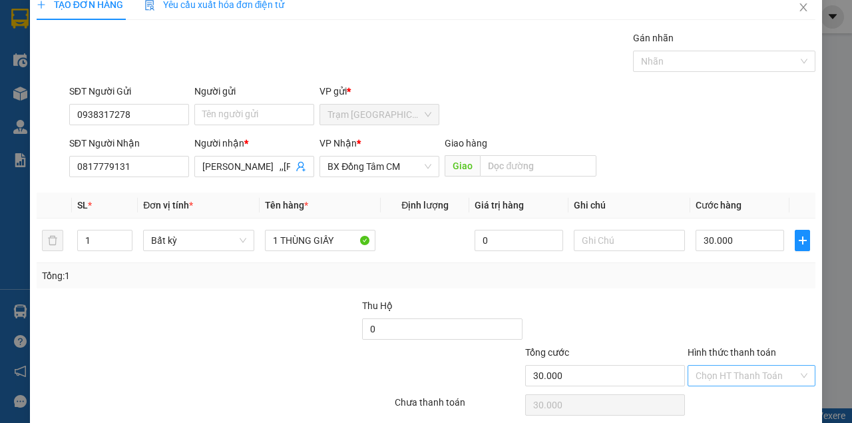
scroll to position [68, 0]
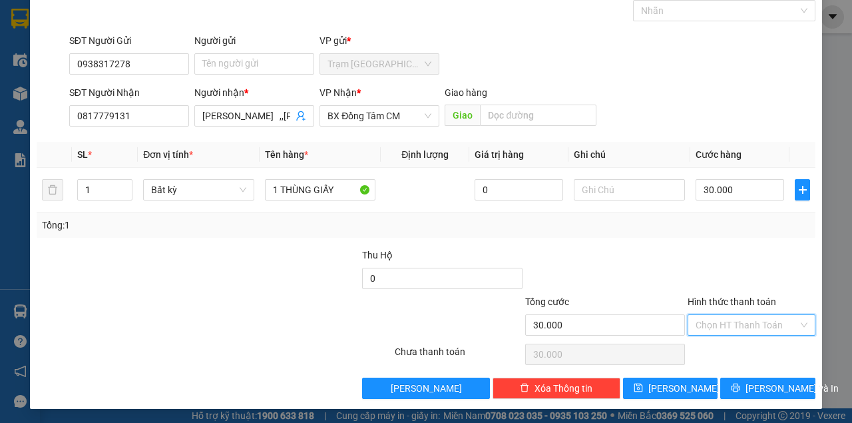
click at [712, 328] on input "Hình thức thanh toán" at bounding box center [747, 325] width 103 height 20
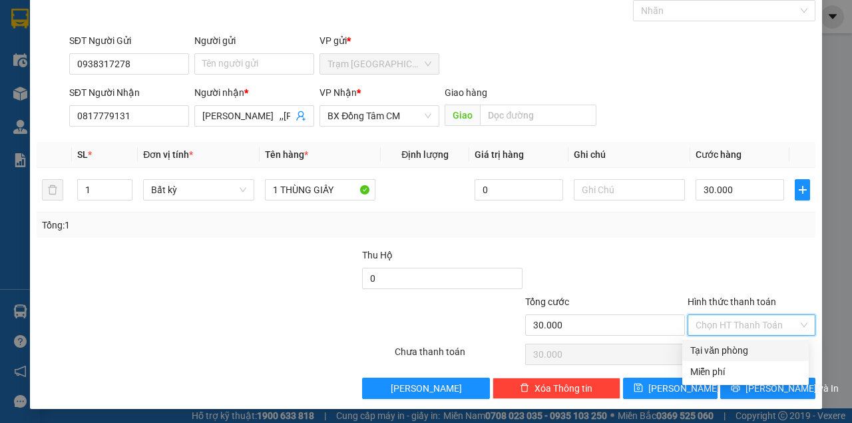
click at [716, 350] on div "Tại văn phòng" at bounding box center [745, 350] width 111 height 15
type input "0"
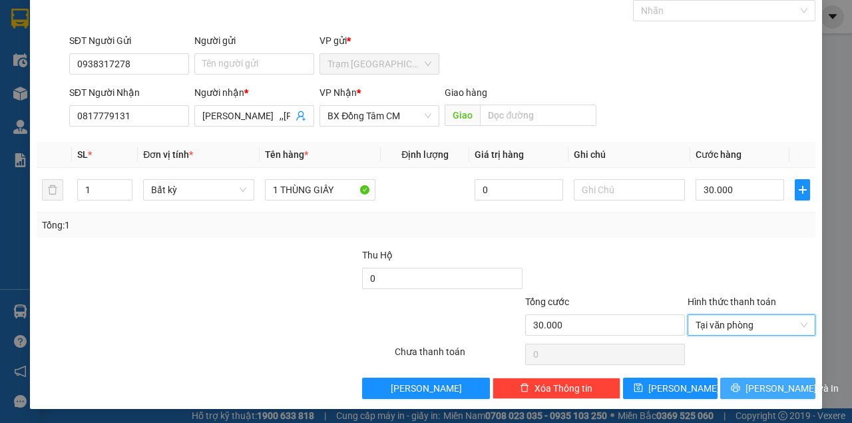
click at [752, 389] on span "[PERSON_NAME] và In" at bounding box center [792, 388] width 93 height 15
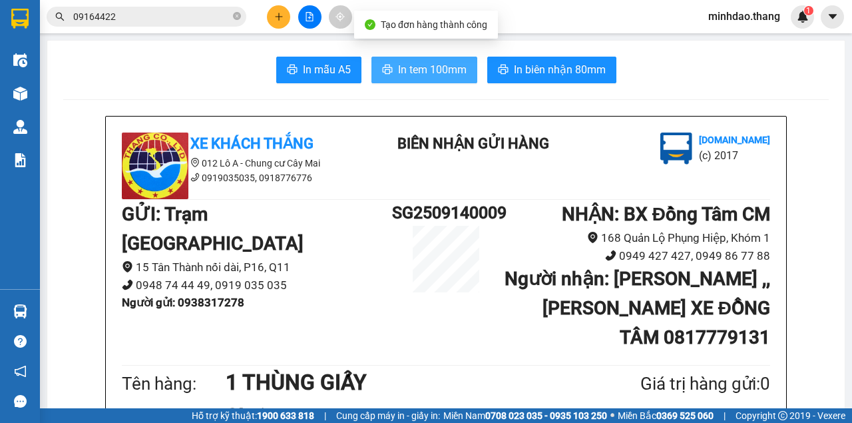
click at [443, 81] on button "In tem 100mm" at bounding box center [425, 70] width 106 height 27
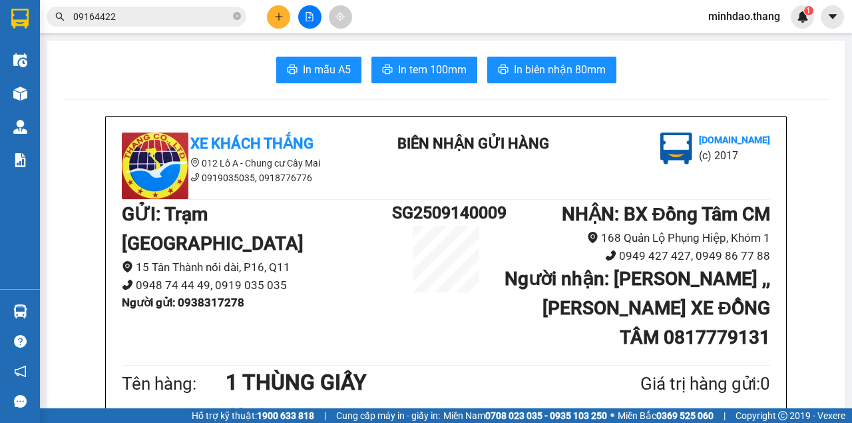
click at [575, 81] on button "In biên nhận 80mm" at bounding box center [551, 70] width 129 height 27
click at [275, 27] on button at bounding box center [278, 16] width 23 height 23
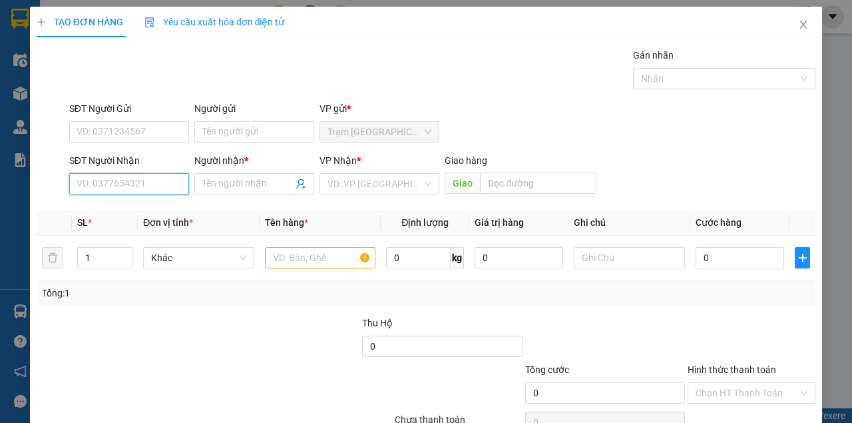
click at [148, 177] on input "SĐT Người Nhận" at bounding box center [129, 183] width 120 height 21
drag, startPoint x: 159, startPoint y: 213, endPoint x: 300, endPoint y: 246, distance: 144.2
click at [159, 212] on div "0942389335 - PHƯỢNG" at bounding box center [128, 209] width 103 height 15
type input "0942389335"
type input "PHƯỢNG"
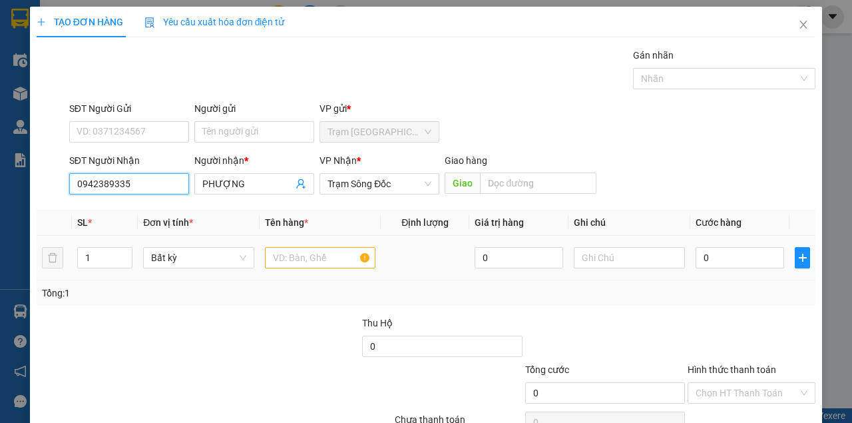
type input "0942389335"
click at [325, 258] on input "text" at bounding box center [320, 257] width 111 height 21
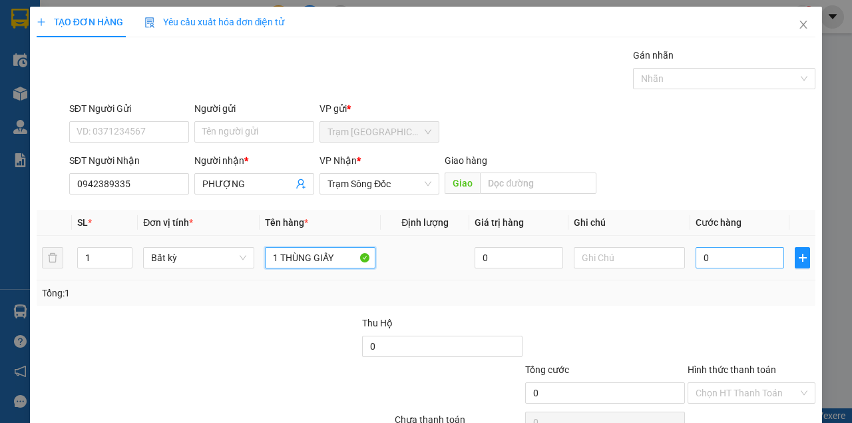
type input "1 THÙNG GIẤY"
click at [728, 257] on input "0" at bounding box center [740, 257] width 89 height 21
type input "4"
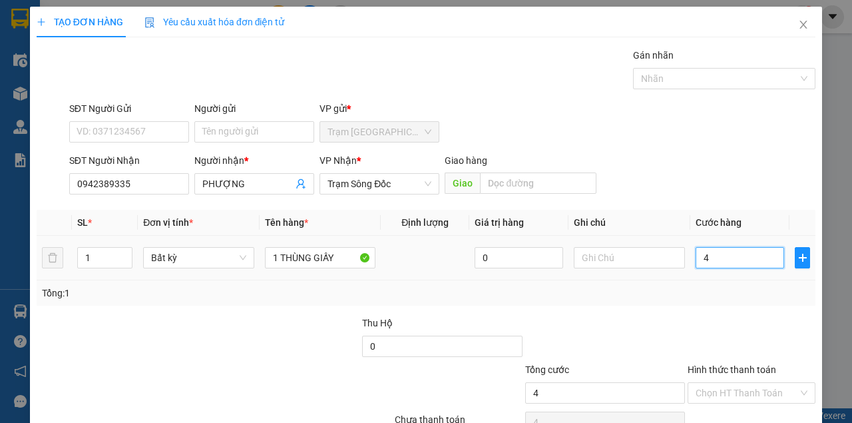
type input "40"
type input "40.000"
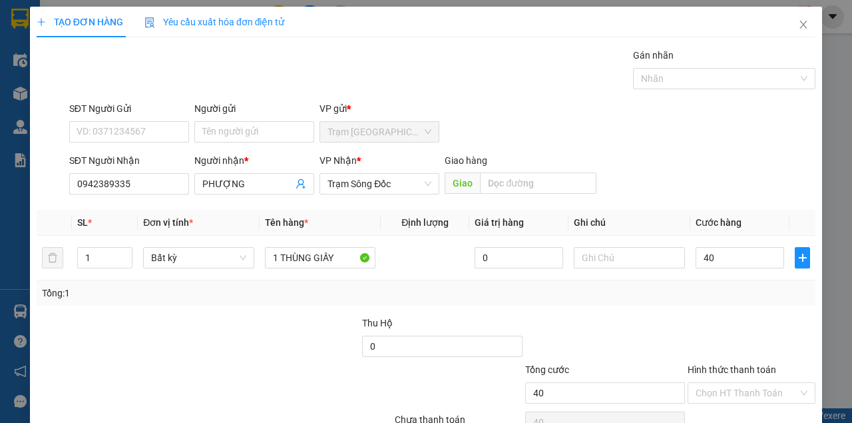
type input "40.000"
click at [769, 303] on div "Tổng: 1" at bounding box center [426, 292] width 779 height 25
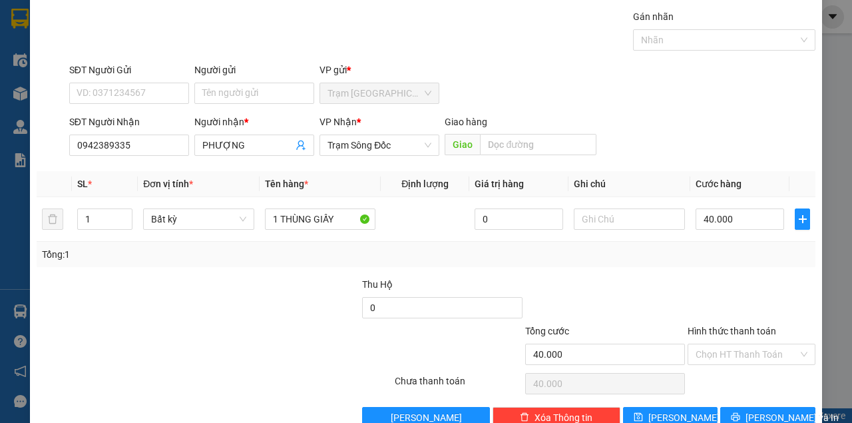
scroll to position [68, 0]
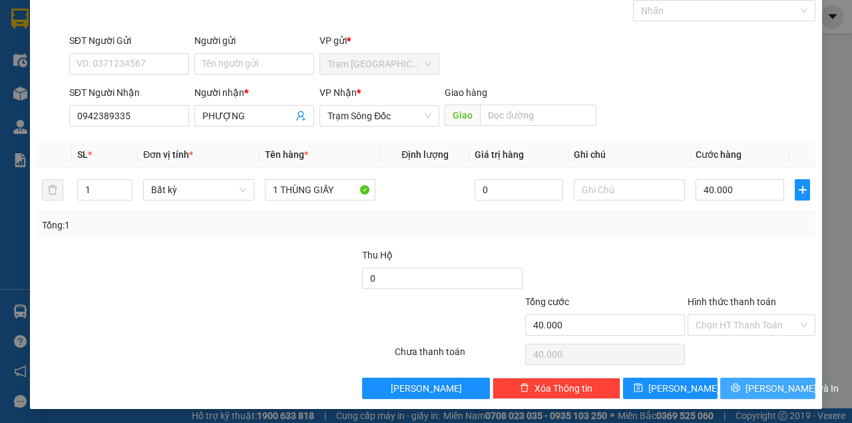
click at [763, 378] on button "[PERSON_NAME] và In" at bounding box center [767, 387] width 95 height 21
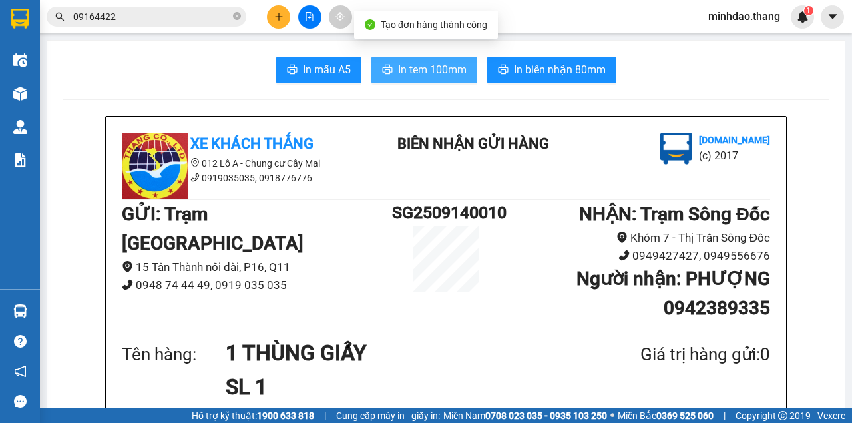
click at [449, 65] on span "In tem 100mm" at bounding box center [432, 69] width 69 height 17
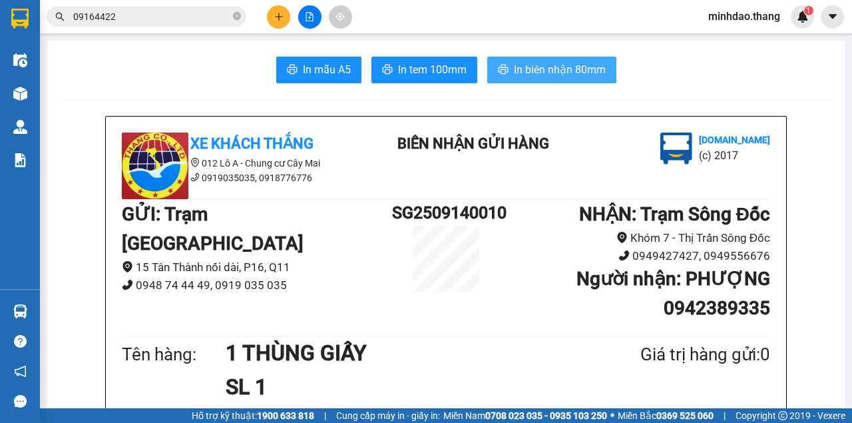
click at [567, 68] on span "In biên nhận 80mm" at bounding box center [560, 69] width 92 height 17
click at [236, 18] on icon "close-circle" at bounding box center [237, 16] width 8 height 8
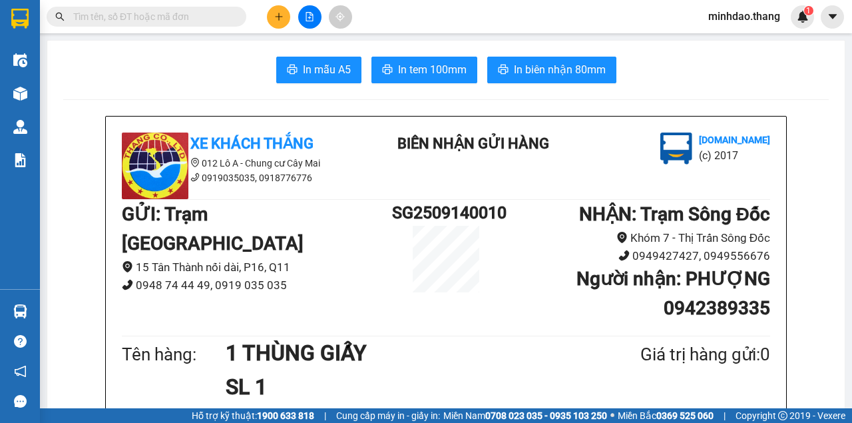
click at [202, 17] on input "text" at bounding box center [151, 16] width 157 height 15
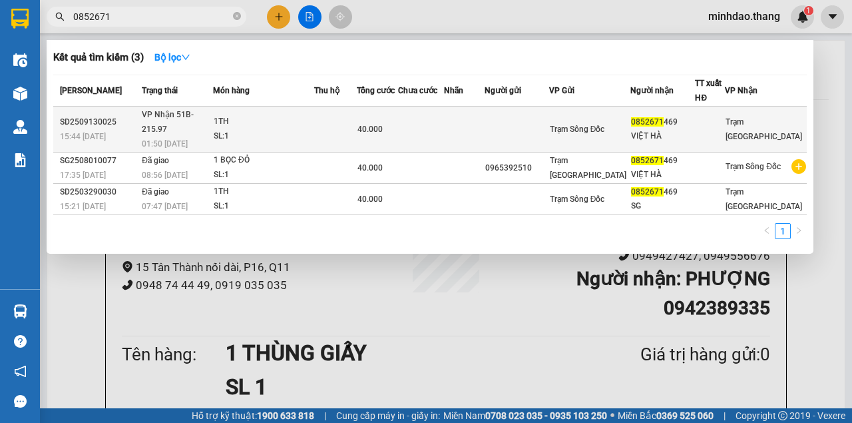
type input "0852671"
click at [441, 108] on td at bounding box center [421, 130] width 46 height 46
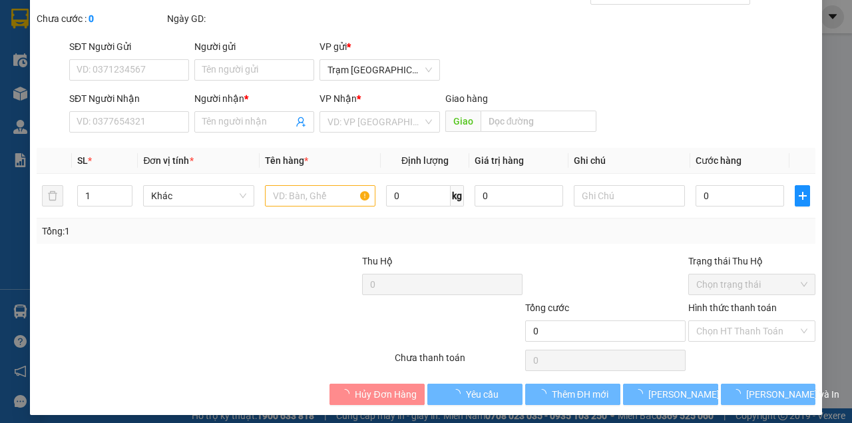
type input "0852671469"
type input "VIỆT HÀ"
type input "40.000"
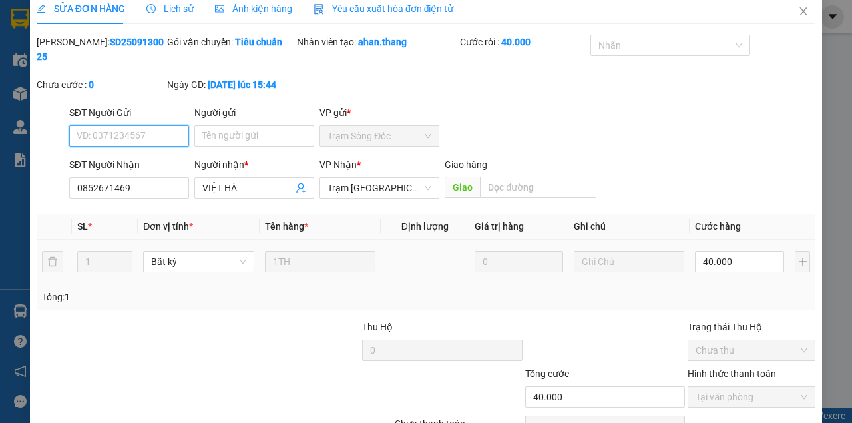
scroll to position [86, 0]
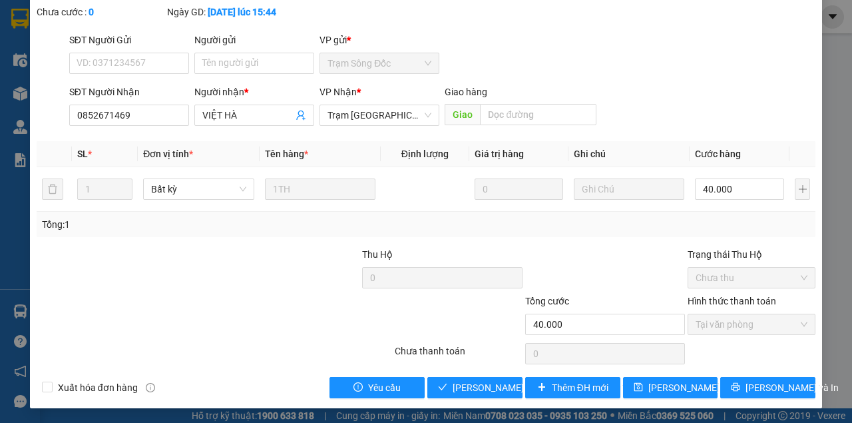
click at [481, 399] on div "SỬA ĐƠN HÀNG Lịch sử [PERSON_NAME] hàng Yêu cầu xuất [PERSON_NAME] điện tử Tota…" at bounding box center [426, 164] width 792 height 487
click at [482, 399] on div "SỬA ĐƠN HÀNG Lịch sử [PERSON_NAME] hàng Yêu cầu xuất [PERSON_NAME] điện tử Tota…" at bounding box center [426, 164] width 792 height 487
click at [488, 387] on span "[PERSON_NAME] và [PERSON_NAME] hàng" at bounding box center [543, 387] width 180 height 15
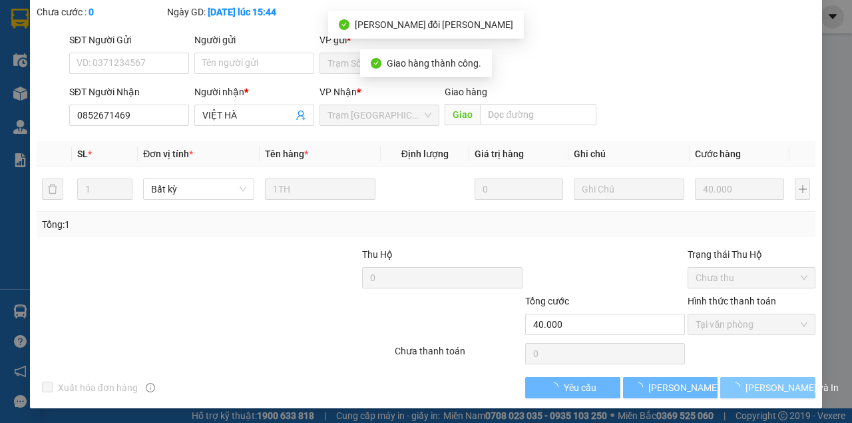
scroll to position [101, 0]
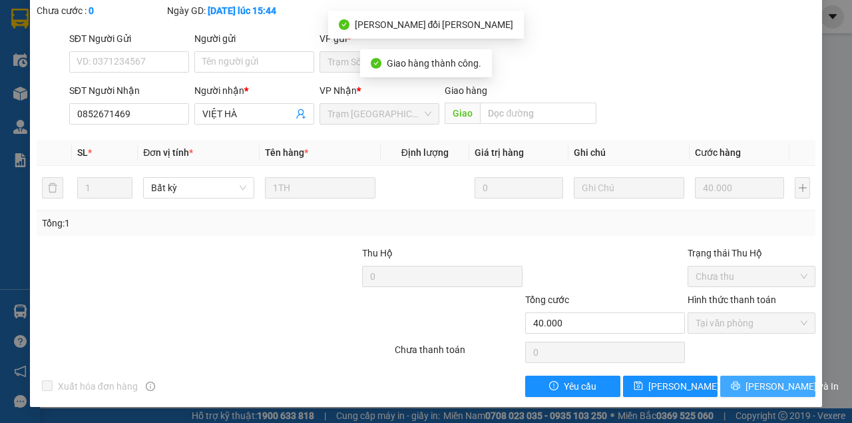
click at [770, 384] on span "[PERSON_NAME] và In" at bounding box center [792, 386] width 93 height 15
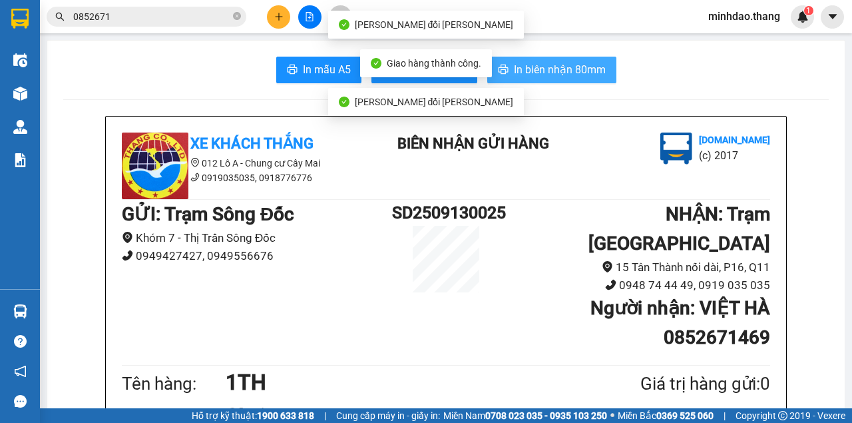
click at [587, 63] on span "In biên nhận 80mm" at bounding box center [560, 69] width 92 height 17
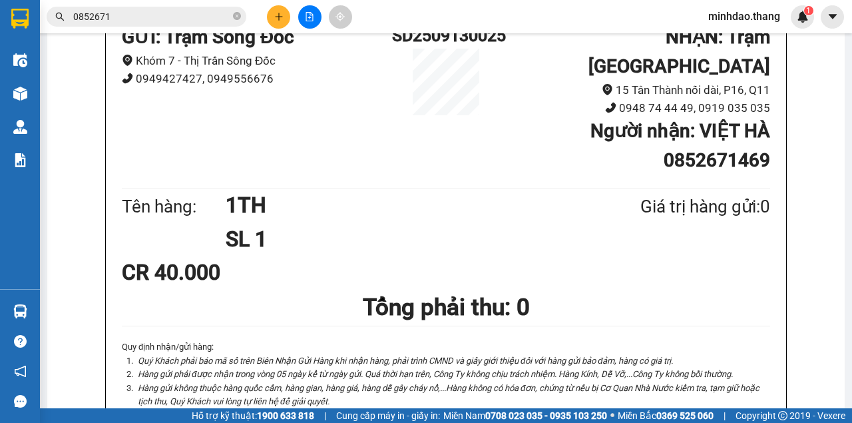
click at [270, 23] on button at bounding box center [278, 16] width 23 height 23
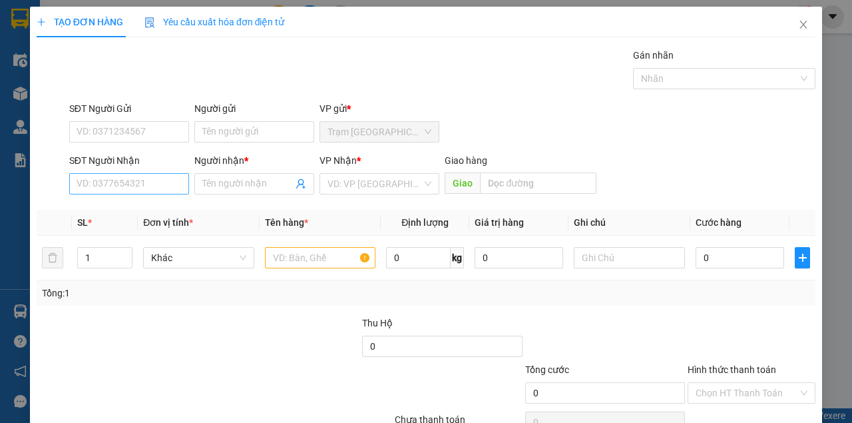
click at [143, 193] on div "SĐT Người Nhận VD: 0377654321" at bounding box center [129, 176] width 120 height 47
click at [145, 188] on input "SĐT Người Nhận" at bounding box center [129, 183] width 120 height 21
click at [138, 189] on input "SĐT Người Nhận" at bounding box center [129, 183] width 120 height 21
click at [97, 180] on input "0818494252" at bounding box center [129, 183] width 120 height 21
type input "0816494252"
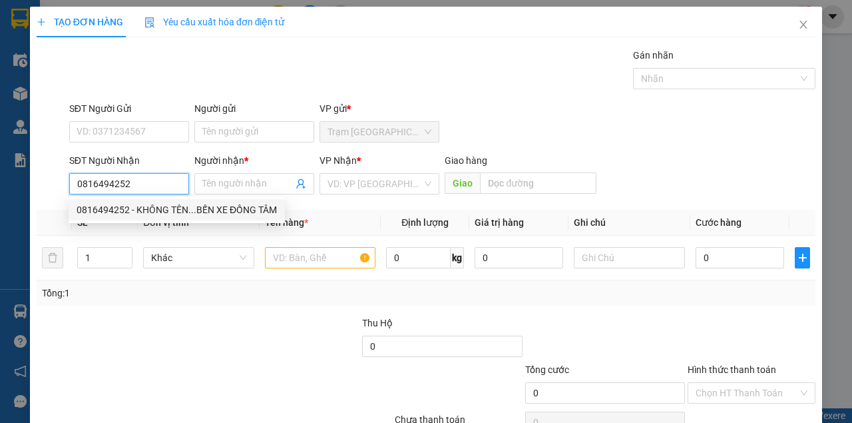
click at [116, 206] on div "0816494252 - KHÔNG TÊN...BẾN XE ĐỒNG TÂM" at bounding box center [177, 209] width 200 height 15
type input "KHÔNG TÊN...BẾN XE ĐỒNG TÂM"
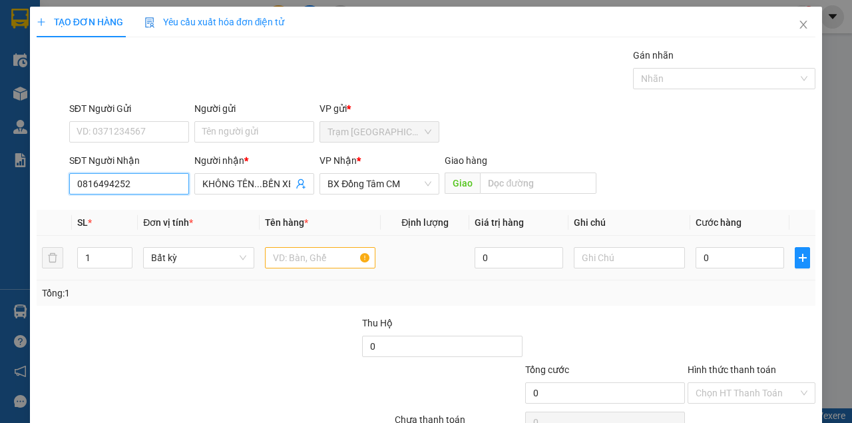
type input "0816494252"
click at [284, 253] on input "text" at bounding box center [320, 257] width 111 height 21
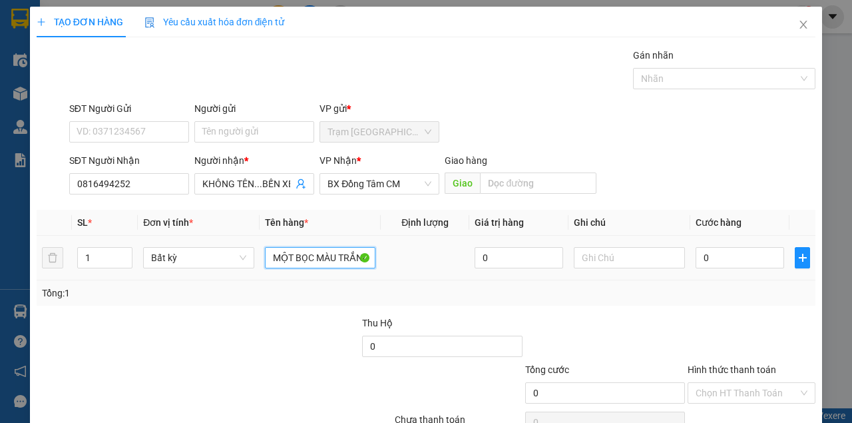
type input "MỘT BỌC MÀU TRẮNG"
drag, startPoint x: 746, startPoint y: 269, endPoint x: 740, endPoint y: 258, distance: 12.2
click at [742, 265] on td "0" at bounding box center [739, 258] width 99 height 45
click at [740, 255] on input "0" at bounding box center [740, 257] width 89 height 21
type input "3"
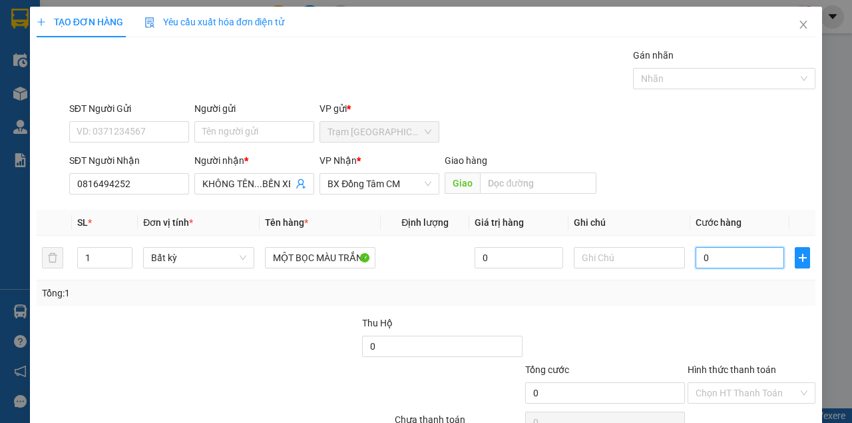
type input "3"
type input "30"
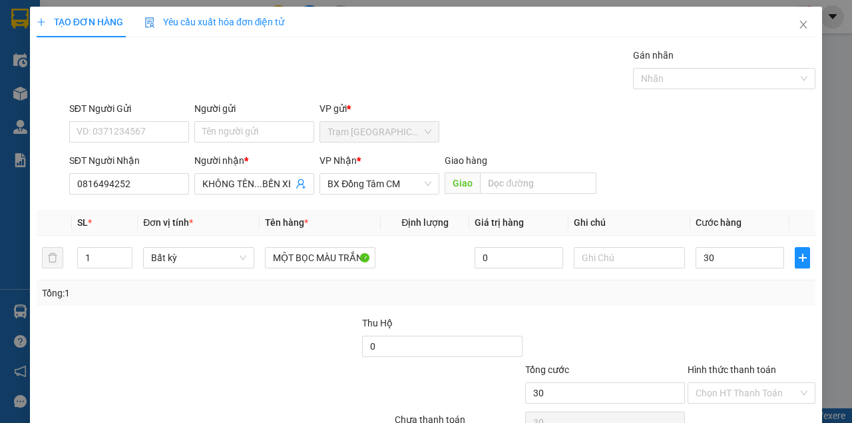
type input "30.000"
drag, startPoint x: 719, startPoint y: 253, endPoint x: 716, endPoint y: 268, distance: 15.5
click at [718, 316] on div at bounding box center [751, 339] width 130 height 47
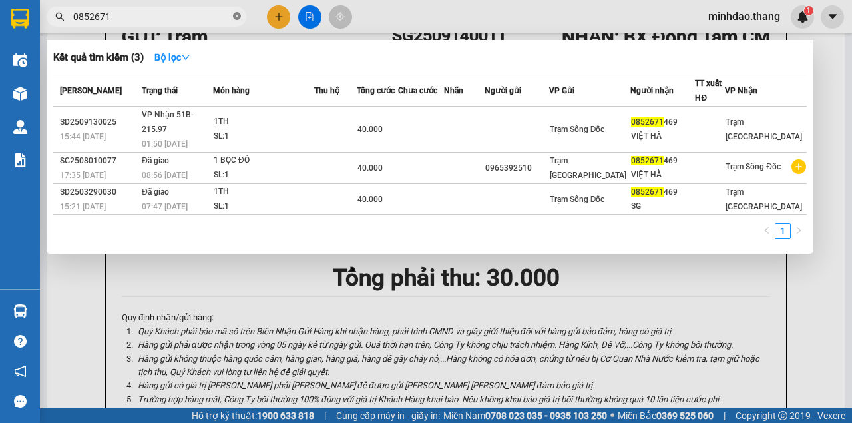
click at [234, 17] on icon "close-circle" at bounding box center [237, 16] width 8 height 8
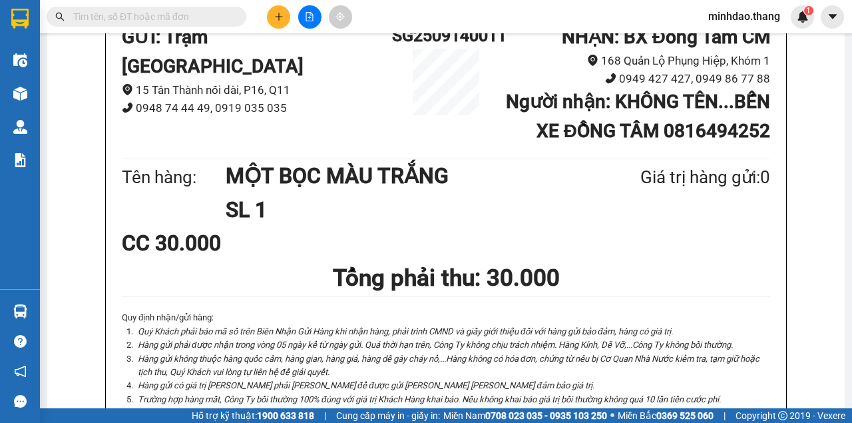
click at [212, 17] on input "text" at bounding box center [151, 16] width 157 height 15
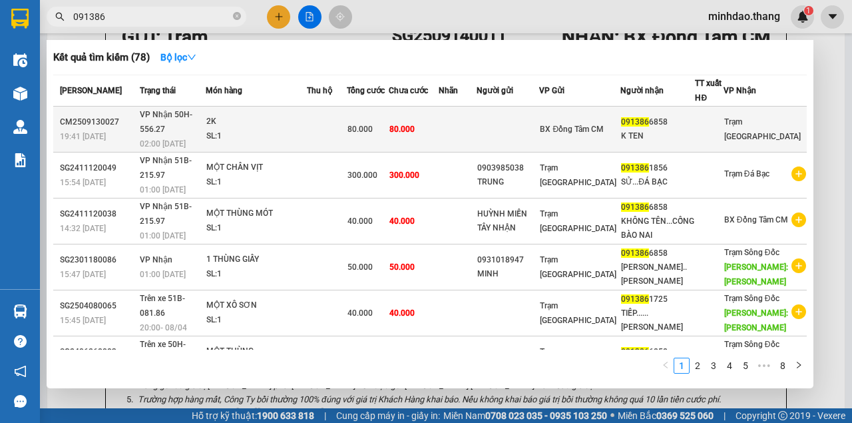
type input "091386"
click at [439, 123] on td "80.000" at bounding box center [414, 130] width 50 height 46
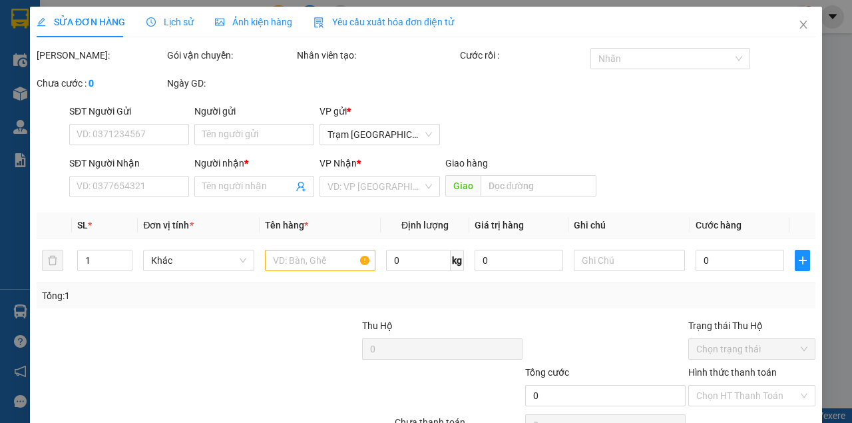
type input "0913866858"
type input "K TEN"
type input "80.000"
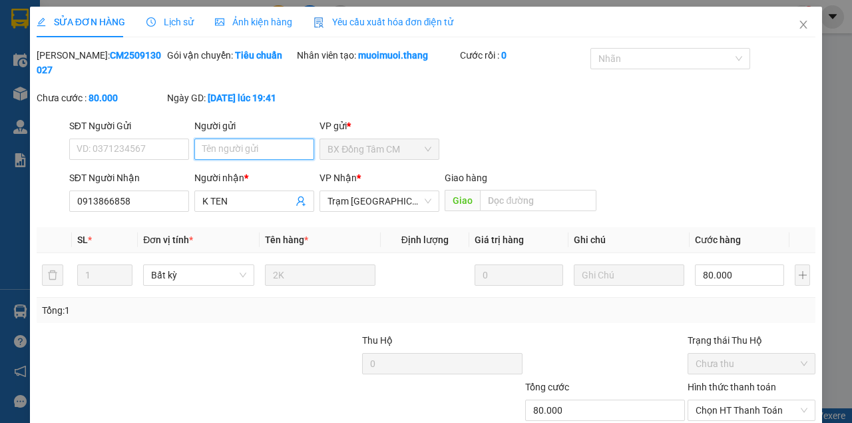
click at [254, 152] on input "Người gửi" at bounding box center [254, 148] width 120 height 21
type input "0945157268"
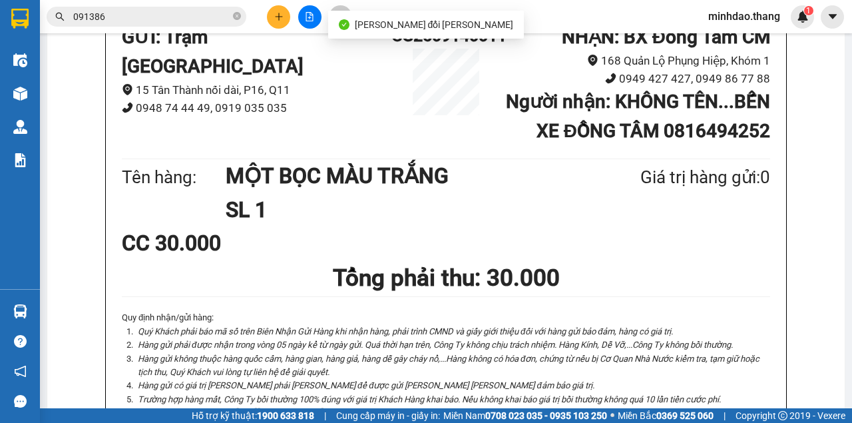
click at [194, 17] on input "091386" at bounding box center [151, 16] width 157 height 15
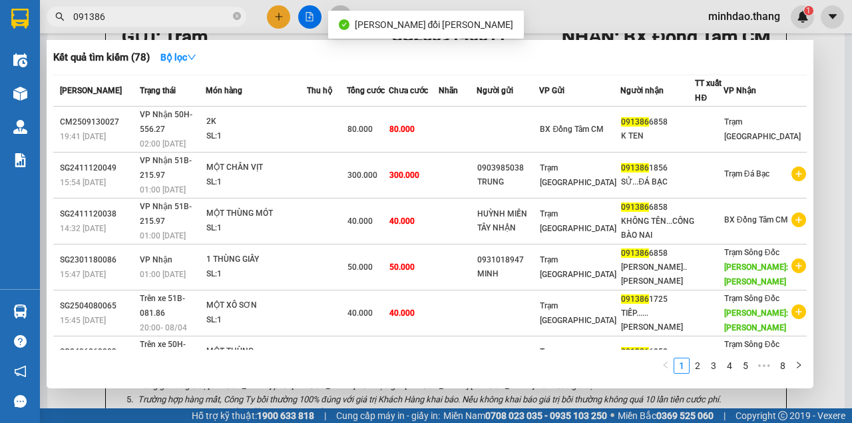
click at [194, 17] on input "091386" at bounding box center [151, 16] width 157 height 15
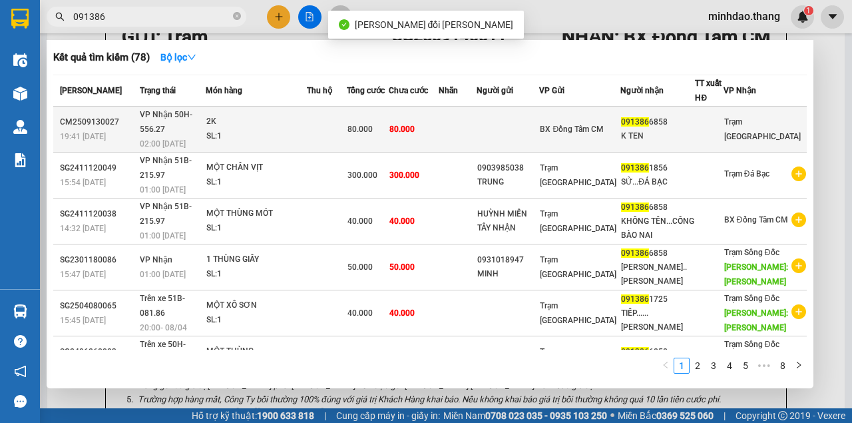
click at [431, 114] on td "80.000" at bounding box center [414, 130] width 50 height 46
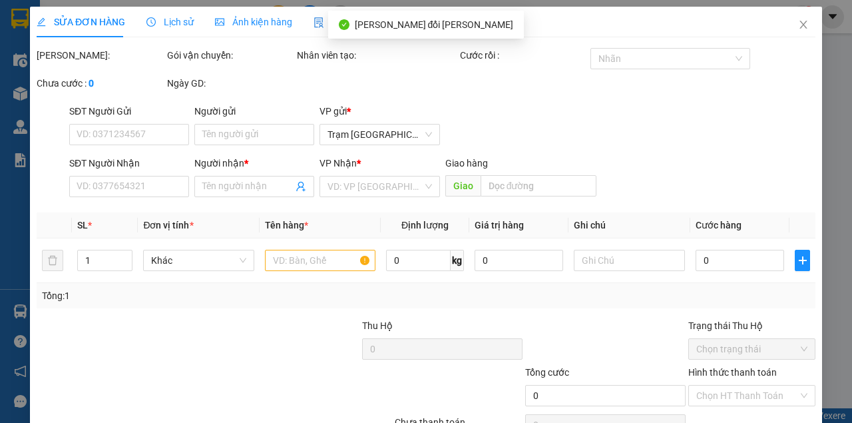
type input "0945157268"
type input "0913866858"
type input "K TEN"
type input "80.000"
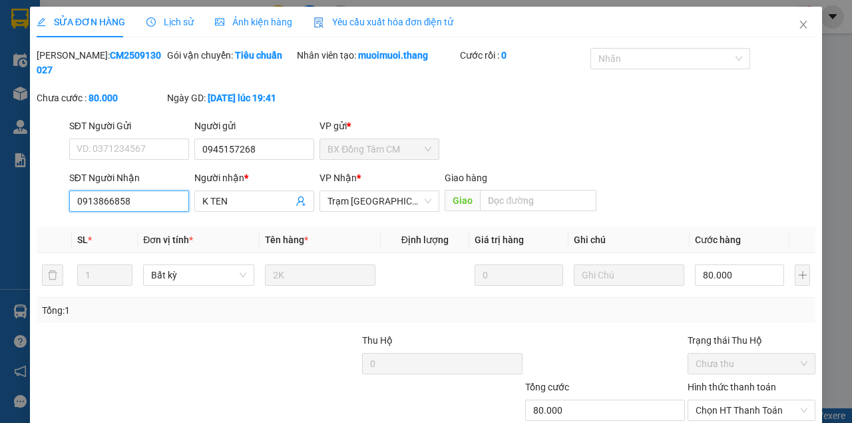
drag, startPoint x: 138, startPoint y: 204, endPoint x: 0, endPoint y: 191, distance: 138.4
click at [0, 192] on div "SỬA ĐƠN HÀNG Lịch sử [PERSON_NAME] hàng Yêu cầu xuất [PERSON_NAME] điện tử Tota…" at bounding box center [426, 211] width 852 height 423
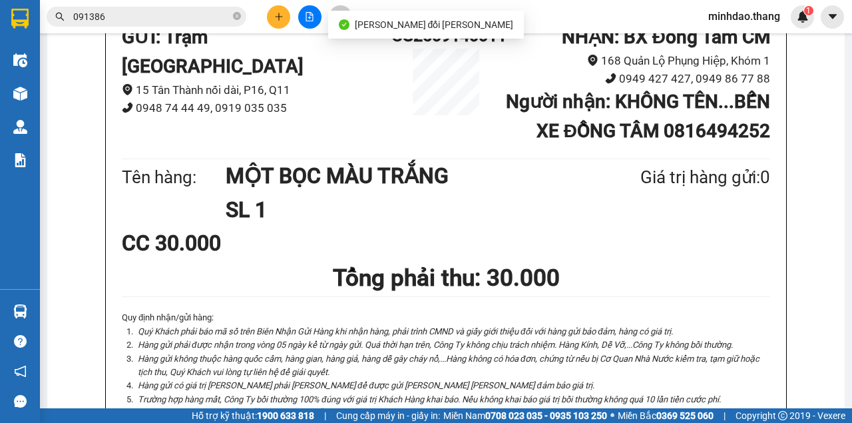
click at [202, 13] on input "091386" at bounding box center [151, 16] width 157 height 15
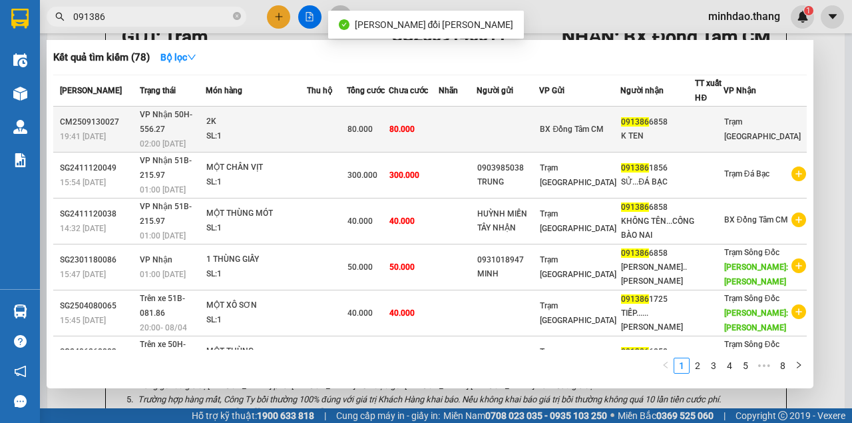
click at [477, 121] on td at bounding box center [458, 130] width 38 height 46
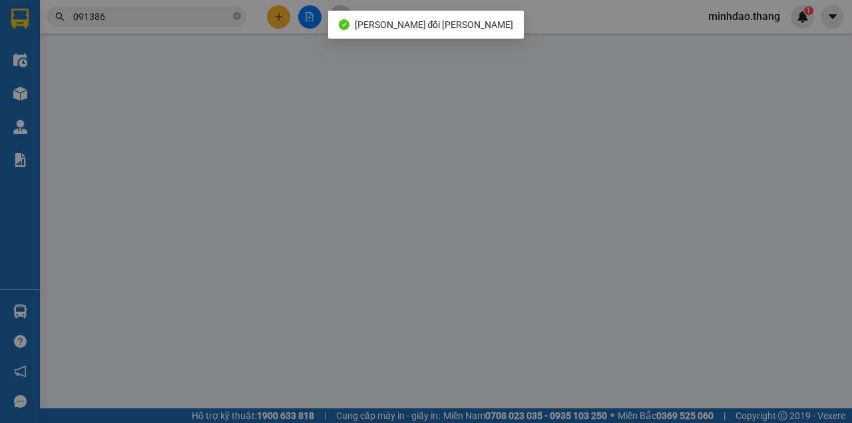
type input "0945157268"
type input "0913866858"
type input "K TEN"
type input "80.000"
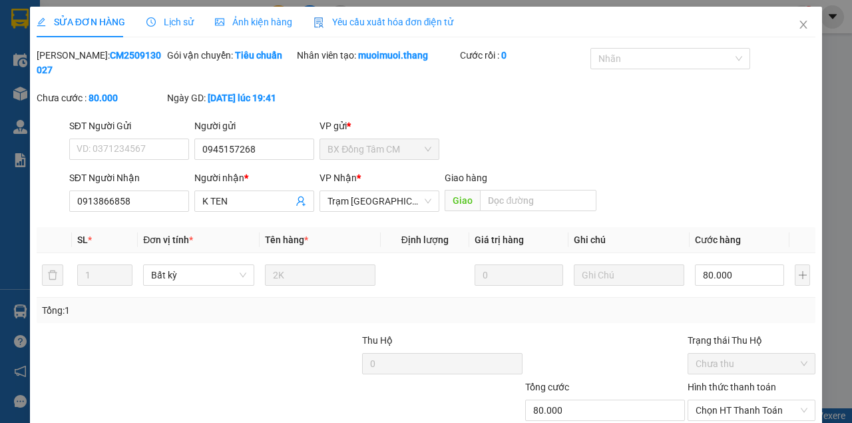
click at [457, 333] on div "Thu Hộ 0 Trạng thái Thu Hộ Chưa thu" at bounding box center [426, 356] width 782 height 47
drag, startPoint x: 376, startPoint y: 256, endPoint x: 310, endPoint y: 256, distance: 66.6
click at [310, 333] on div "Thu Hộ 0 Trạng thái Thu Hộ Chưa thu" at bounding box center [426, 356] width 782 height 47
click at [611, 333] on div at bounding box center [605, 356] width 163 height 47
click at [753, 400] on span "Chọn HT Thanh Toán" at bounding box center [752, 410] width 112 height 20
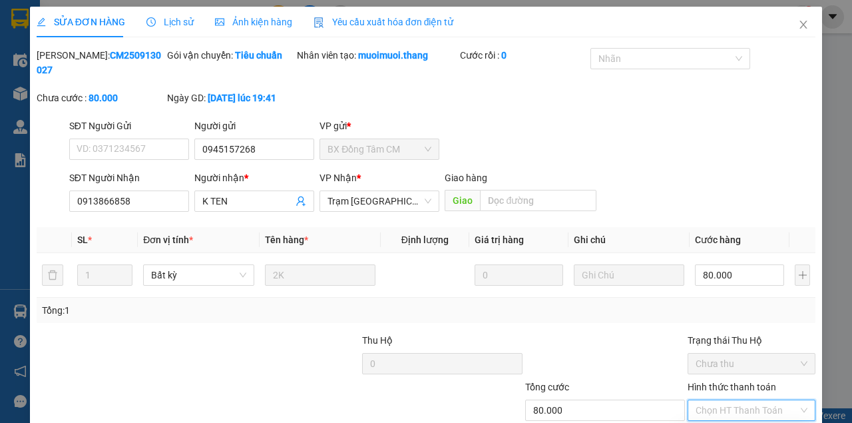
click at [624, 333] on div at bounding box center [605, 356] width 163 height 47
click at [732, 400] on span "Chọn HT Thanh Toán" at bounding box center [752, 410] width 112 height 20
drag, startPoint x: 721, startPoint y: 344, endPoint x: 559, endPoint y: 382, distance: 167.0
type input "0"
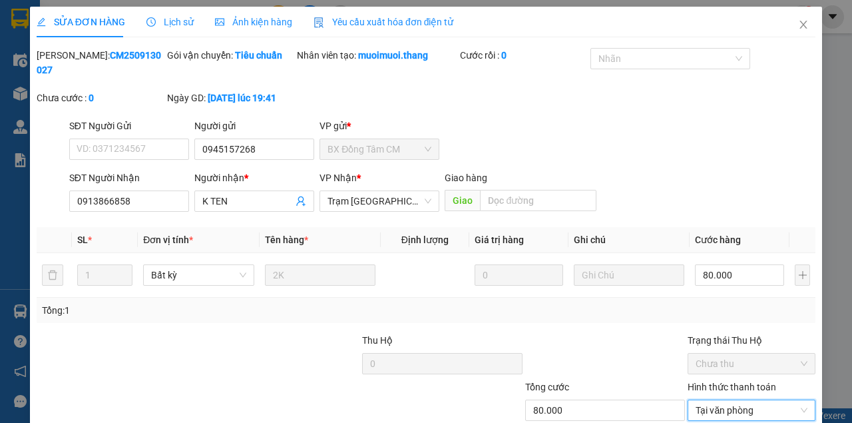
drag, startPoint x: 395, startPoint y: 379, endPoint x: 412, endPoint y: 383, distance: 17.3
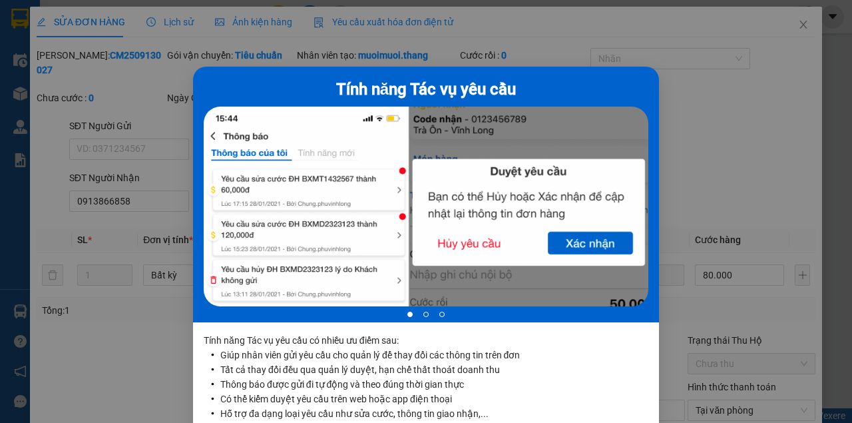
click at [483, 383] on li "Thông báo được gửi đi tự động và theo đúng thời gian thực" at bounding box center [434, 384] width 428 height 15
click at [774, 192] on div "Tính năng Tác vụ yêu cầu 1 of 3 Tính năng Tác vụ yêu cầu có nhiều ưu điểm sau: …" at bounding box center [426, 211] width 852 height 423
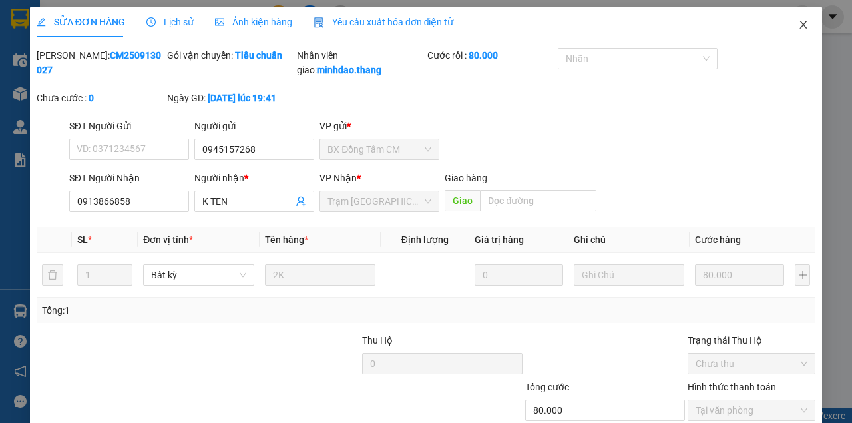
drag, startPoint x: 802, startPoint y: 26, endPoint x: 759, endPoint y: 40, distance: 44.8
click at [770, 36] on div "SỬA ĐƠN HÀNG Lịch sử [PERSON_NAME] hàng Yêu cầu xuất [PERSON_NAME] điện tử Tota…" at bounding box center [426, 250] width 792 height 487
click at [800, 27] on icon "close" at bounding box center [803, 25] width 7 height 8
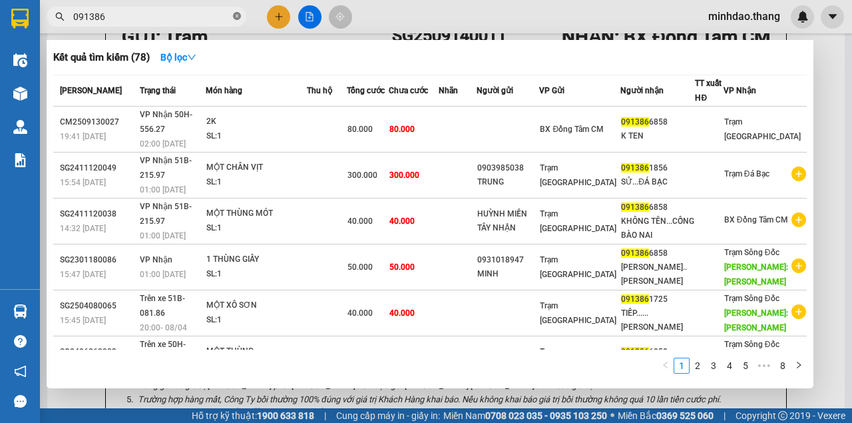
click at [236, 15] on icon "close-circle" at bounding box center [237, 16] width 8 height 8
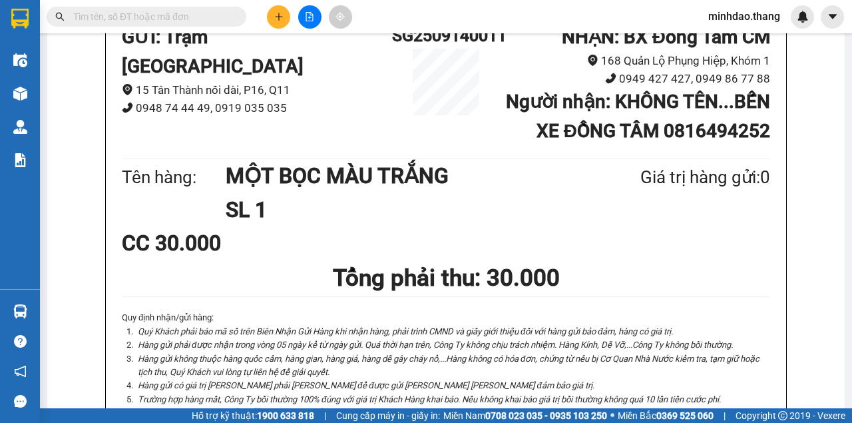
drag, startPoint x: 220, startPoint y: 17, endPoint x: 208, endPoint y: 17, distance: 11.3
click at [218, 17] on input "text" at bounding box center [151, 16] width 157 height 15
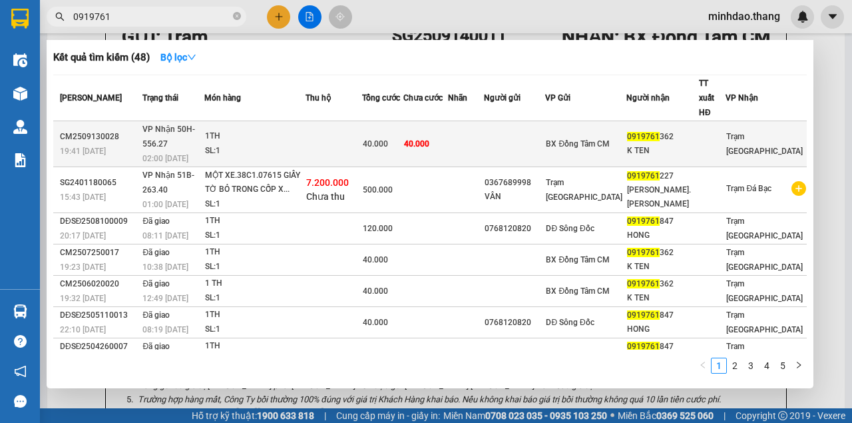
type input "0919761"
click at [449, 131] on td "40.000" at bounding box center [425, 144] width 45 height 46
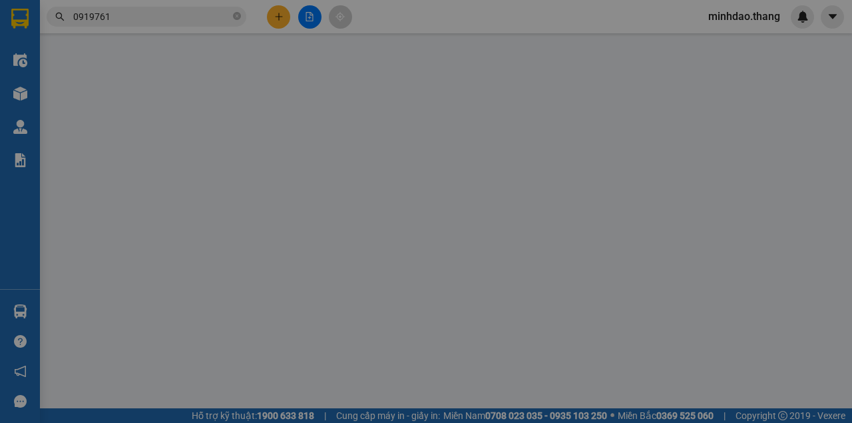
type input "0919761362"
type input "K TEN"
type input "40.000"
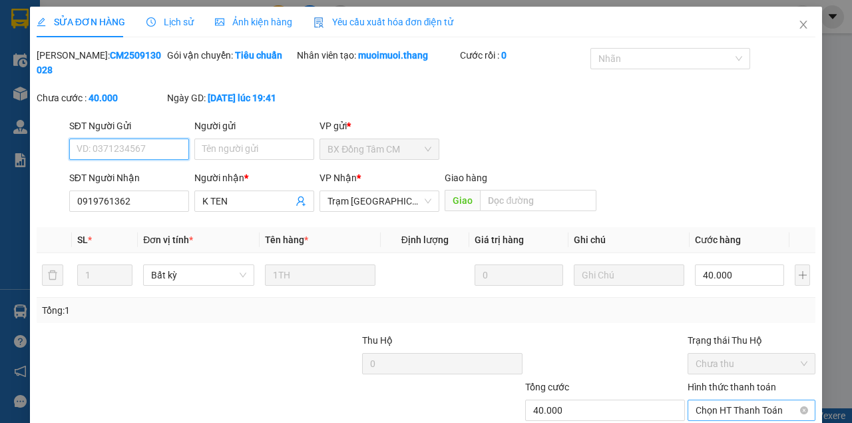
click at [730, 400] on span "Chọn HT Thanh Toán" at bounding box center [752, 410] width 112 height 20
drag, startPoint x: 708, startPoint y: 350, endPoint x: 658, endPoint y: 364, distance: 52.5
type input "0"
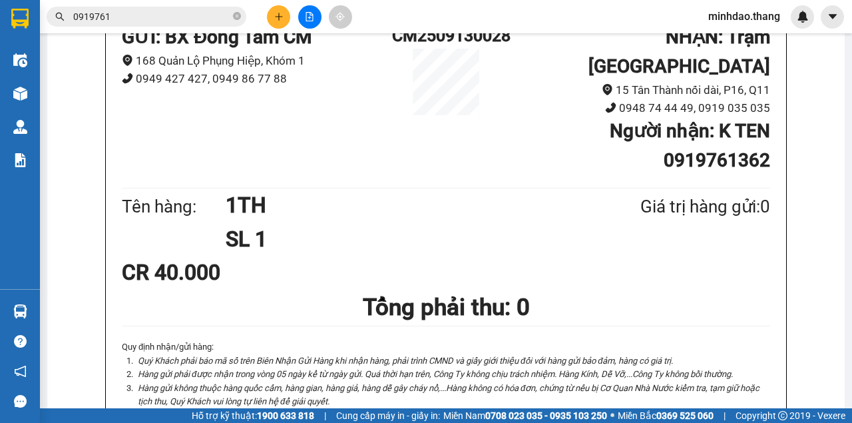
click at [240, 15] on icon "close-circle" at bounding box center [237, 16] width 8 height 8
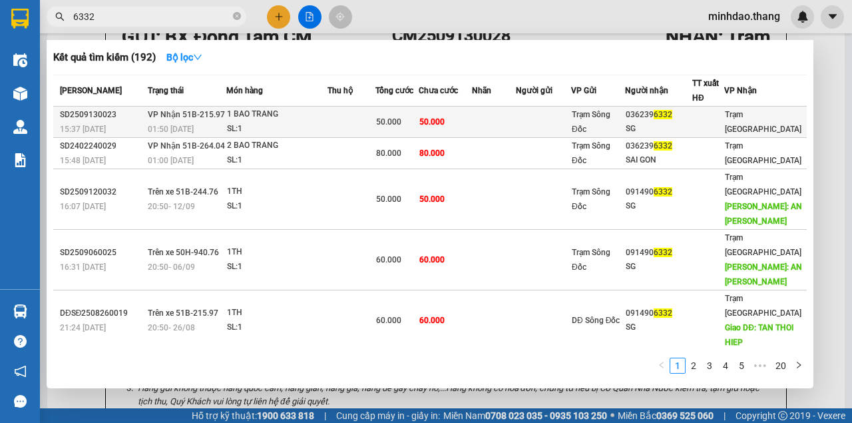
type input "6332"
click at [565, 124] on td at bounding box center [543, 122] width 55 height 31
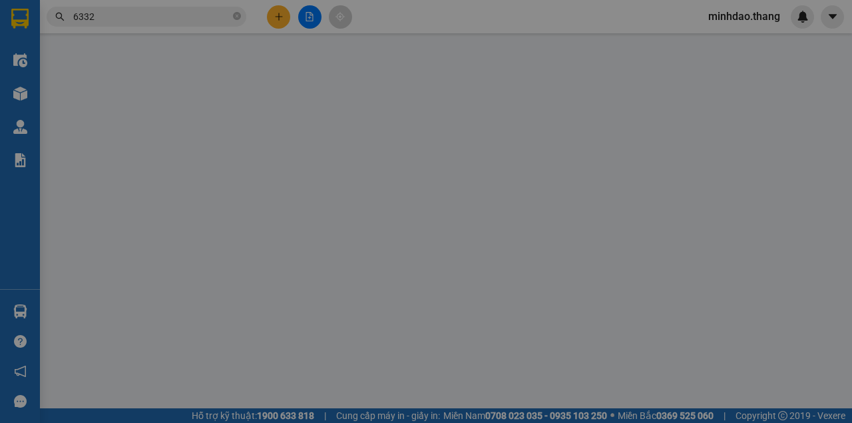
type input "0362396332"
type input "SG"
type input "50.000"
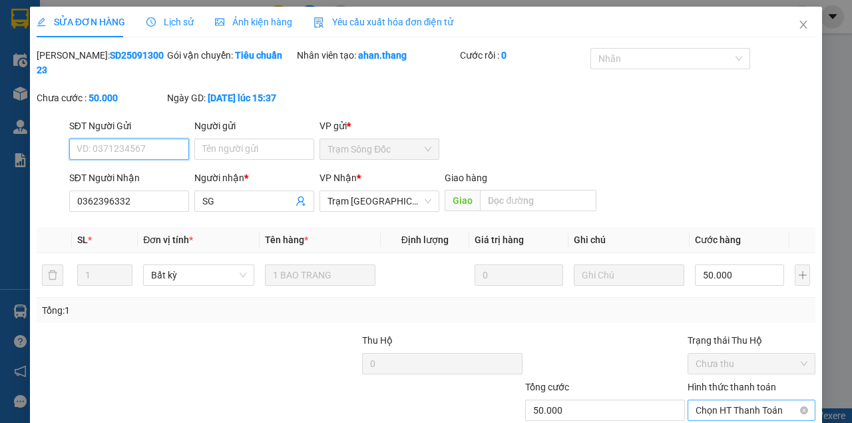
drag, startPoint x: 700, startPoint y: 322, endPoint x: 702, endPoint y: 330, distance: 8.2
click at [701, 400] on span "Chọn HT Thanh Toán" at bounding box center [752, 410] width 112 height 20
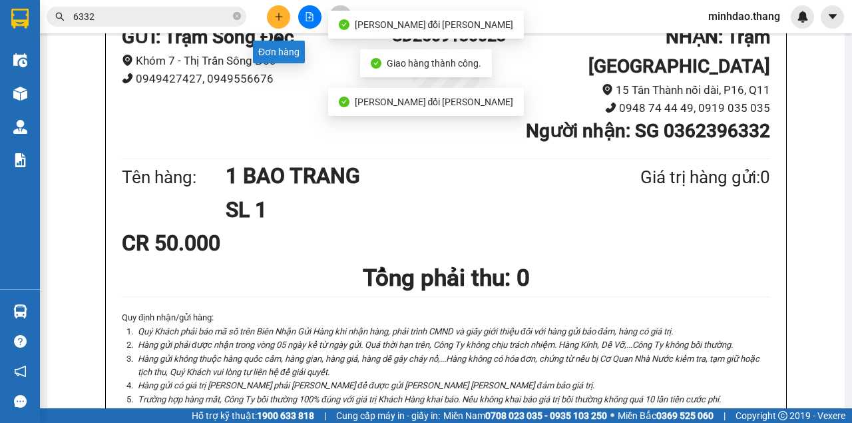
click at [274, 12] on icon "plus" at bounding box center [278, 16] width 9 height 9
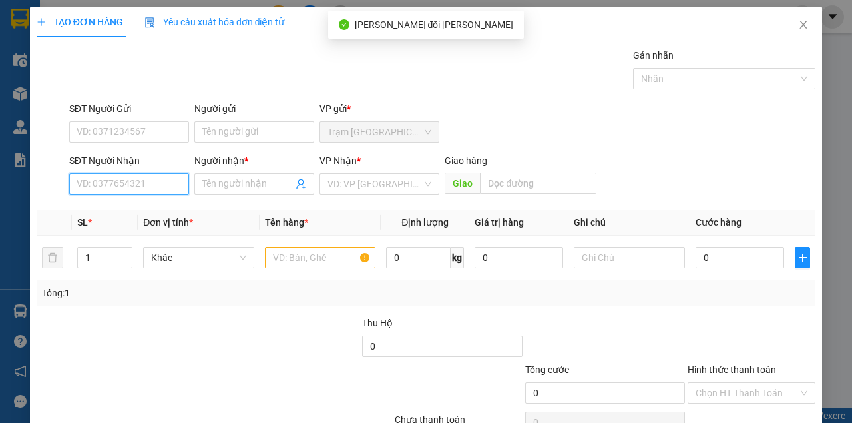
click at [144, 192] on input "SĐT Người Nhận" at bounding box center [129, 183] width 120 height 21
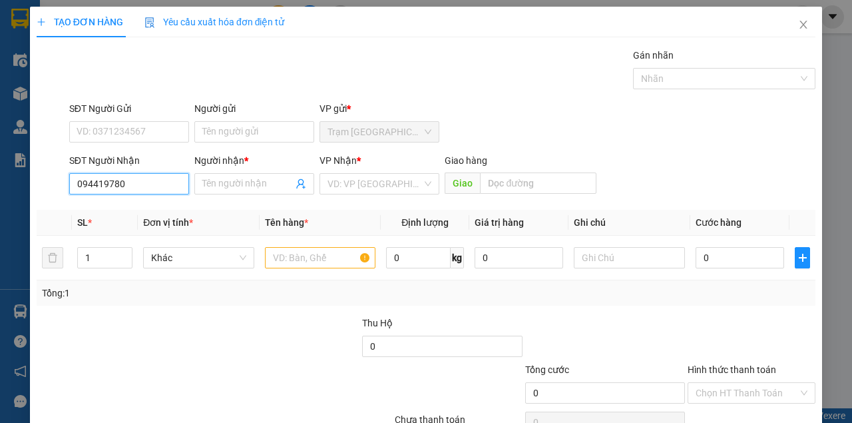
type input "0944197800"
click at [146, 206] on div "0944197800 - [PERSON_NAME]" at bounding box center [142, 209] width 131 height 15
type input "[PERSON_NAME]"
type input "0944197800"
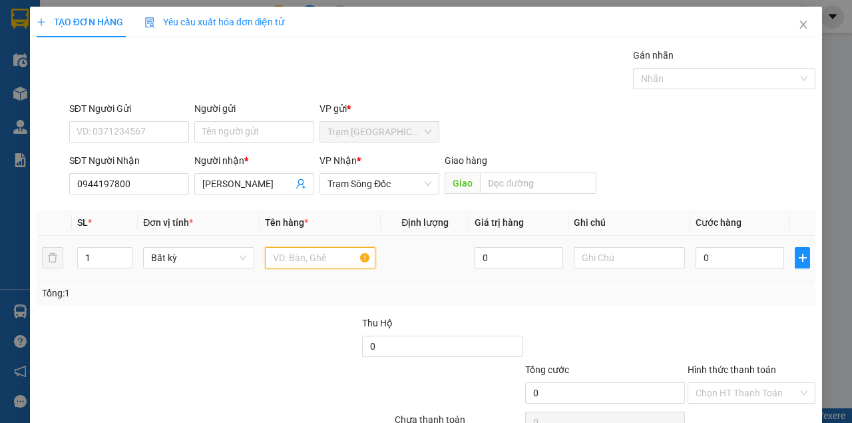
click at [286, 258] on input "text" at bounding box center [320, 257] width 111 height 21
type input "1 THÙNG GIẤY"
click at [717, 238] on table "SL * Đơn vị tính * Tên hàng * Định [PERSON_NAME] trị hàng Ghi [PERSON_NAME] hàn…" at bounding box center [426, 245] width 779 height 71
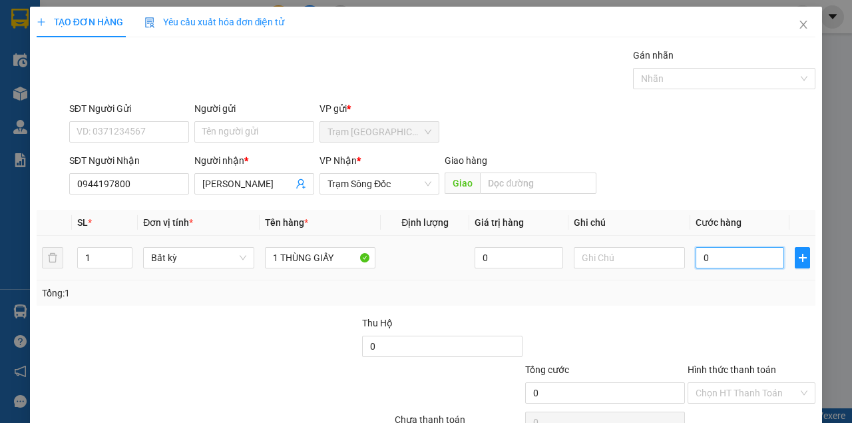
click at [710, 254] on input "0" at bounding box center [740, 257] width 89 height 21
click at [713, 288] on div "Tổng: 1" at bounding box center [426, 293] width 768 height 15
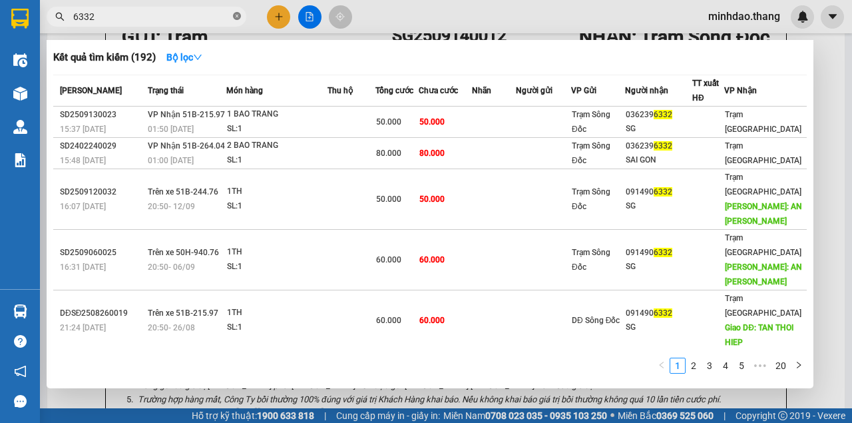
click at [237, 17] on icon "close-circle" at bounding box center [237, 16] width 8 height 8
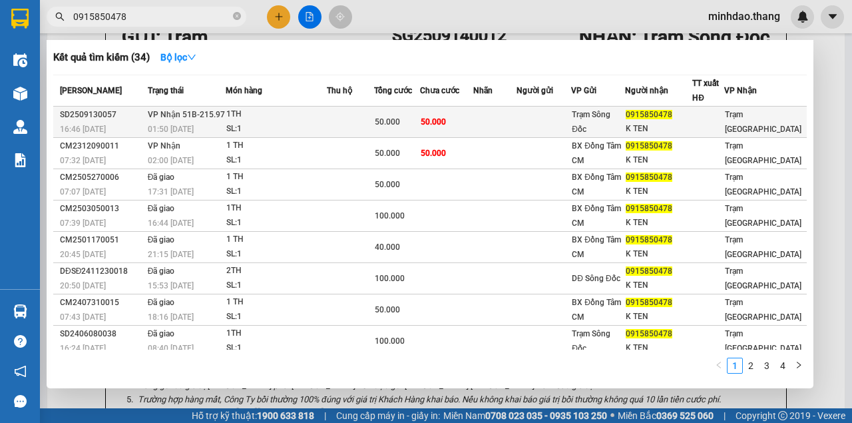
type input "0915850478"
click at [433, 122] on span "50.000" at bounding box center [433, 121] width 25 height 9
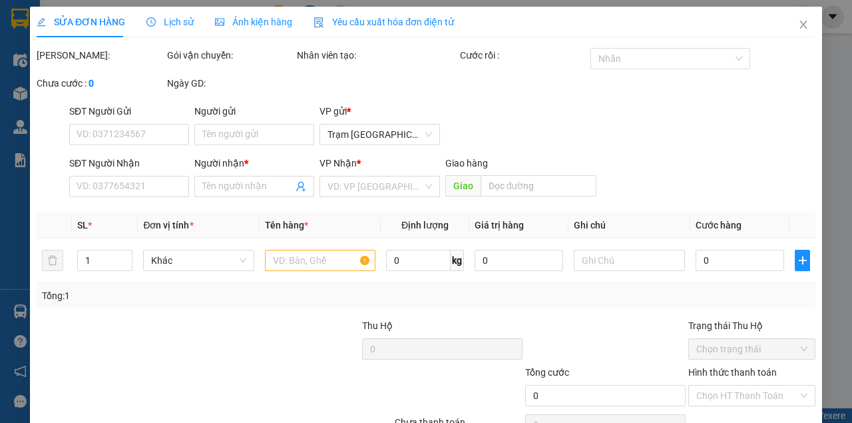
type input "0915850478"
type input "K TEN"
type input "50.000"
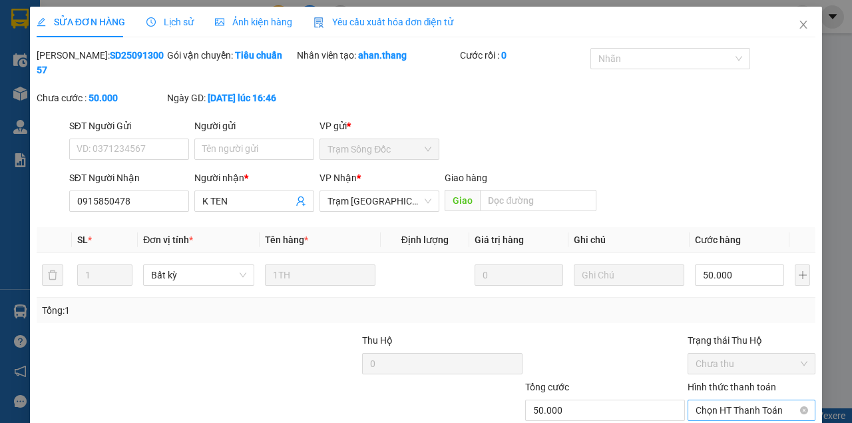
drag, startPoint x: 711, startPoint y: 308, endPoint x: 711, endPoint y: 318, distance: 10.7
click at [711, 379] on div "Hình thức thanh toán Chọn HT Thanh Toán" at bounding box center [752, 402] width 128 height 47
click at [712, 400] on span "Chọn HT Thanh Toán" at bounding box center [752, 410] width 112 height 20
